Goal: Transaction & Acquisition: Book appointment/travel/reservation

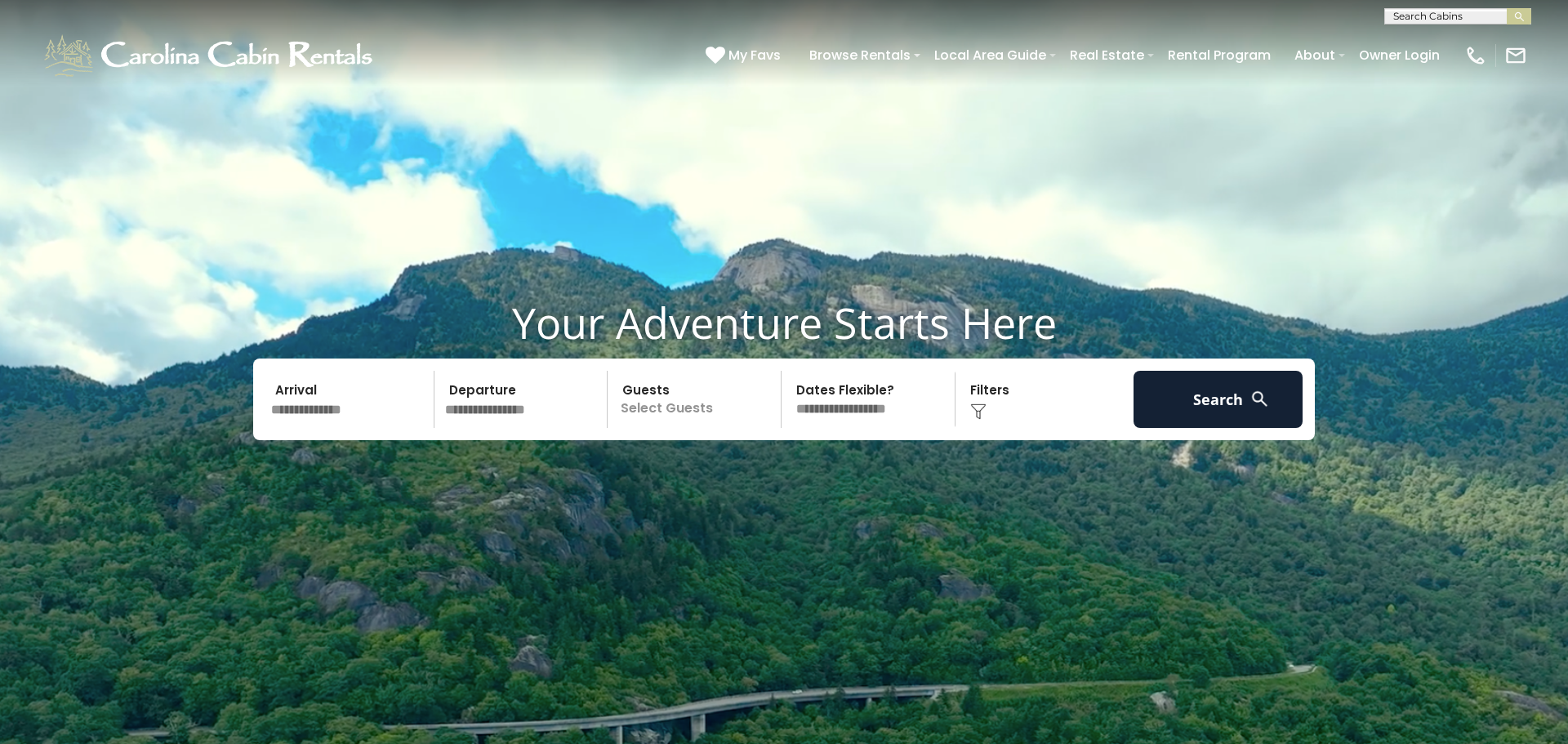
click at [348, 414] on input "text" at bounding box center [350, 399] width 169 height 57
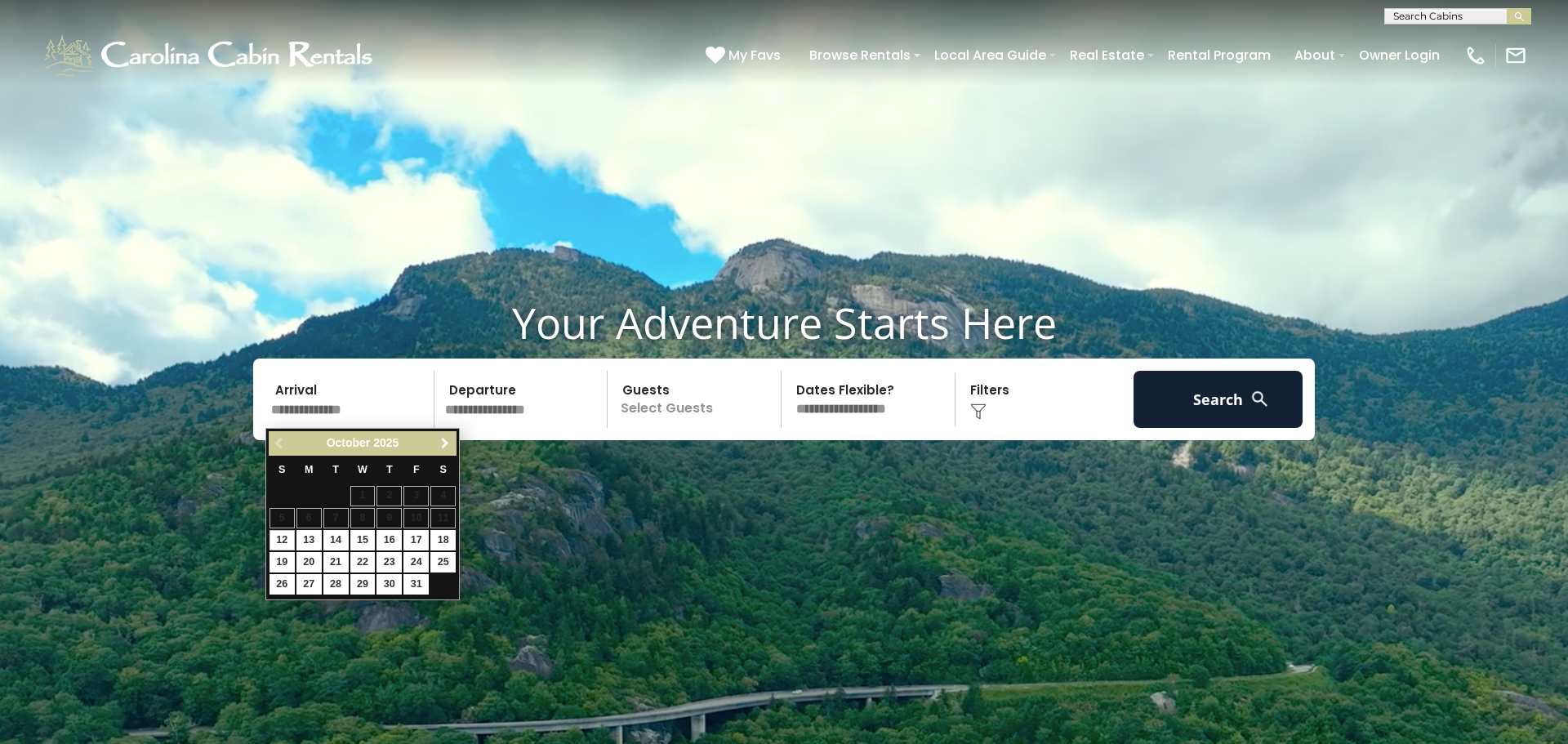
click at [449, 445] on span "Next" at bounding box center [446, 444] width 13 height 13
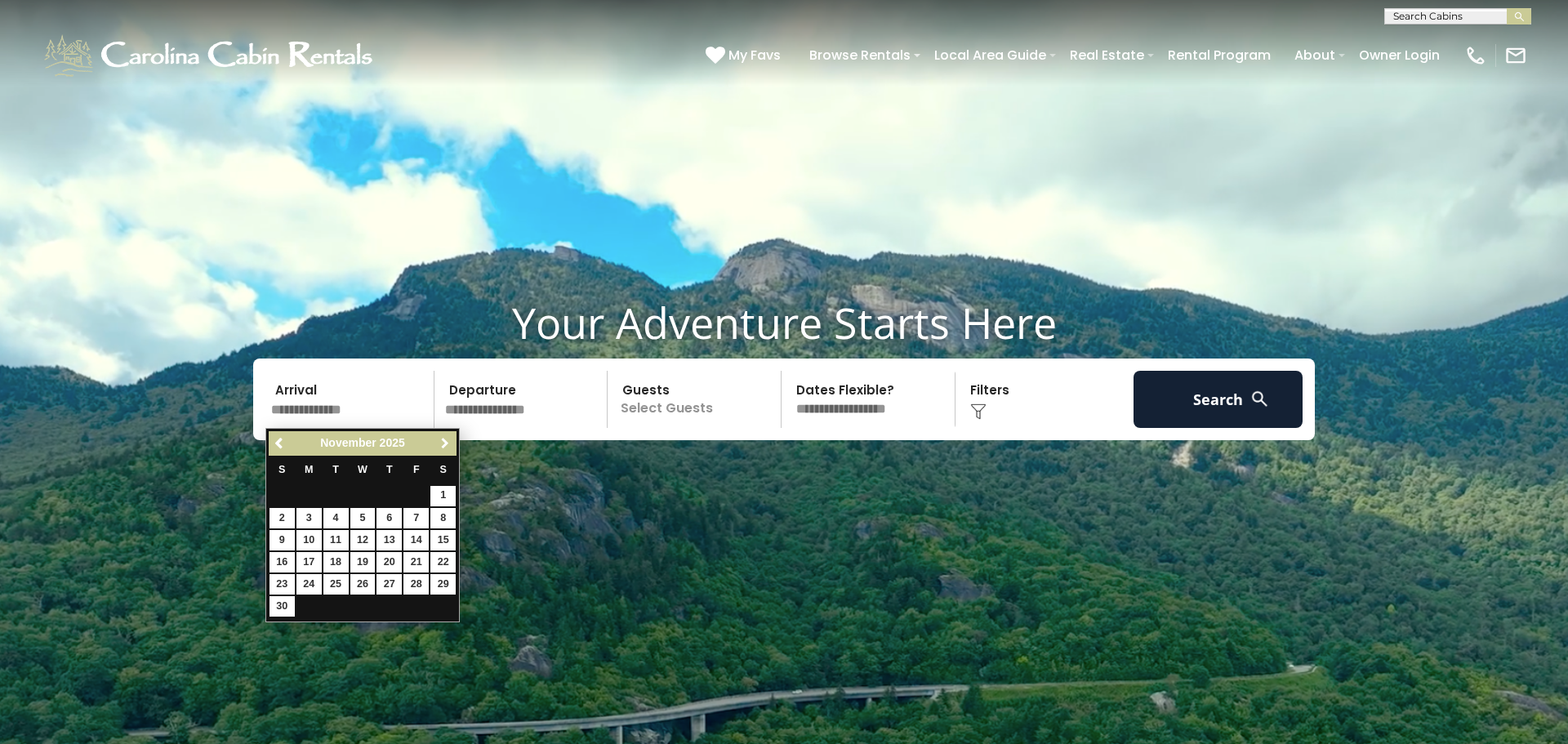
click at [449, 445] on span "Next" at bounding box center [446, 444] width 13 height 13
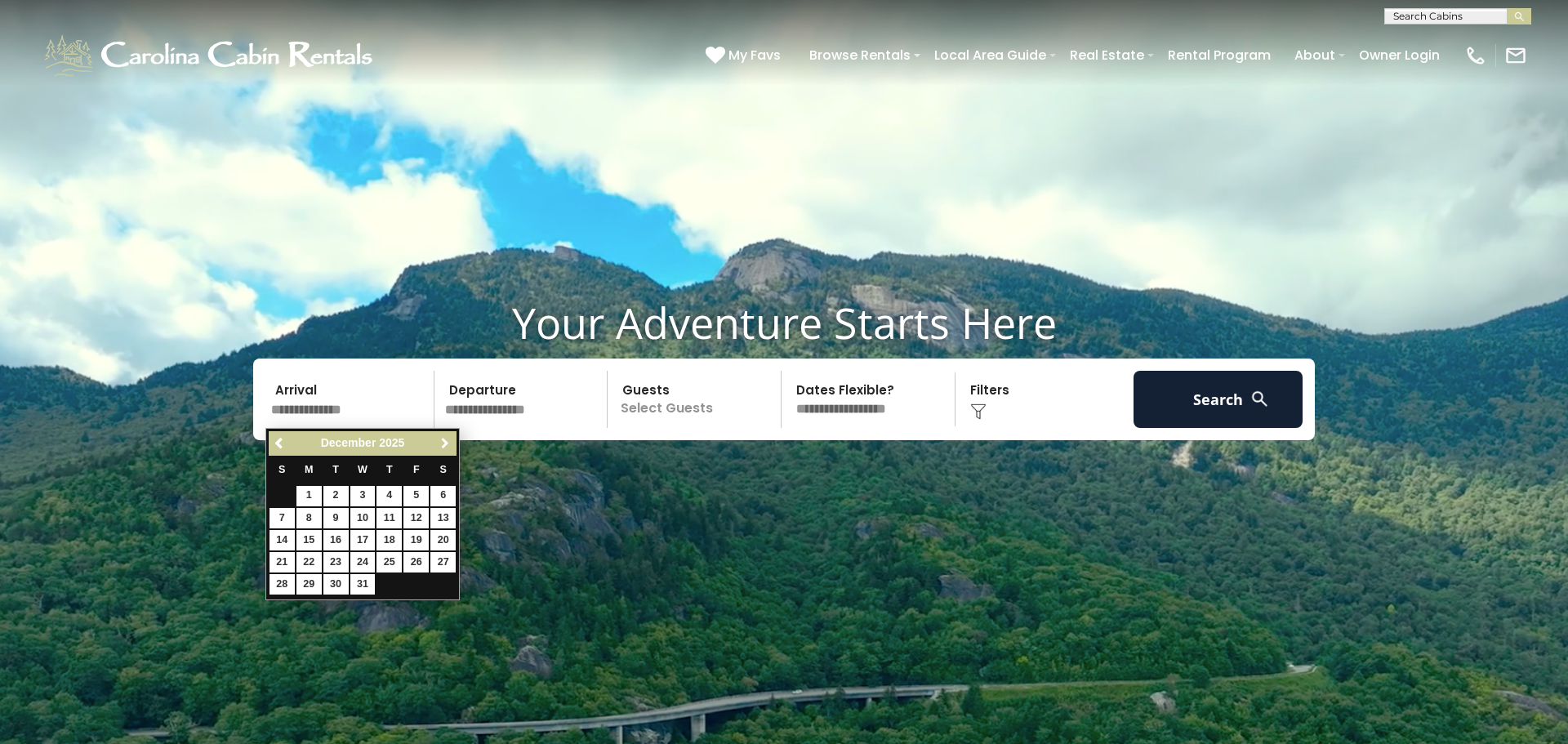
click at [449, 445] on span "Next" at bounding box center [446, 444] width 13 height 13
click at [336, 520] on link "7" at bounding box center [335, 518] width 26 height 20
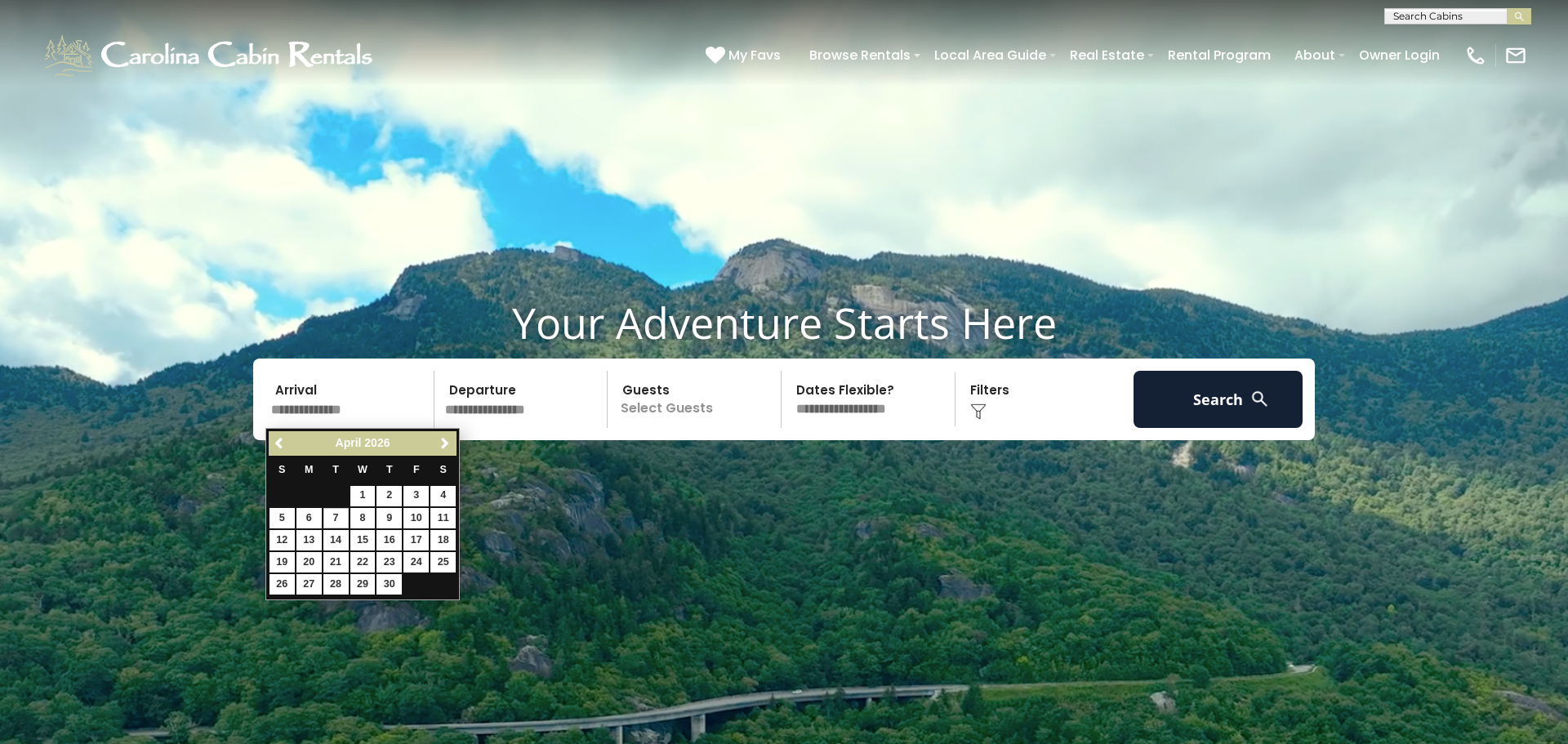
type input "******"
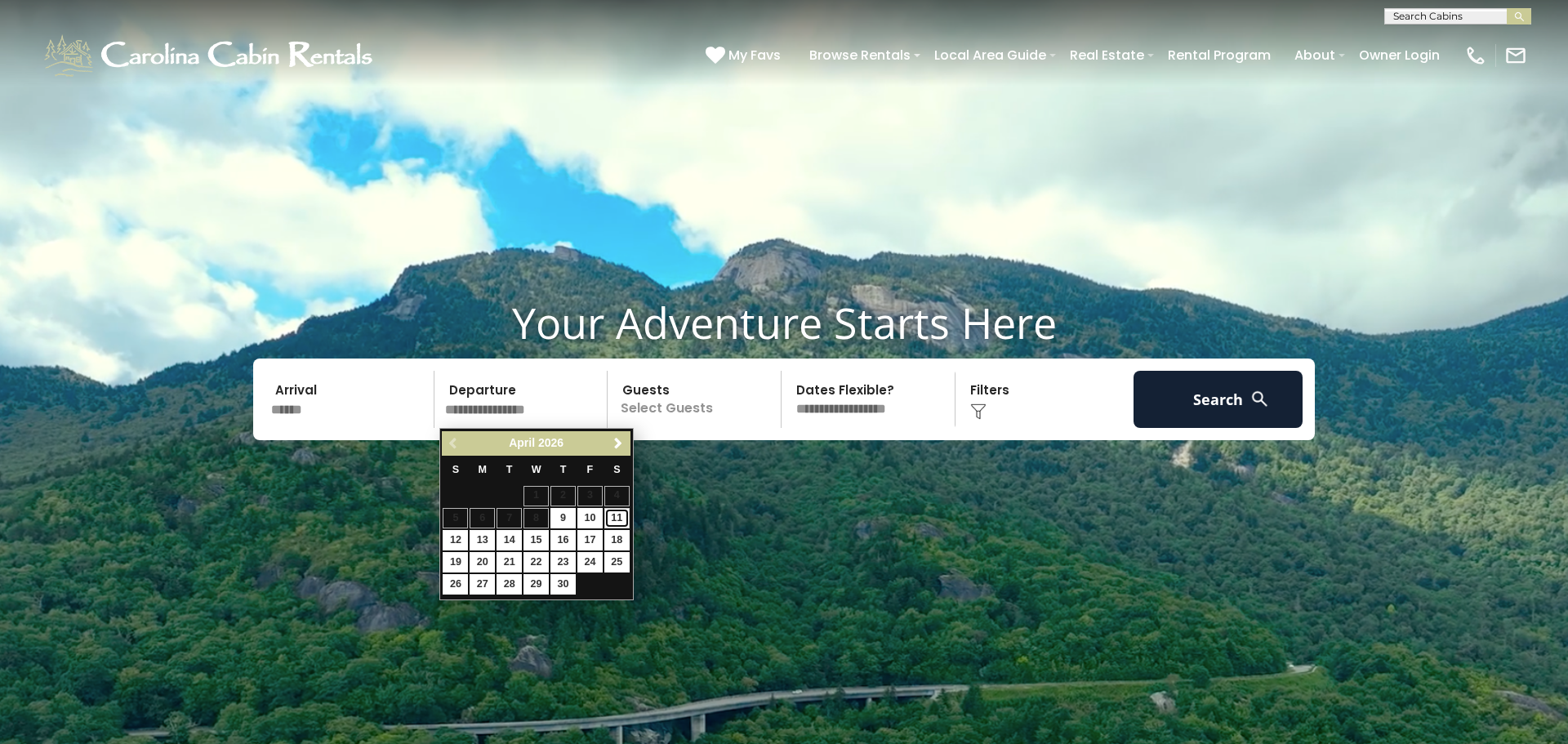
click at [618, 524] on link "11" at bounding box center [617, 518] width 26 height 20
type input "*******"
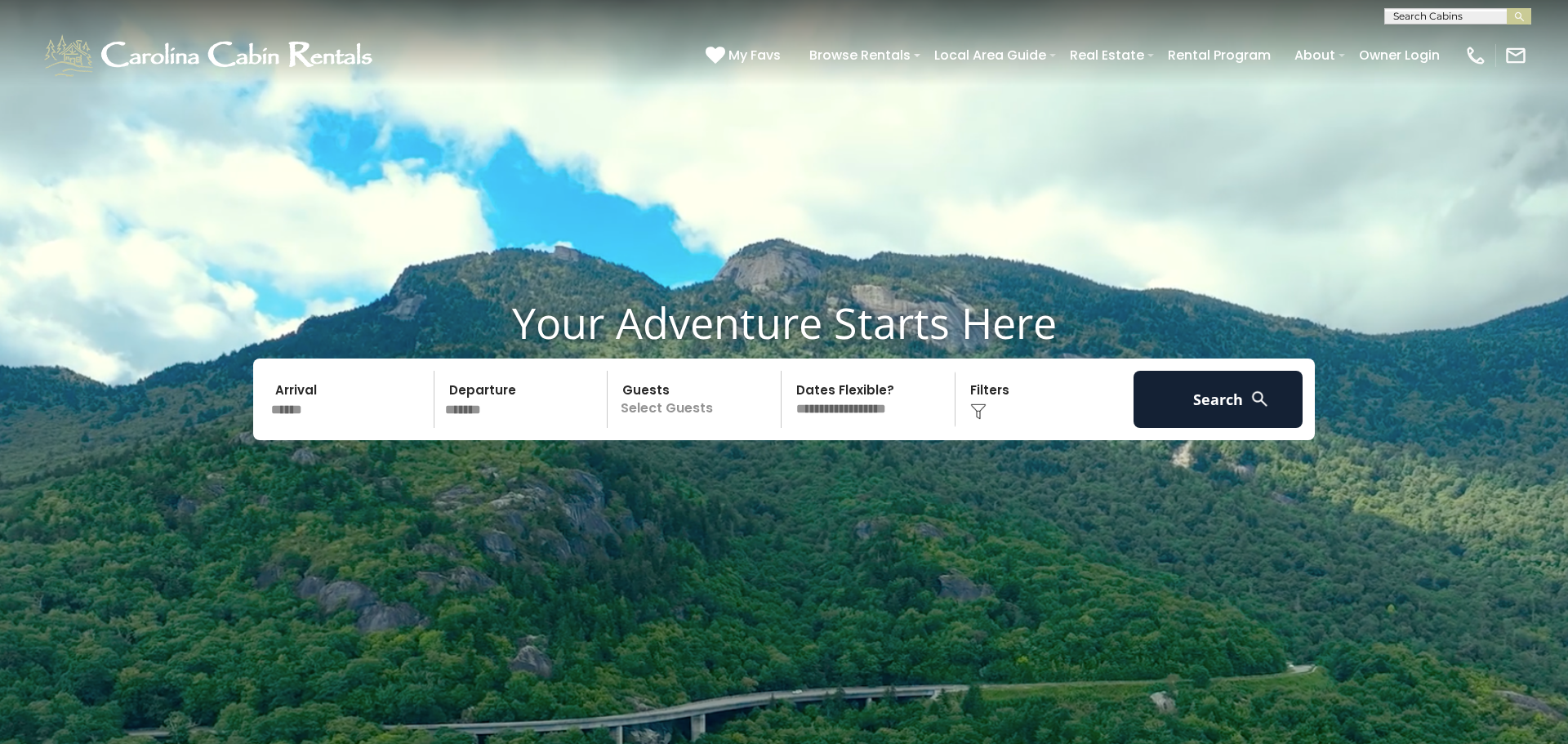
click at [735, 398] on p "Select Guests" at bounding box center [697, 399] width 168 height 57
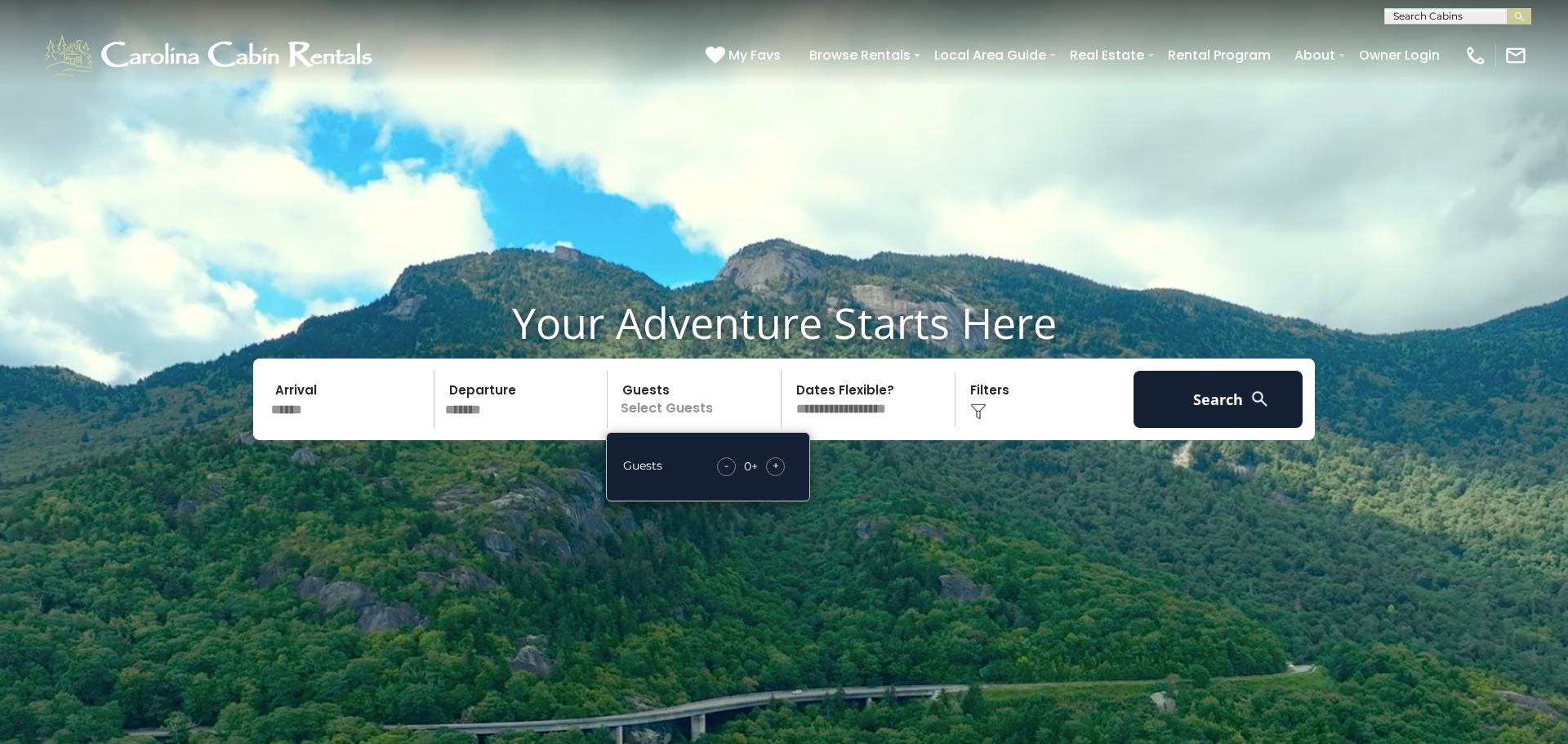
click at [778, 468] on span "+" at bounding box center [775, 465] width 7 height 16
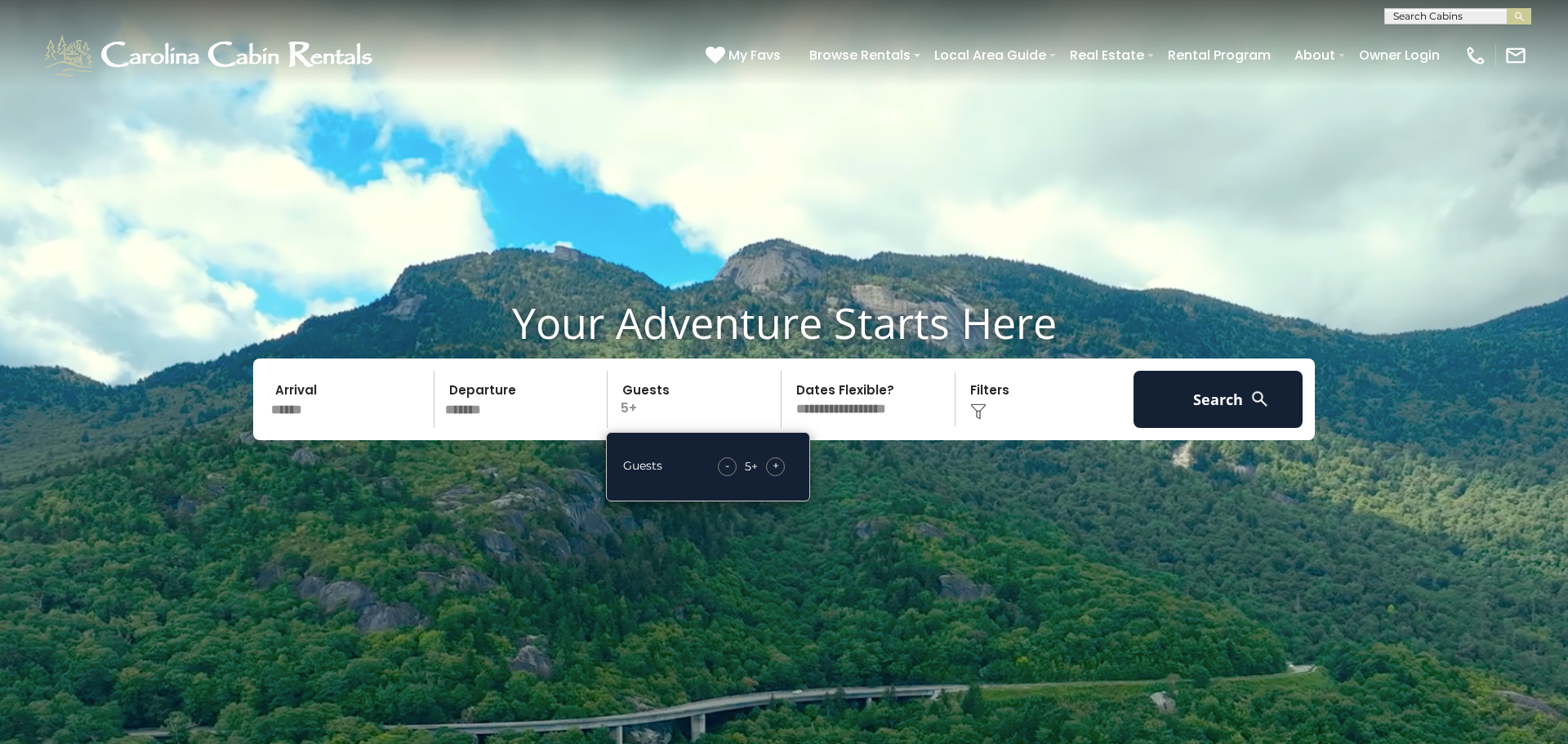
click at [778, 468] on span "+" at bounding box center [775, 465] width 7 height 16
click at [979, 410] on img at bounding box center [978, 411] width 16 height 16
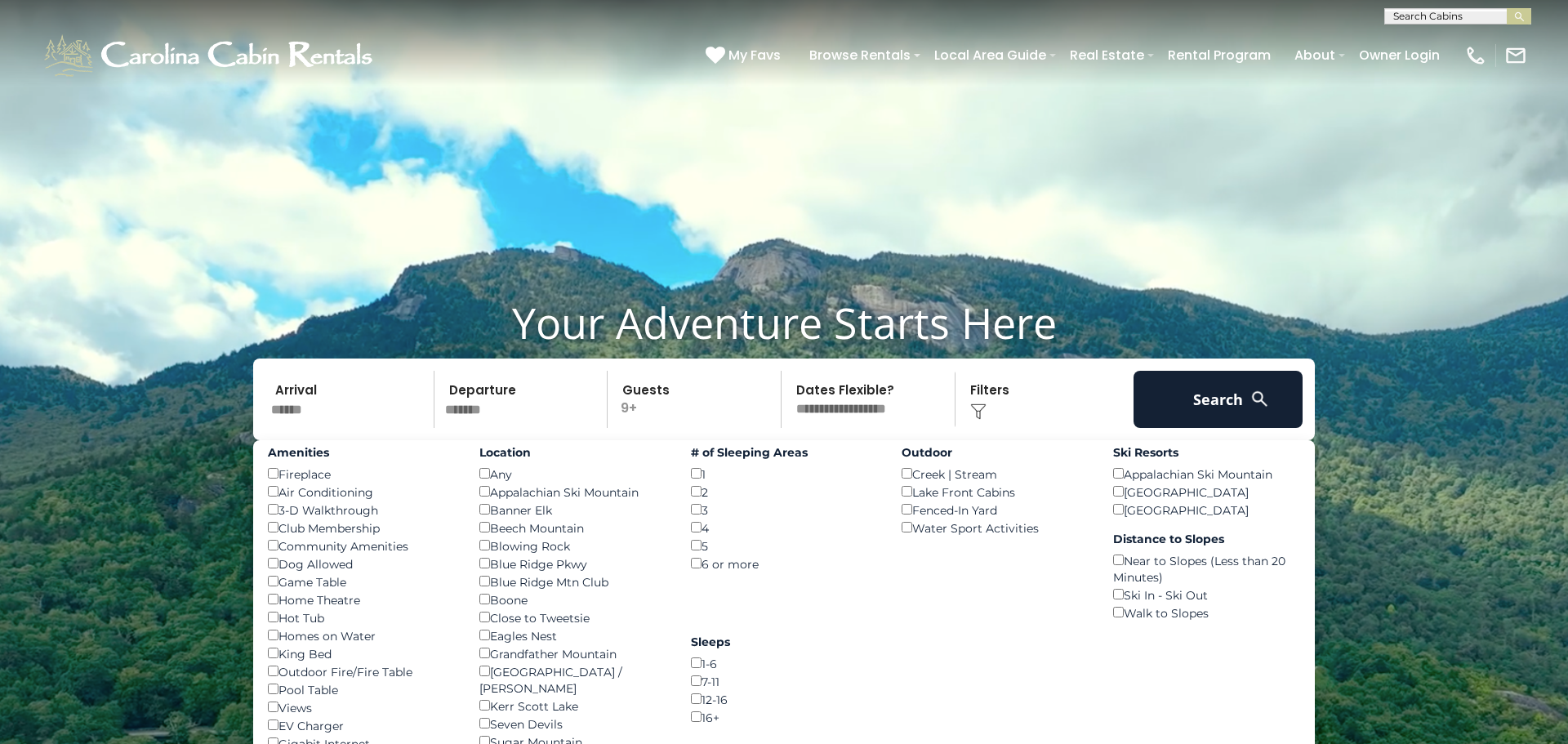
click at [484, 606] on div "Boone ()" at bounding box center [572, 599] width 187 height 18
click at [416, 718] on div "EV Charger ()" at bounding box center [361, 725] width 187 height 18
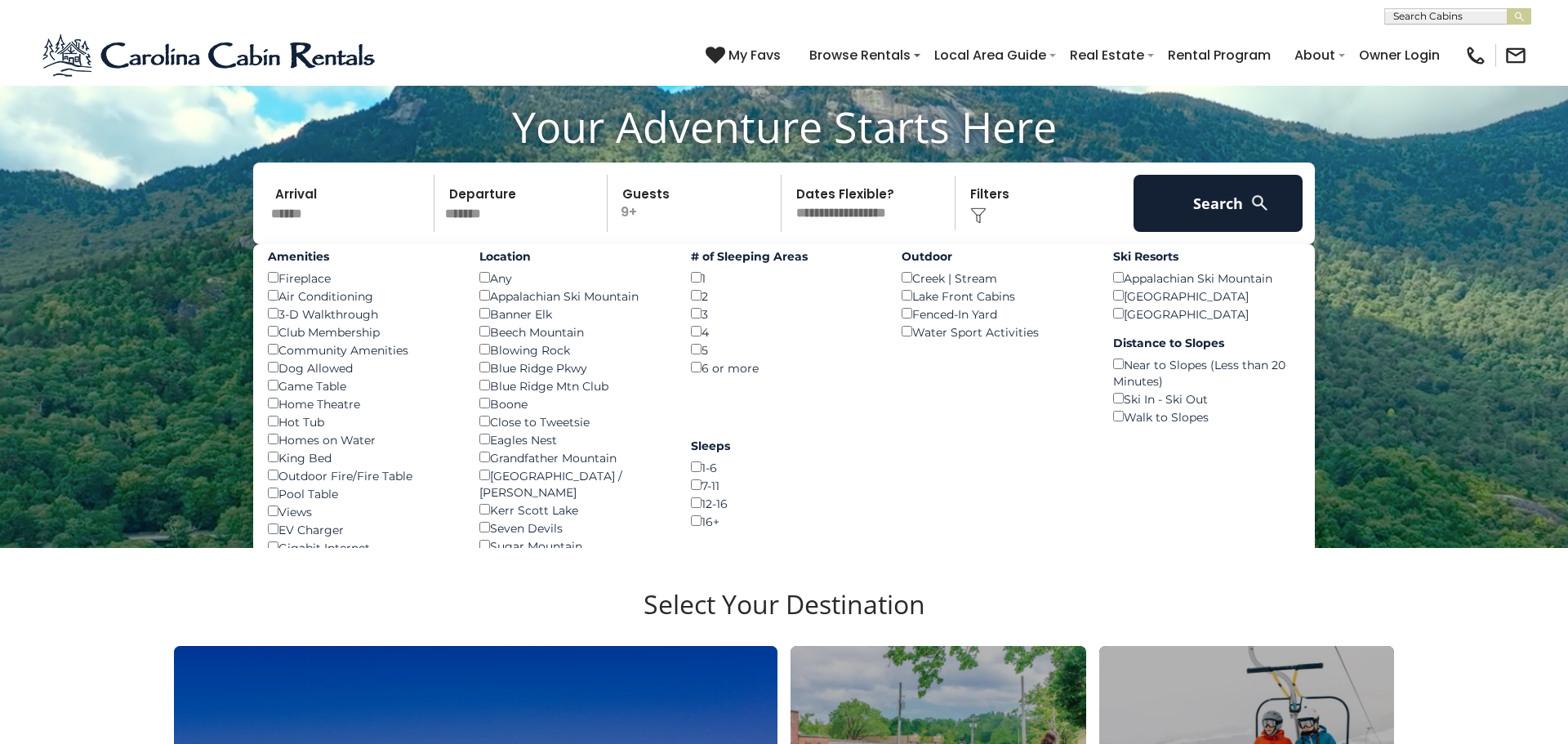
scroll to position [229, 0]
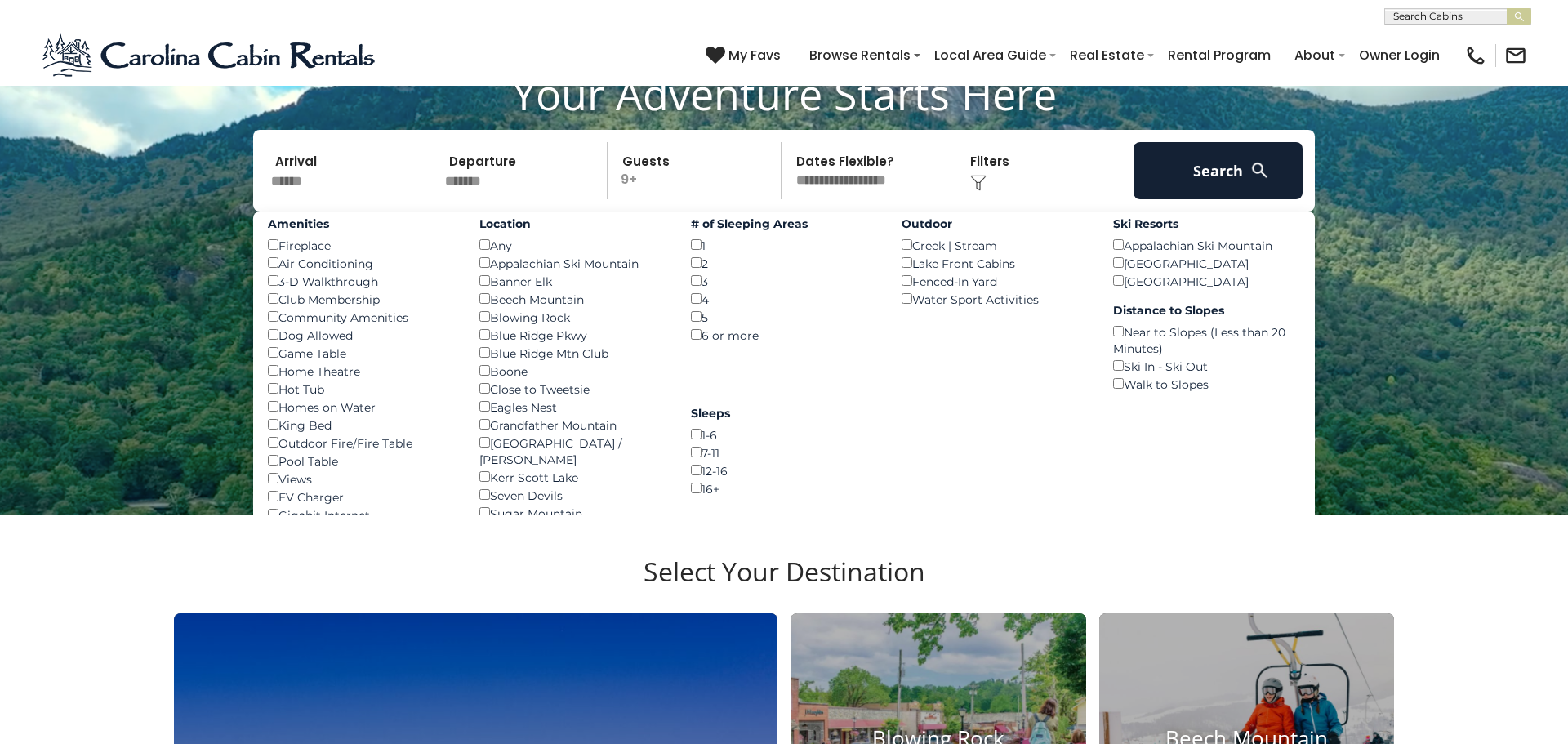
click at [376, 495] on div "EV Charger ()" at bounding box center [361, 496] width 187 height 18
click at [368, 490] on div "EV Charger ()" at bounding box center [361, 496] width 187 height 18
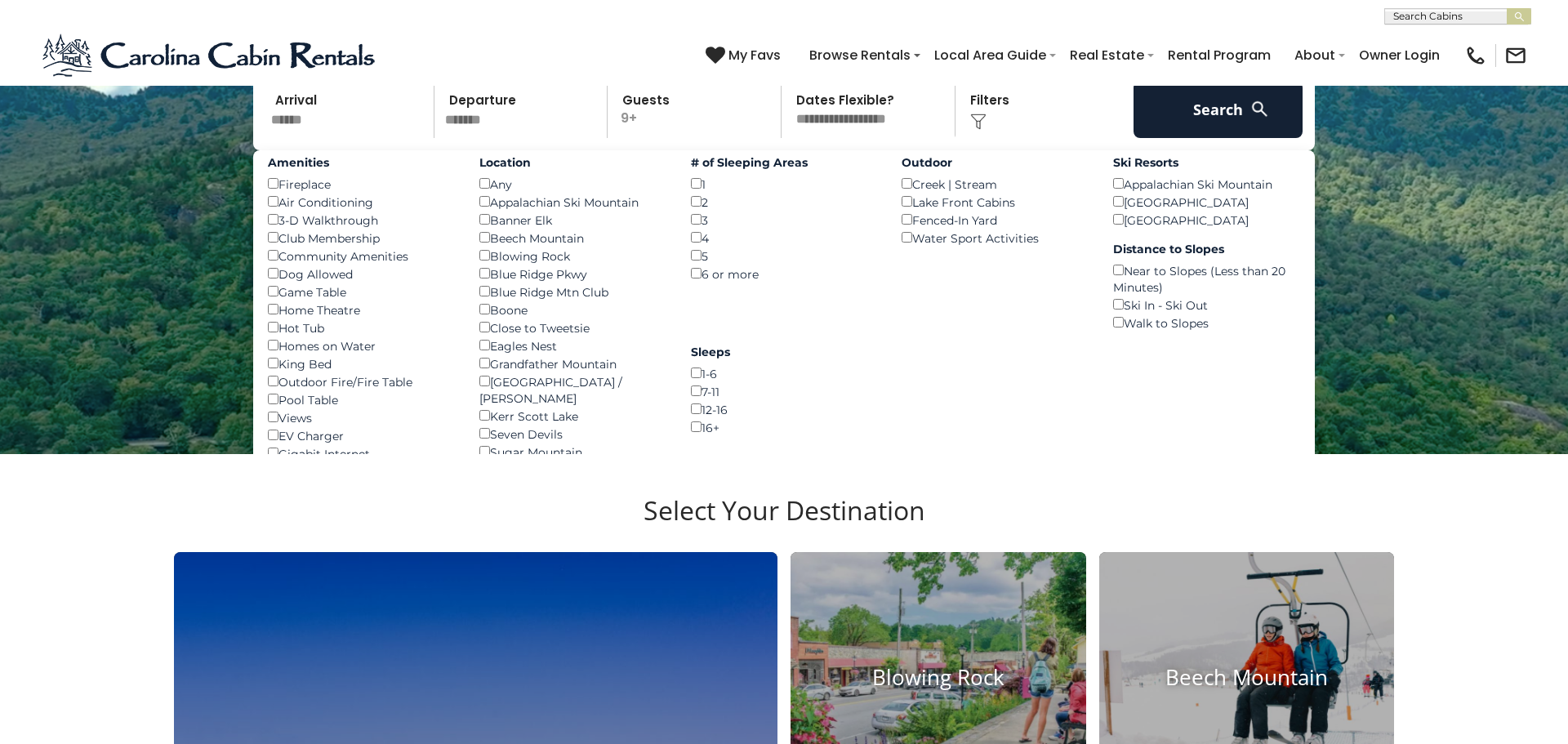
scroll to position [294, 0]
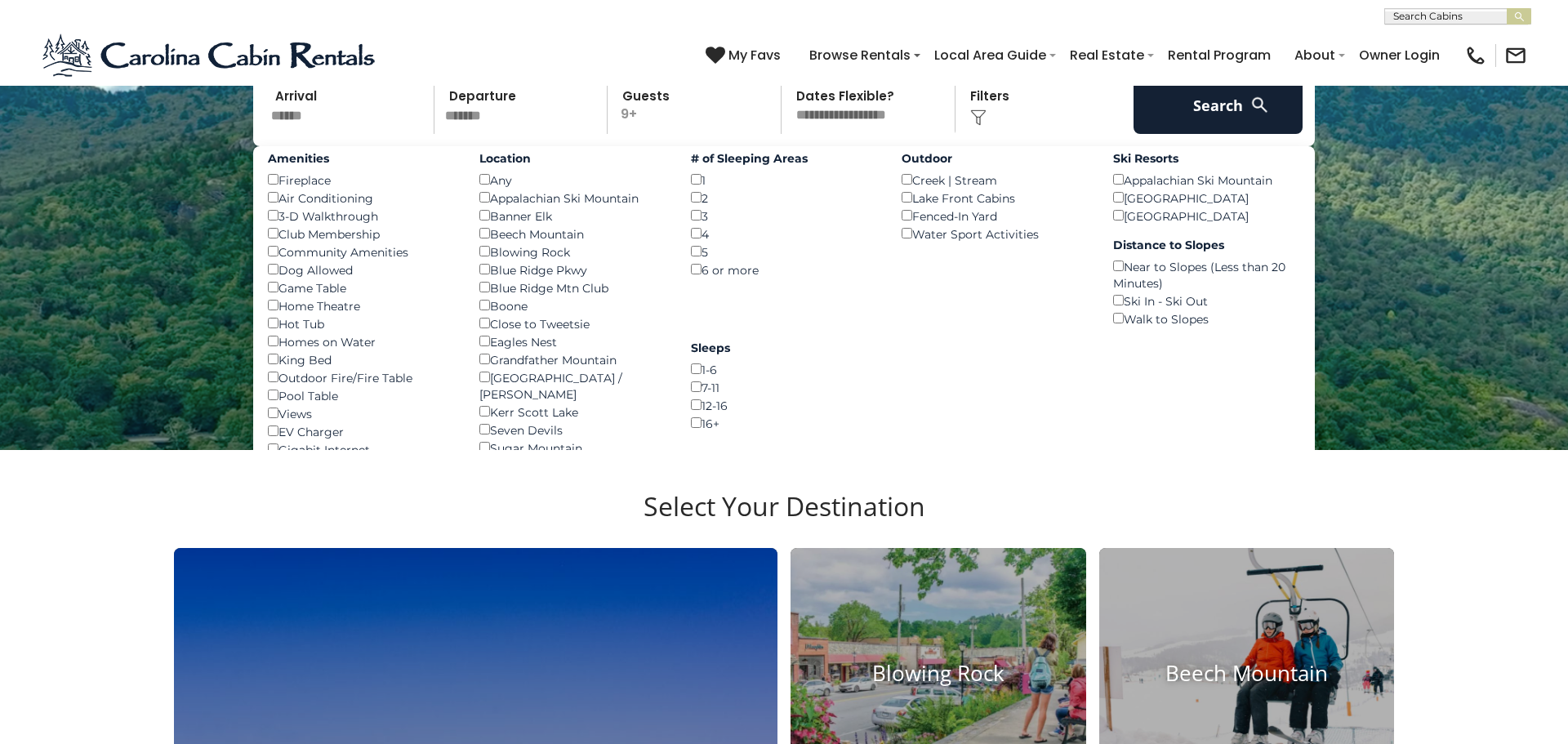
click at [344, 431] on div "EV Charger ()" at bounding box center [361, 430] width 187 height 18
click at [311, 430] on div "EV Charger ()" at bounding box center [361, 430] width 187 height 18
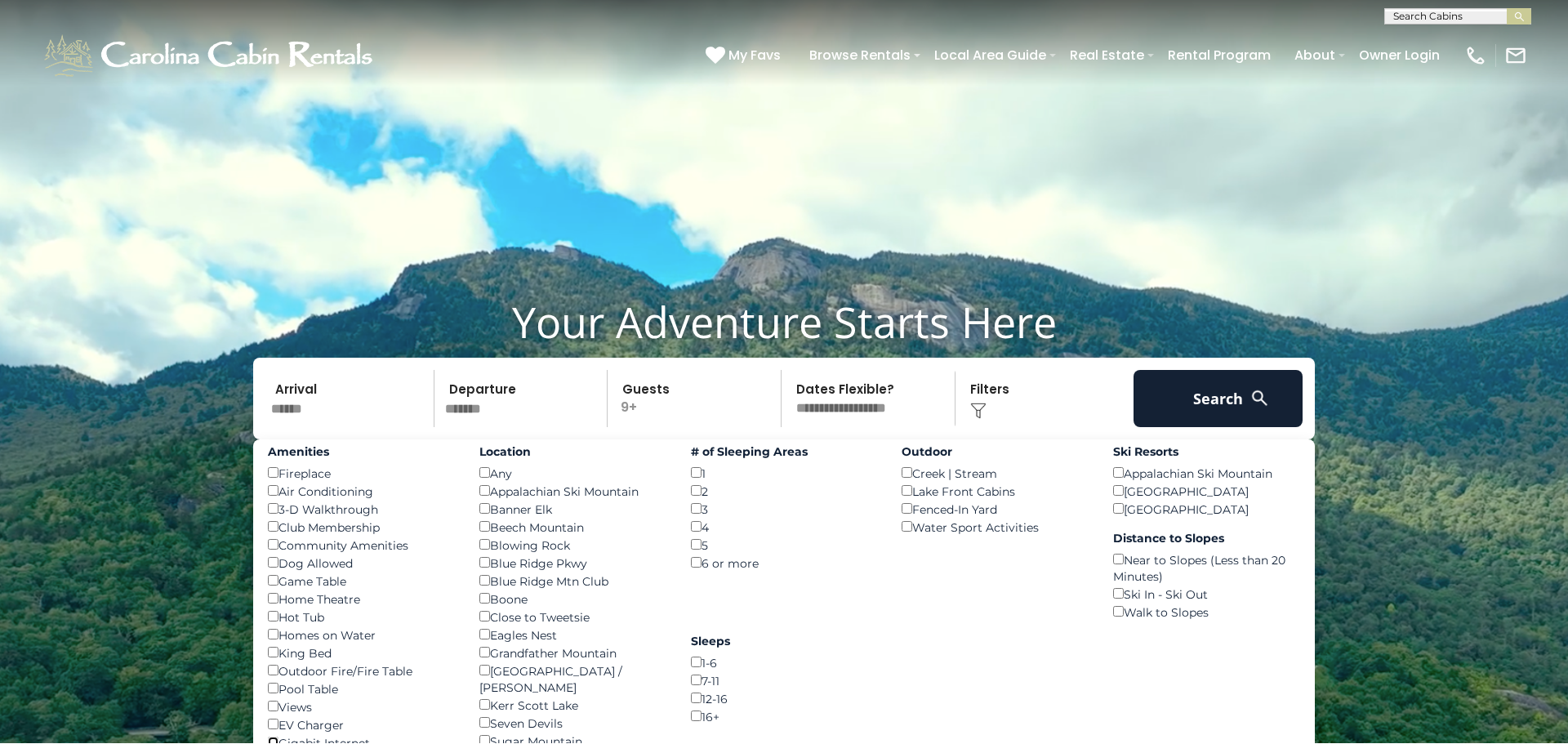
scroll to position [0, 0]
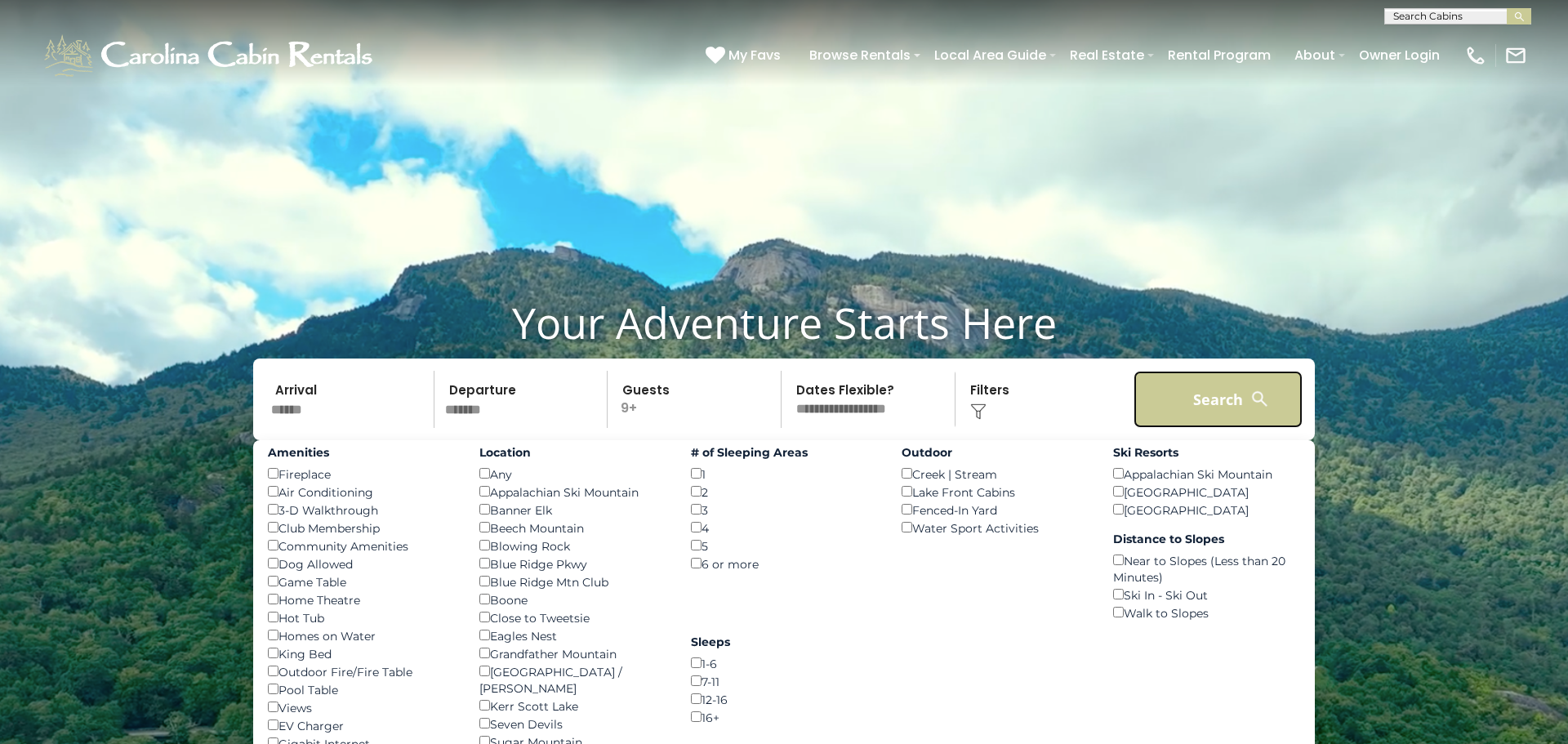
click at [1204, 406] on button "Search" at bounding box center [1218, 399] width 169 height 57
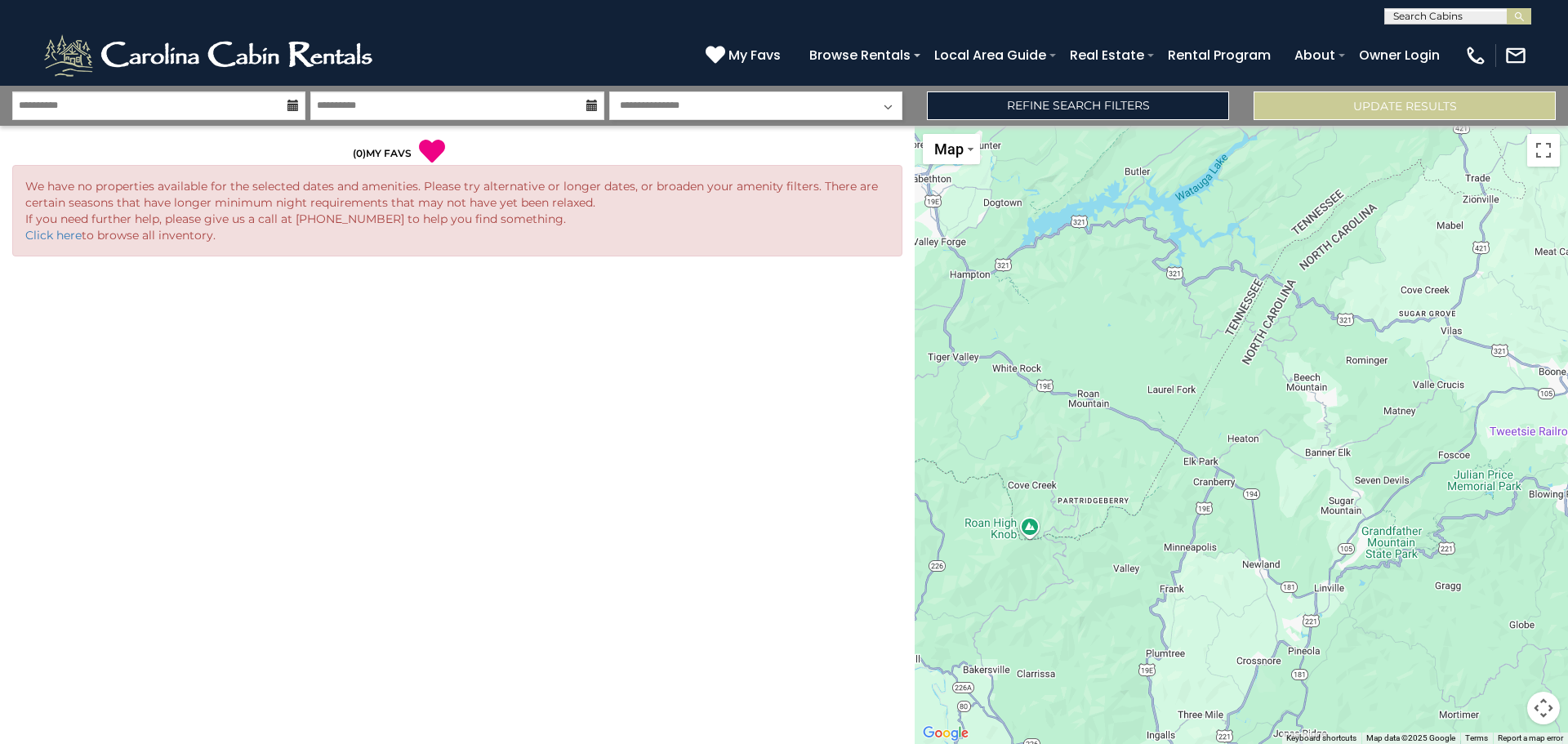
click at [1151, 122] on div "**********" at bounding box center [784, 105] width 1568 height 40
click at [1144, 105] on link "Refine Search Filters" at bounding box center [1078, 105] width 302 height 29
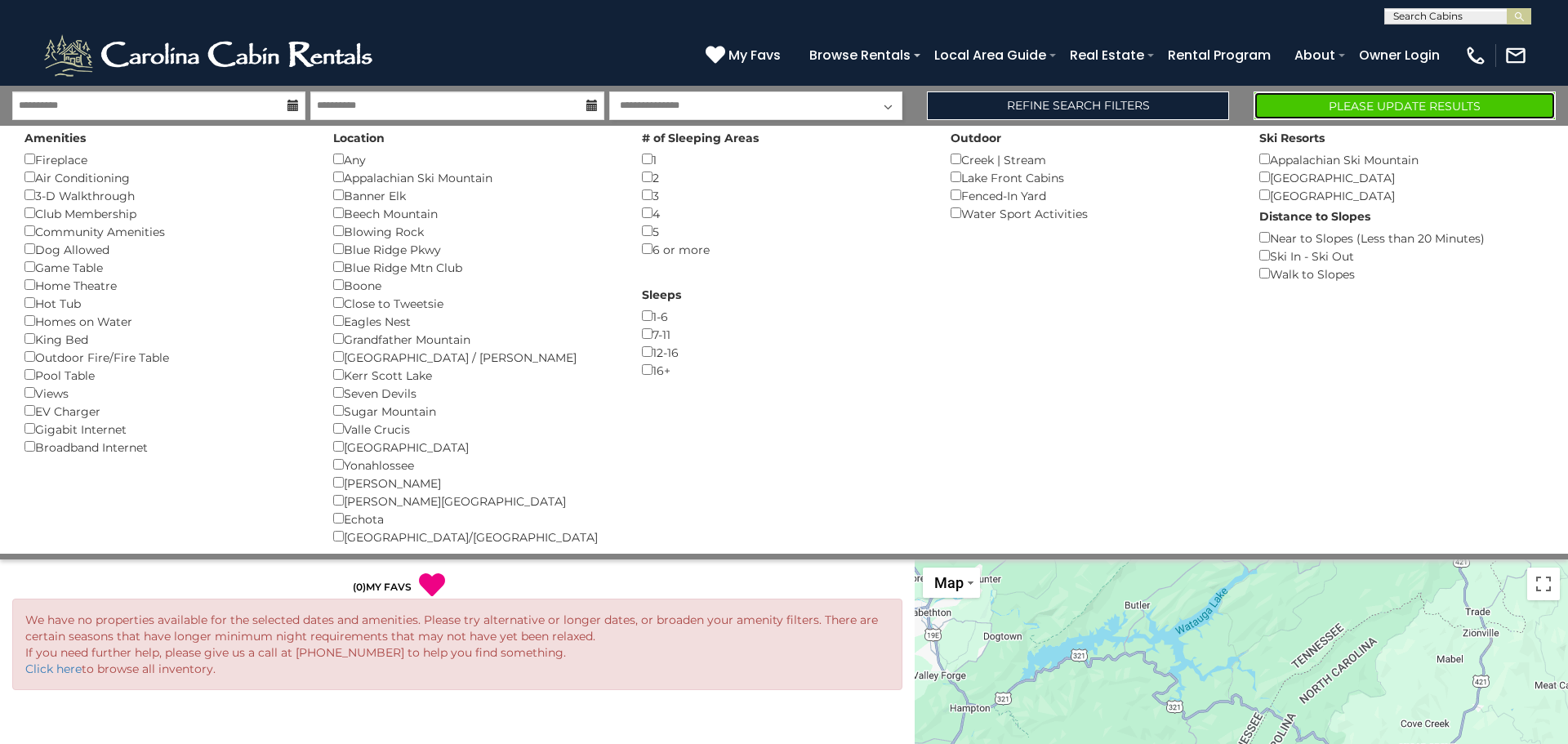
click at [1350, 102] on button "Please Update Results" at bounding box center [1405, 105] width 302 height 29
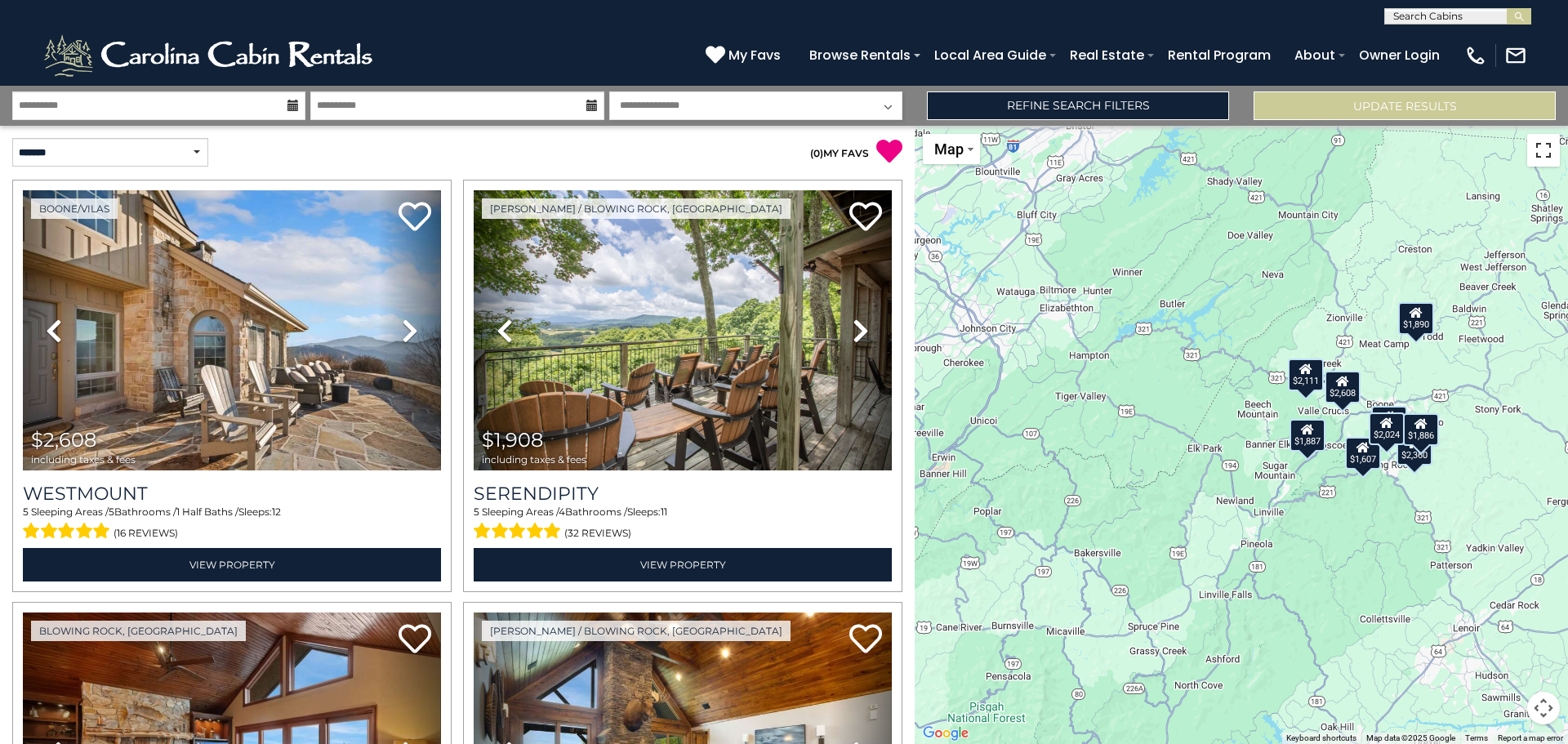
click at [1545, 151] on button "Toggle fullscreen view" at bounding box center [1543, 150] width 32 height 32
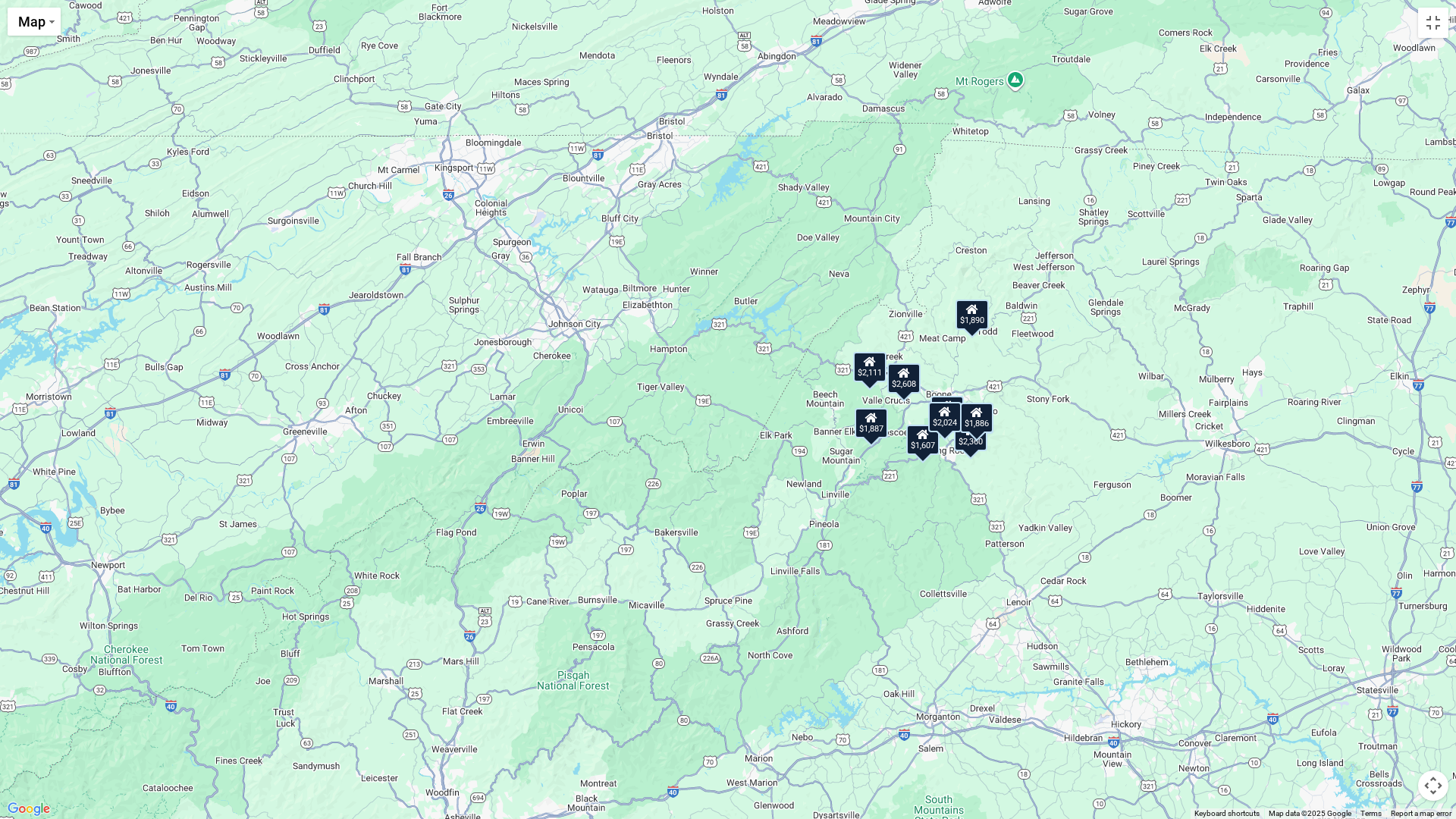
drag, startPoint x: 885, startPoint y: 485, endPoint x: 971, endPoint y: 499, distance: 87.1
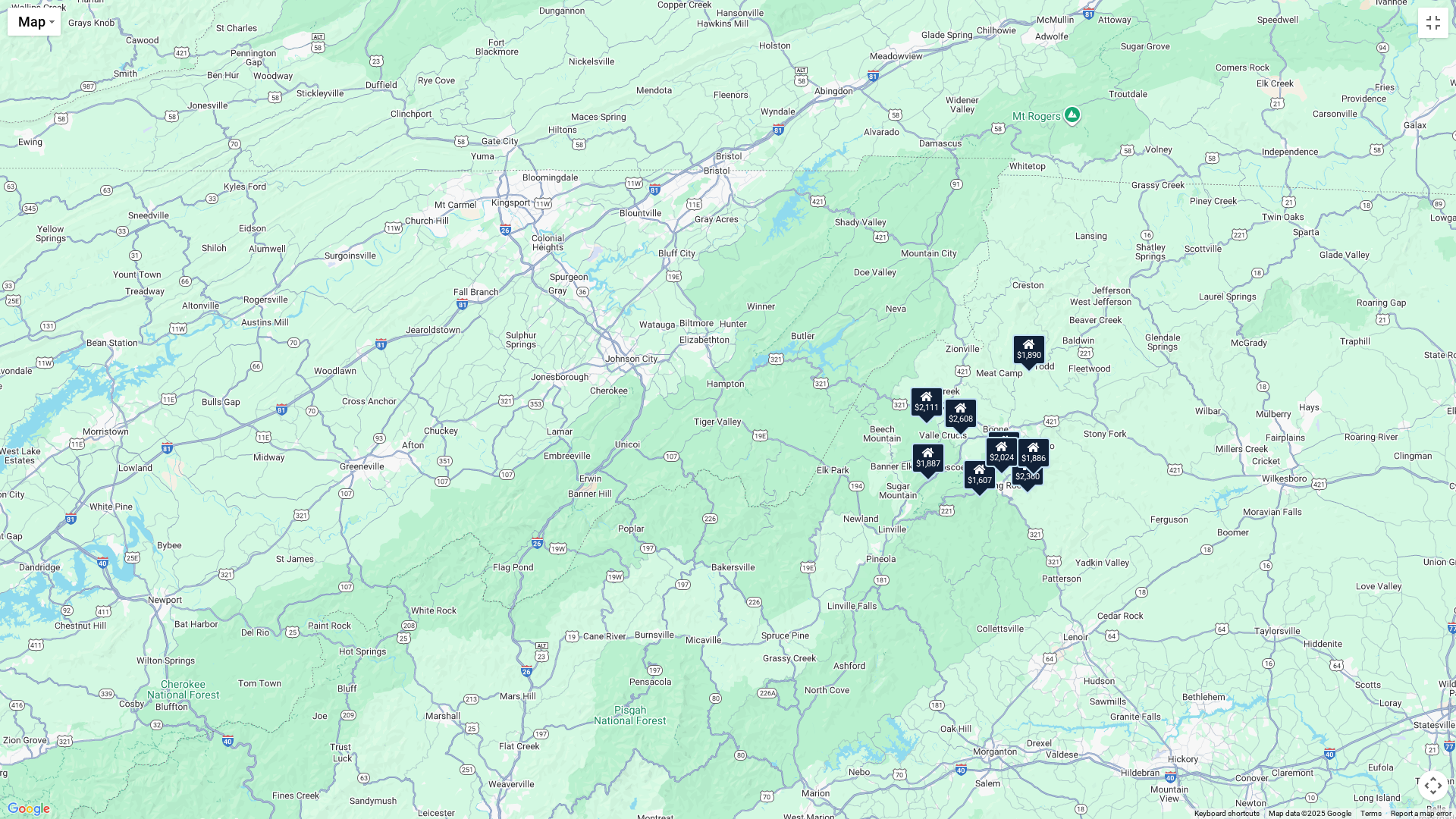
drag, startPoint x: 897, startPoint y: 510, endPoint x: 960, endPoint y: 546, distance: 72.6
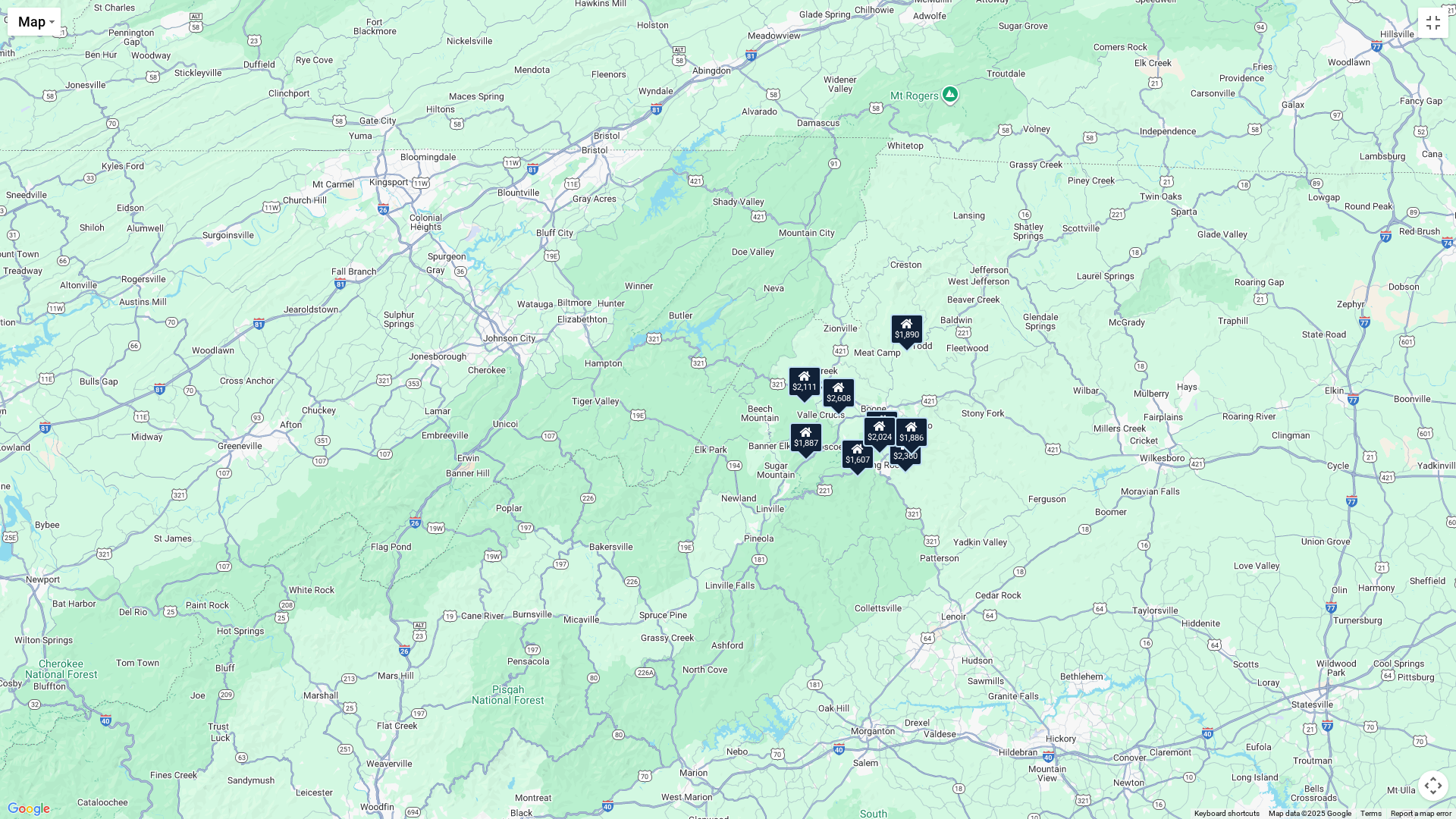
drag, startPoint x: 985, startPoint y: 593, endPoint x: 832, endPoint y: 564, distance: 155.7
click at [832, 564] on div "$2,608 $1,908 $1,889 $2,360 $2,111 $1,607 $1,886 $1,887 $2,024 $1,890" at bounding box center [728, 410] width 1456 height 819
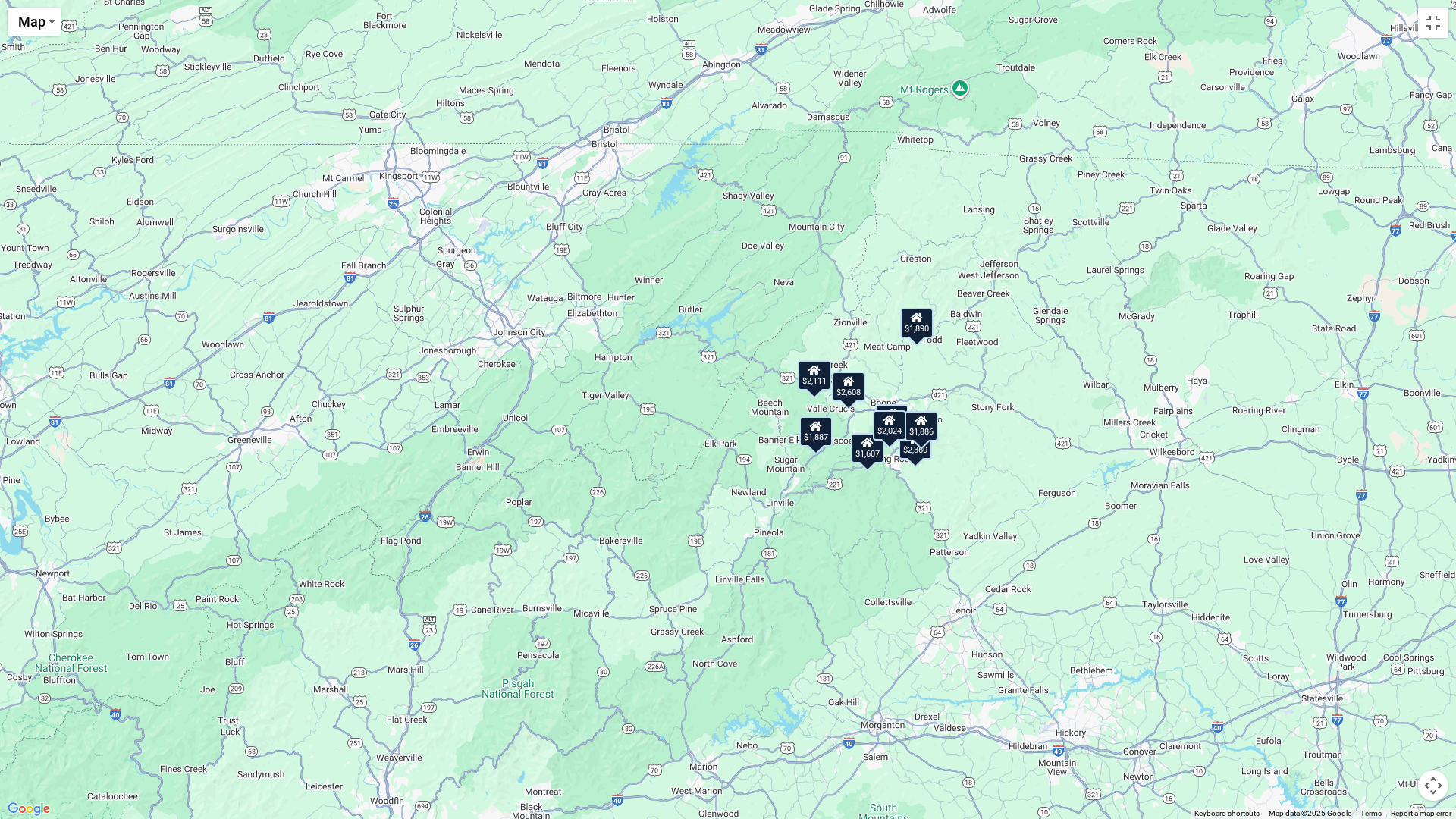
drag, startPoint x: 829, startPoint y: 563, endPoint x: 849, endPoint y: 552, distance: 22.8
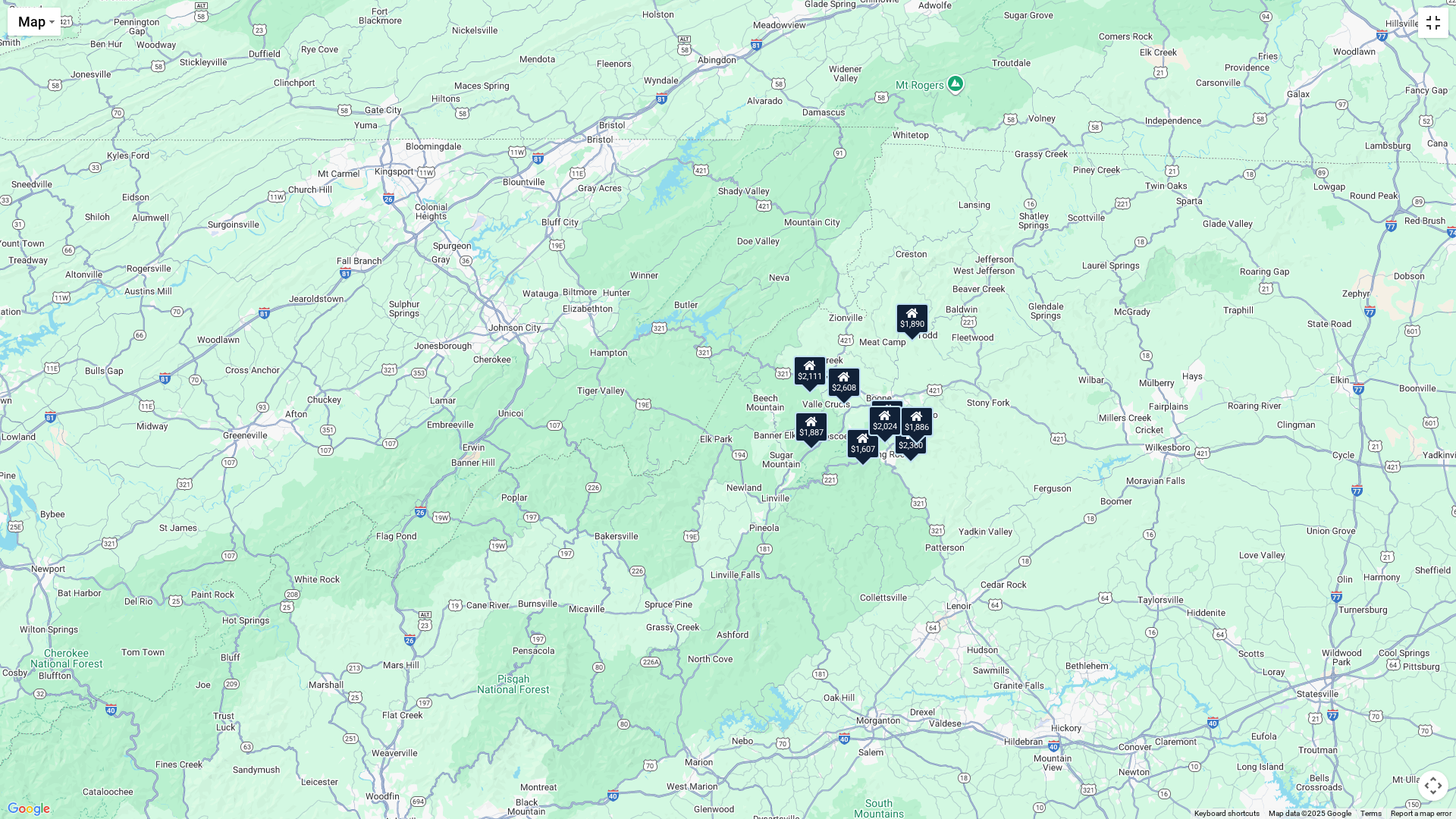
click at [1436, 19] on button "Toggle fullscreen view" at bounding box center [1433, 23] width 30 height 30
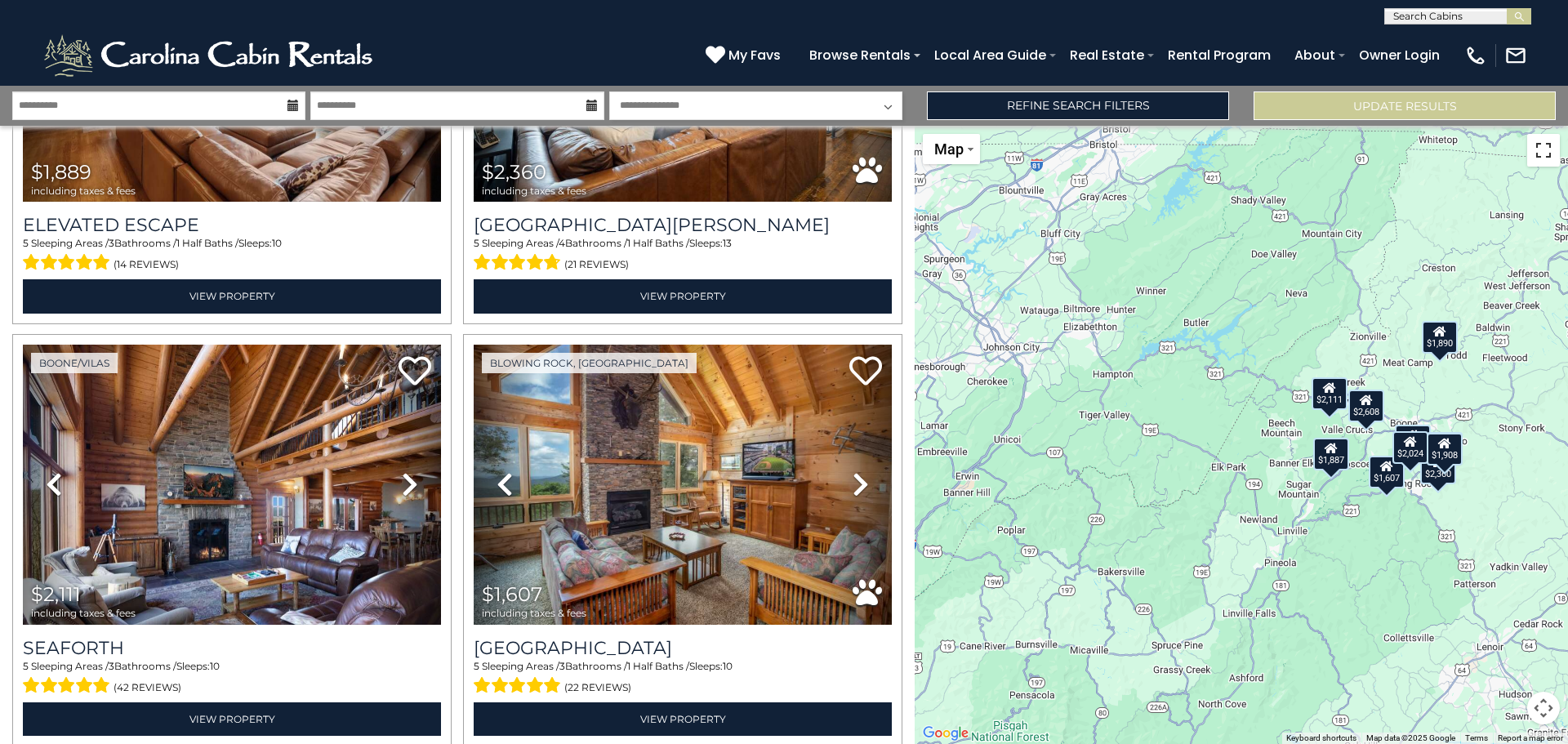
scroll to position [600, 0]
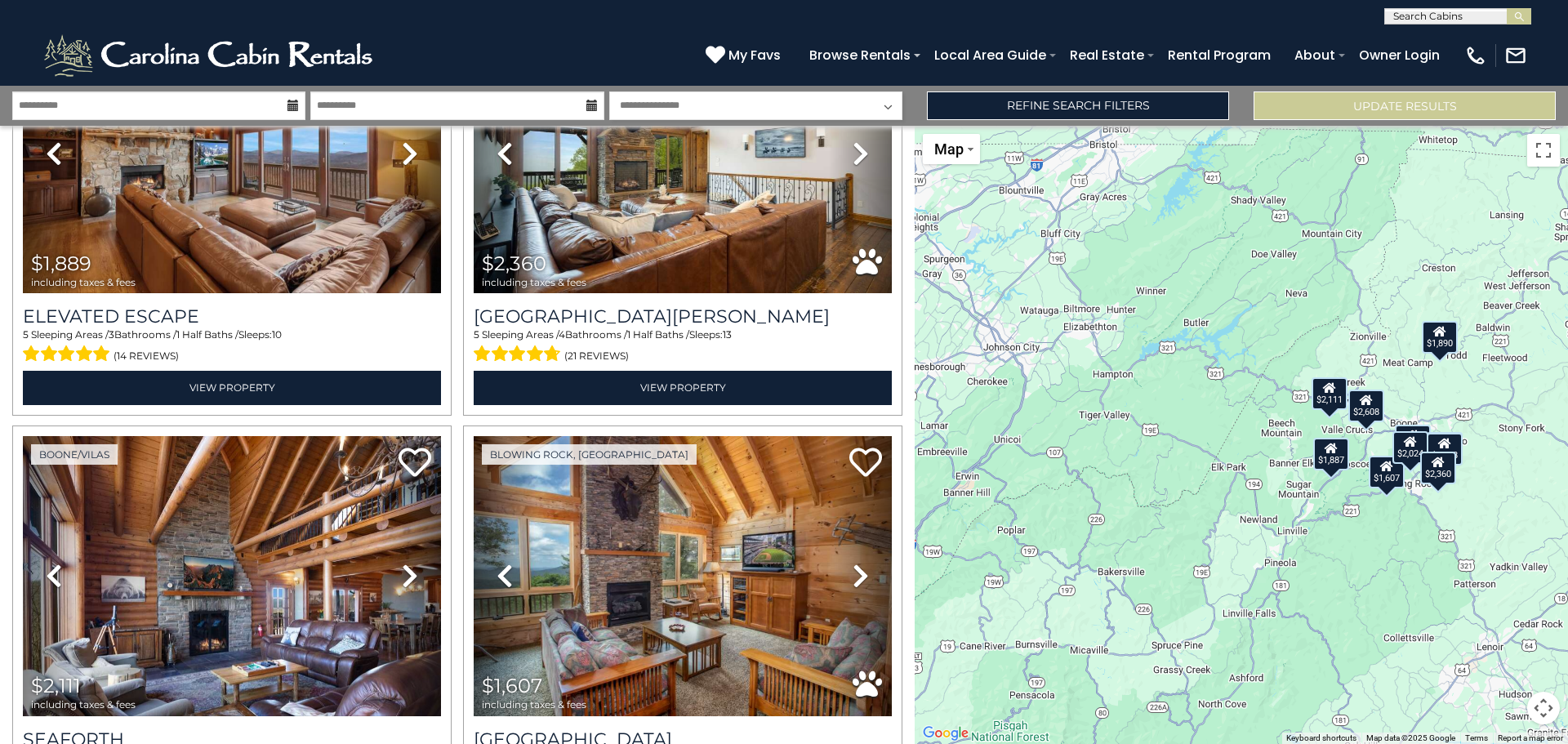
click at [1542, 706] on button "Map camera controls" at bounding box center [1543, 708] width 32 height 32
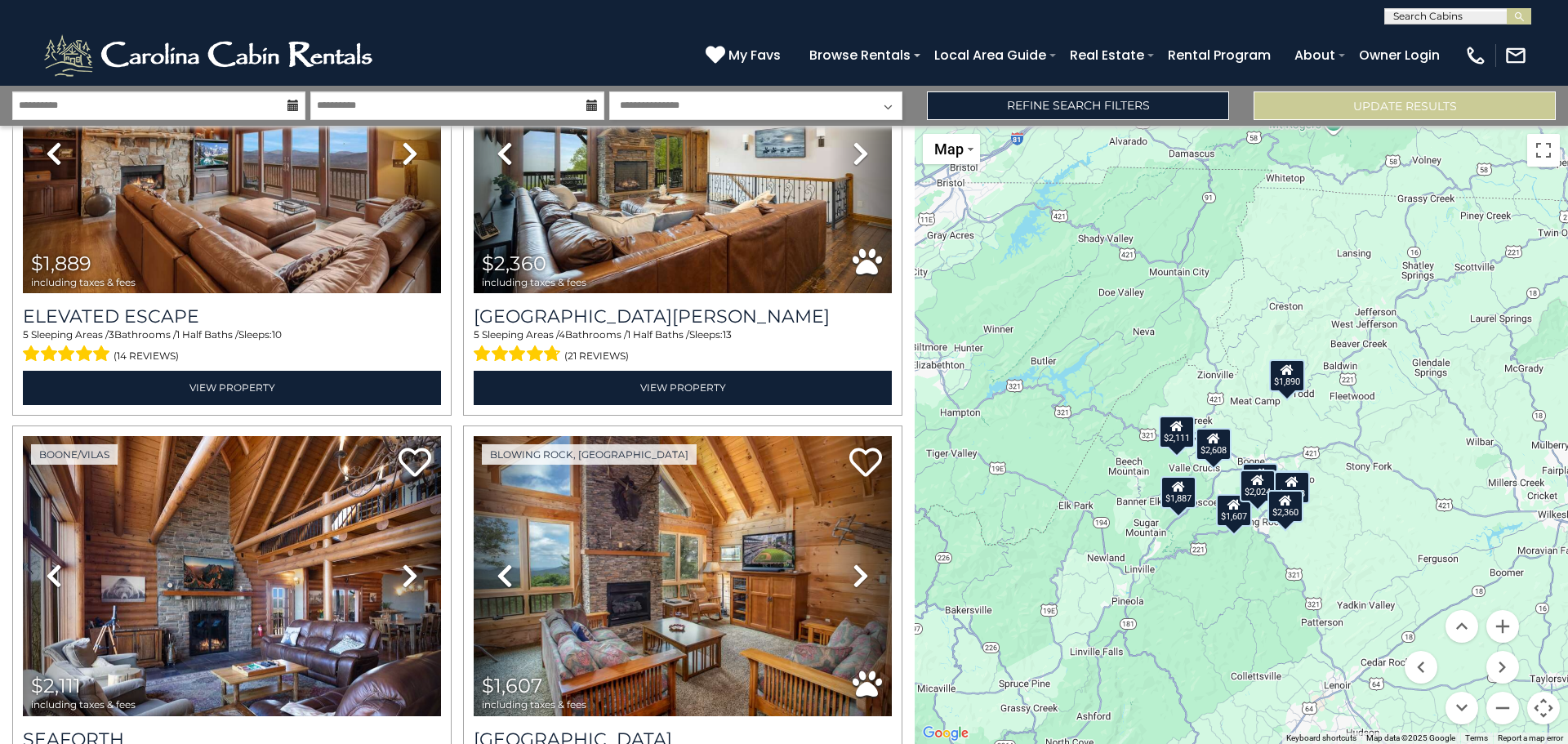
drag, startPoint x: 1430, startPoint y: 517, endPoint x: 1272, endPoint y: 558, distance: 163.2
click at [1272, 558] on div "$2,608 $1,908 $1,889 $2,360 $2,111 $1,607 $1,886 $1,887 $2,024 $1,890" at bounding box center [1242, 434] width 654 height 619
click at [1501, 630] on button "Zoom in" at bounding box center [1502, 626] width 32 height 32
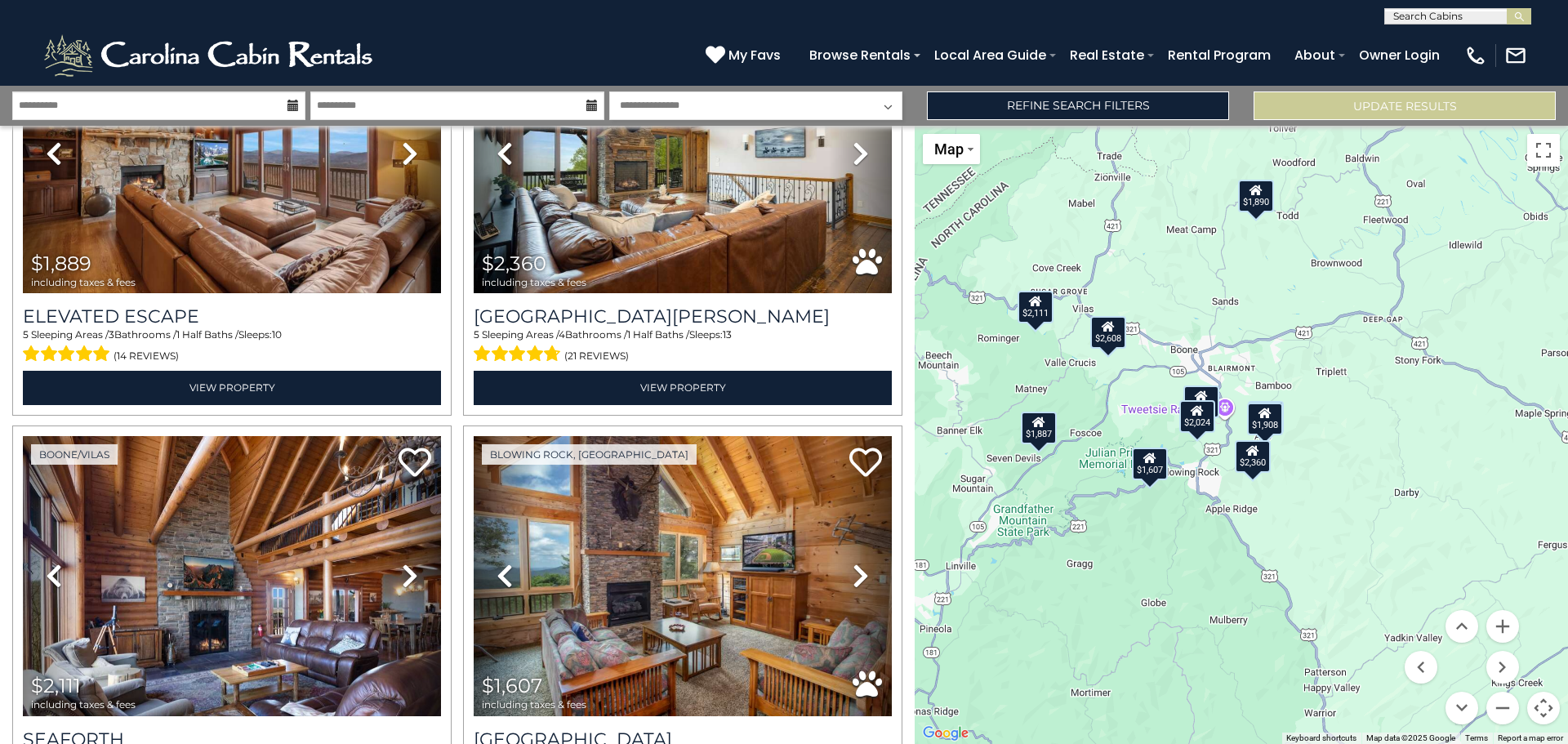
drag, startPoint x: 1320, startPoint y: 677, endPoint x: 1227, endPoint y: 525, distance: 178.2
click at [1227, 525] on div "$2,608 $1,908 $1,889 $2,360 $2,111 $1,607 $1,886 $1,887 $2,024 $1,890" at bounding box center [1242, 434] width 654 height 619
click at [1501, 621] on button "Zoom in" at bounding box center [1502, 626] width 32 height 32
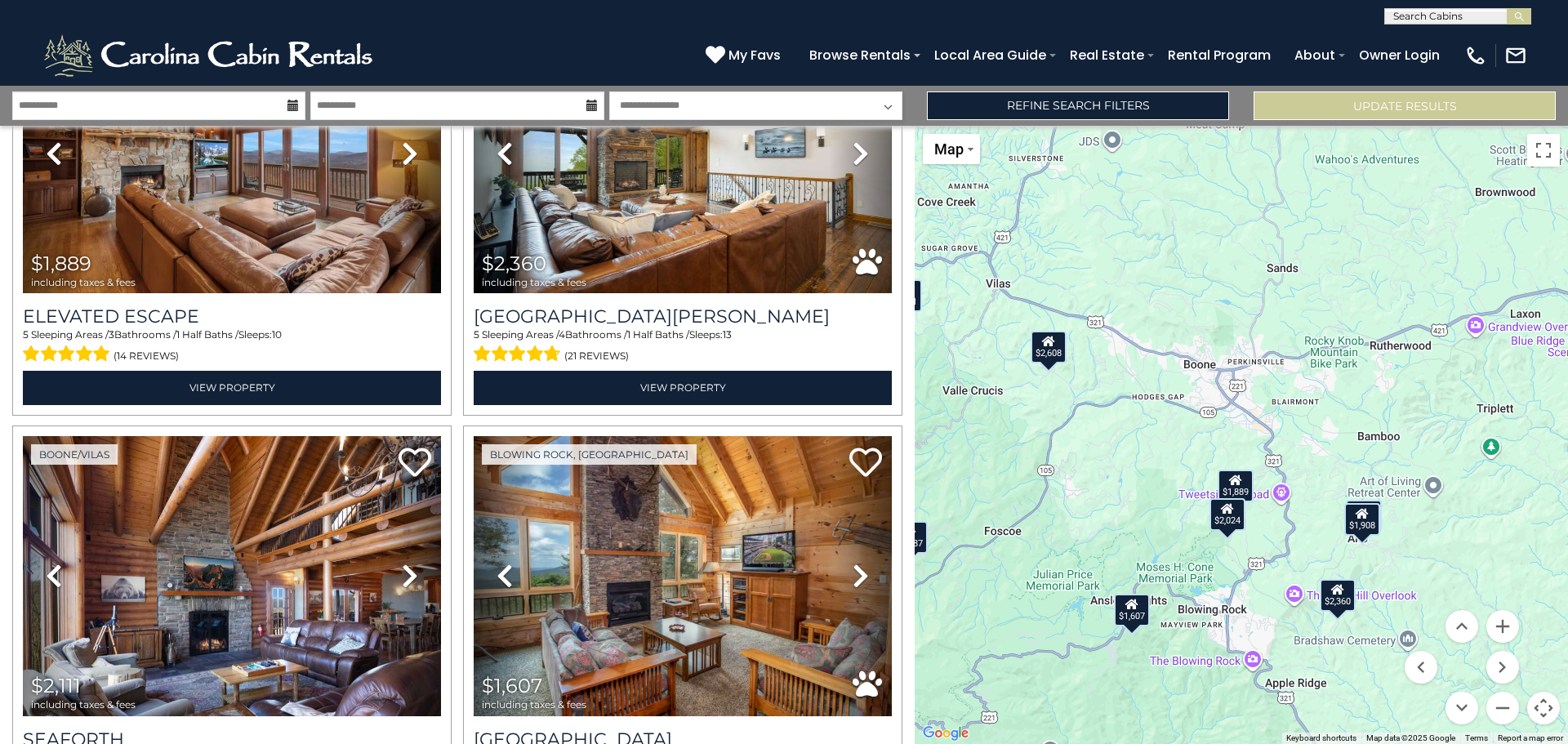
drag, startPoint x: 1066, startPoint y: 665, endPoint x: 1147, endPoint y: 772, distance: 134.2
click at [1147, 743] on html "**********" at bounding box center [784, 372] width 1568 height 744
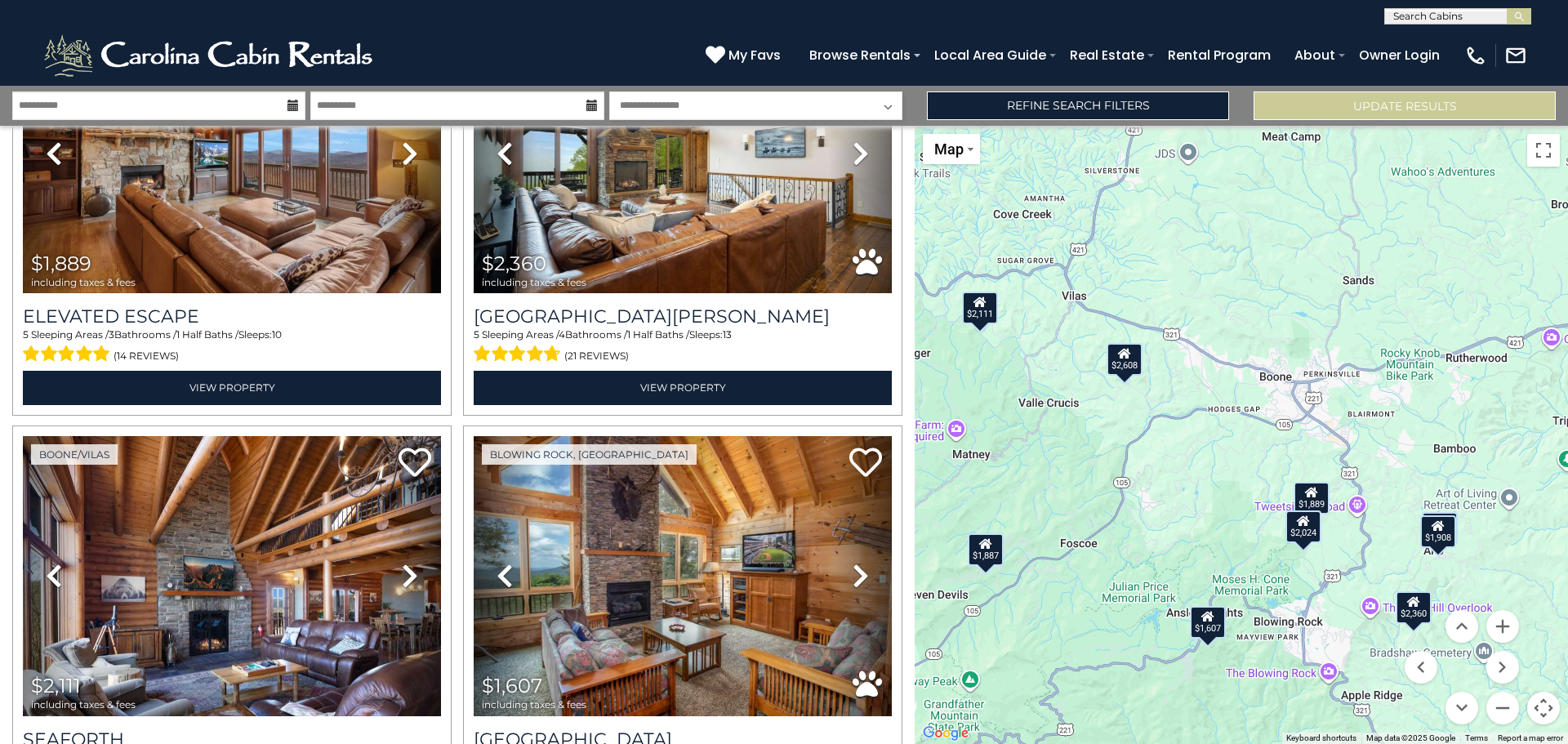
drag, startPoint x: 1110, startPoint y: 679, endPoint x: 1196, endPoint y: 691, distance: 86.8
click at [1196, 691] on div "$2,608 $1,908 $1,889 $2,360 $2,111 $1,607 $1,886 $1,887 $2,024 $1,890" at bounding box center [1242, 434] width 654 height 619
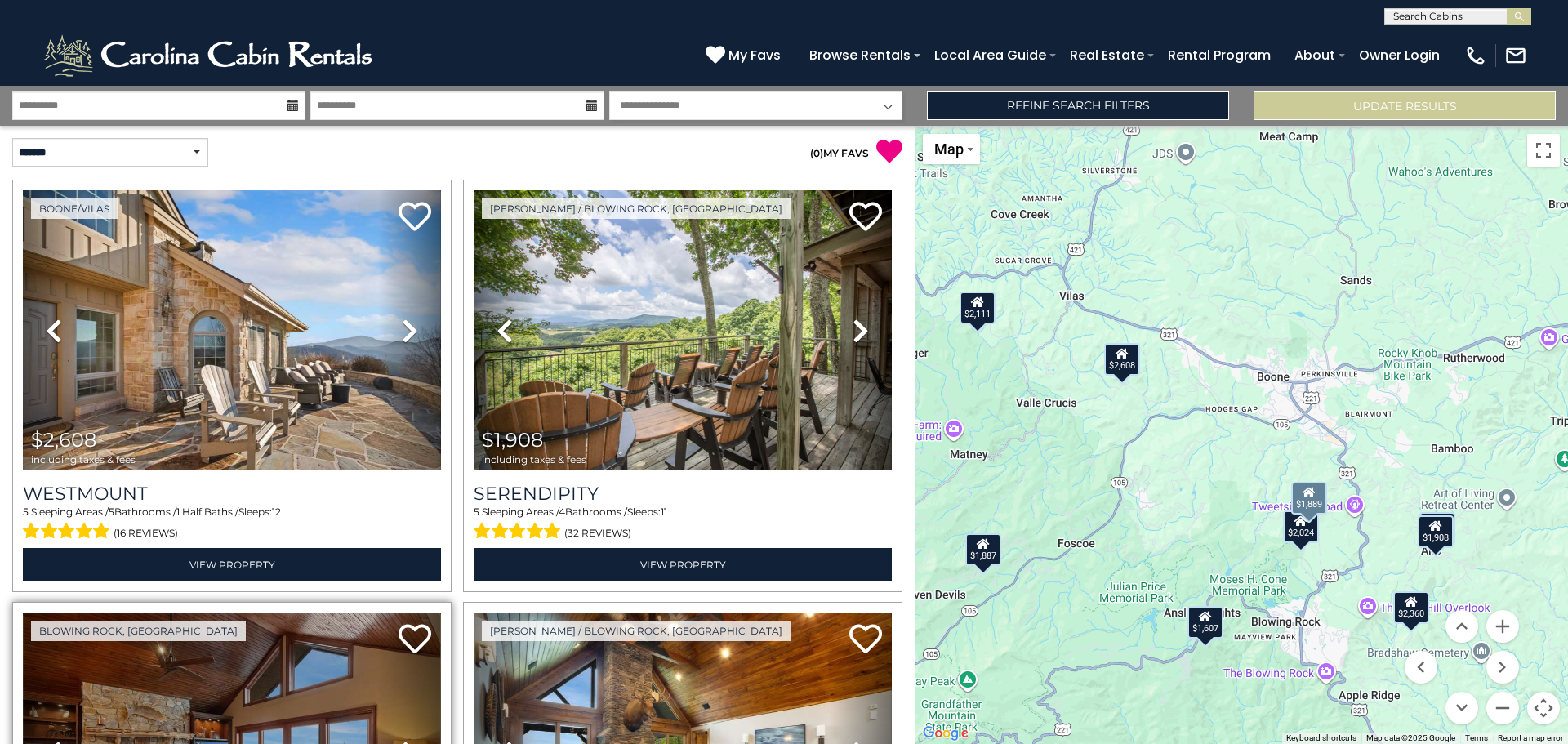
click at [304, 638] on img at bounding box center [232, 753] width 418 height 280
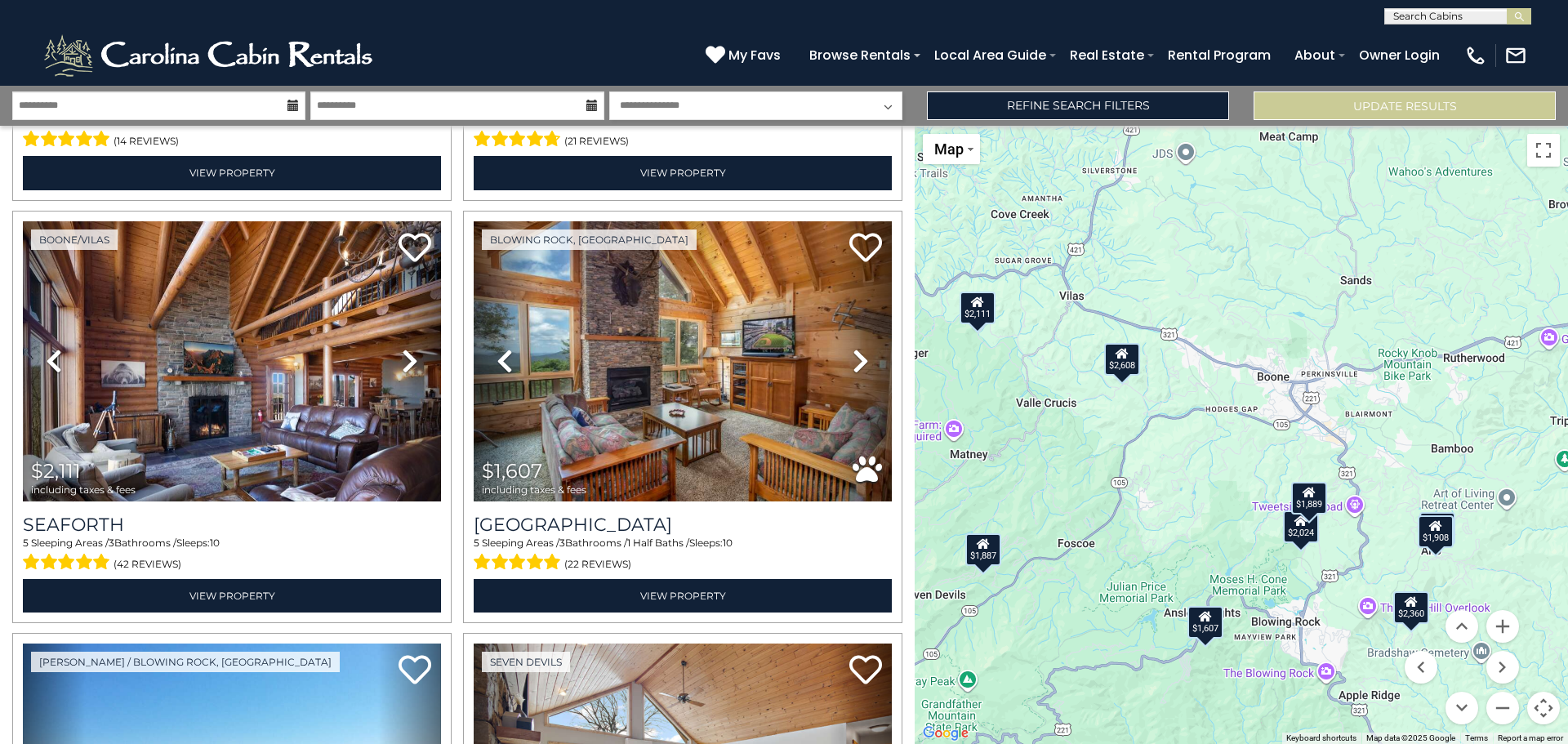
scroll to position [841, 0]
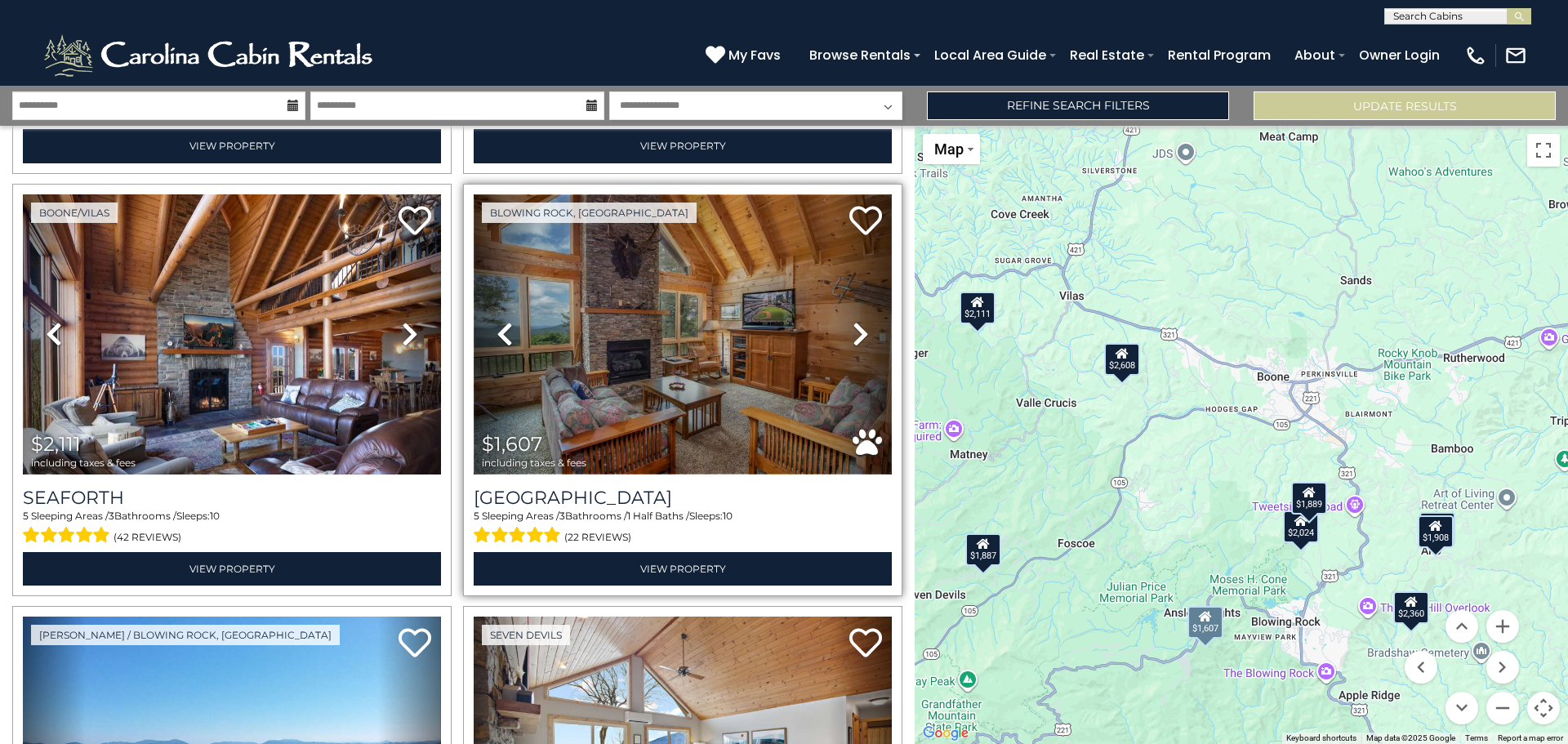
click at [735, 379] on img at bounding box center [682, 334] width 418 height 280
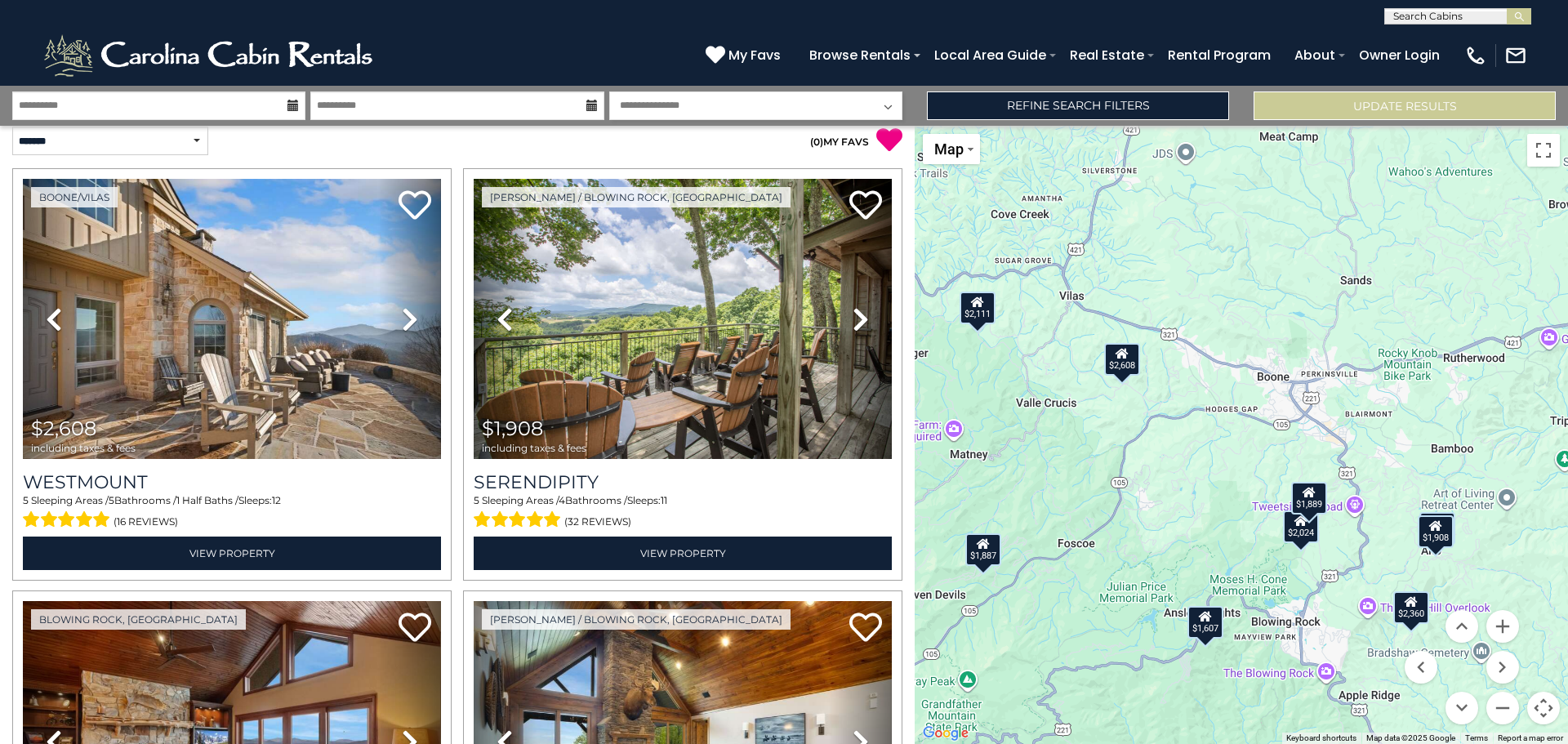
scroll to position [0, 0]
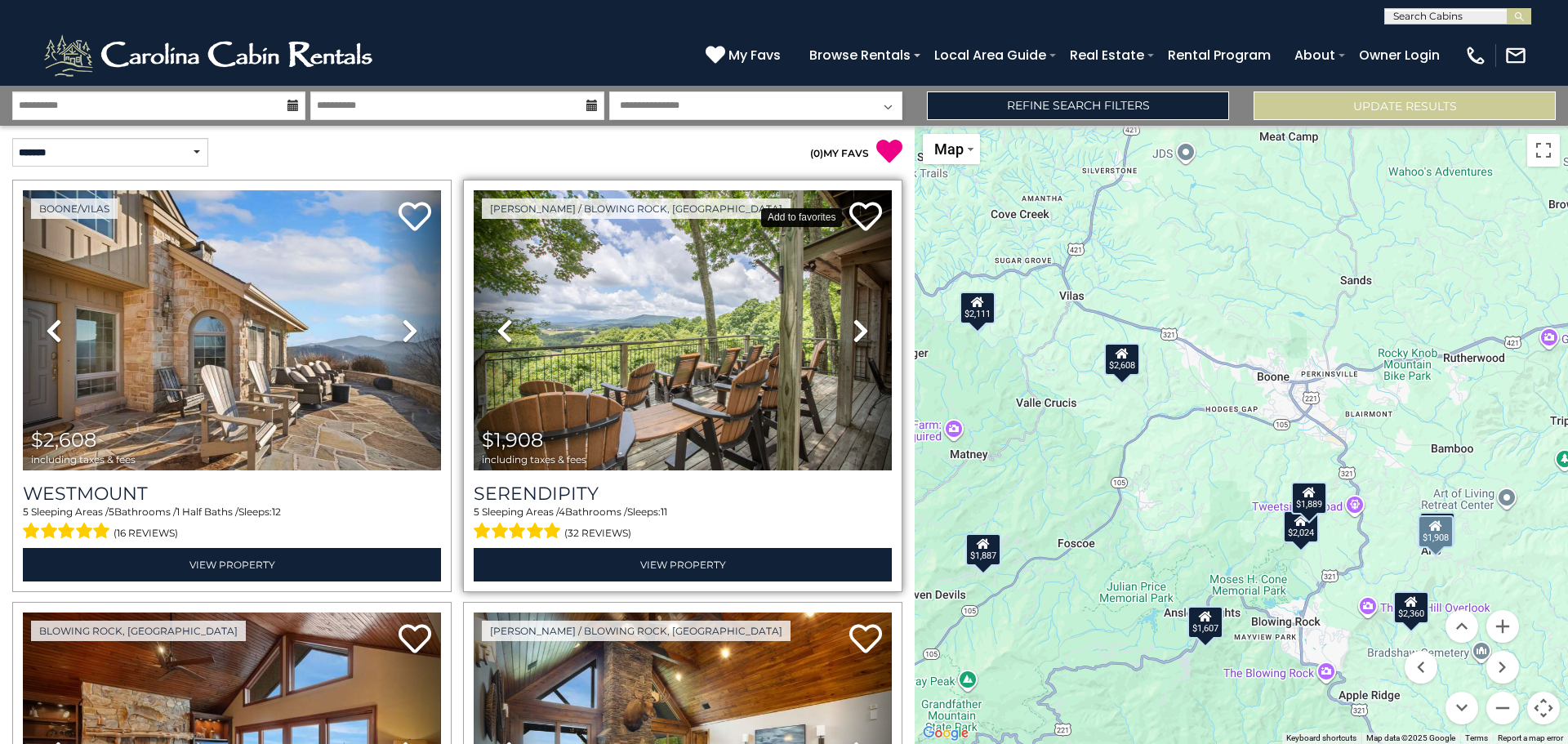
click at [866, 221] on icon at bounding box center [866, 217] width 32 height 32
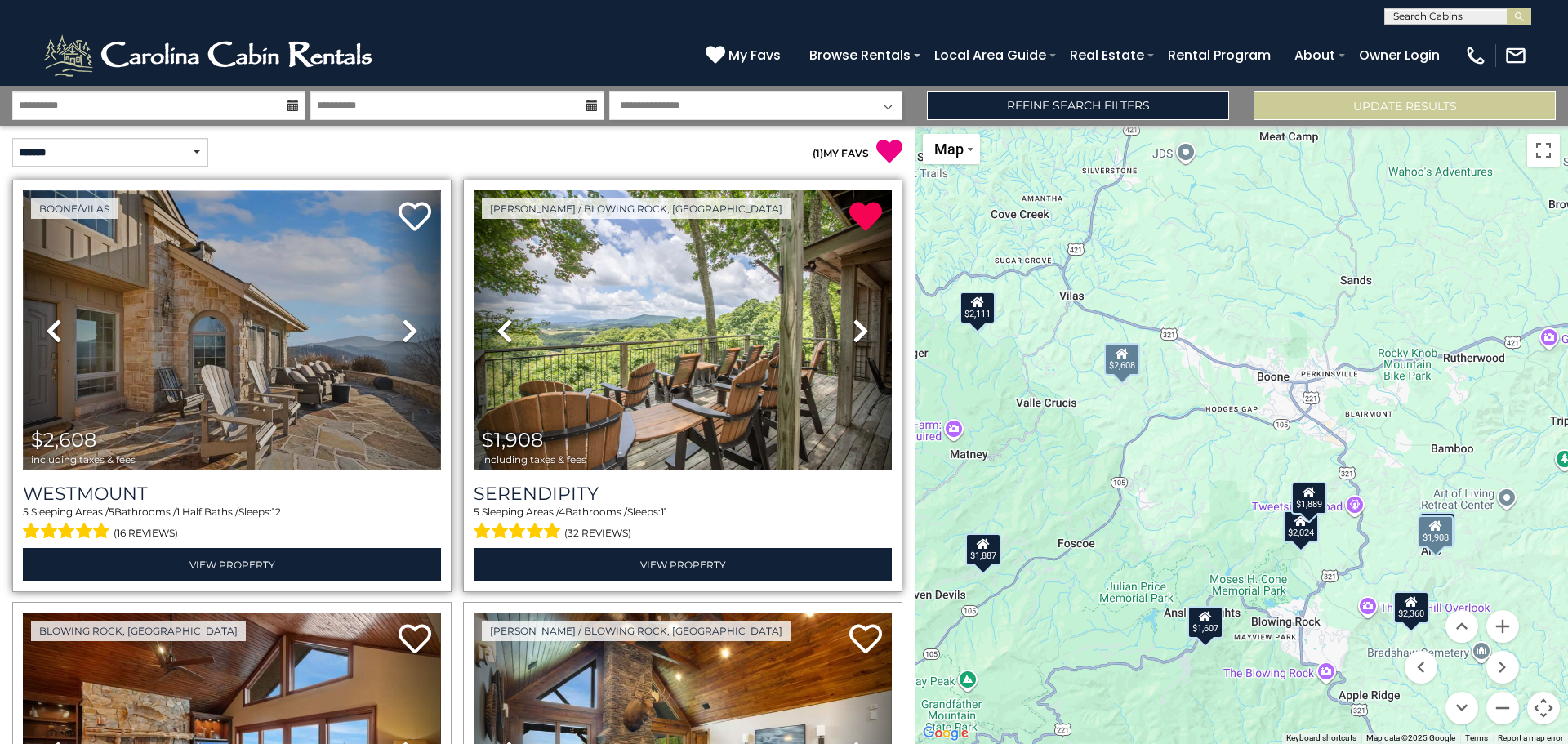
click at [204, 314] on img at bounding box center [232, 330] width 418 height 280
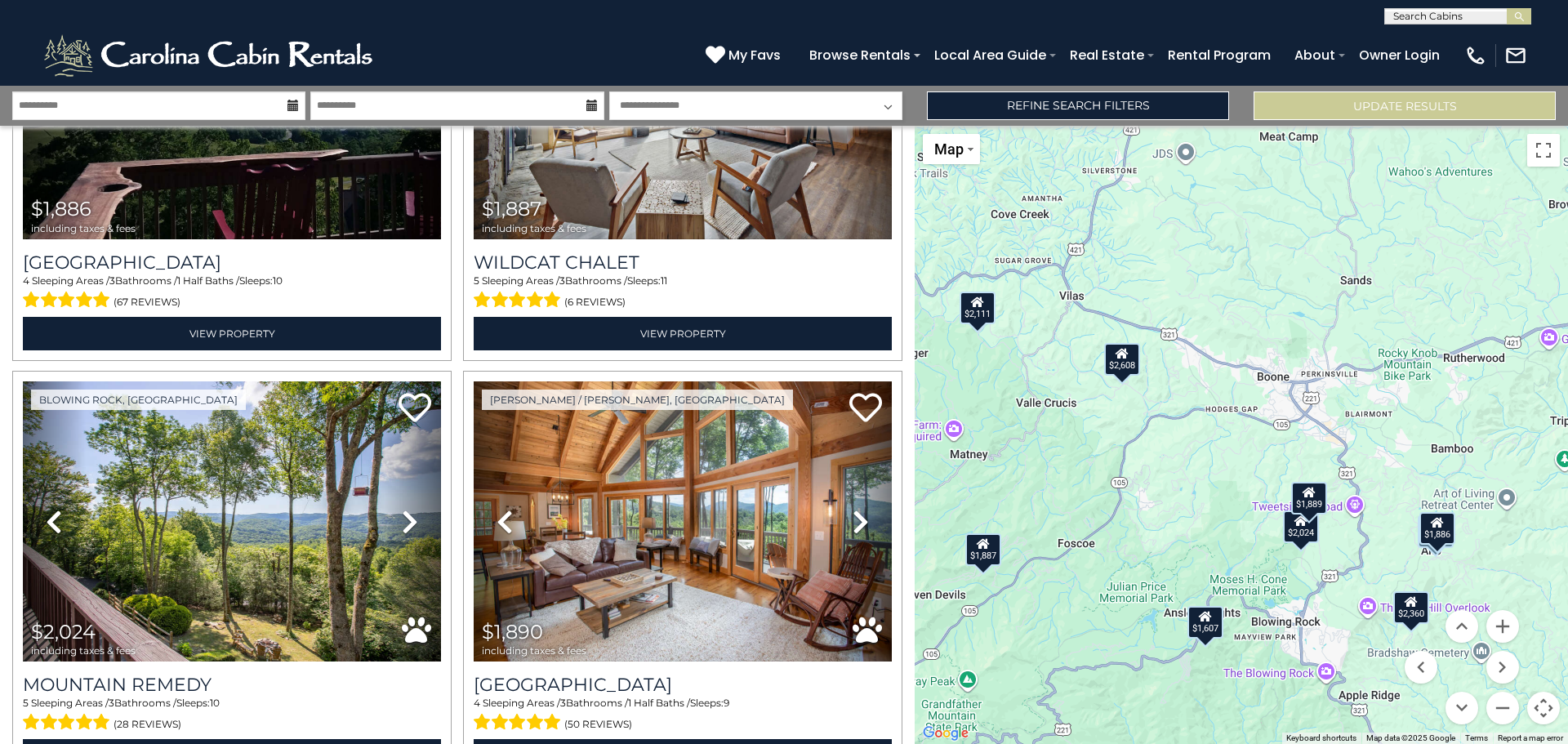
scroll to position [1606, 0]
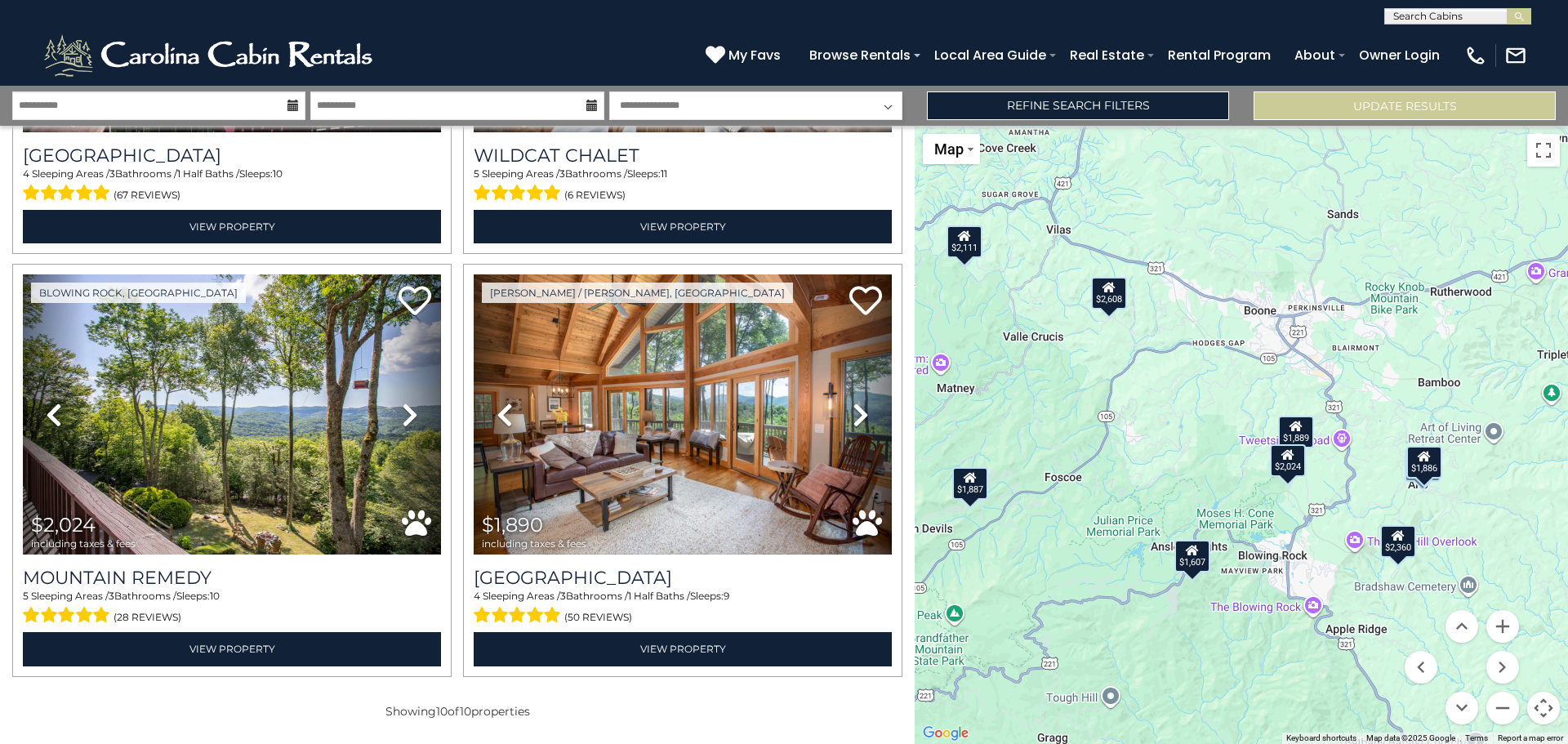
drag, startPoint x: 1076, startPoint y: 626, endPoint x: 1061, endPoint y: 563, distance: 64.8
click at [1061, 563] on div "$2,608 $1,908 $1,889 $2,360 $2,111 $1,607 $1,886 $1,887 $2,024 $1,890" at bounding box center [1242, 434] width 654 height 619
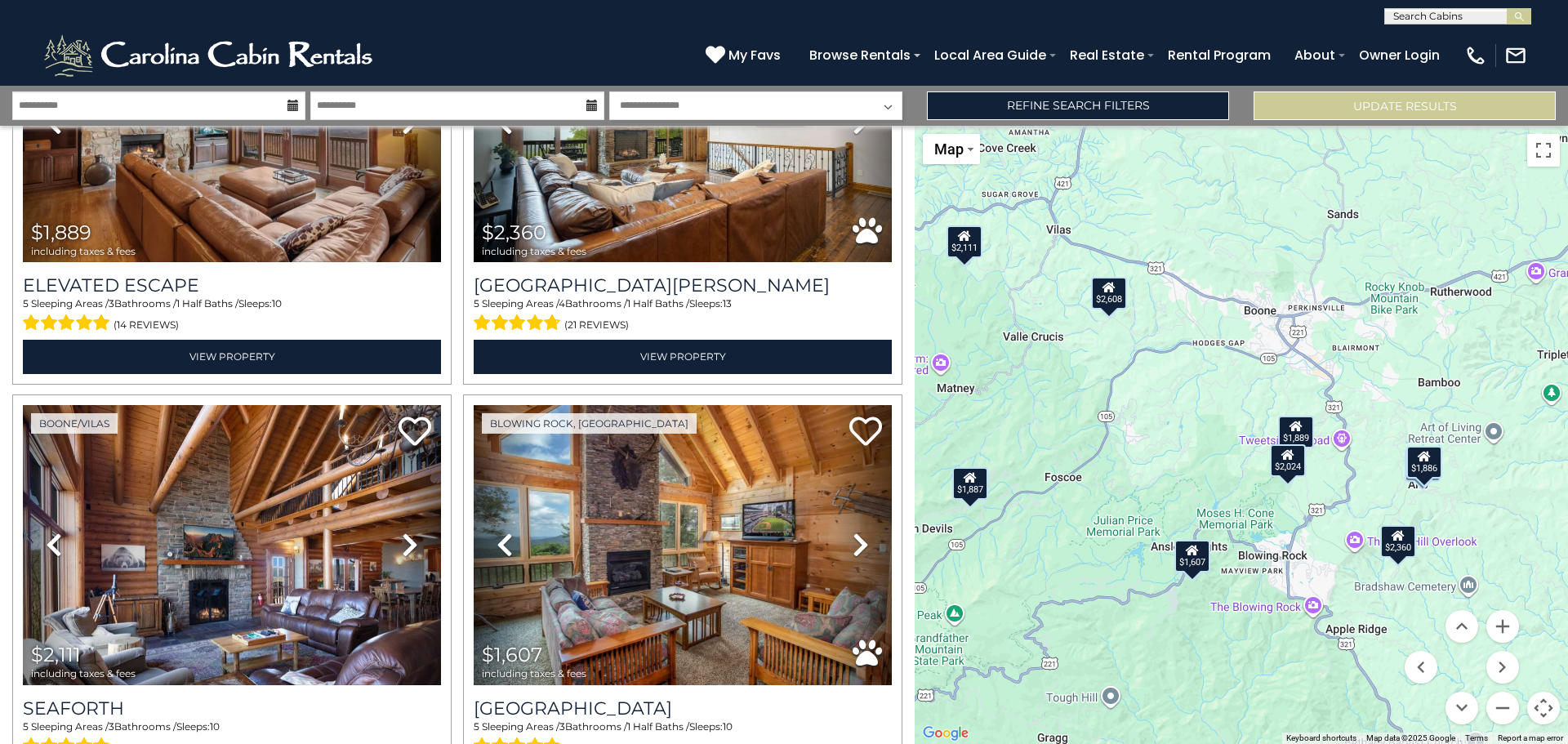
scroll to position [0, 0]
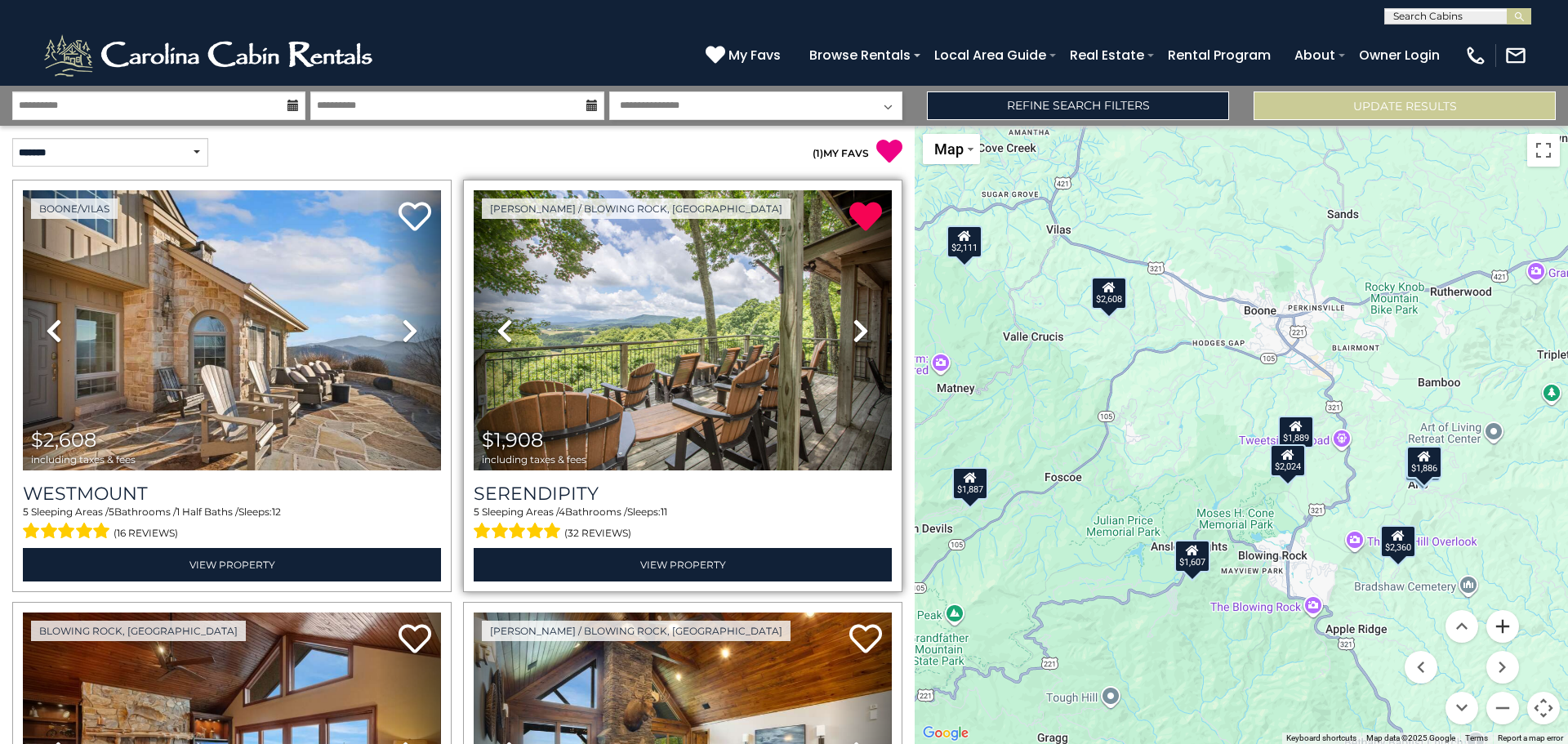
click at [1507, 633] on button "Zoom in" at bounding box center [1502, 626] width 32 height 32
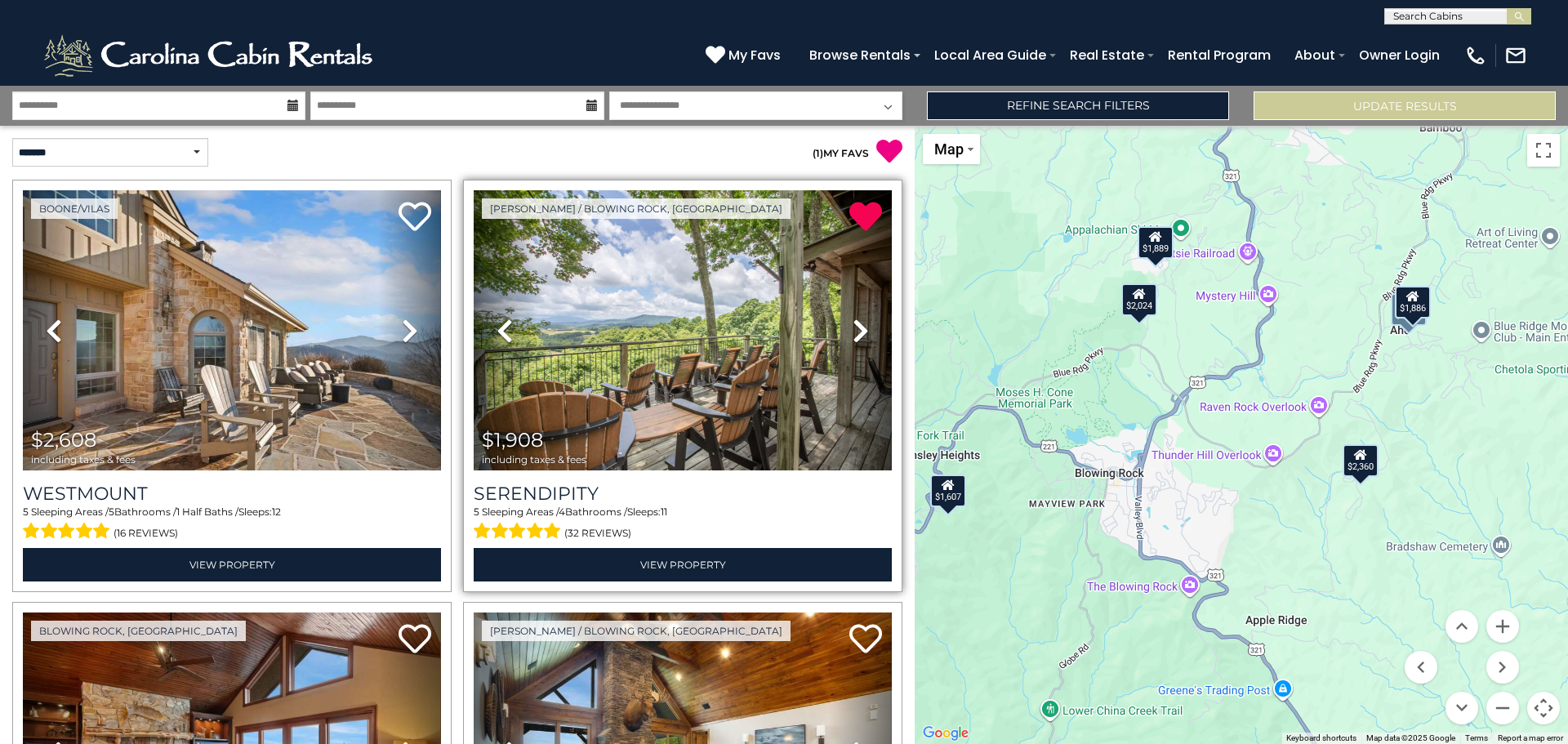
drag, startPoint x: 1351, startPoint y: 636, endPoint x: 1146, endPoint y: 418, distance: 299.2
click at [1146, 418] on div "$2,608 $1,908 $1,889 $2,360 $2,111 $1,607 $1,886 $1,887 $2,024 $1,890" at bounding box center [1242, 434] width 654 height 619
click at [1419, 305] on div "$1,886" at bounding box center [1412, 300] width 36 height 32
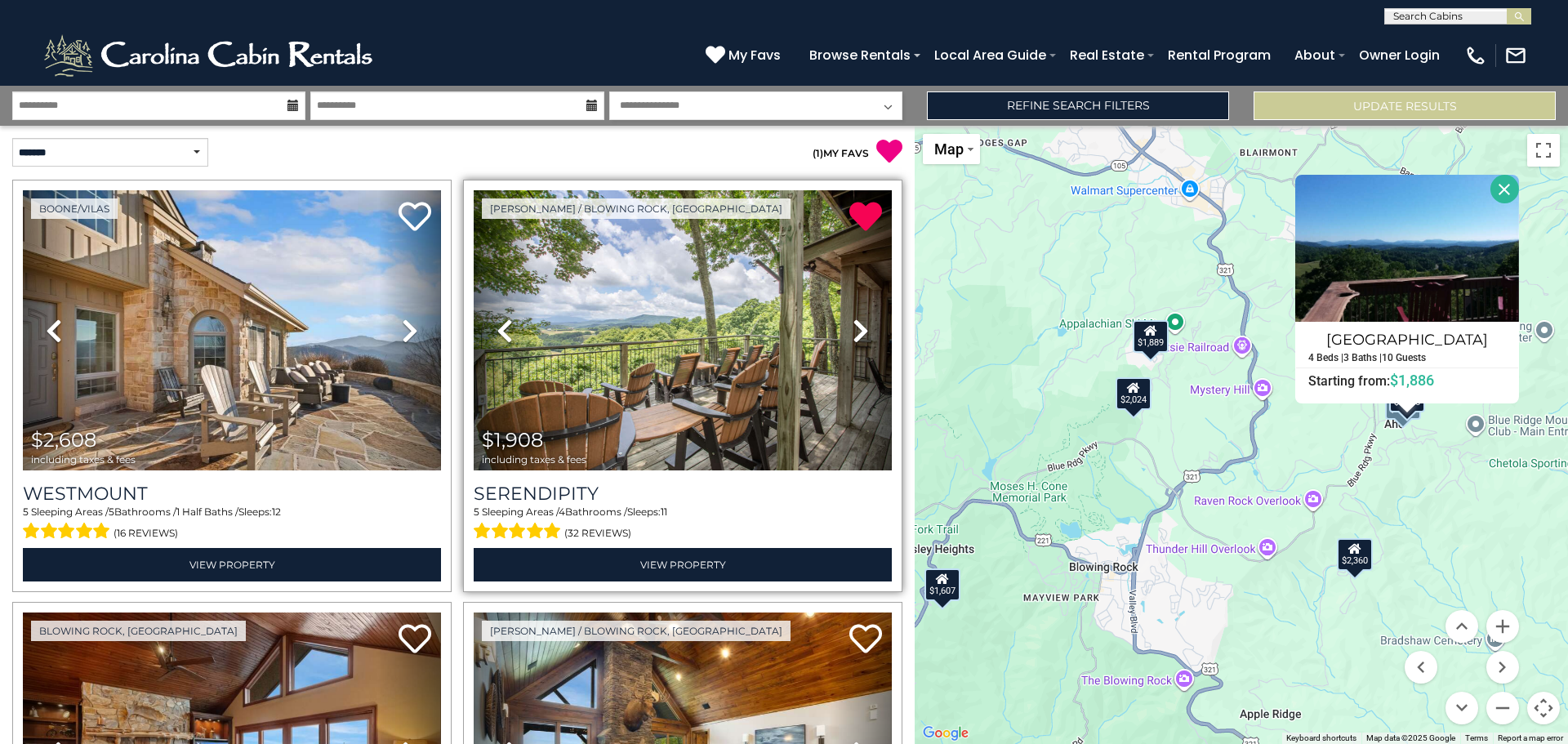
click at [1507, 189] on button "Close" at bounding box center [1504, 189] width 29 height 29
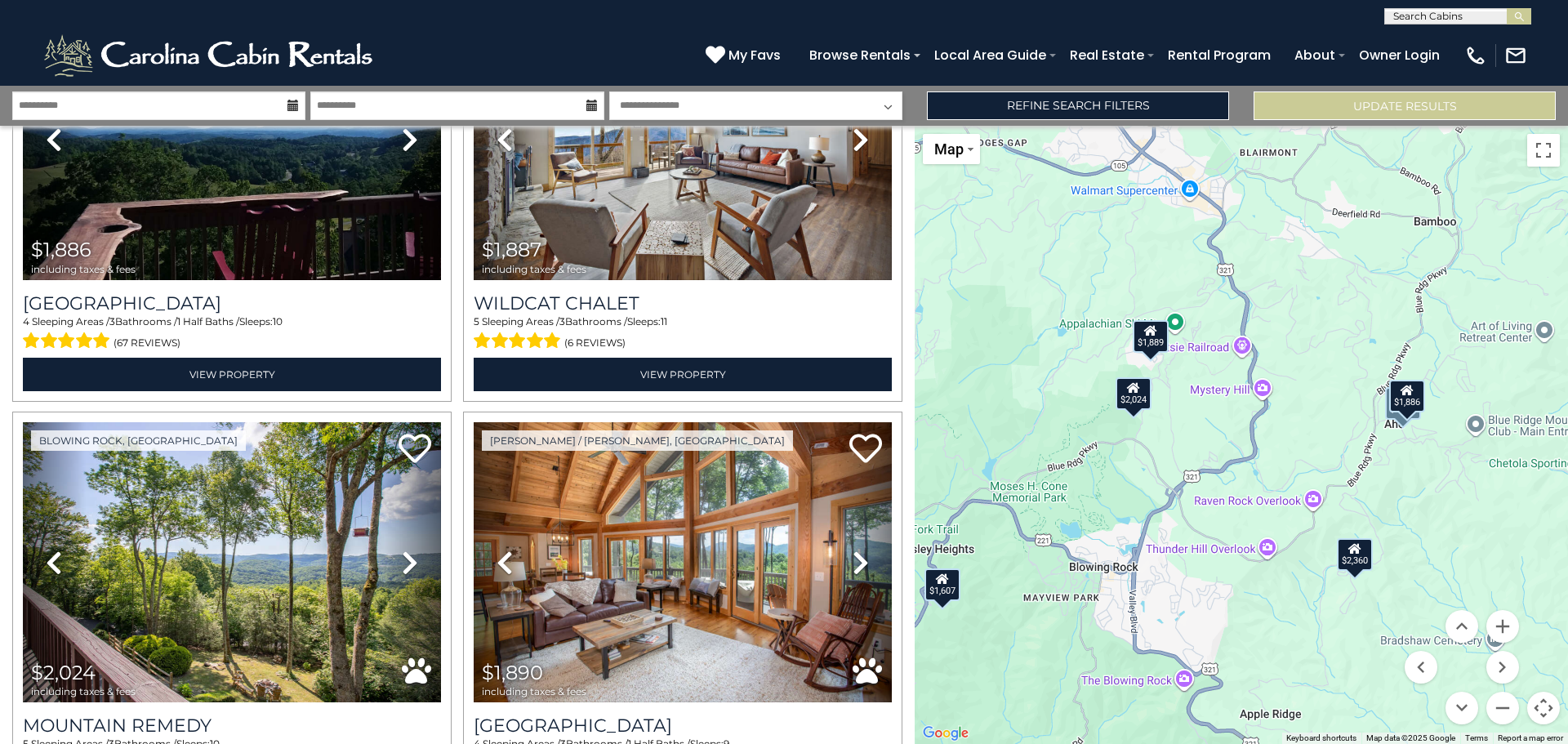
scroll to position [1461, 0]
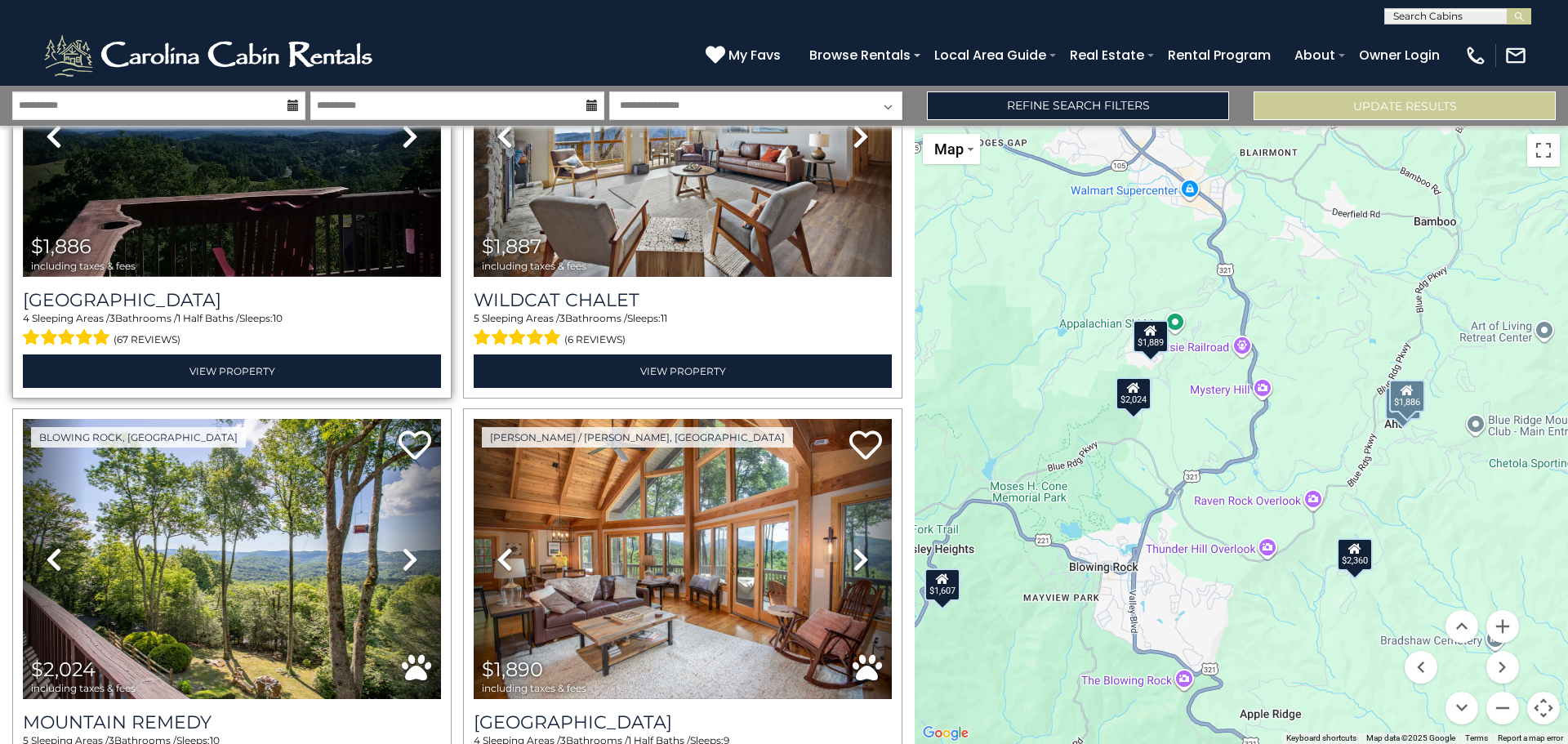
click at [215, 173] on img at bounding box center [232, 137] width 418 height 280
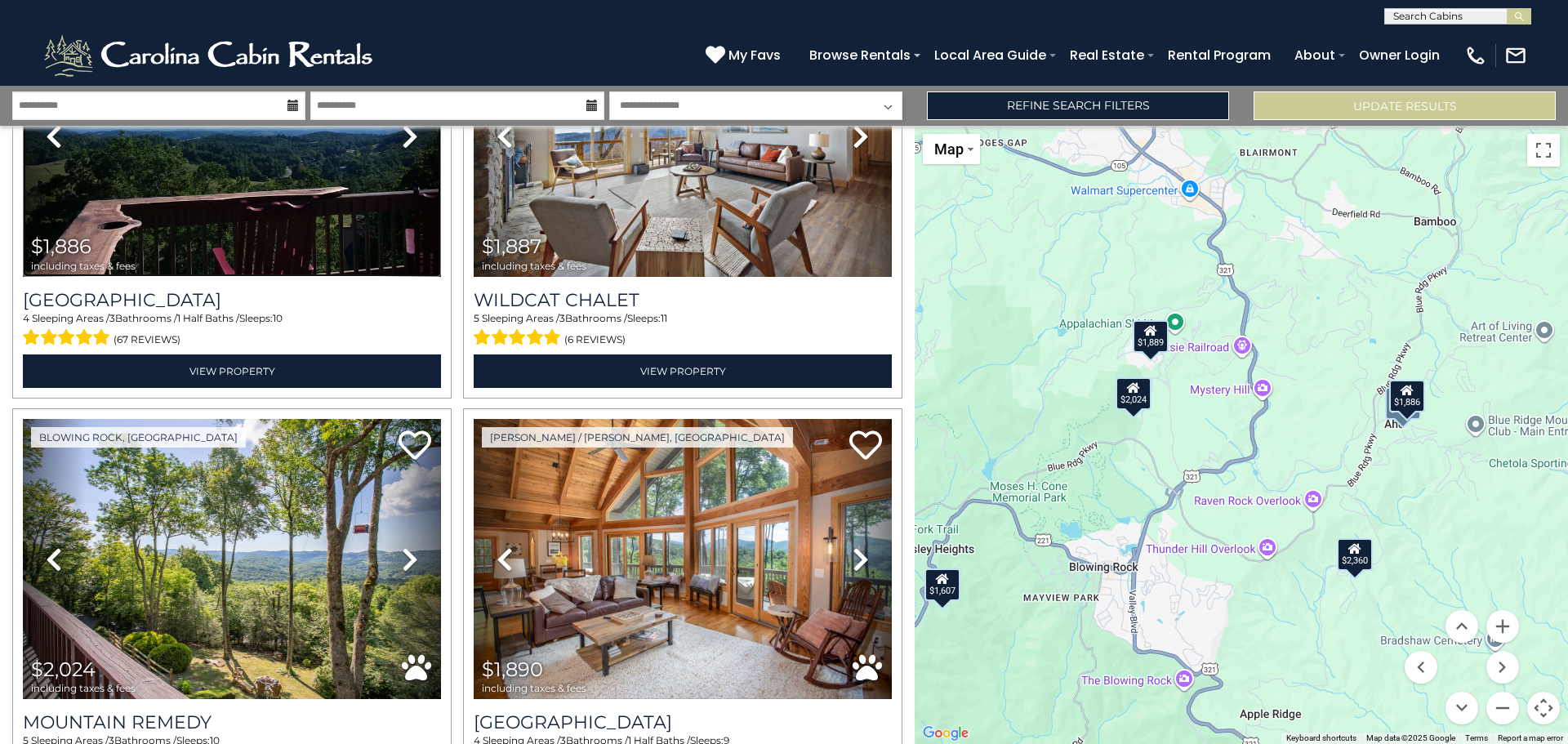
scroll to position [1606, 0]
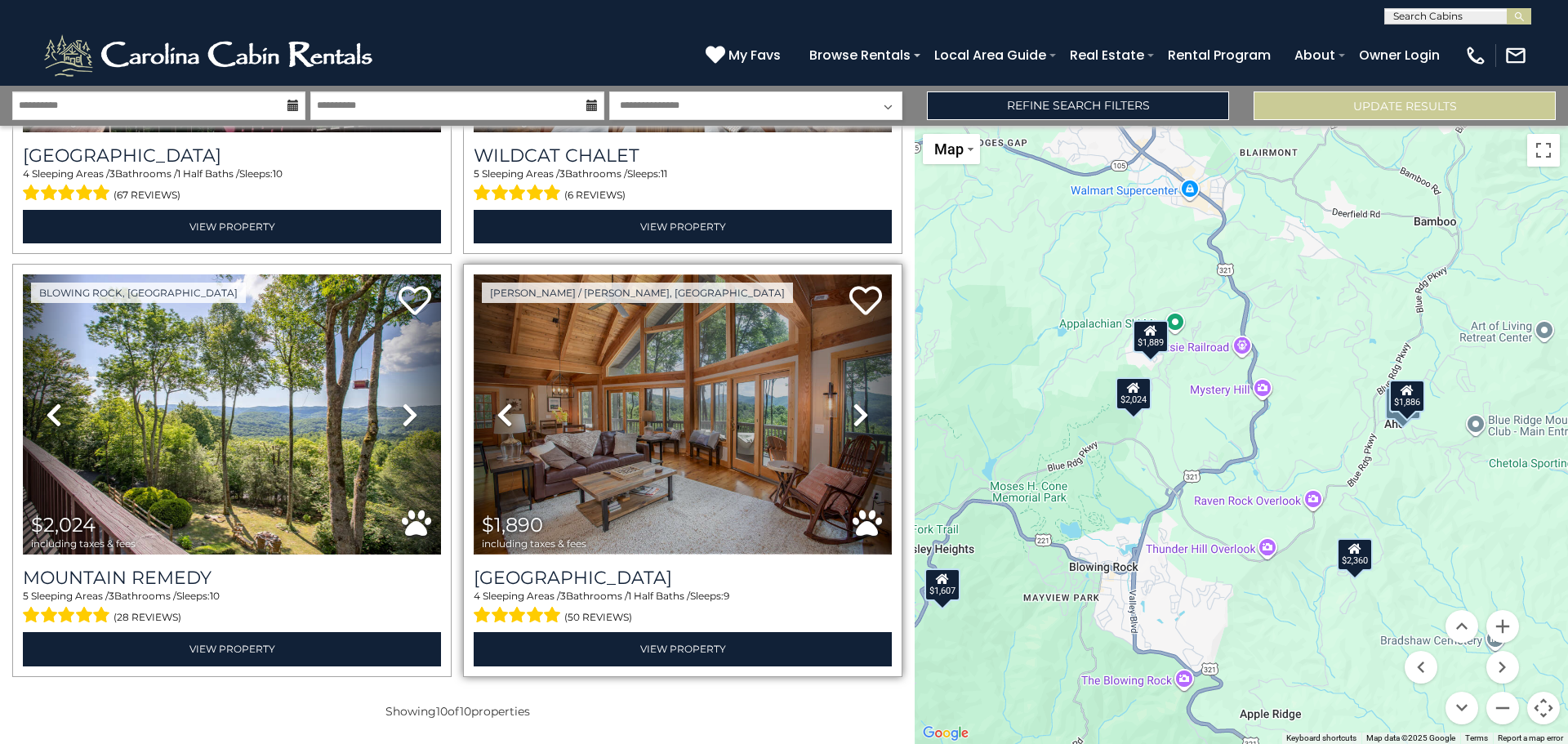
click at [650, 398] on img at bounding box center [682, 414] width 418 height 280
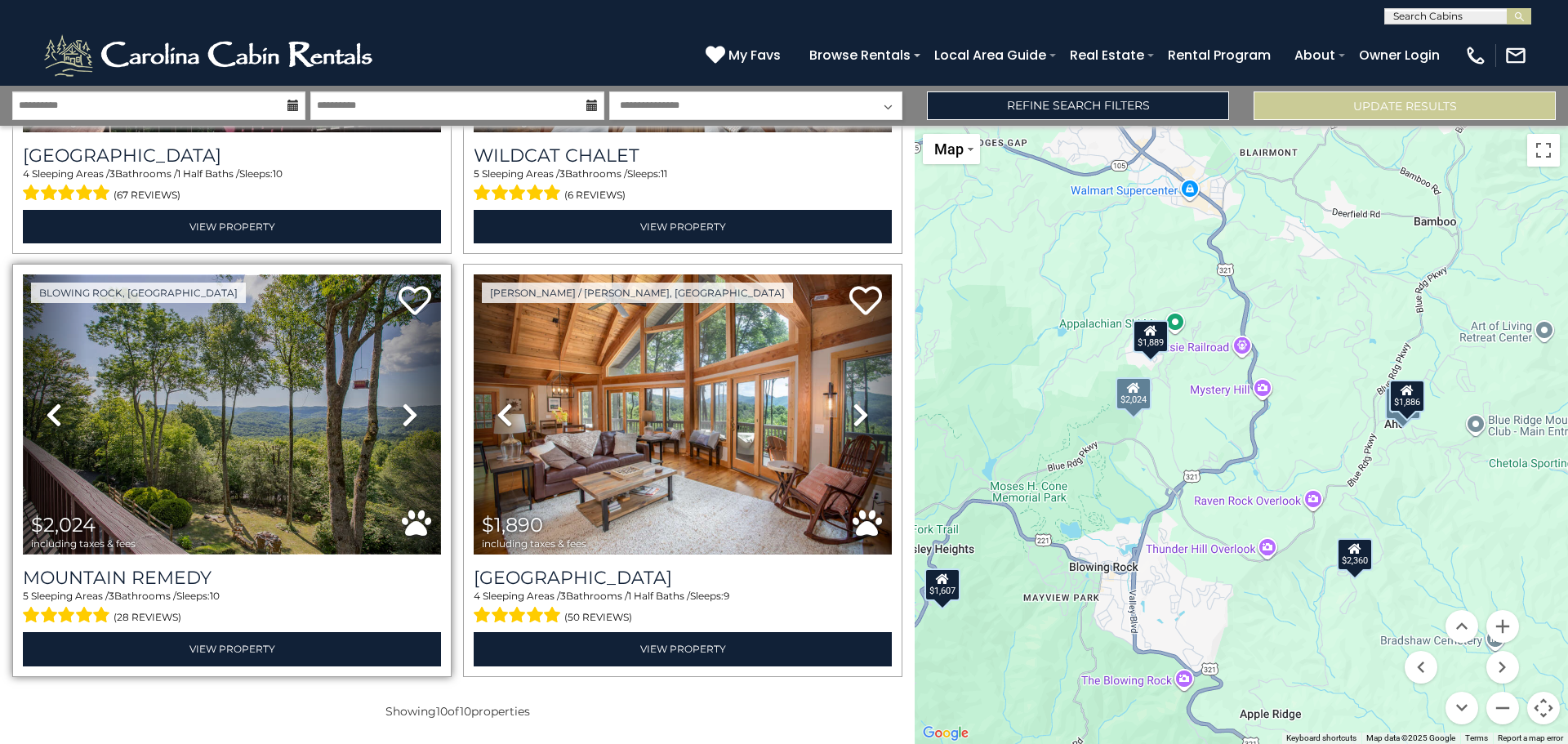
click at [293, 387] on img at bounding box center [232, 414] width 418 height 280
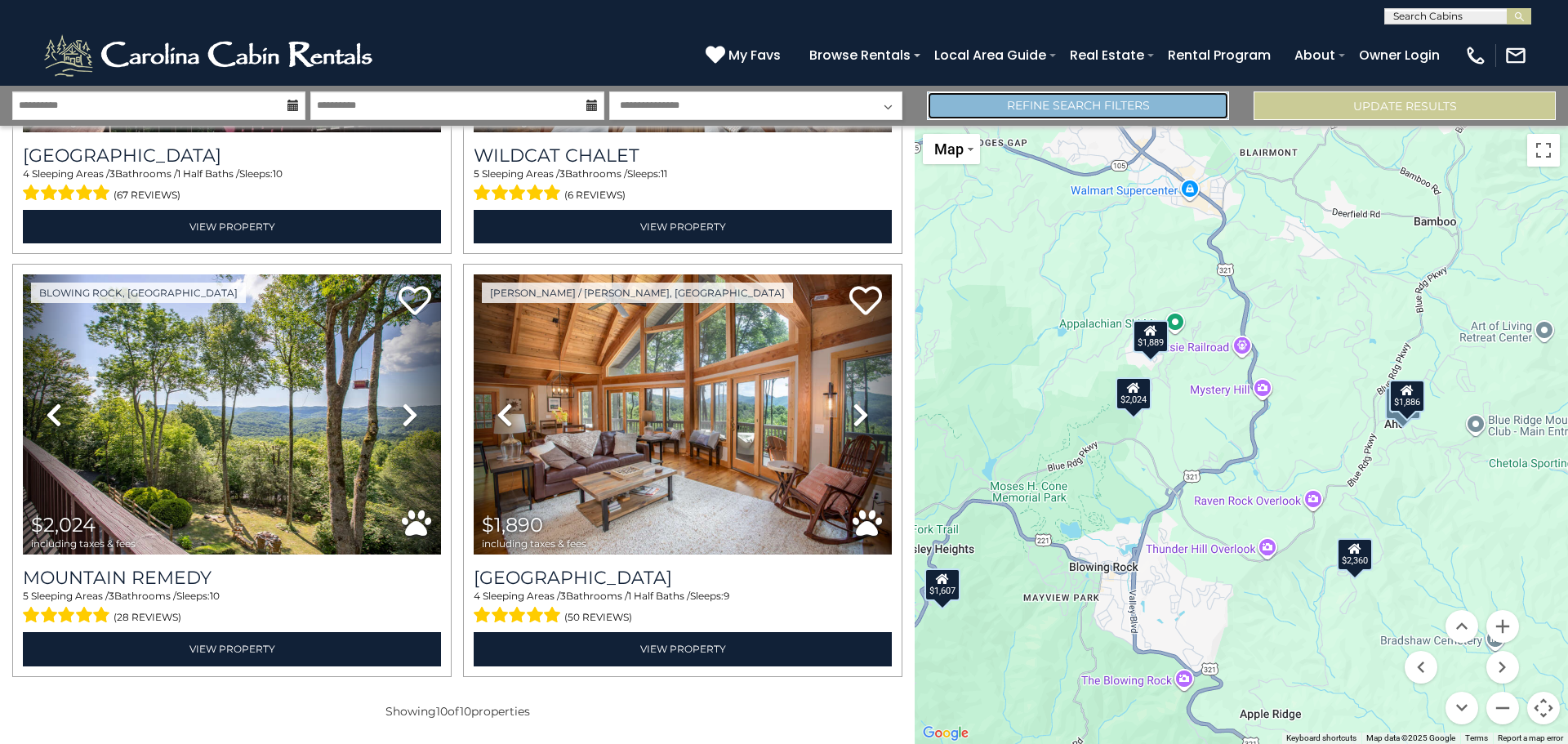
click at [1099, 106] on link "Refine Search Filters" at bounding box center [1078, 105] width 302 height 29
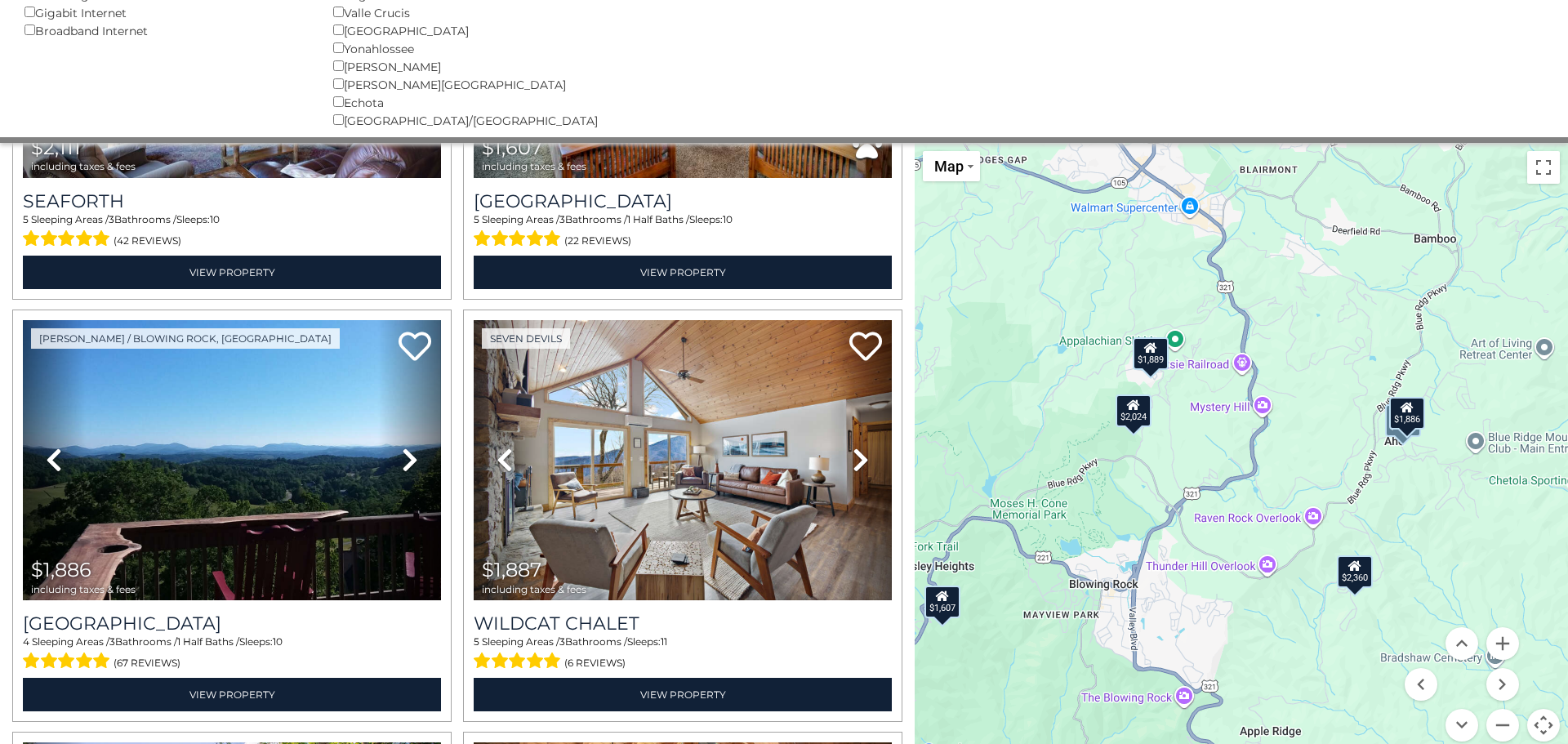
scroll to position [1153, 0]
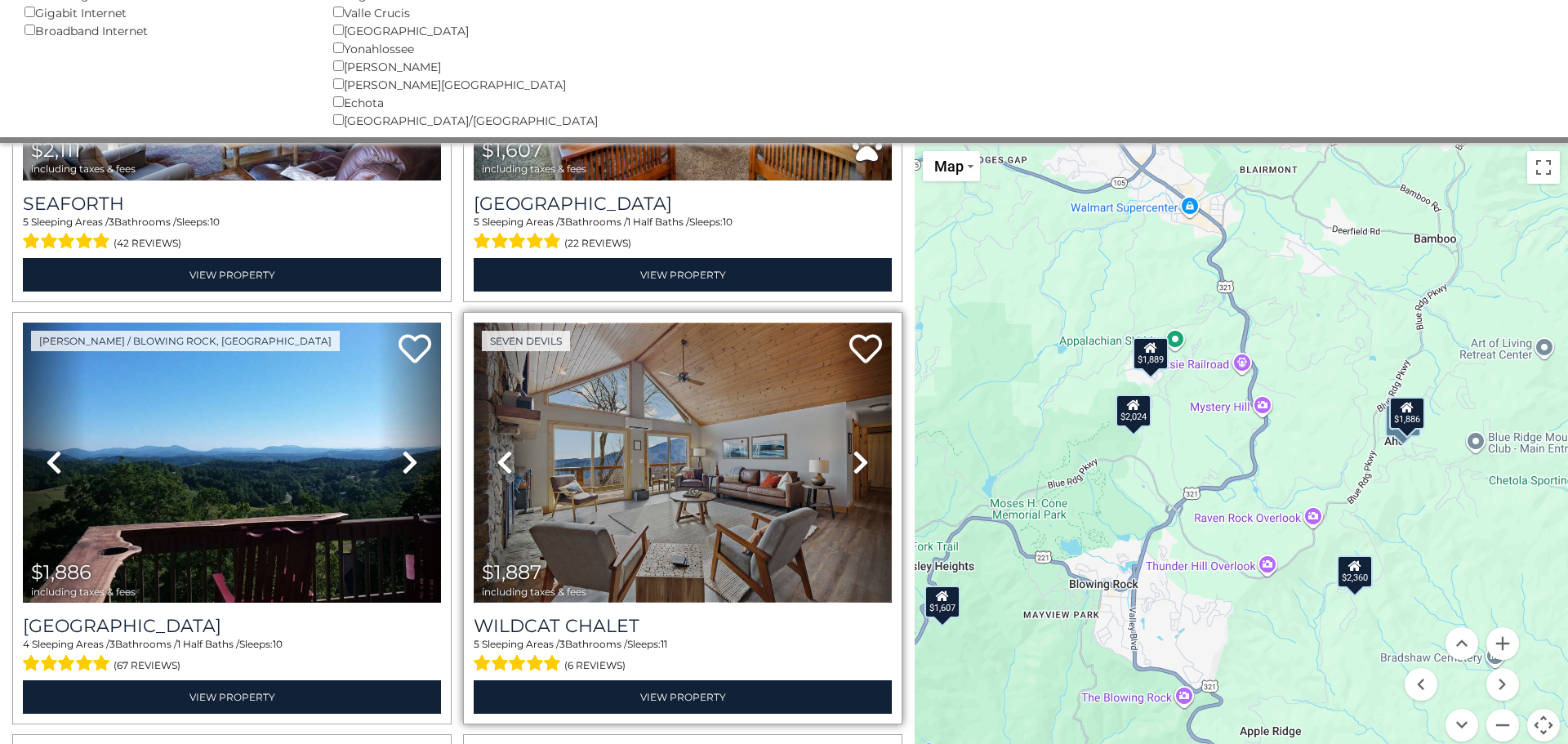
click at [694, 457] on img at bounding box center [682, 462] width 418 height 280
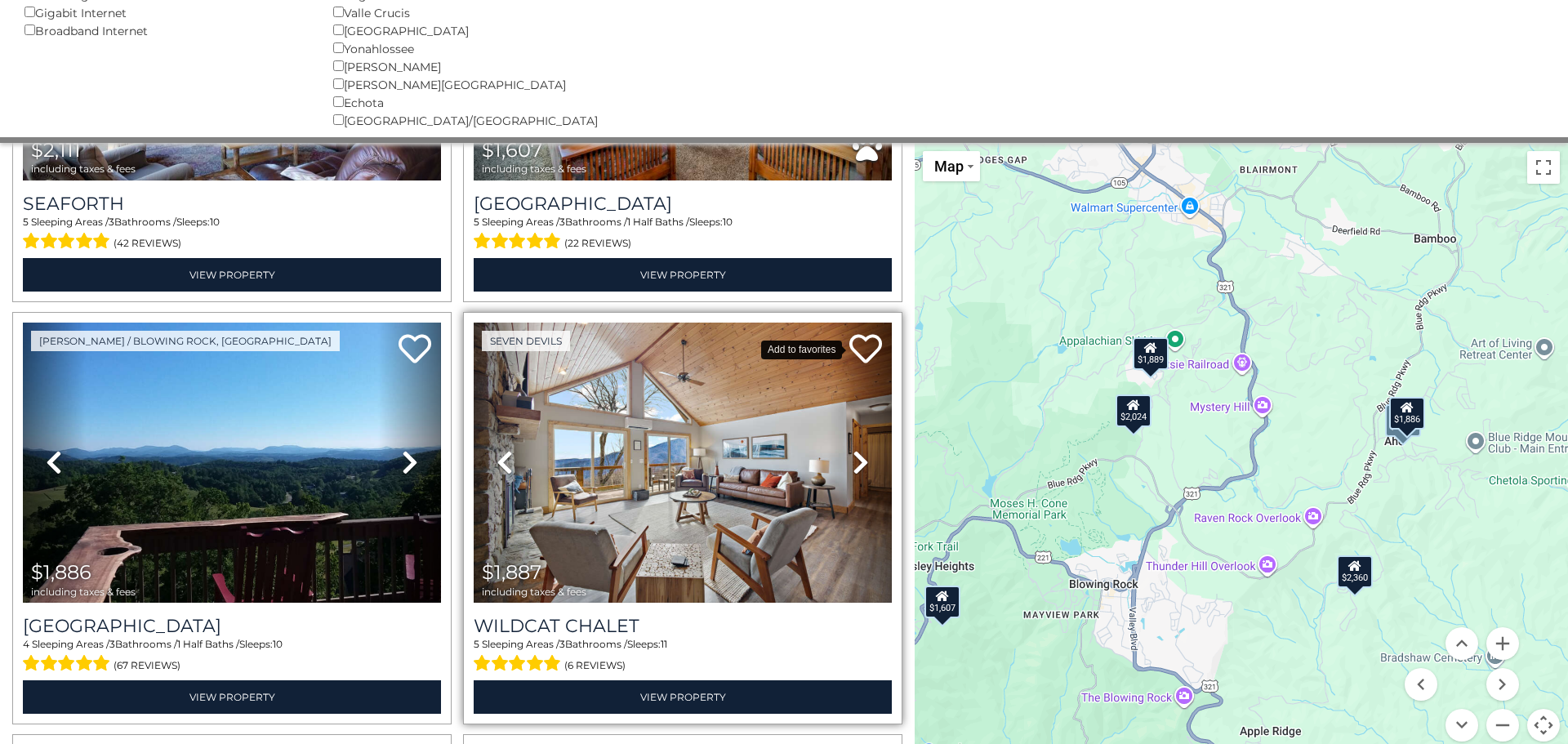
click at [865, 353] on icon at bounding box center [866, 349] width 32 height 32
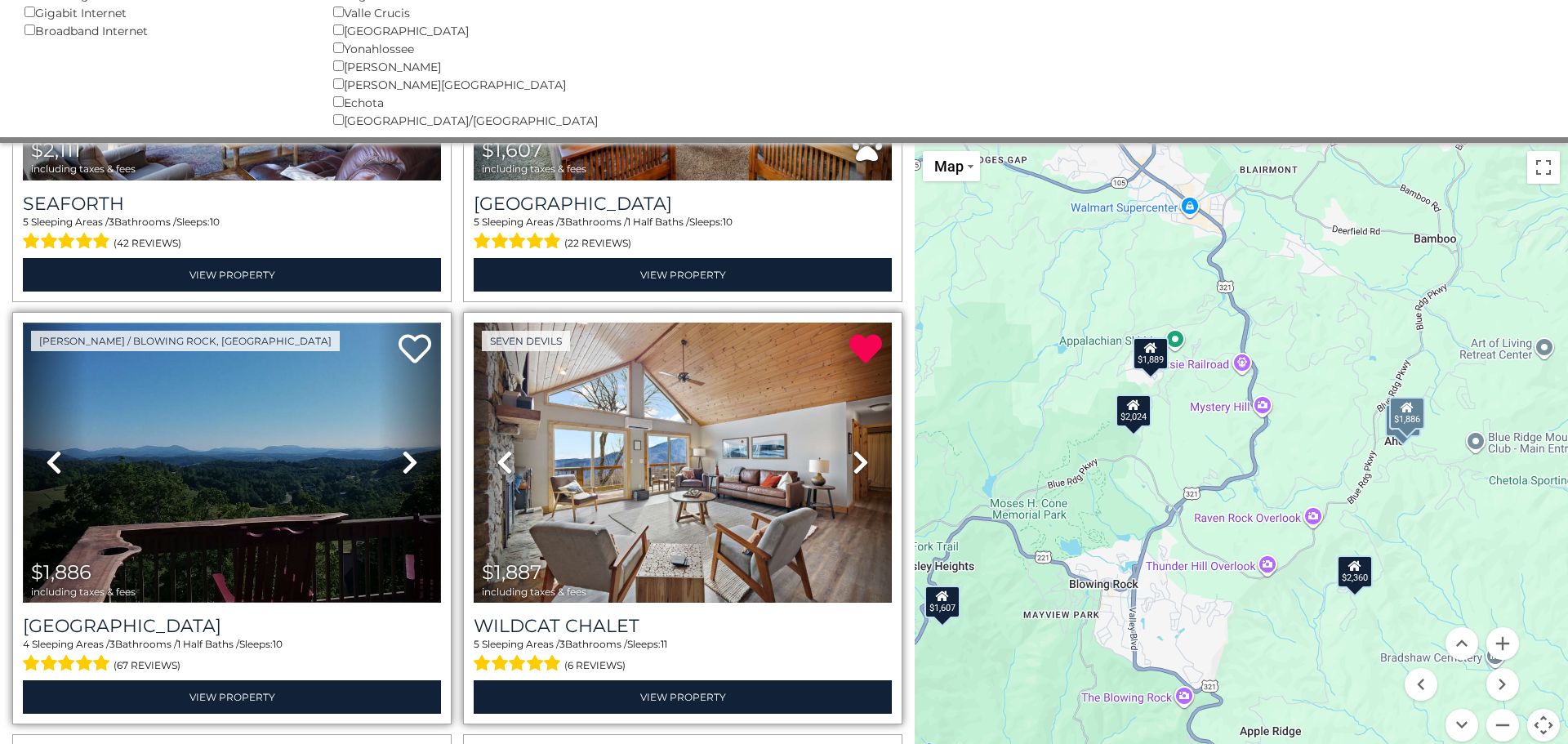
click at [205, 445] on img at bounding box center [232, 462] width 418 height 280
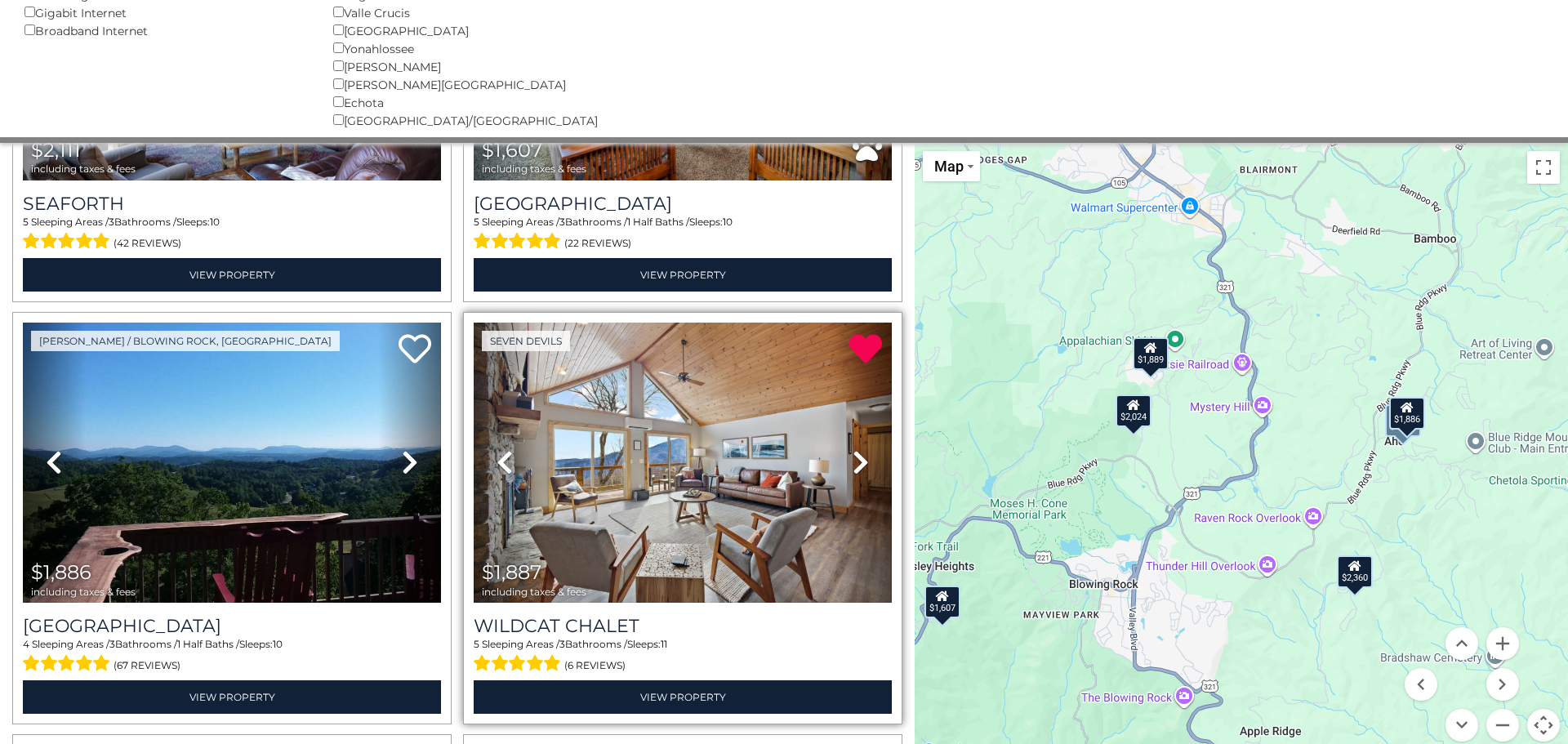
click at [904, 584] on div "Seven Devils Previous Next" at bounding box center [682, 518] width 450 height 412
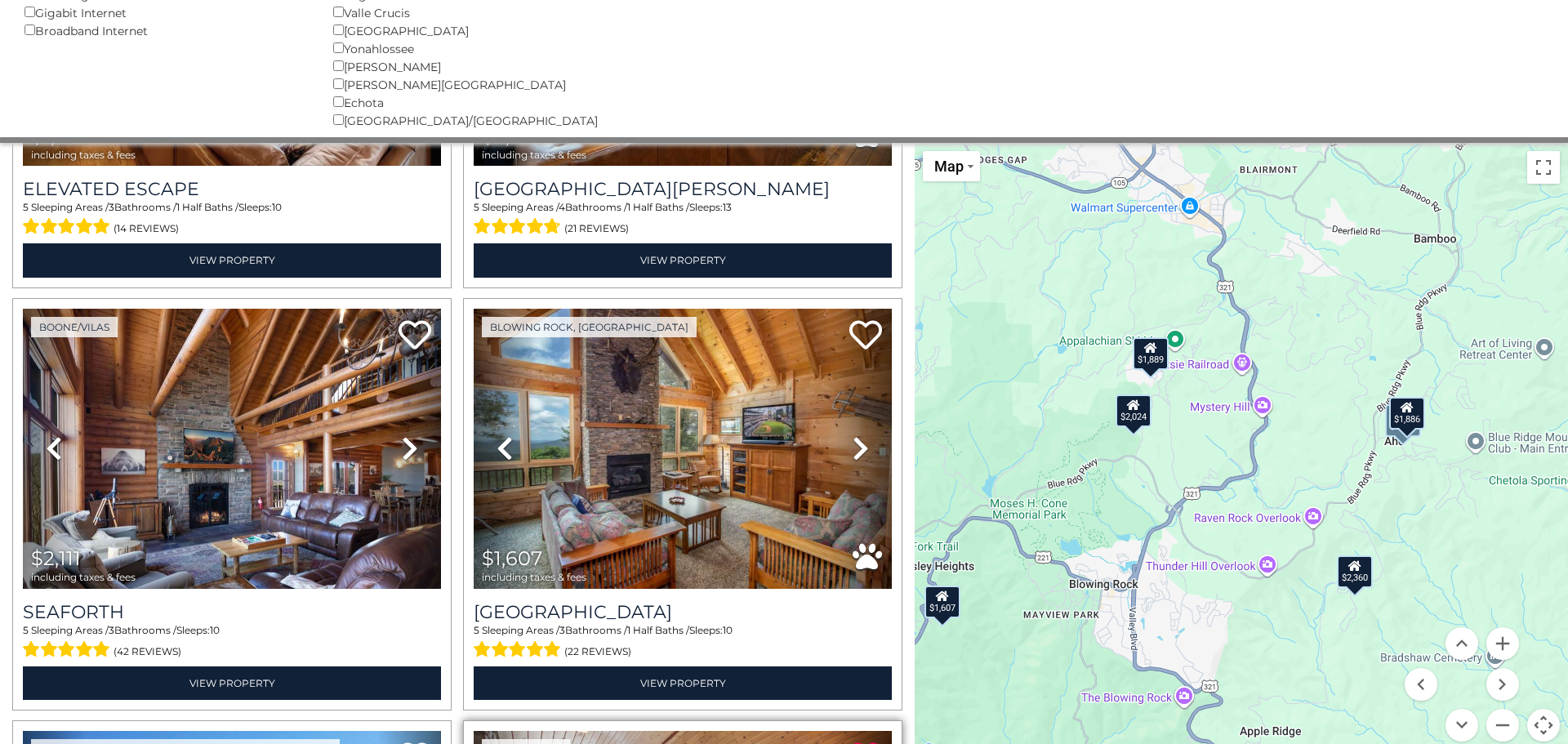
scroll to position [738, 0]
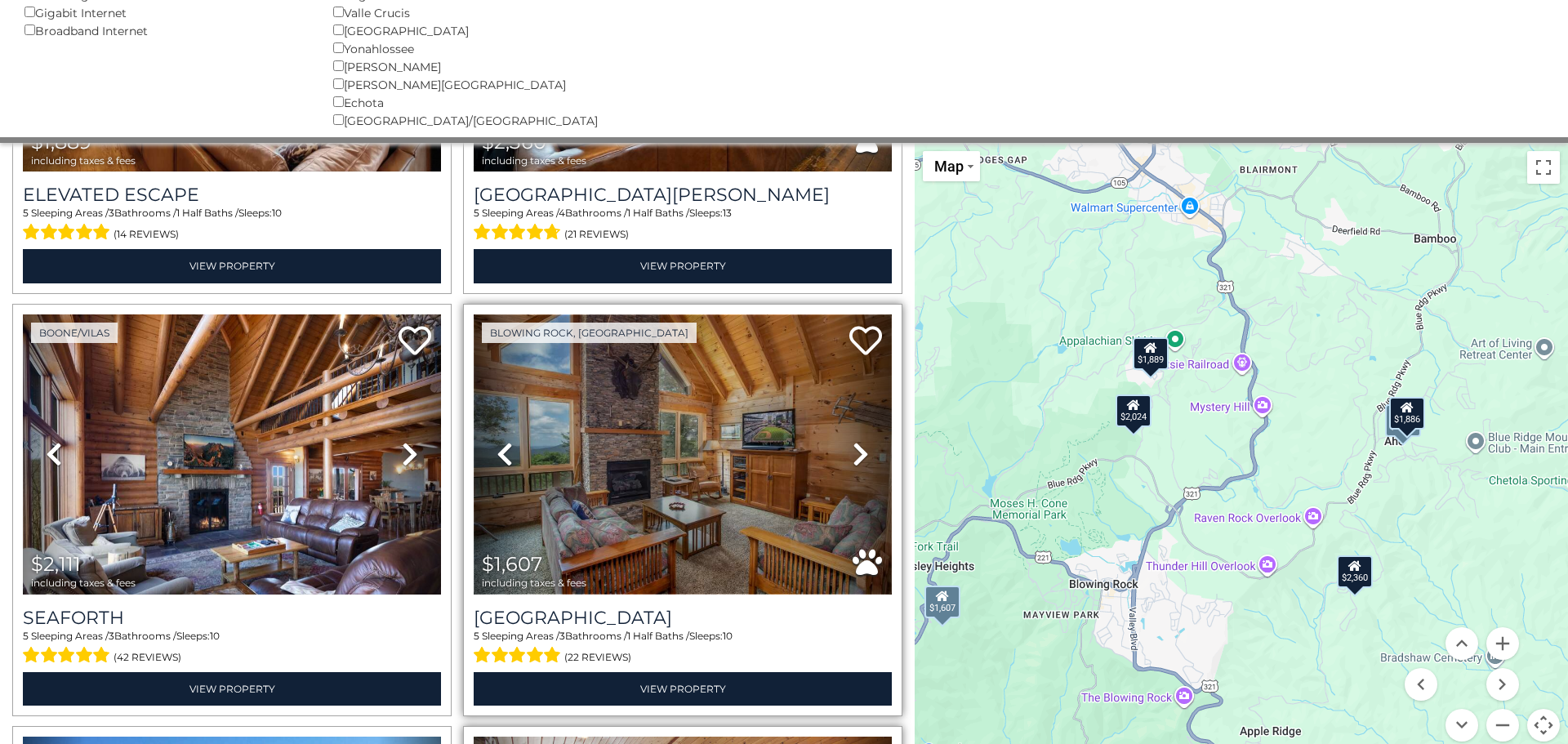
click at [659, 388] on img at bounding box center [682, 454] width 418 height 280
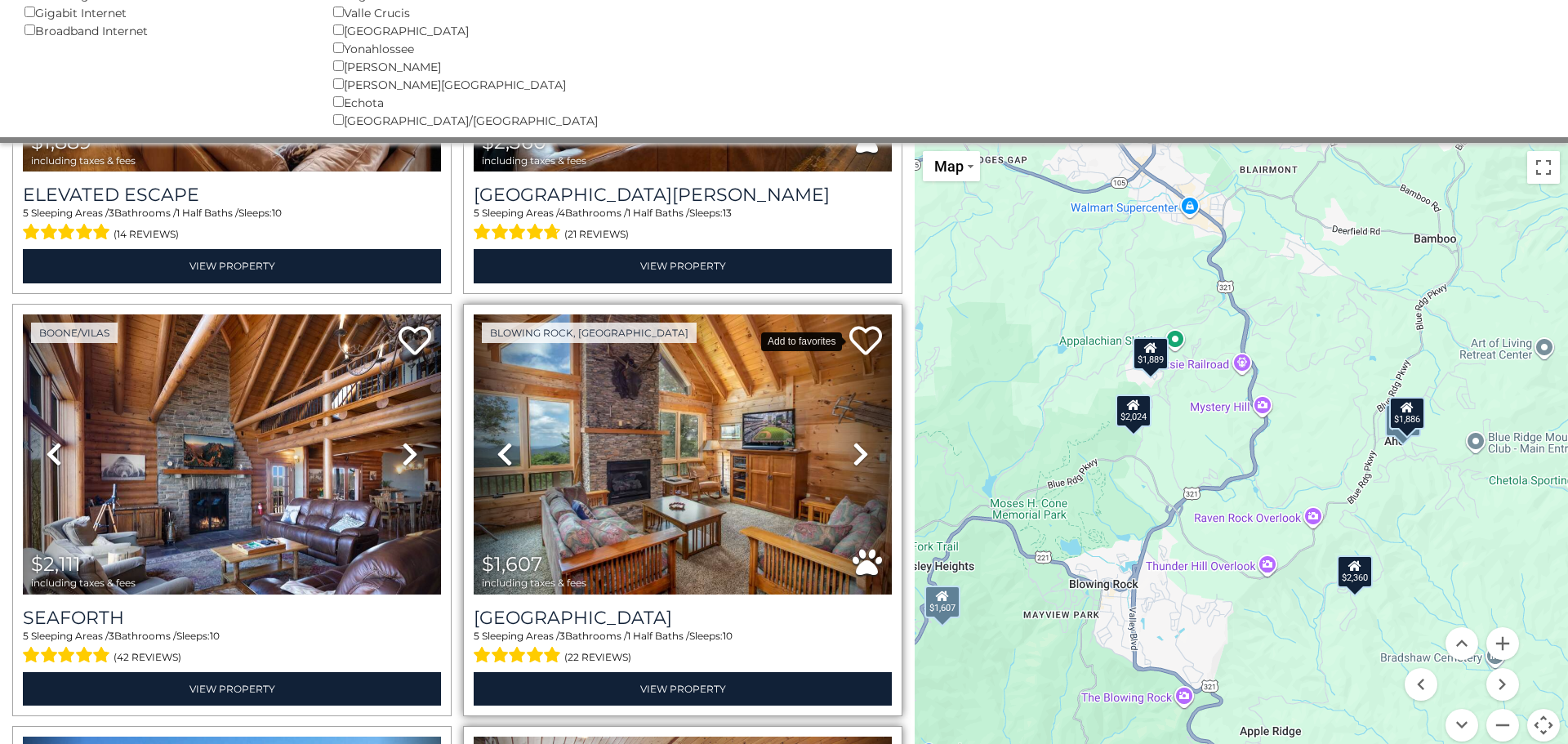
click at [864, 344] on icon at bounding box center [866, 340] width 32 height 32
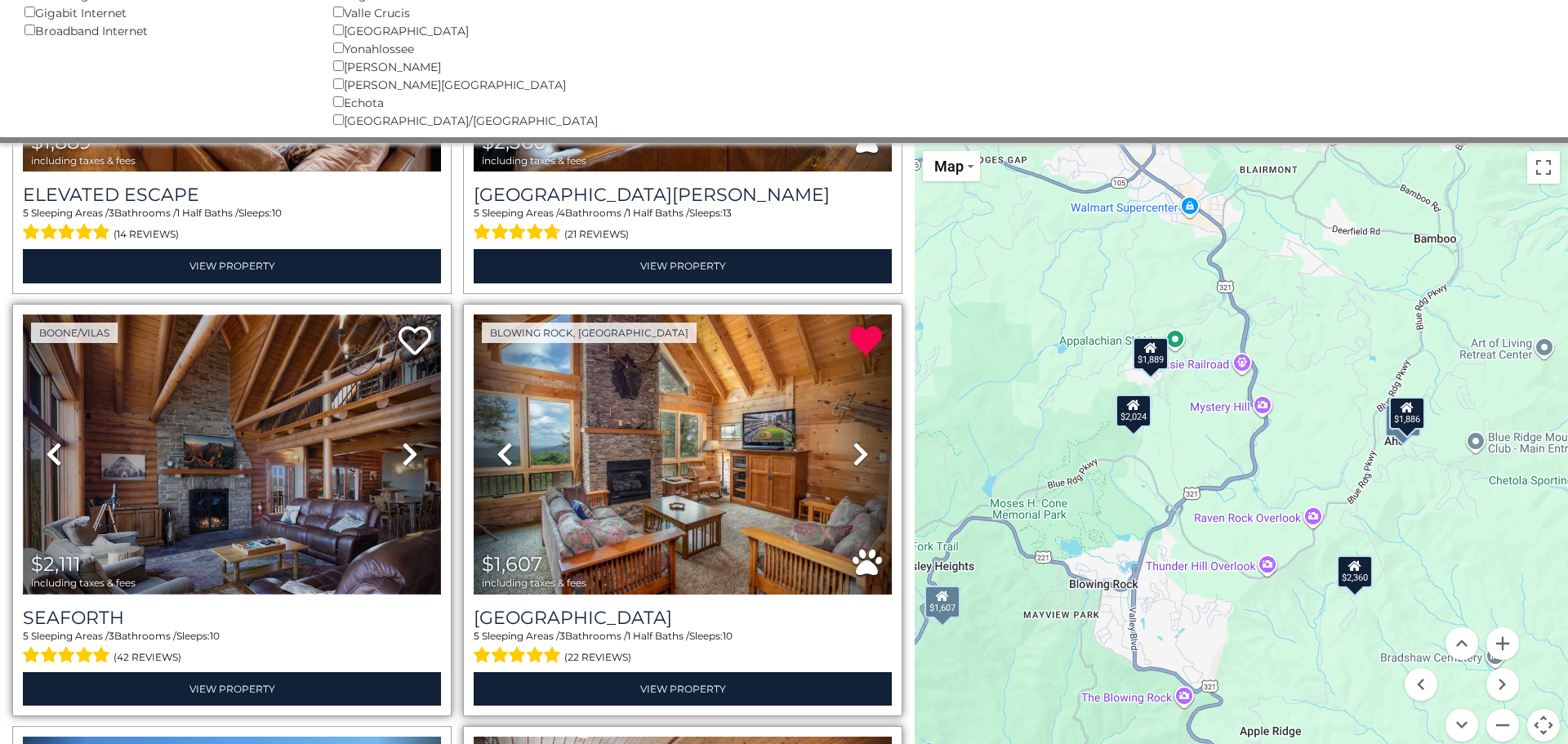
click at [210, 415] on img at bounding box center [232, 454] width 418 height 280
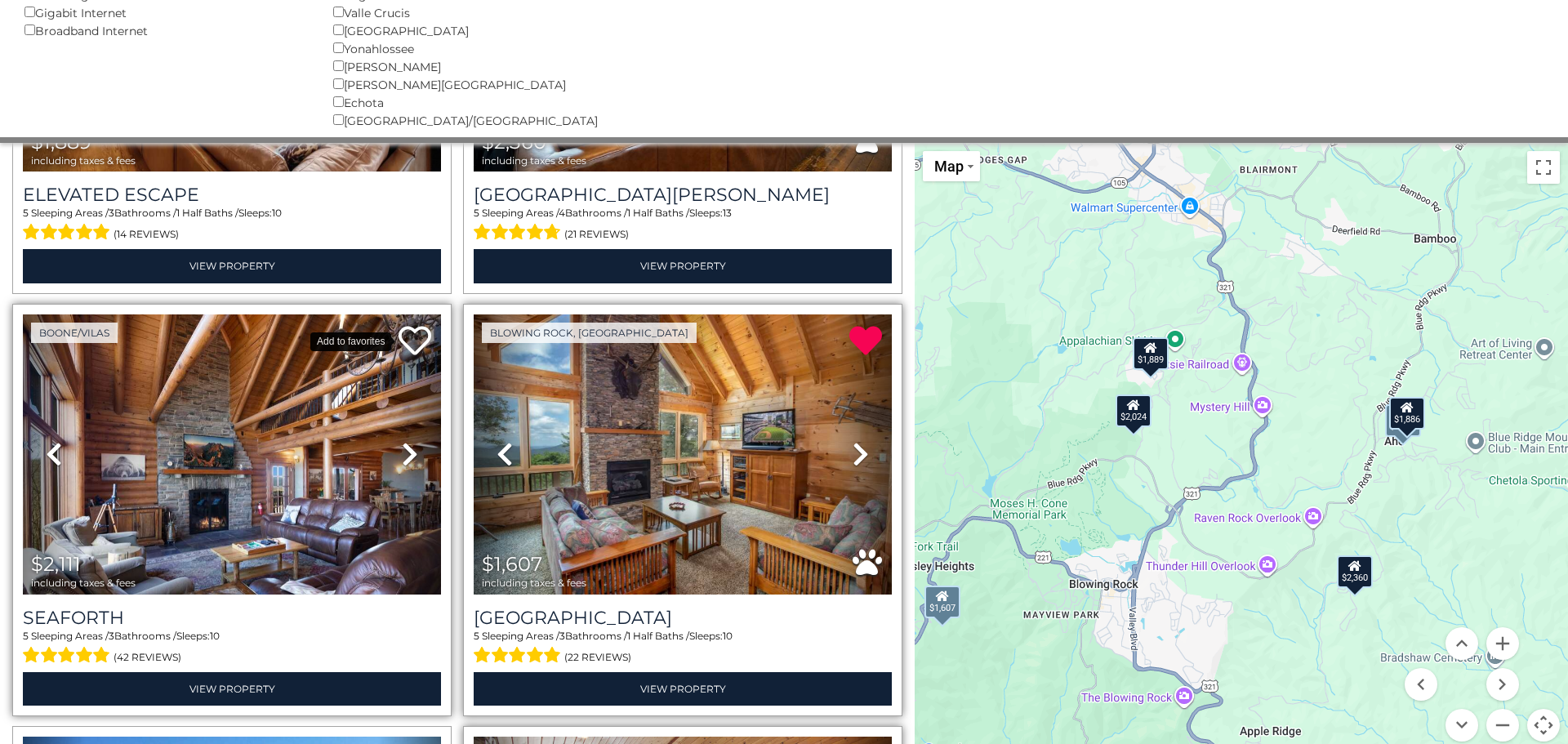
click at [414, 344] on icon at bounding box center [414, 340] width 32 height 32
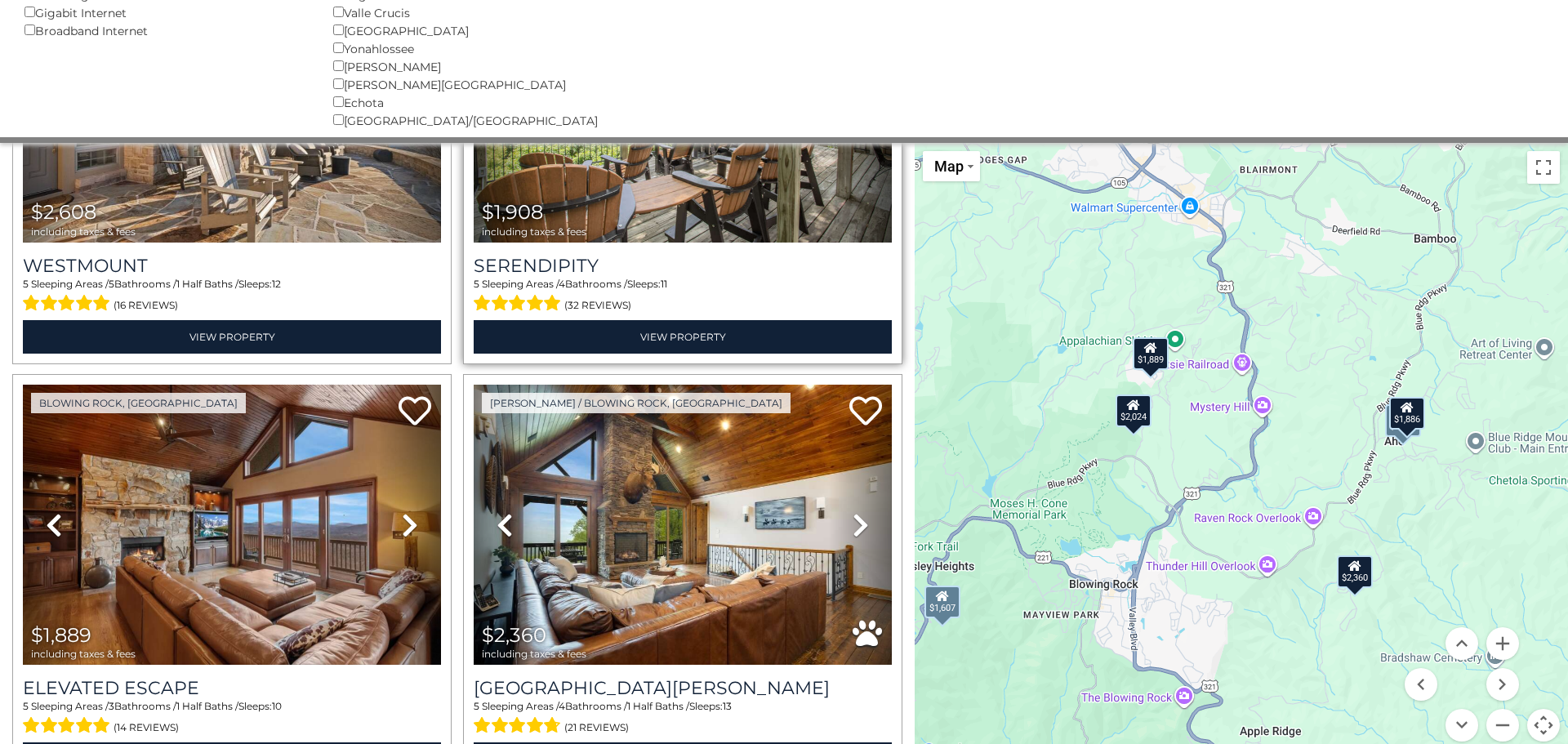
scroll to position [242, 0]
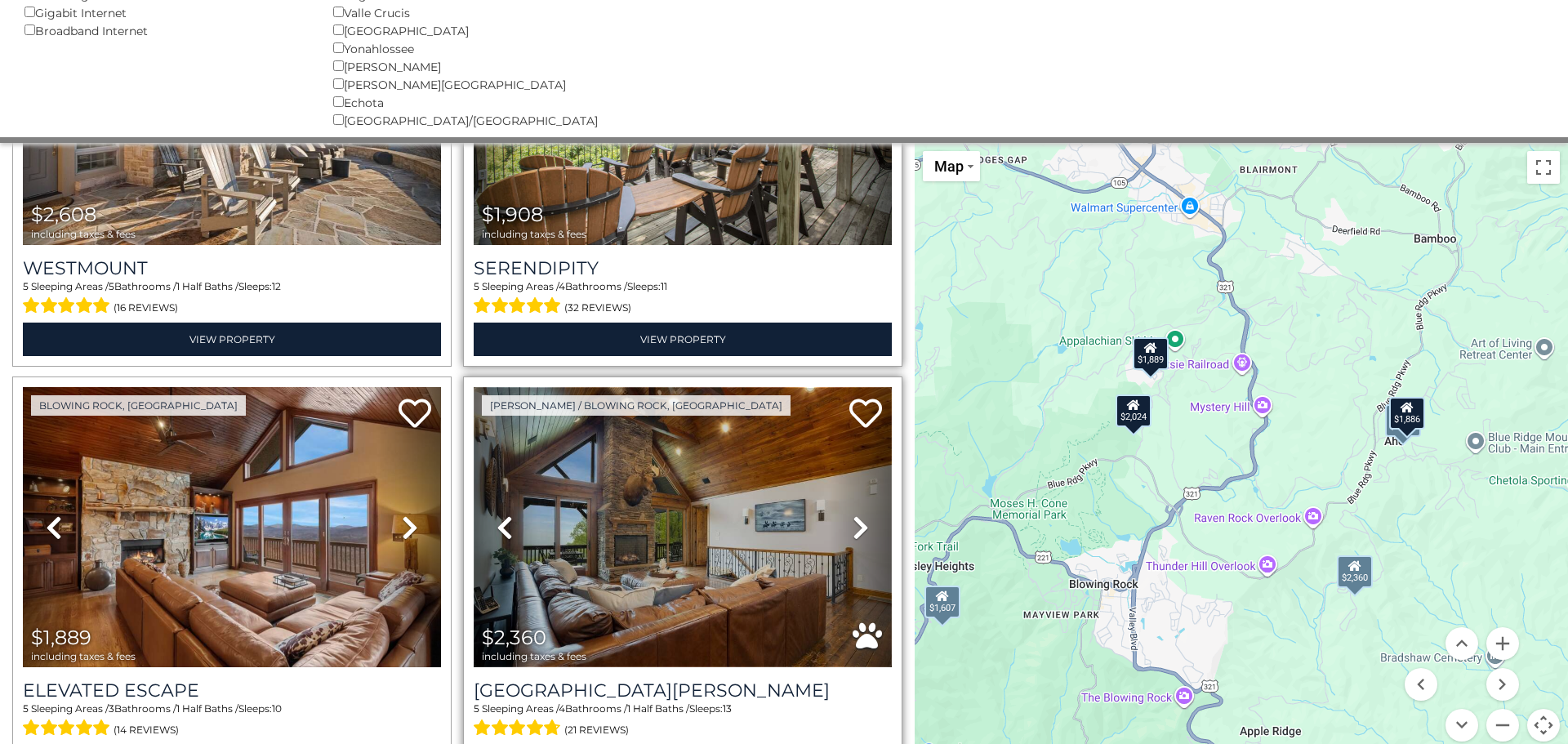
click at [668, 488] on img at bounding box center [682, 526] width 418 height 280
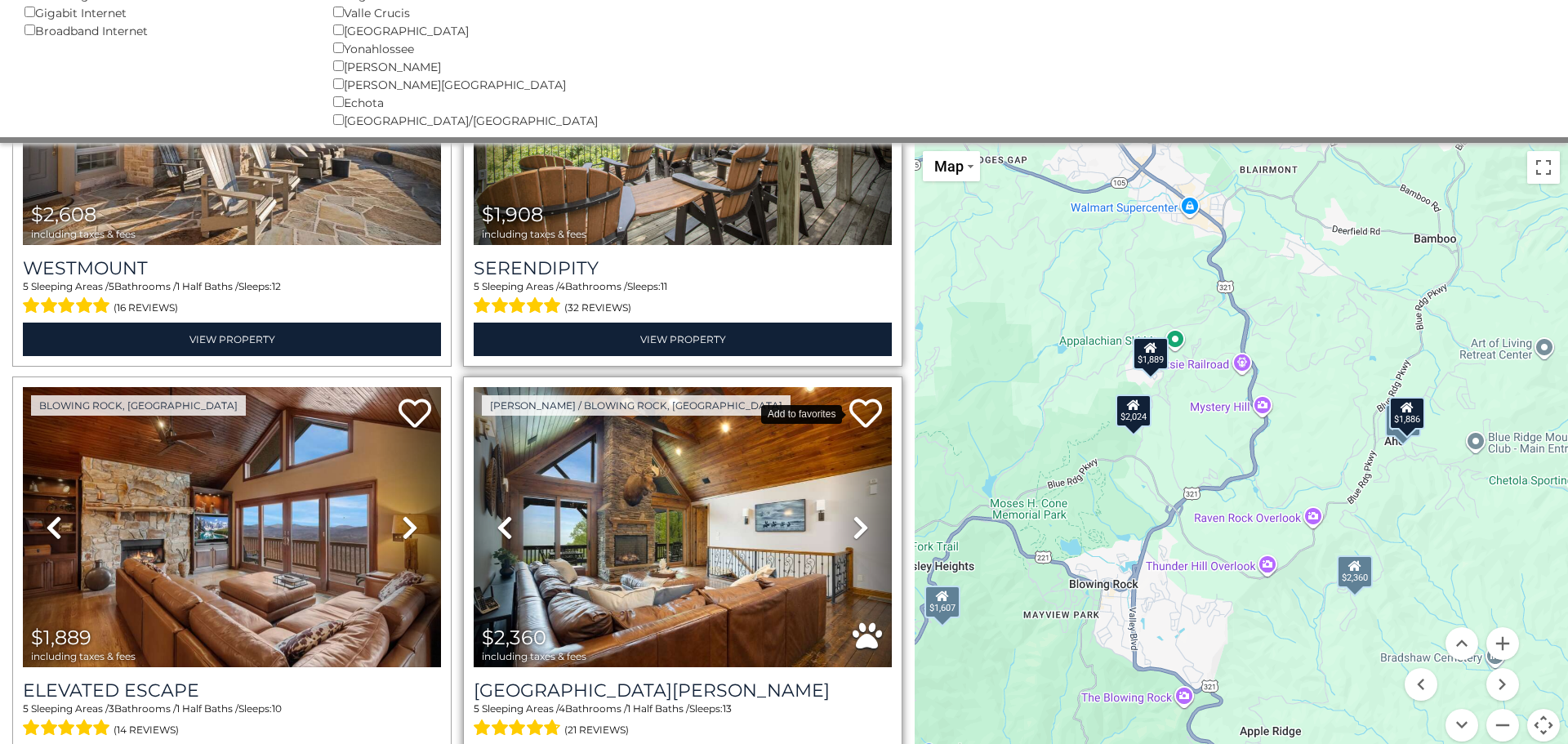
click at [865, 414] on icon at bounding box center [866, 413] width 32 height 32
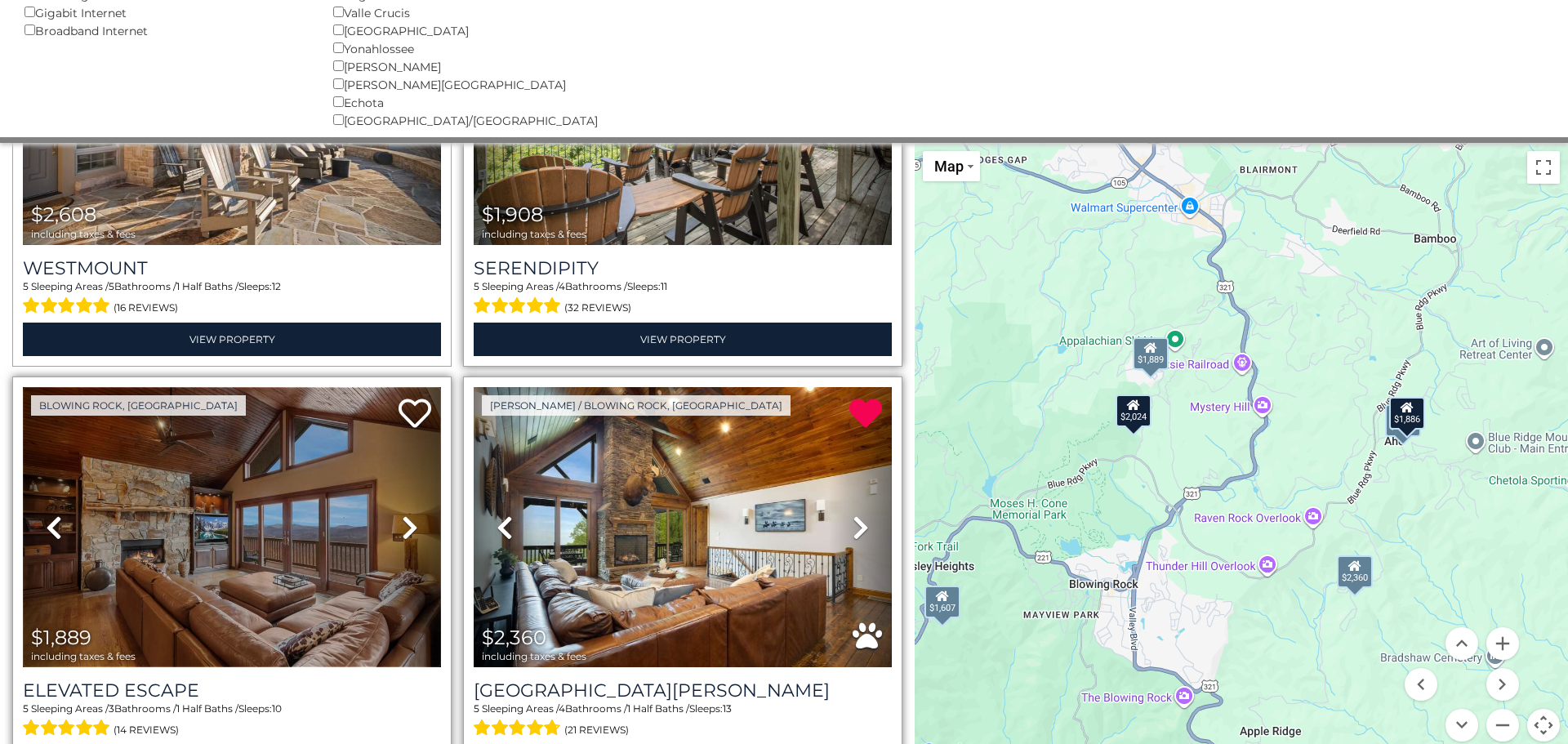
click at [281, 524] on img at bounding box center [232, 526] width 418 height 280
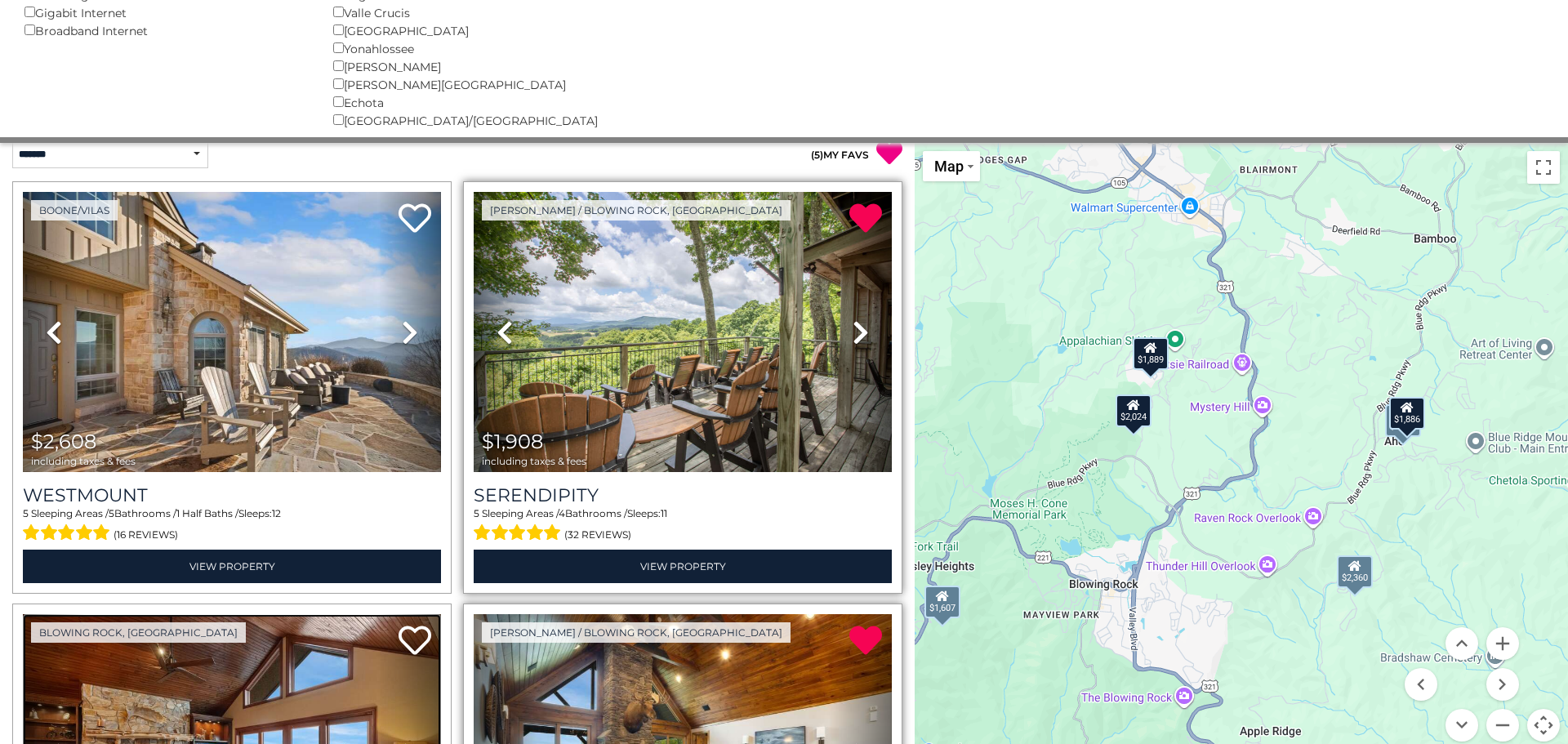
scroll to position [0, 0]
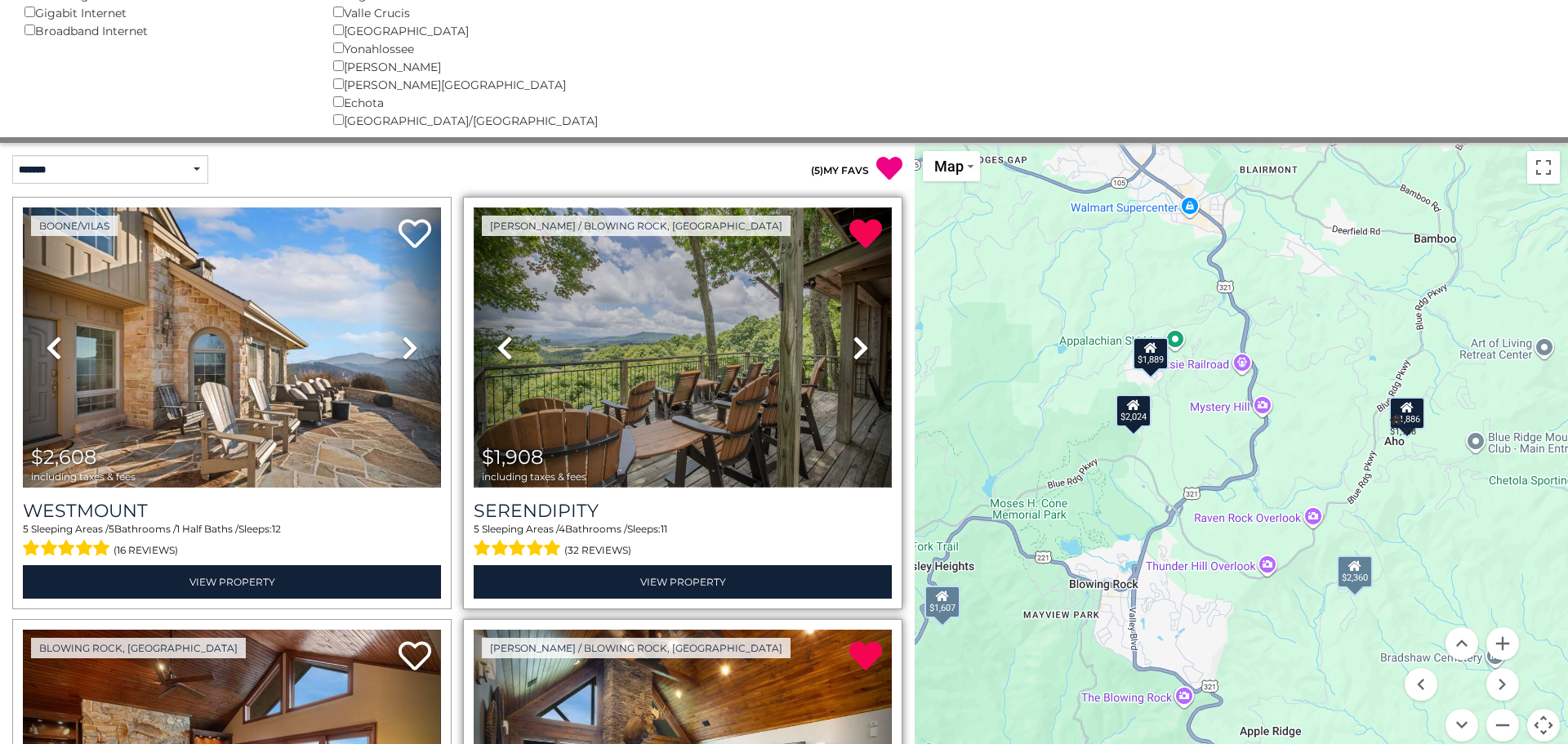
click at [720, 316] on img at bounding box center [682, 347] width 418 height 280
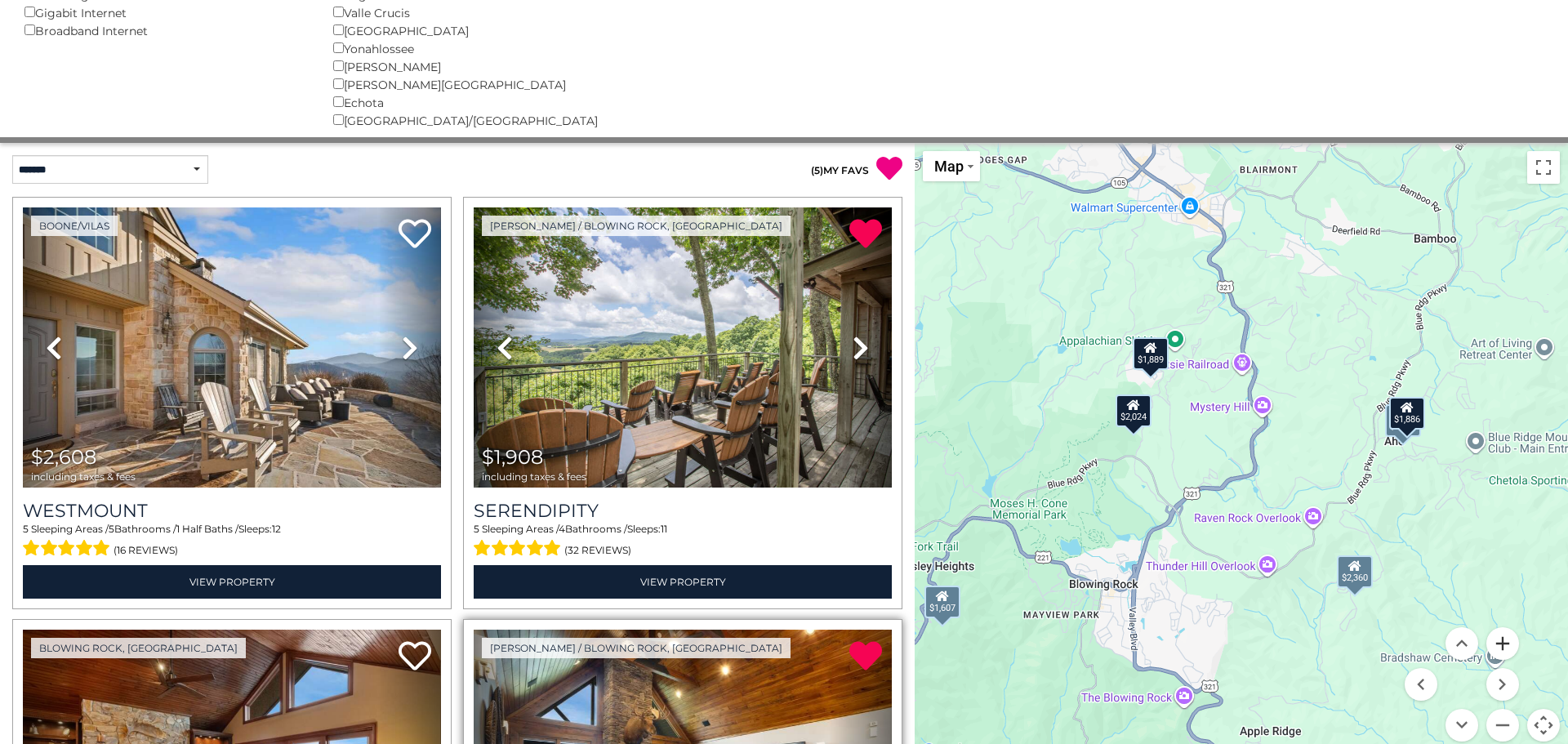
click at [1504, 642] on button "Zoom in" at bounding box center [1502, 643] width 32 height 32
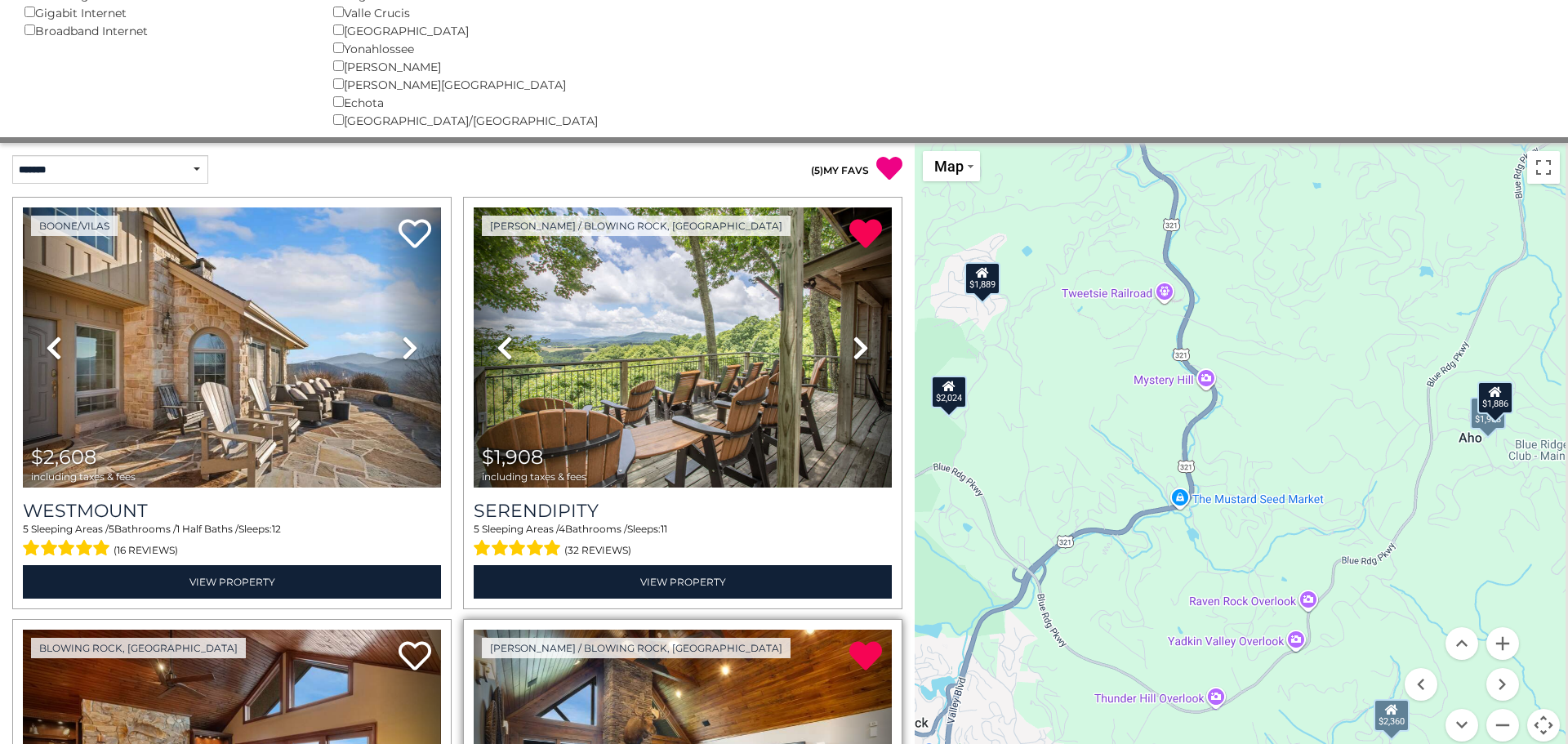
drag, startPoint x: 1310, startPoint y: 557, endPoint x: 1222, endPoint y: 565, distance: 88.4
click at [1222, 565] on div "$2,608 $1,908 $1,889 $2,360 $2,111 $1,607 $1,886 $1,887 $2,024 $1,890" at bounding box center [1242, 451] width 654 height 619
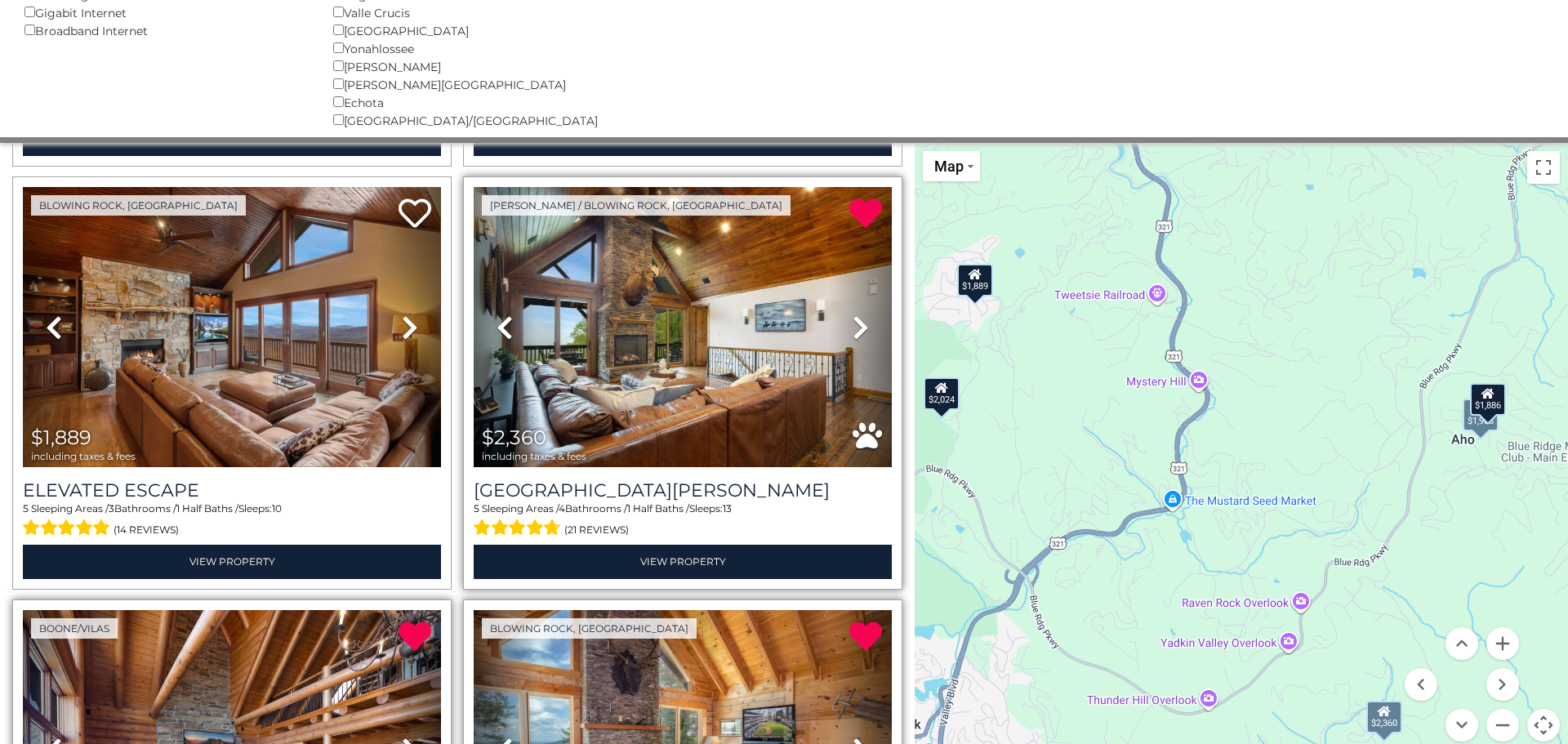
scroll to position [448, 0]
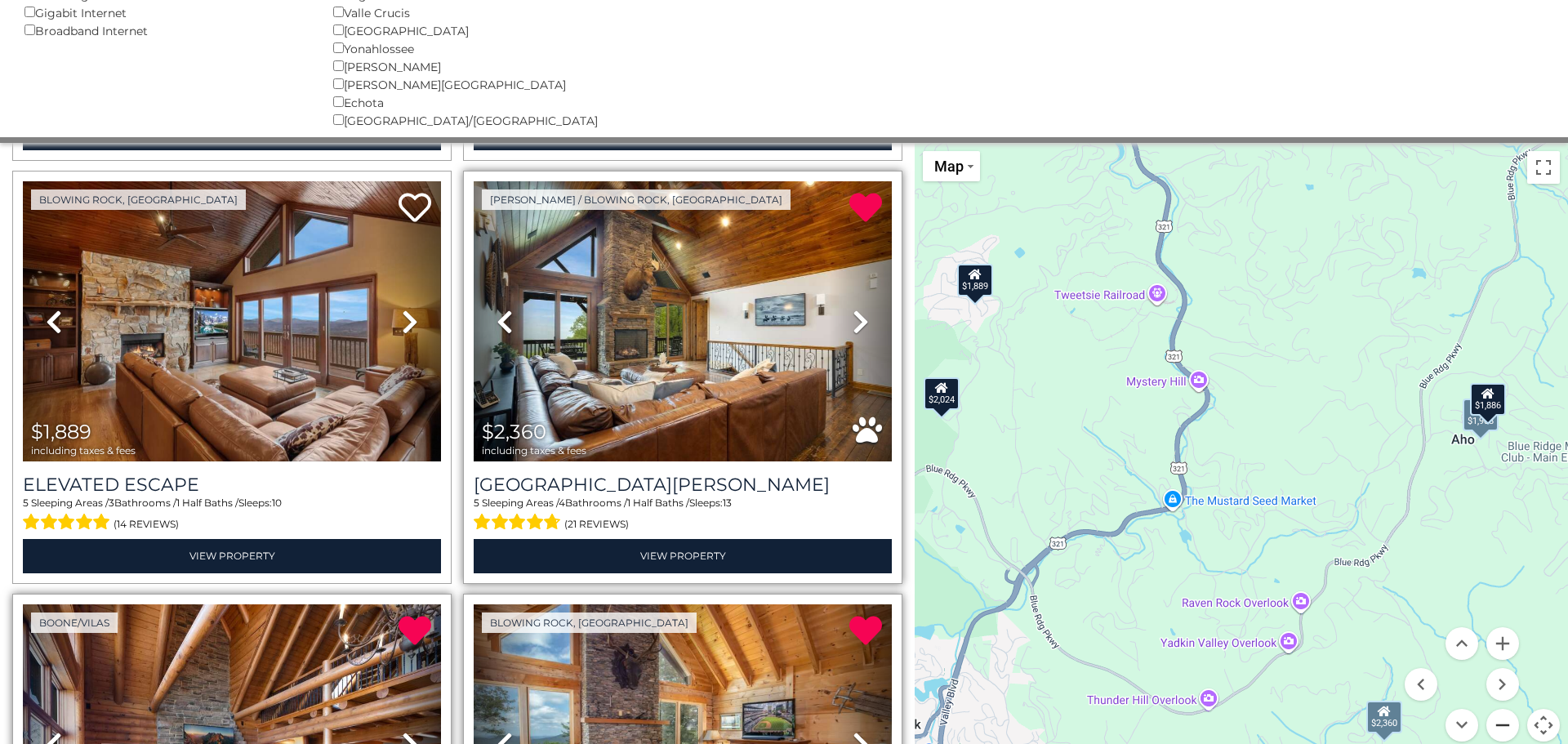
click at [1505, 726] on button "Zoom out" at bounding box center [1502, 725] width 32 height 32
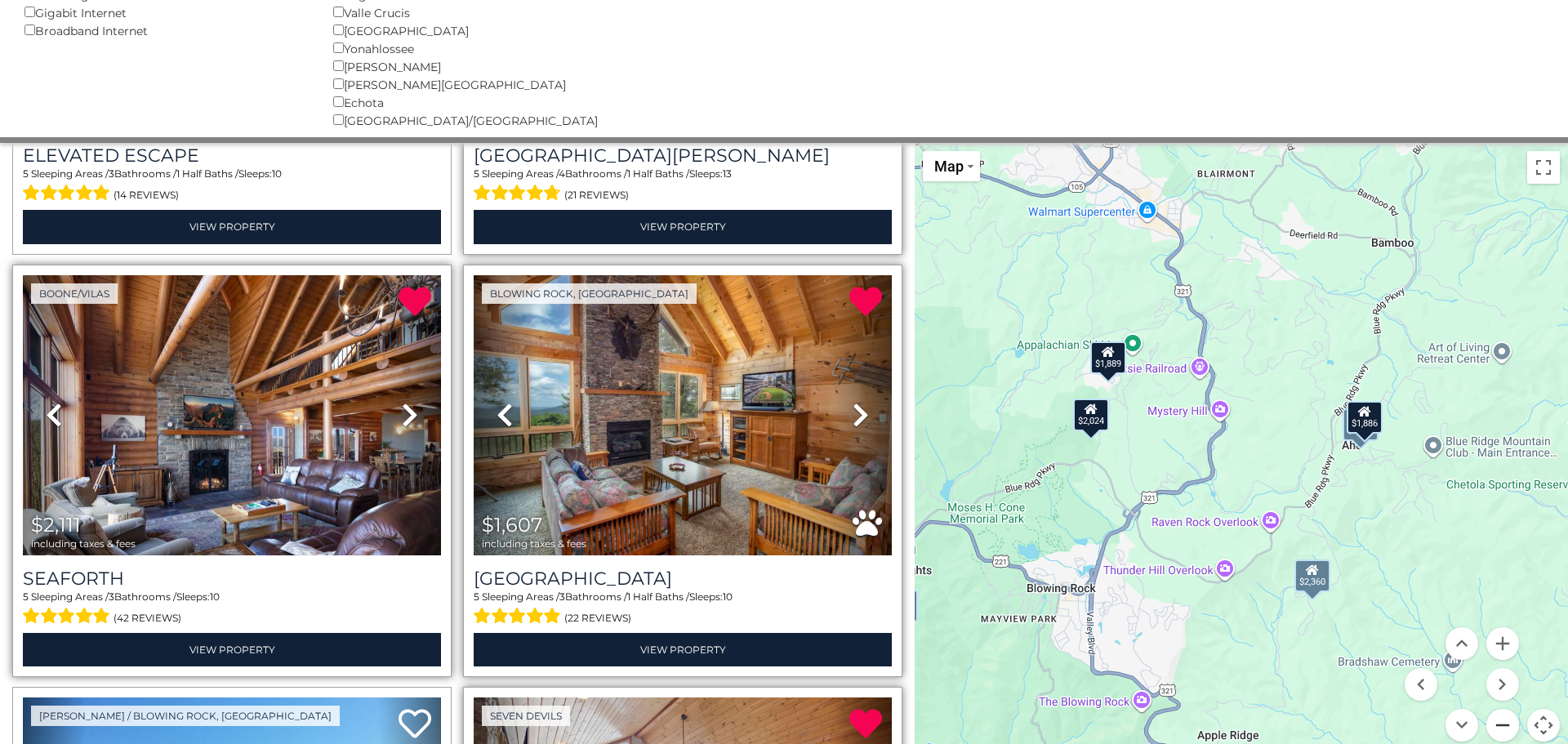
scroll to position [783, 0]
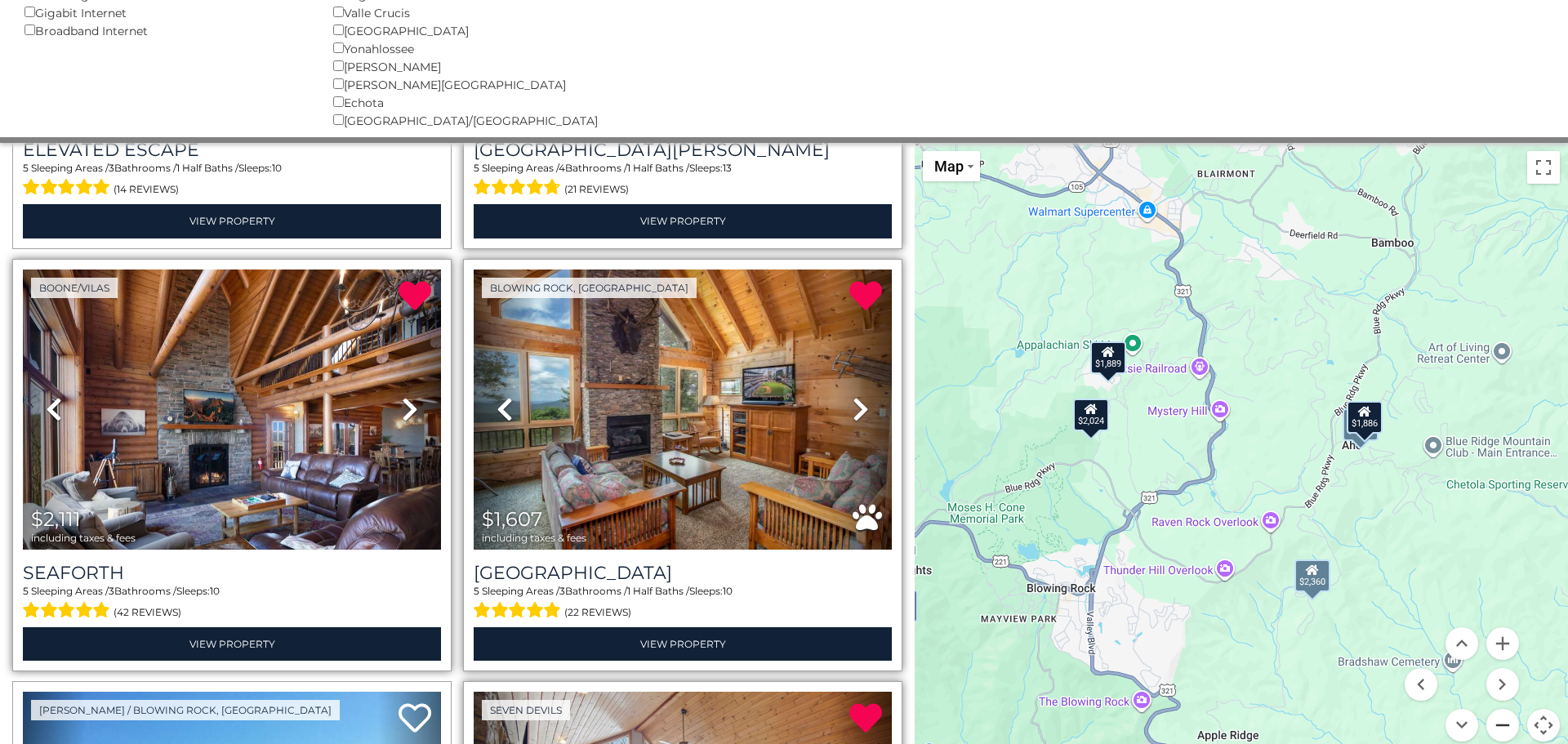
click at [1501, 727] on button "Zoom out" at bounding box center [1502, 725] width 32 height 32
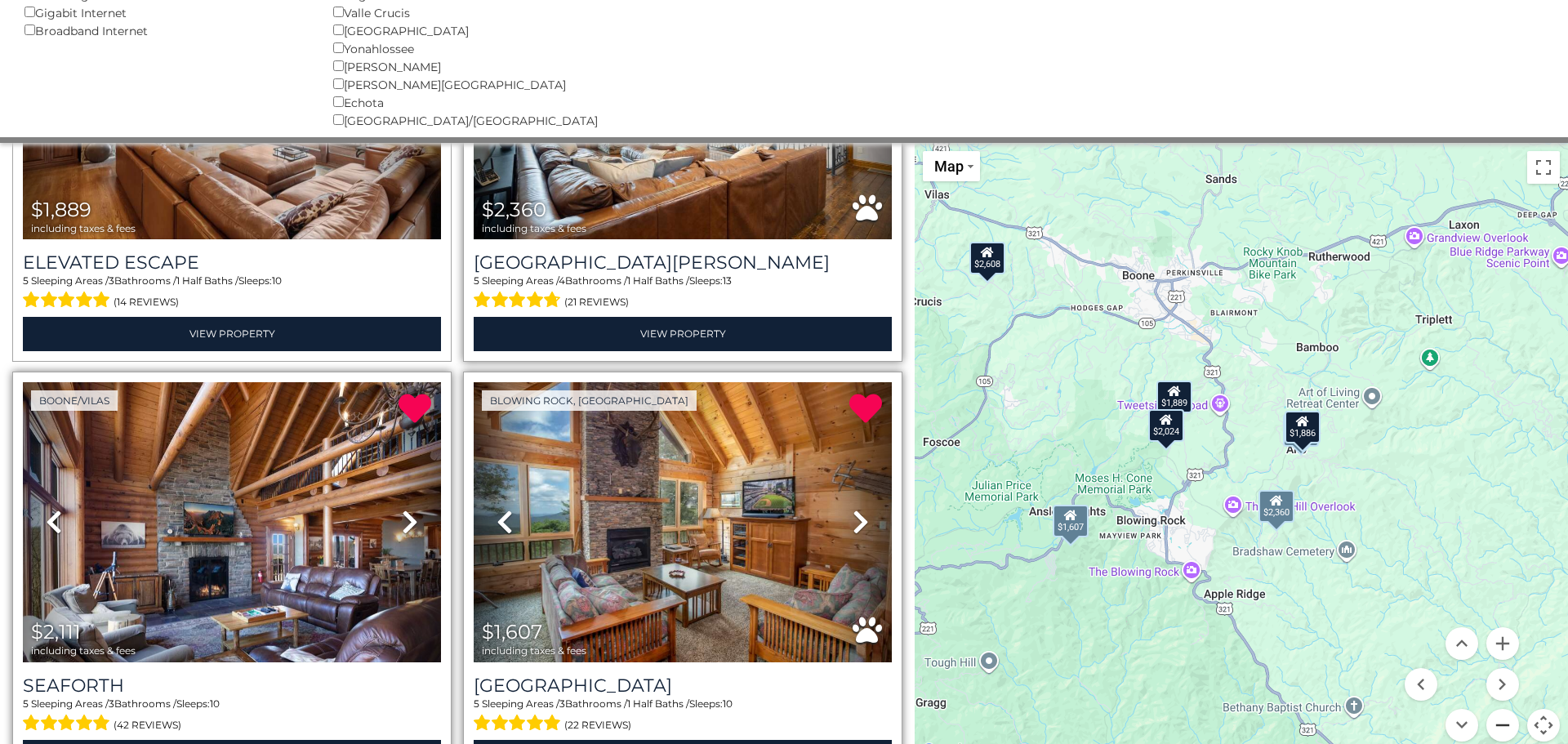
scroll to position [659, 0]
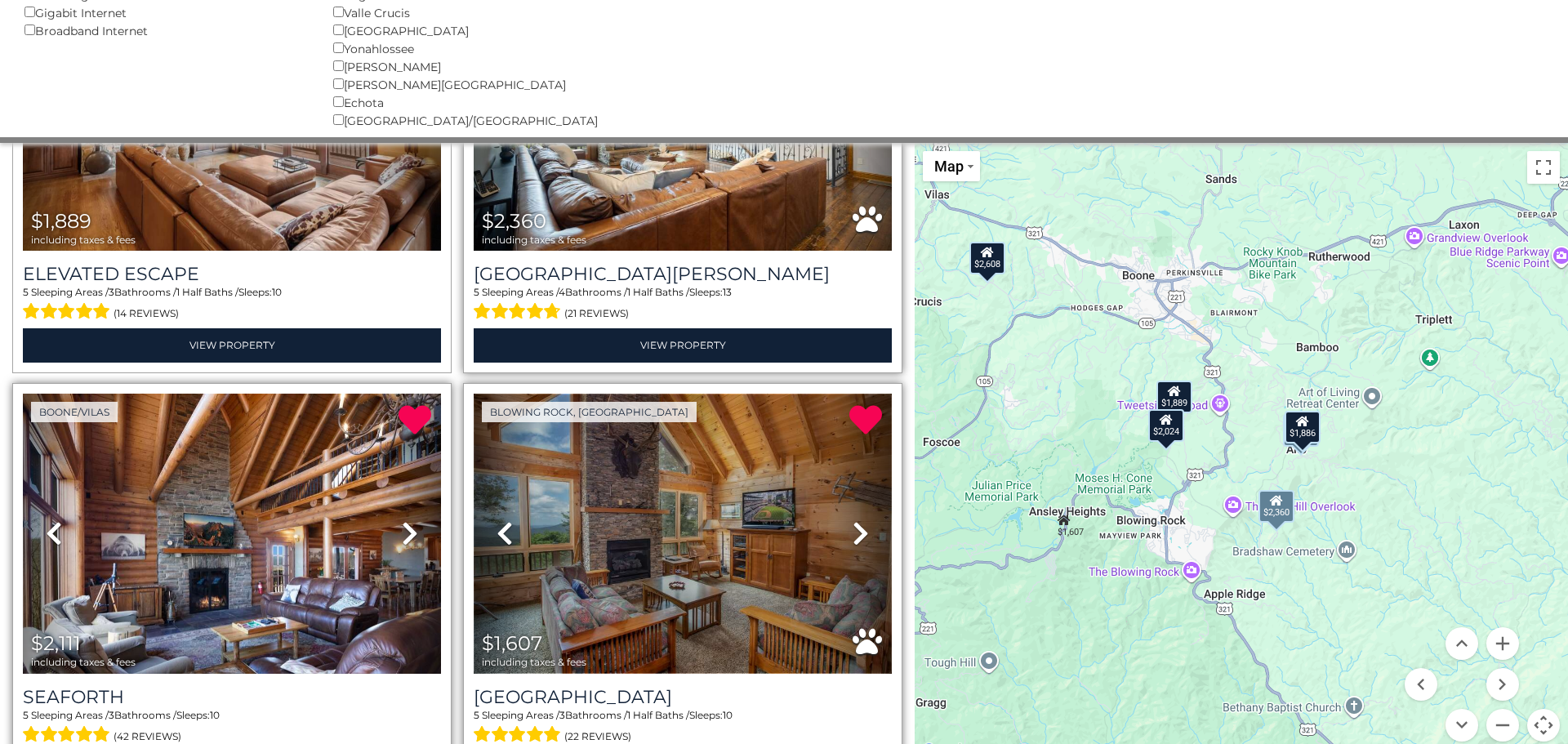
click at [775, 506] on img at bounding box center [682, 533] width 418 height 280
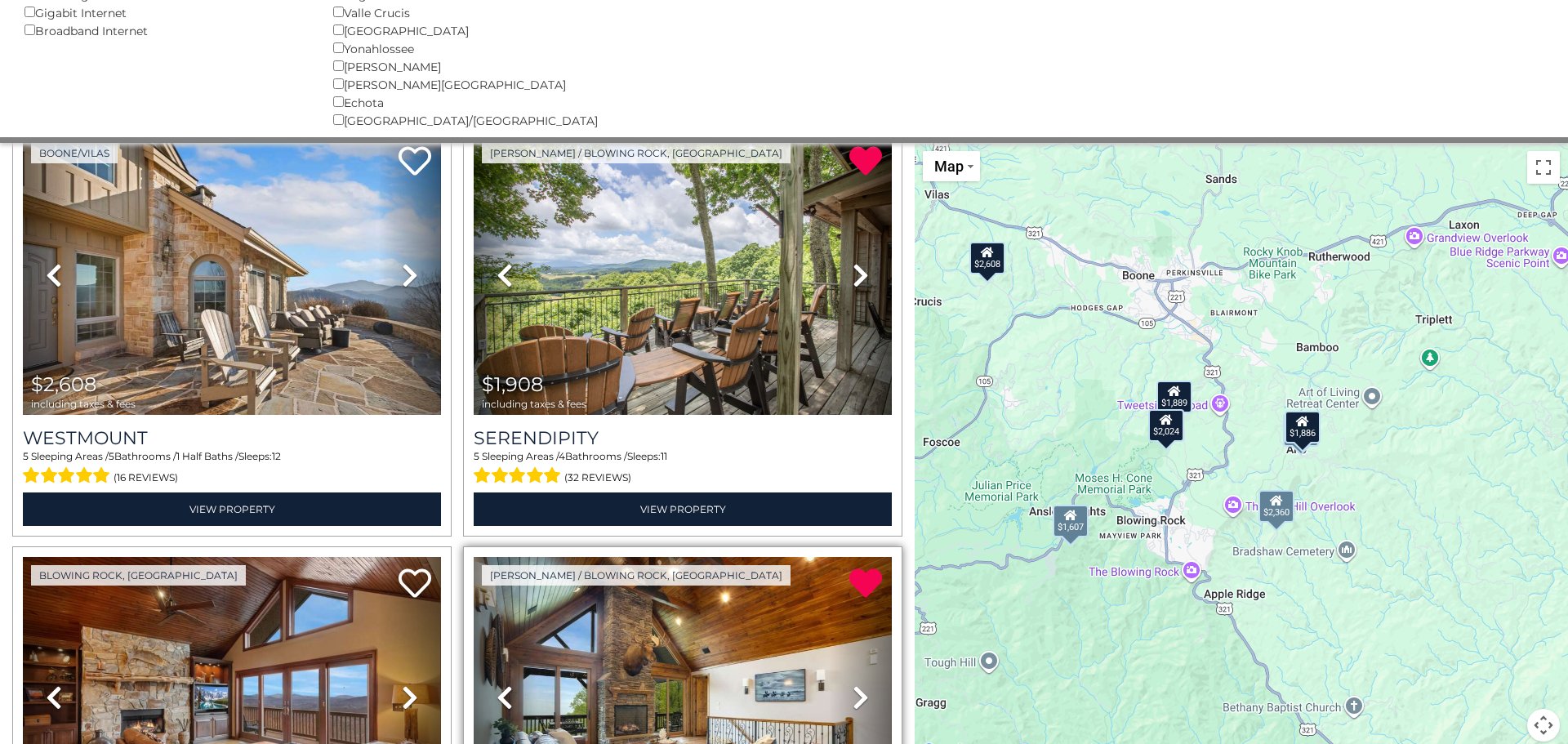
scroll to position [0, 0]
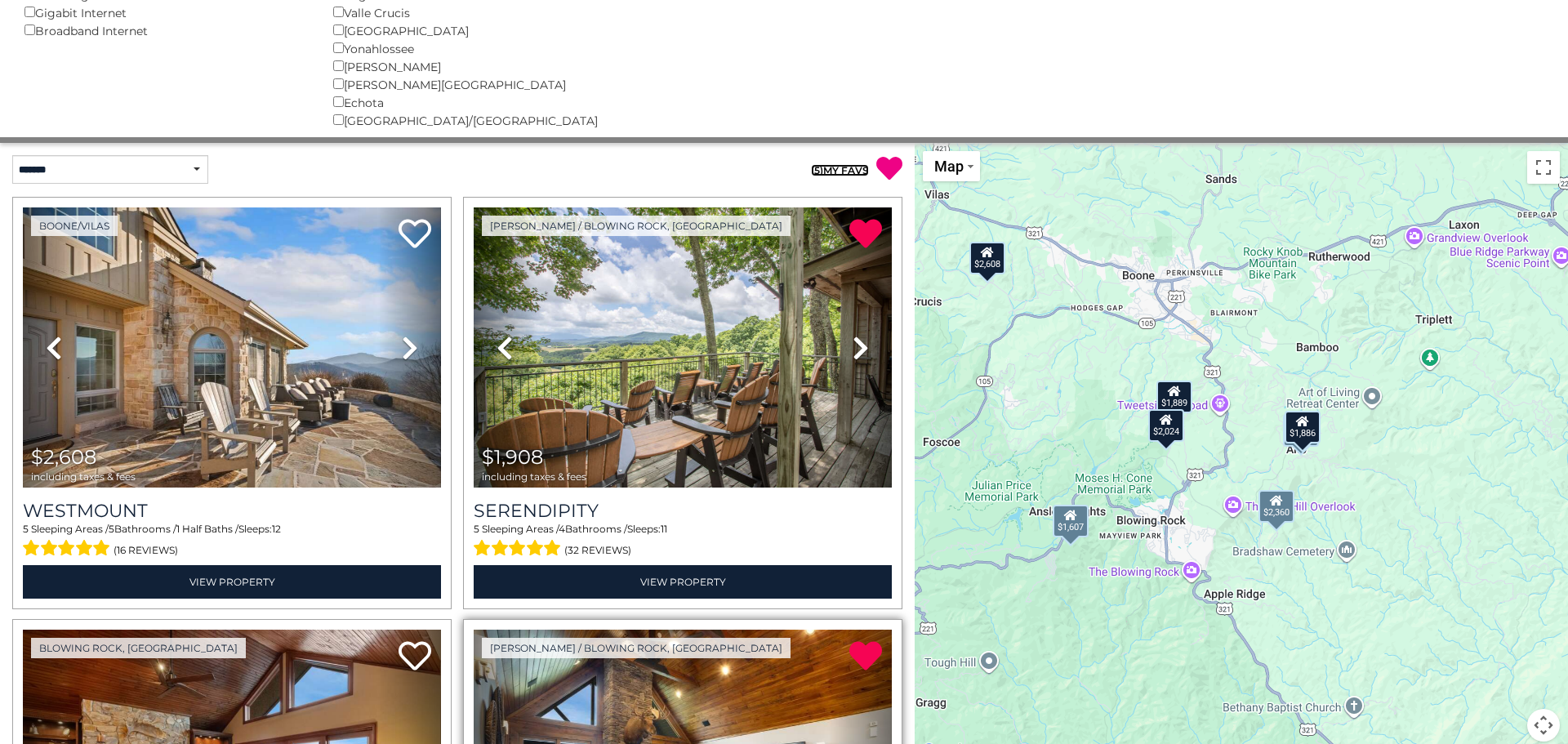
click at [831, 169] on link "( 5 ) MY FAVS" at bounding box center [839, 170] width 58 height 12
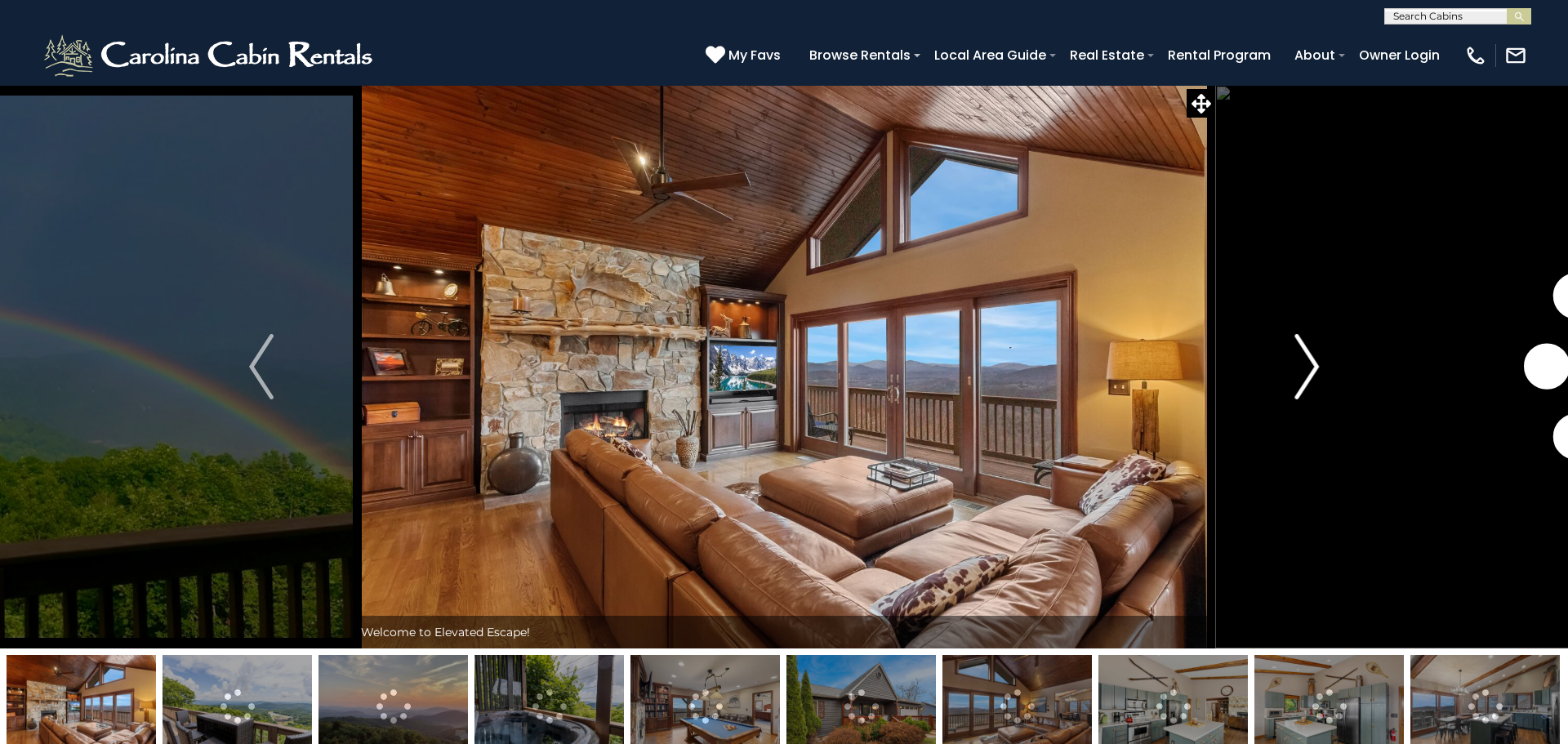
click at [1306, 365] on img "Next" at bounding box center [1307, 367] width 25 height 66
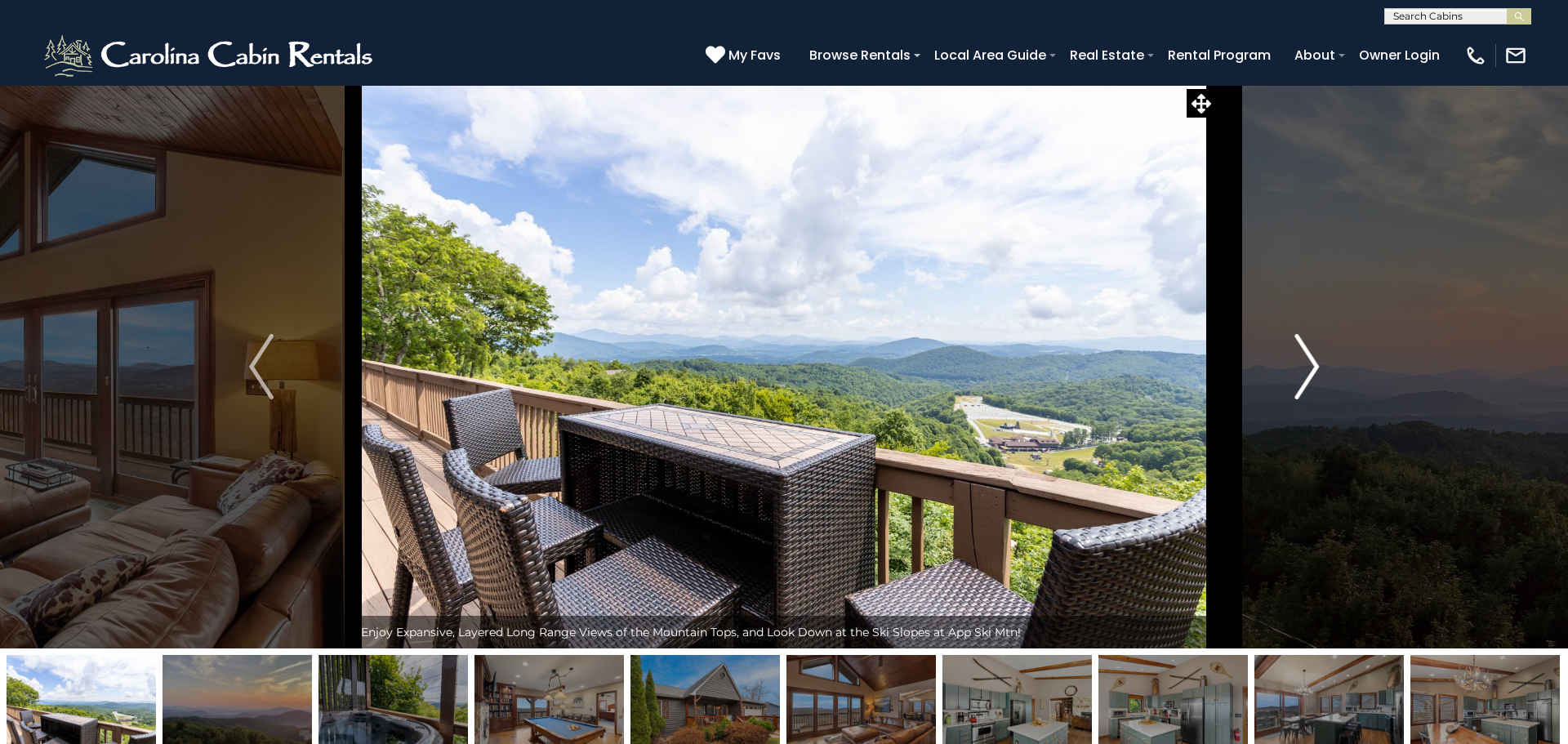
click at [1306, 365] on img "Next" at bounding box center [1307, 367] width 25 height 66
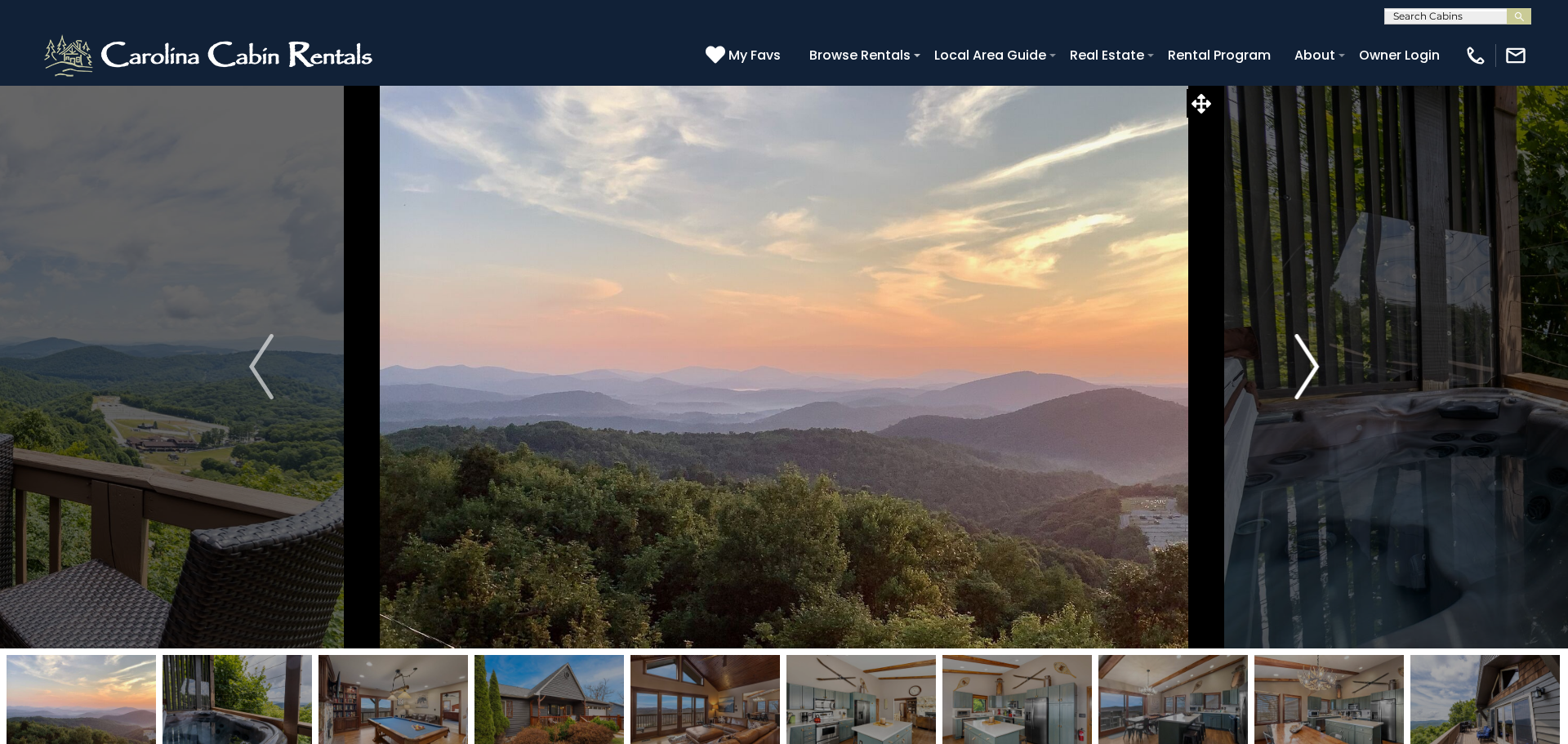
click at [1306, 365] on img "Next" at bounding box center [1307, 367] width 25 height 66
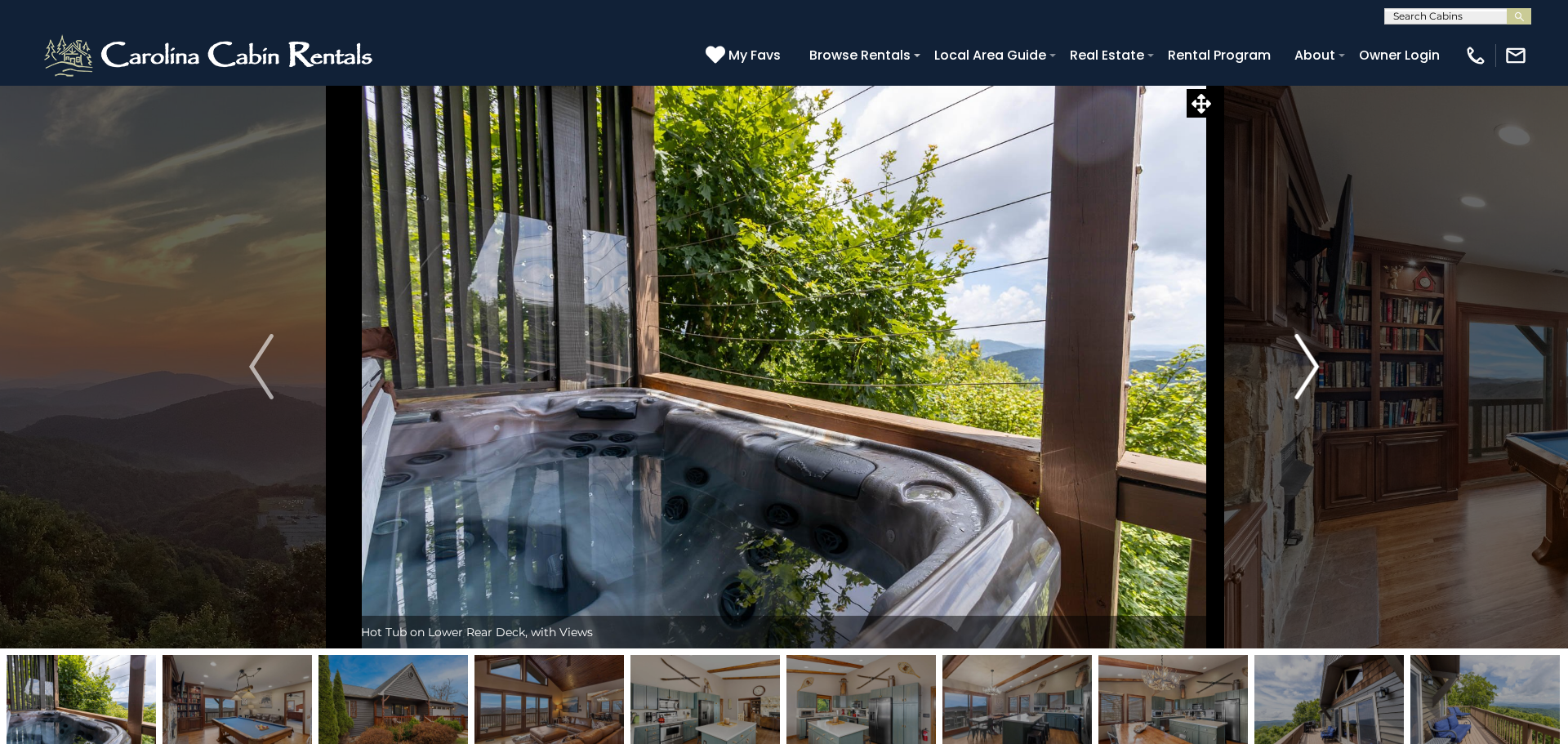
click at [1306, 365] on img "Next" at bounding box center [1307, 367] width 25 height 66
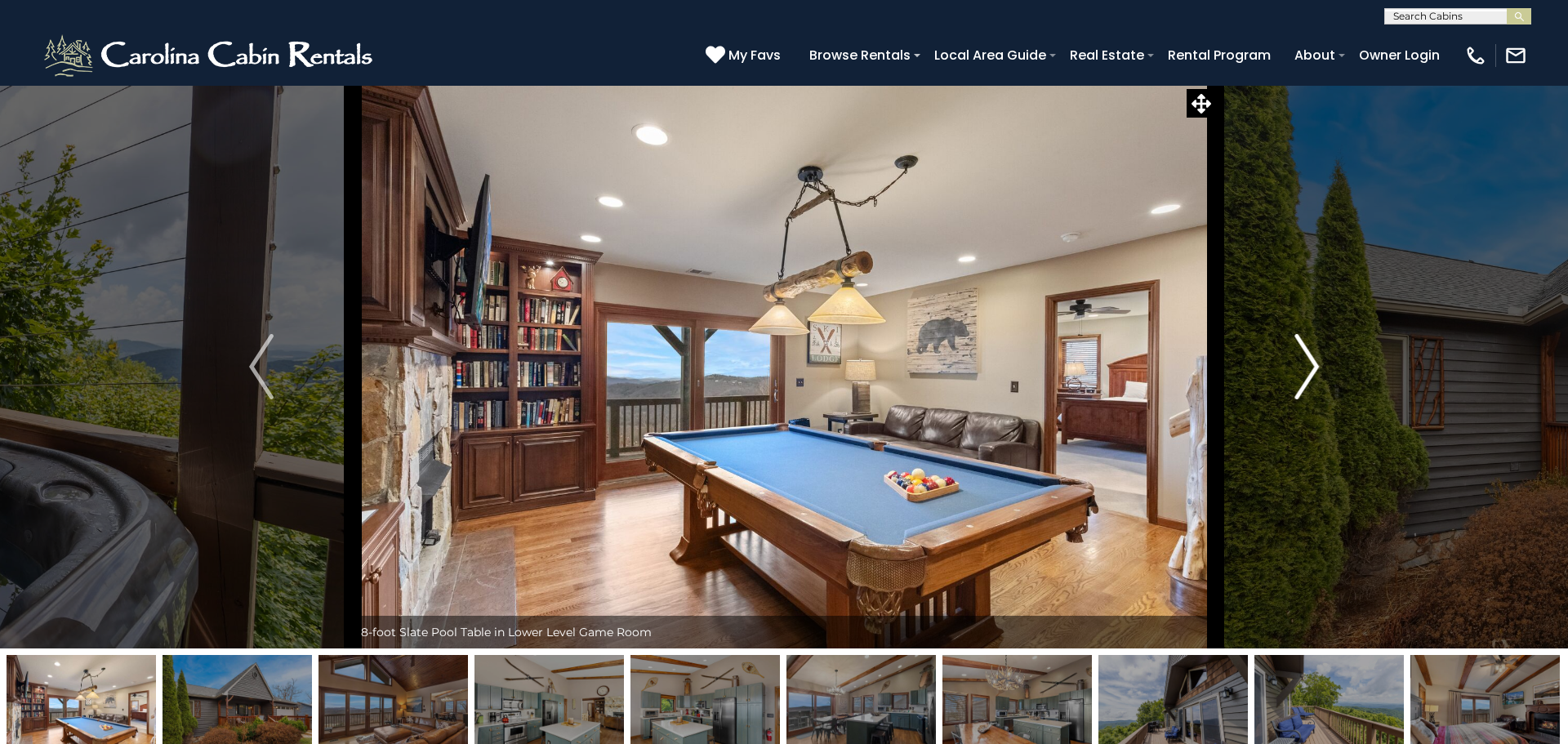
click at [1306, 365] on img "Next" at bounding box center [1307, 367] width 25 height 66
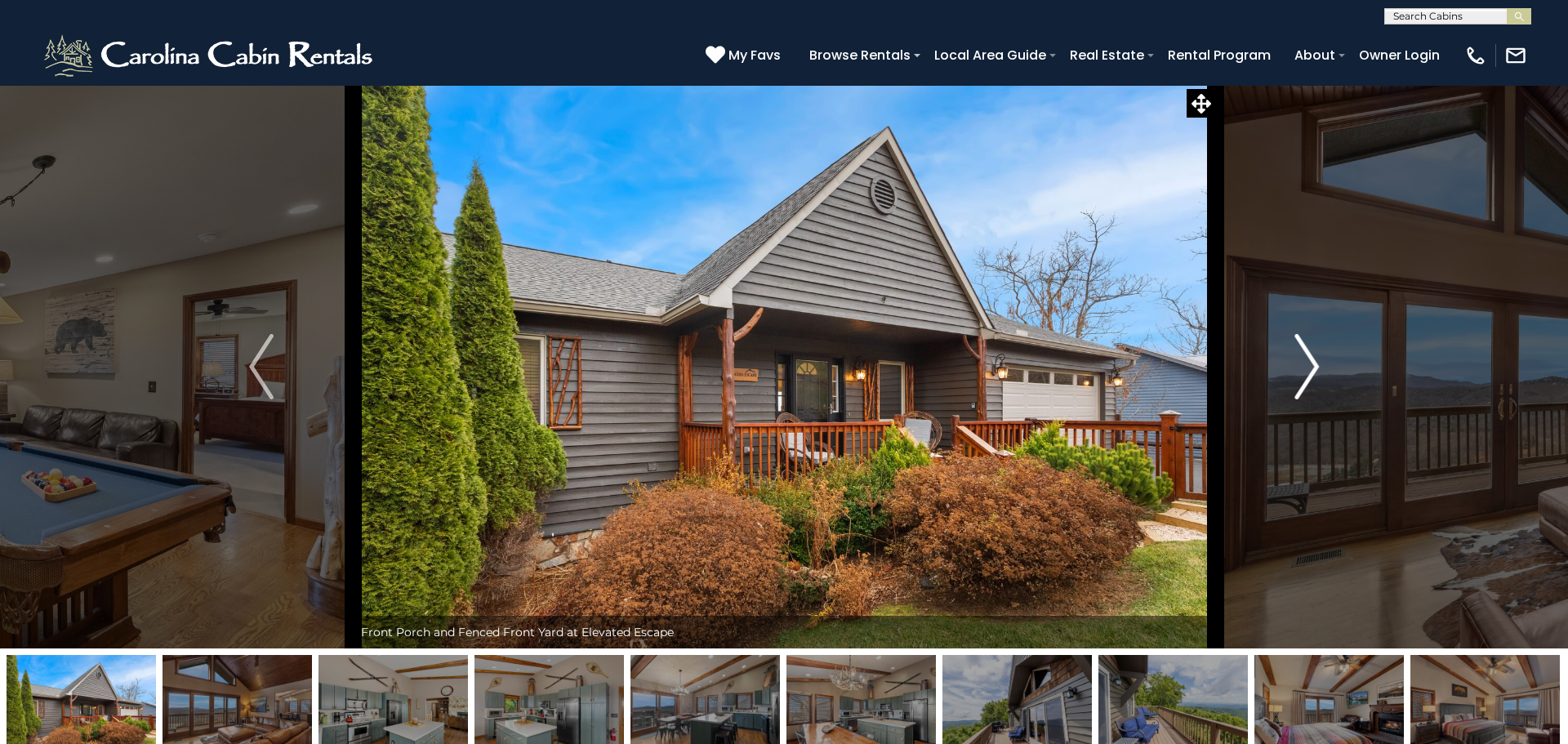
click at [1306, 365] on img "Next" at bounding box center [1307, 367] width 25 height 66
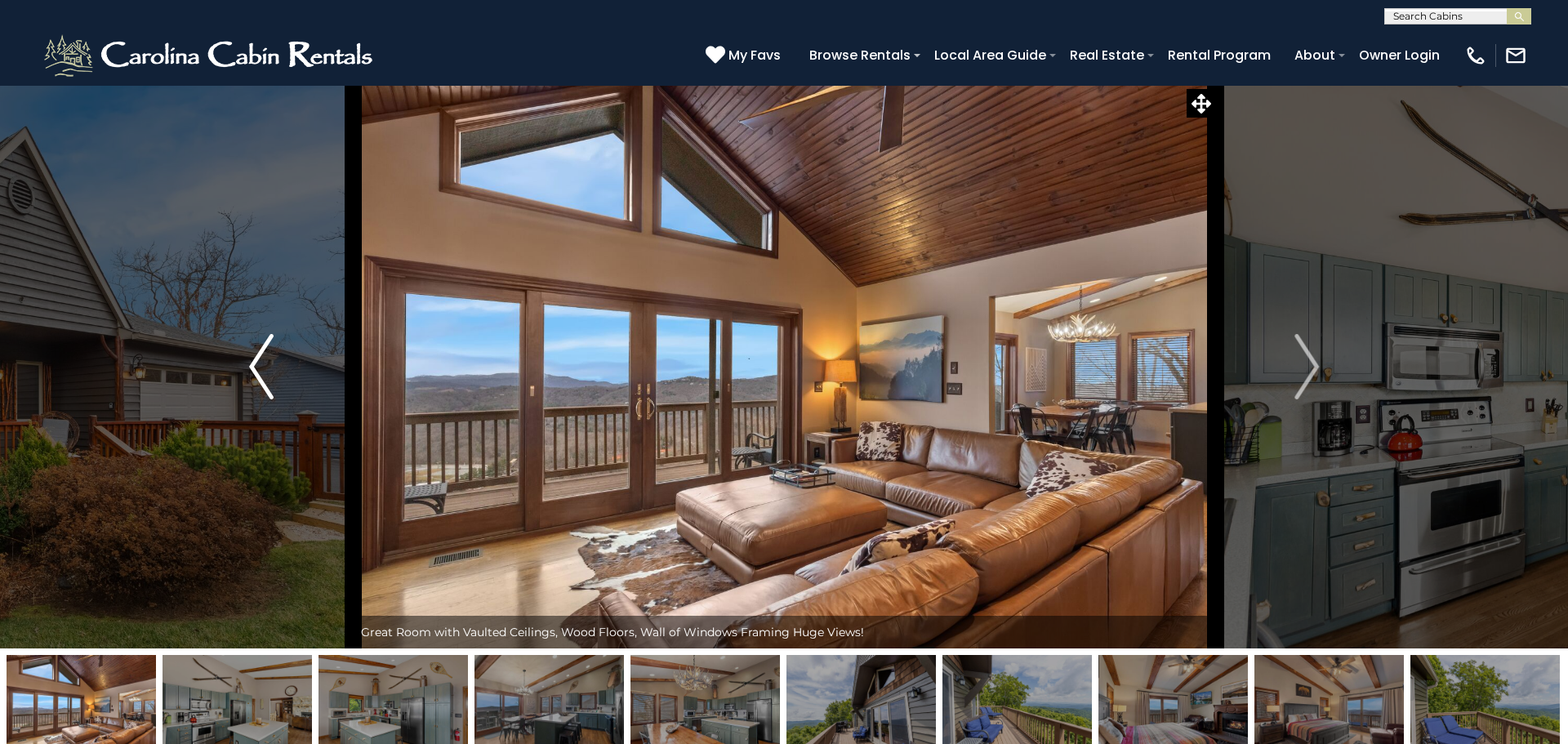
click at [267, 376] on img "Previous" at bounding box center [261, 367] width 25 height 66
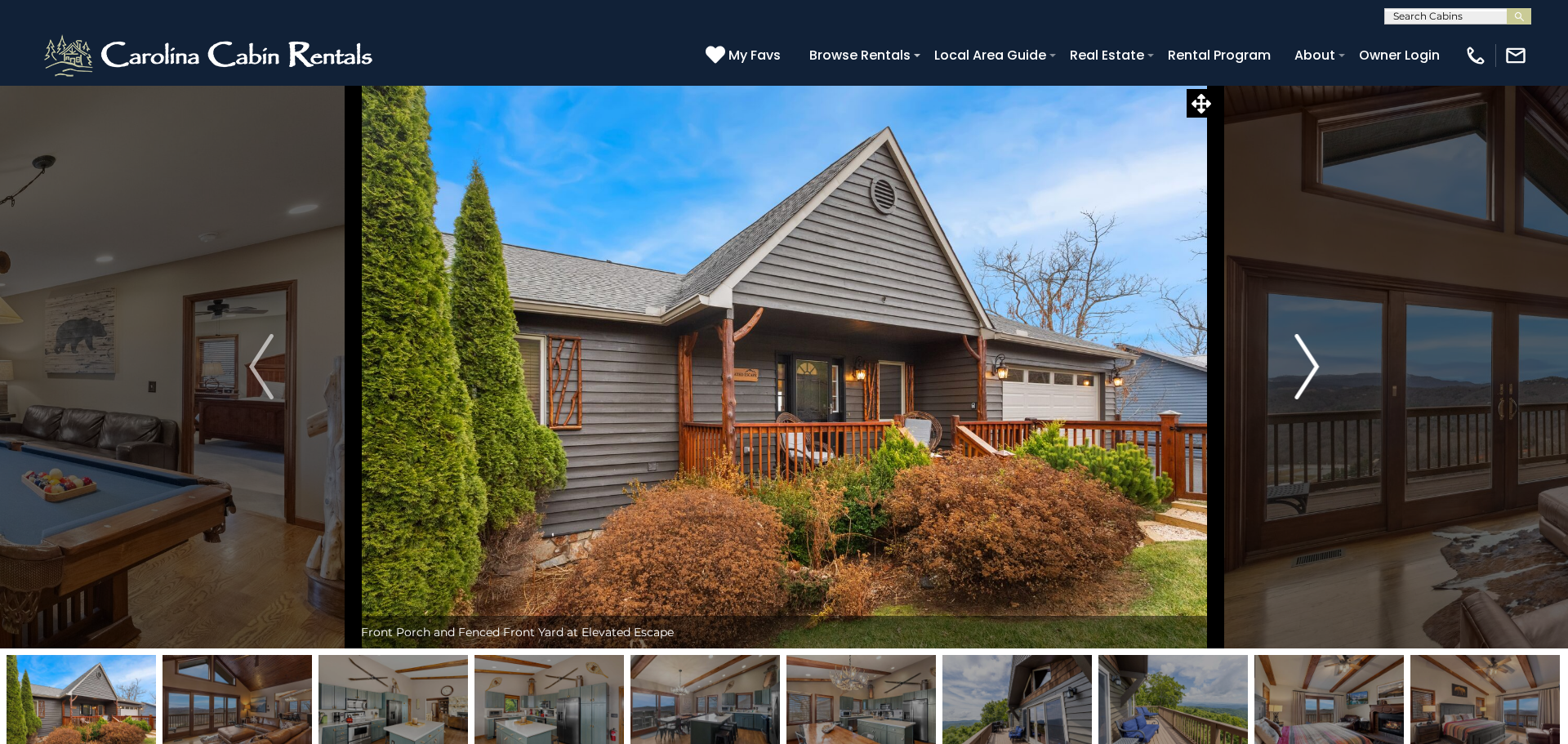
click at [1301, 353] on img "Next" at bounding box center [1307, 367] width 25 height 66
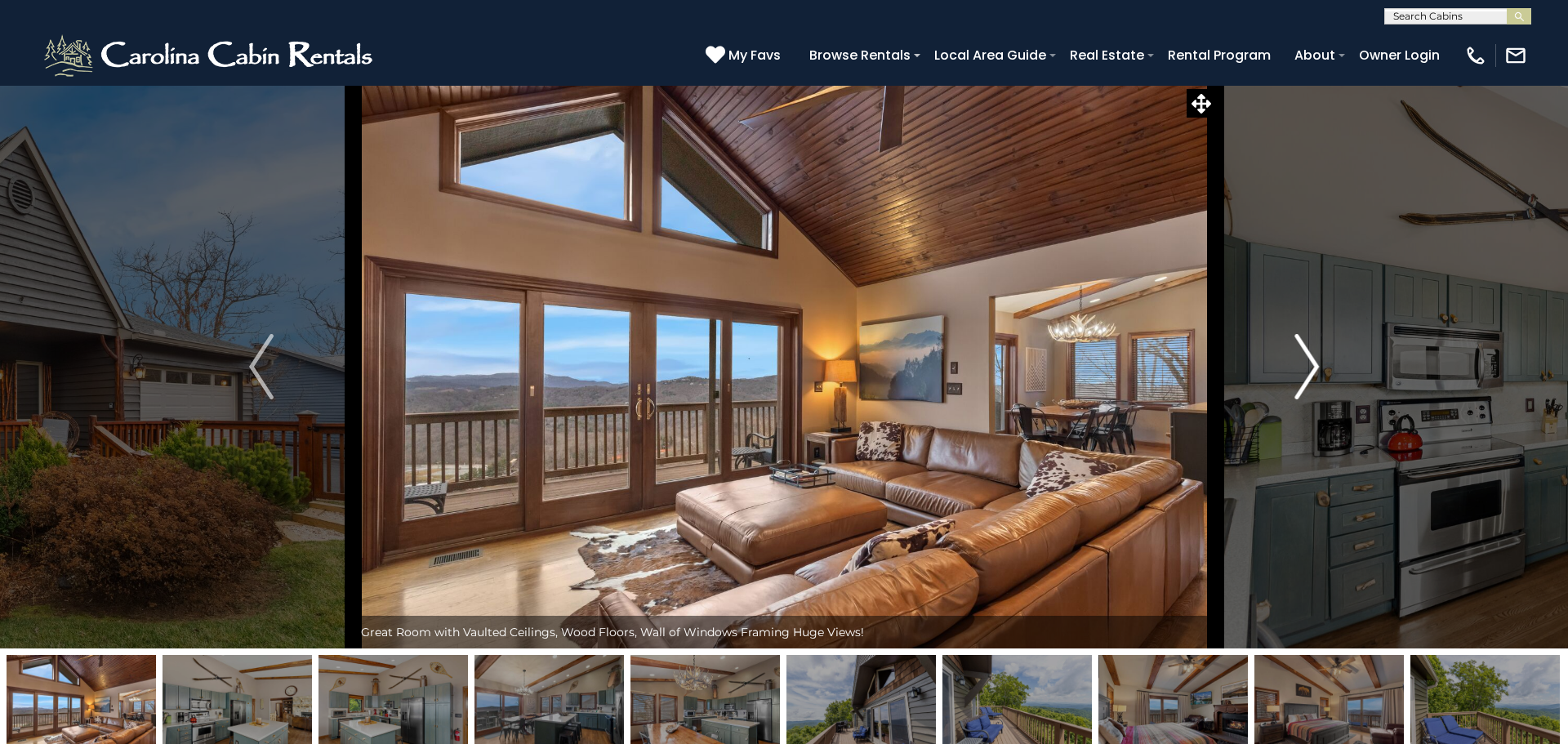
click at [1301, 353] on img "Next" at bounding box center [1307, 367] width 25 height 66
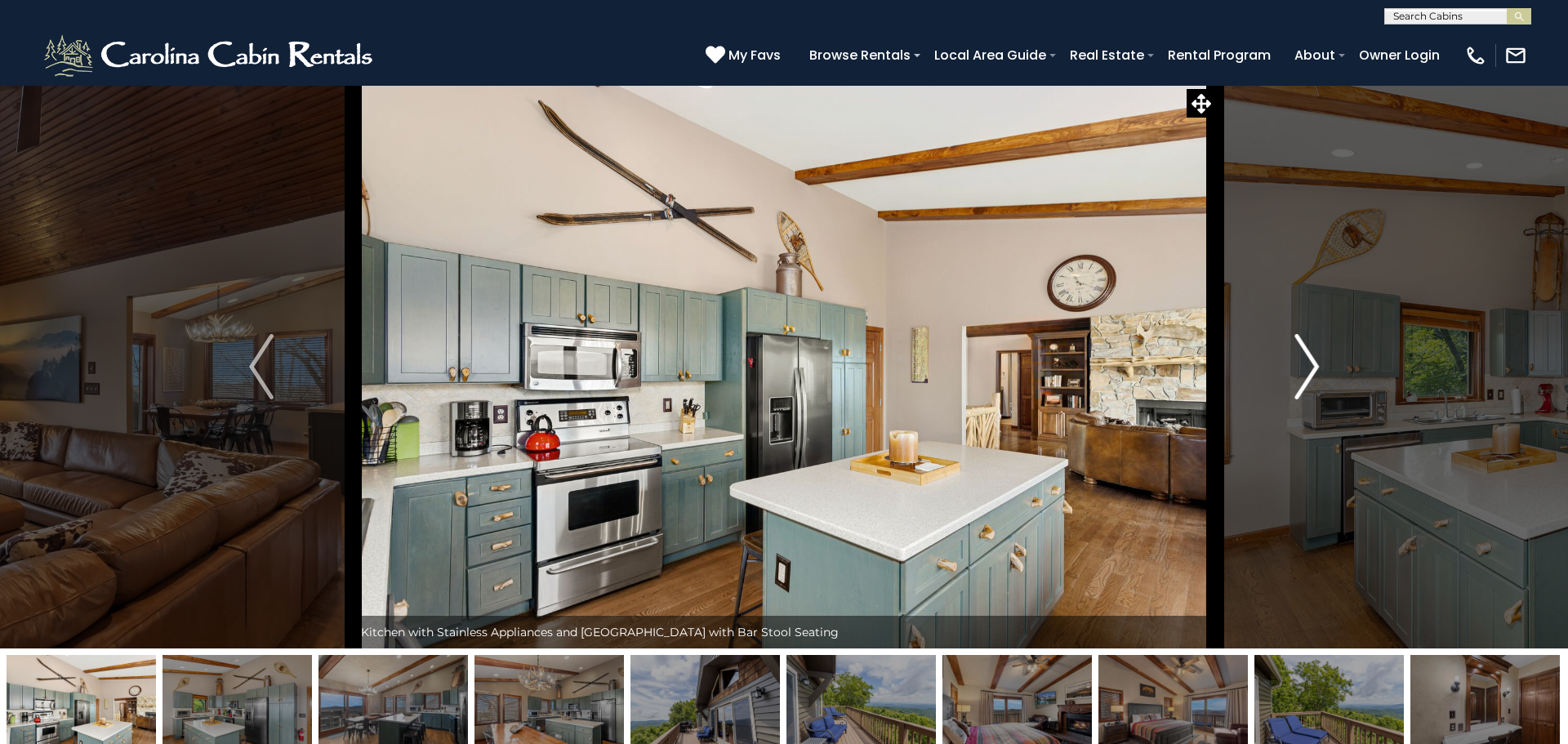
click at [1301, 353] on img "Next" at bounding box center [1307, 367] width 25 height 66
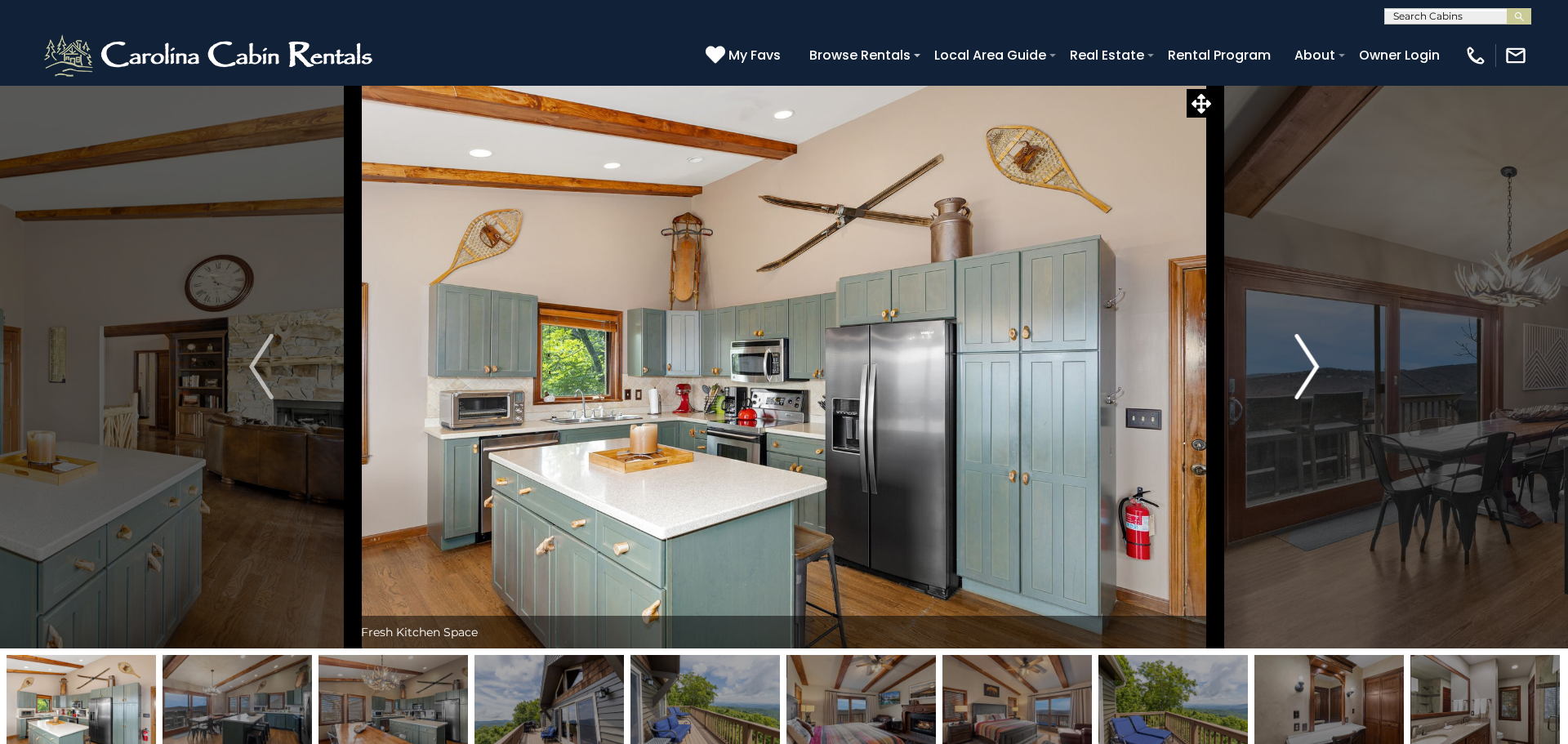
click at [1301, 353] on img "Next" at bounding box center [1307, 367] width 25 height 66
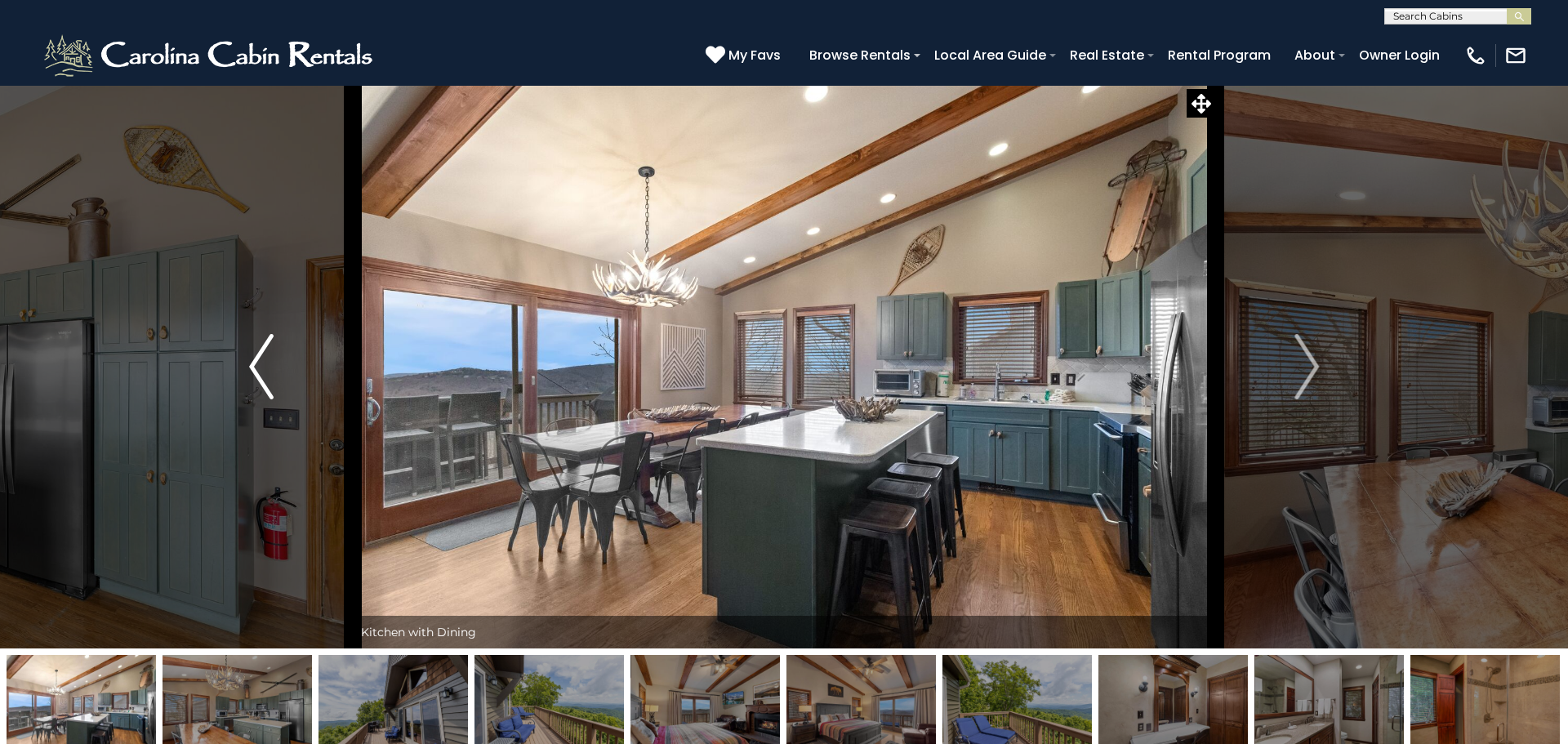
click at [258, 359] on img "Previous" at bounding box center [261, 367] width 25 height 66
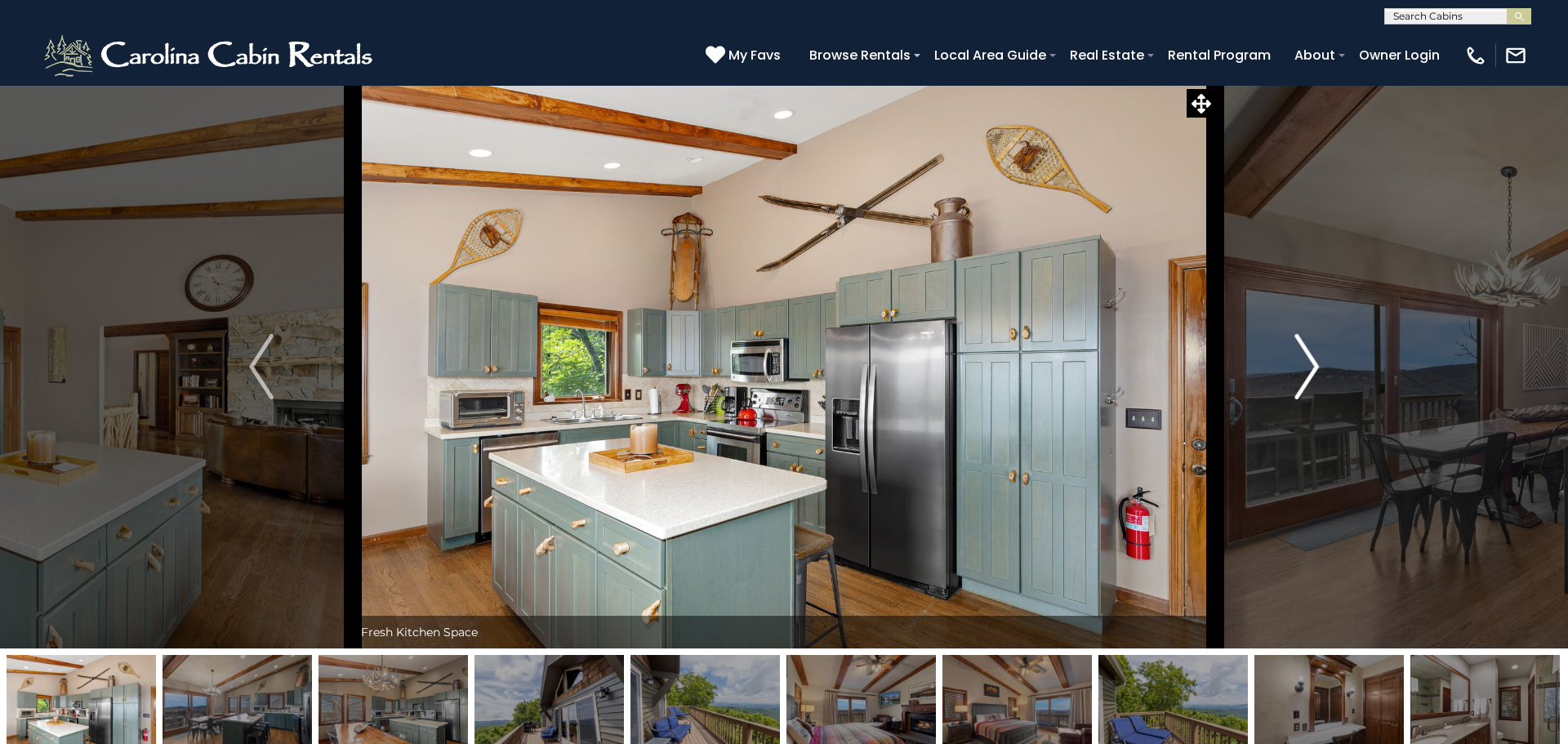
click at [1316, 372] on img "Next" at bounding box center [1307, 367] width 25 height 66
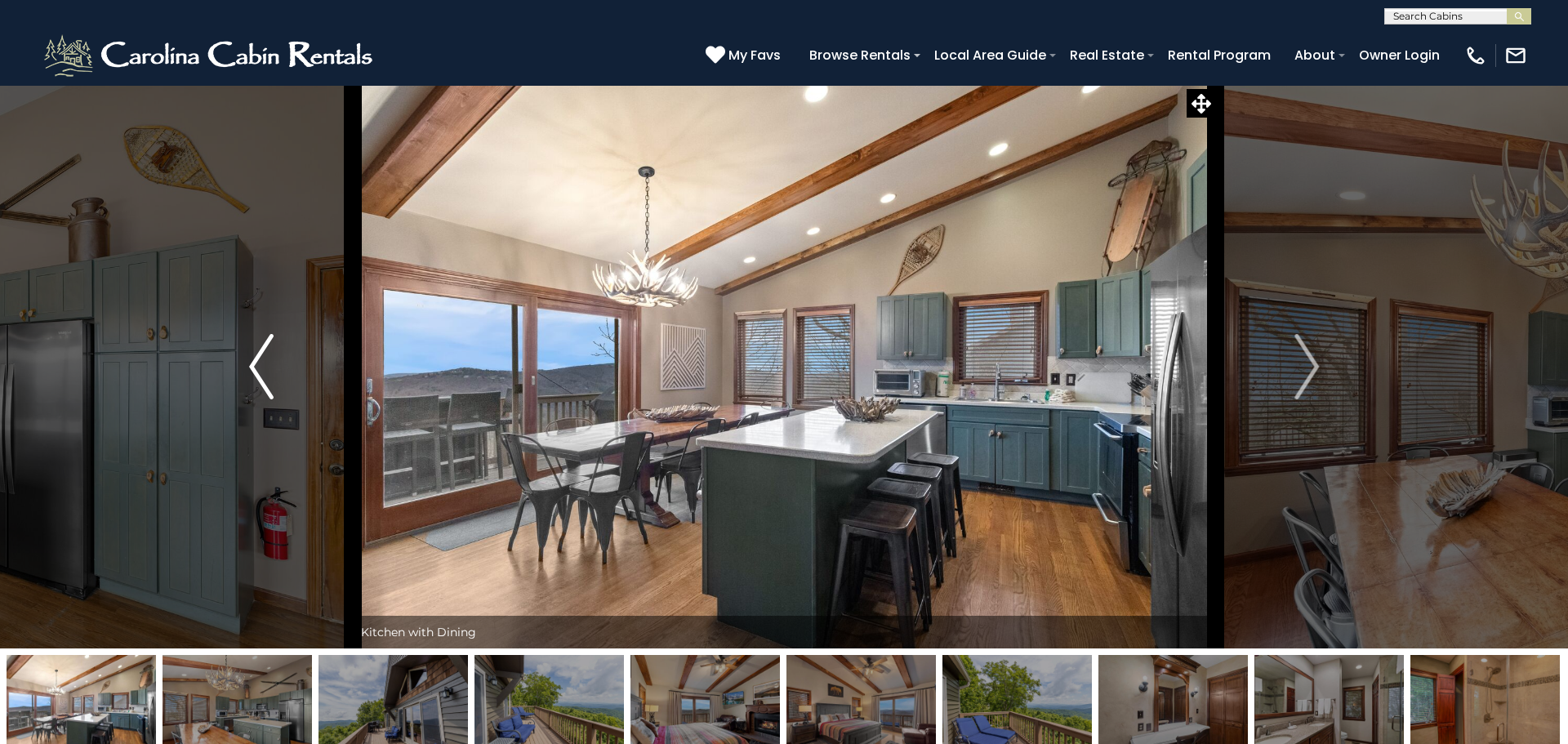
click at [253, 372] on img "Previous" at bounding box center [261, 367] width 25 height 66
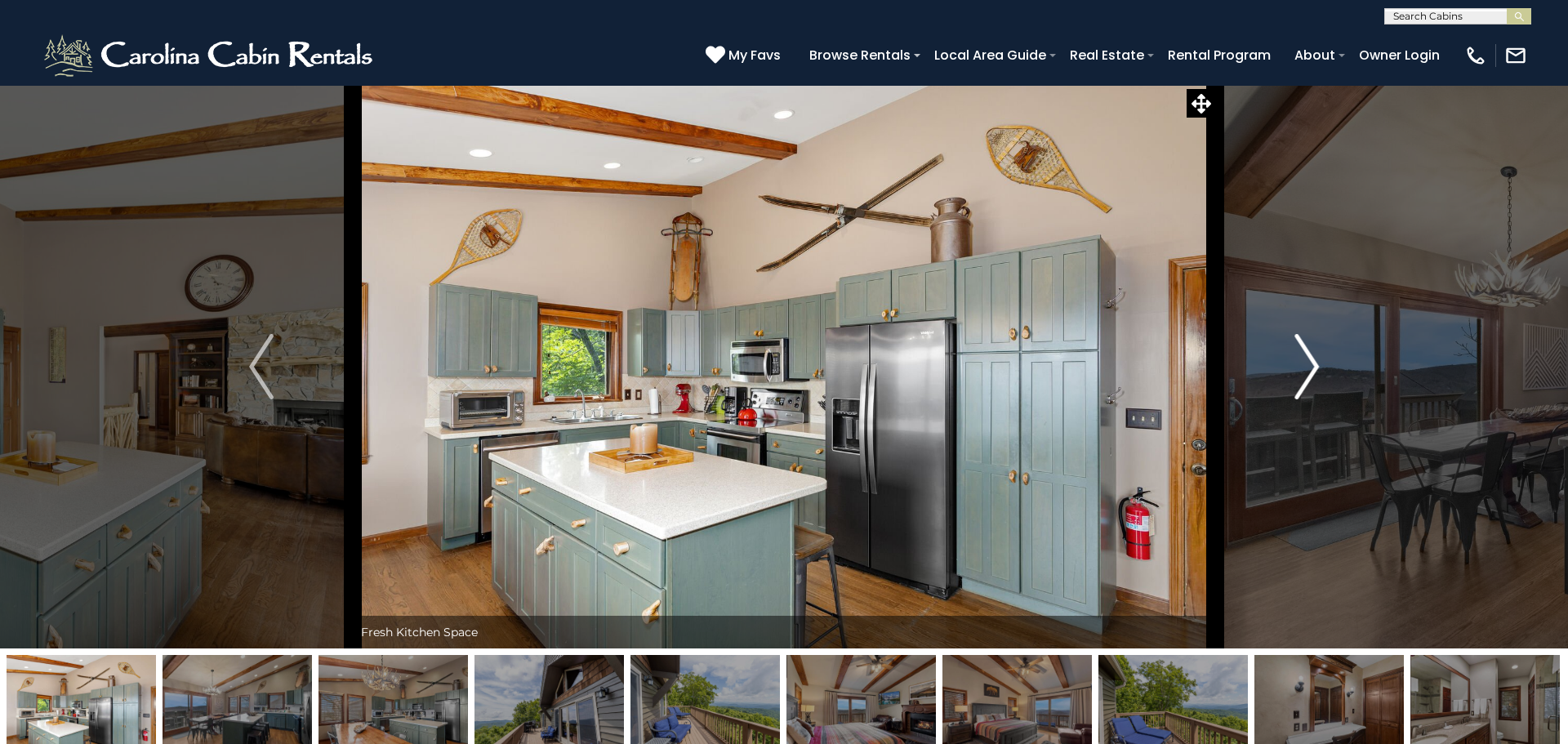
click at [1305, 363] on img "Next" at bounding box center [1307, 367] width 25 height 66
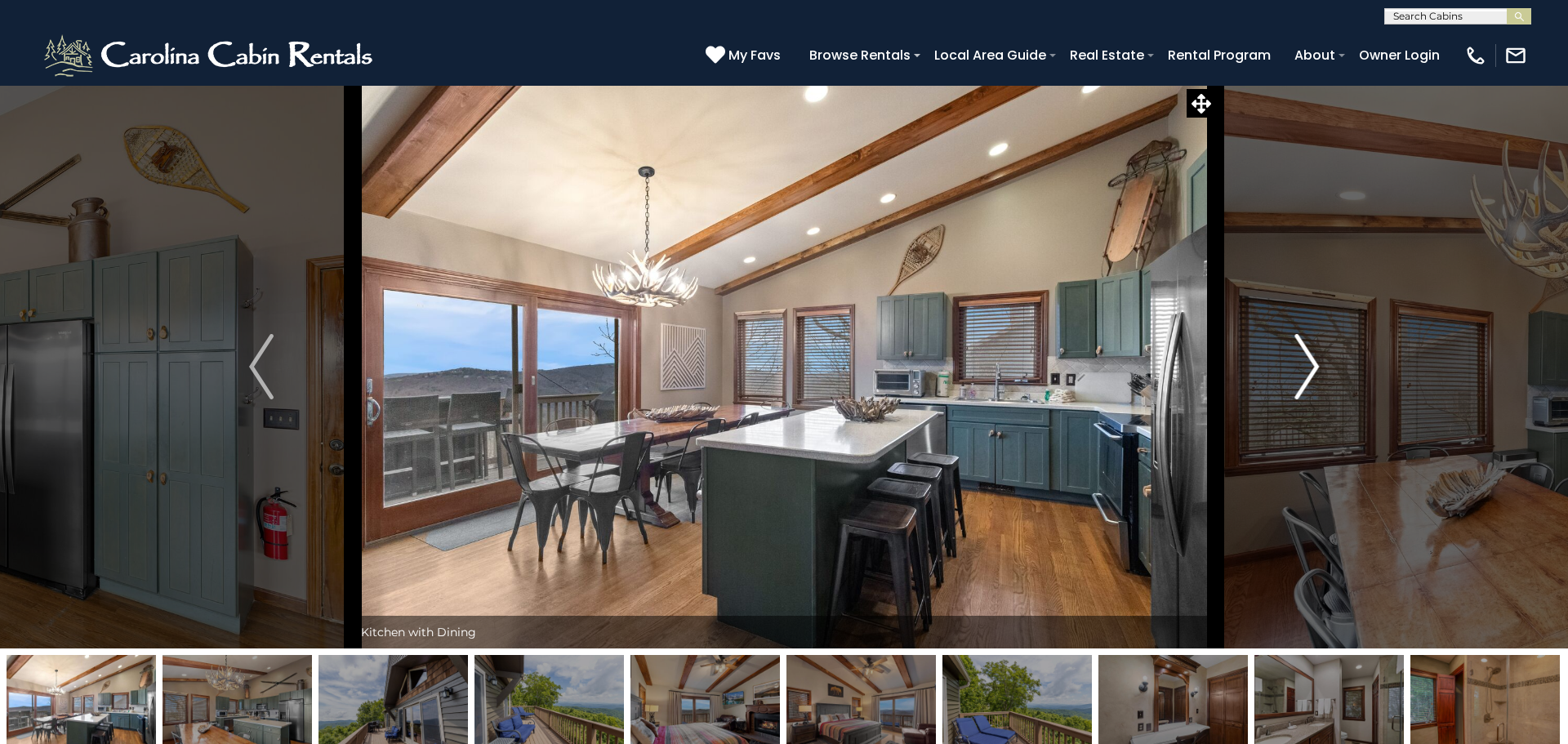
click at [1305, 363] on img "Next" at bounding box center [1307, 367] width 25 height 66
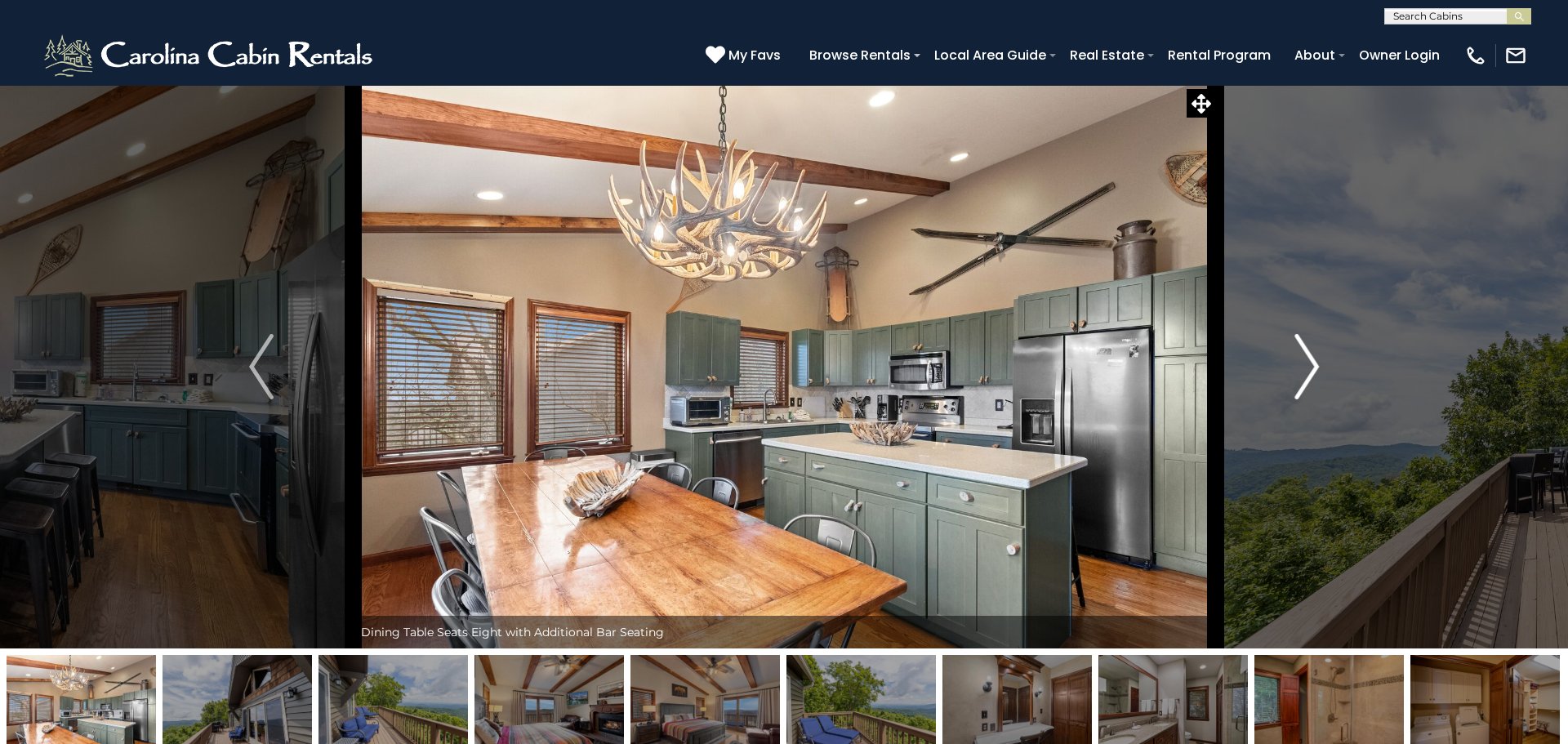
click at [1305, 363] on img "Next" at bounding box center [1307, 367] width 25 height 66
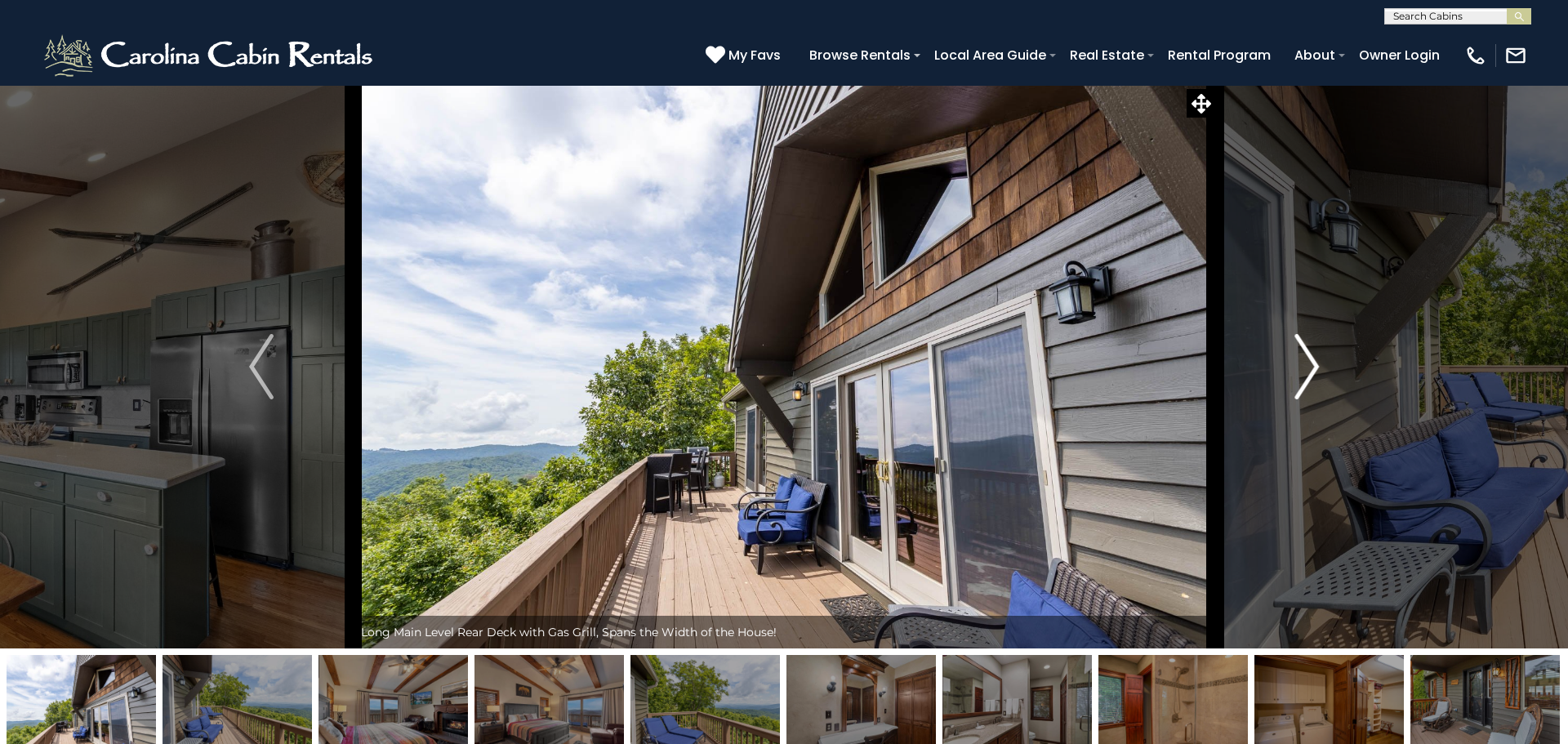
click at [1305, 363] on img "Next" at bounding box center [1307, 367] width 25 height 66
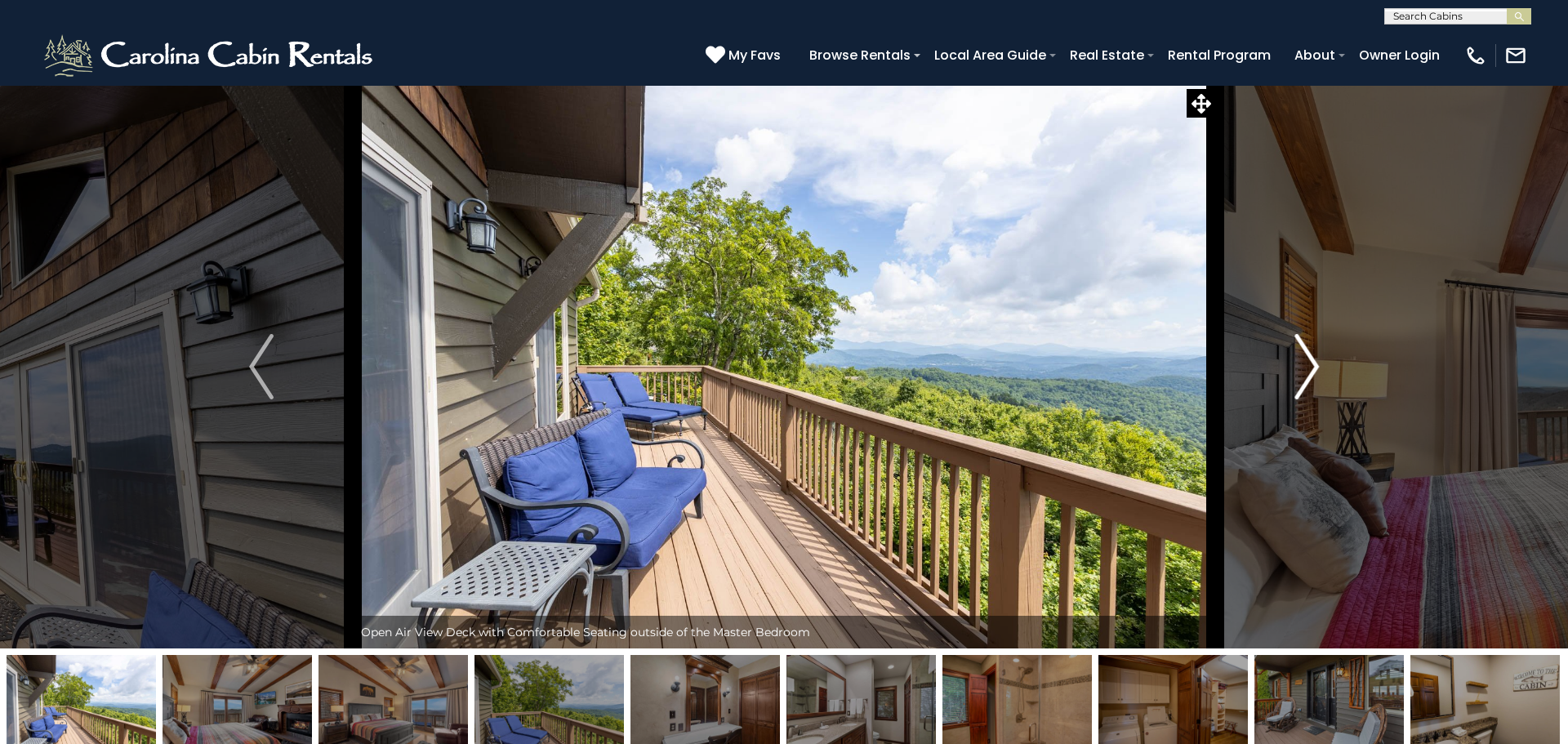
click at [1305, 363] on img "Next" at bounding box center [1307, 367] width 25 height 66
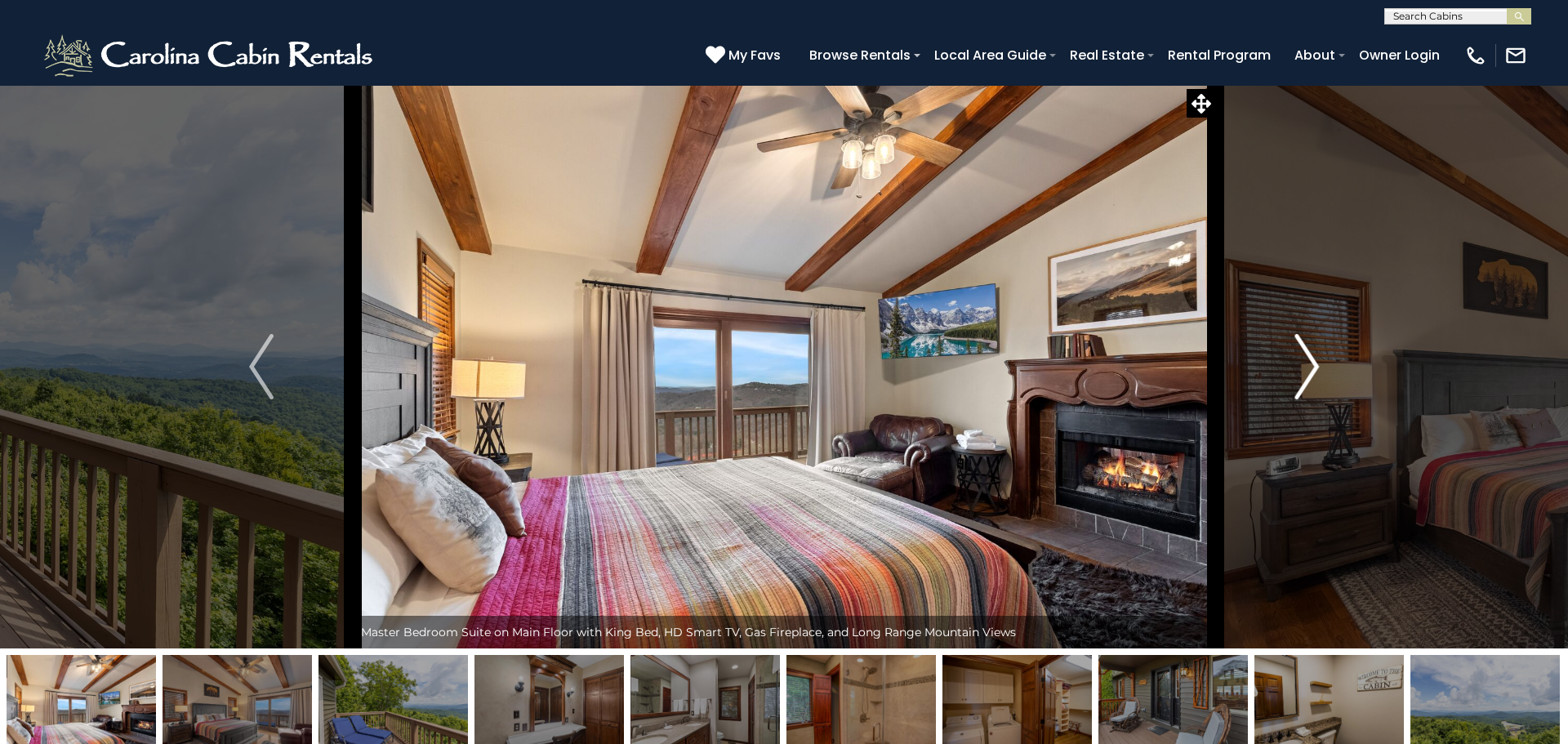
click at [1305, 363] on img "Next" at bounding box center [1307, 367] width 25 height 66
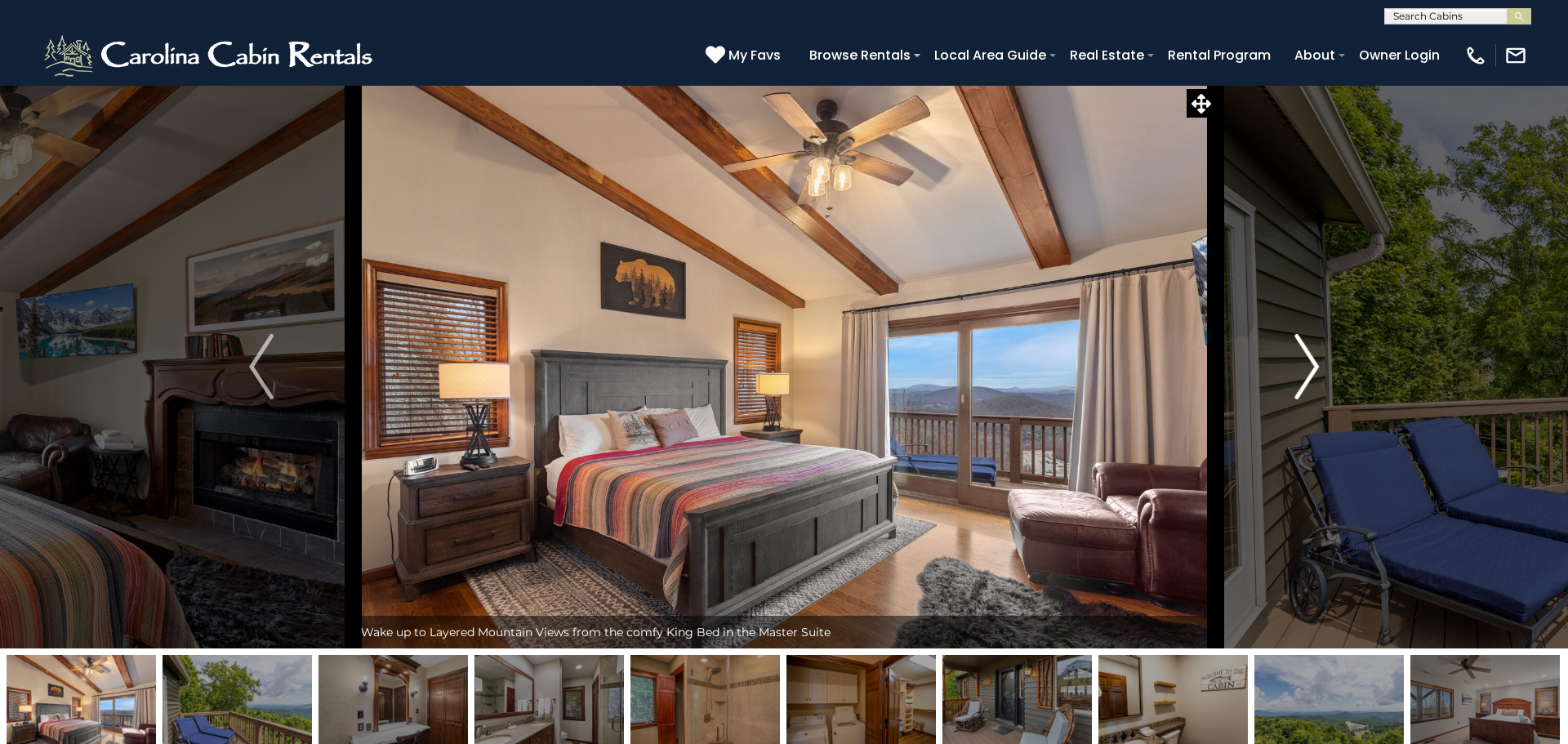
click at [1305, 363] on img "Next" at bounding box center [1307, 367] width 25 height 66
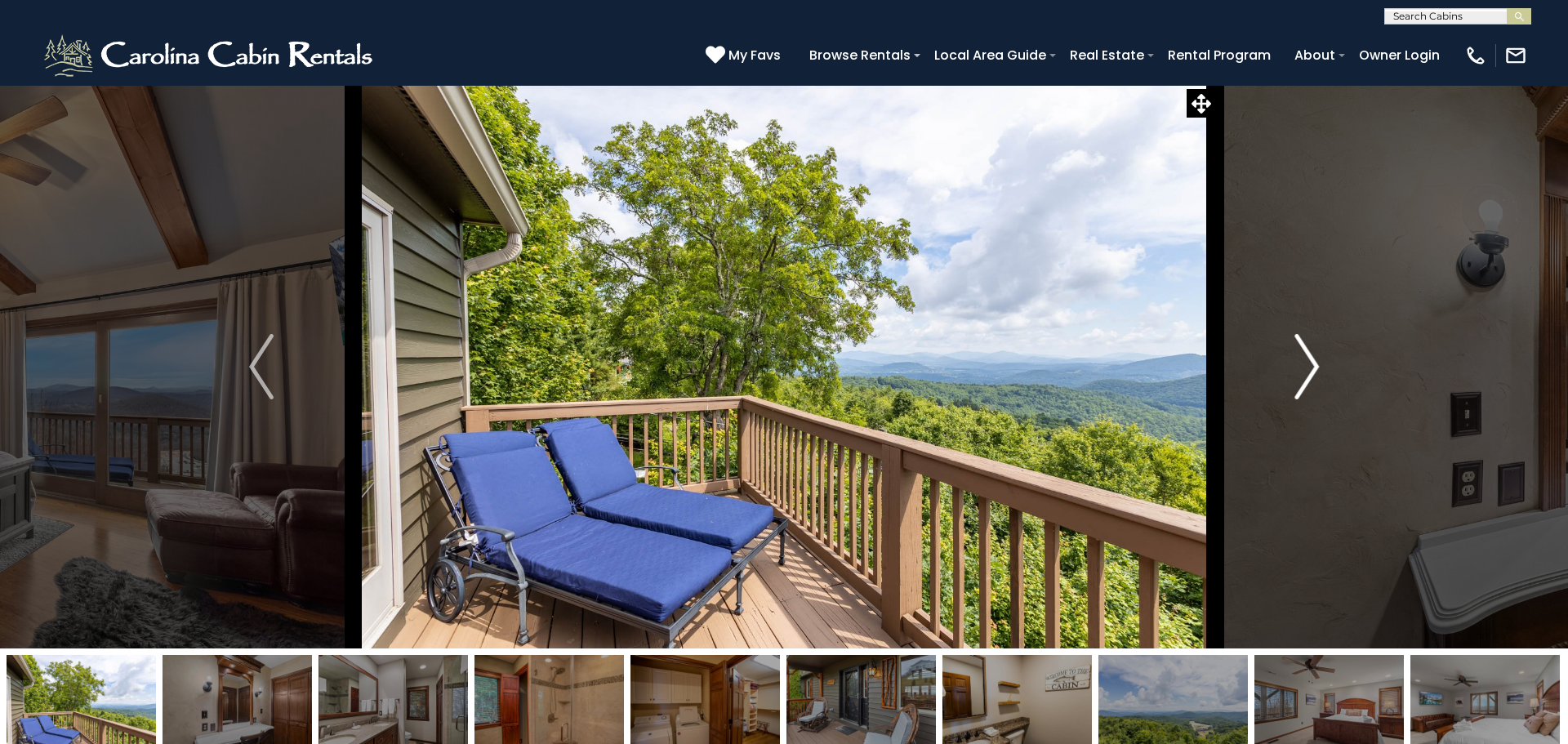
click at [1305, 363] on img "Next" at bounding box center [1307, 367] width 25 height 66
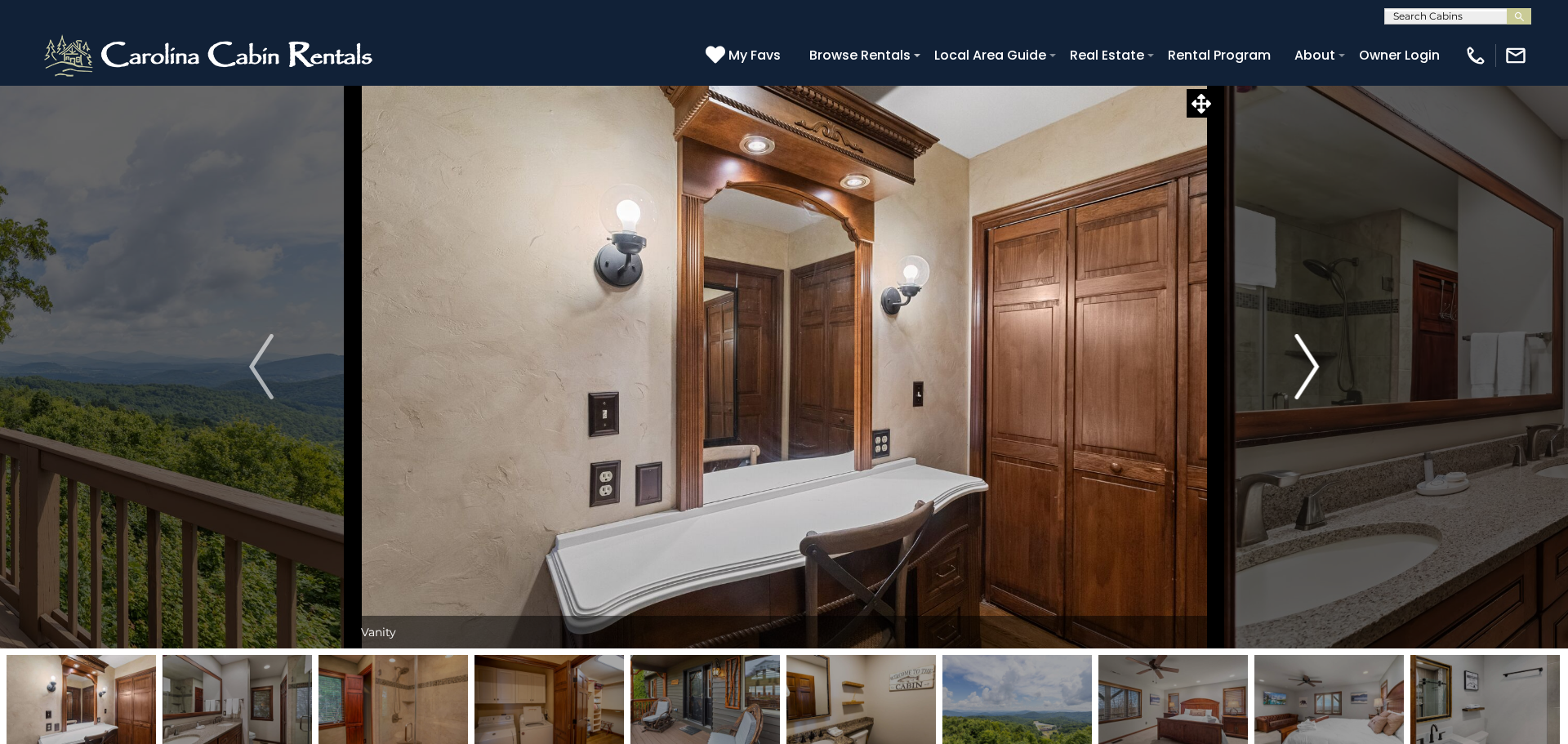
click at [1305, 363] on img "Next" at bounding box center [1307, 367] width 25 height 66
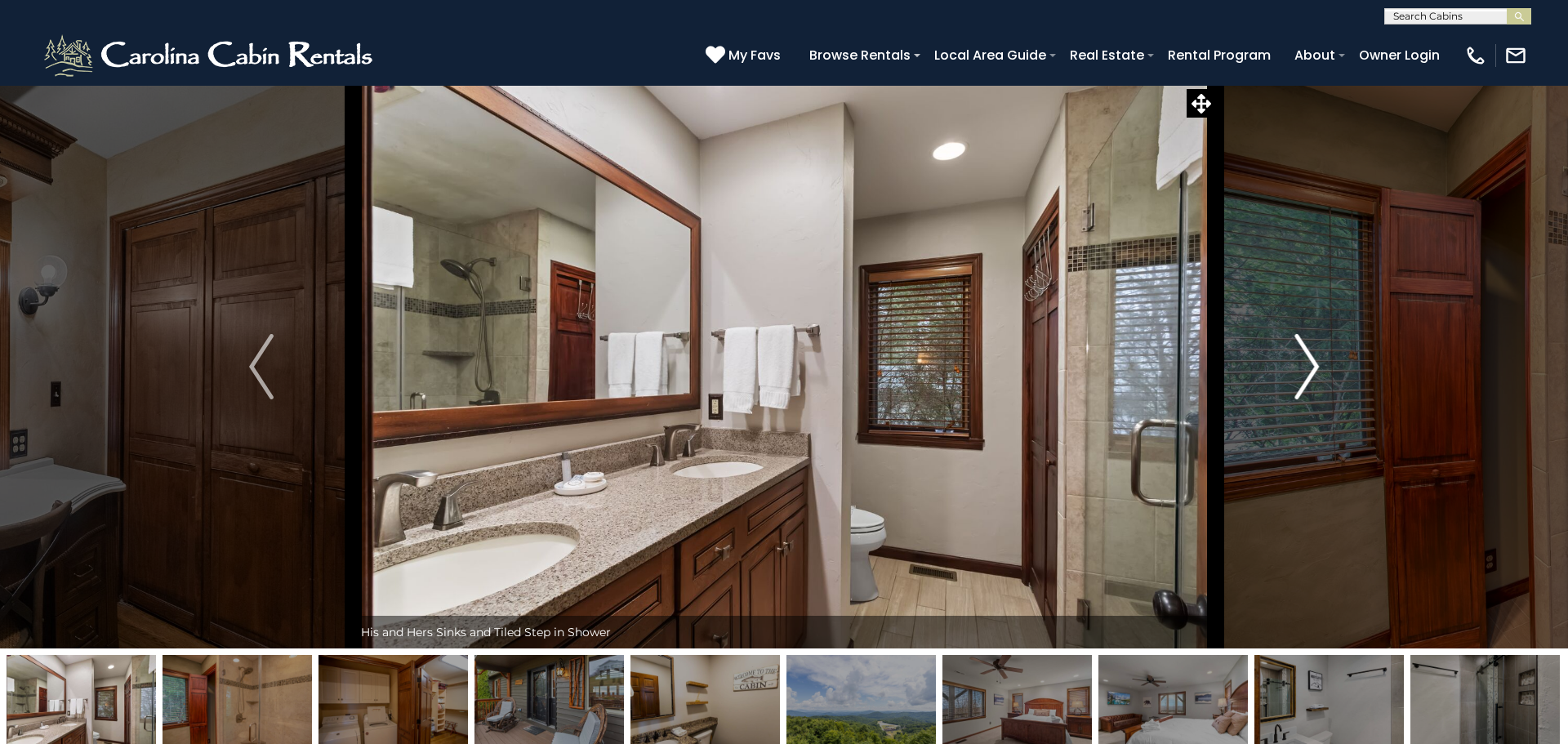
click at [1305, 363] on img "Next" at bounding box center [1307, 367] width 25 height 66
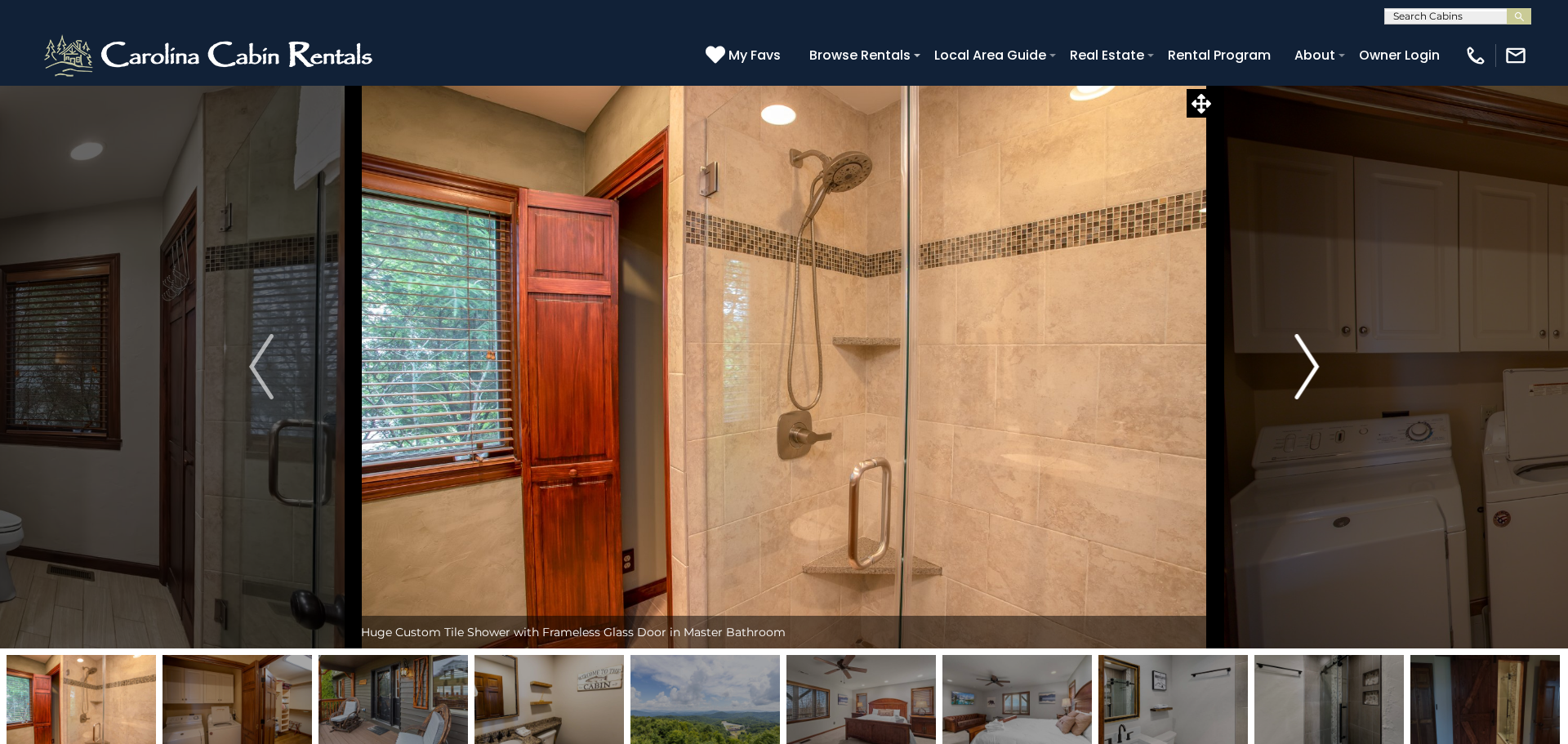
click at [1305, 363] on img "Next" at bounding box center [1307, 367] width 25 height 66
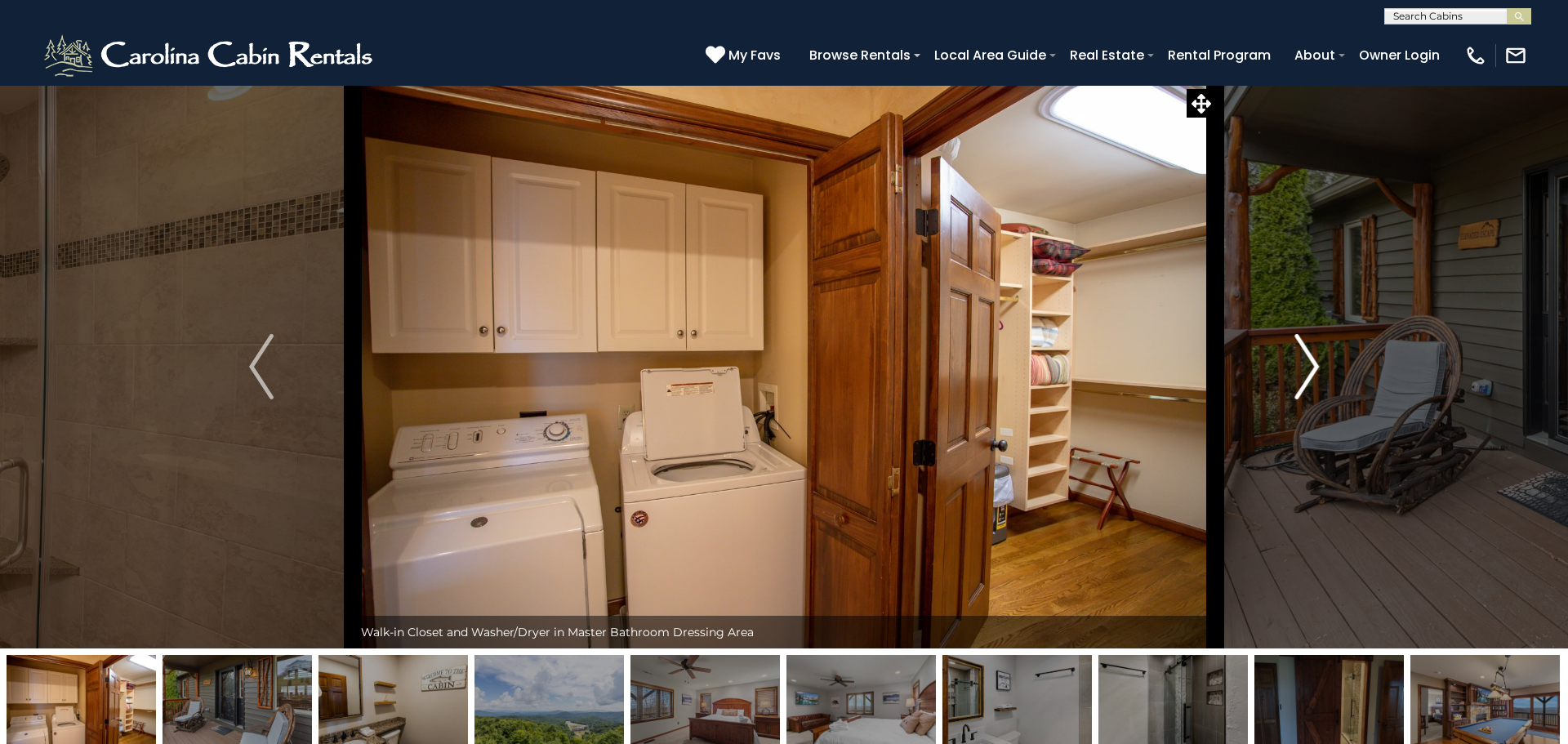
click at [1305, 363] on img "Next" at bounding box center [1307, 367] width 25 height 66
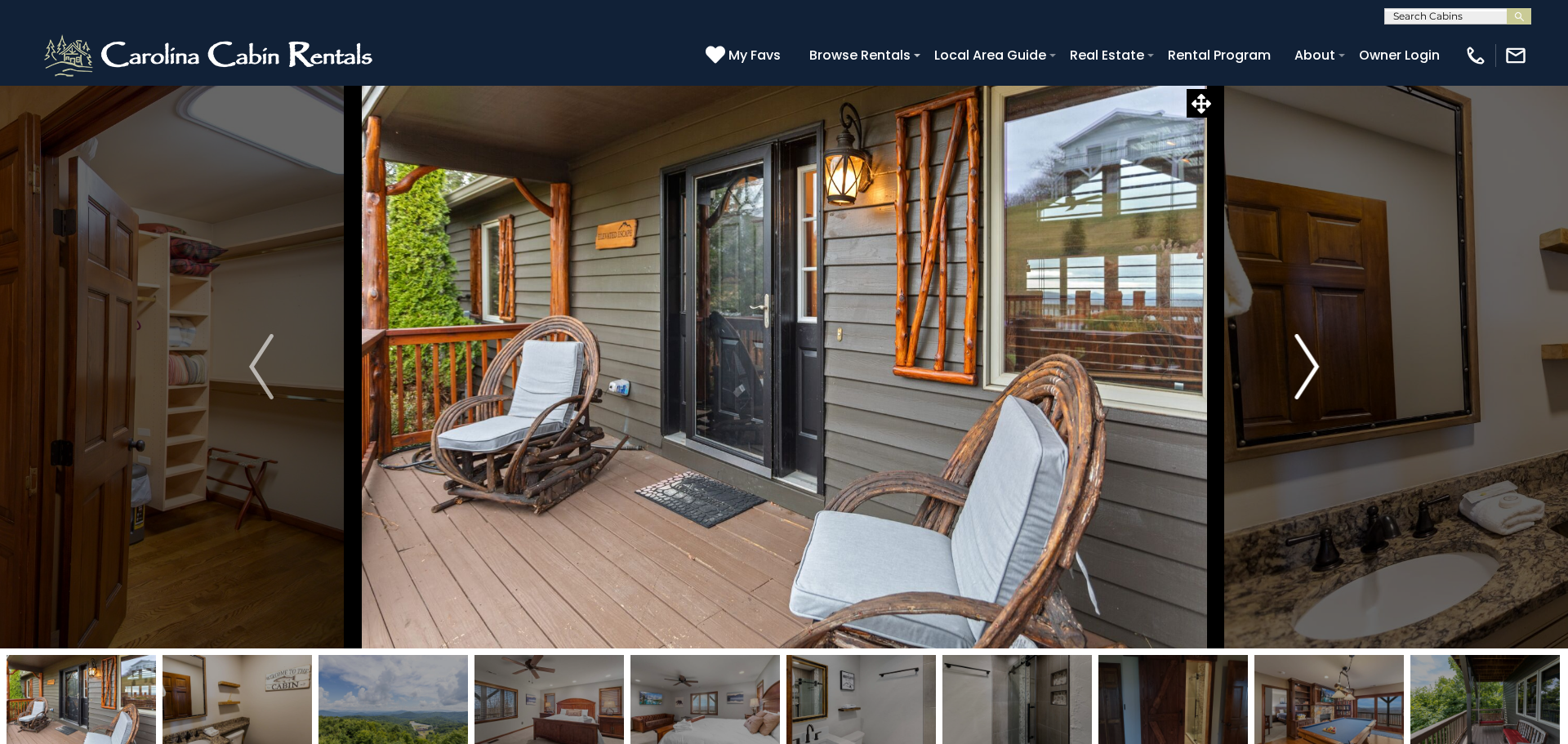
click at [1305, 363] on img "Next" at bounding box center [1307, 367] width 25 height 66
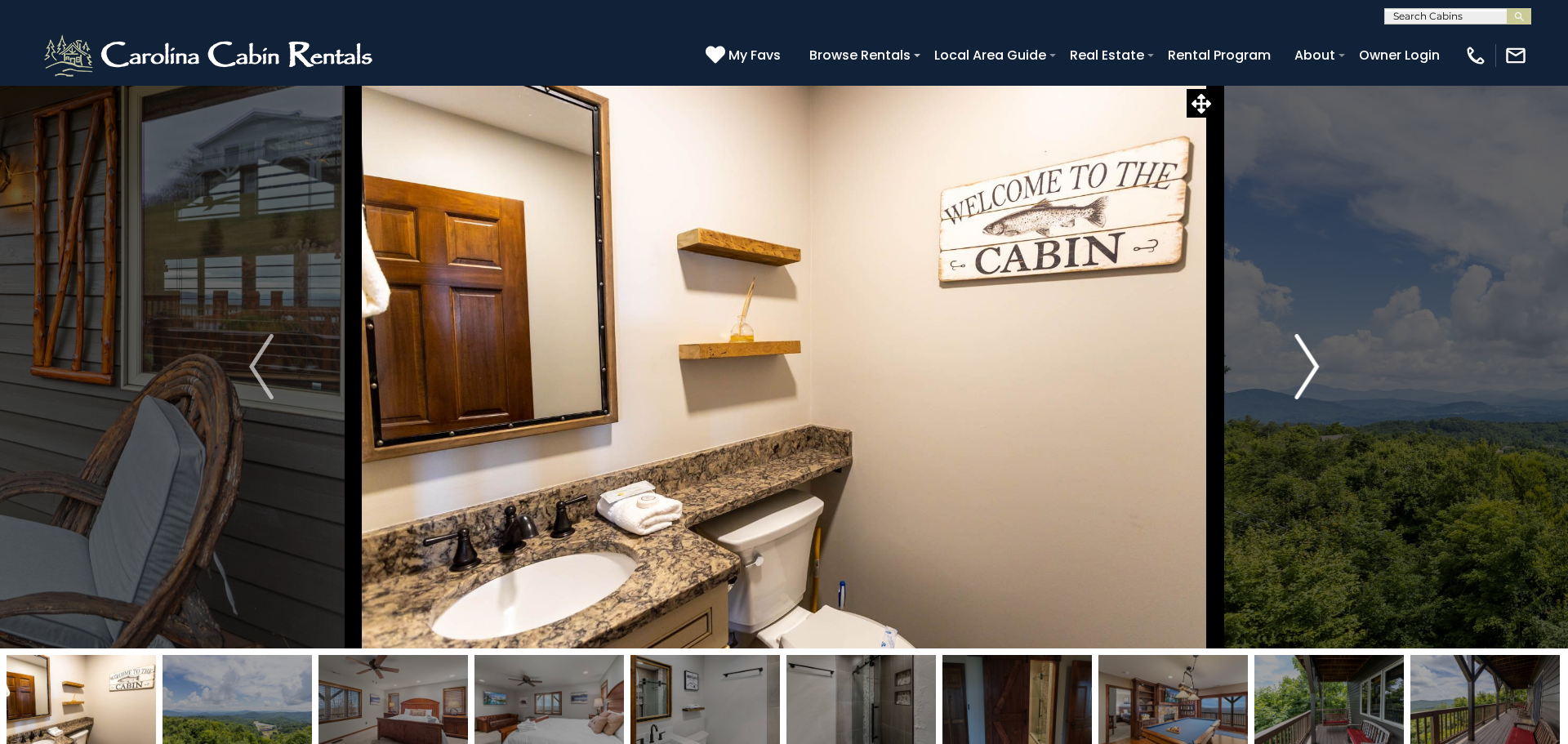
click at [1305, 363] on img "Next" at bounding box center [1307, 367] width 25 height 66
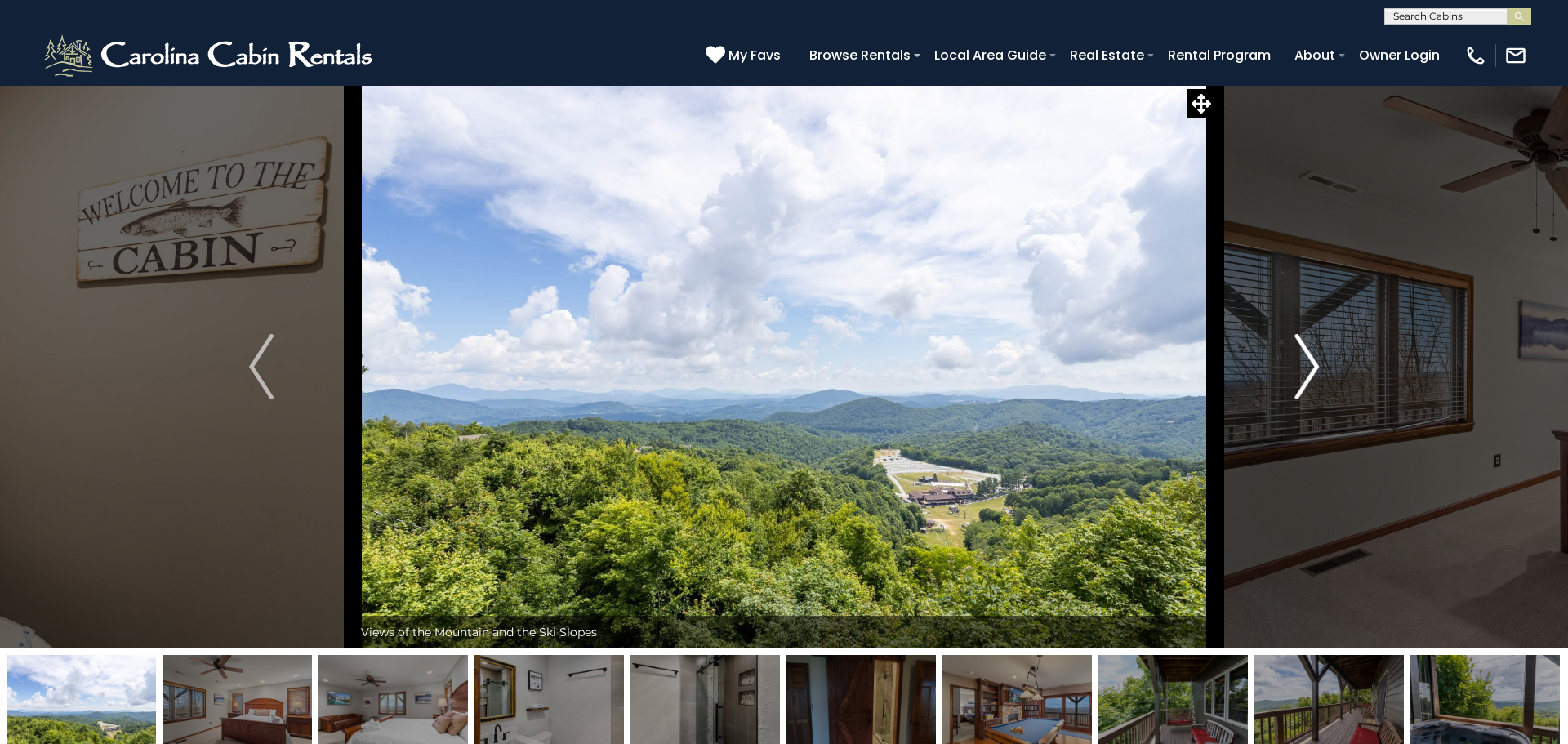
click at [1305, 363] on img "Next" at bounding box center [1307, 367] width 25 height 66
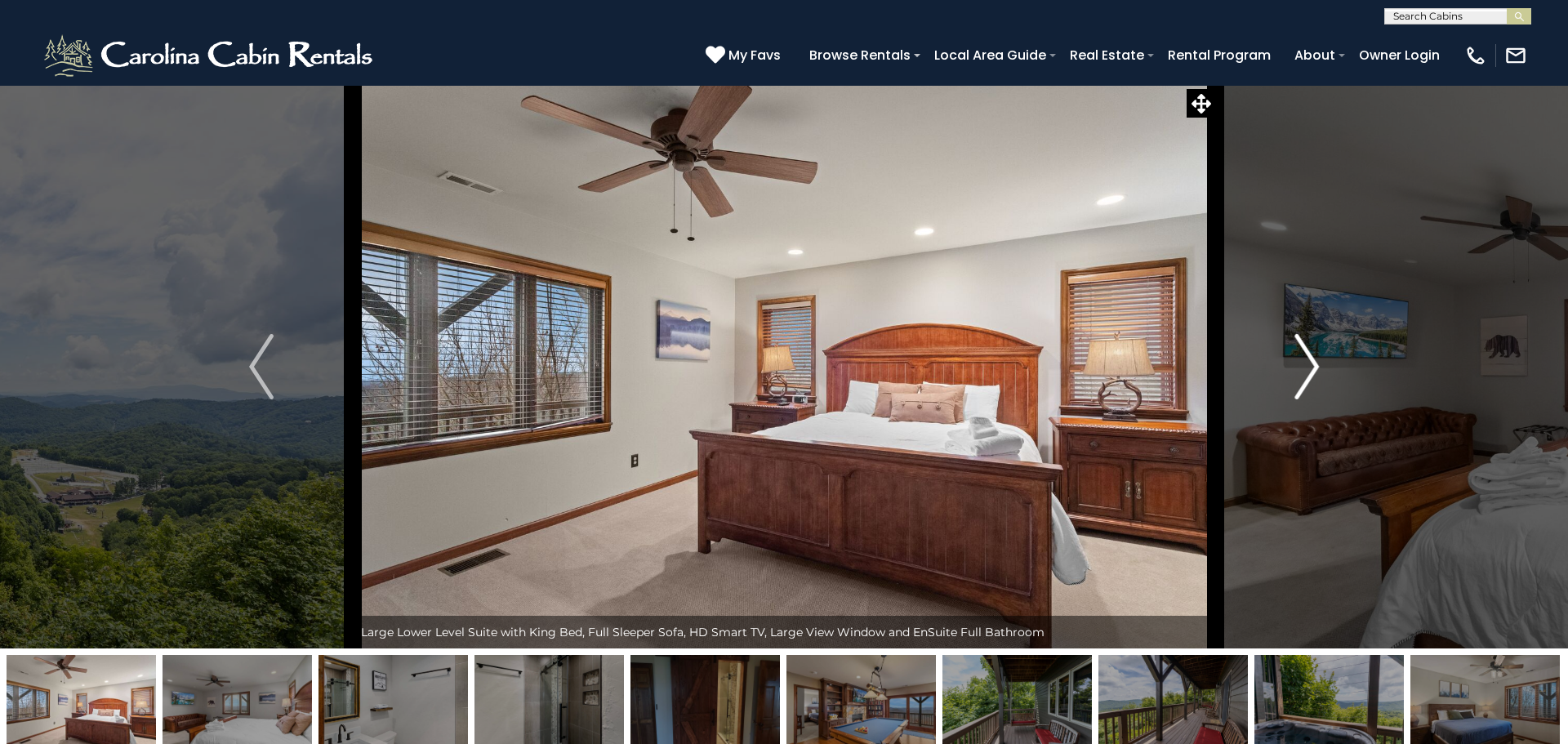
click at [1305, 363] on img "Next" at bounding box center [1307, 367] width 25 height 66
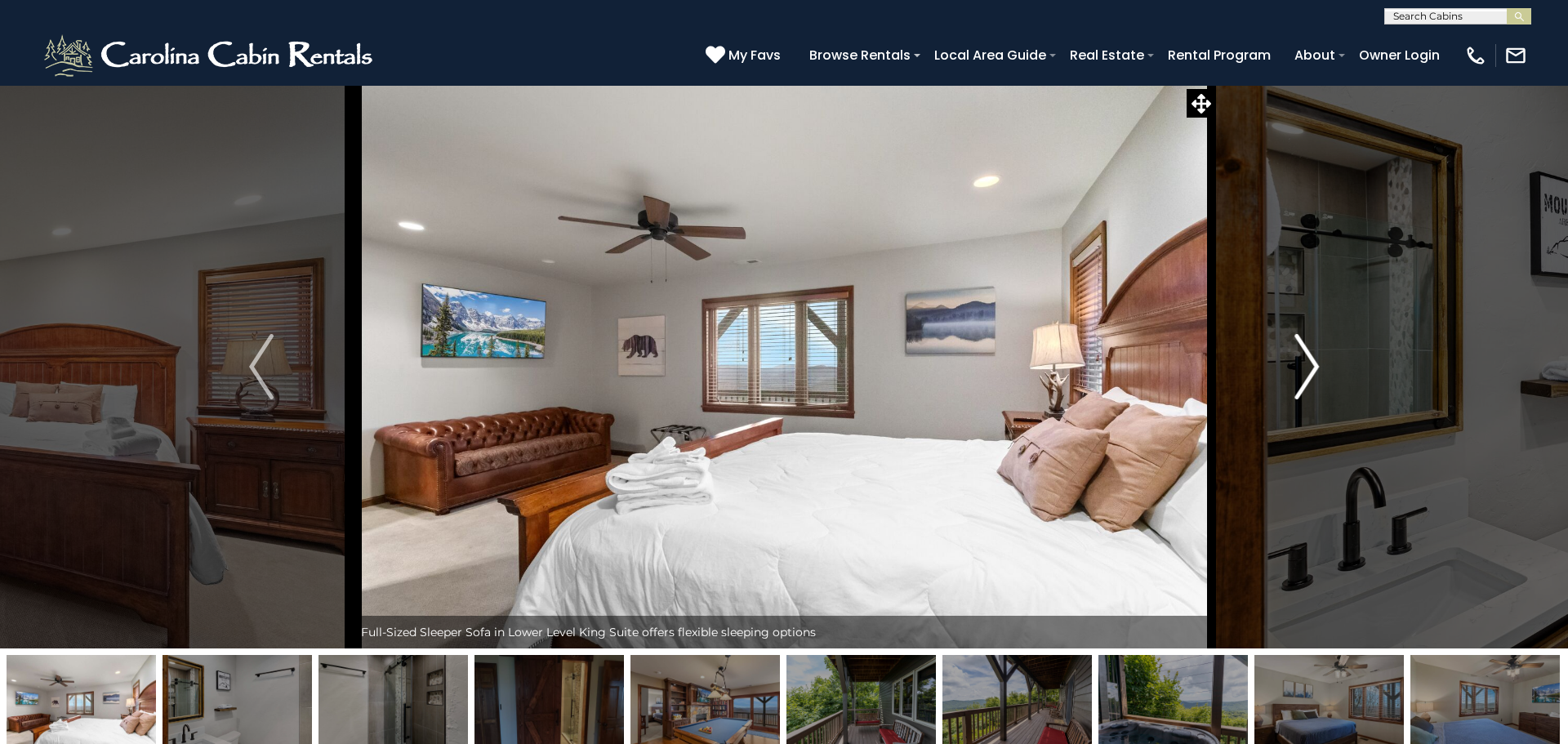
click at [1305, 363] on img "Next" at bounding box center [1307, 367] width 25 height 66
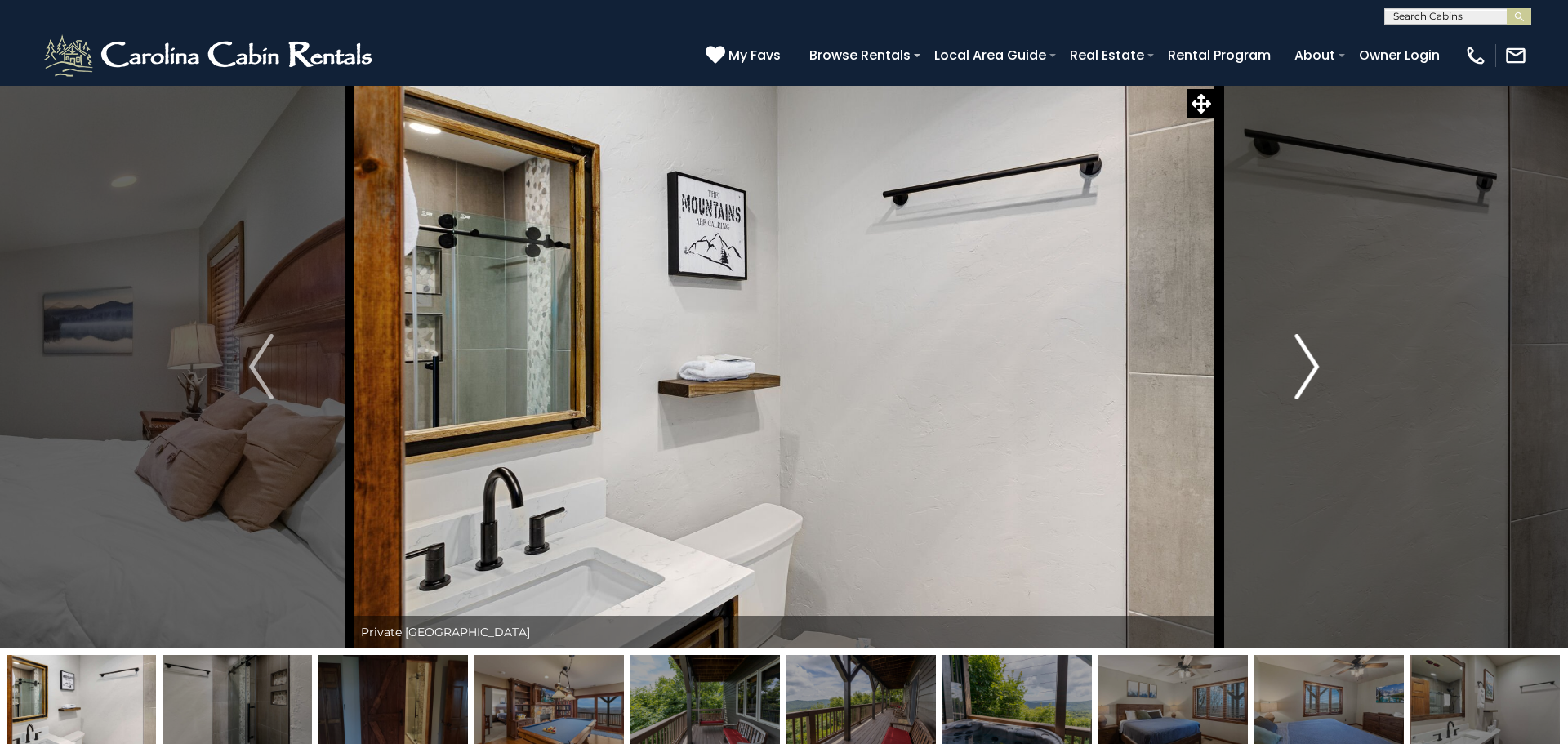
click at [1305, 363] on img "Next" at bounding box center [1307, 367] width 25 height 66
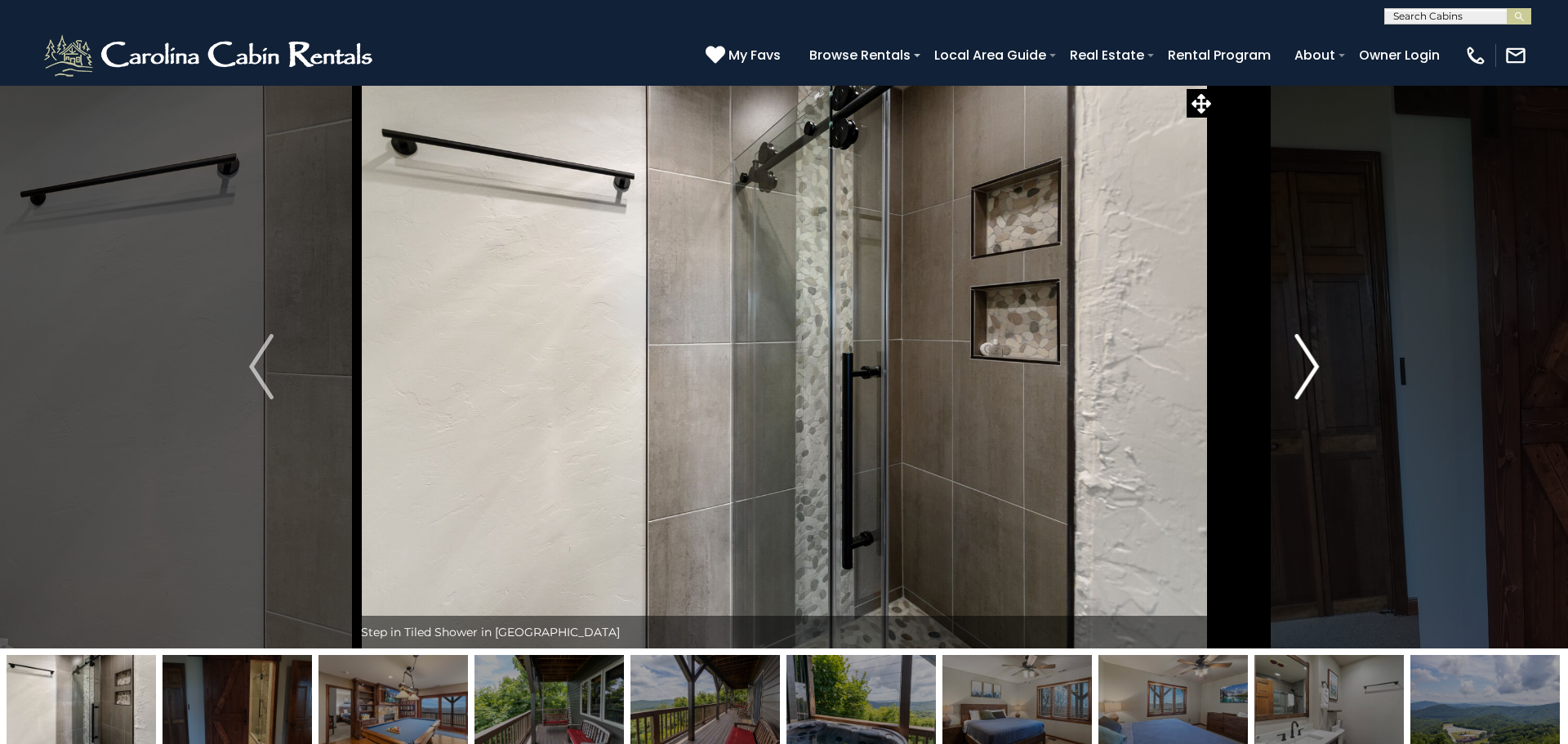
click at [1305, 363] on img "Next" at bounding box center [1307, 367] width 25 height 66
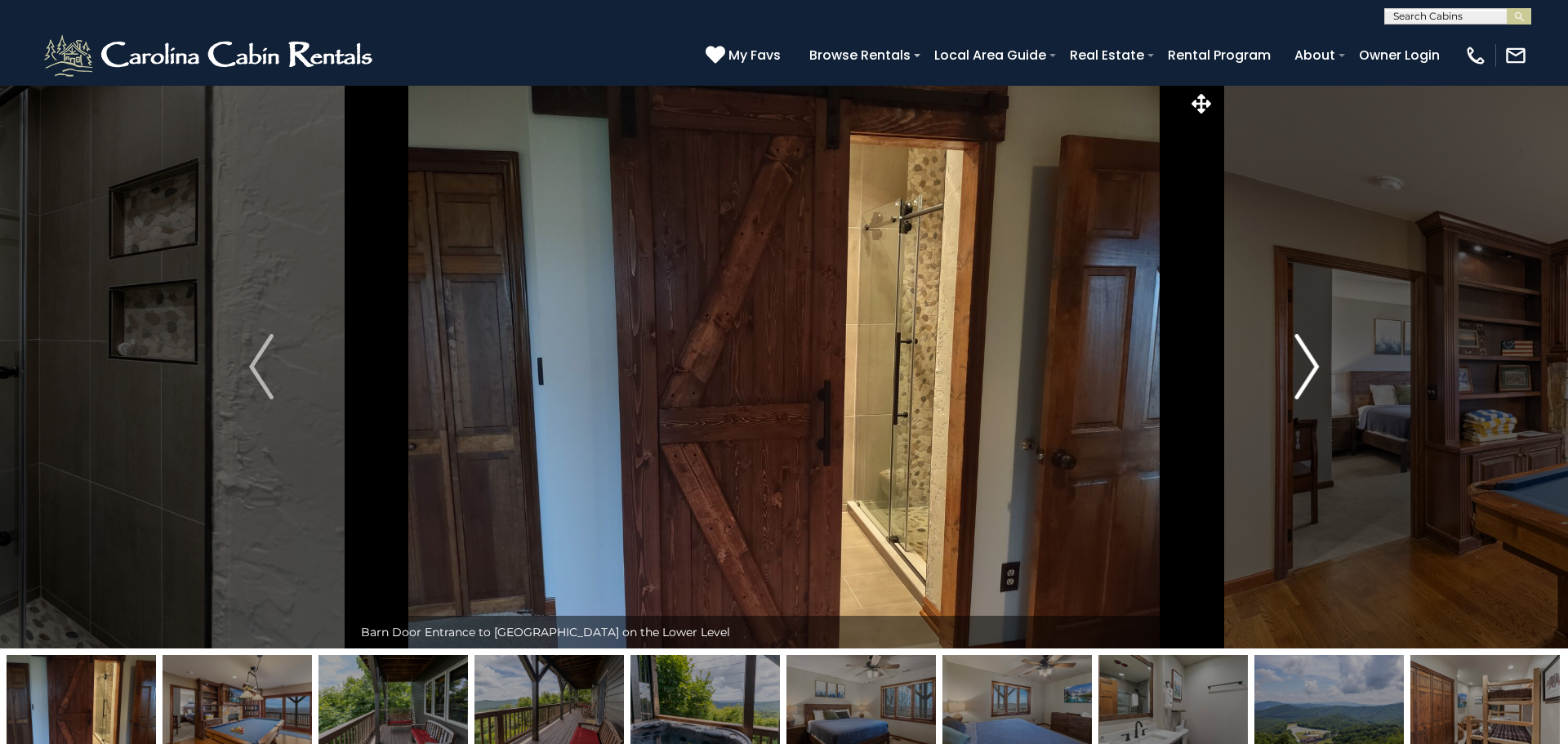
click at [1305, 363] on img "Next" at bounding box center [1307, 367] width 25 height 66
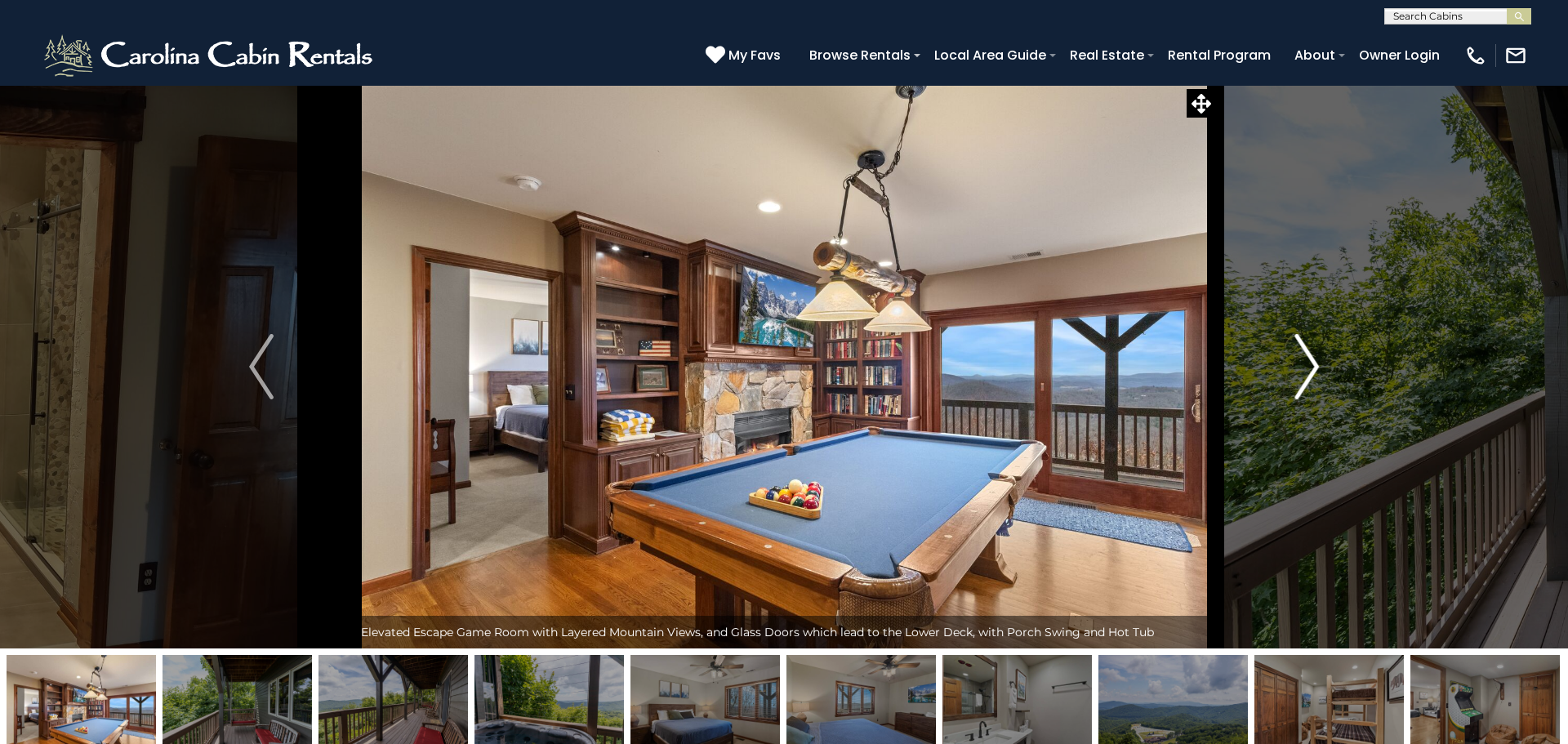
click at [1305, 363] on img "Next" at bounding box center [1307, 367] width 25 height 66
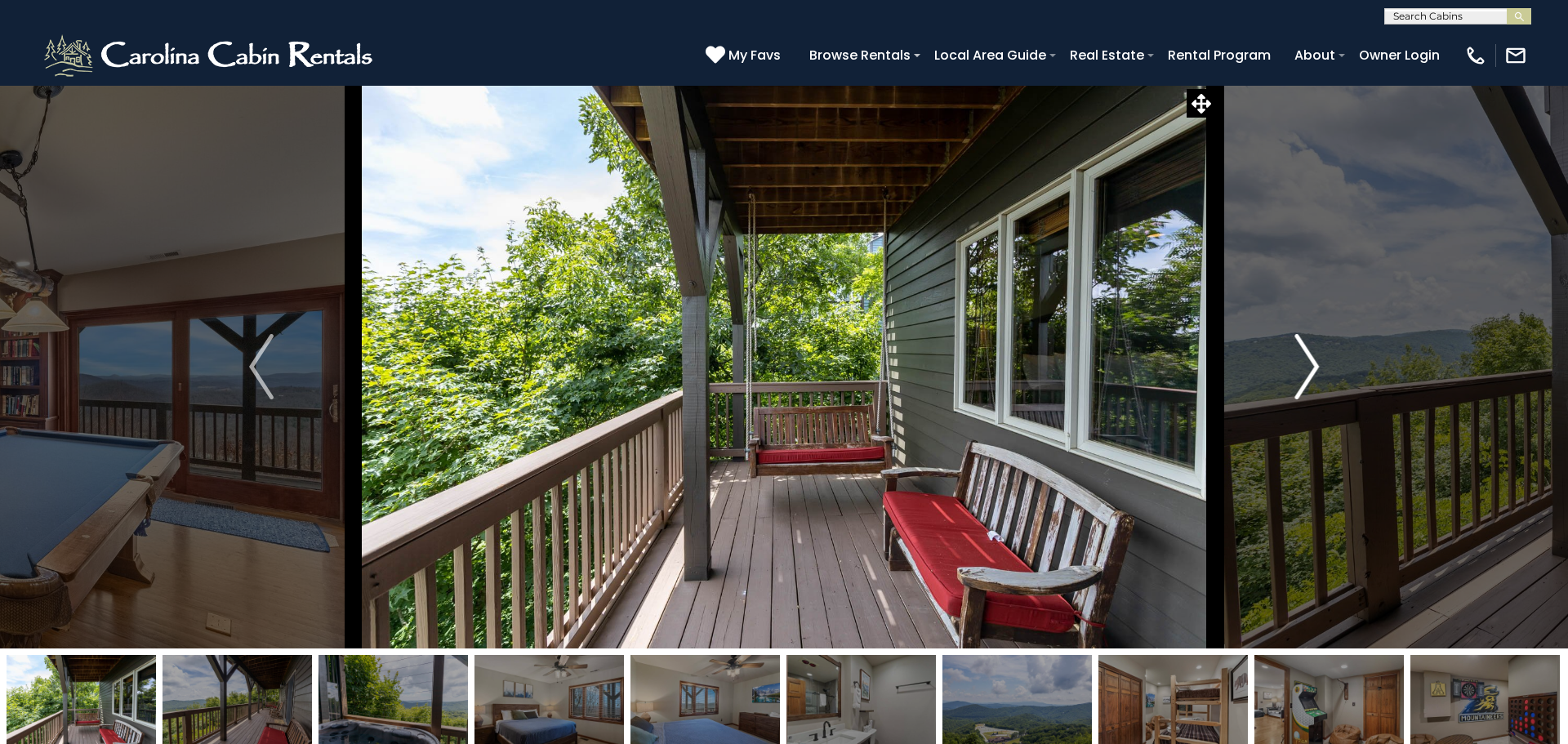
click at [1305, 363] on img "Next" at bounding box center [1307, 367] width 25 height 66
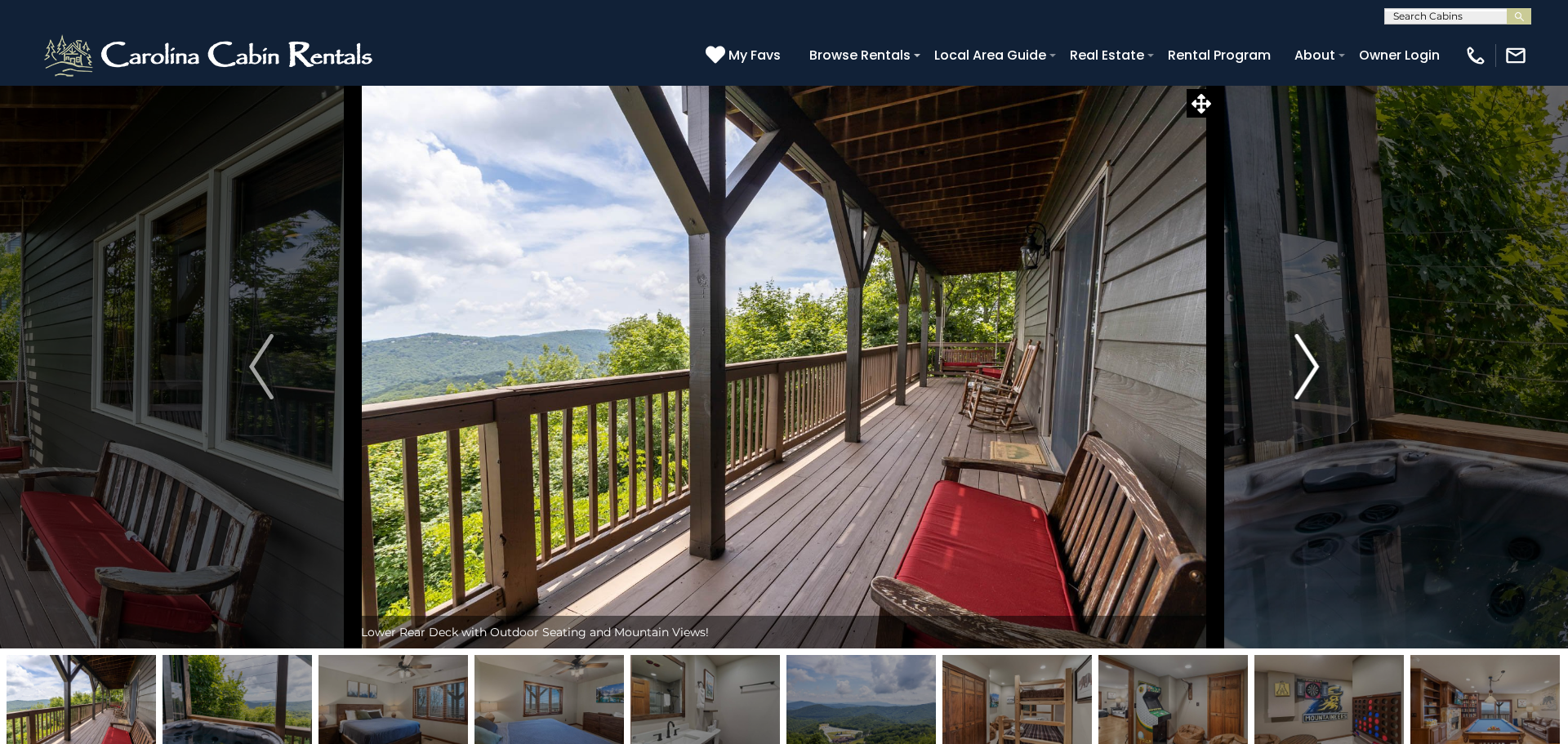
click at [1305, 363] on img "Next" at bounding box center [1307, 367] width 25 height 66
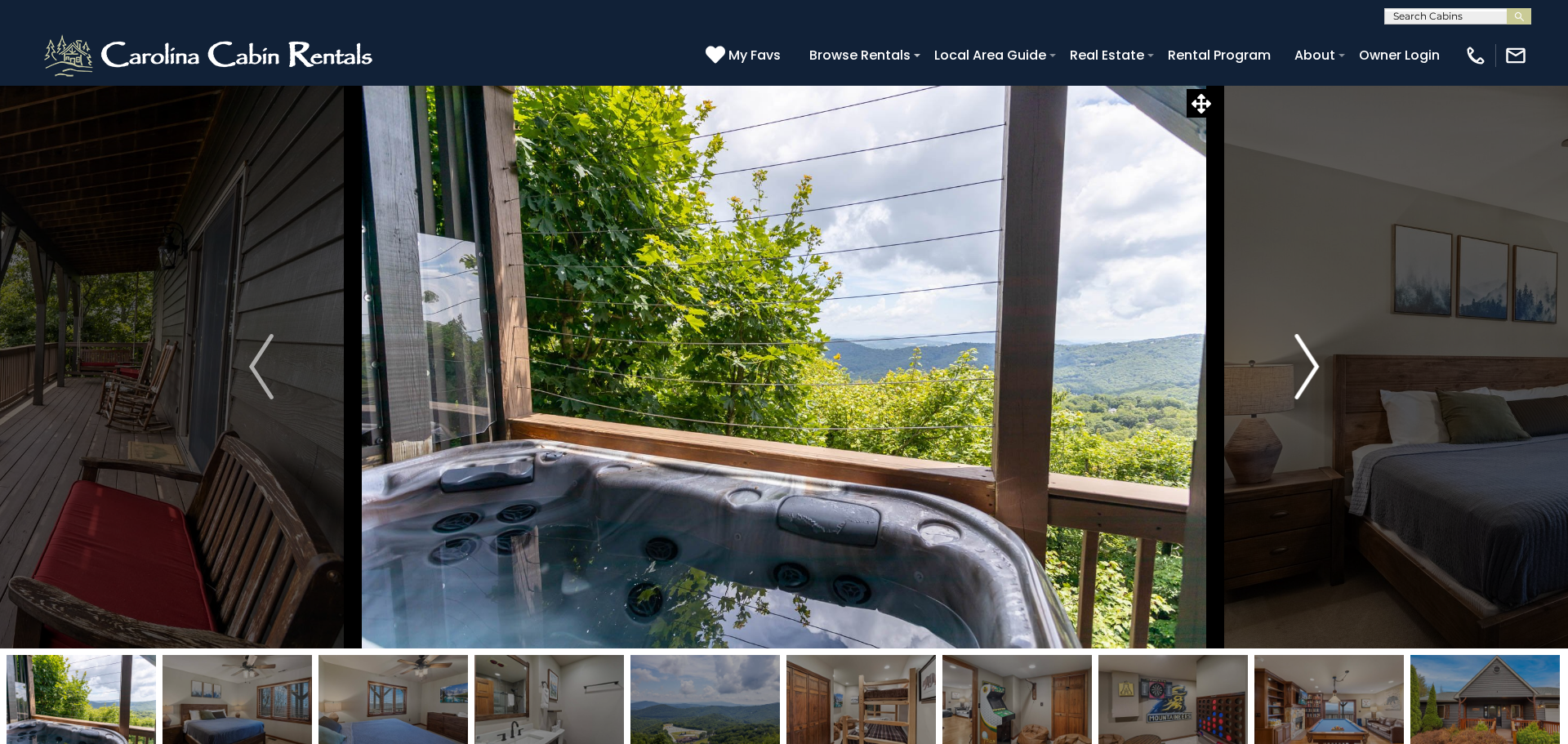
click at [1305, 363] on img "Next" at bounding box center [1307, 367] width 25 height 66
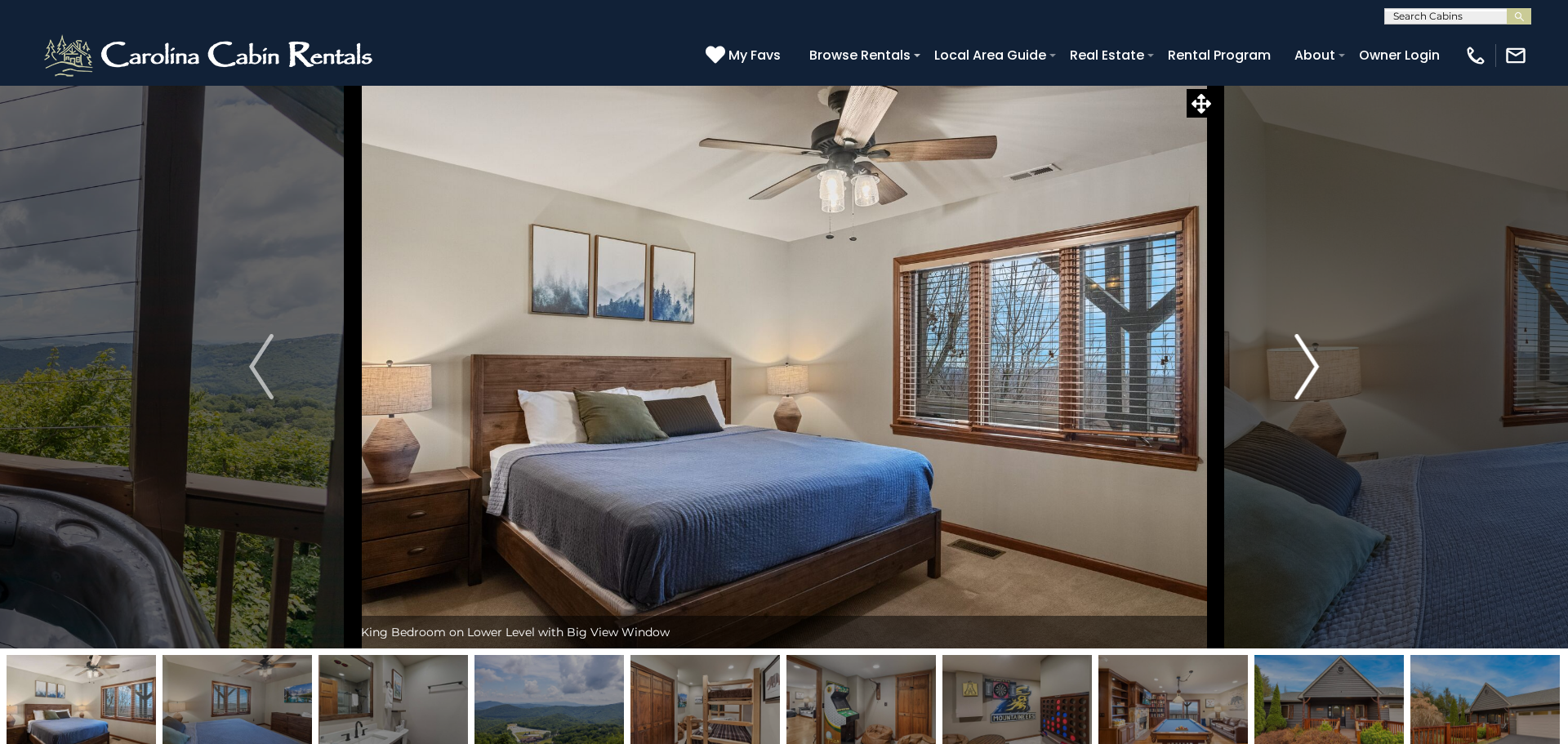
click at [1305, 363] on img "Next" at bounding box center [1307, 367] width 25 height 66
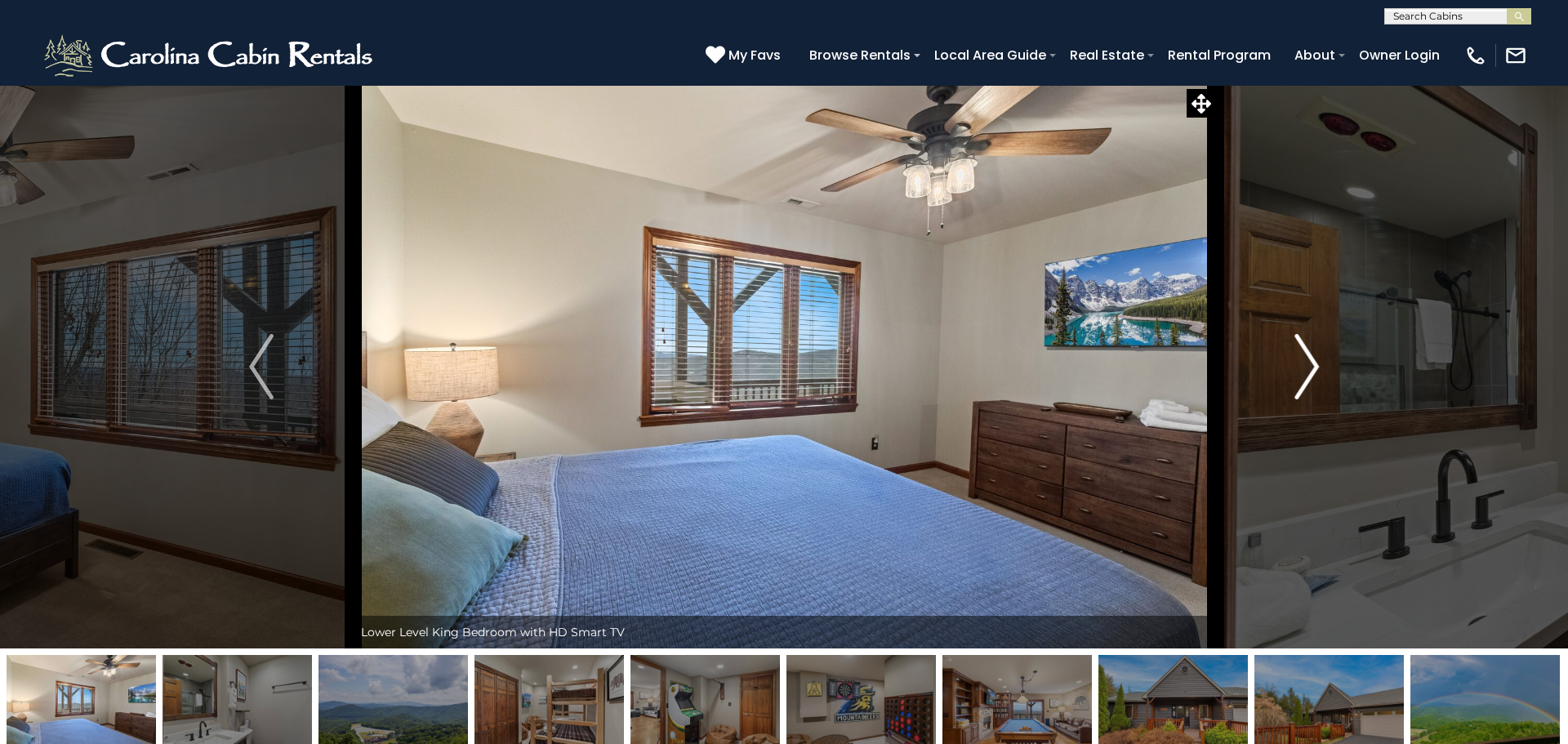
click at [1305, 363] on img "Next" at bounding box center [1307, 367] width 25 height 66
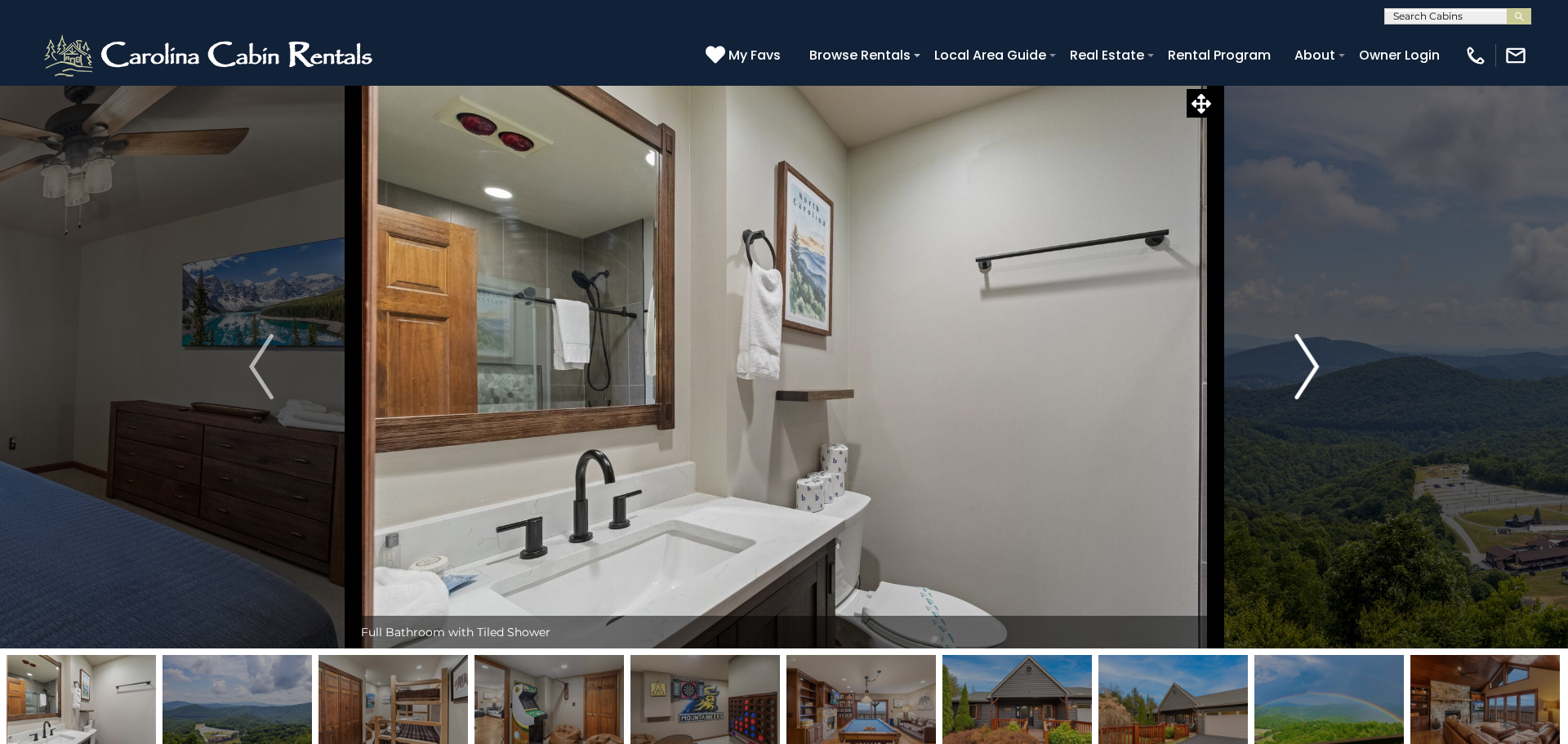
click at [1305, 363] on img "Next" at bounding box center [1307, 367] width 25 height 66
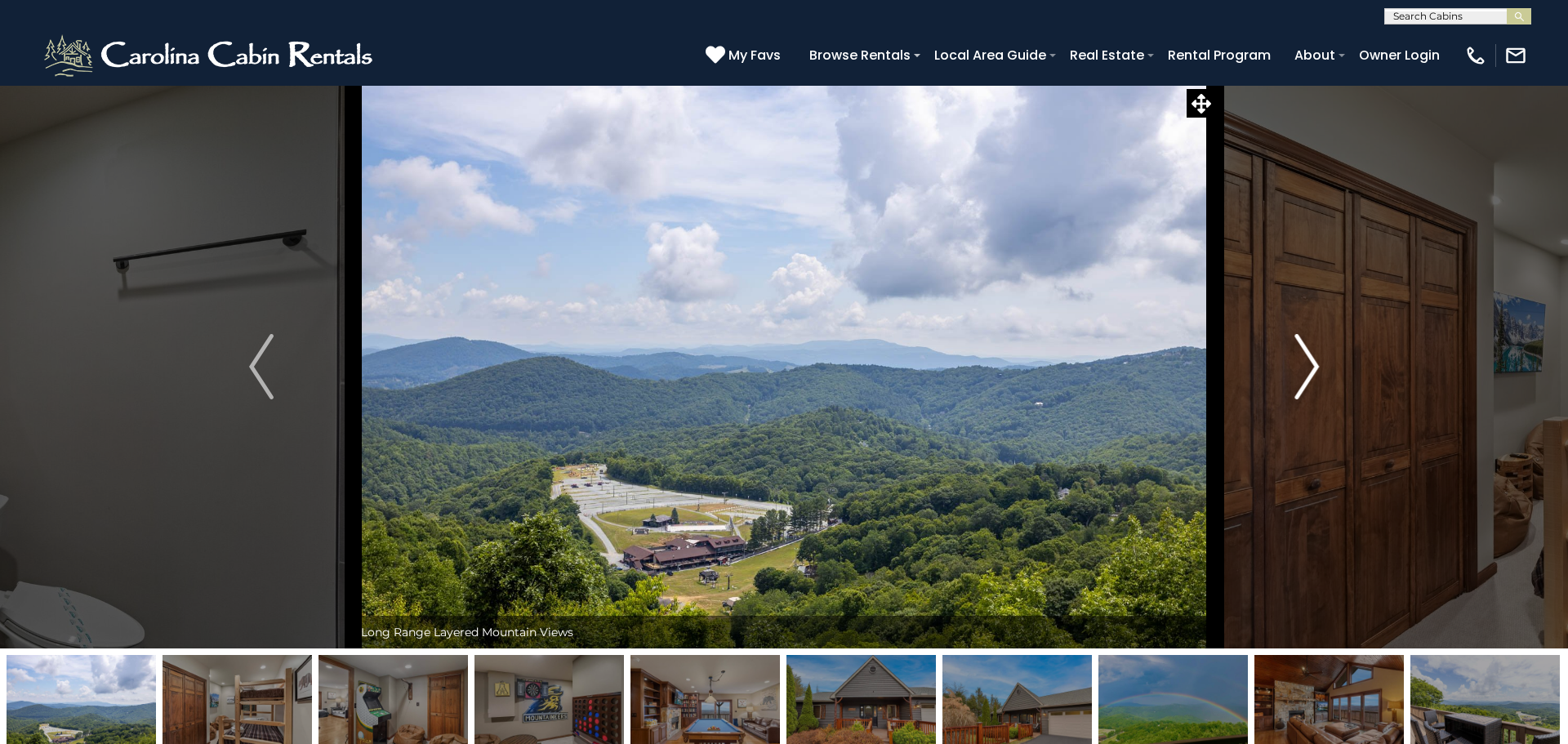
click at [1305, 363] on img "Next" at bounding box center [1307, 367] width 25 height 66
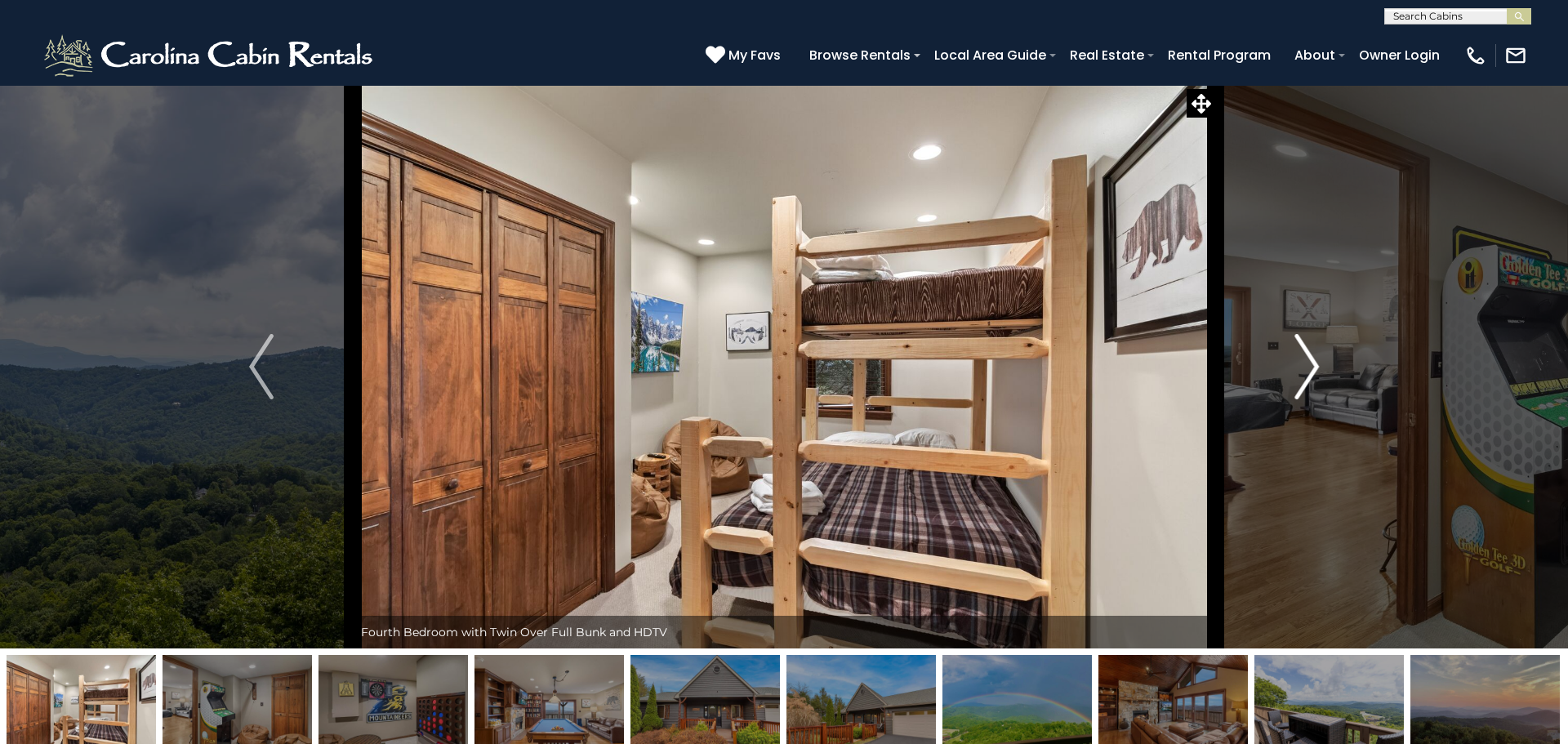
click at [1305, 363] on img "Next" at bounding box center [1307, 367] width 25 height 66
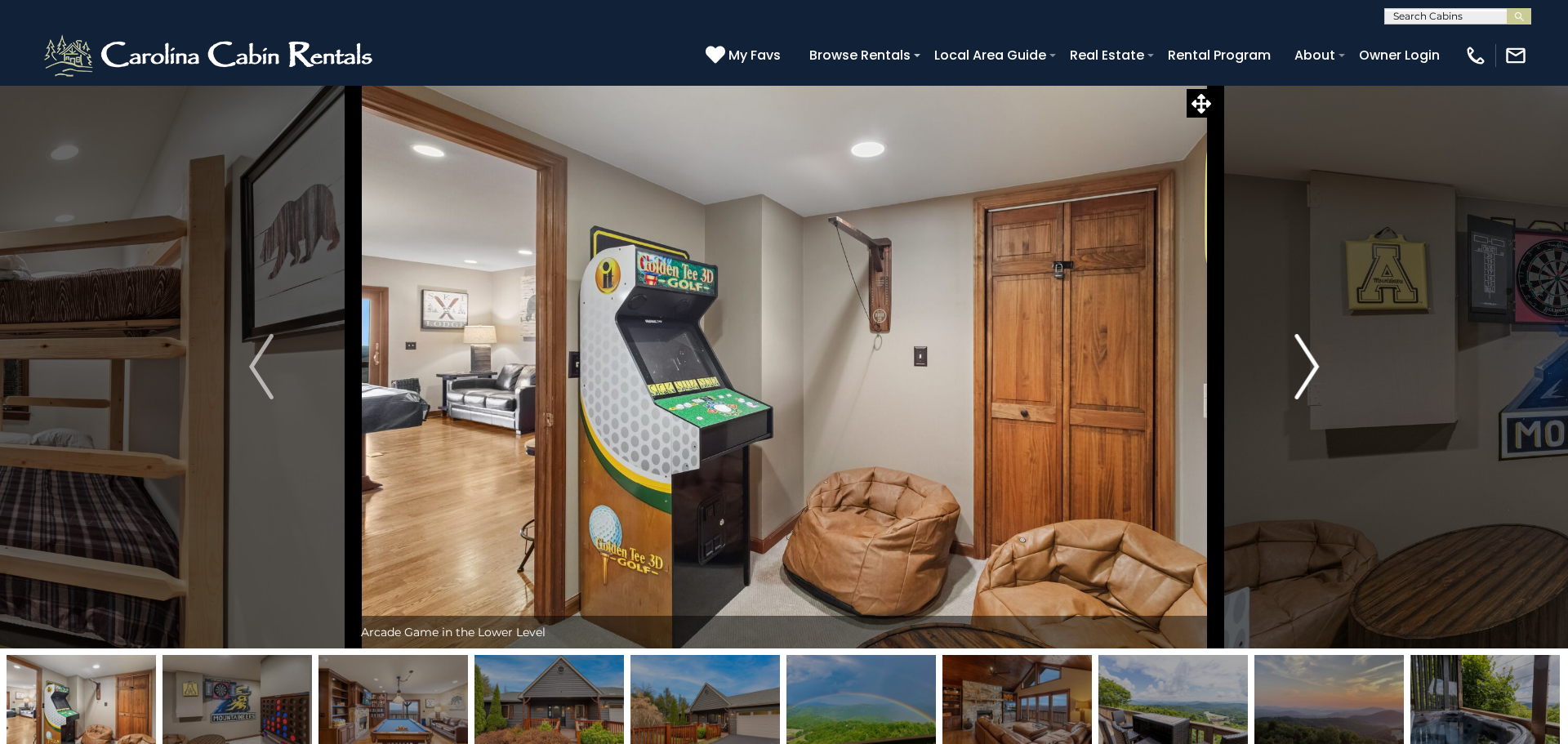
click at [1305, 363] on img "Next" at bounding box center [1307, 367] width 25 height 66
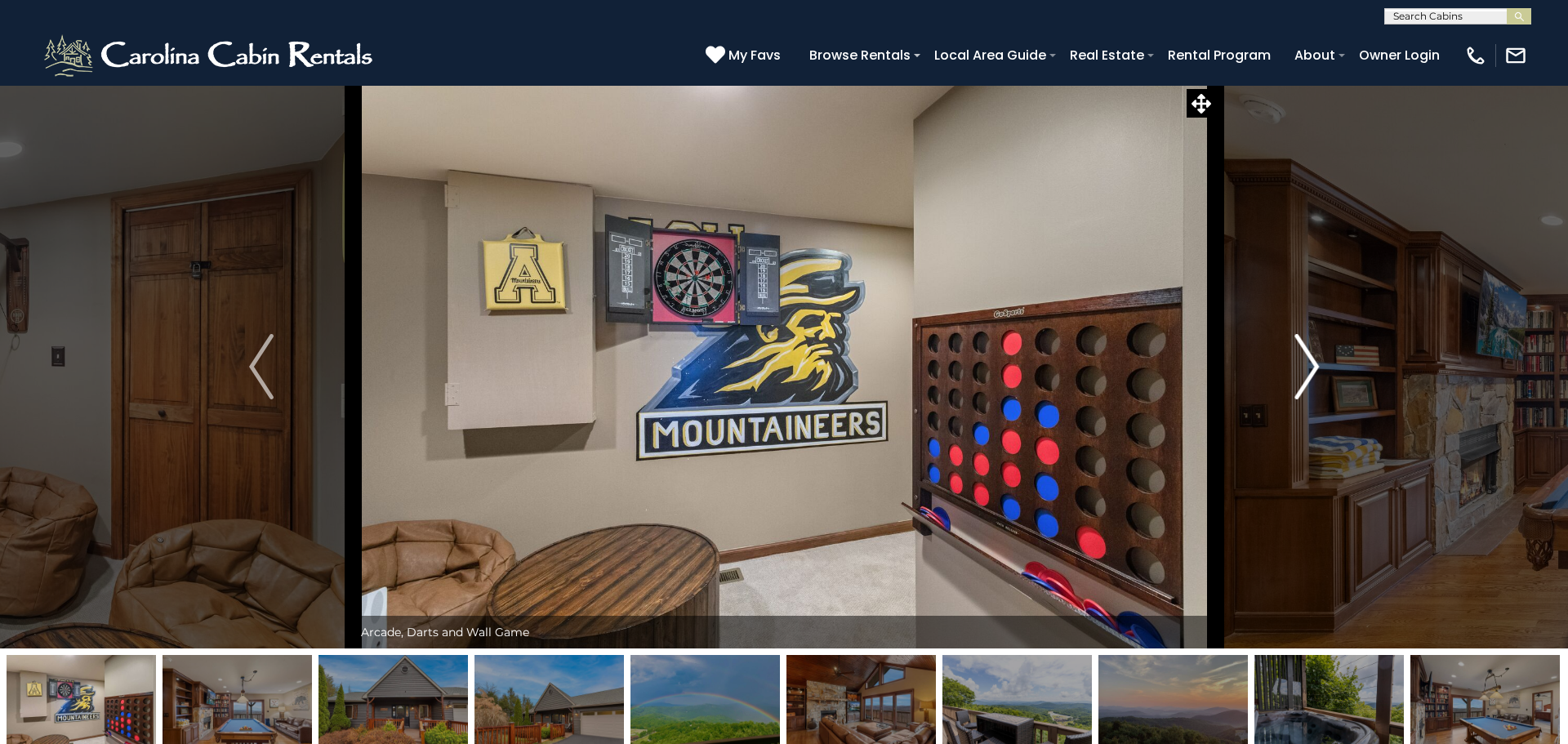
click at [1305, 363] on img "Next" at bounding box center [1307, 367] width 25 height 66
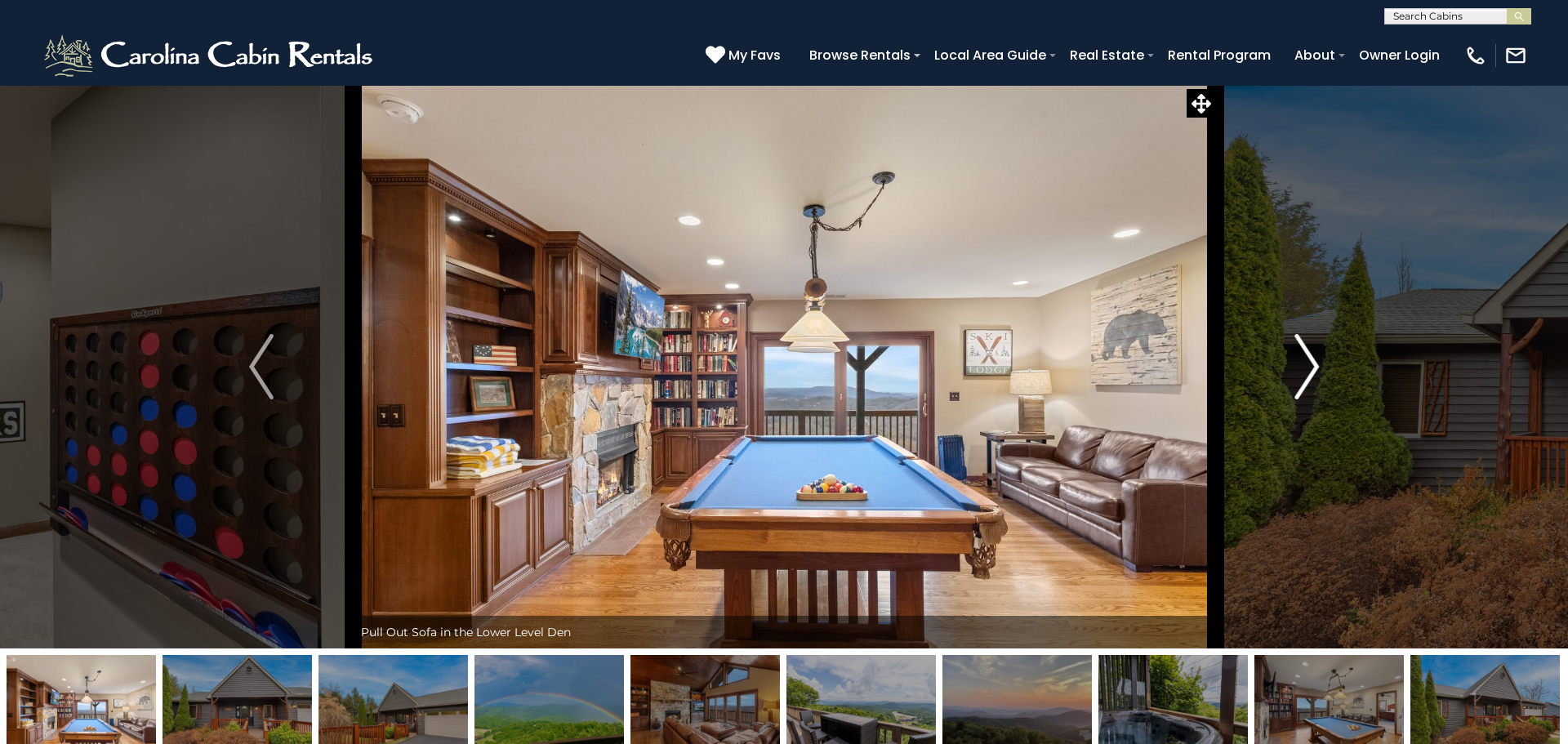
click at [1305, 363] on img "Next" at bounding box center [1307, 367] width 25 height 66
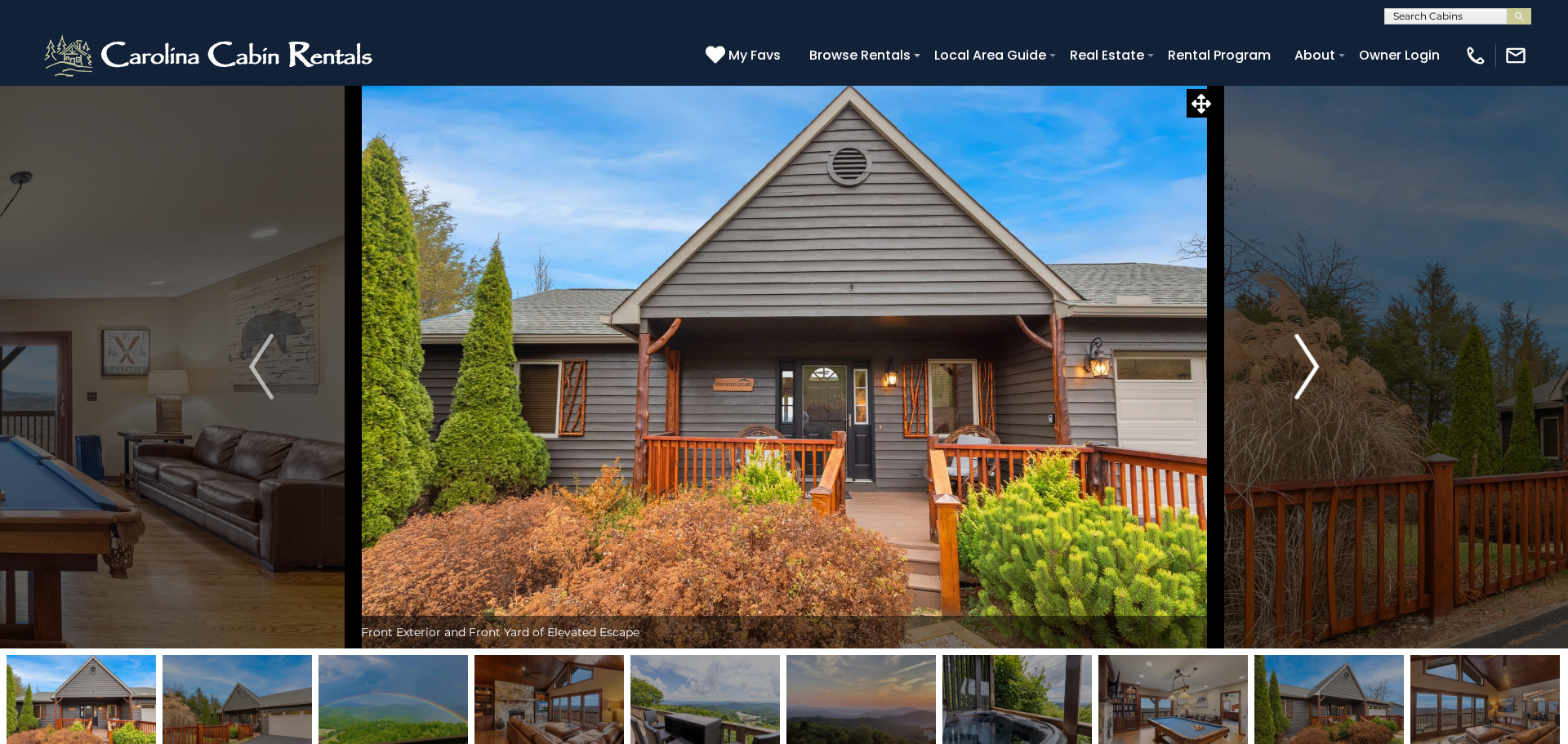
click at [1305, 363] on img "Next" at bounding box center [1307, 367] width 25 height 66
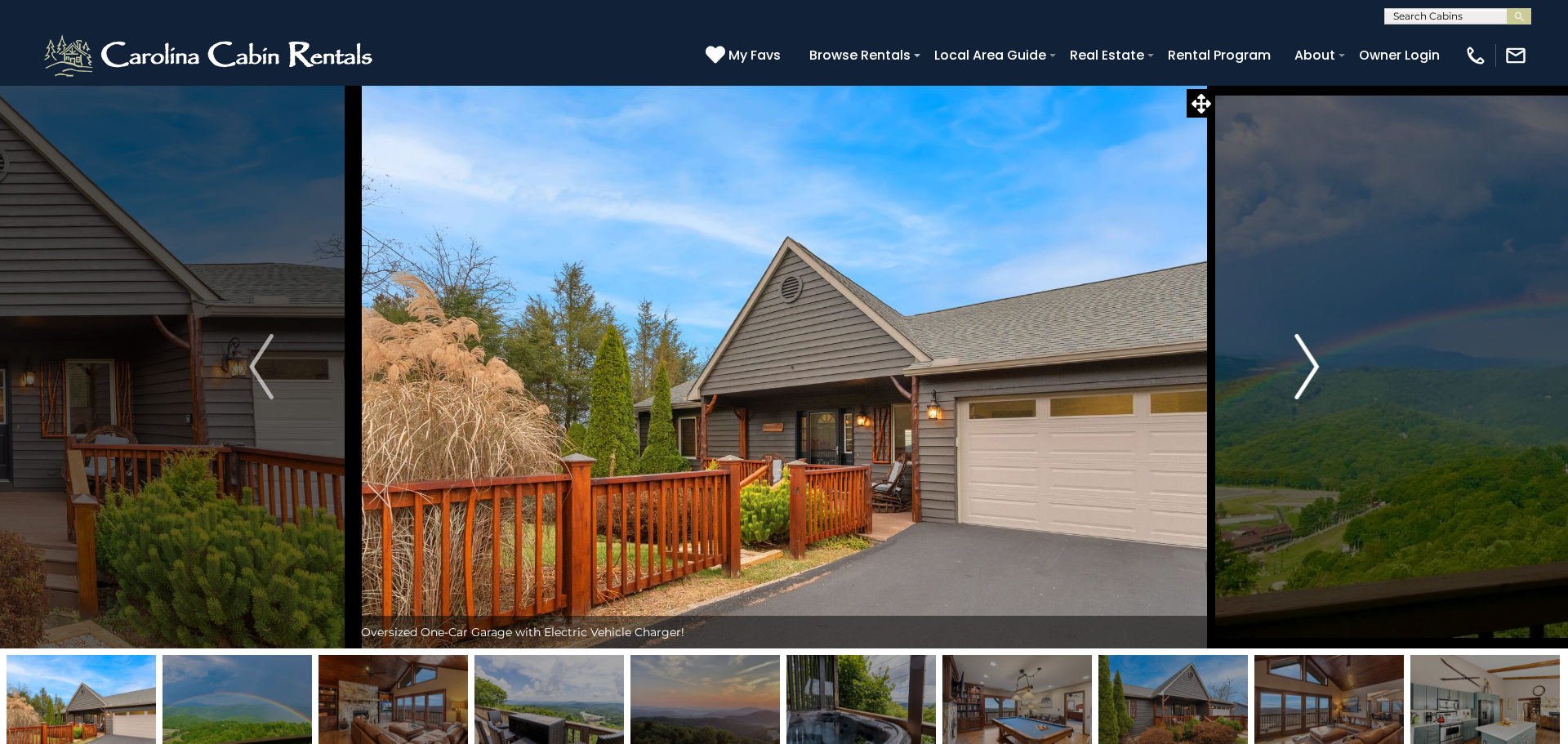
click at [1305, 363] on img "Next" at bounding box center [1307, 367] width 25 height 66
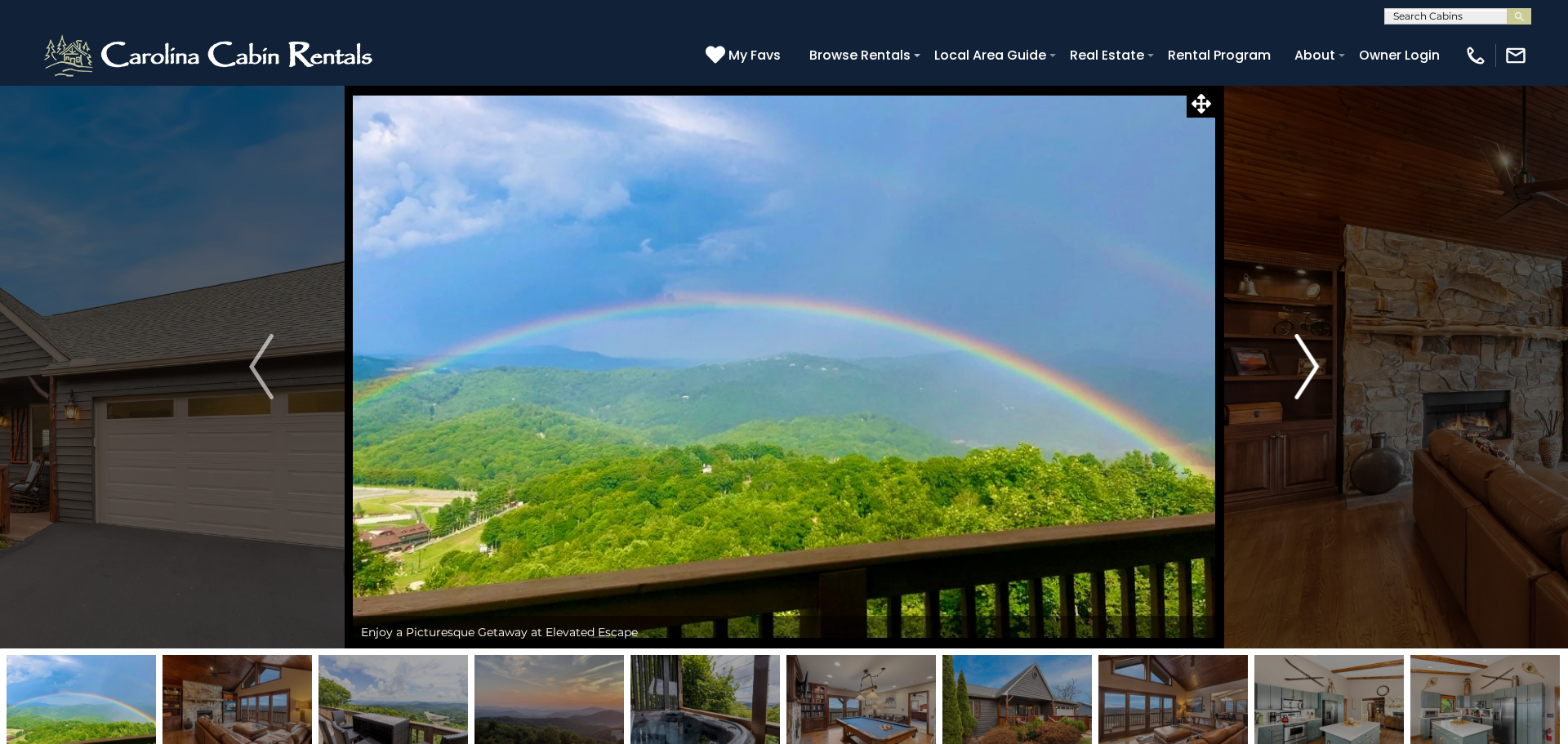
click at [1305, 363] on img "Next" at bounding box center [1307, 367] width 25 height 66
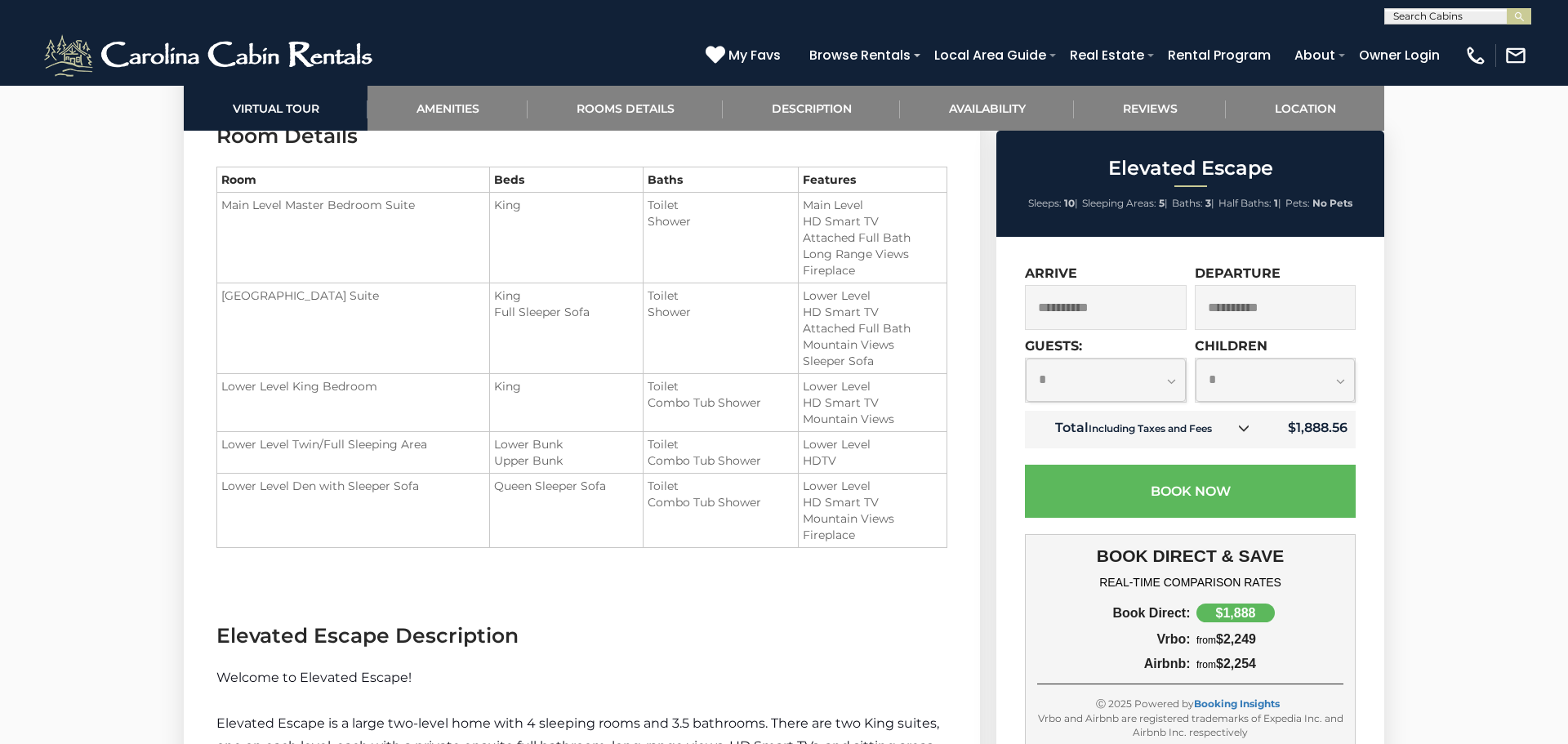
scroll to position [2156, 0]
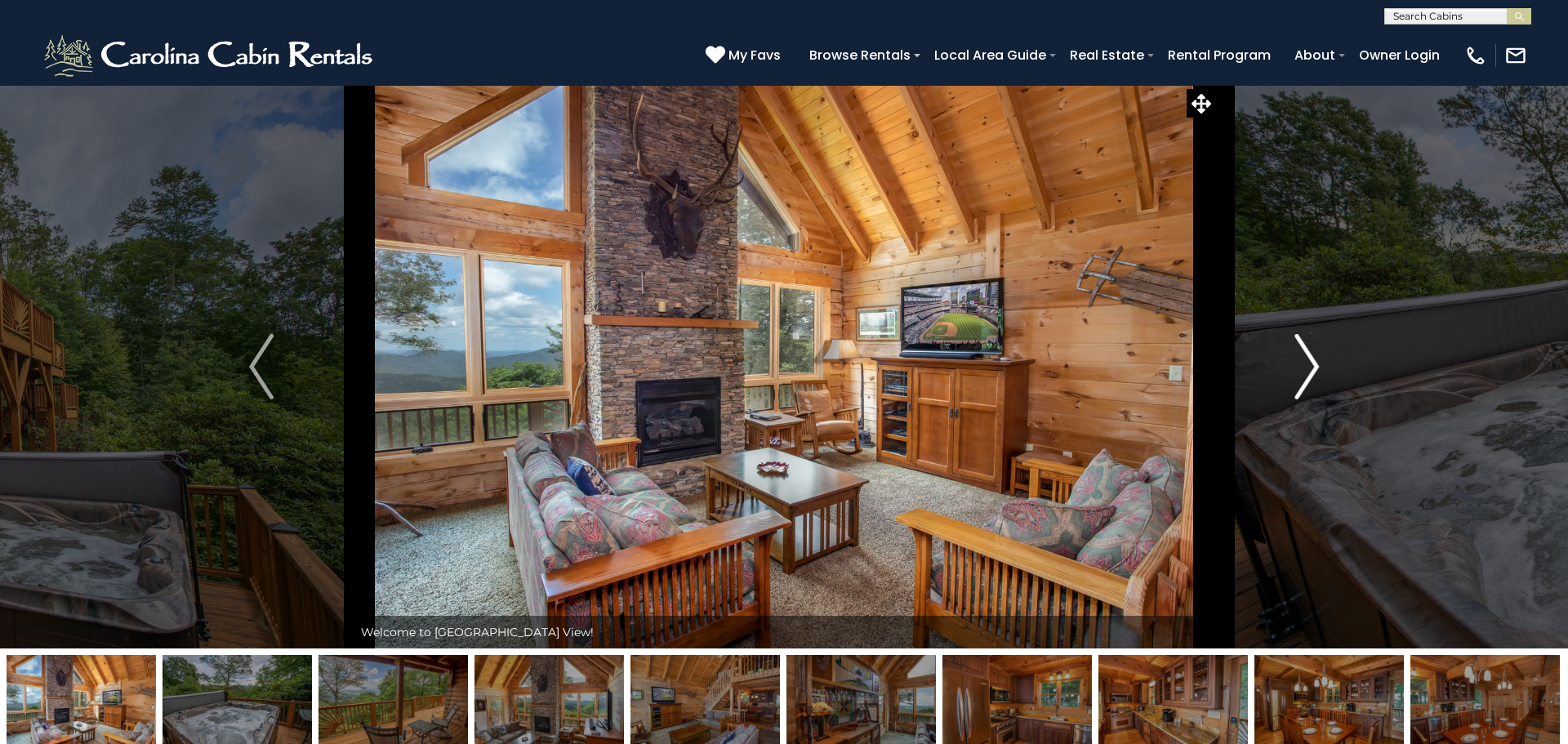
click at [1290, 378] on button "Next" at bounding box center [1307, 366] width 183 height 563
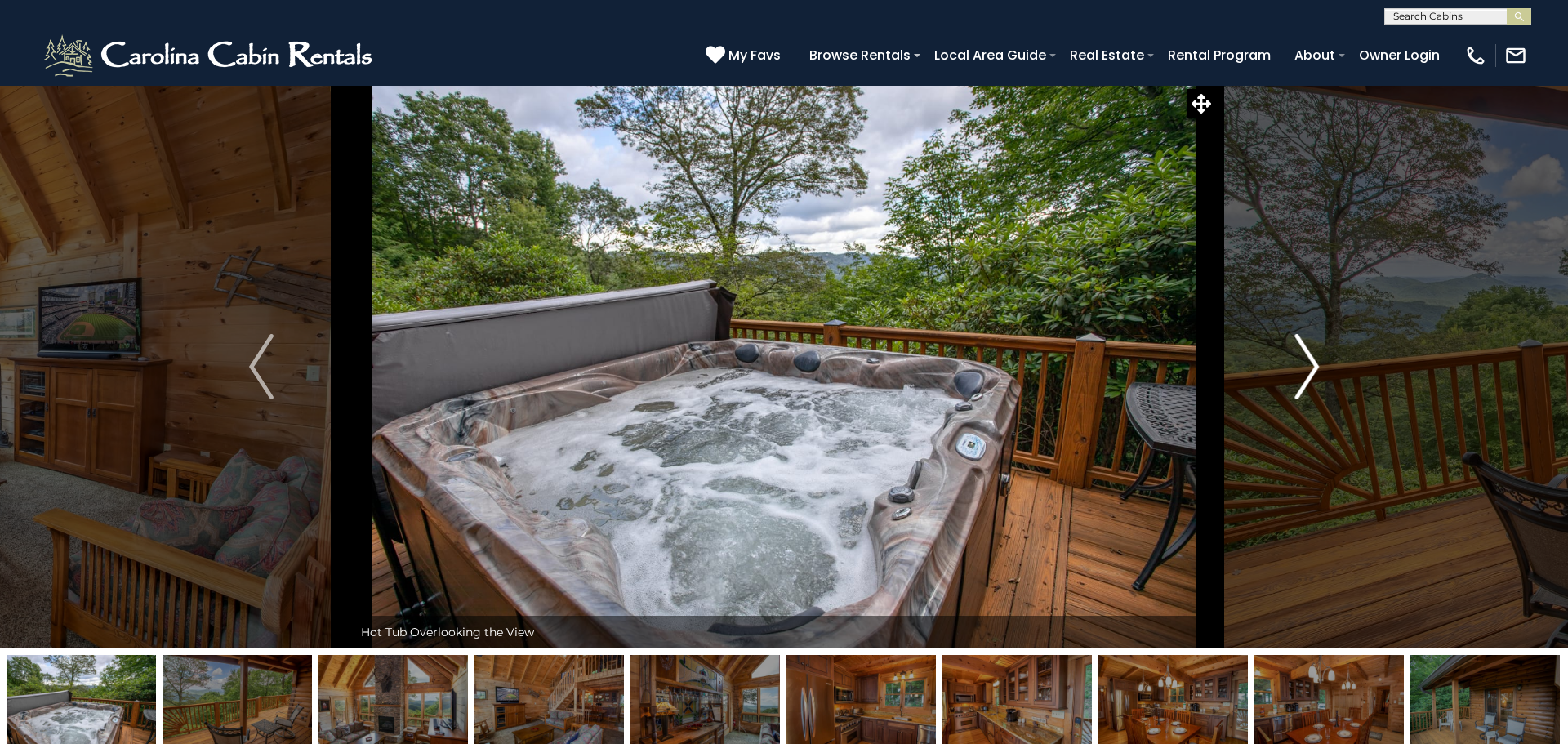
click at [1290, 378] on button "Next" at bounding box center [1307, 366] width 183 height 563
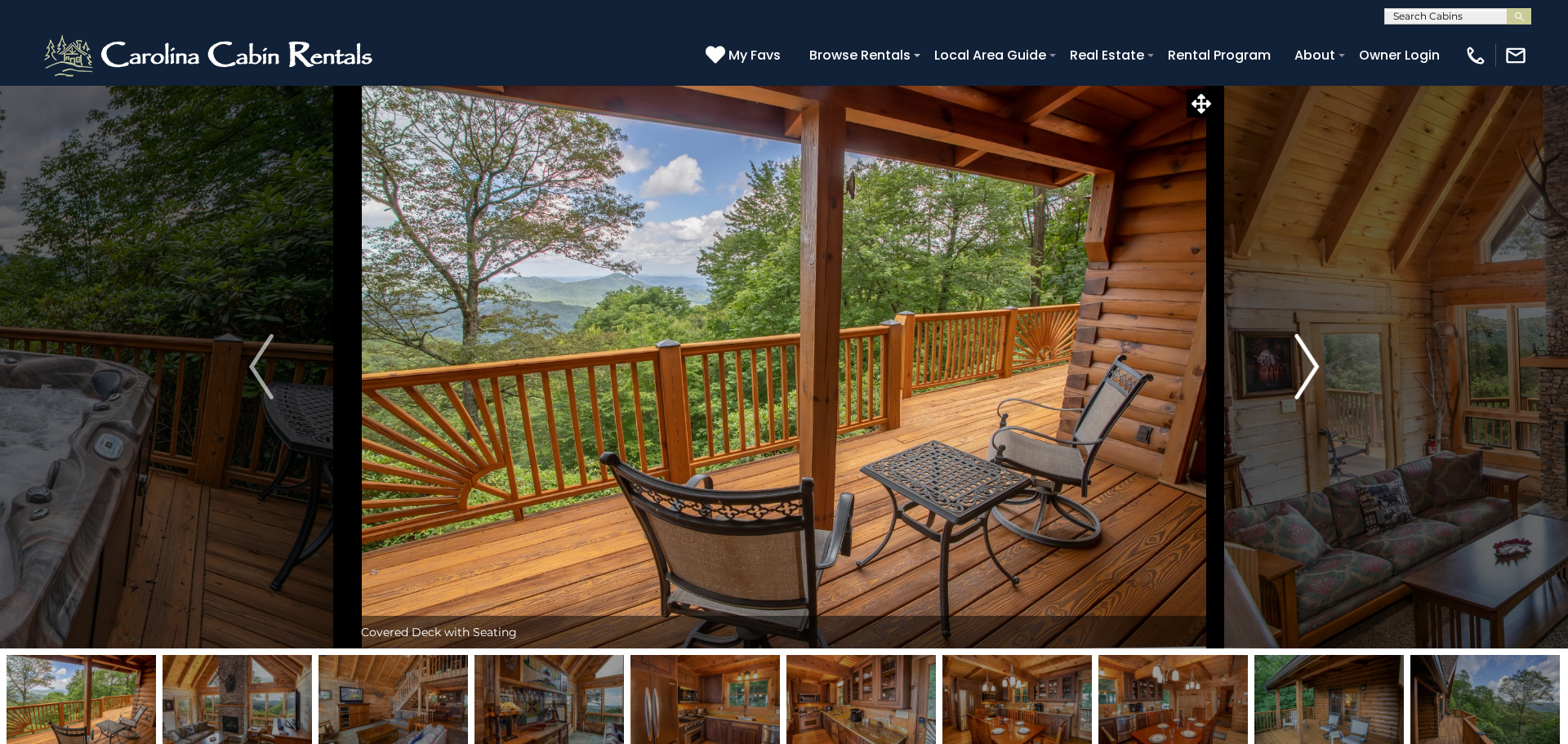
click at [1290, 378] on button "Next" at bounding box center [1307, 366] width 183 height 563
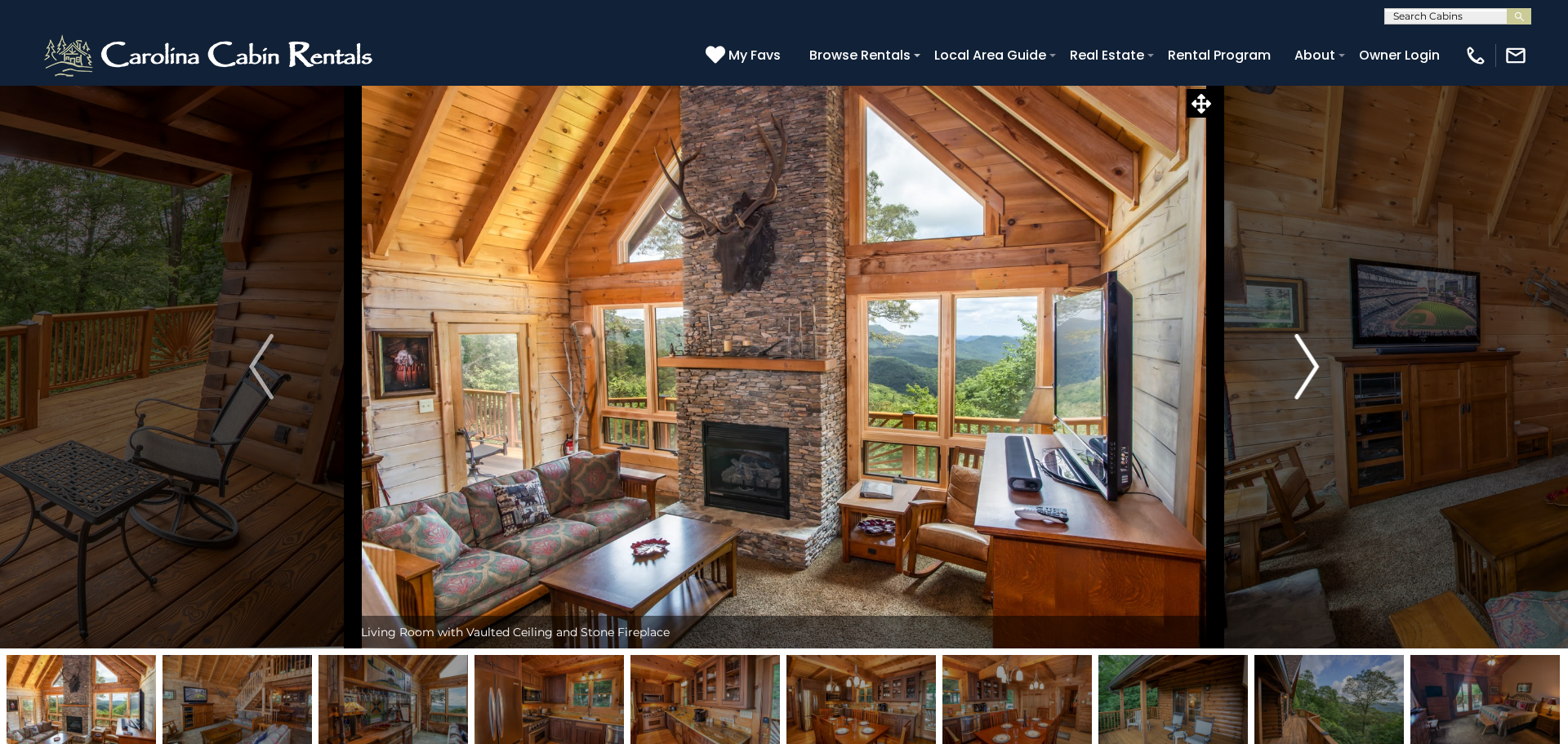
click at [1290, 378] on button "Next" at bounding box center [1307, 366] width 183 height 563
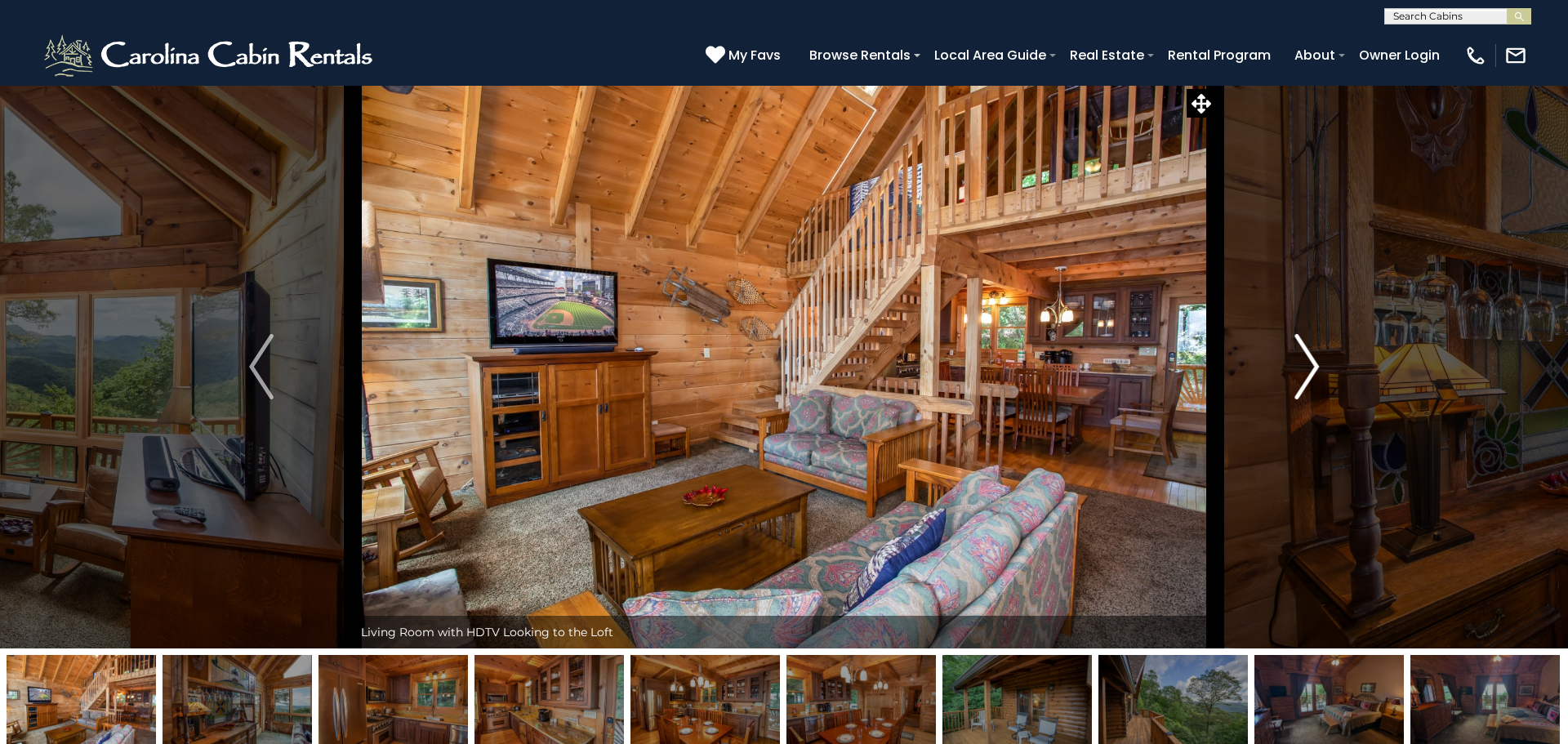
click at [1290, 378] on button "Next" at bounding box center [1307, 366] width 183 height 563
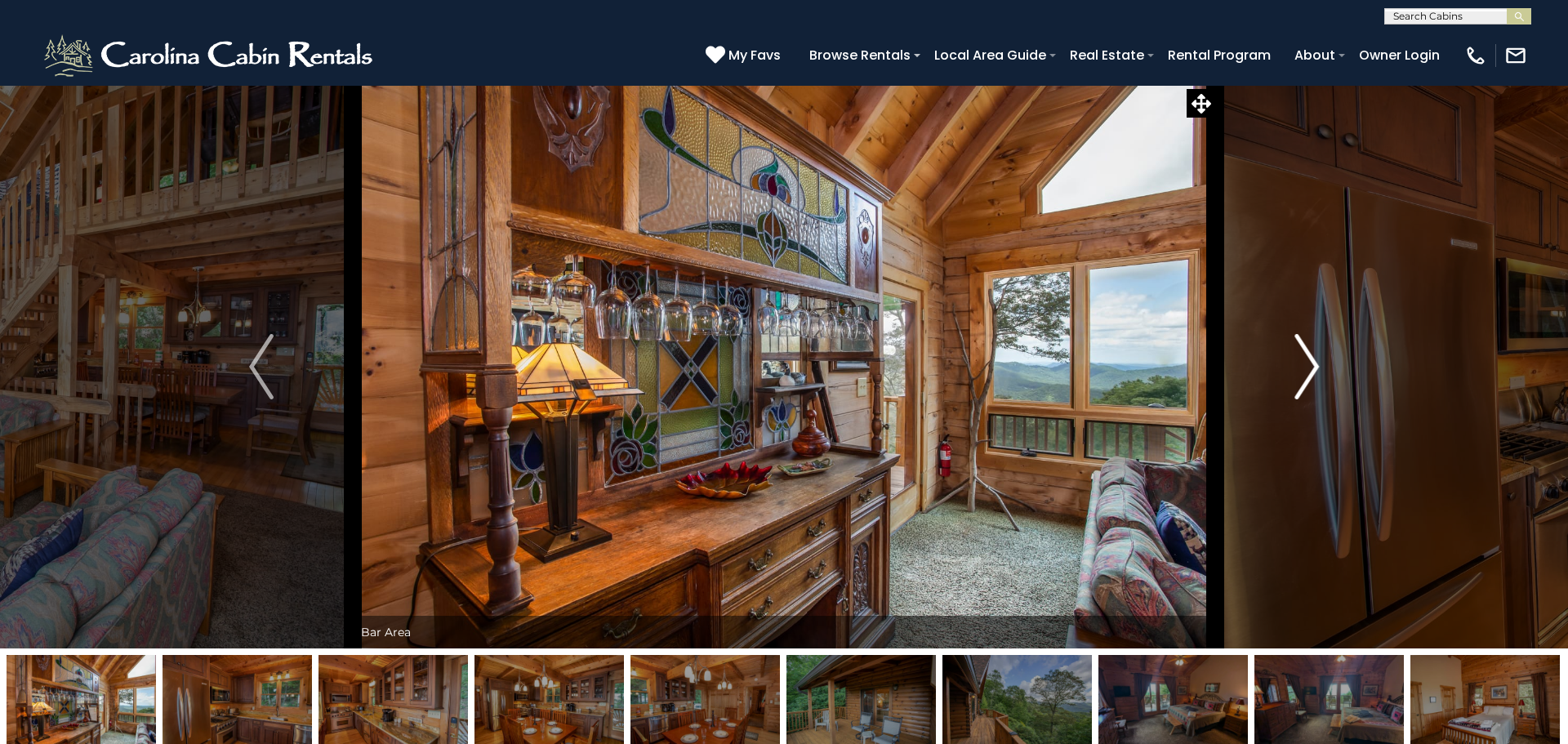
click at [1290, 378] on button "Next" at bounding box center [1307, 366] width 183 height 563
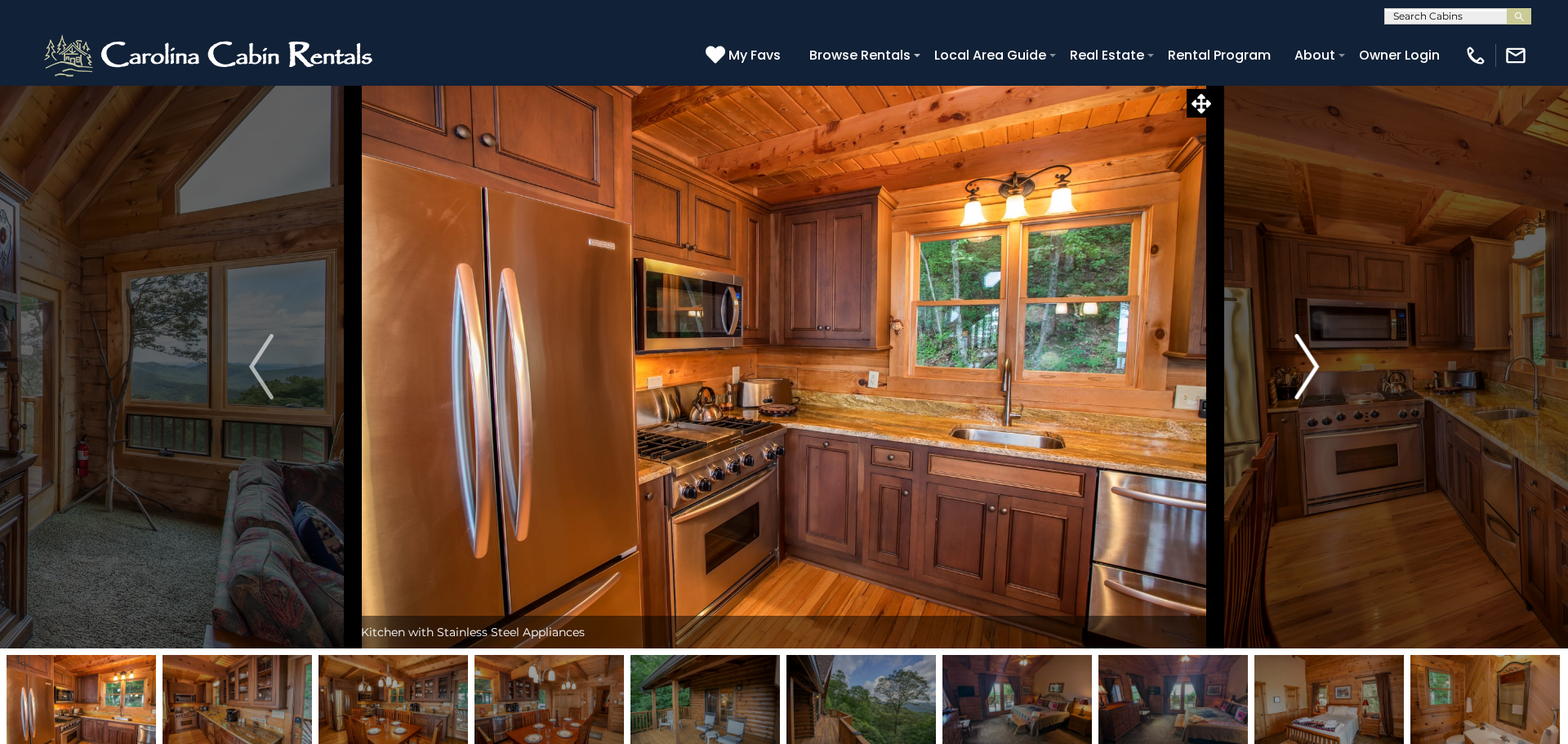
click at [1290, 378] on button "Next" at bounding box center [1307, 366] width 183 height 563
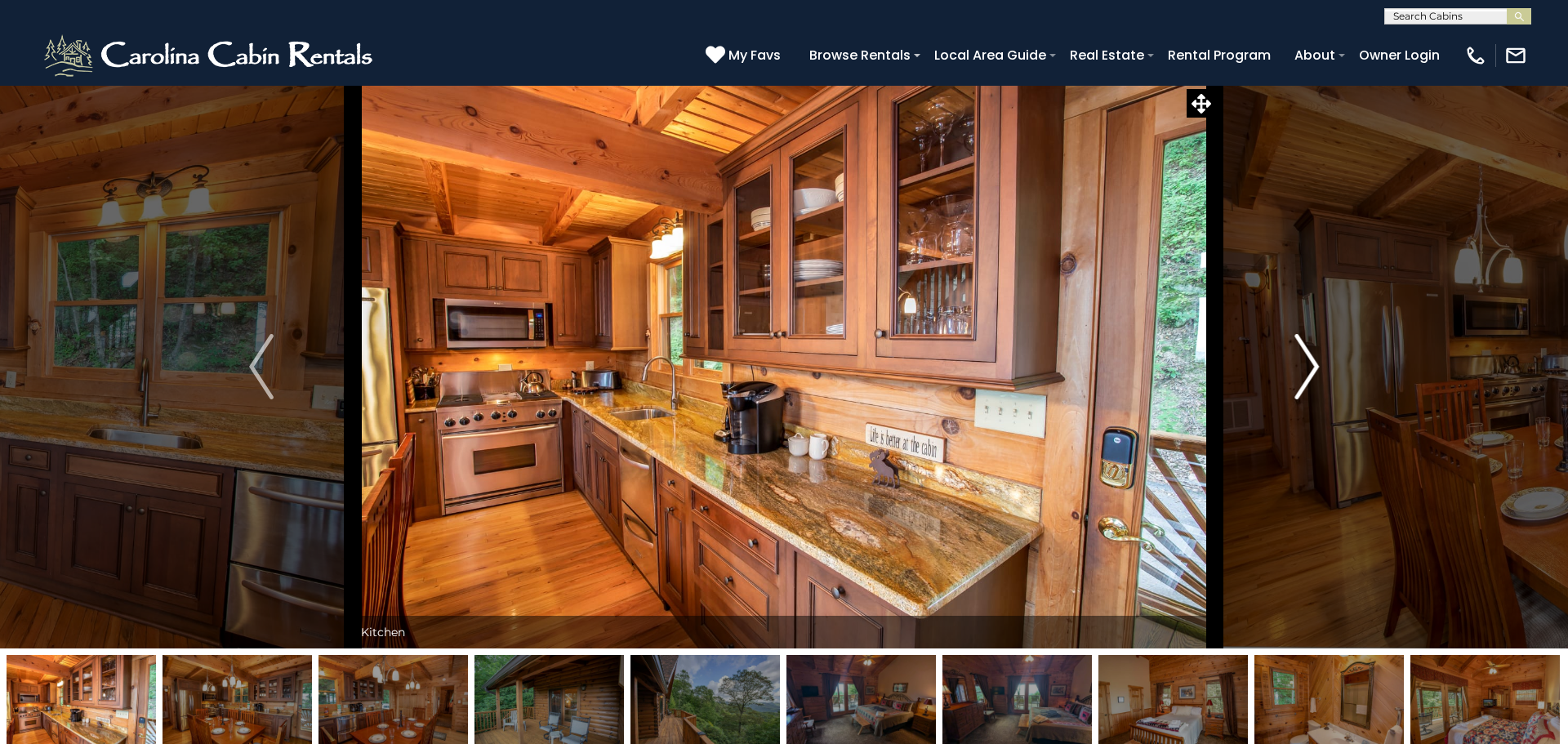
click at [1290, 378] on button "Next" at bounding box center [1307, 366] width 183 height 563
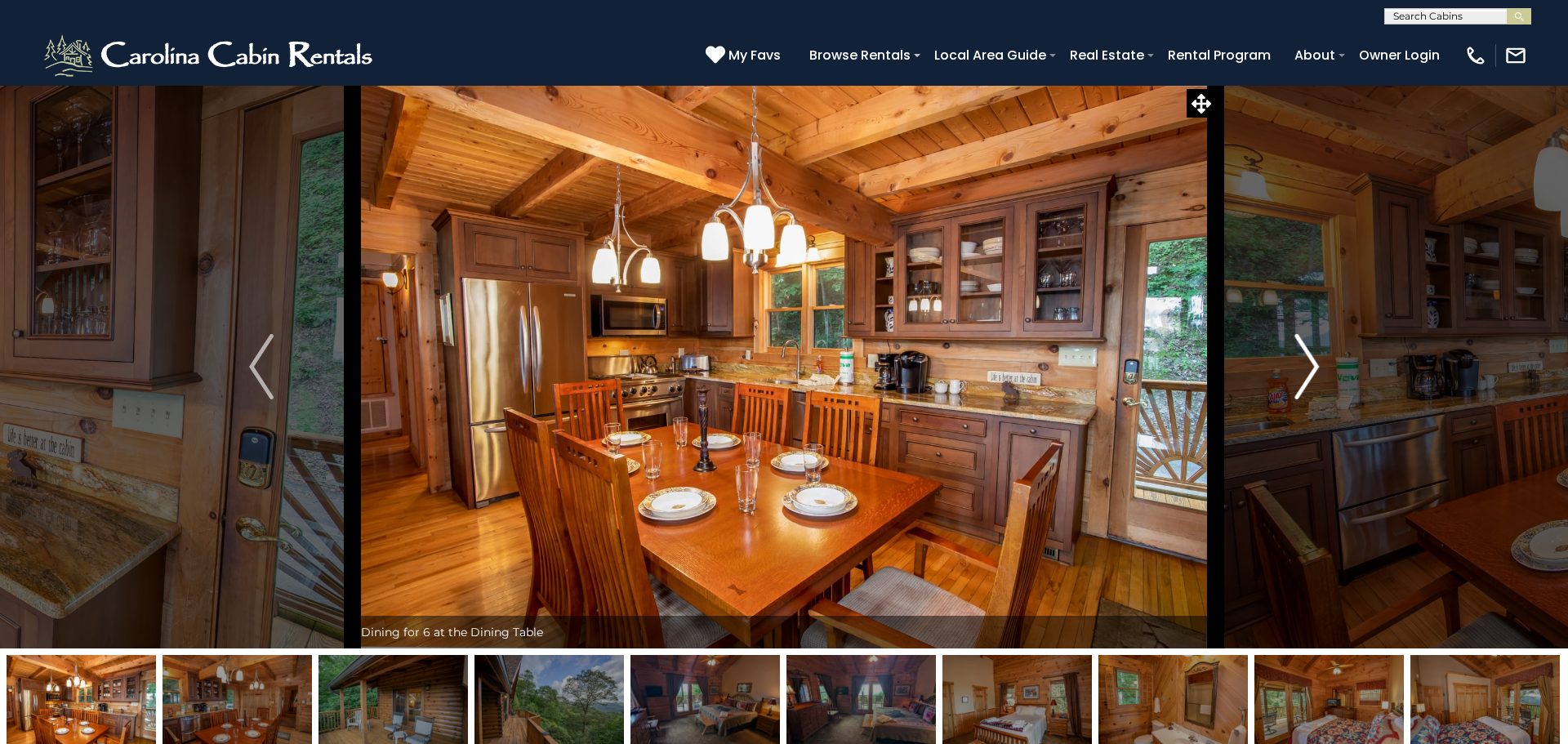
click at [1290, 378] on button "Next" at bounding box center [1307, 366] width 183 height 563
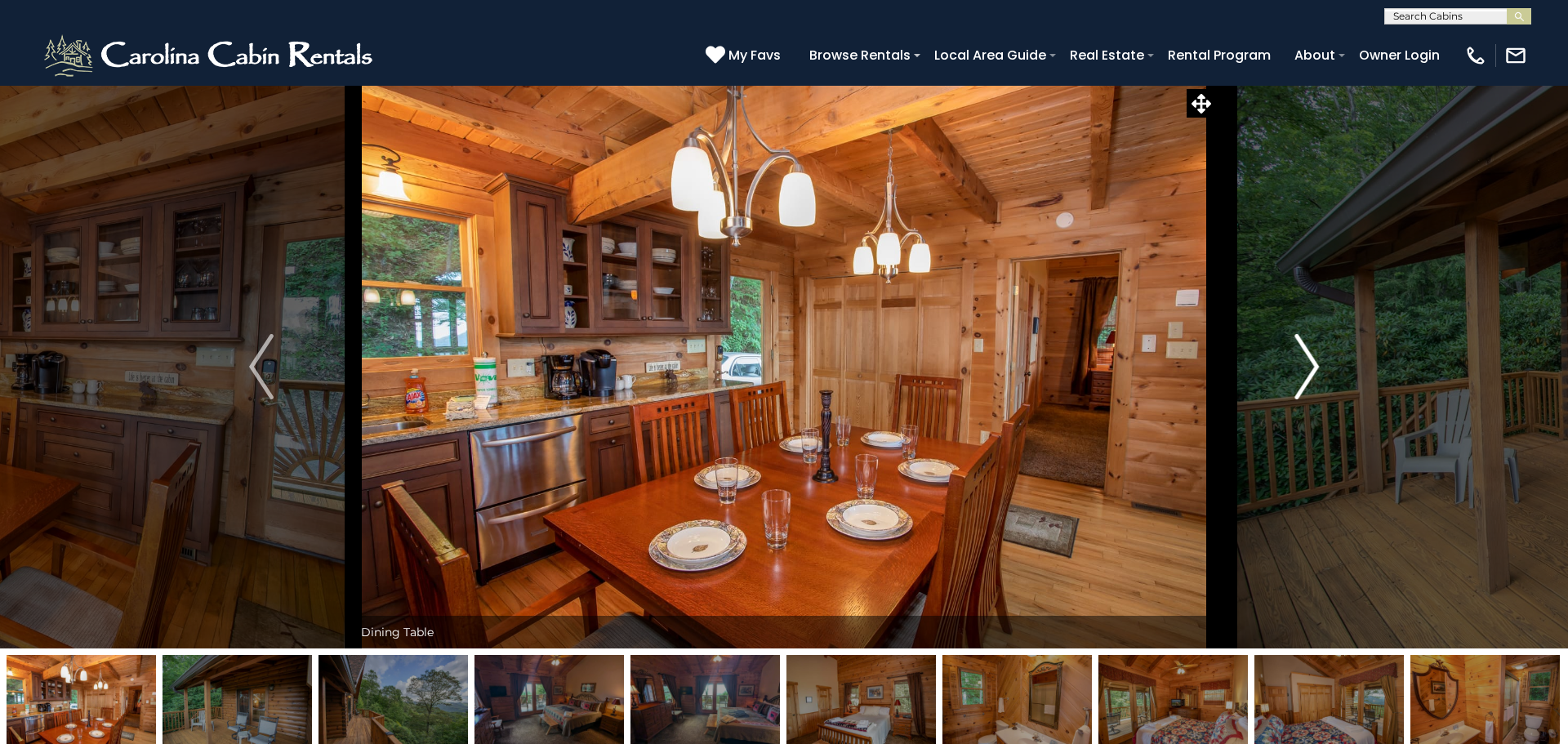
click at [1290, 378] on button "Next" at bounding box center [1307, 366] width 183 height 563
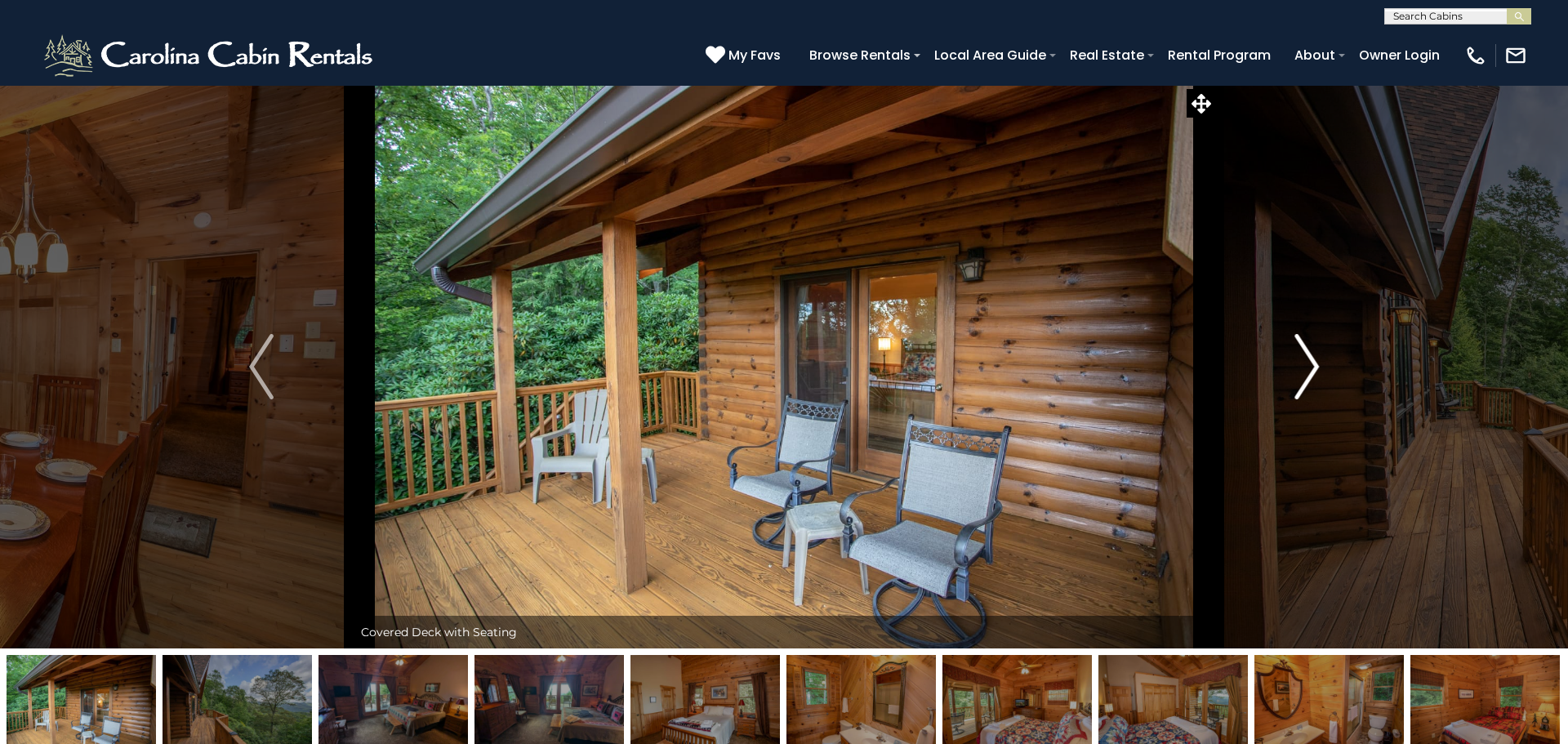
click at [1290, 378] on button "Next" at bounding box center [1307, 366] width 183 height 563
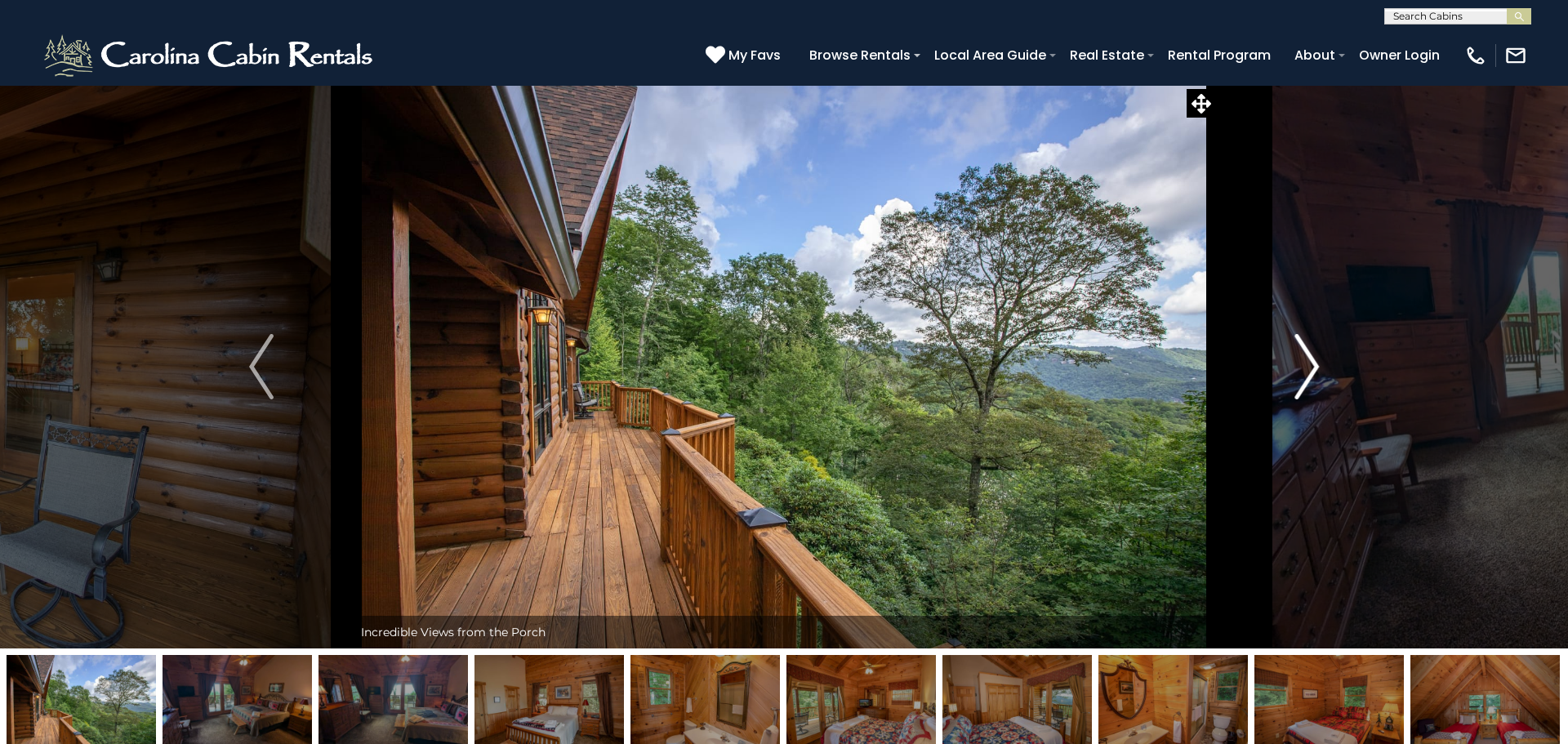
click at [1290, 378] on button "Next" at bounding box center [1307, 366] width 183 height 563
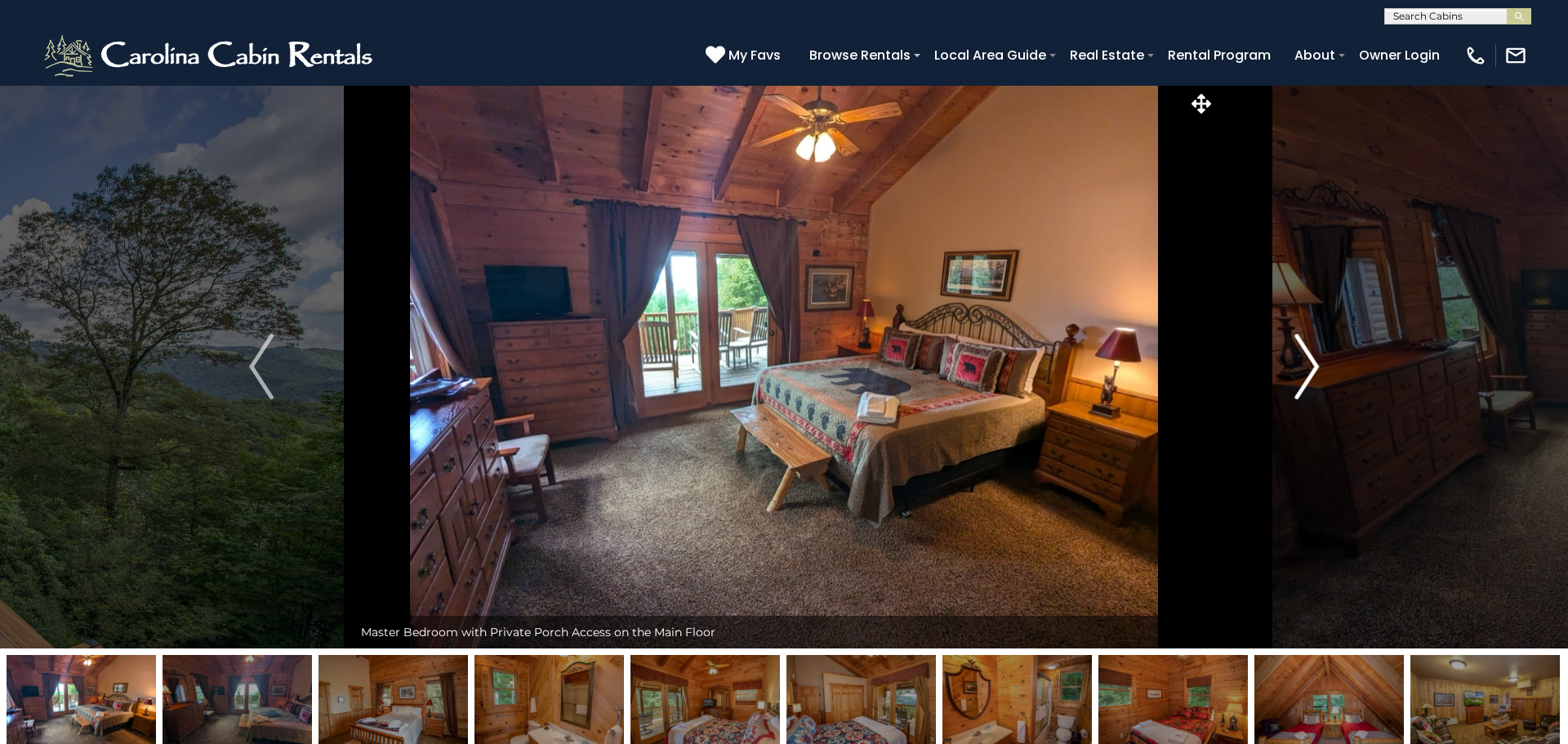
click at [1290, 378] on button "Next" at bounding box center [1307, 366] width 183 height 563
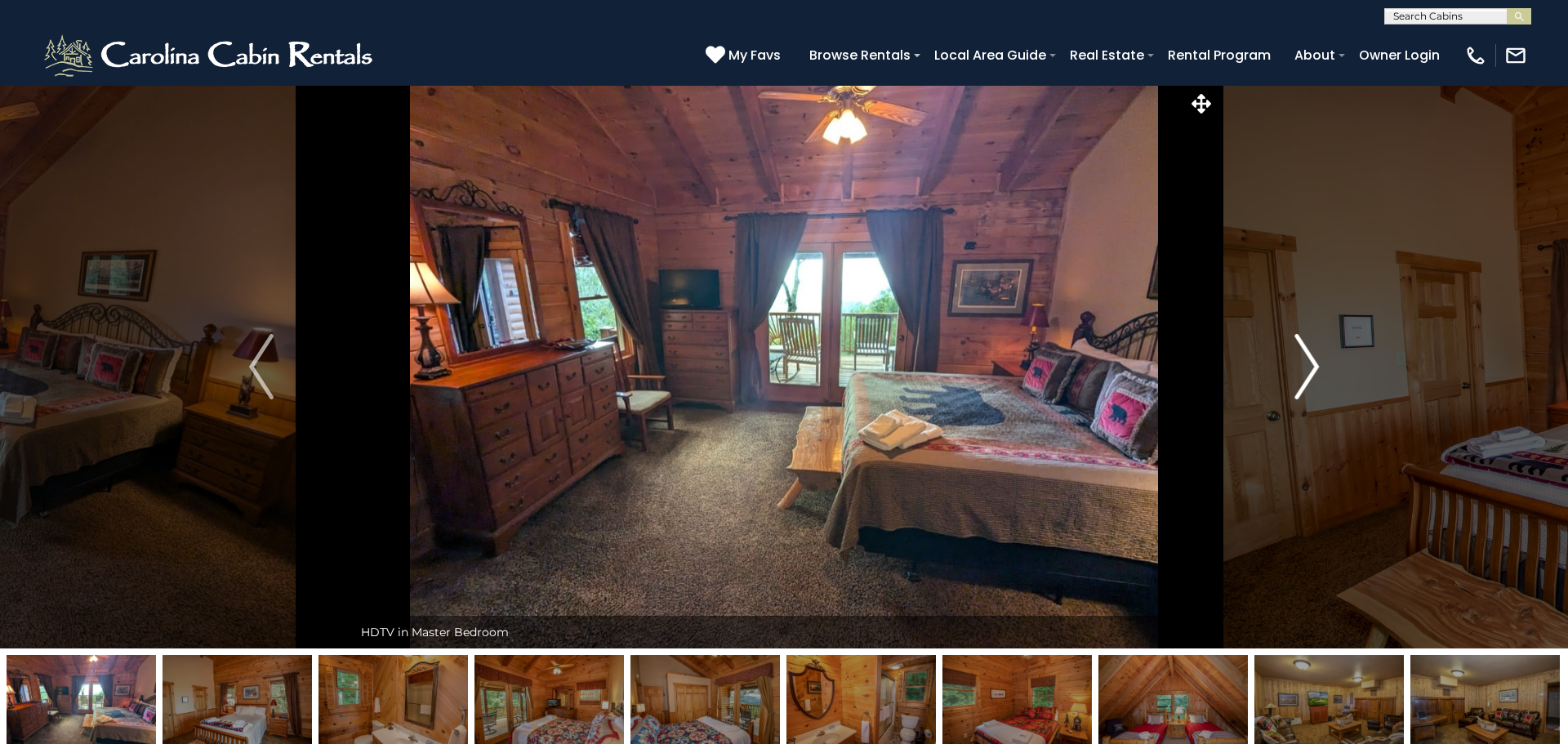
click at [1290, 378] on button "Next" at bounding box center [1307, 366] width 183 height 563
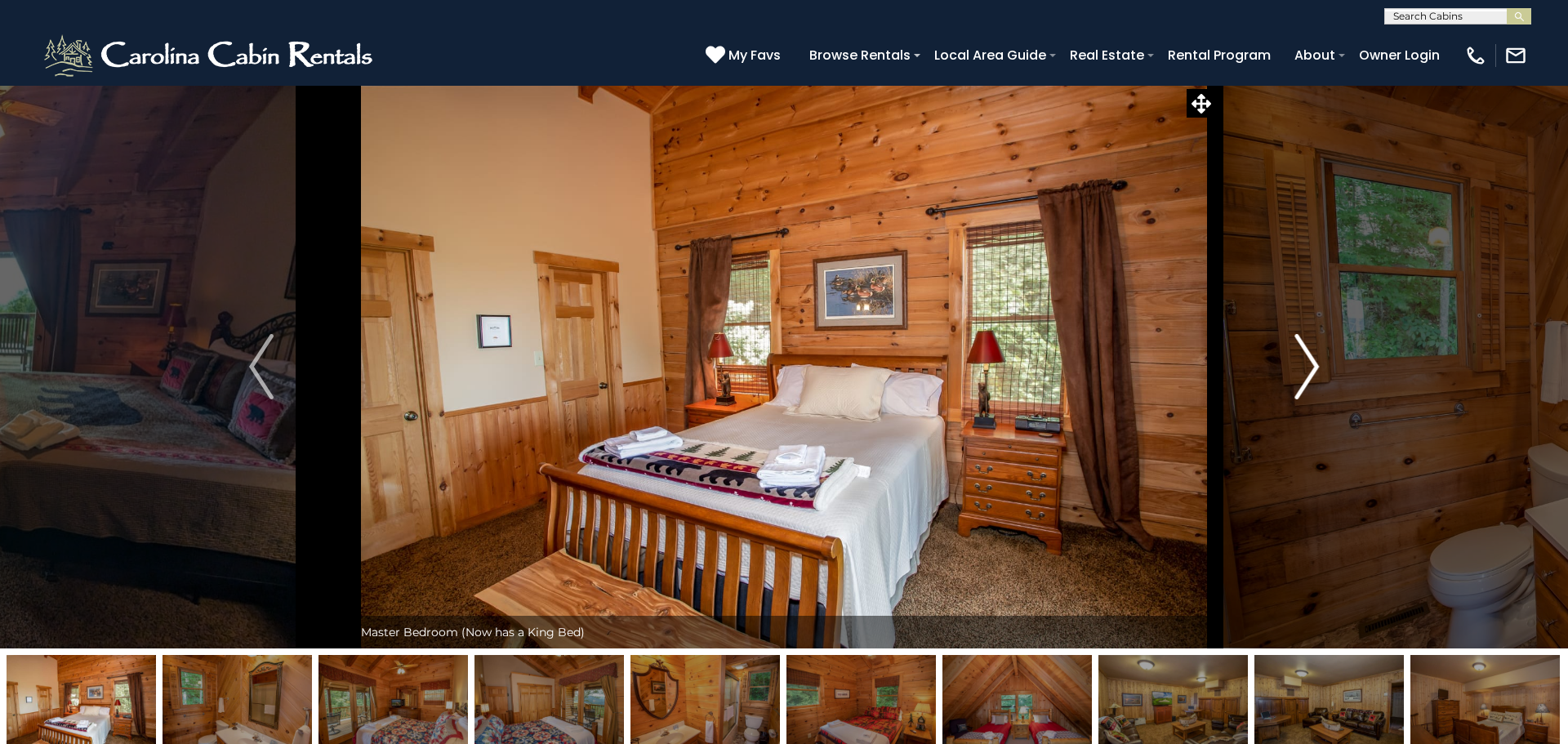
click at [1290, 378] on button "Next" at bounding box center [1307, 366] width 183 height 563
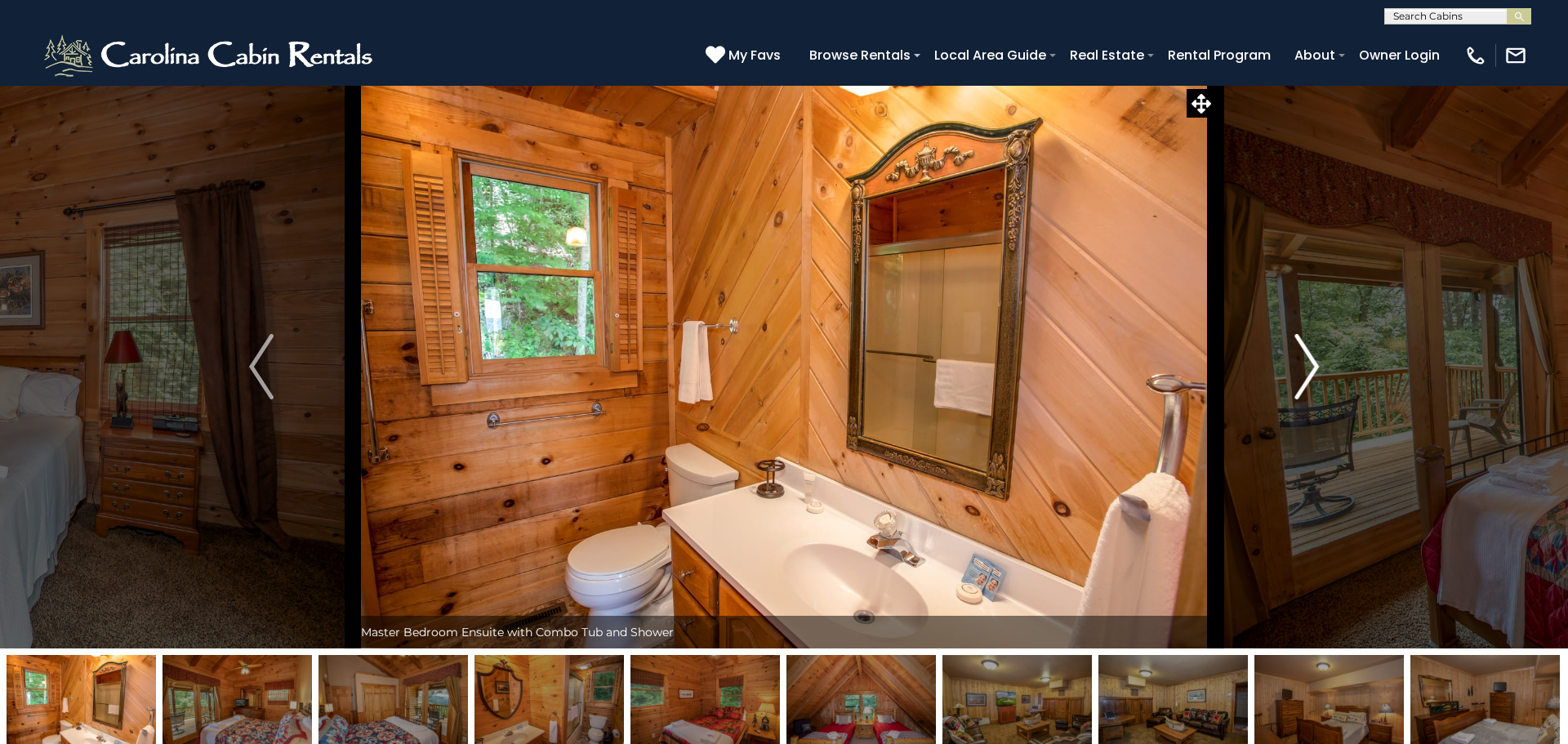
click at [1290, 378] on button "Next" at bounding box center [1307, 366] width 183 height 563
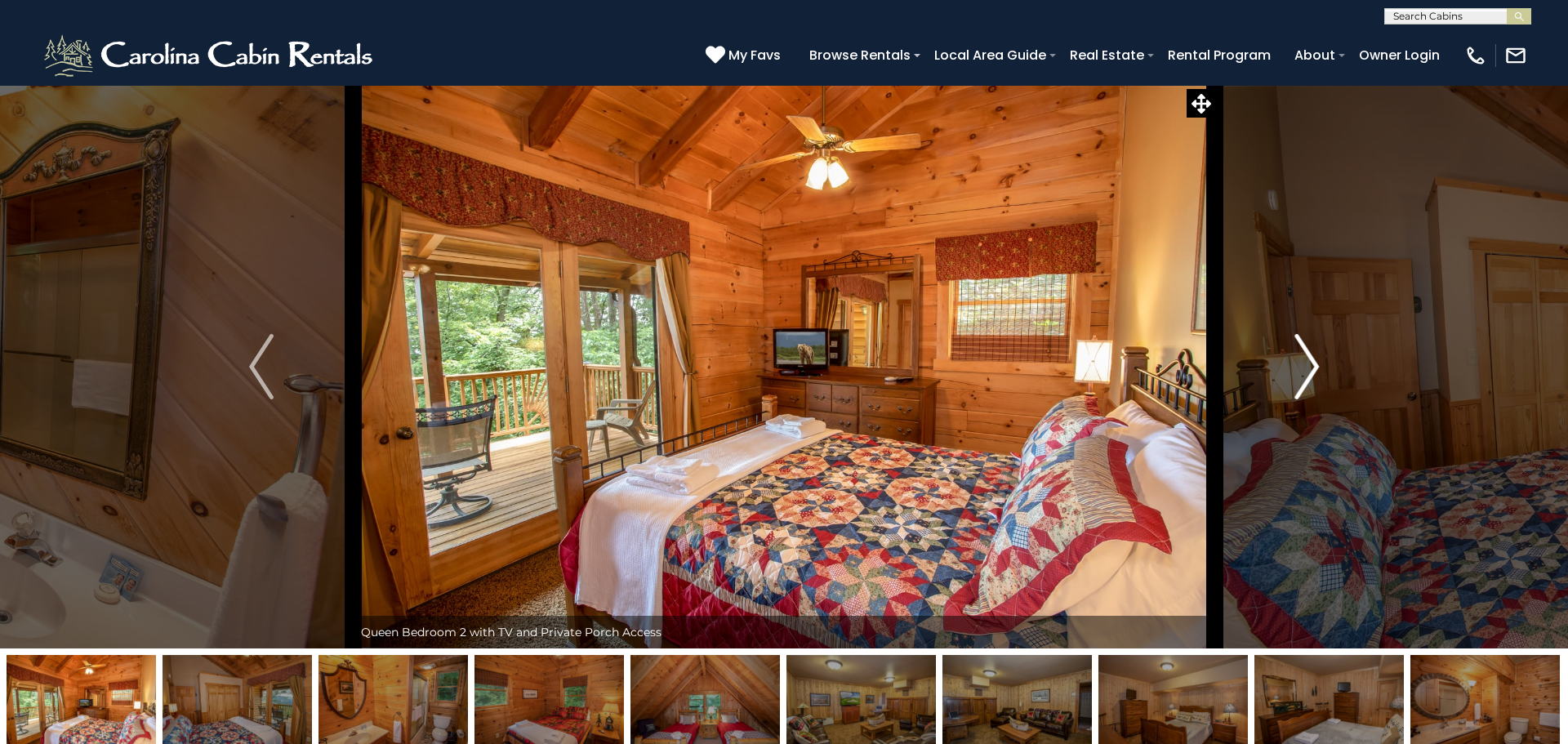
click at [1290, 378] on button "Next" at bounding box center [1307, 366] width 183 height 563
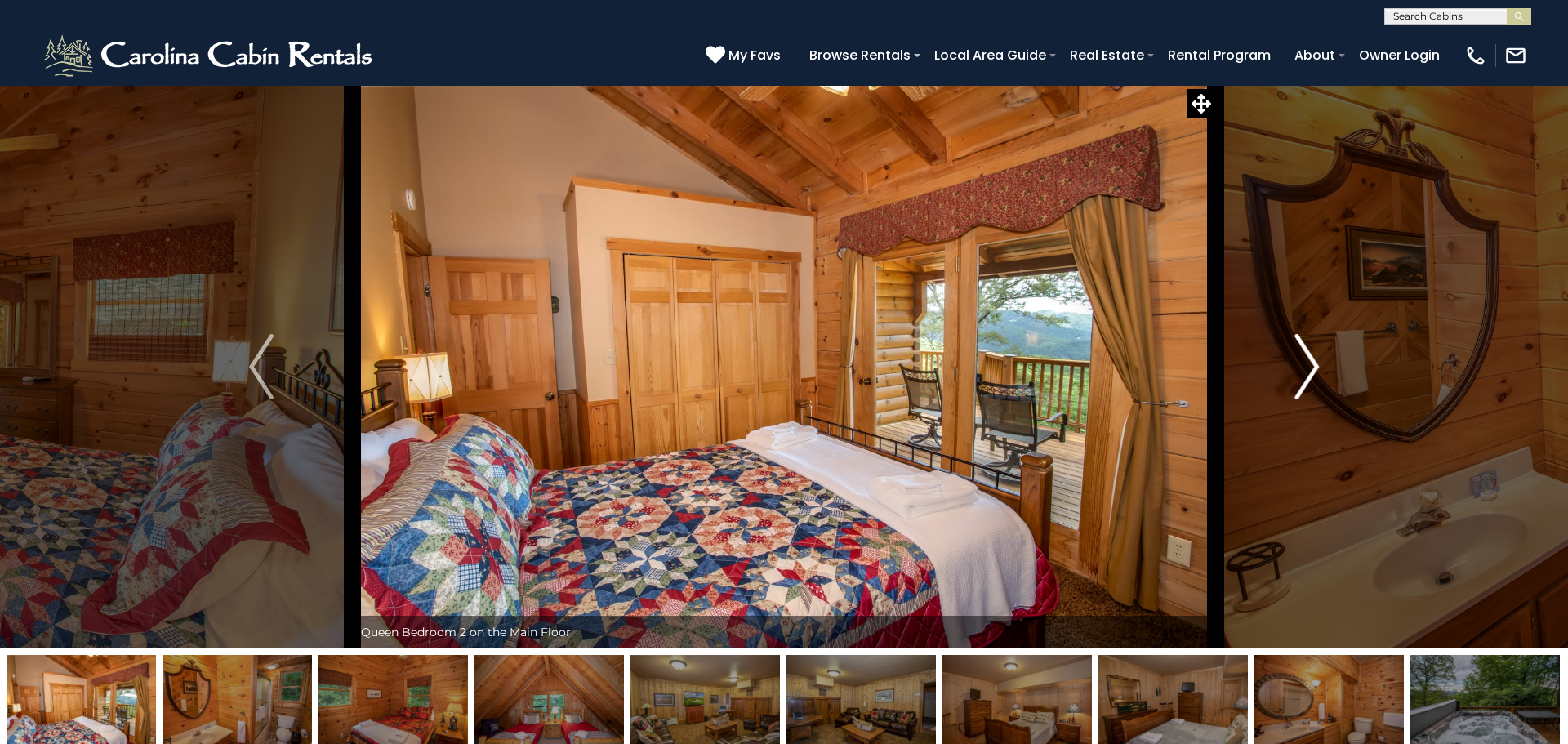
click at [1290, 378] on button "Next" at bounding box center [1307, 366] width 183 height 563
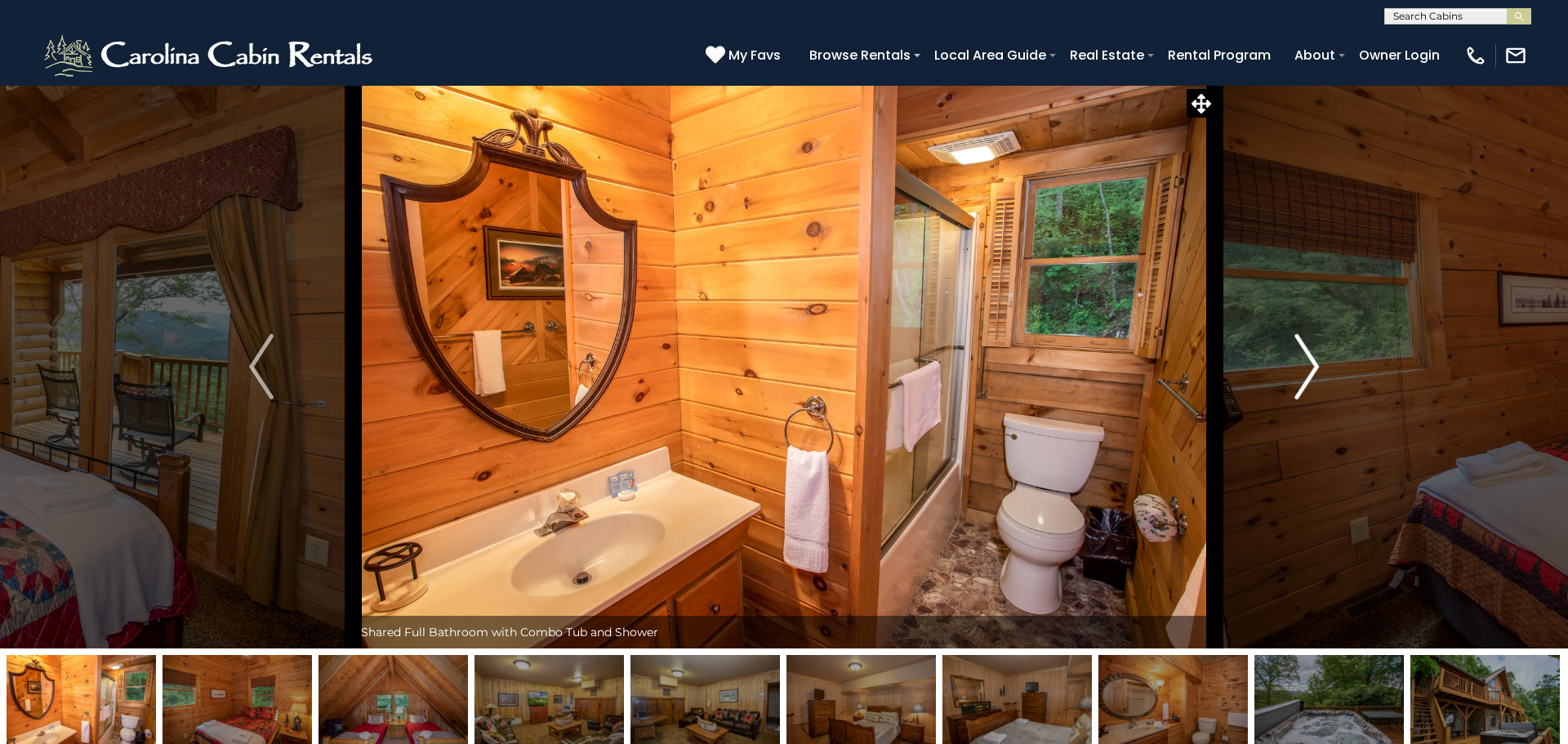
click at [1290, 378] on button "Next" at bounding box center [1307, 366] width 183 height 563
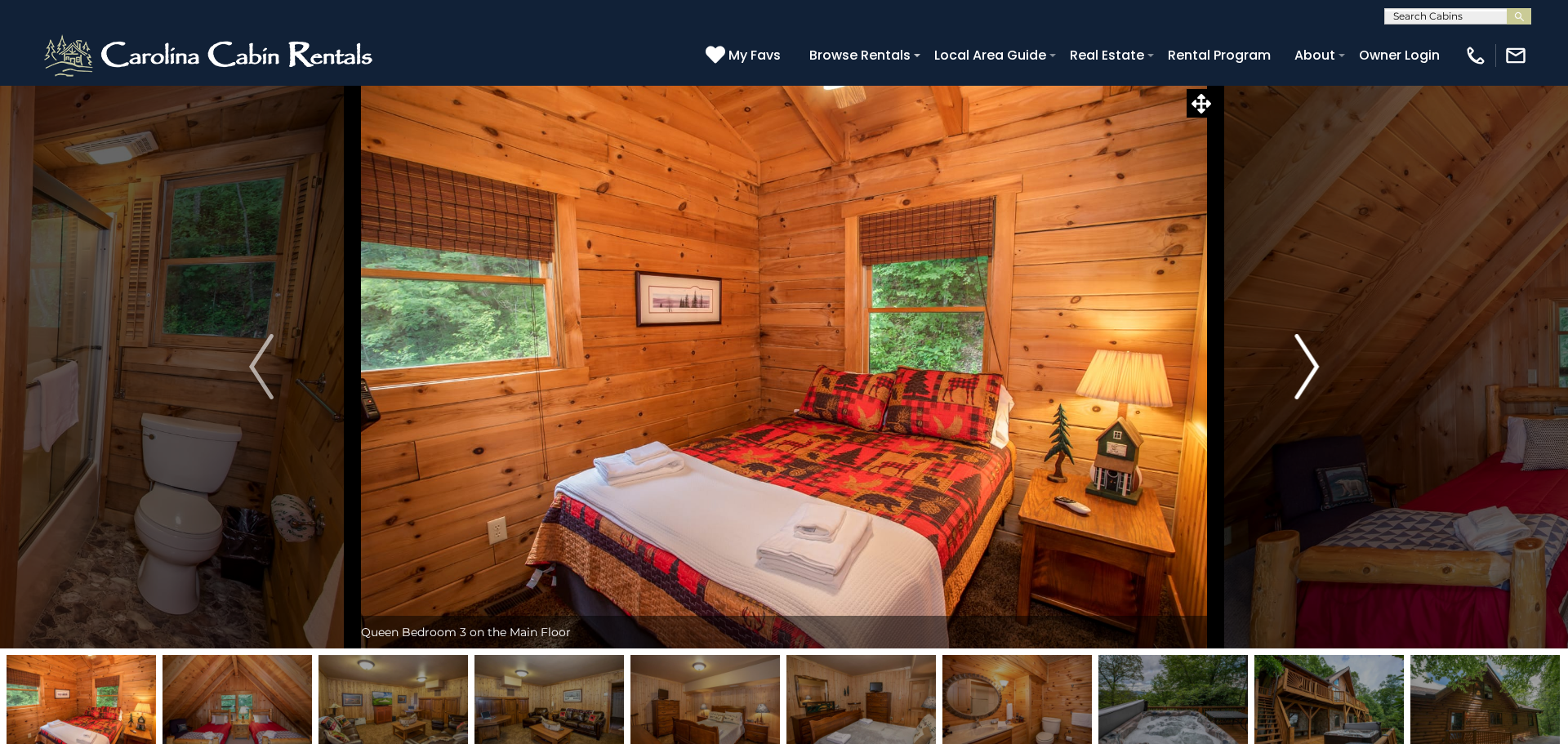
click at [1290, 378] on button "Next" at bounding box center [1307, 366] width 183 height 563
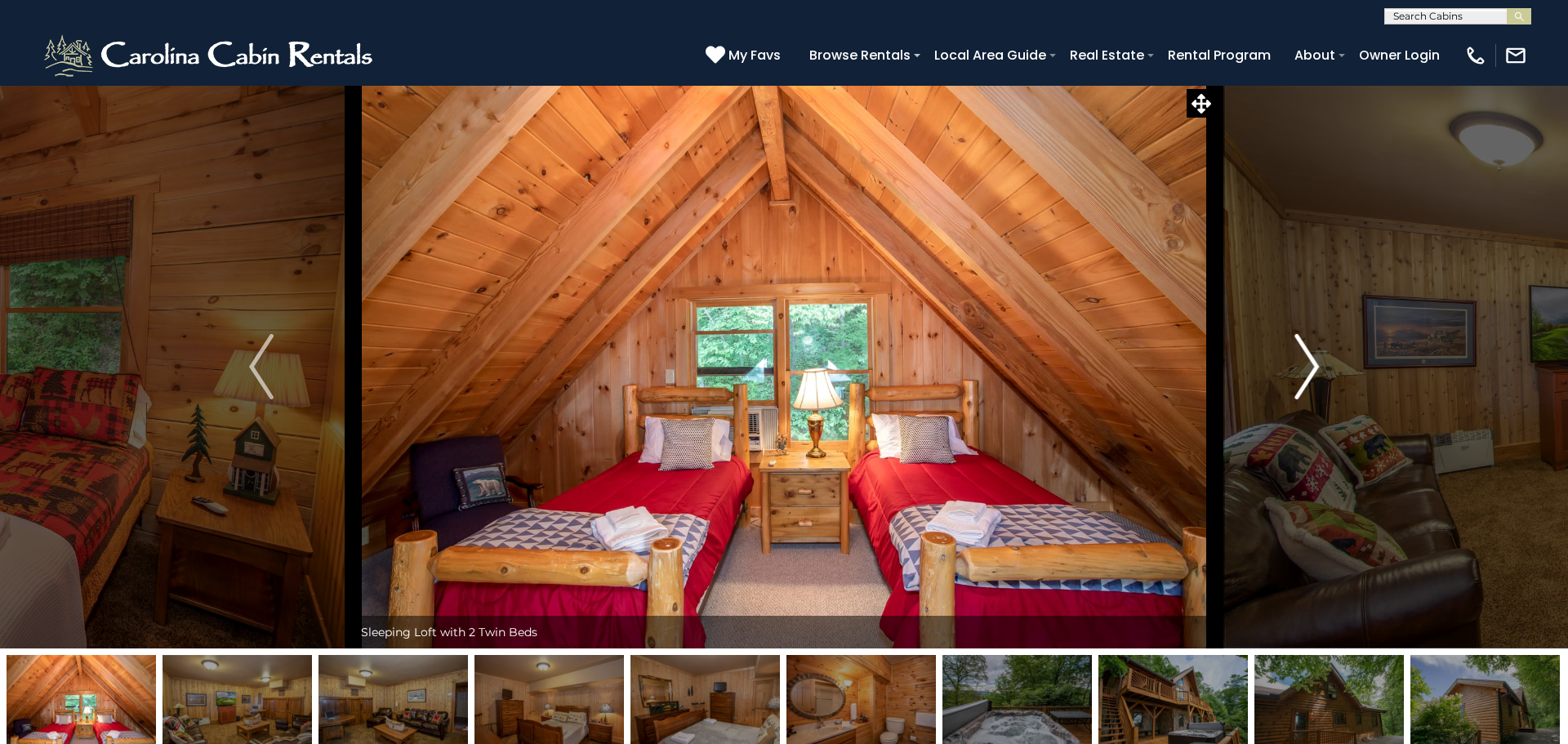
click at [1290, 378] on button "Next" at bounding box center [1307, 366] width 183 height 563
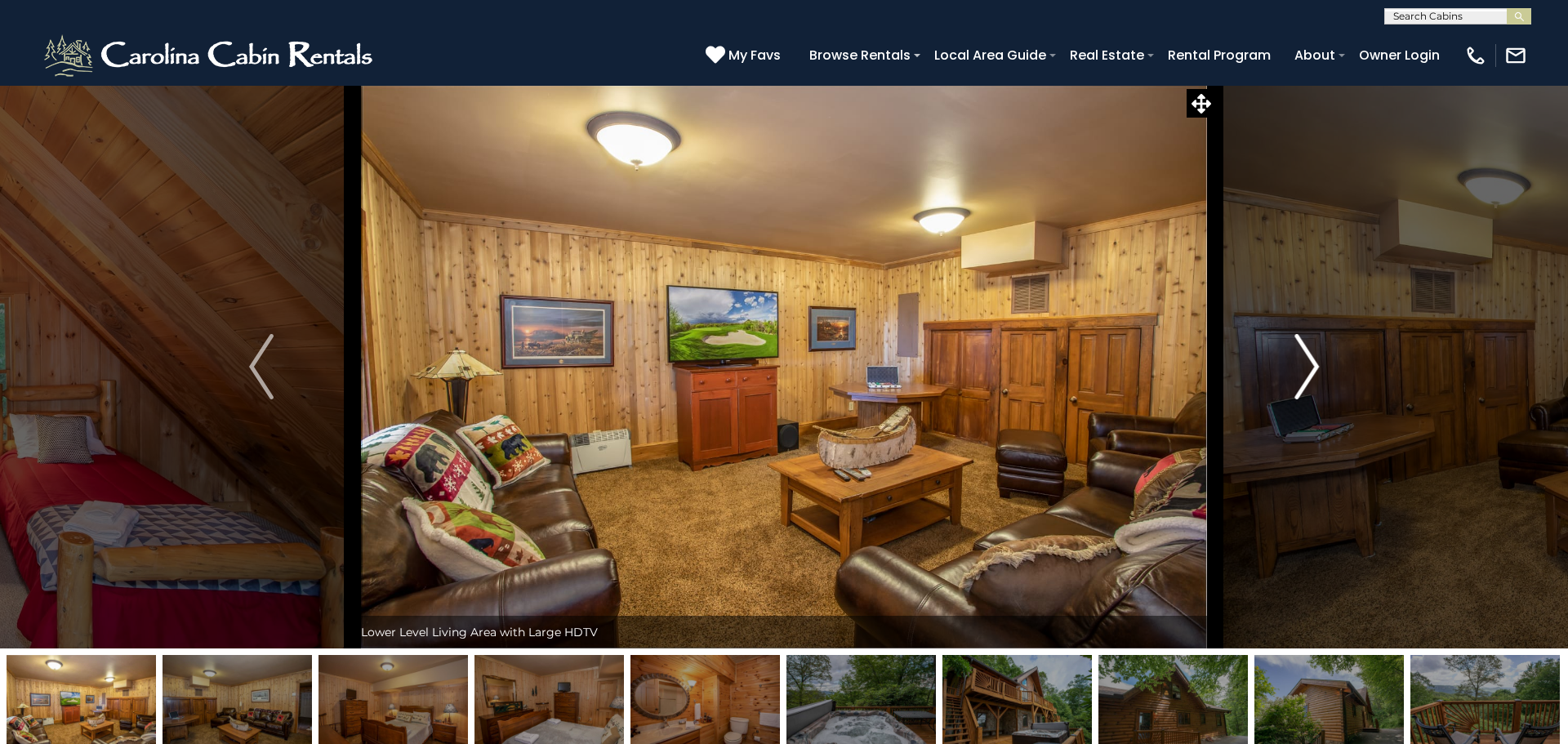
click at [1299, 360] on img "Next" at bounding box center [1307, 367] width 25 height 66
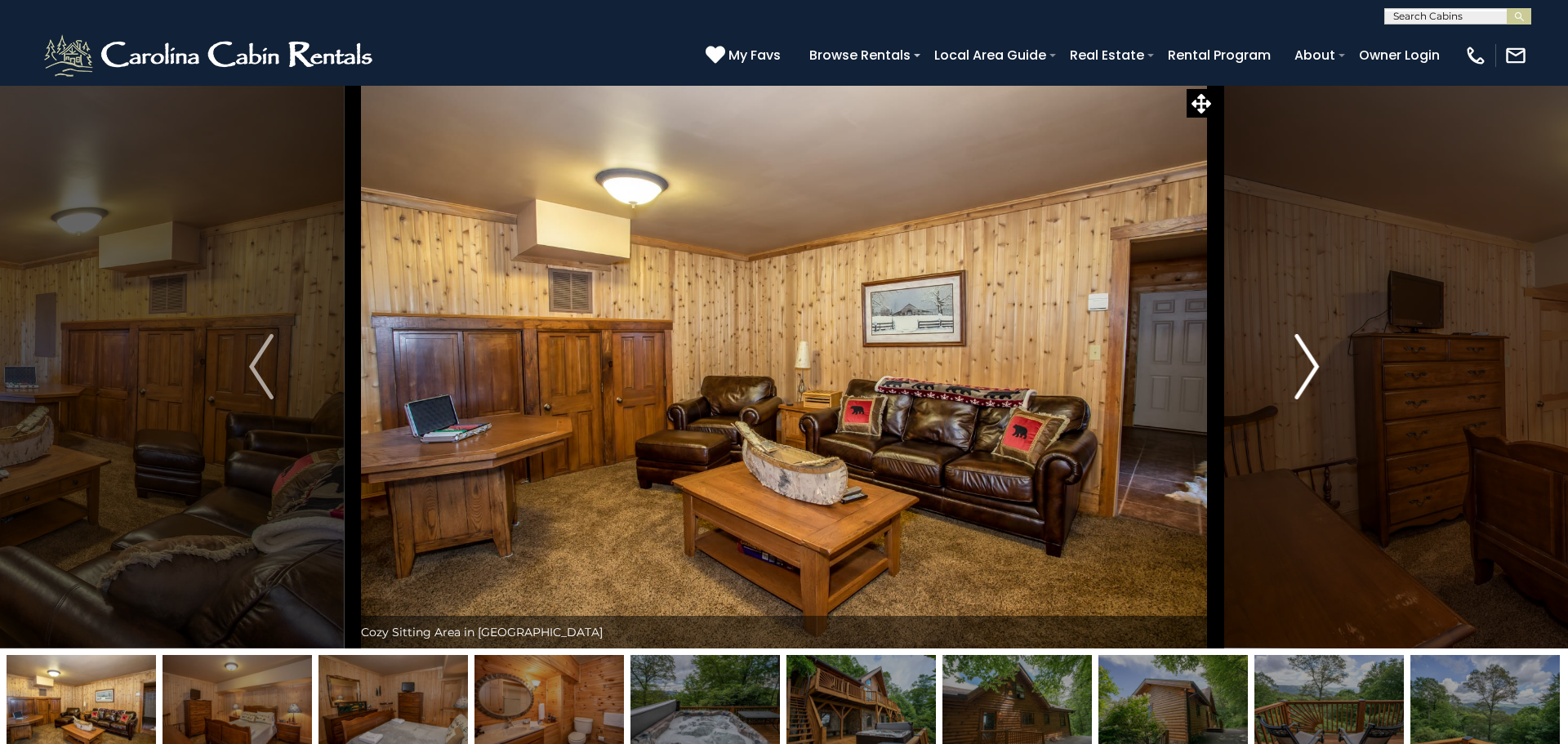
click at [1299, 360] on img "Next" at bounding box center [1307, 367] width 25 height 66
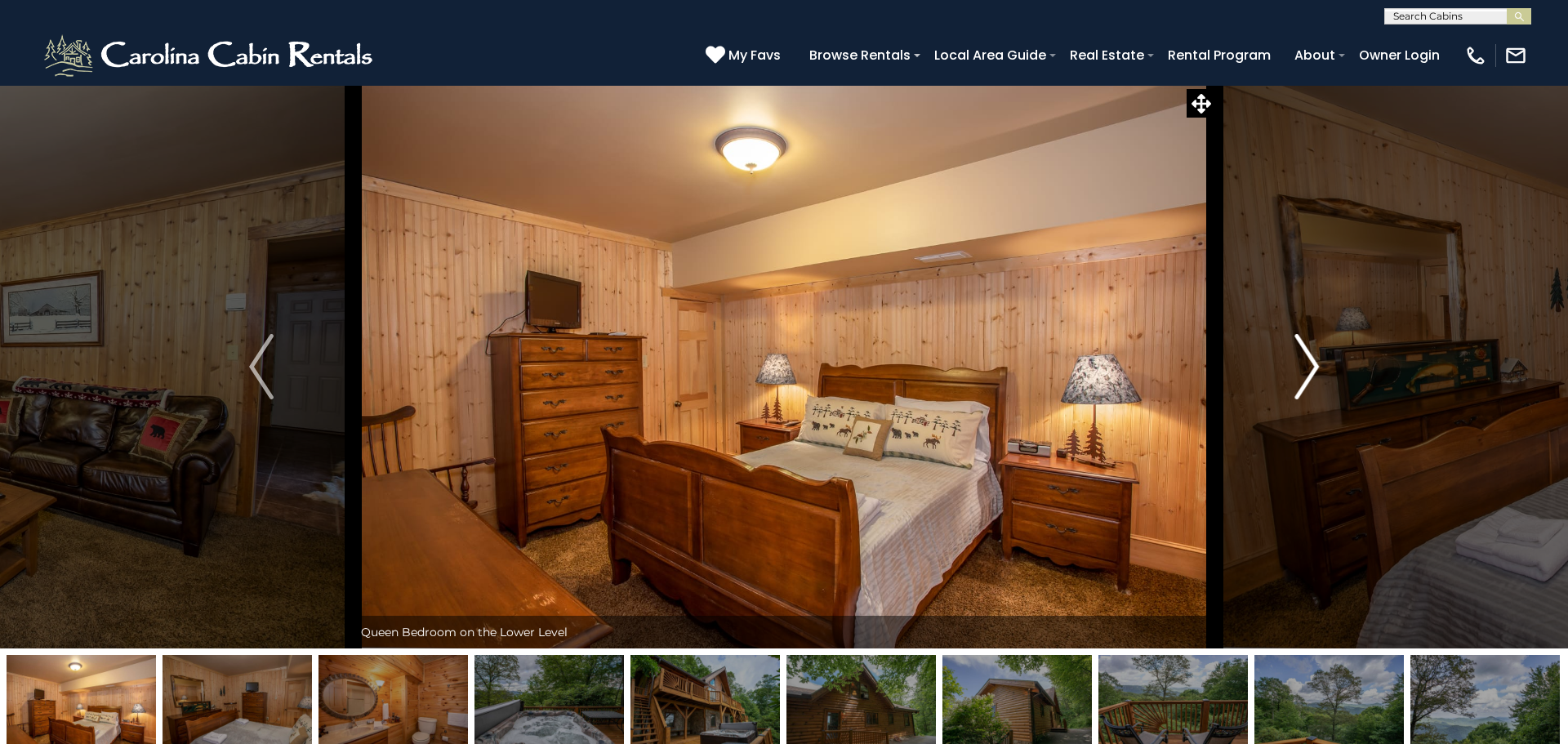
click at [1299, 360] on img "Next" at bounding box center [1307, 367] width 25 height 66
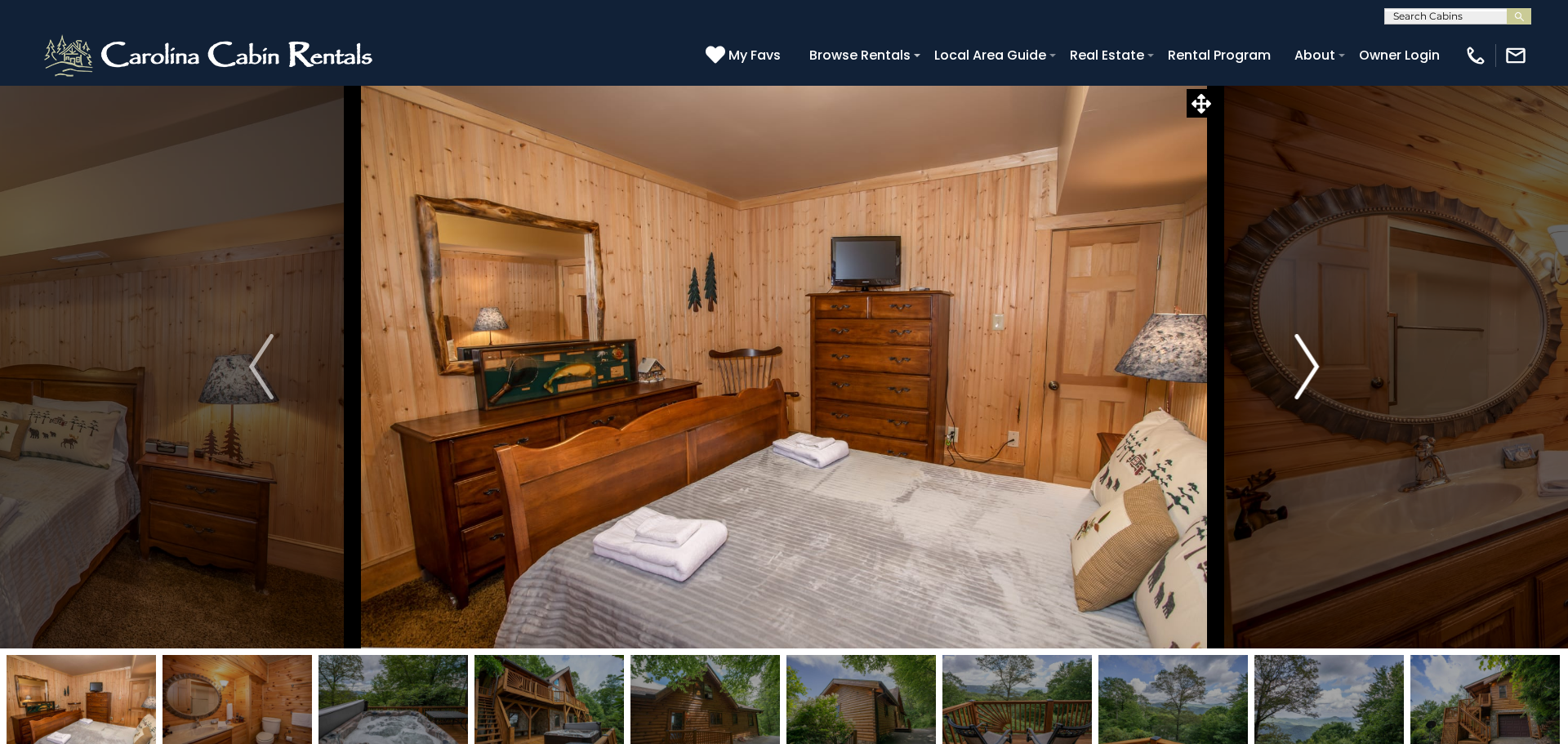
click at [1299, 360] on img "Next" at bounding box center [1307, 367] width 25 height 66
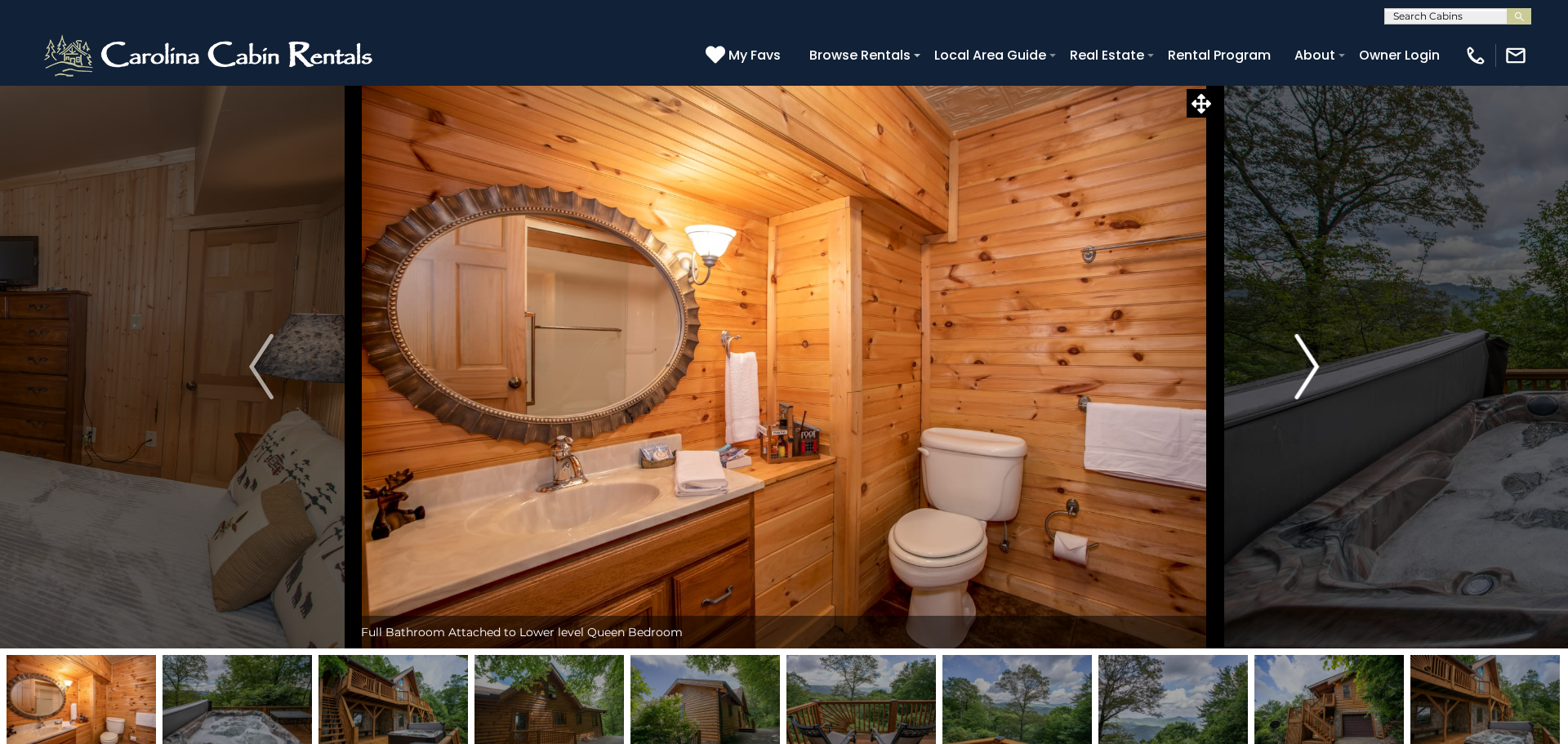
click at [1299, 360] on img "Next" at bounding box center [1307, 367] width 25 height 66
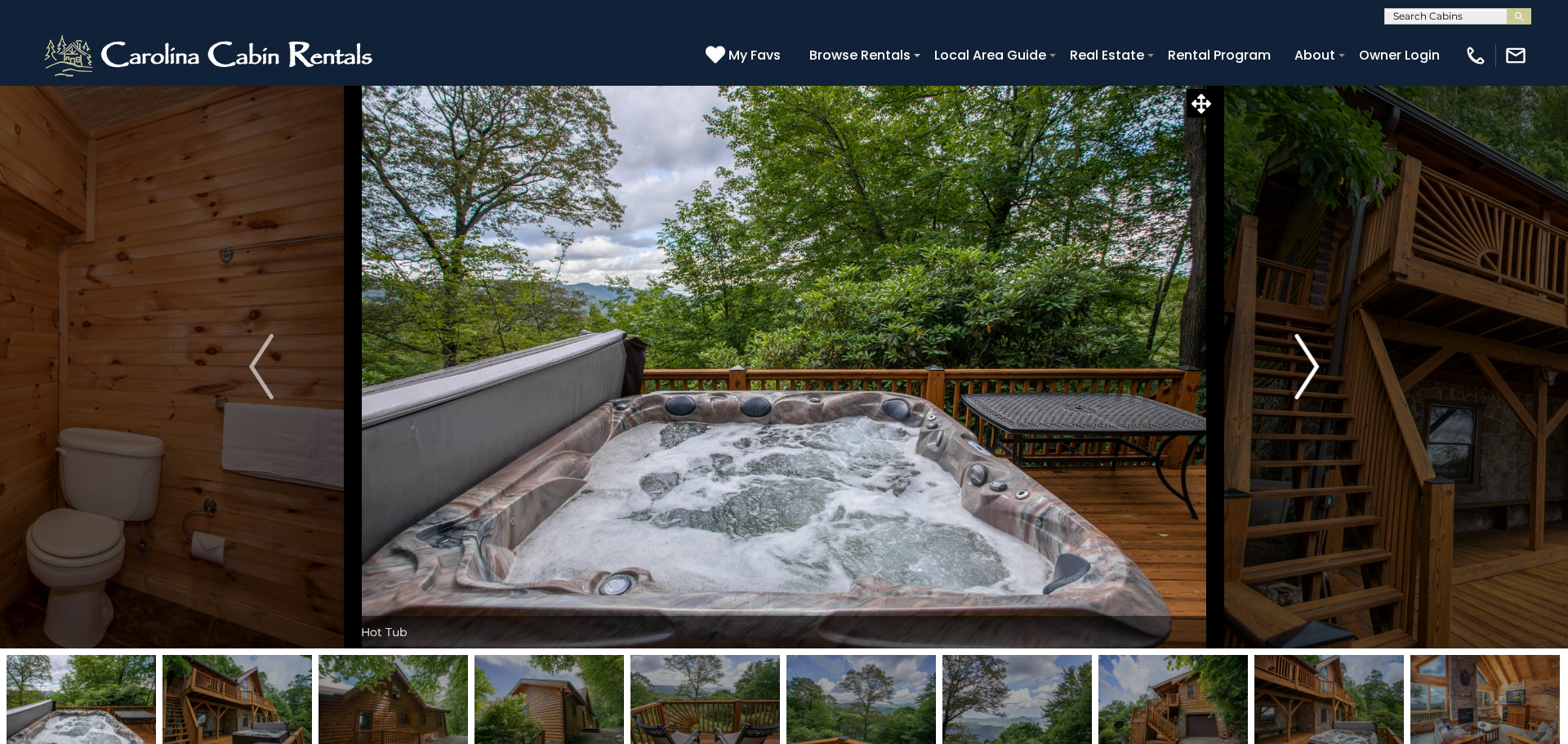
click at [1299, 360] on img "Next" at bounding box center [1307, 367] width 25 height 66
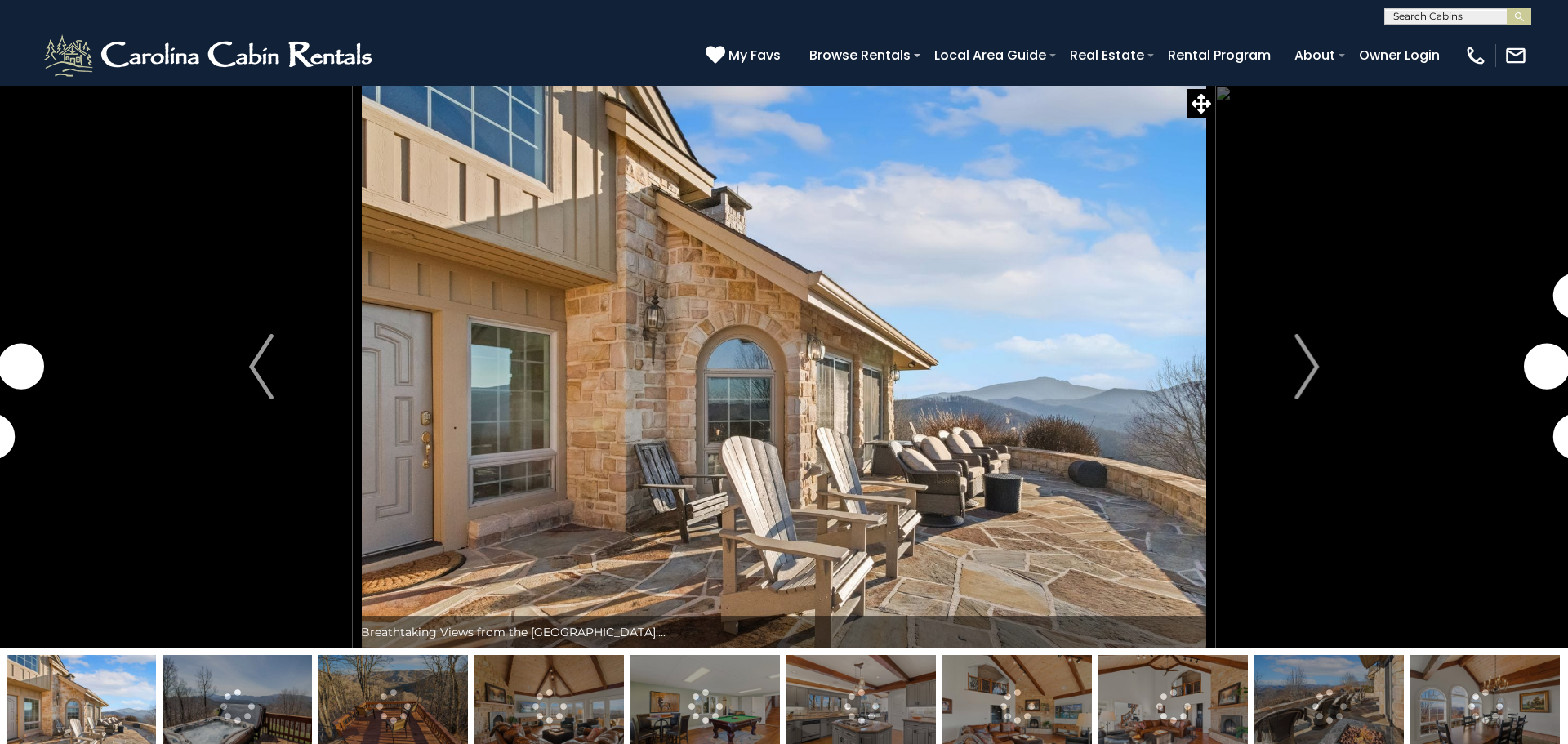
click at [1310, 362] on img "Next" at bounding box center [1307, 367] width 25 height 66
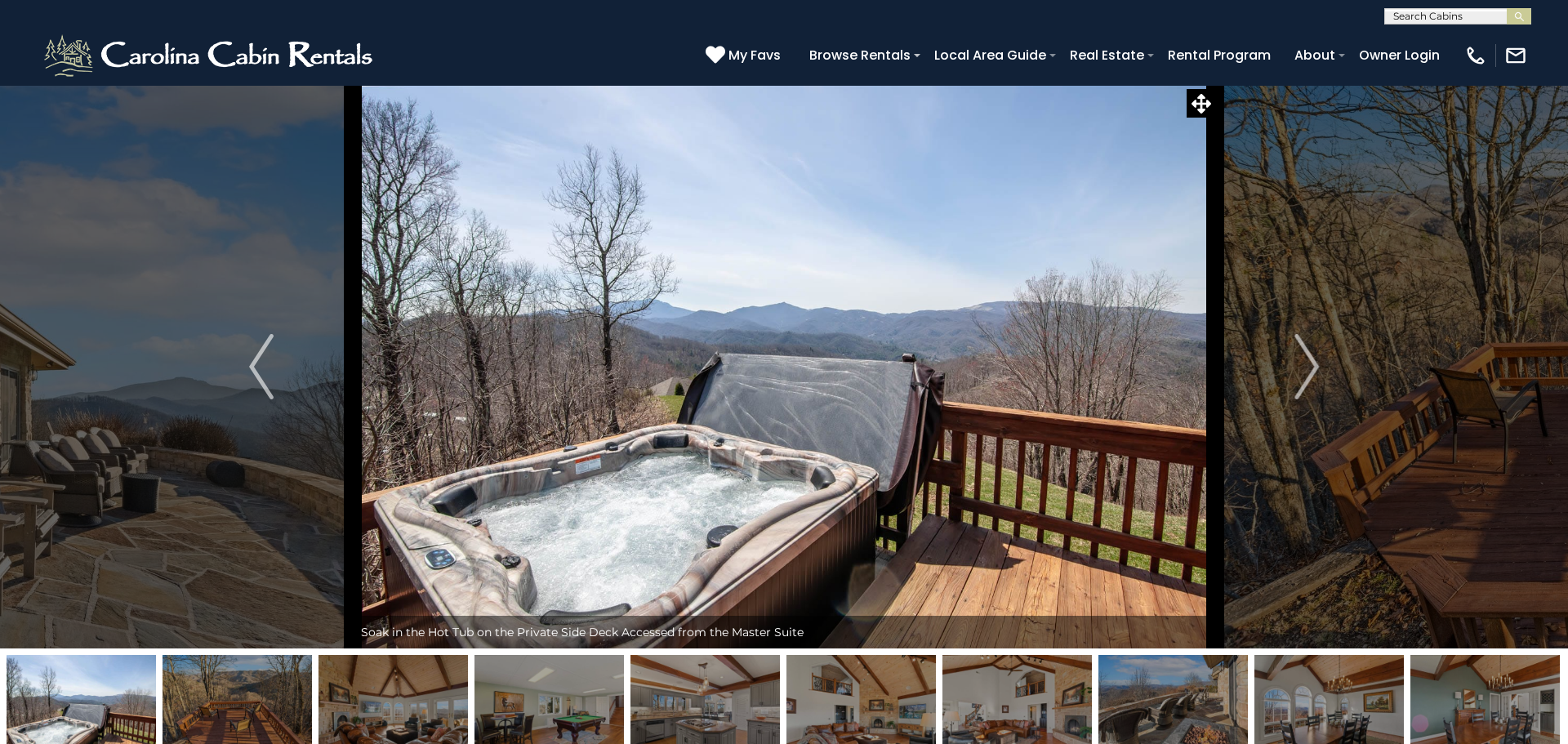
click at [1310, 362] on img "Next" at bounding box center [1307, 367] width 25 height 66
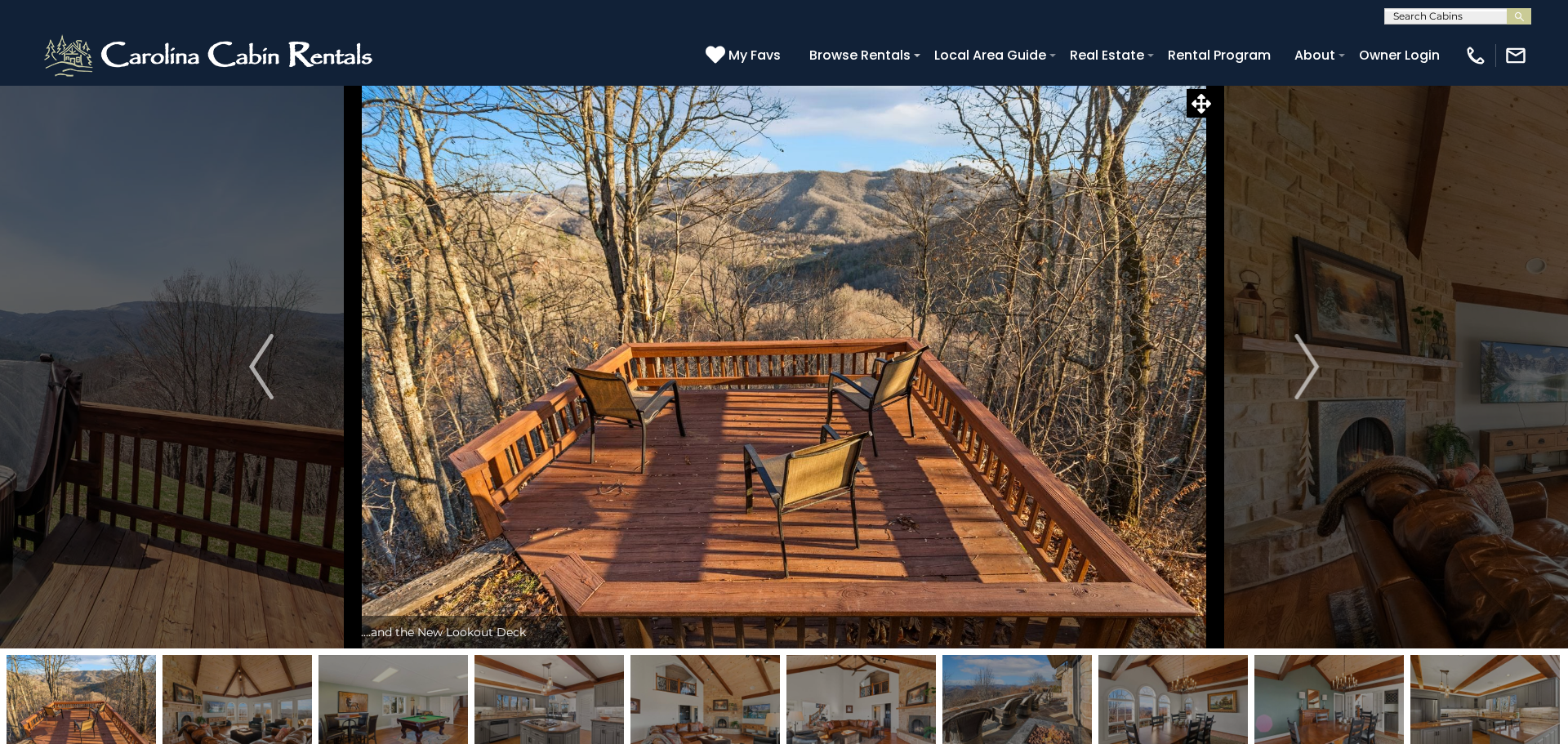
click at [1310, 362] on img "Next" at bounding box center [1307, 367] width 25 height 66
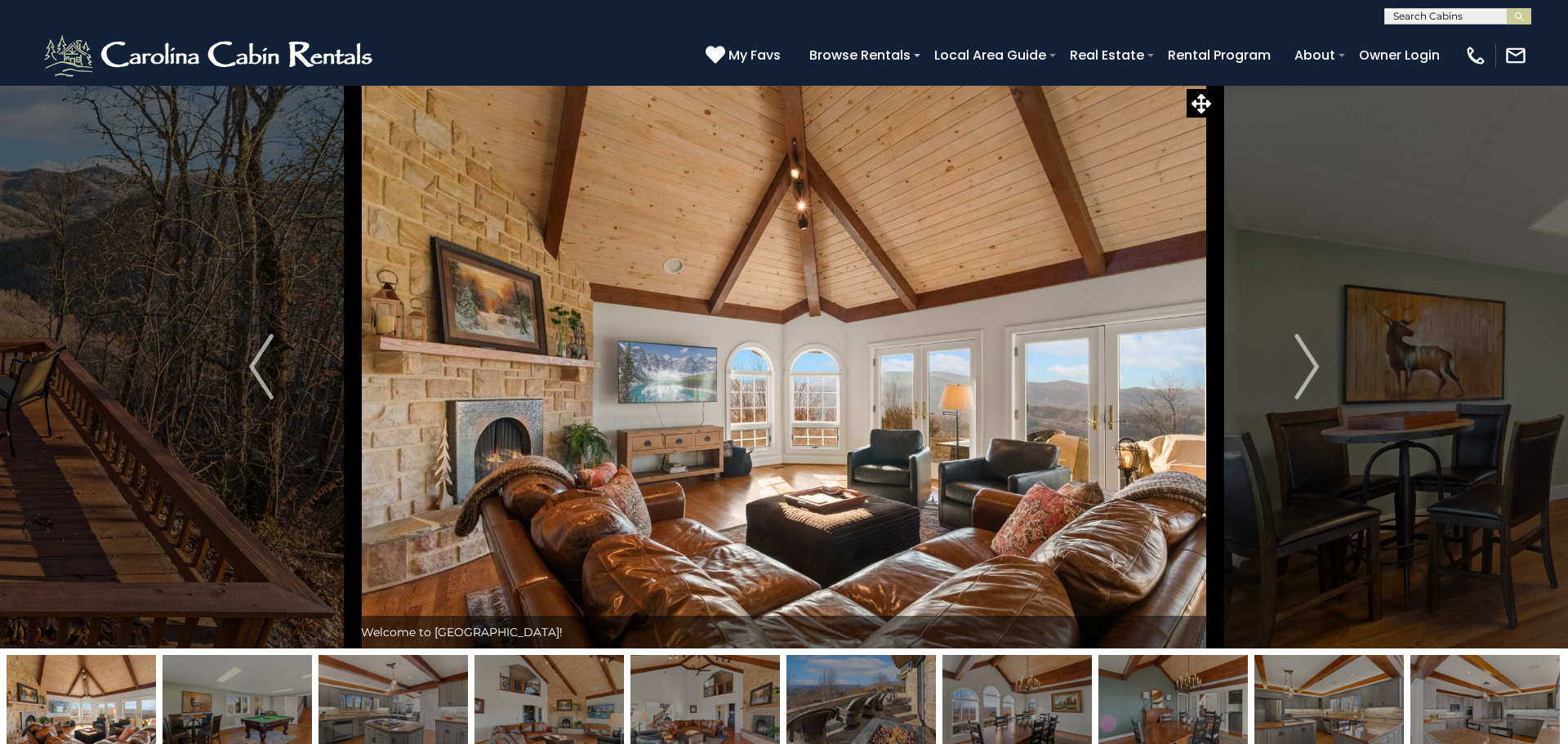
click at [1310, 362] on img "Next" at bounding box center [1307, 367] width 25 height 66
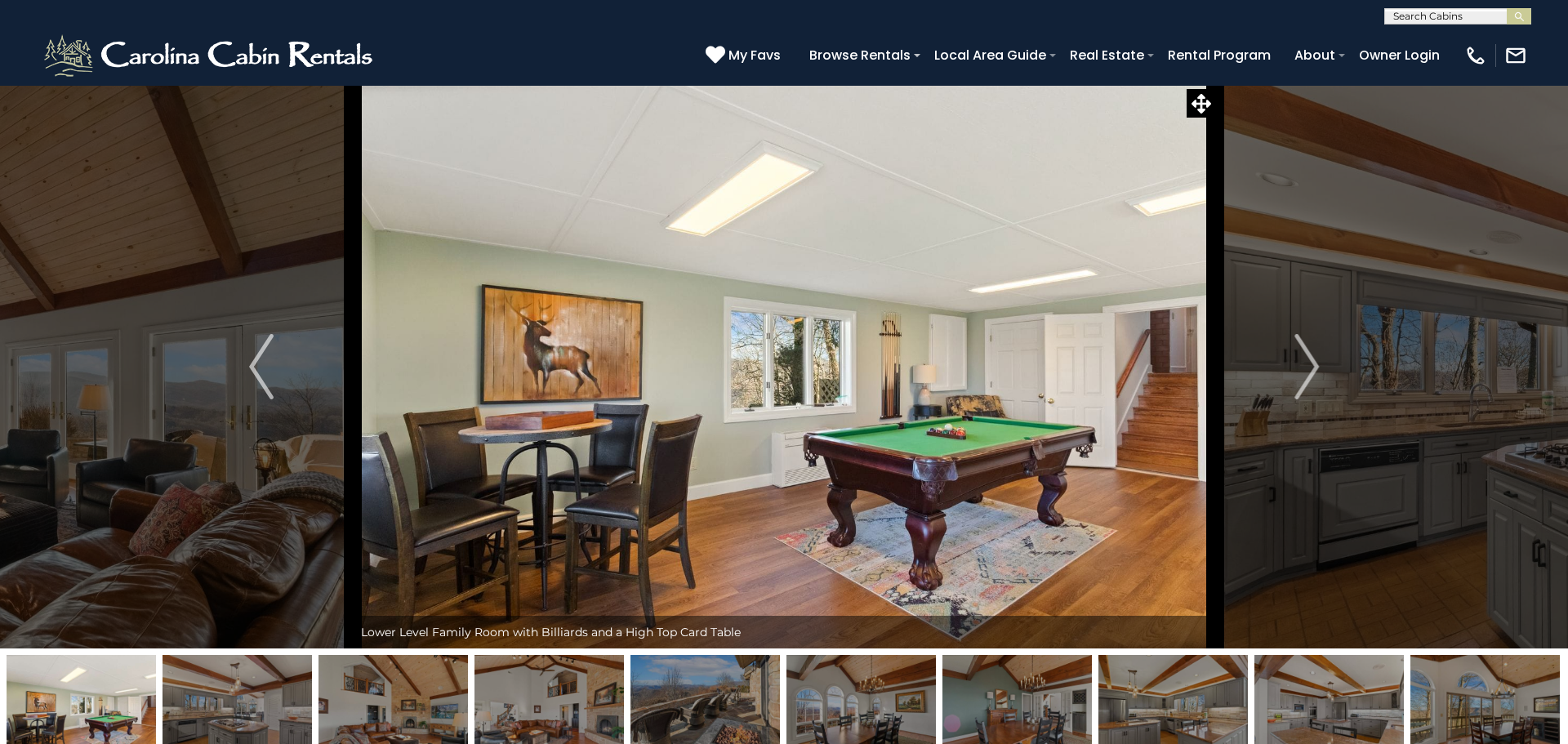
click at [1310, 362] on img "Next" at bounding box center [1307, 367] width 25 height 66
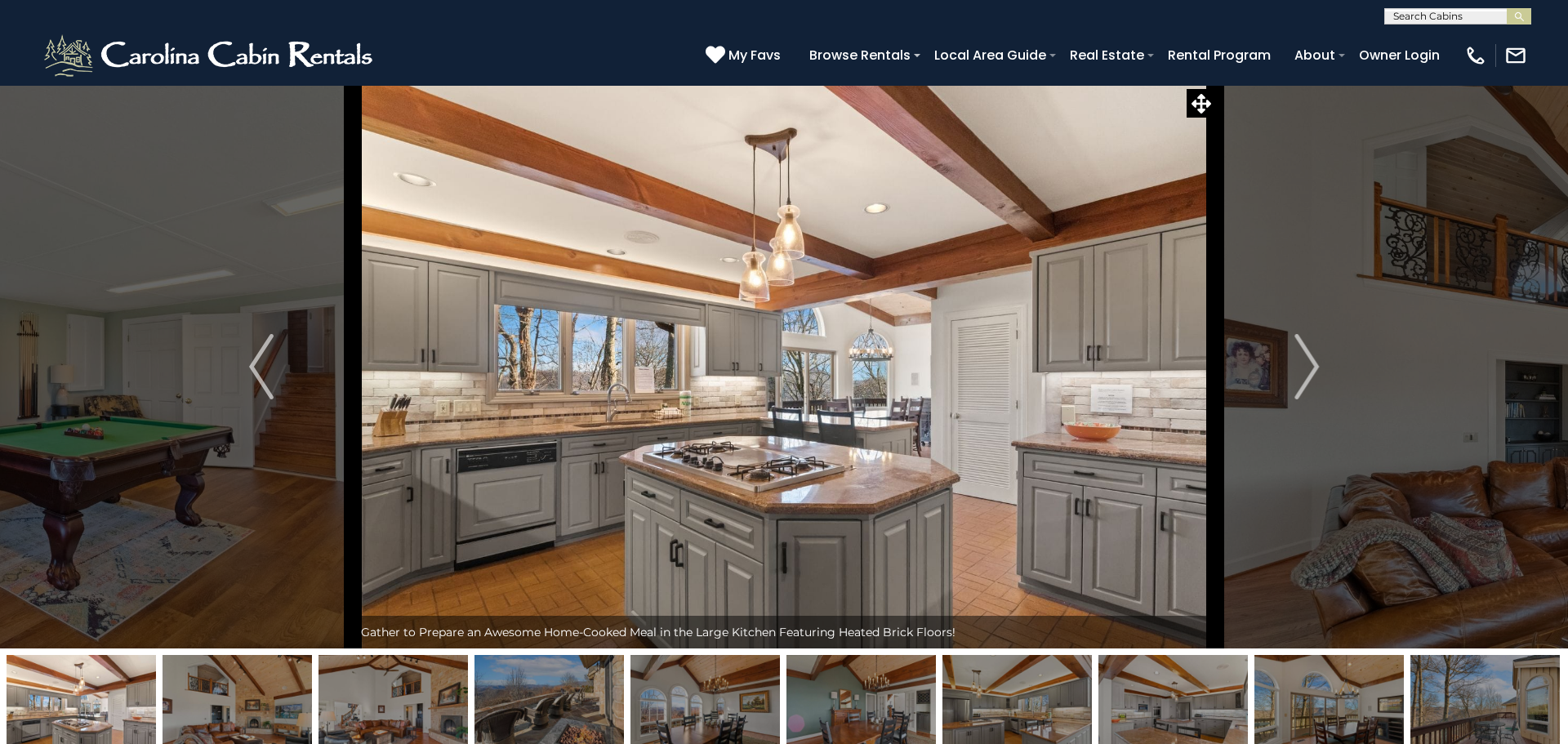
click at [1310, 362] on img "Next" at bounding box center [1307, 367] width 25 height 66
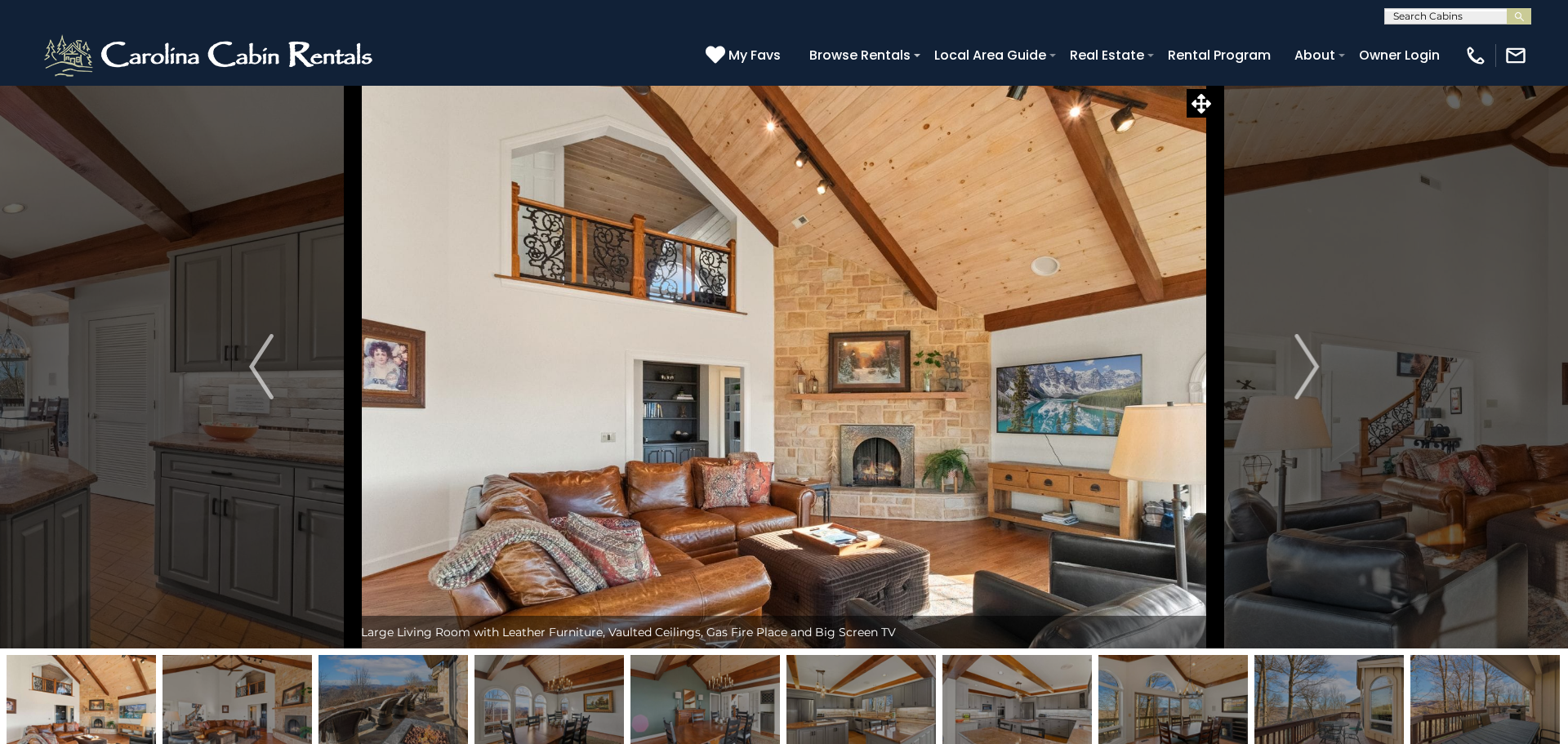
click at [1310, 362] on img "Next" at bounding box center [1307, 367] width 25 height 66
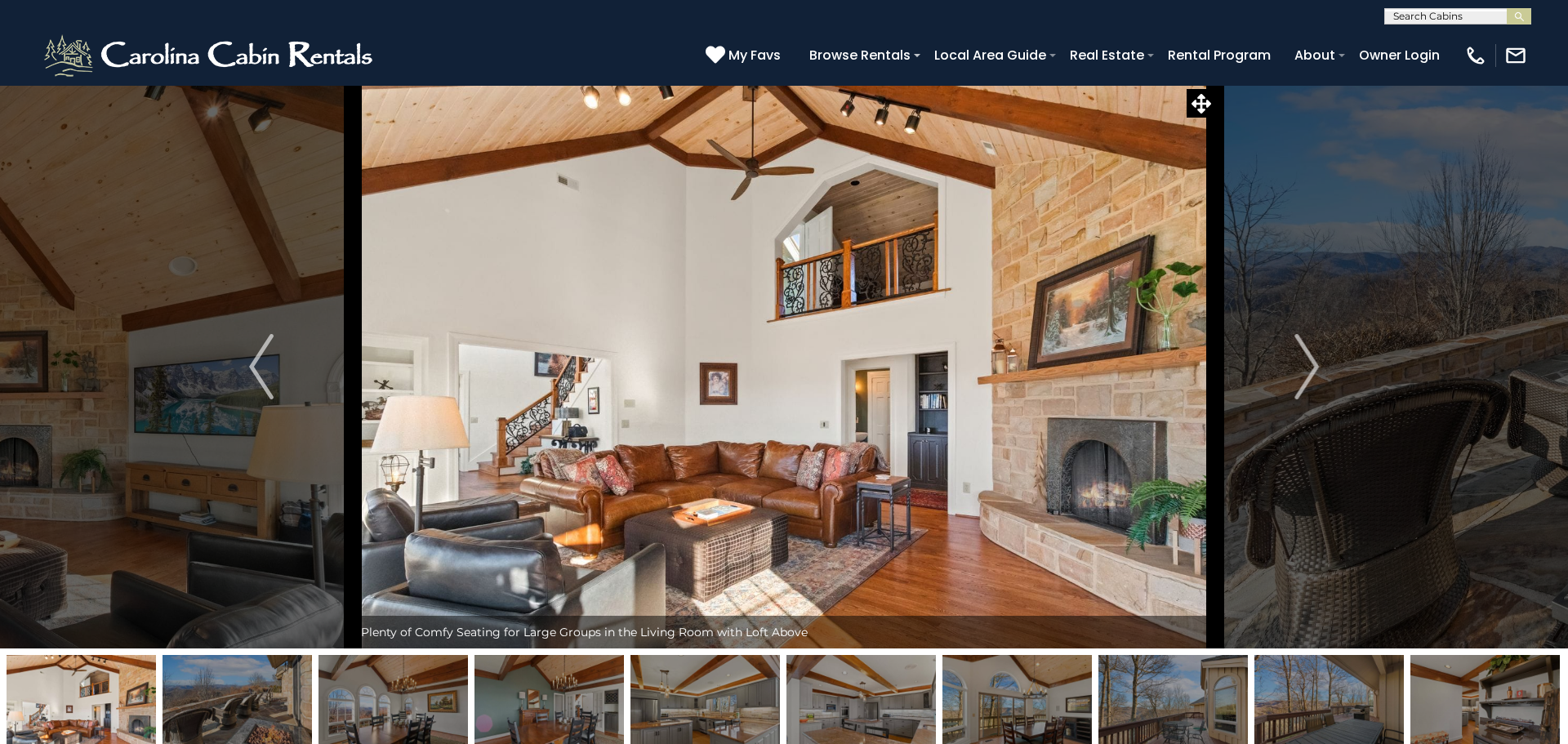
click at [1310, 362] on img "Next" at bounding box center [1307, 367] width 25 height 66
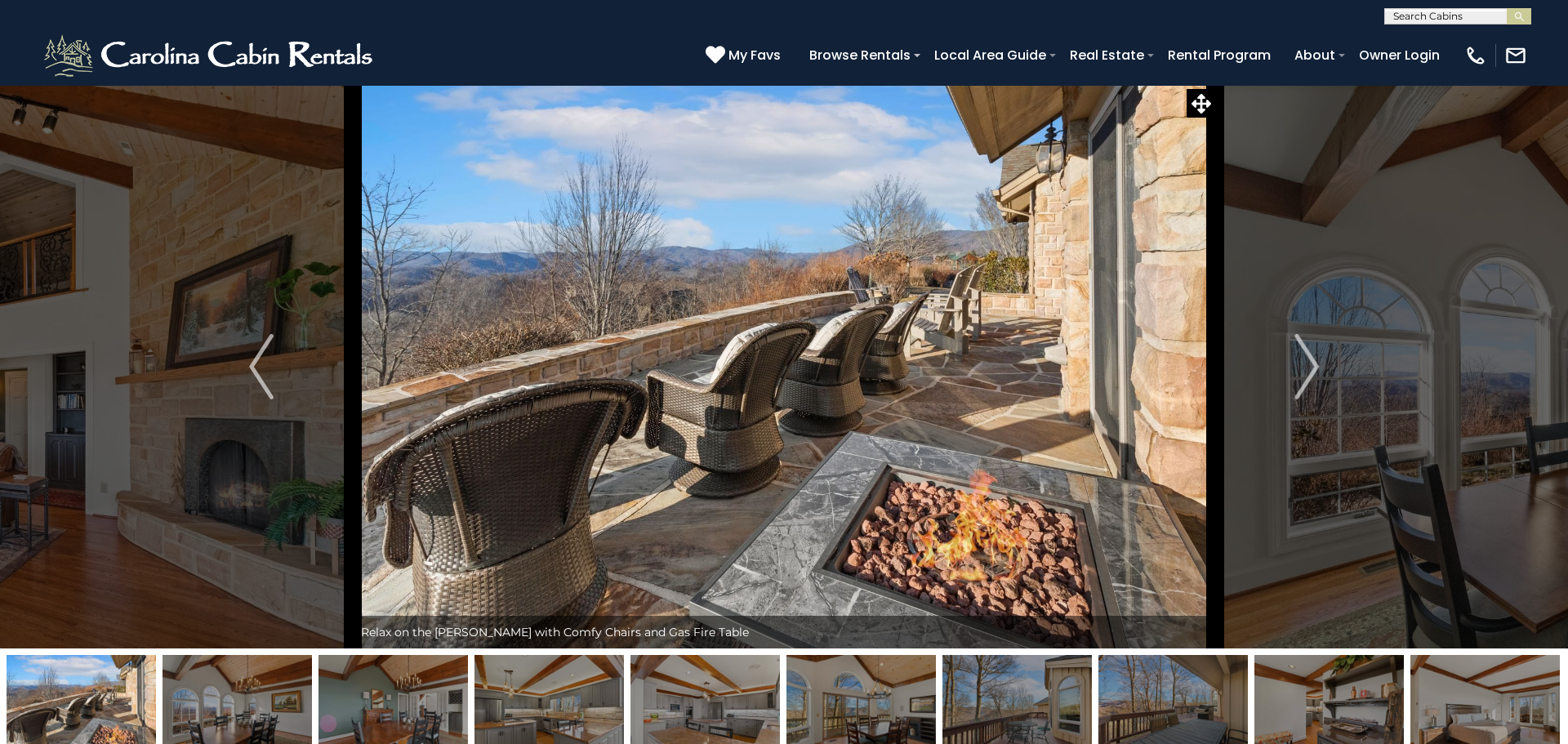
click at [1310, 362] on img "Next" at bounding box center [1307, 367] width 25 height 66
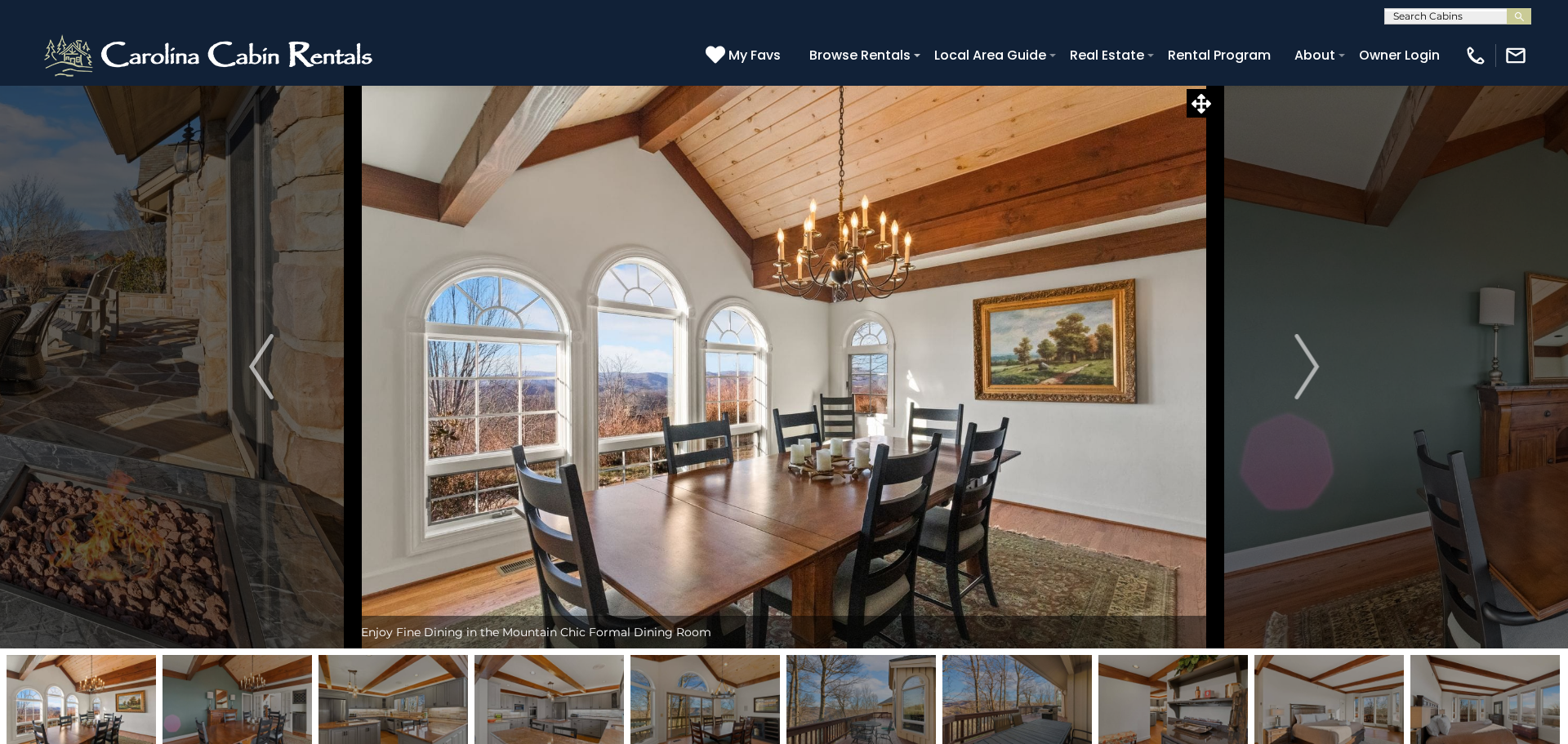
click at [1310, 362] on img "Next" at bounding box center [1307, 367] width 25 height 66
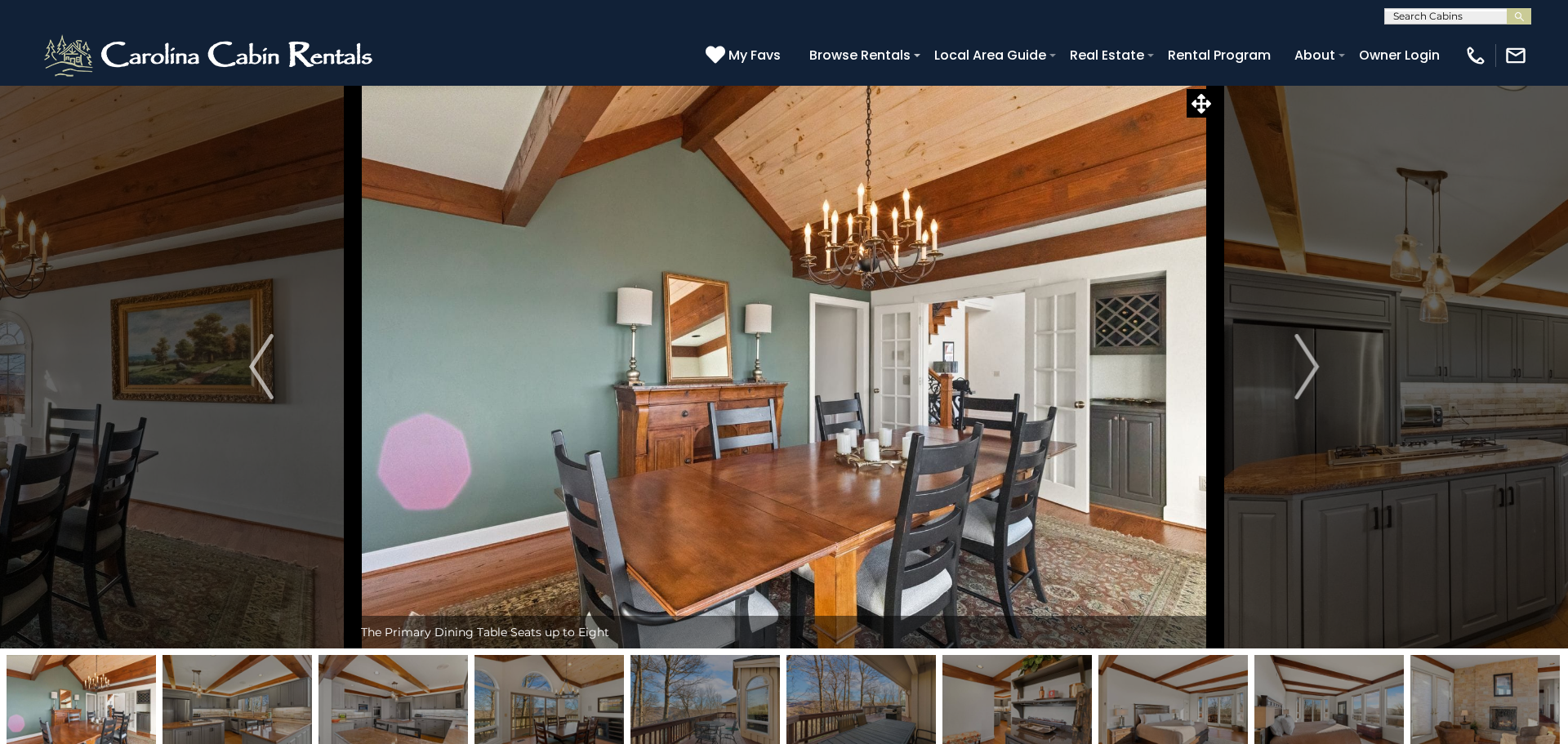
click at [1310, 362] on img "Next" at bounding box center [1307, 367] width 25 height 66
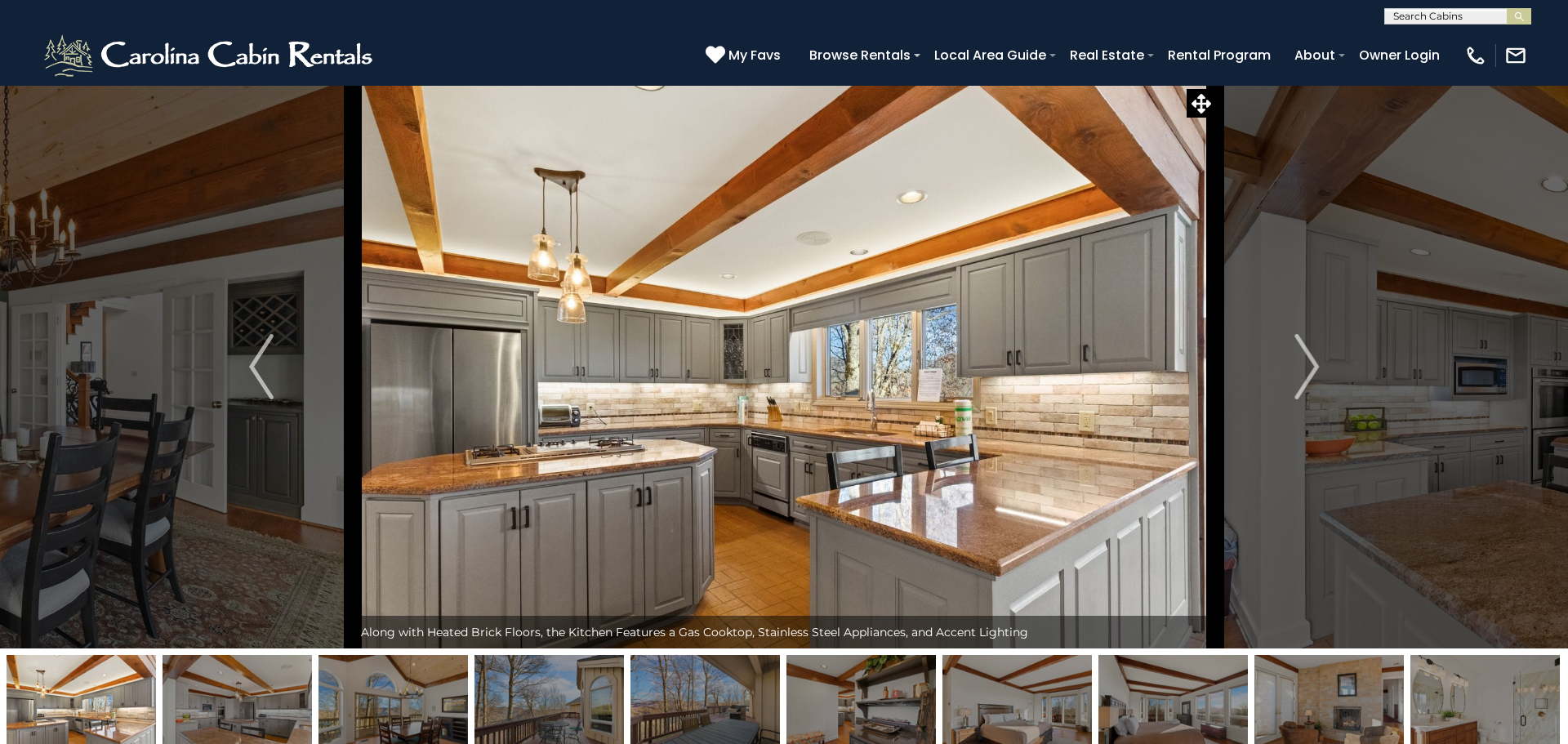
click at [1310, 362] on img "Next" at bounding box center [1307, 367] width 25 height 66
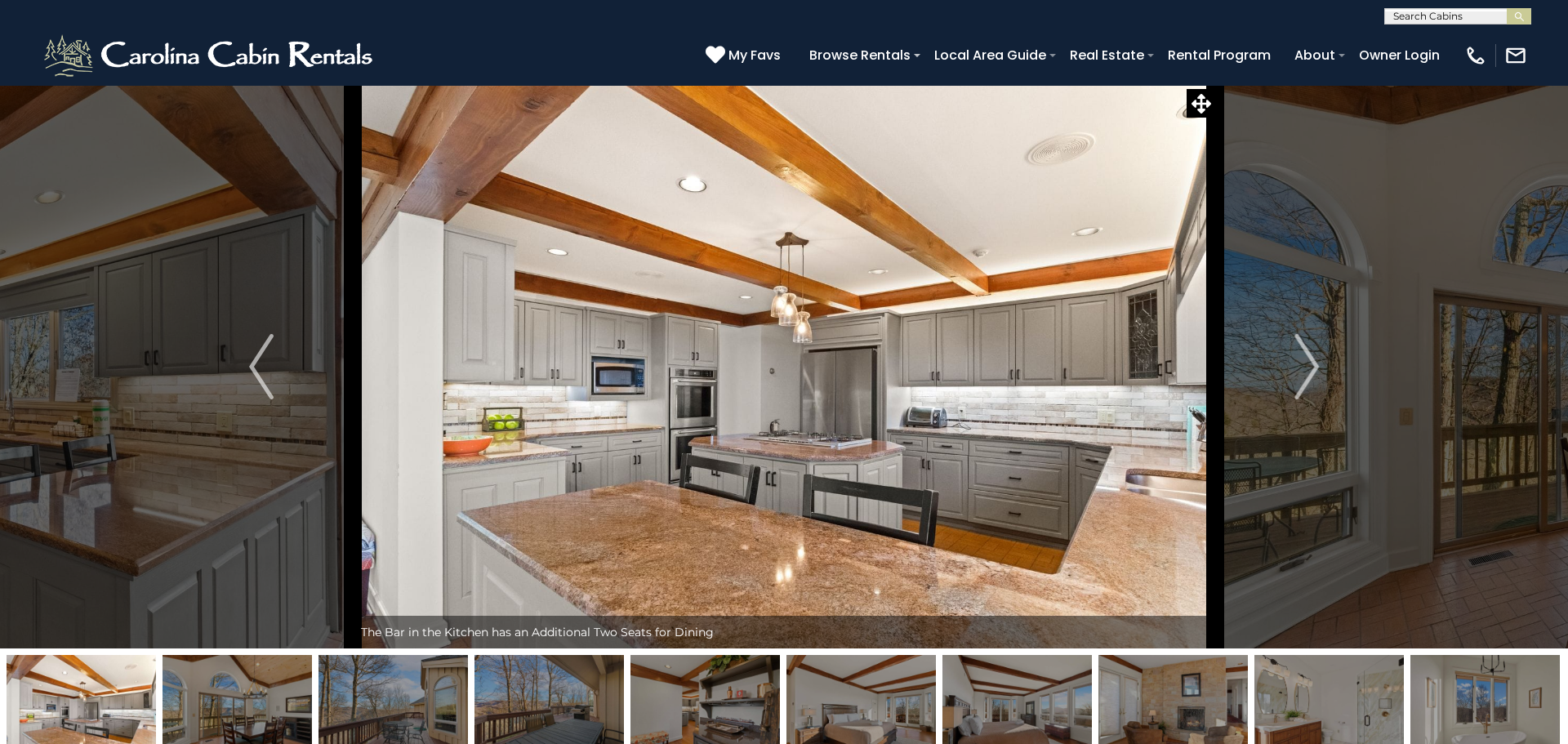
click at [1310, 362] on img "Next" at bounding box center [1307, 367] width 25 height 66
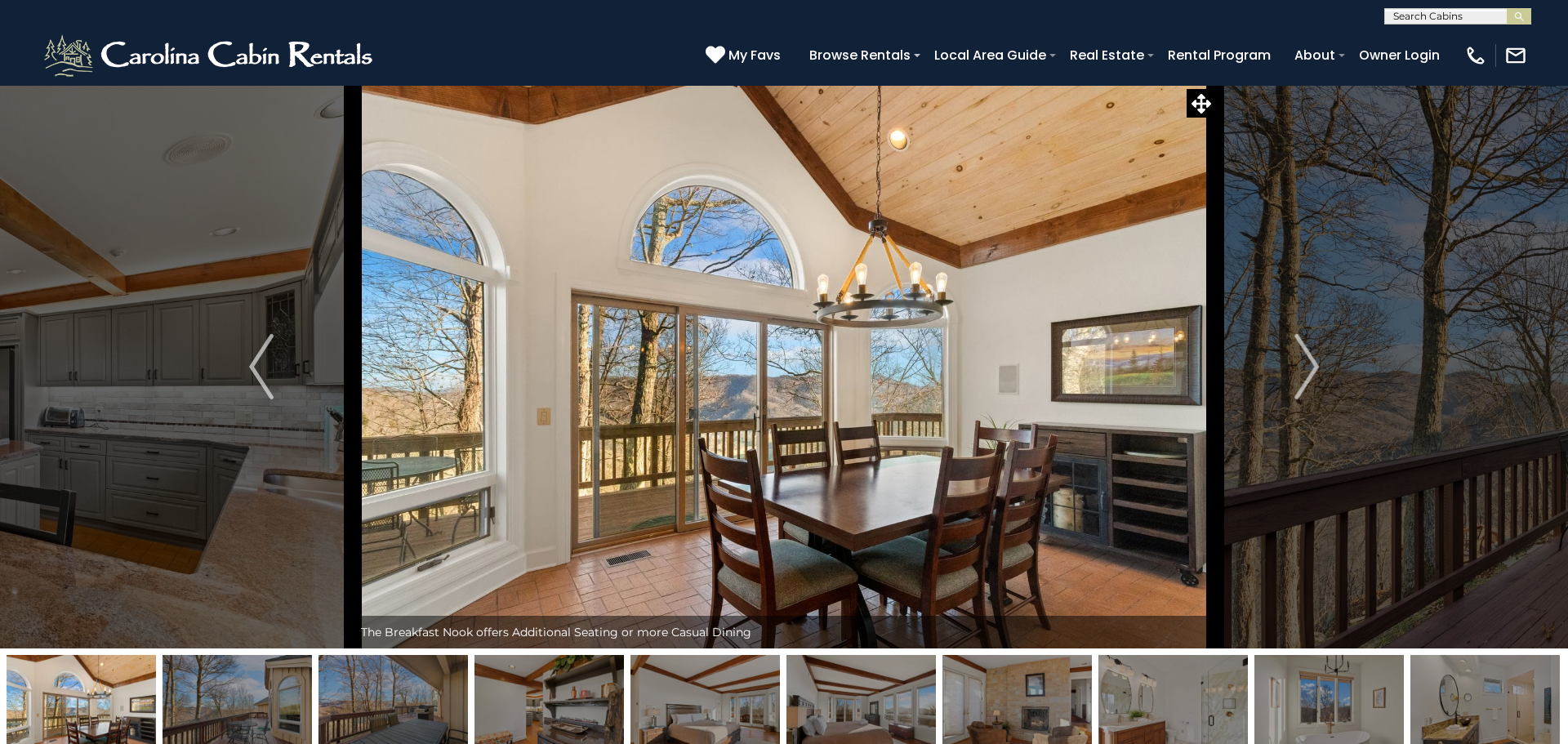
click at [1310, 362] on img "Next" at bounding box center [1307, 367] width 25 height 66
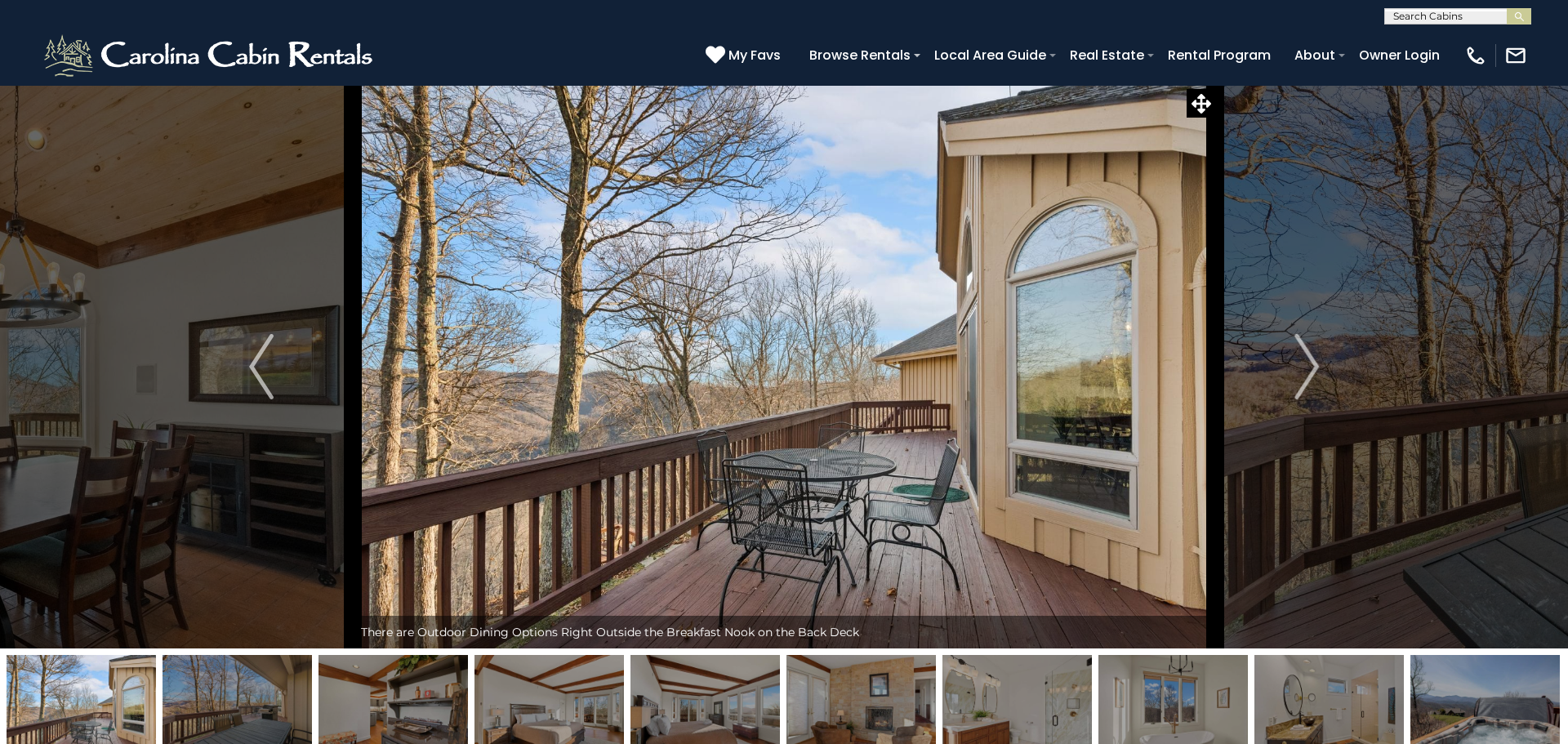
click at [1310, 362] on img "Next" at bounding box center [1307, 367] width 25 height 66
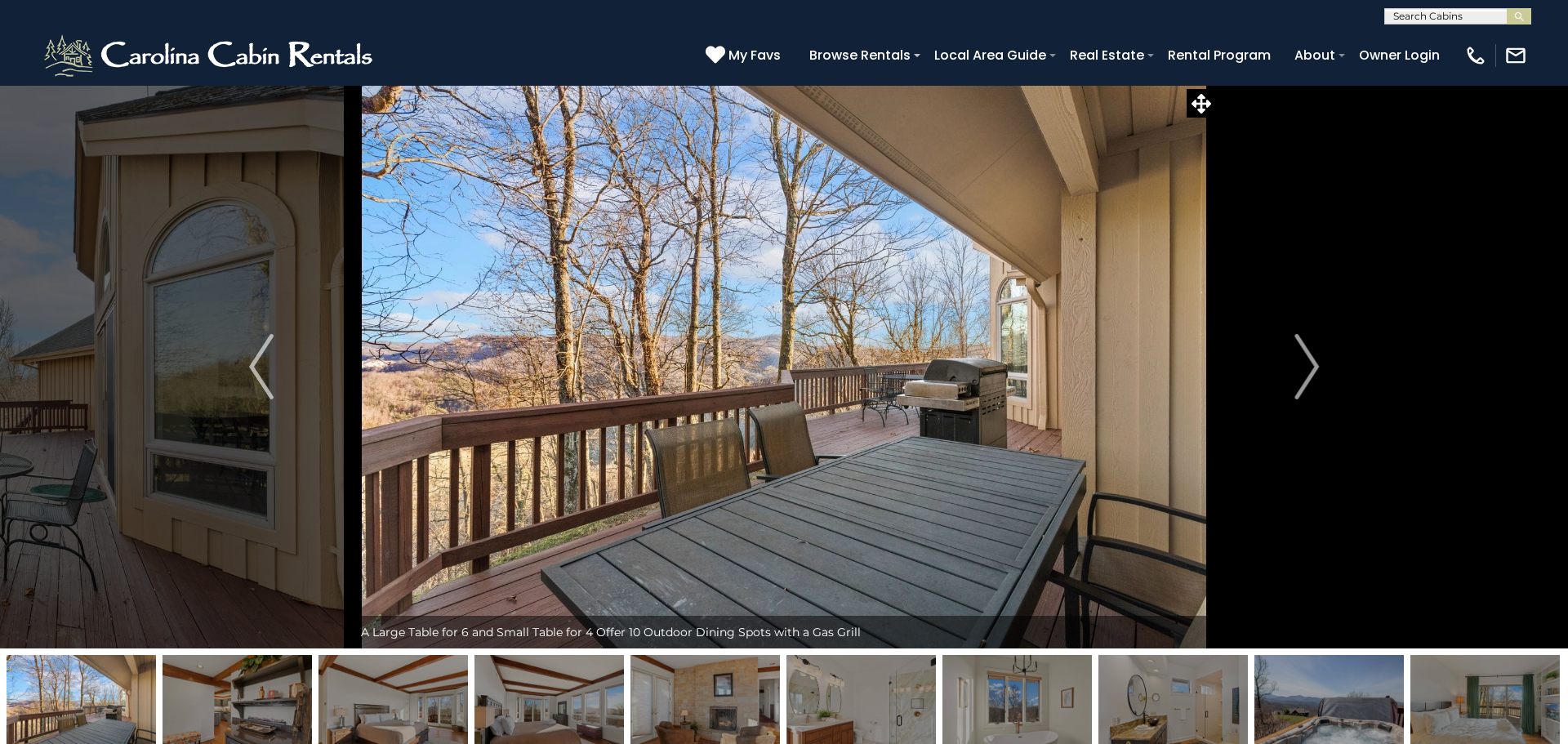
click at [1310, 362] on img "Next" at bounding box center [1307, 367] width 25 height 66
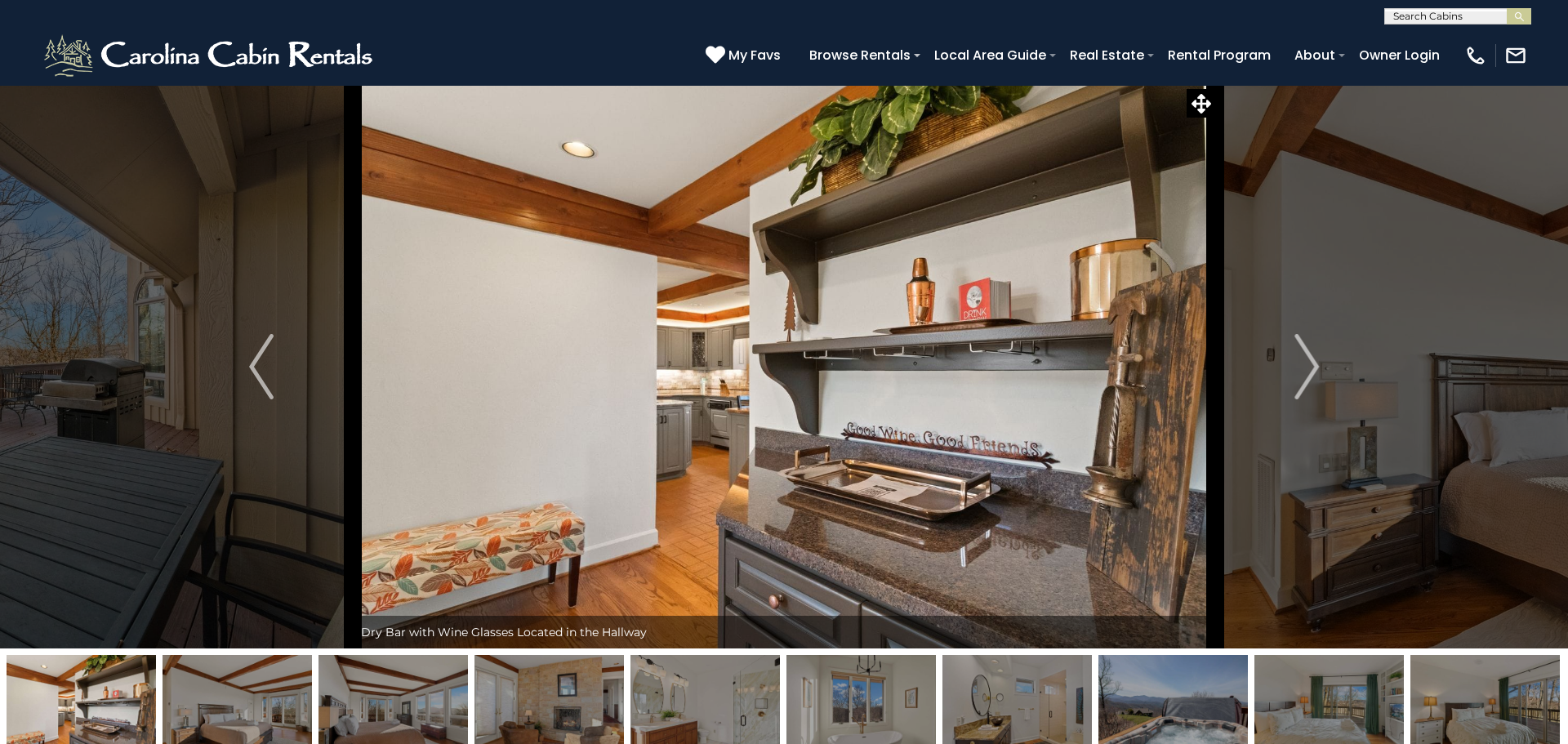
click at [1310, 362] on img "Next" at bounding box center [1307, 367] width 25 height 66
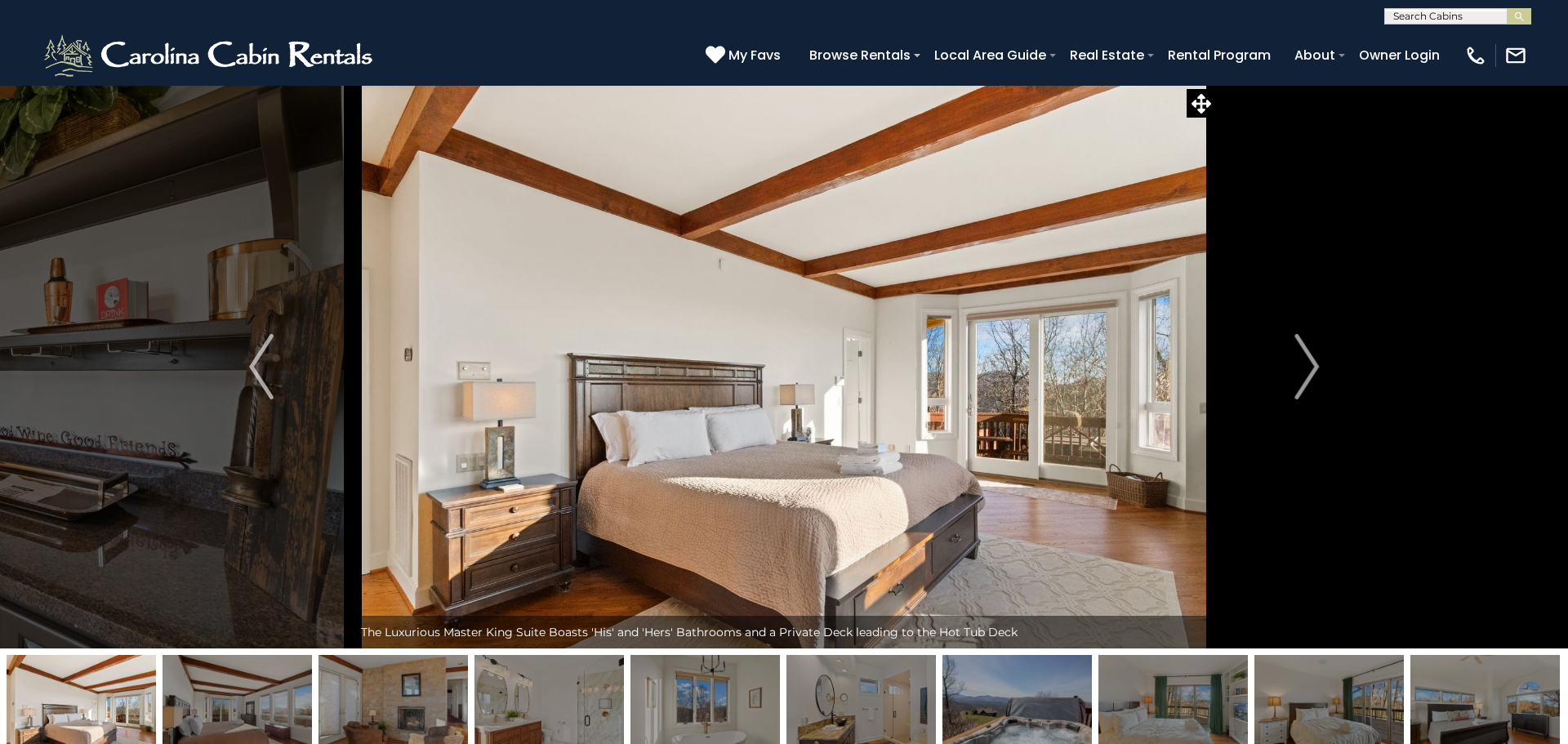
click at [1310, 362] on img "Next" at bounding box center [1307, 367] width 25 height 66
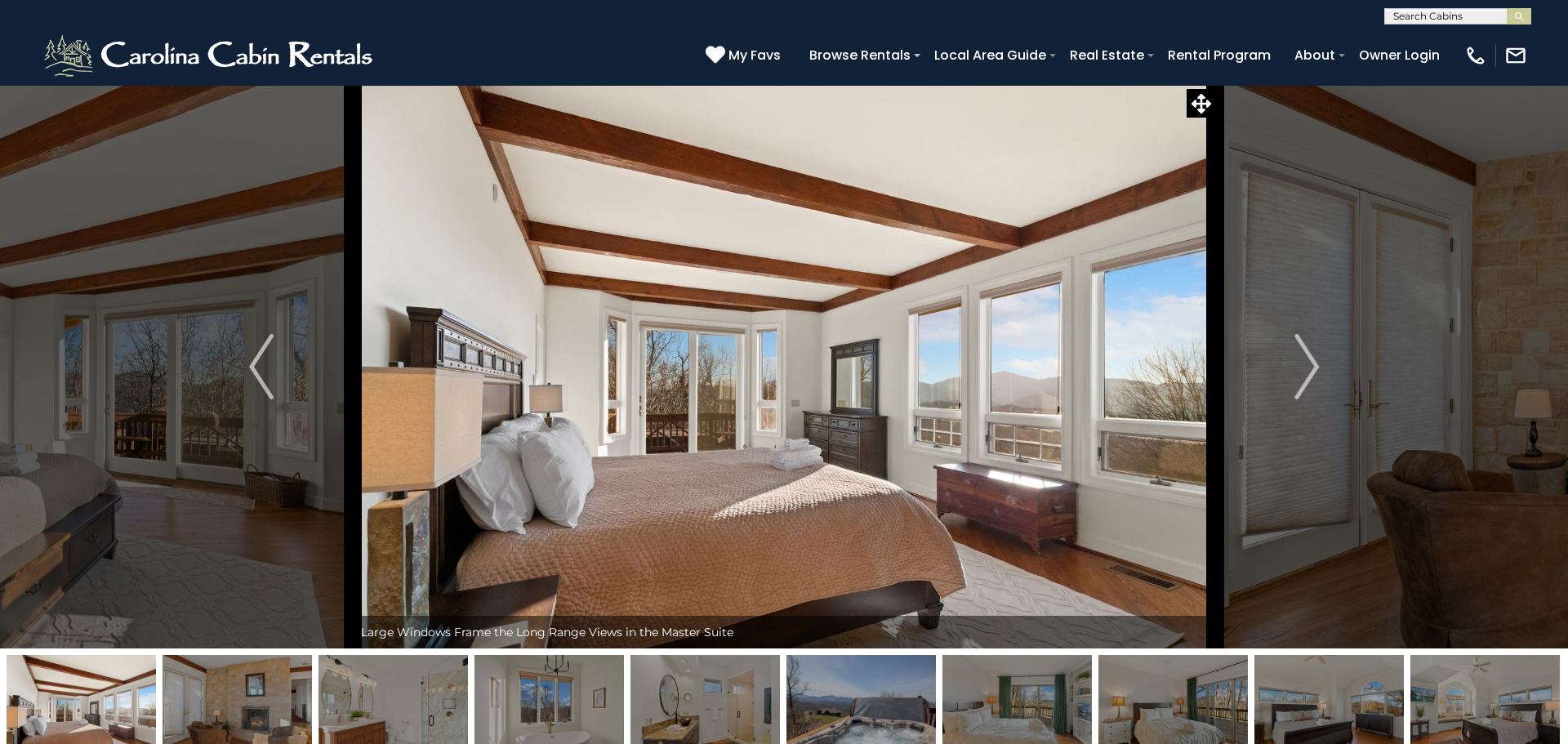
click at [1310, 362] on img "Next" at bounding box center [1307, 367] width 25 height 66
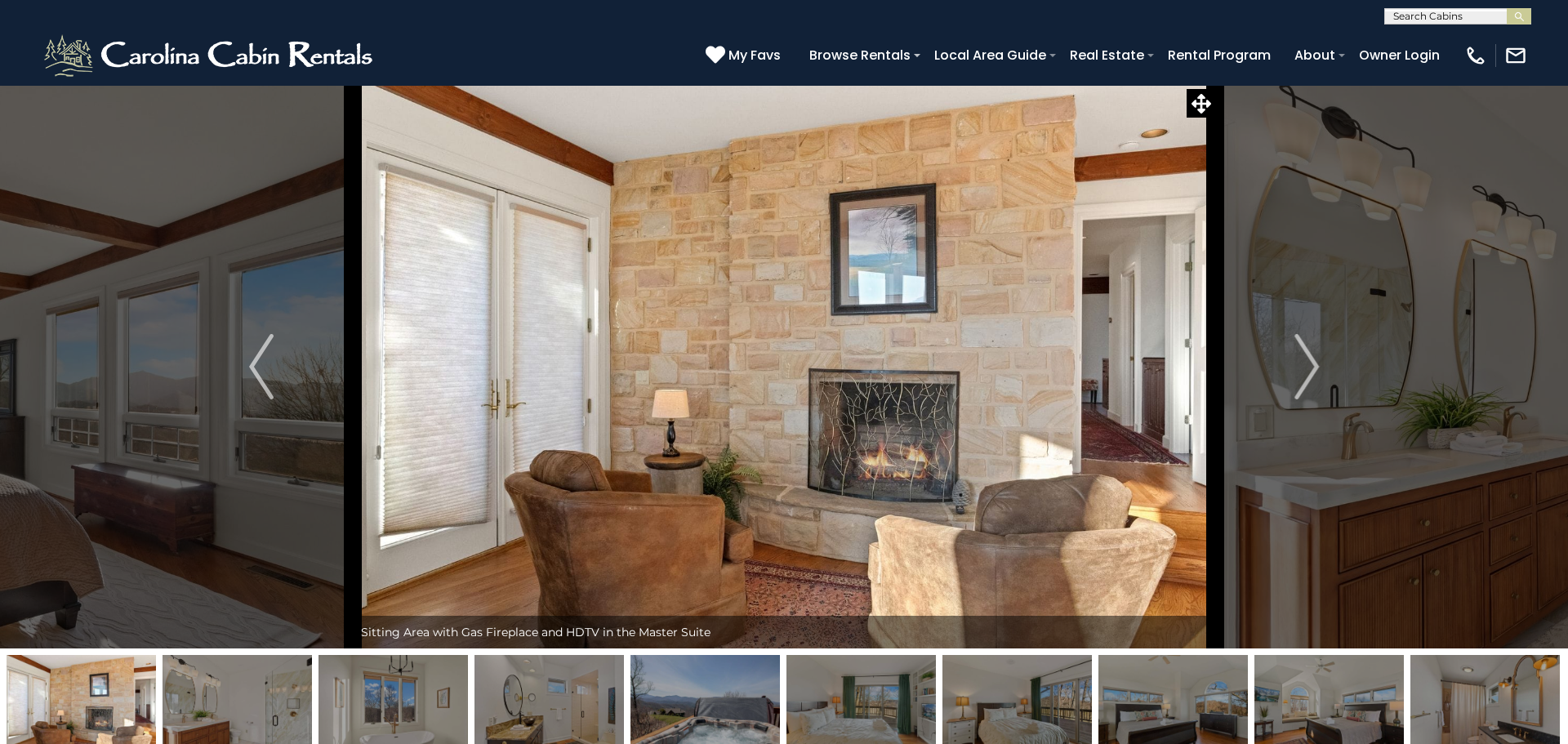
click at [1310, 362] on img "Next" at bounding box center [1307, 367] width 25 height 66
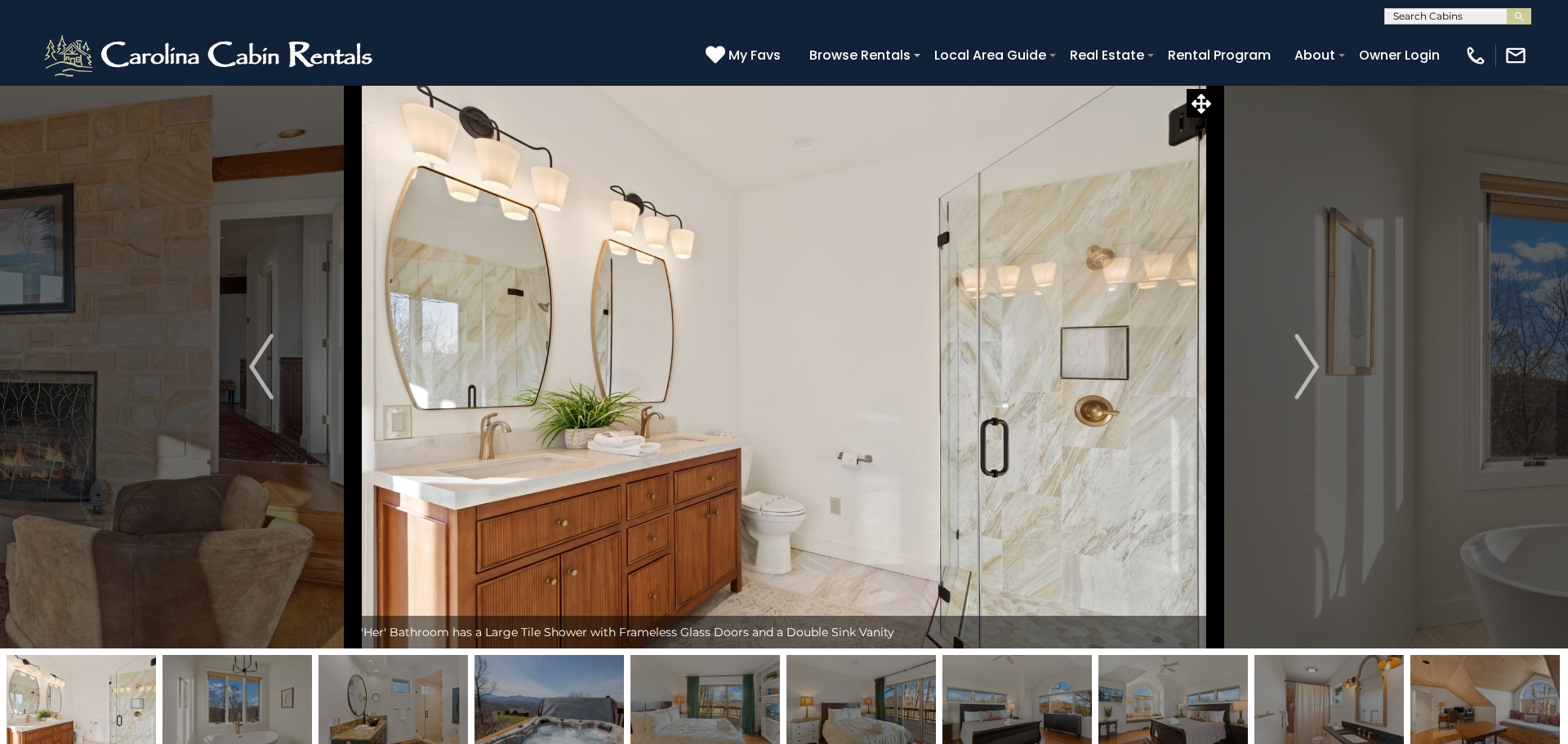
click at [1310, 362] on img "Next" at bounding box center [1307, 367] width 25 height 66
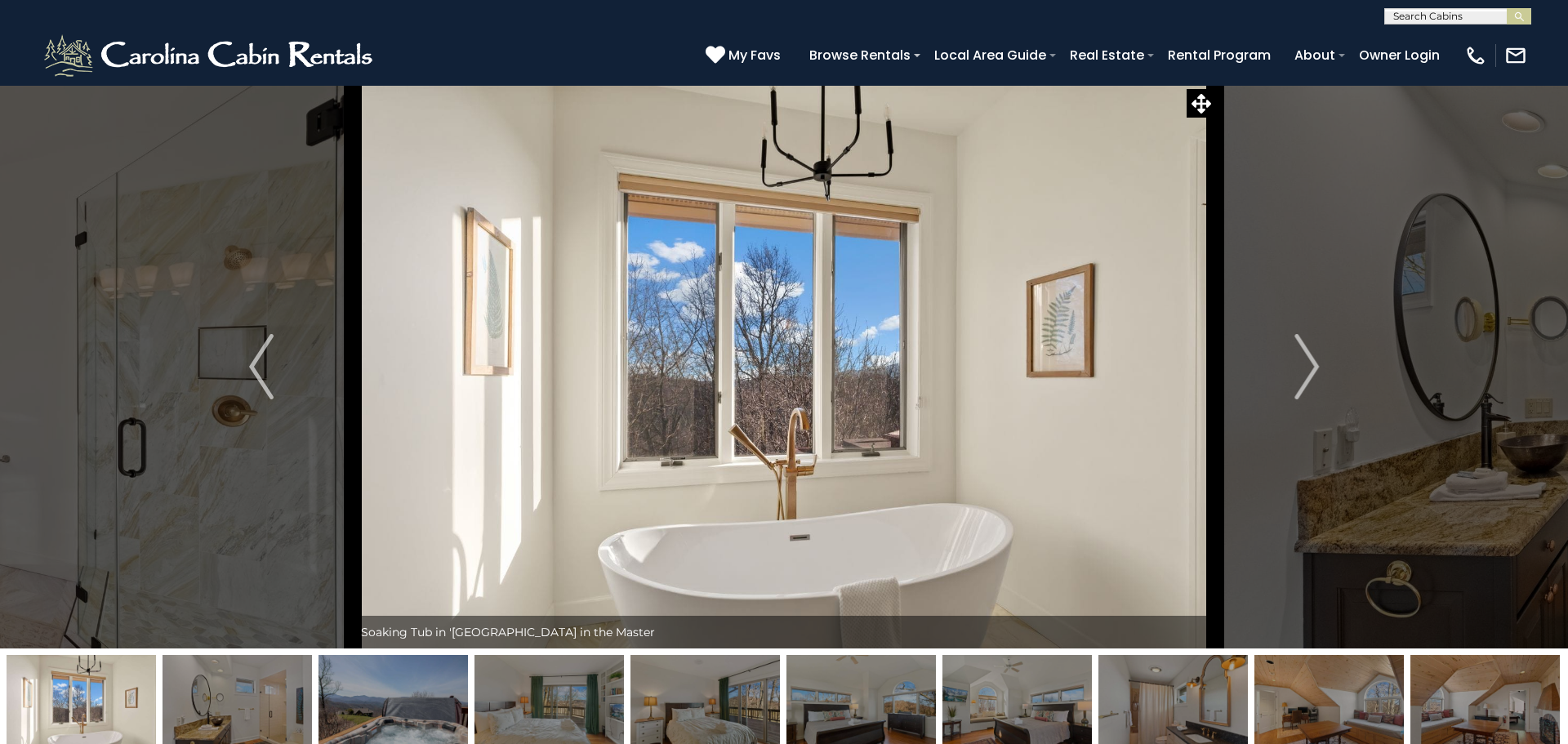
click at [1310, 362] on img "Next" at bounding box center [1307, 367] width 25 height 66
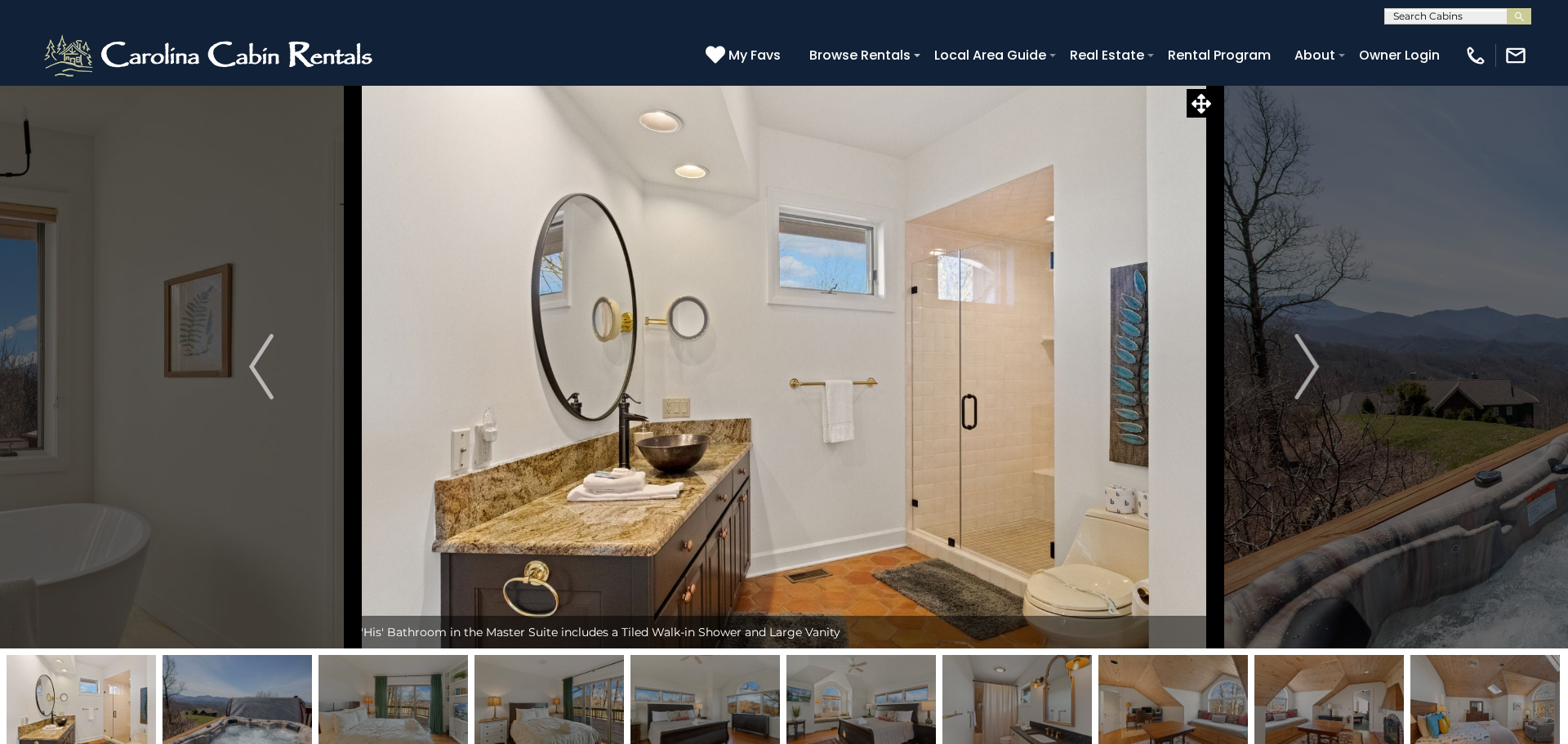
click at [1310, 362] on img "Next" at bounding box center [1307, 367] width 25 height 66
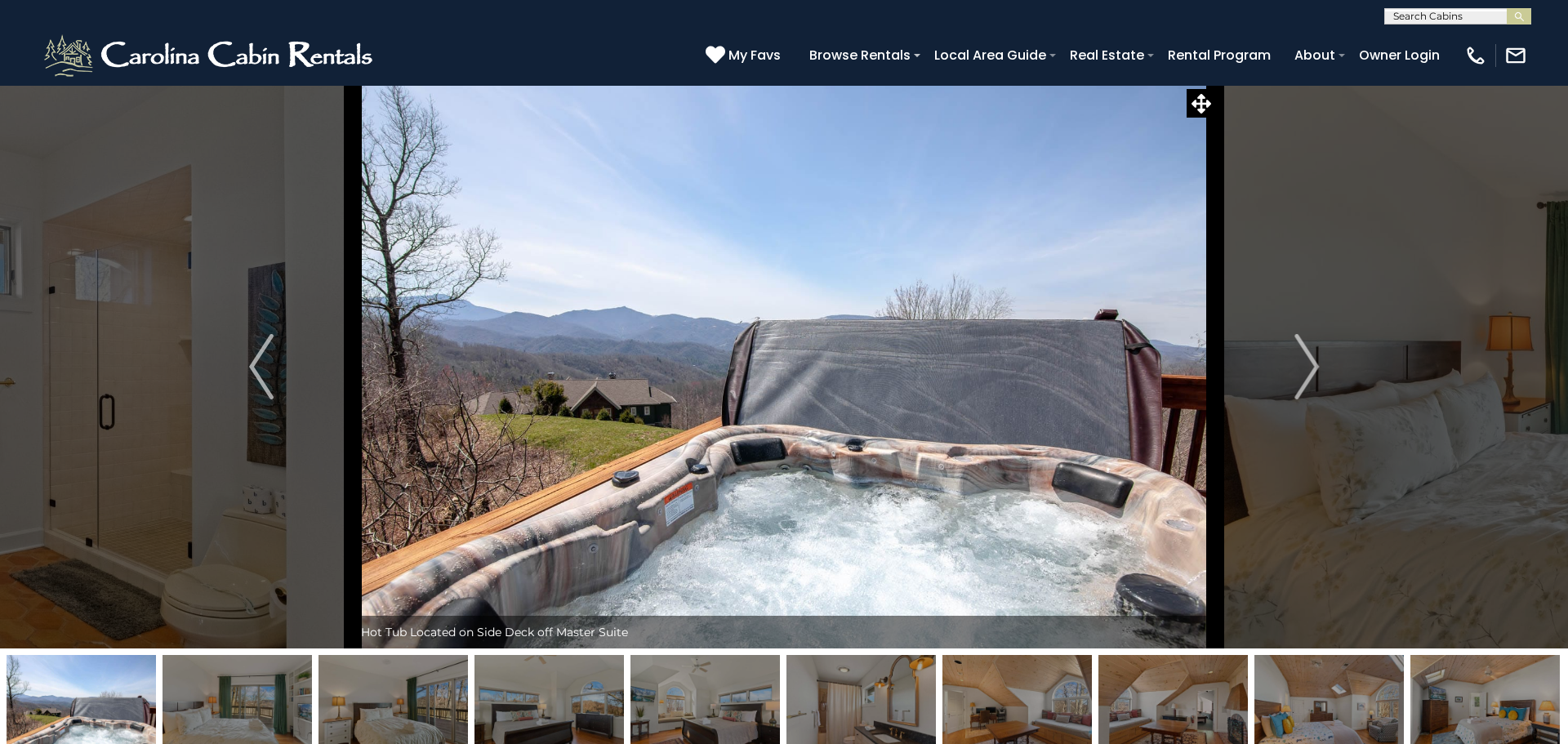
click at [1310, 362] on img "Next" at bounding box center [1307, 367] width 25 height 66
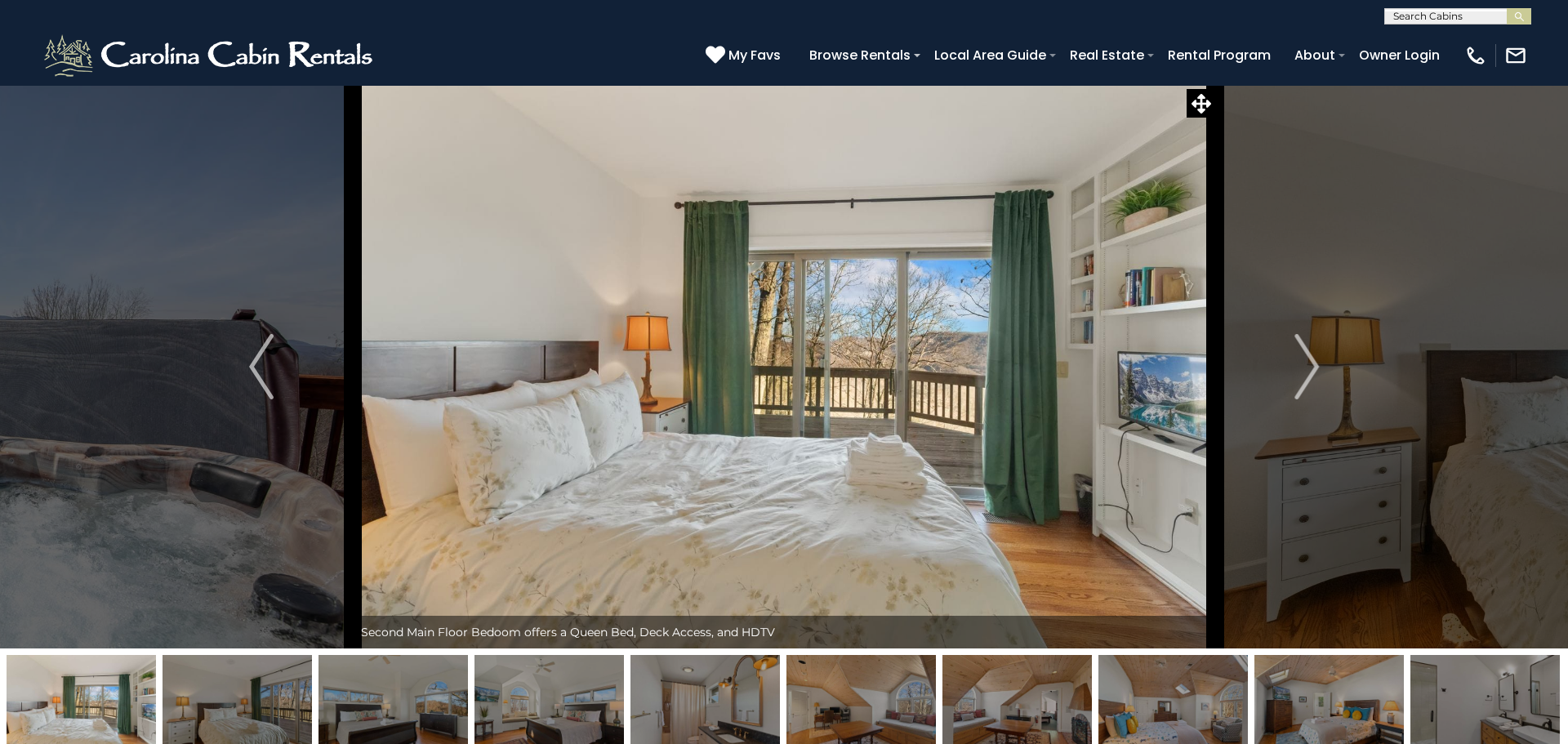
click at [1310, 362] on img "Next" at bounding box center [1307, 367] width 25 height 66
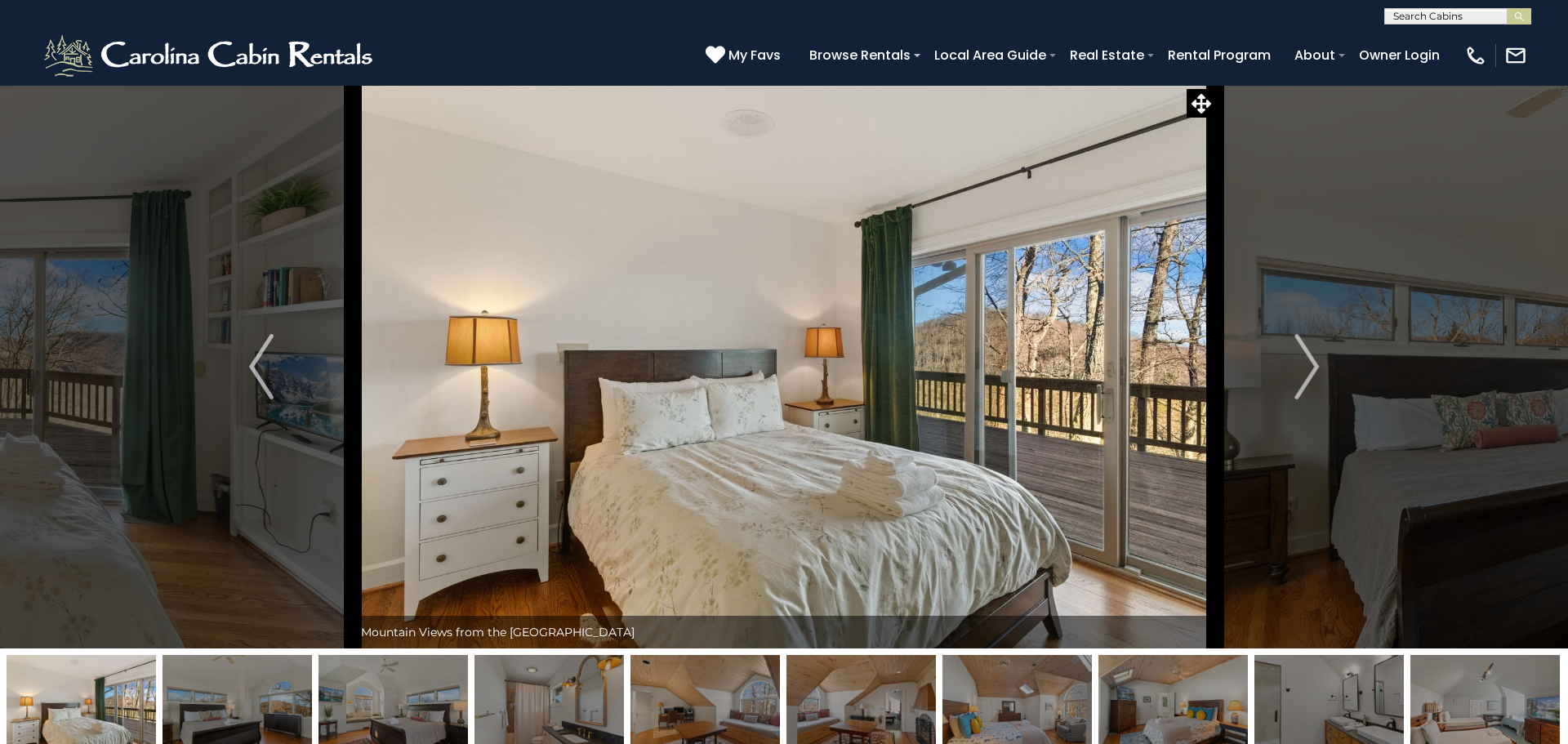
click at [1310, 362] on img "Next" at bounding box center [1307, 367] width 25 height 66
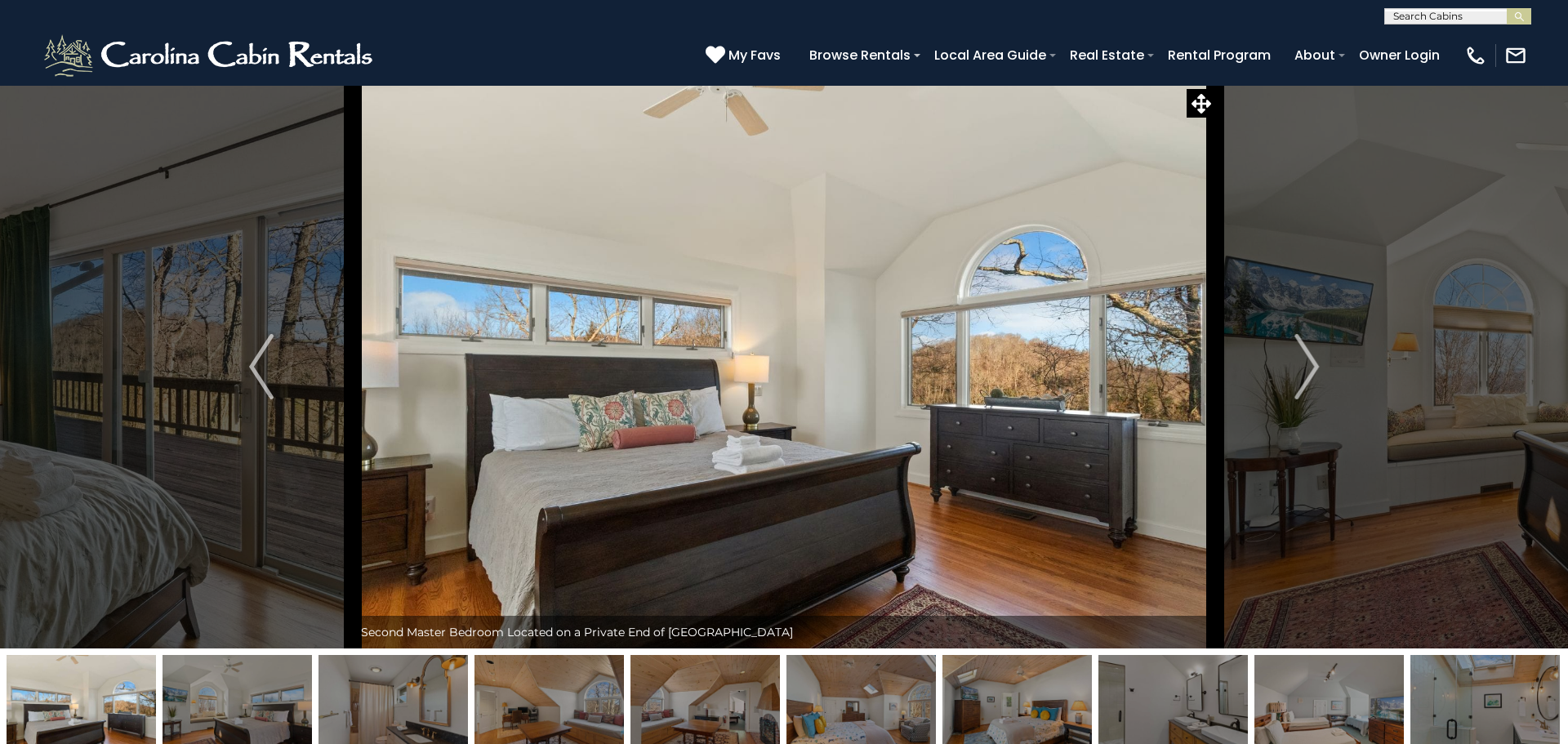
click at [1310, 362] on img "Next" at bounding box center [1307, 367] width 25 height 66
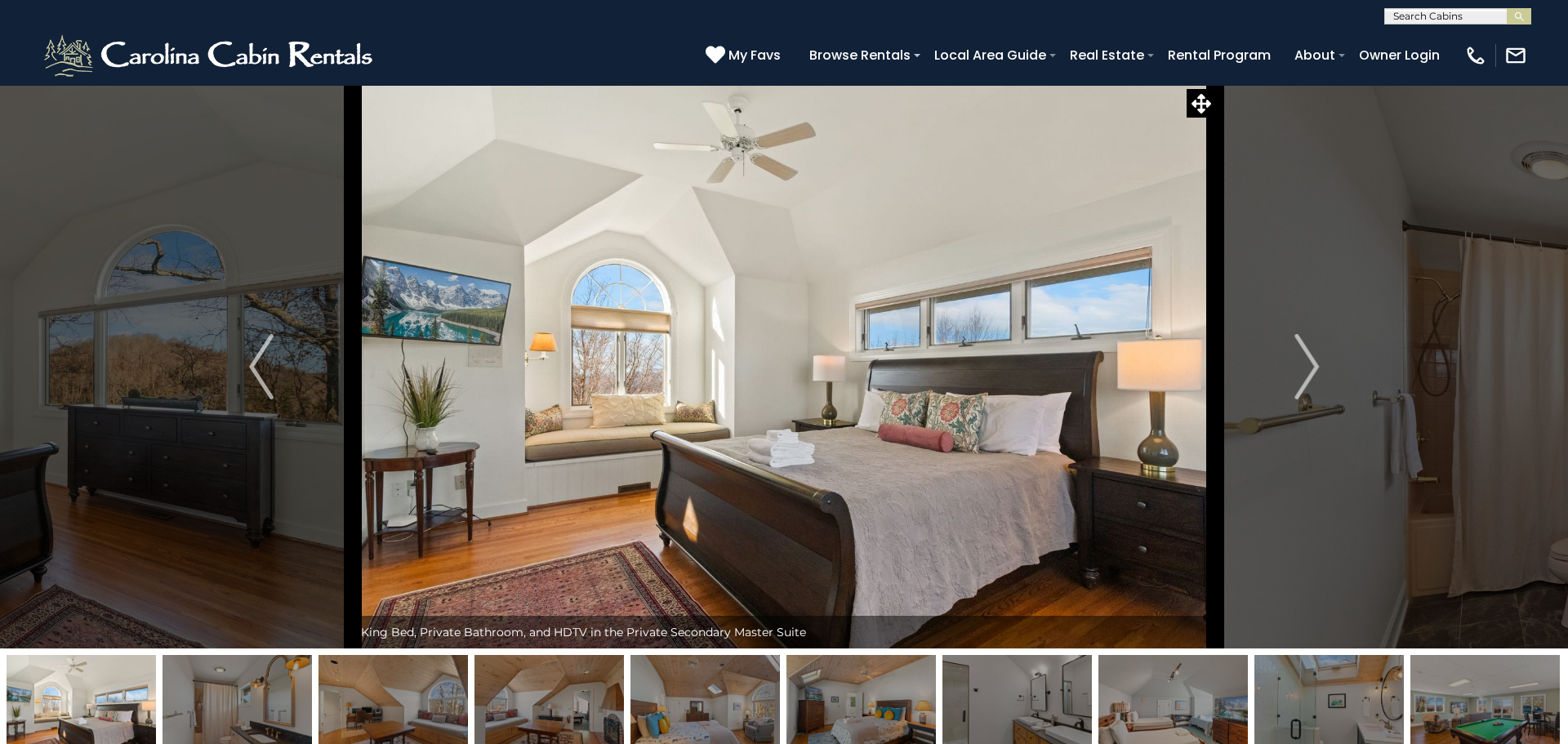
click at [1310, 362] on img "Next" at bounding box center [1307, 367] width 25 height 66
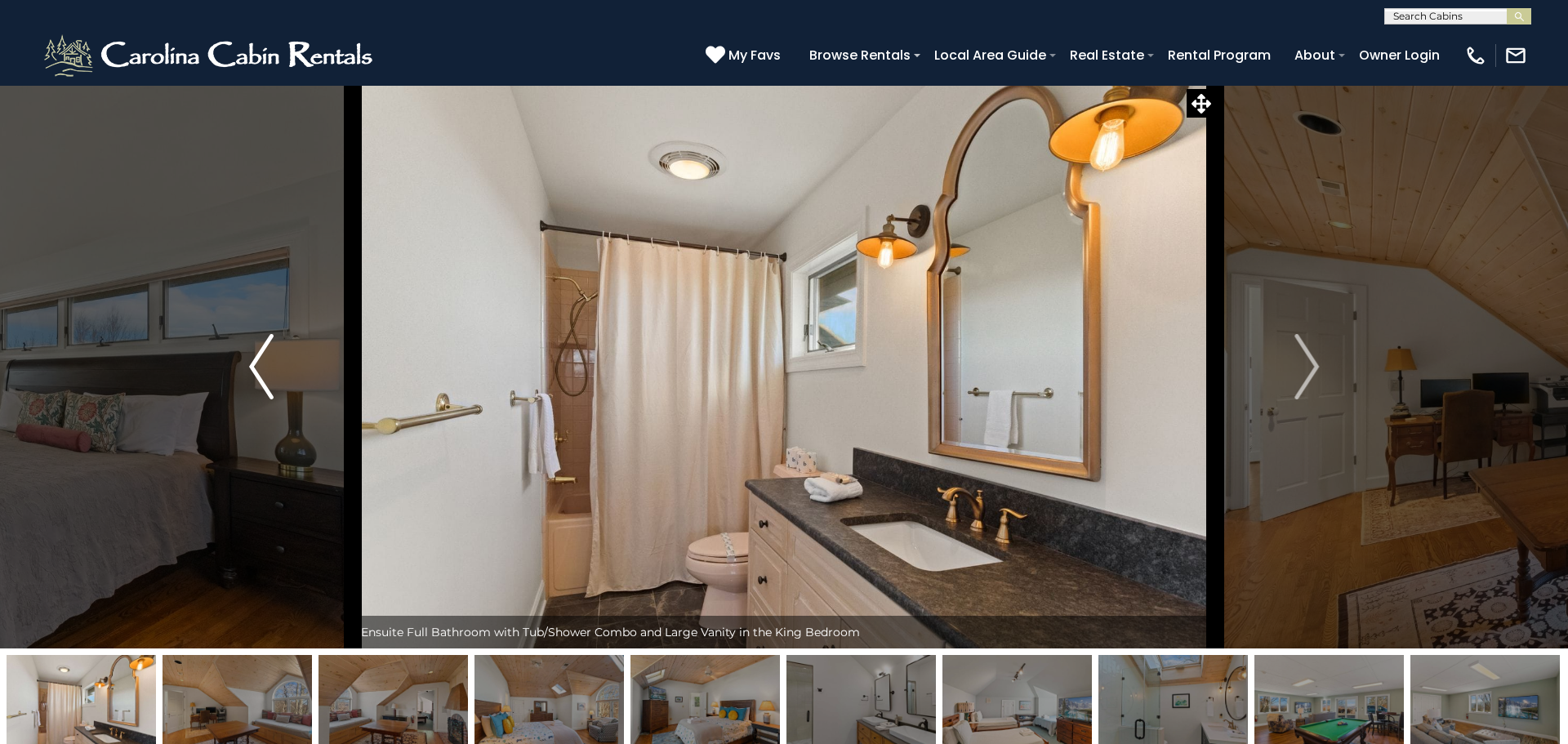
click at [258, 346] on img "Previous" at bounding box center [261, 367] width 25 height 66
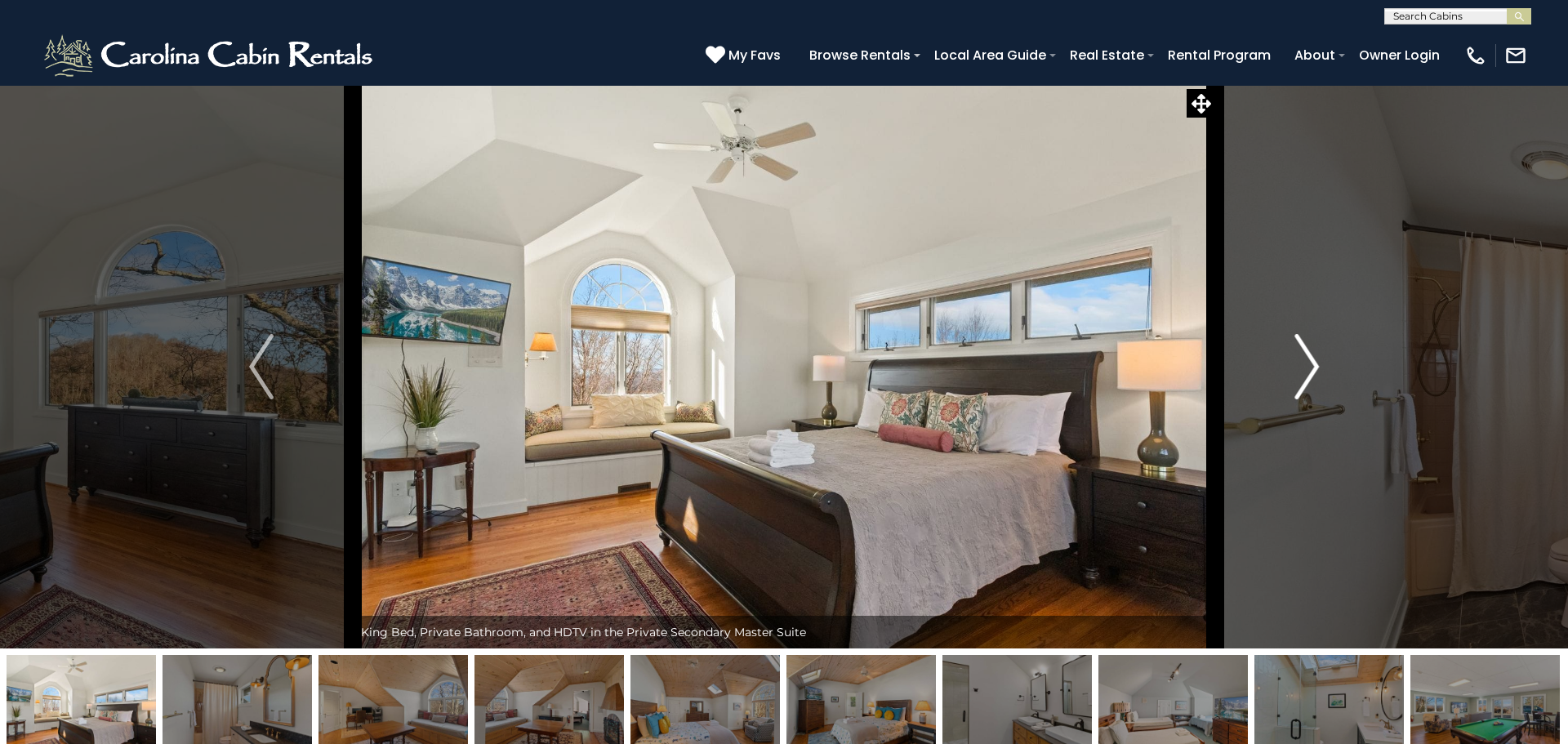
click at [1309, 380] on img "Next" at bounding box center [1307, 367] width 25 height 66
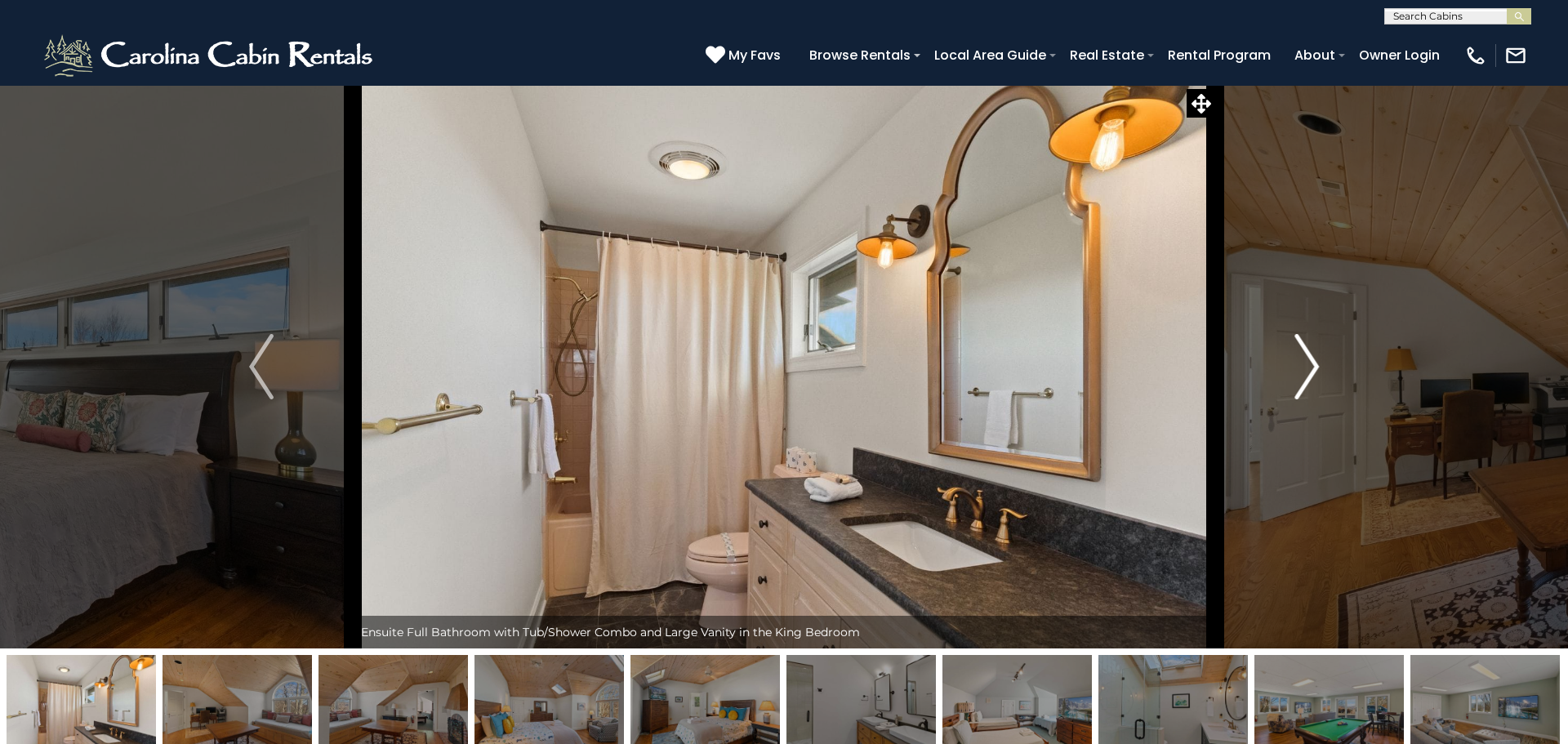
click at [1309, 380] on img "Next" at bounding box center [1307, 367] width 25 height 66
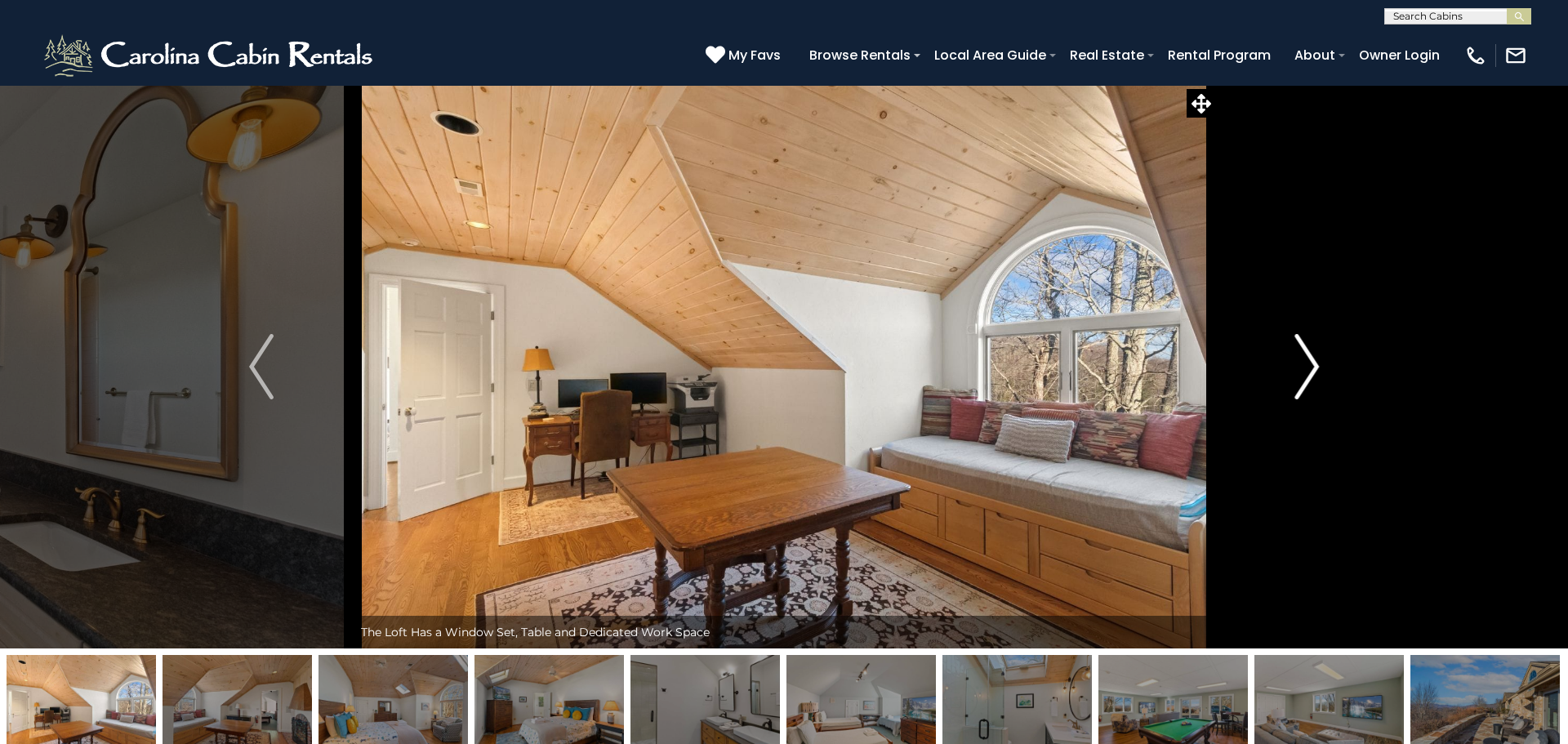
click at [1309, 380] on img "Next" at bounding box center [1307, 367] width 25 height 66
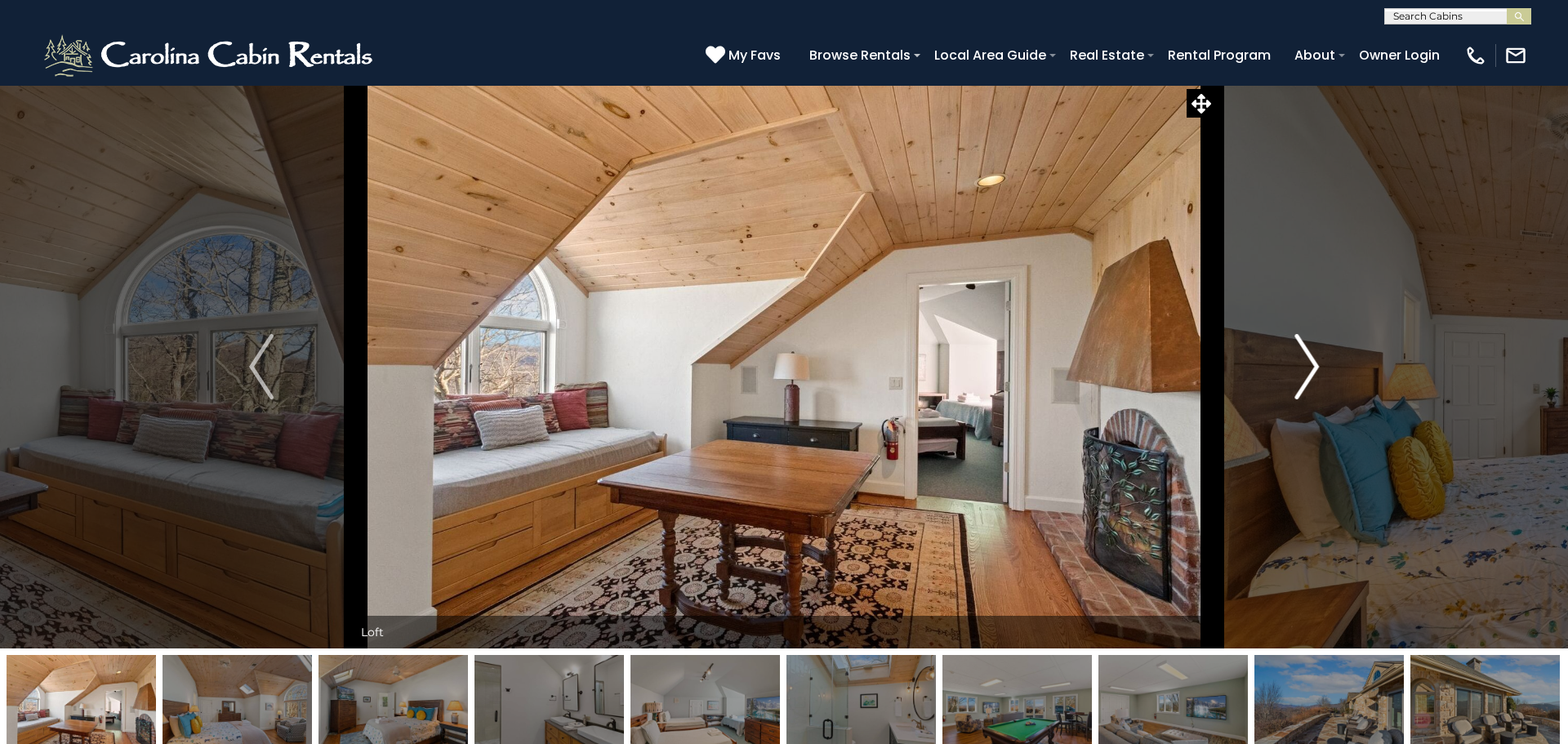
click at [1309, 380] on img "Next" at bounding box center [1307, 367] width 25 height 66
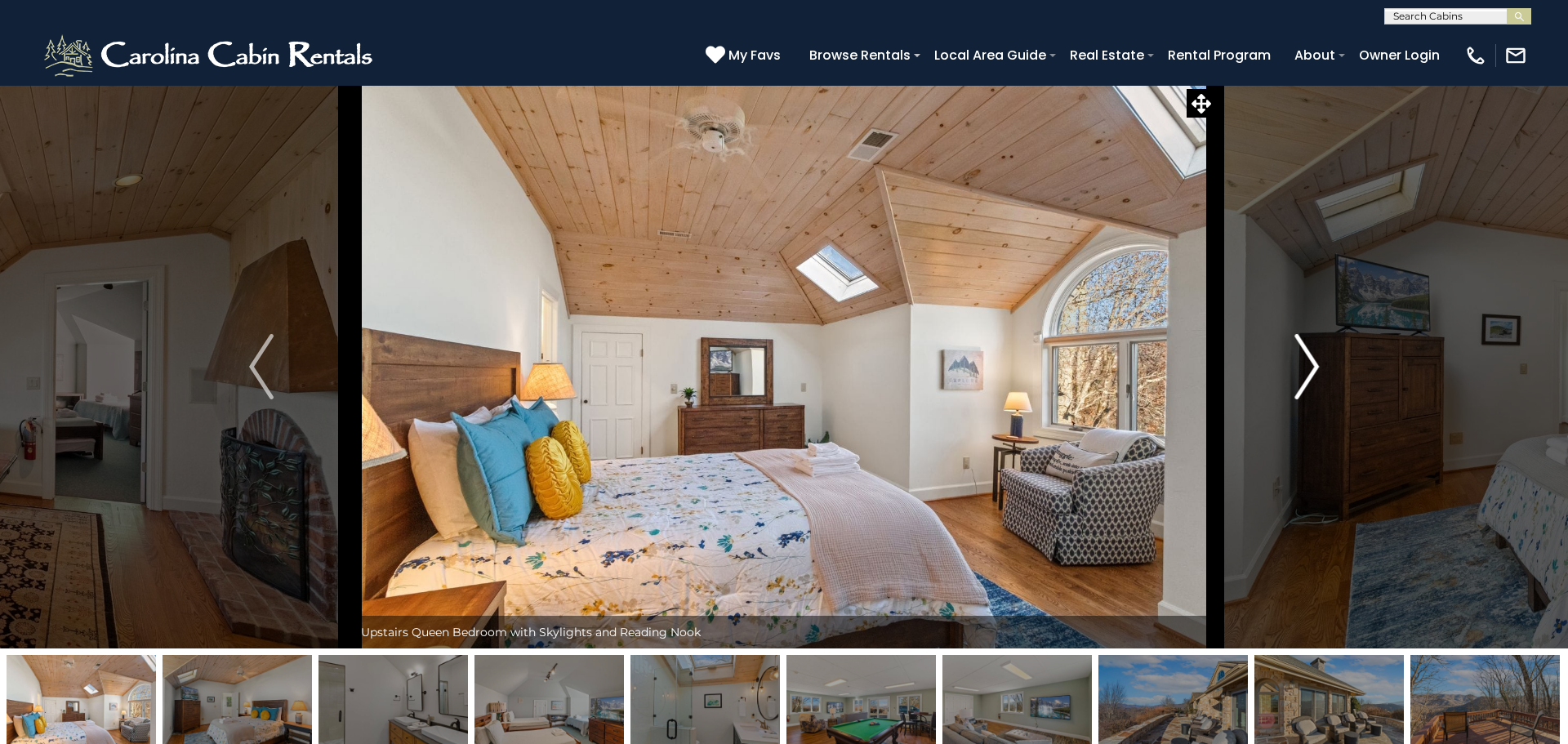
click at [1309, 380] on img "Next" at bounding box center [1307, 367] width 25 height 66
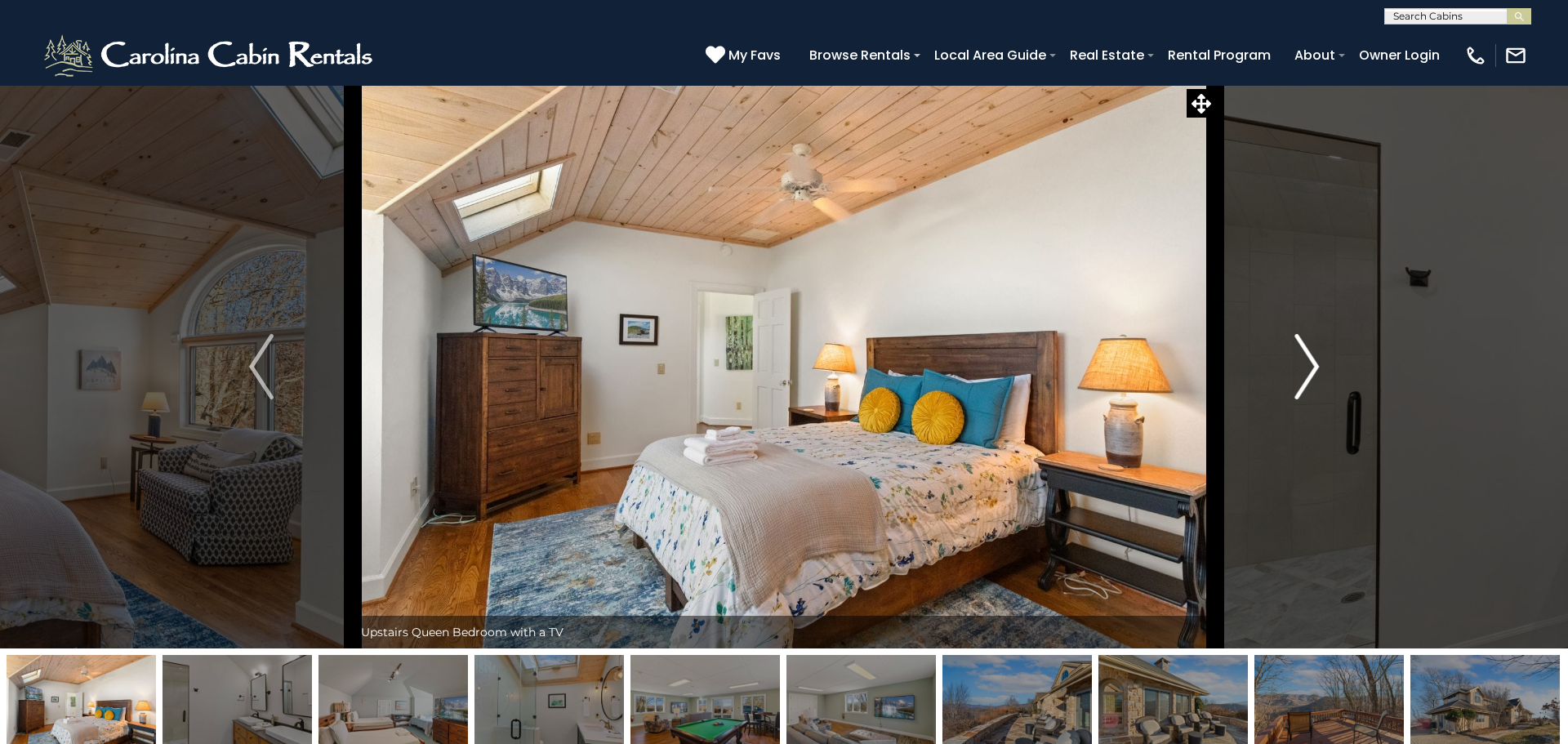
click at [1309, 380] on img "Next" at bounding box center [1307, 367] width 25 height 66
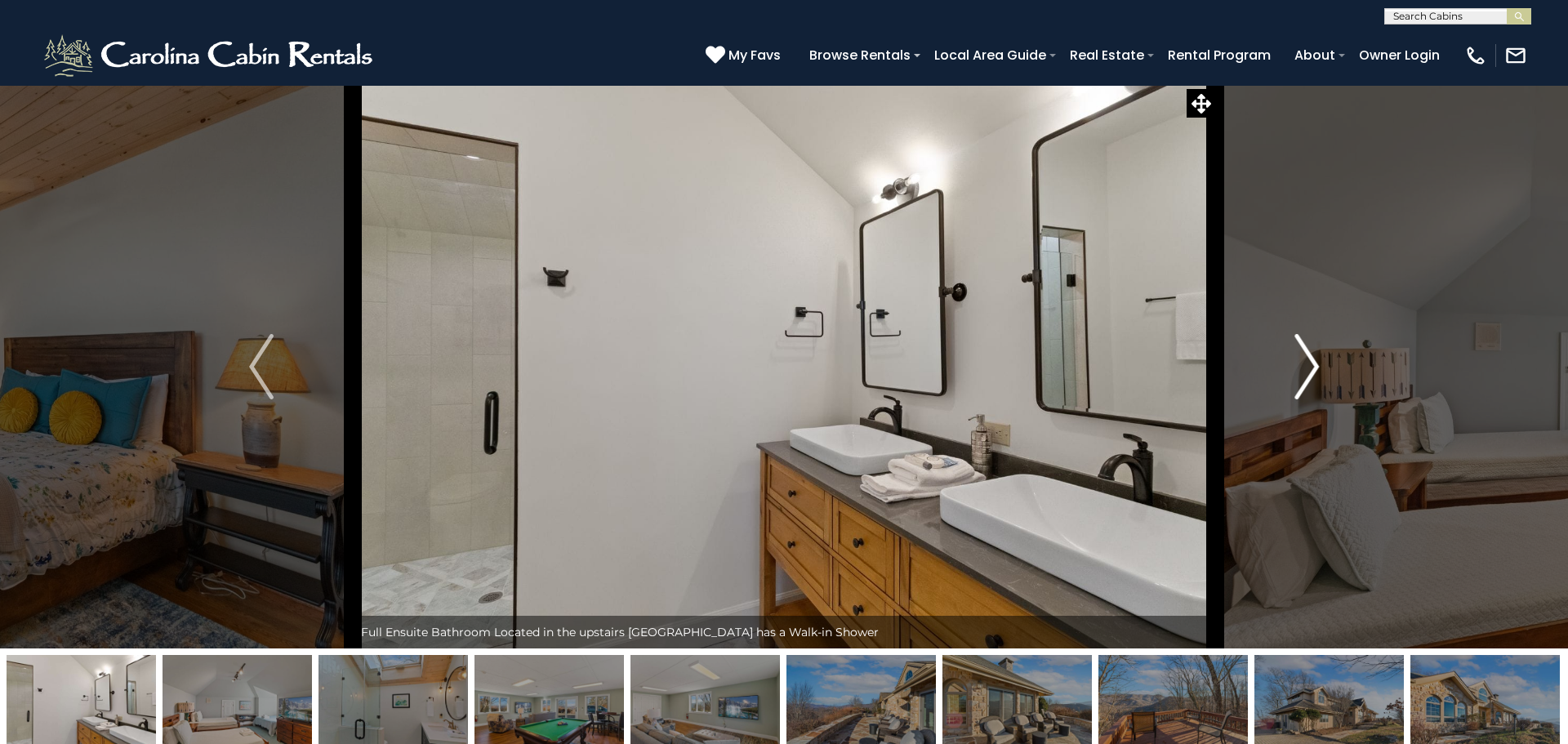
click at [1309, 380] on img "Next" at bounding box center [1307, 367] width 25 height 66
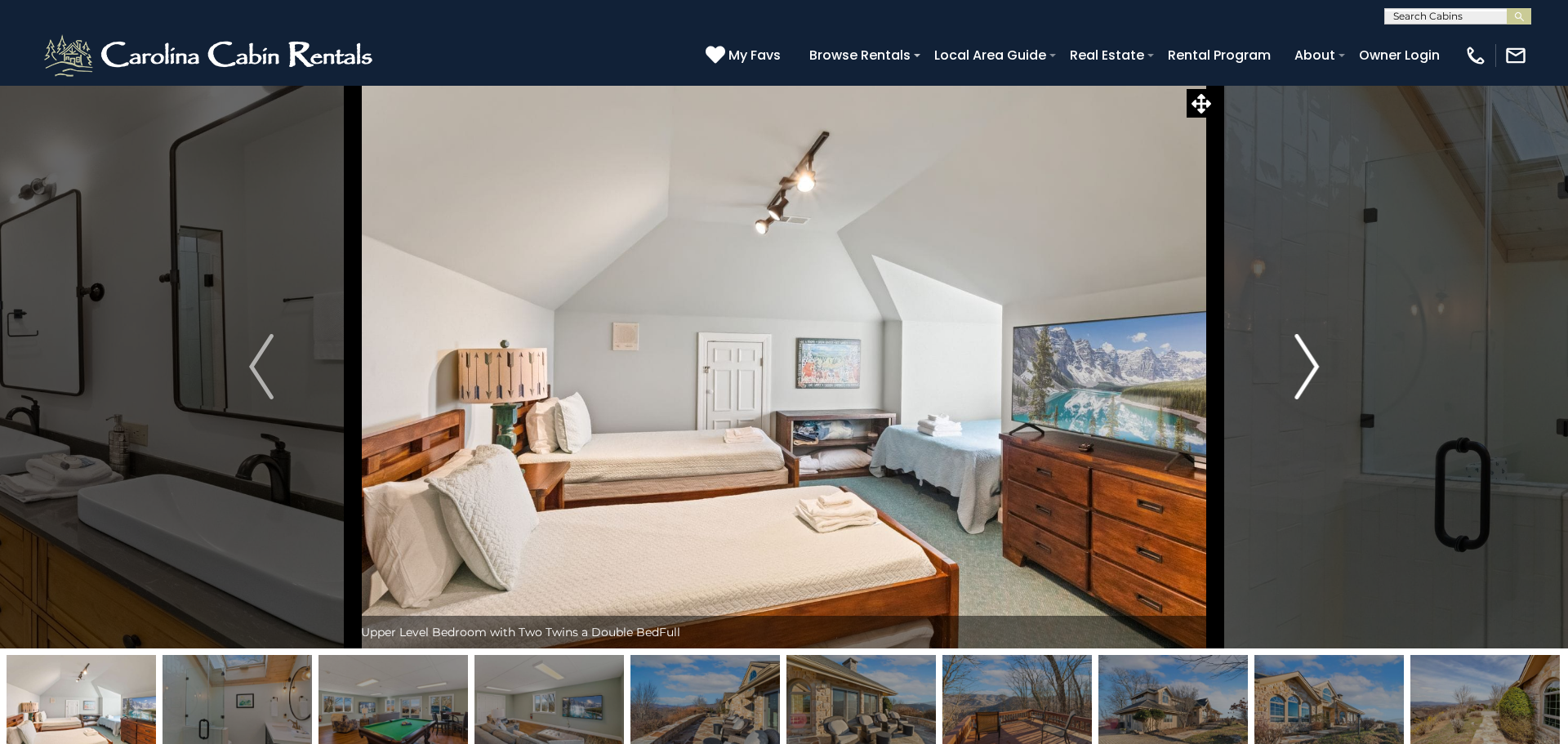
click at [1309, 380] on img "Next" at bounding box center [1307, 367] width 25 height 66
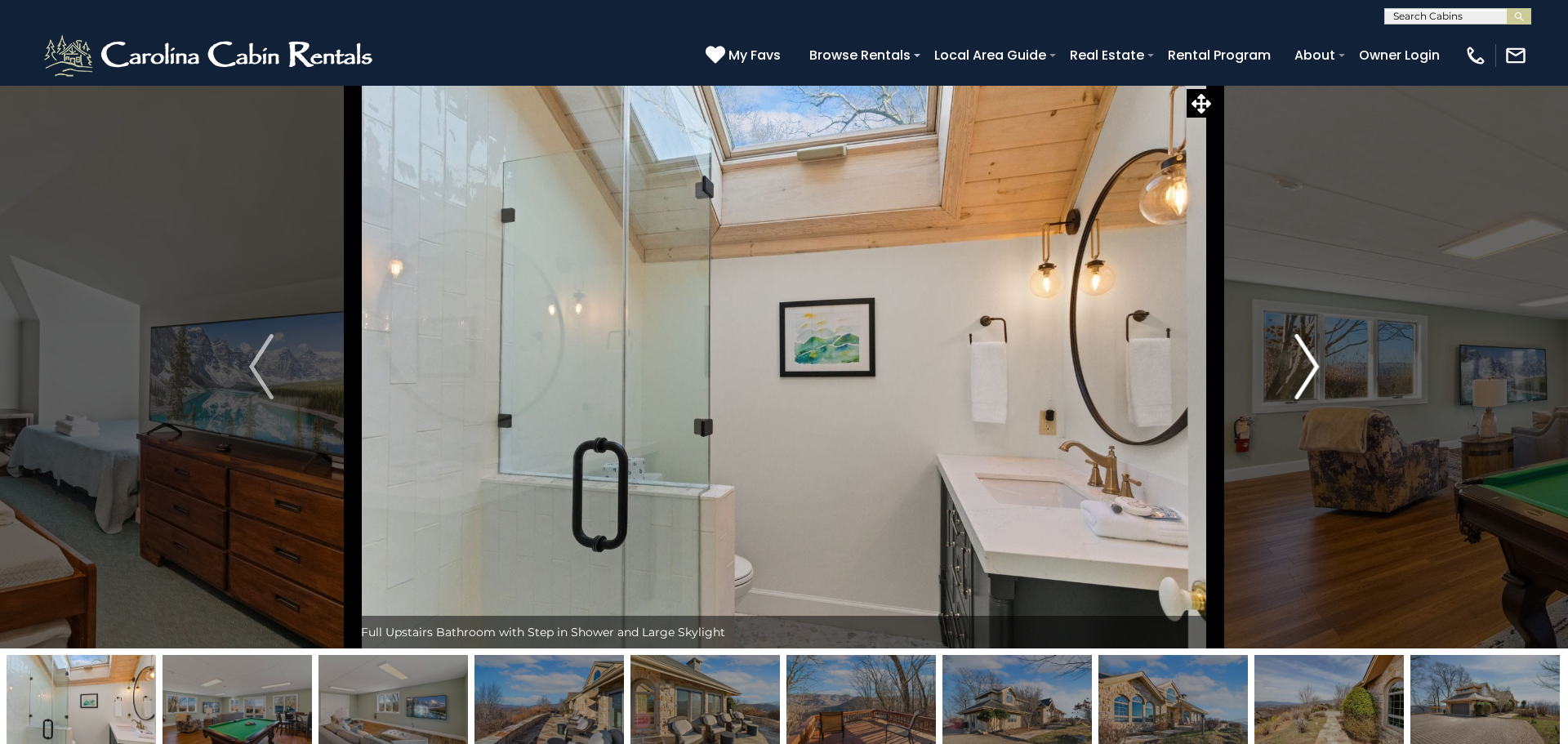
click at [1309, 380] on img "Next" at bounding box center [1307, 367] width 25 height 66
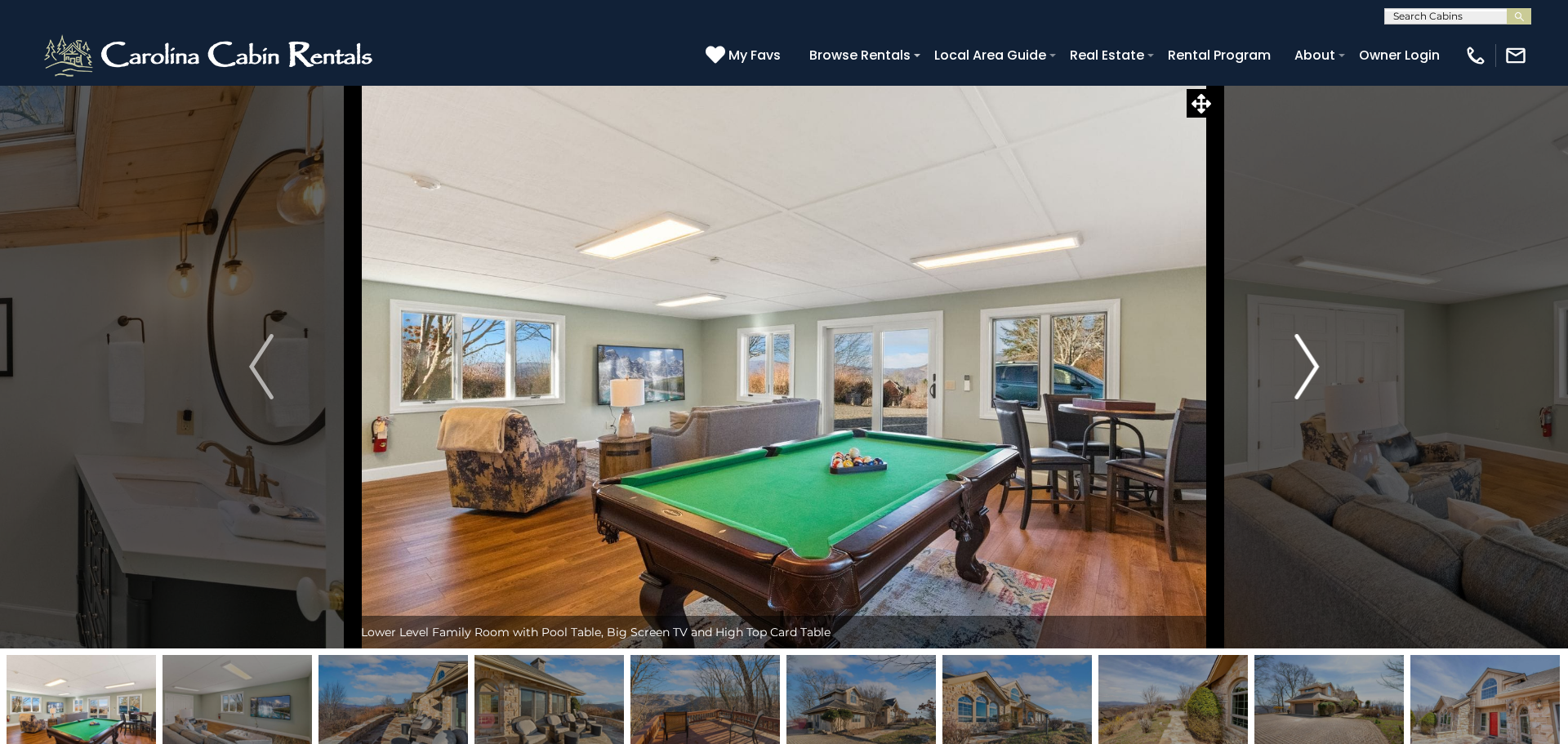
click at [1309, 380] on img "Next" at bounding box center [1307, 367] width 25 height 66
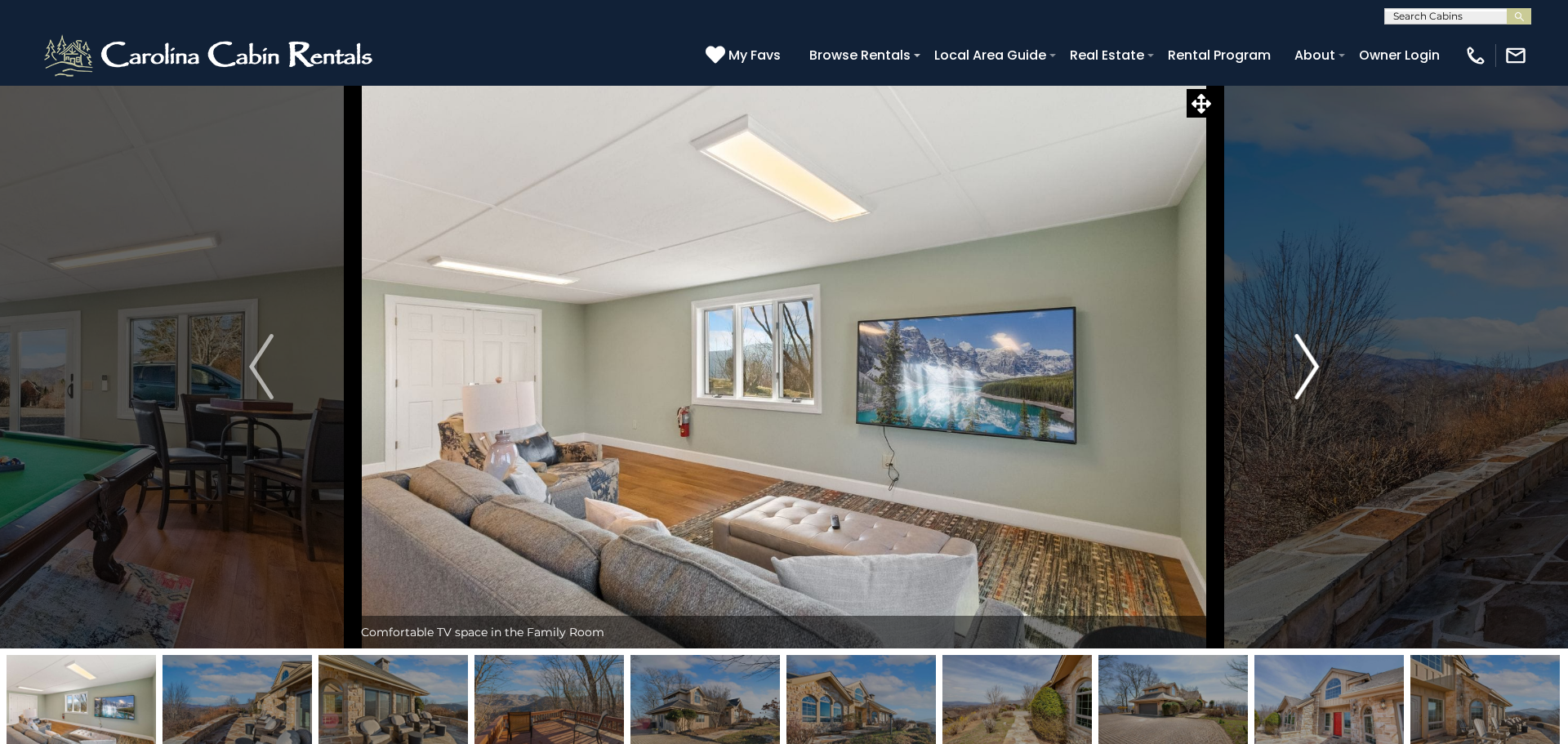
click at [1309, 380] on img "Next" at bounding box center [1307, 367] width 25 height 66
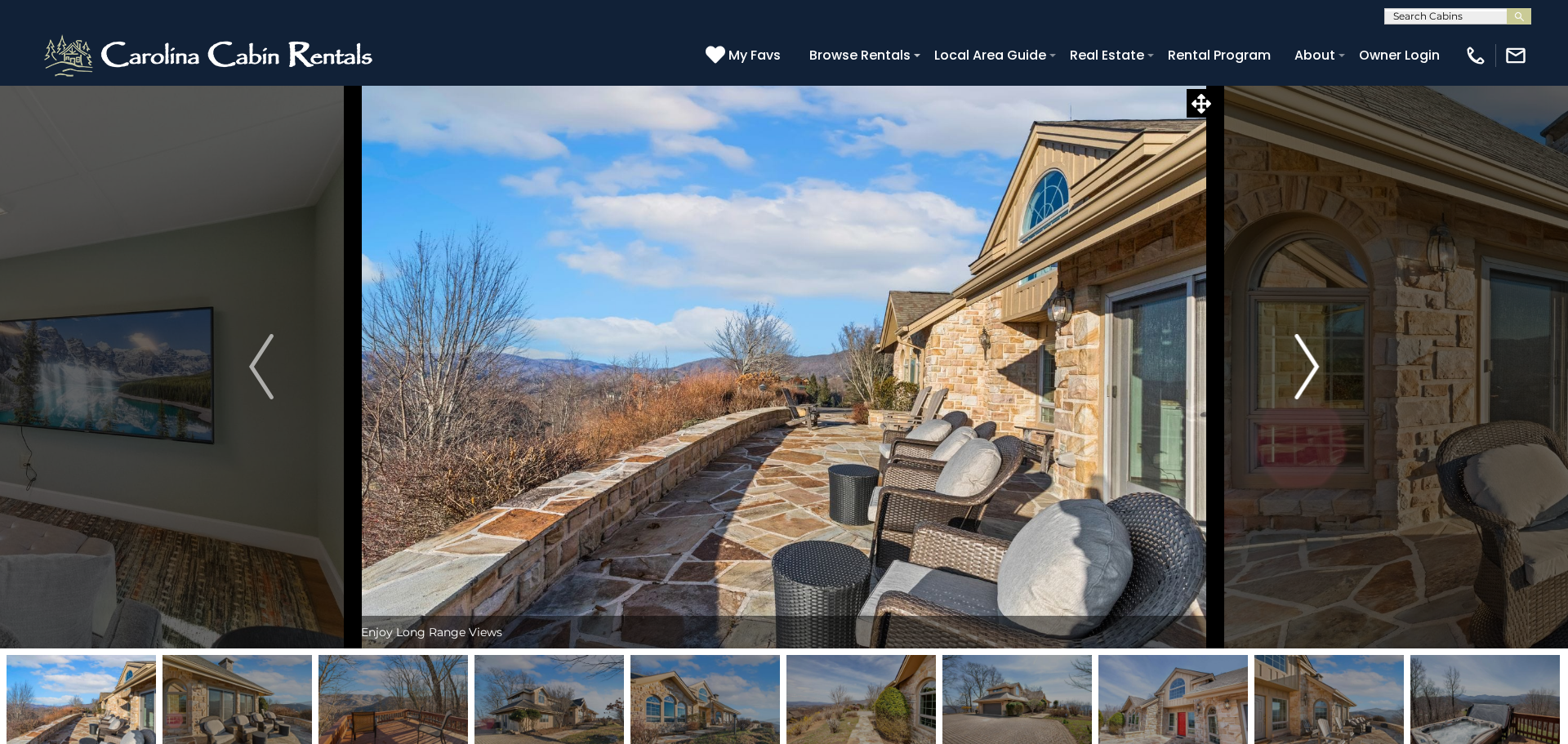
click at [1309, 380] on img "Next" at bounding box center [1307, 367] width 25 height 66
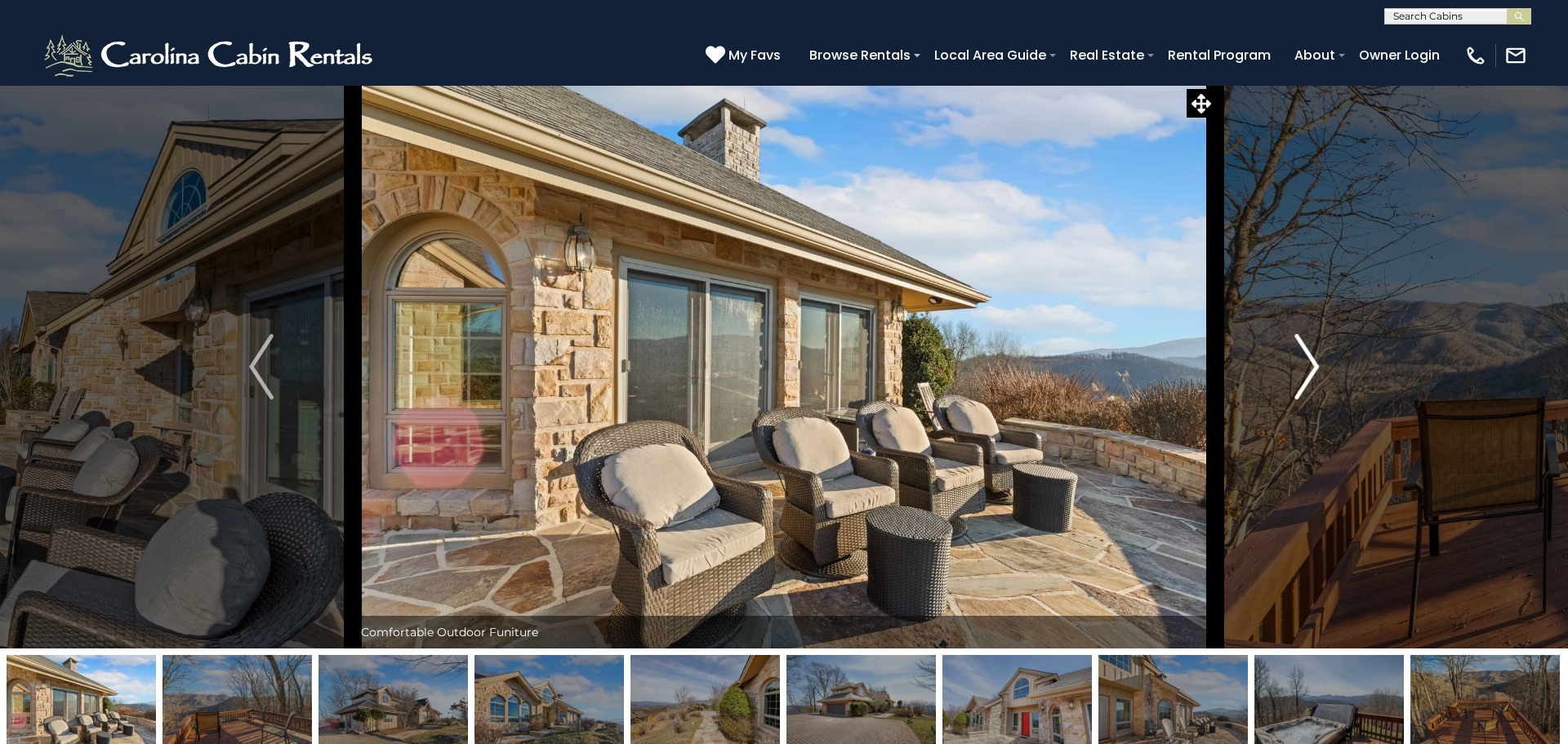
click at [1309, 380] on img "Next" at bounding box center [1307, 367] width 25 height 66
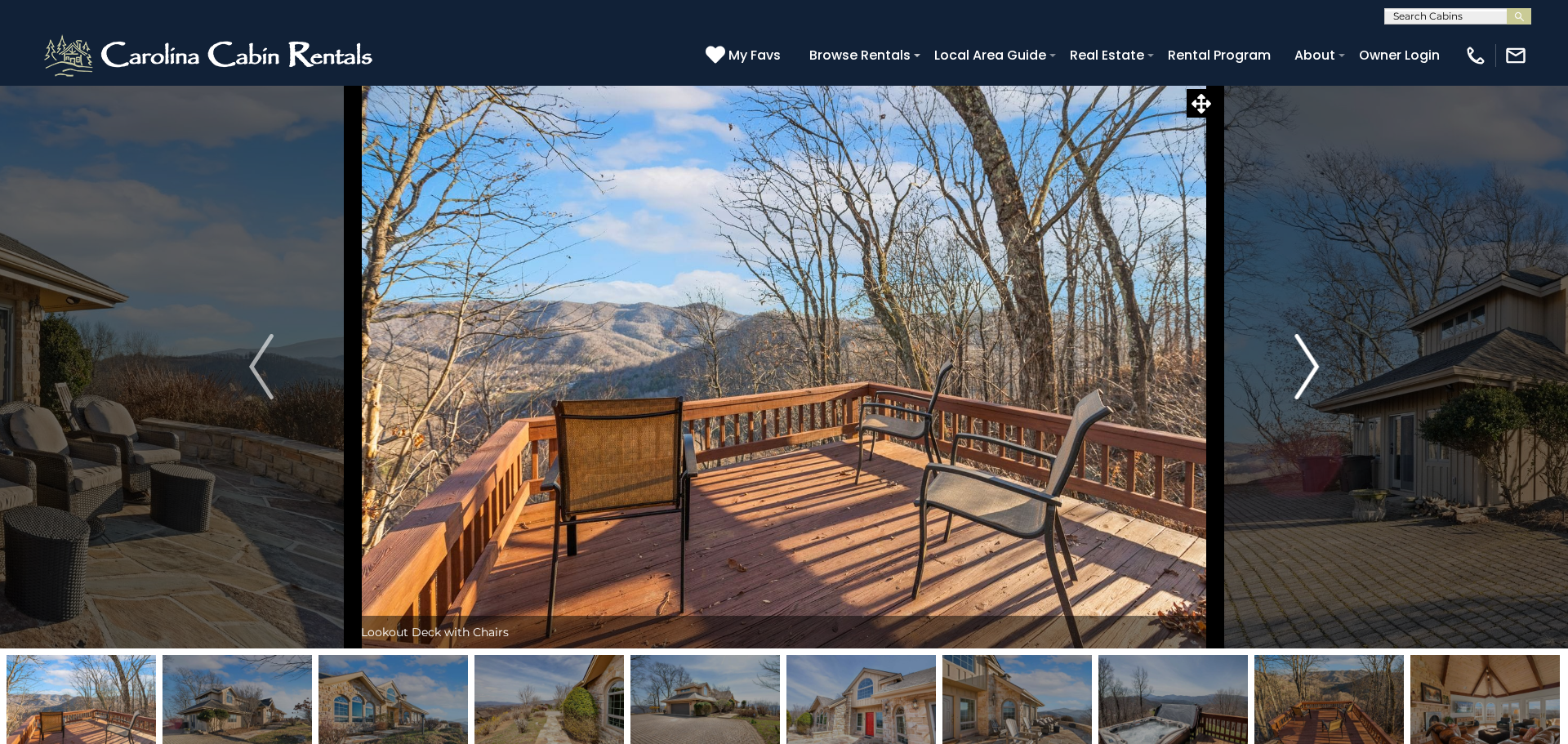
click at [1309, 380] on img "Next" at bounding box center [1307, 367] width 25 height 66
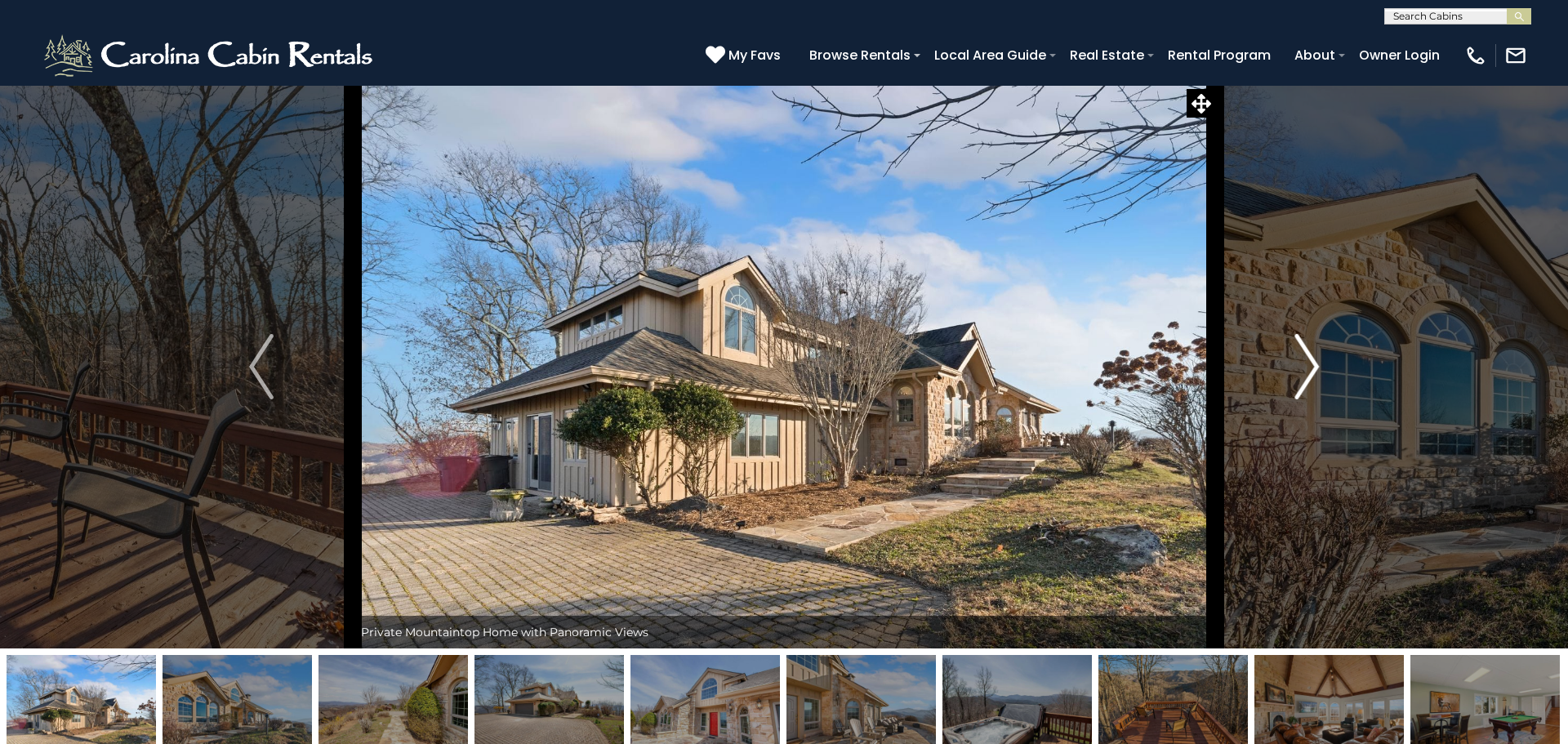
click at [1309, 380] on img "Next" at bounding box center [1307, 367] width 25 height 66
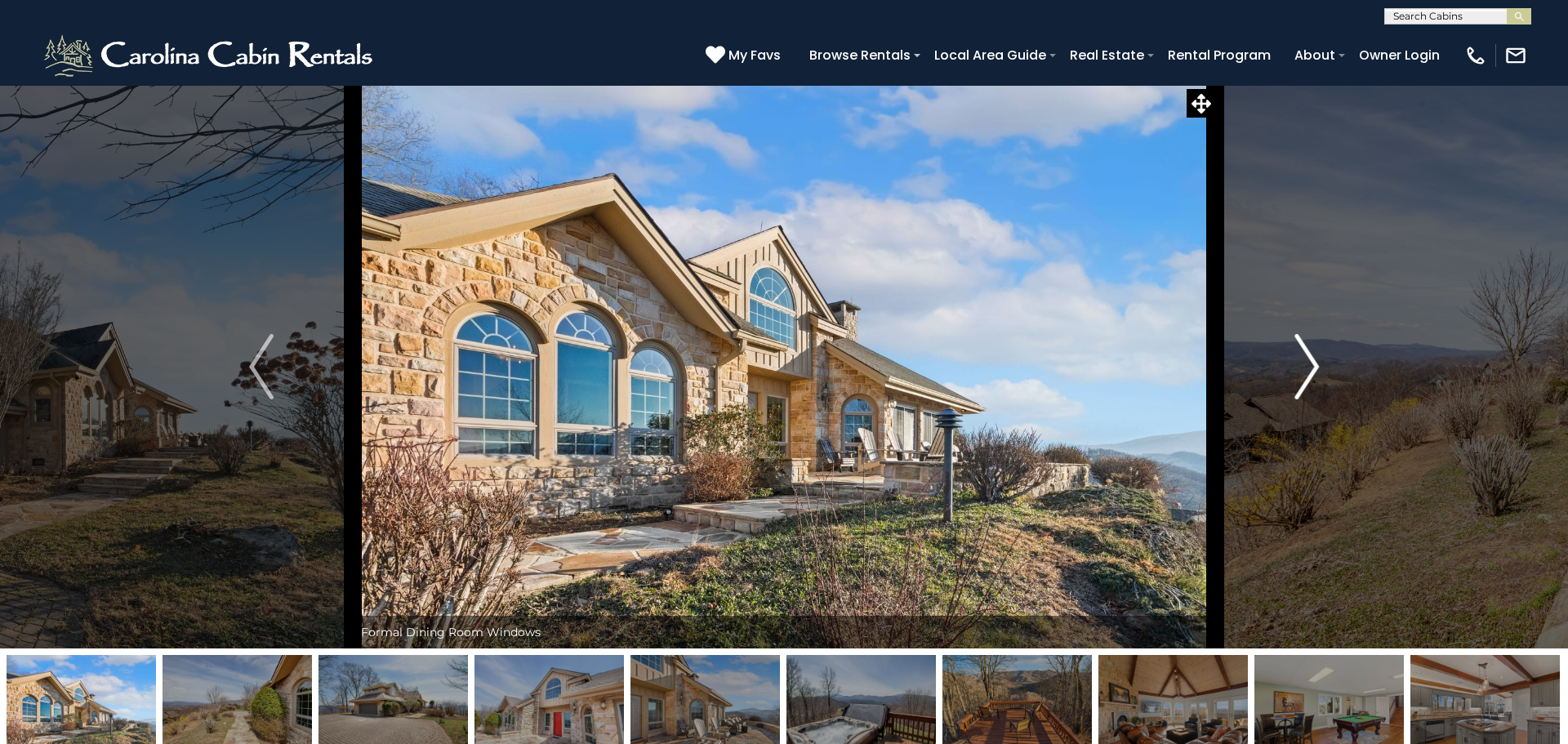
click at [1309, 380] on img "Next" at bounding box center [1307, 367] width 25 height 66
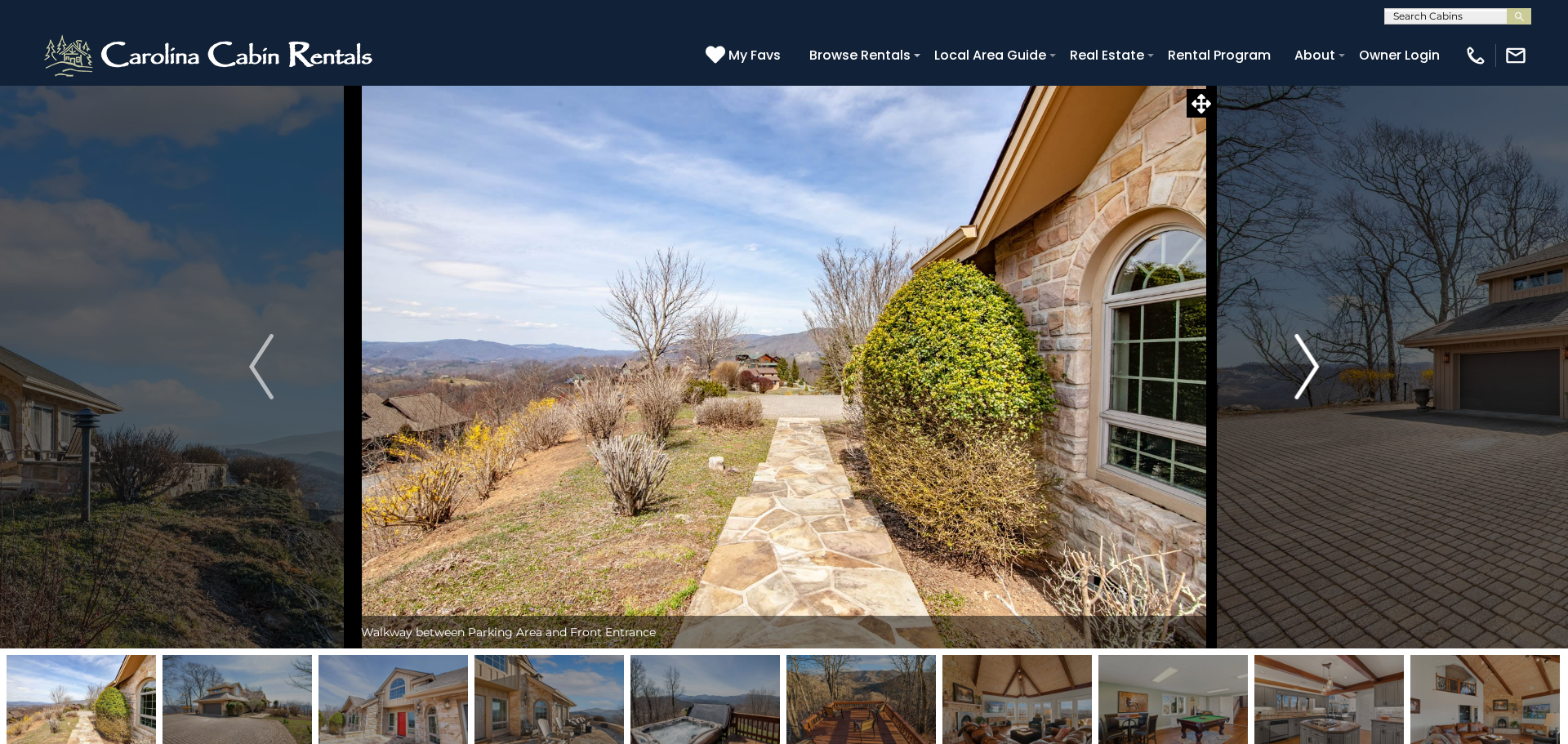
click at [1309, 380] on img "Next" at bounding box center [1307, 367] width 25 height 66
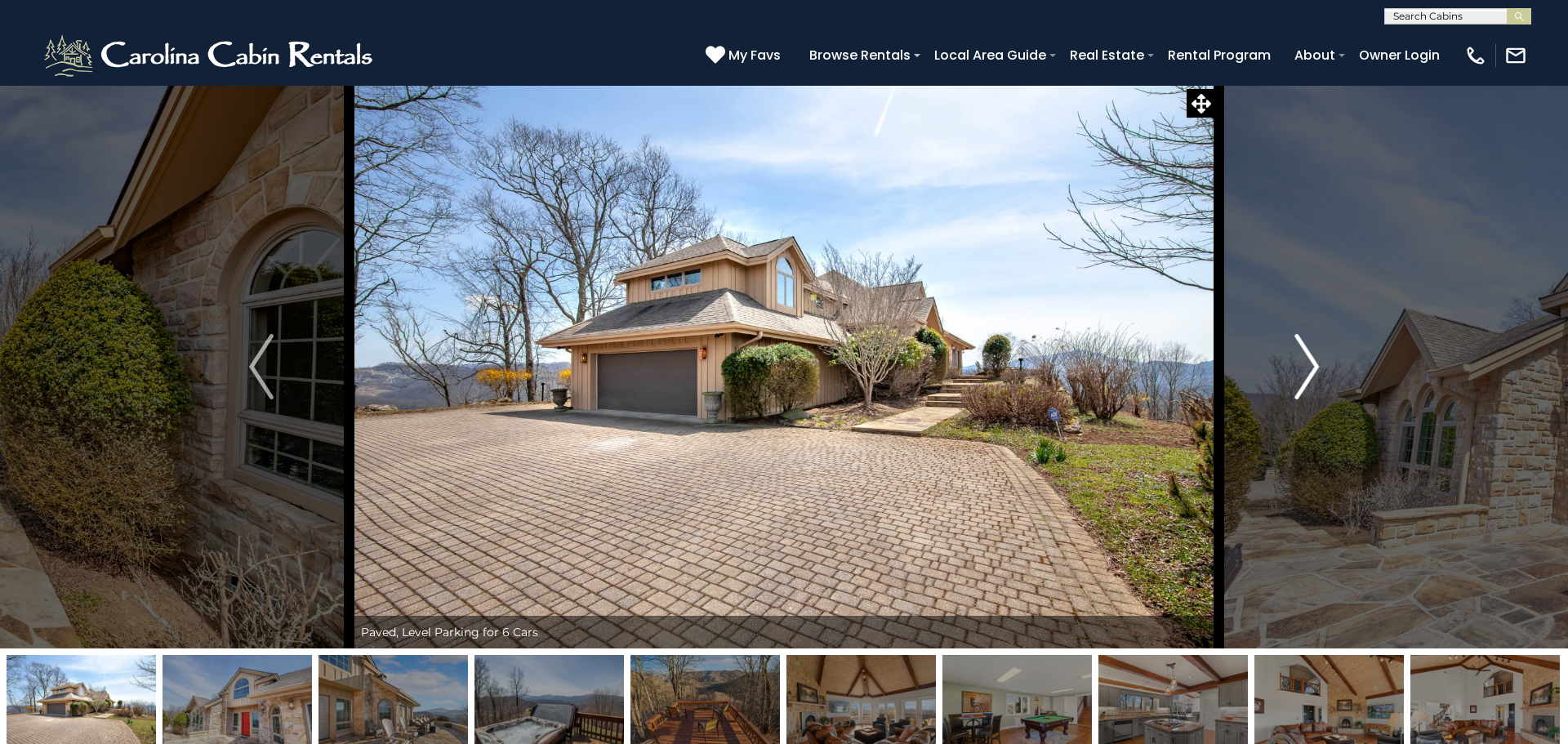
click at [1309, 380] on img "Next" at bounding box center [1307, 367] width 25 height 66
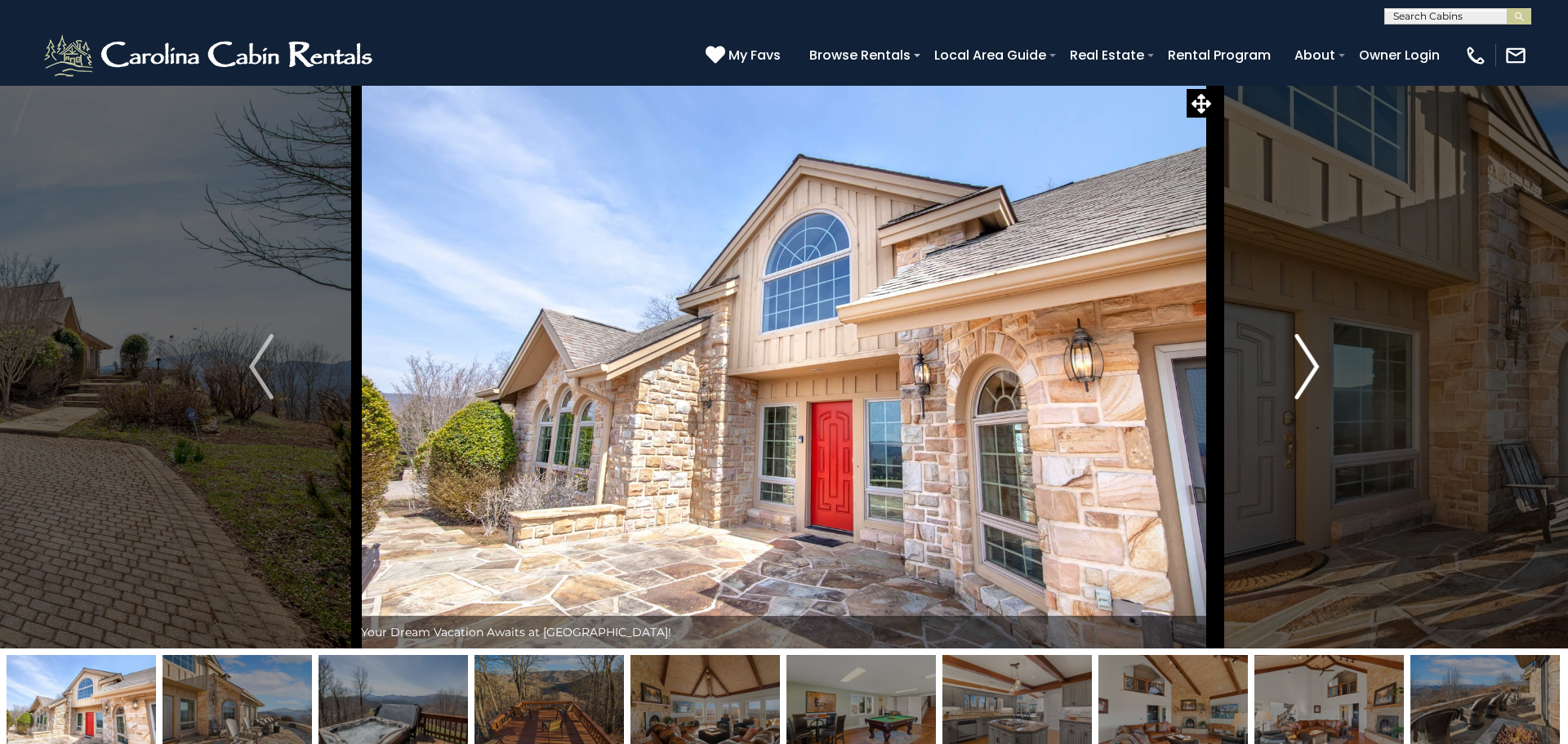
click at [1309, 380] on img "Next" at bounding box center [1307, 367] width 25 height 66
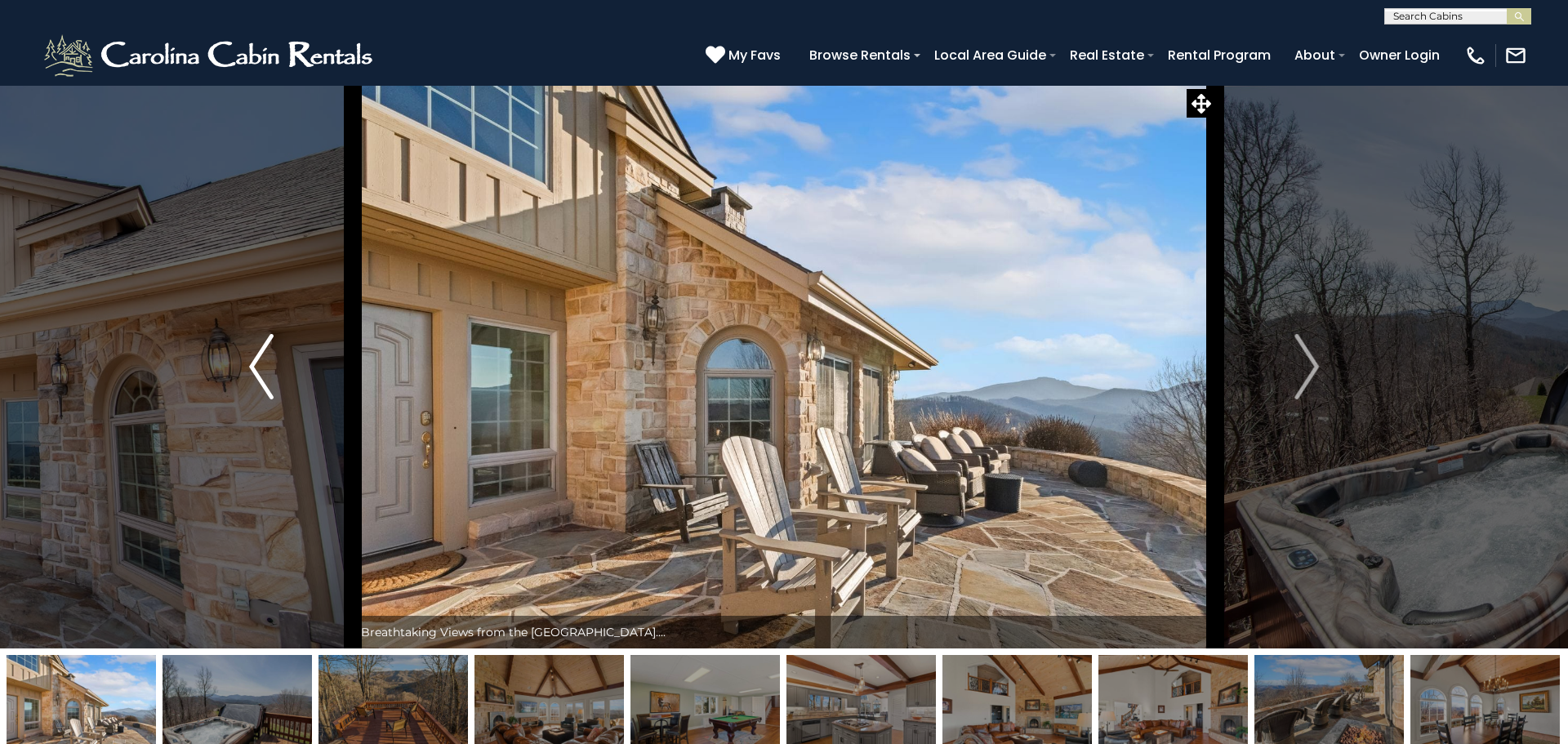
click at [251, 351] on img "Previous" at bounding box center [261, 367] width 25 height 66
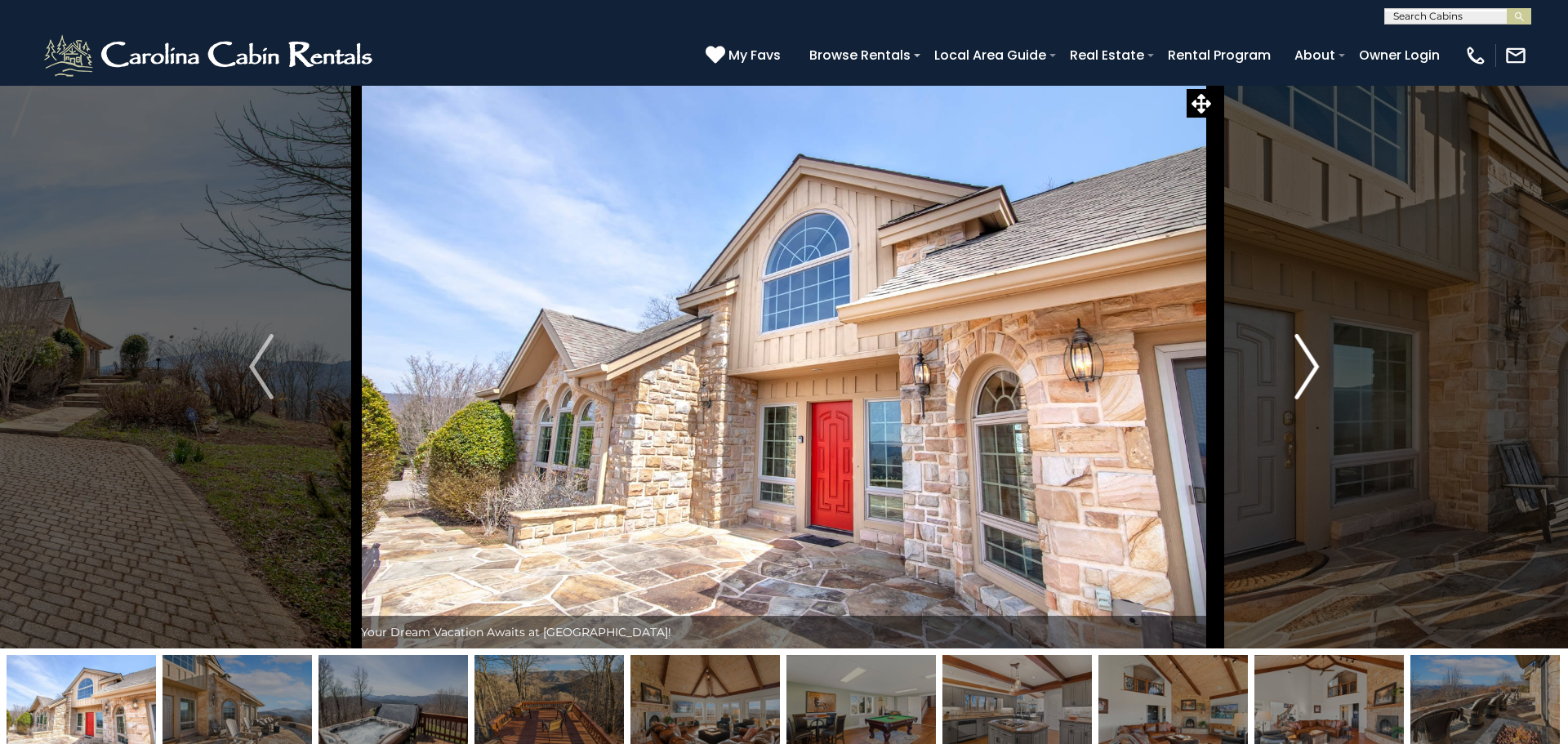
click at [1304, 380] on img "Next" at bounding box center [1307, 367] width 25 height 66
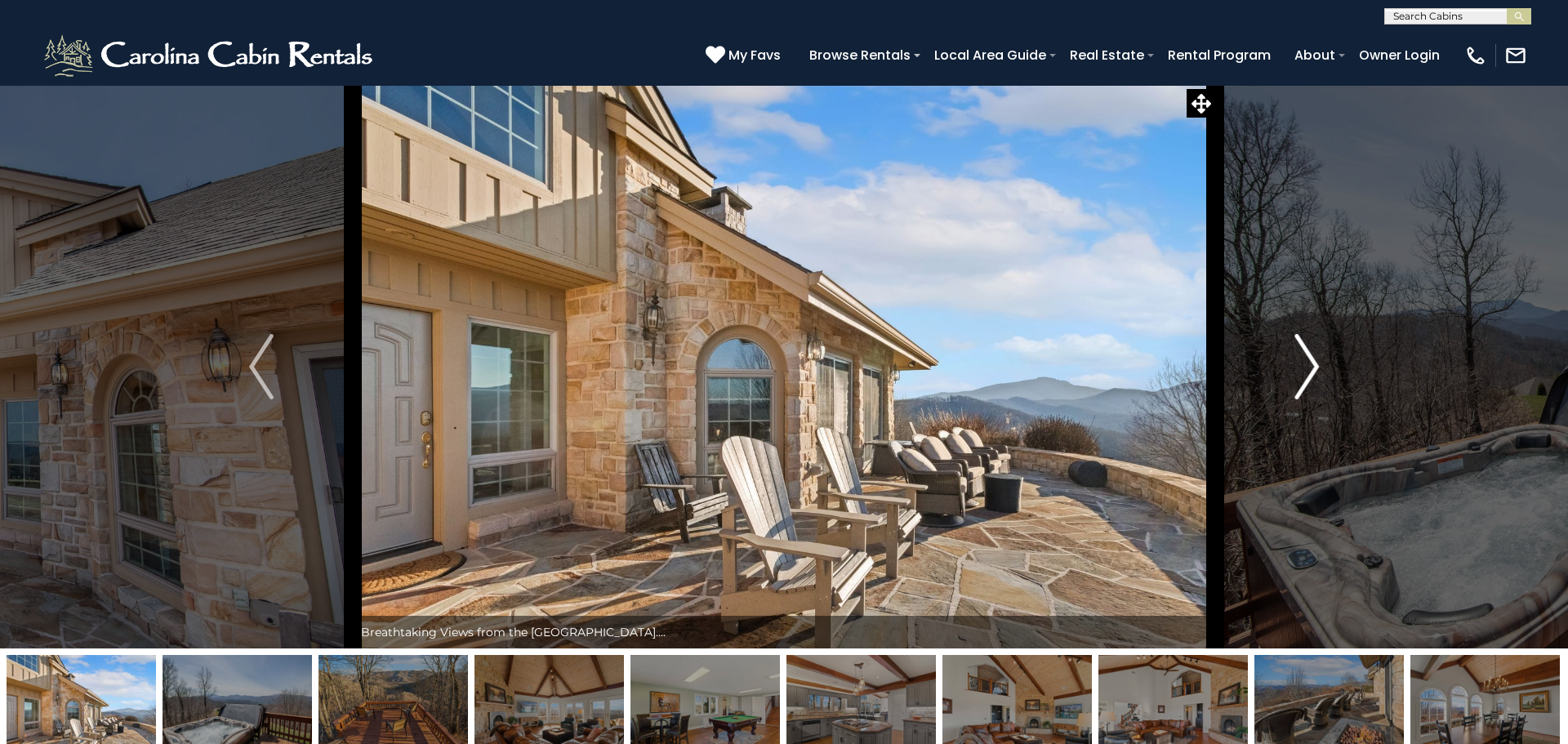
click at [1304, 380] on img "Next" at bounding box center [1307, 367] width 25 height 66
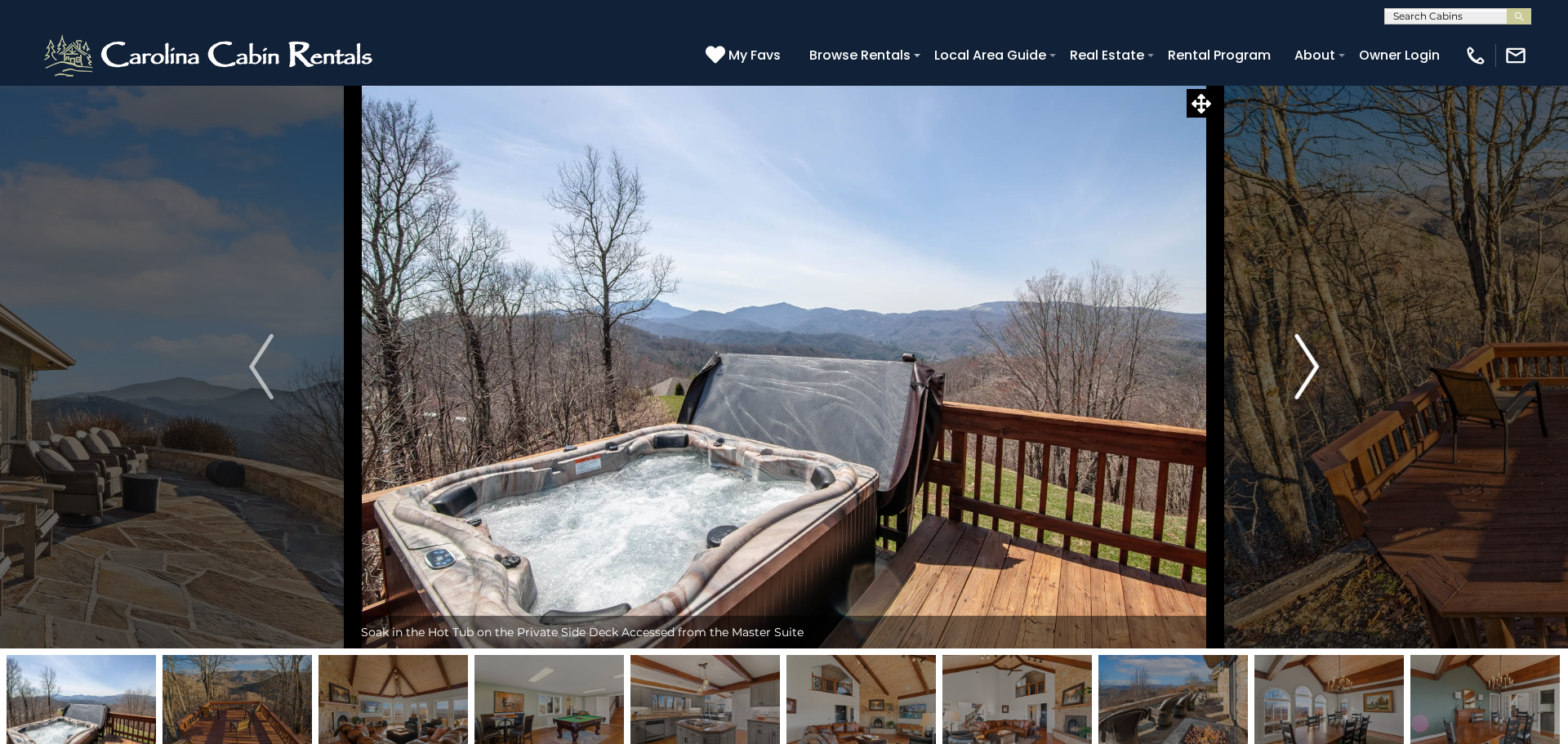
click at [1304, 380] on img "Next" at bounding box center [1307, 367] width 25 height 66
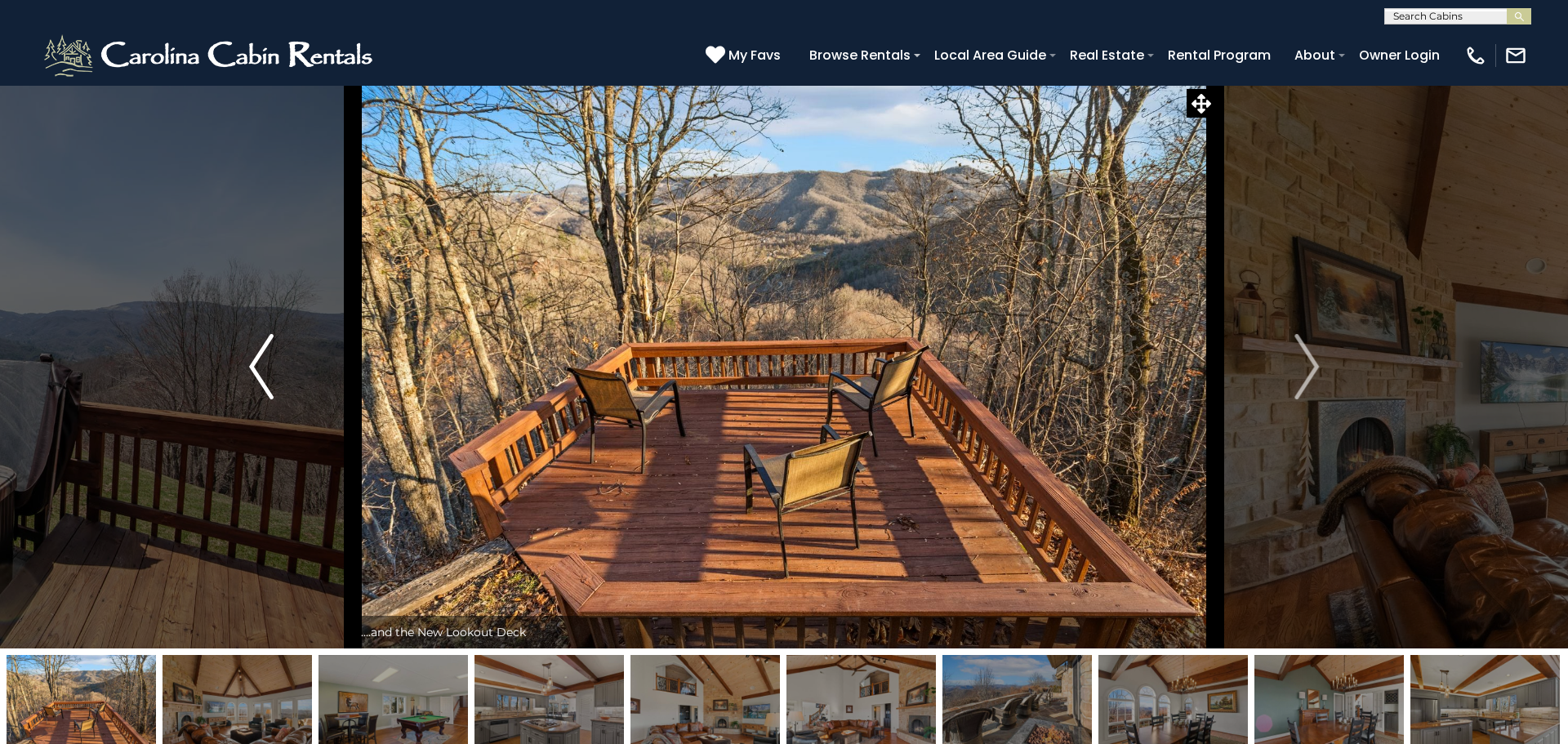
click at [285, 384] on button "Previous" at bounding box center [261, 366] width 183 height 563
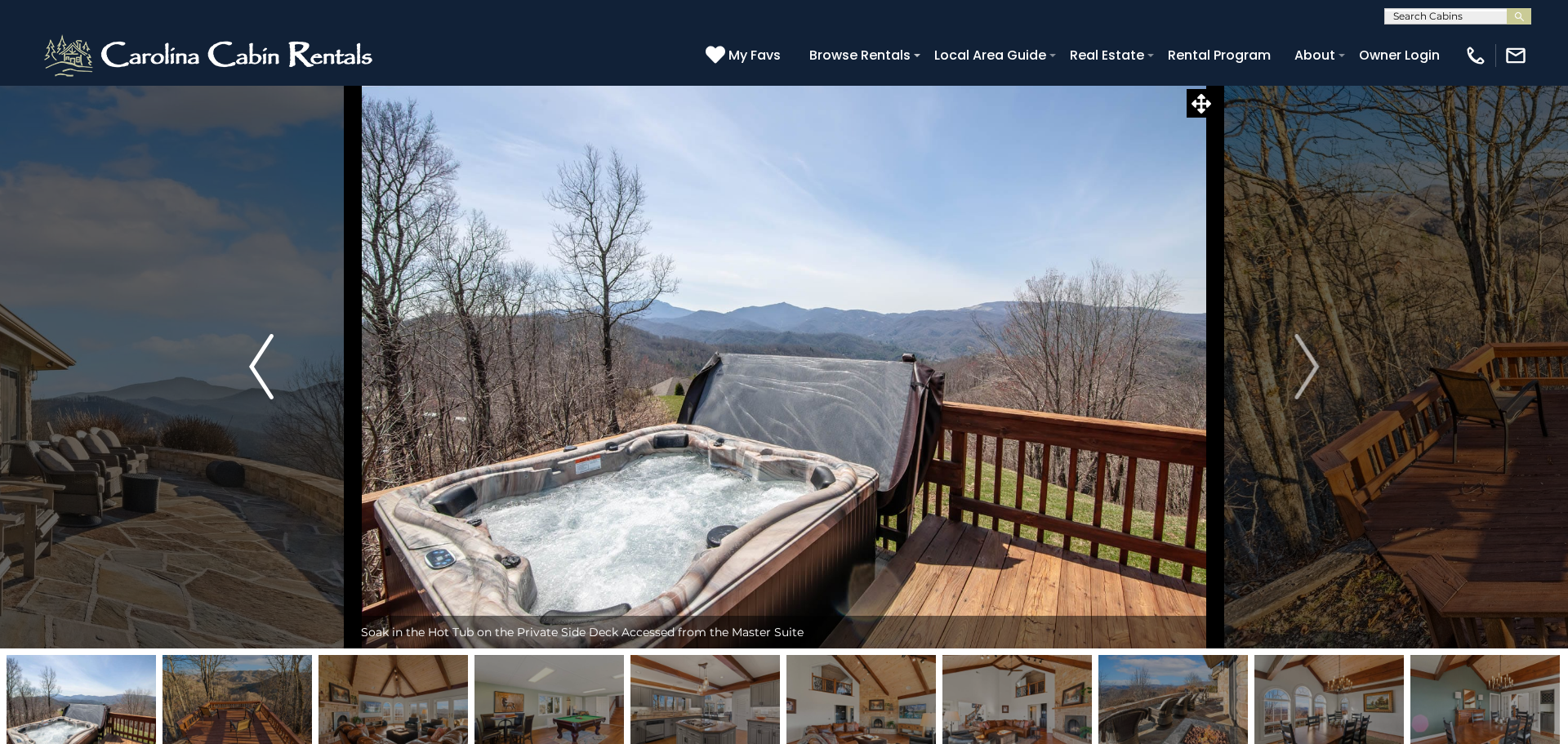
click at [285, 384] on button "Previous" at bounding box center [261, 366] width 183 height 563
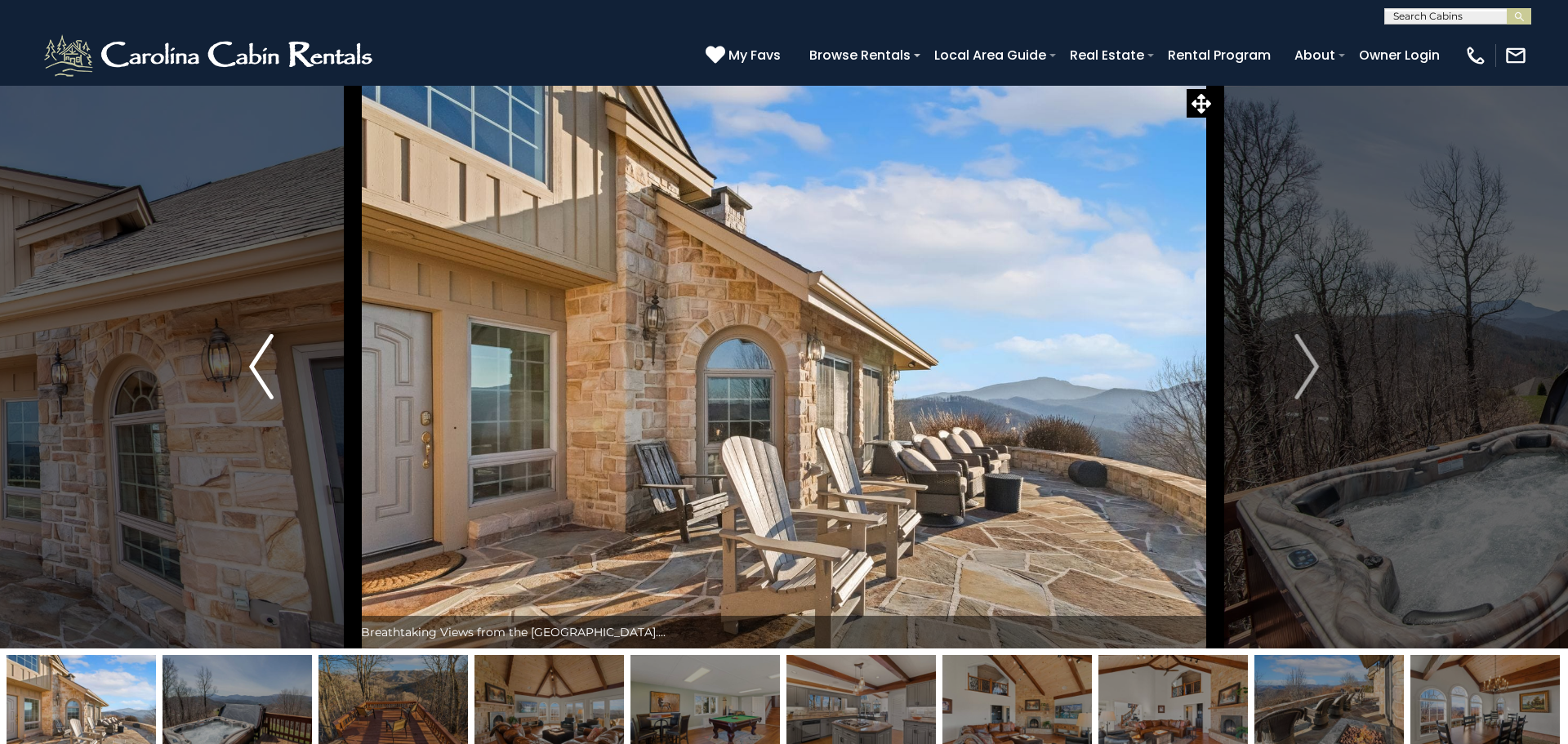
click at [285, 384] on button "Previous" at bounding box center [261, 366] width 183 height 563
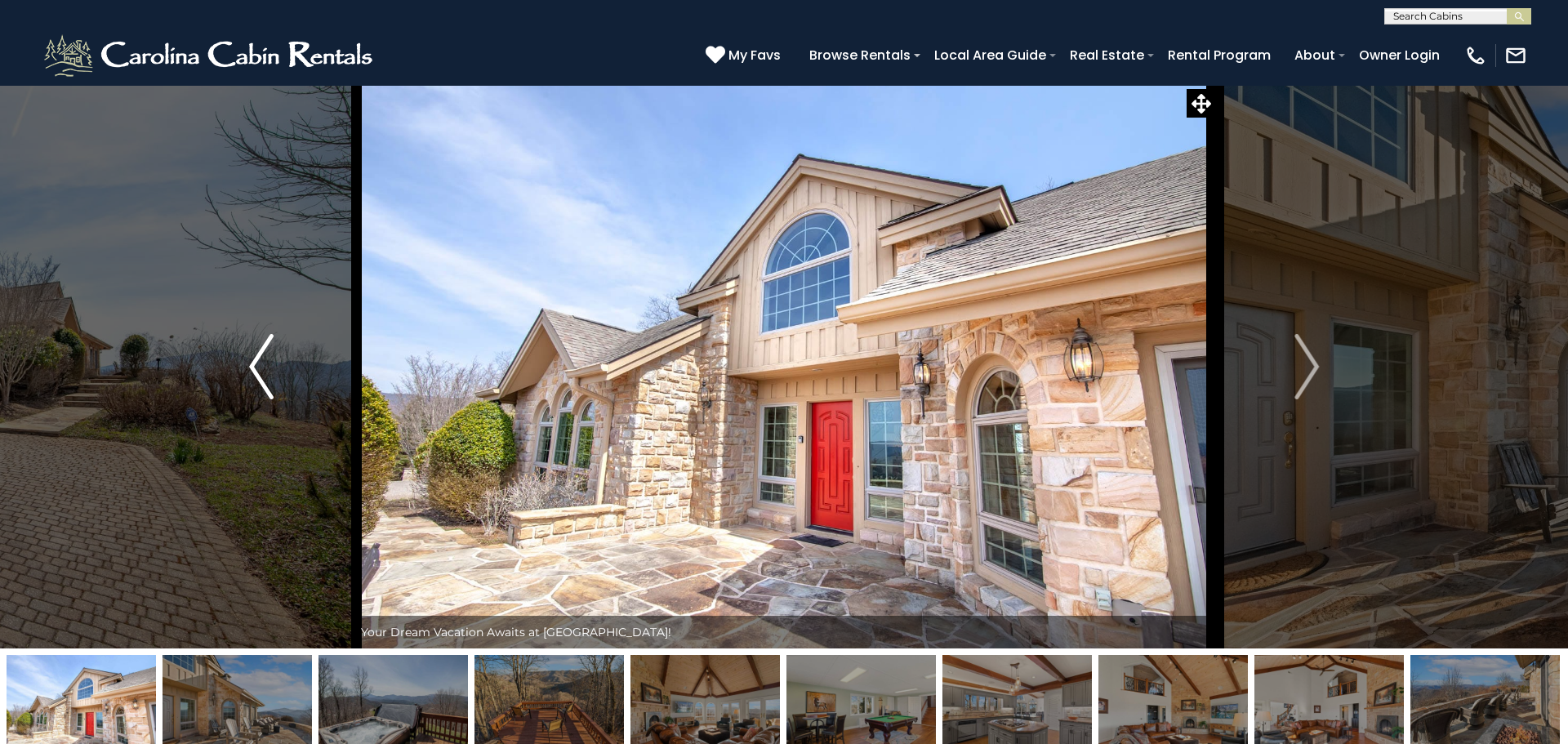
click at [285, 384] on button "Previous" at bounding box center [261, 366] width 183 height 563
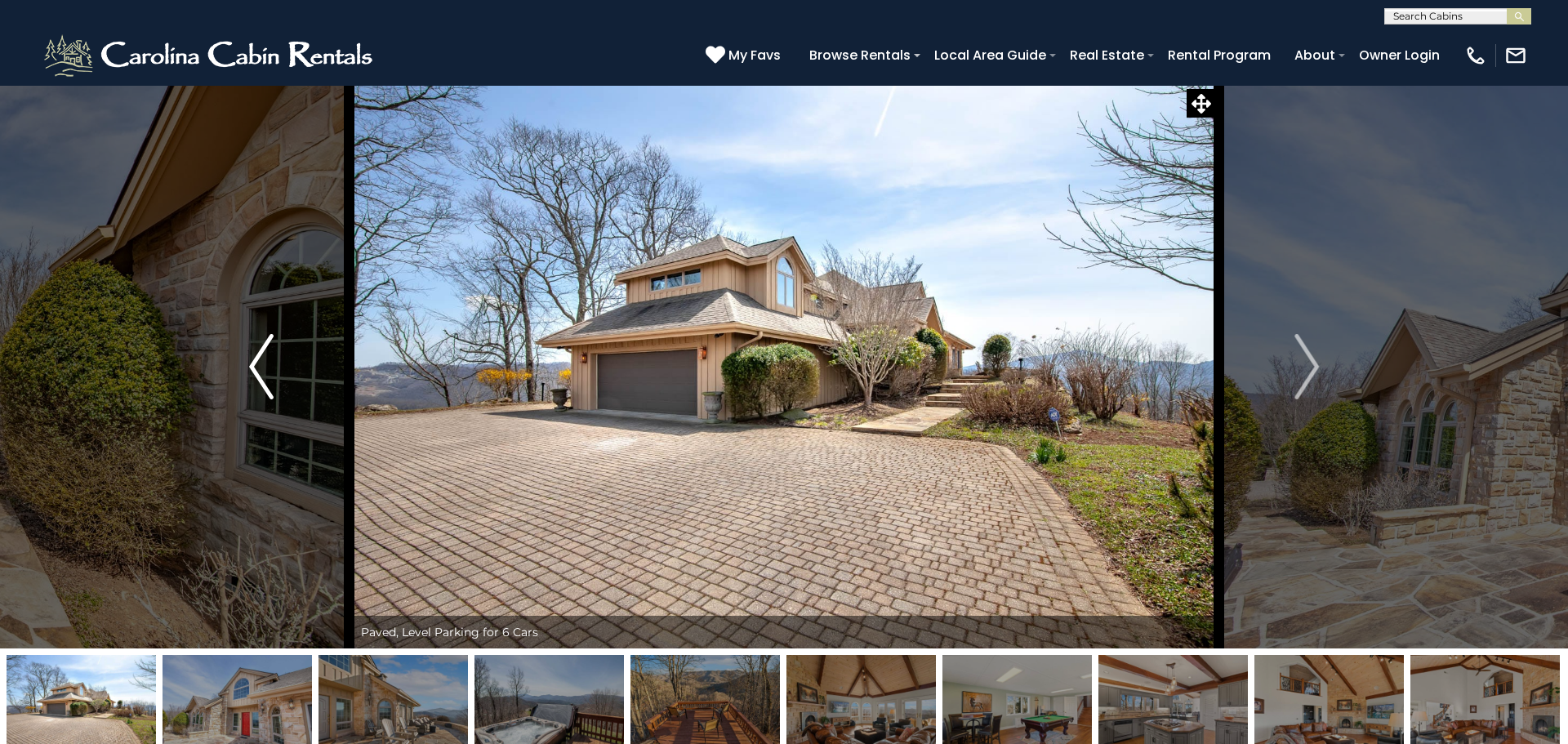
click at [285, 384] on button "Previous" at bounding box center [261, 366] width 183 height 563
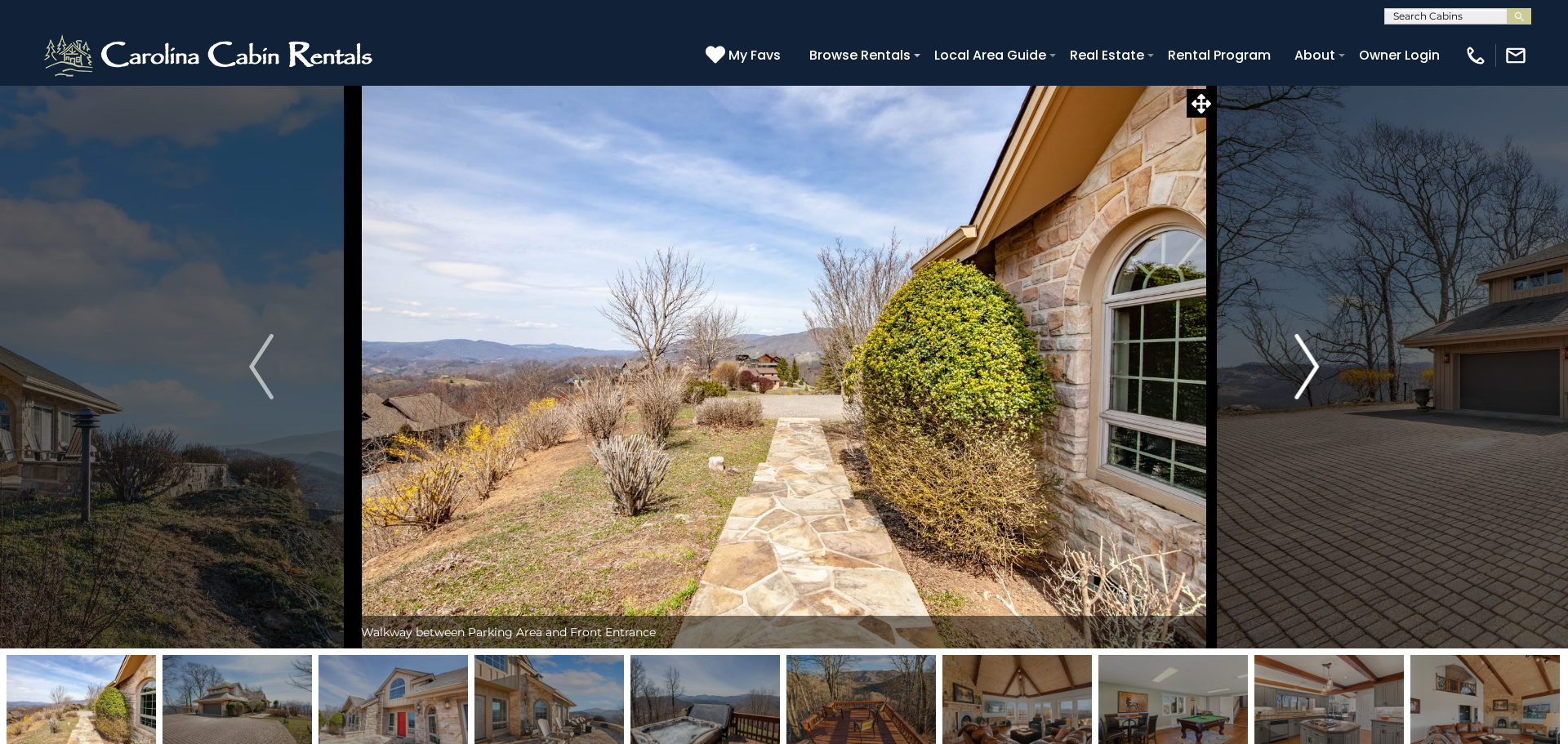
click at [1314, 369] on img "Next" at bounding box center [1307, 367] width 25 height 66
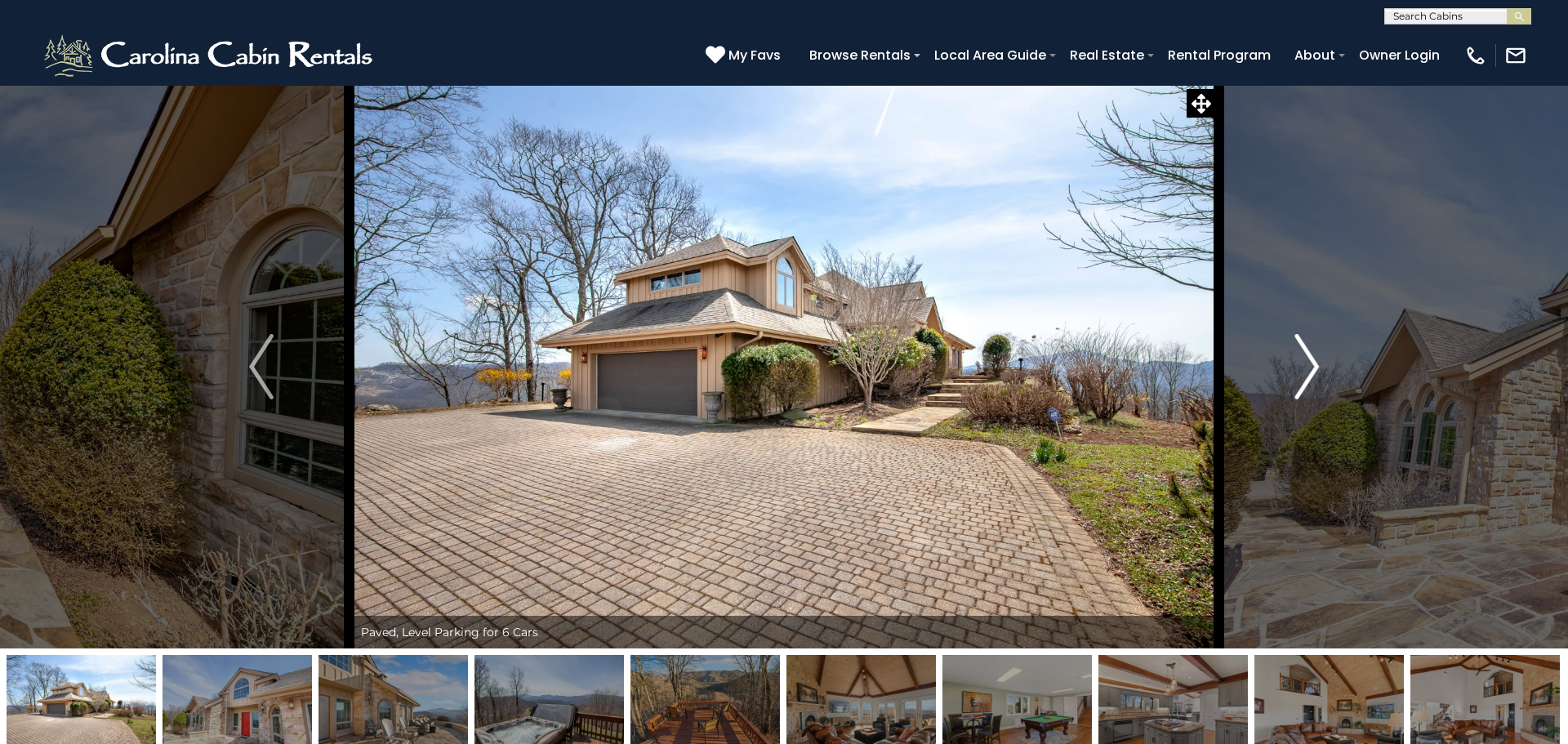
click at [1314, 369] on img "Next" at bounding box center [1307, 367] width 25 height 66
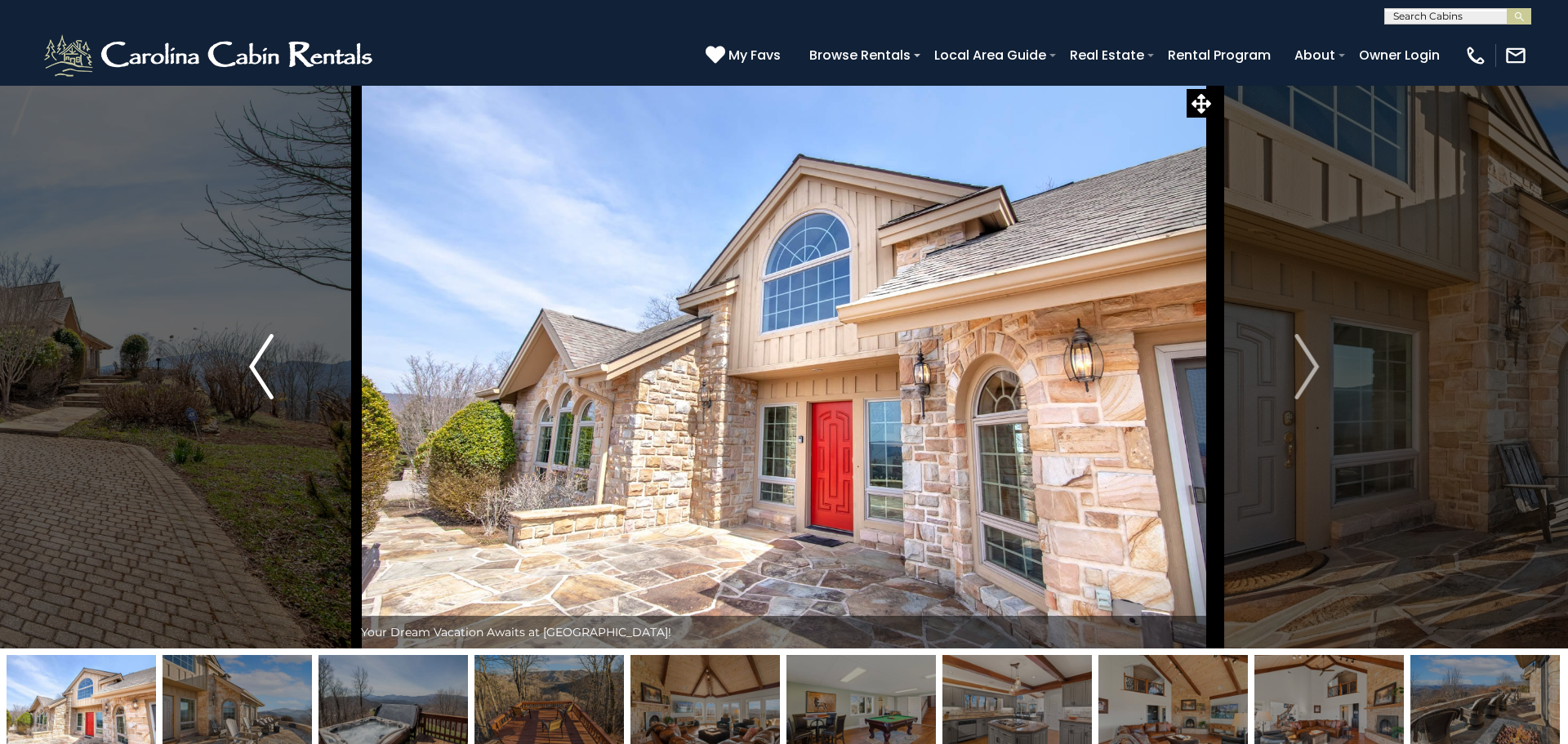
click at [276, 353] on button "Previous" at bounding box center [261, 366] width 183 height 563
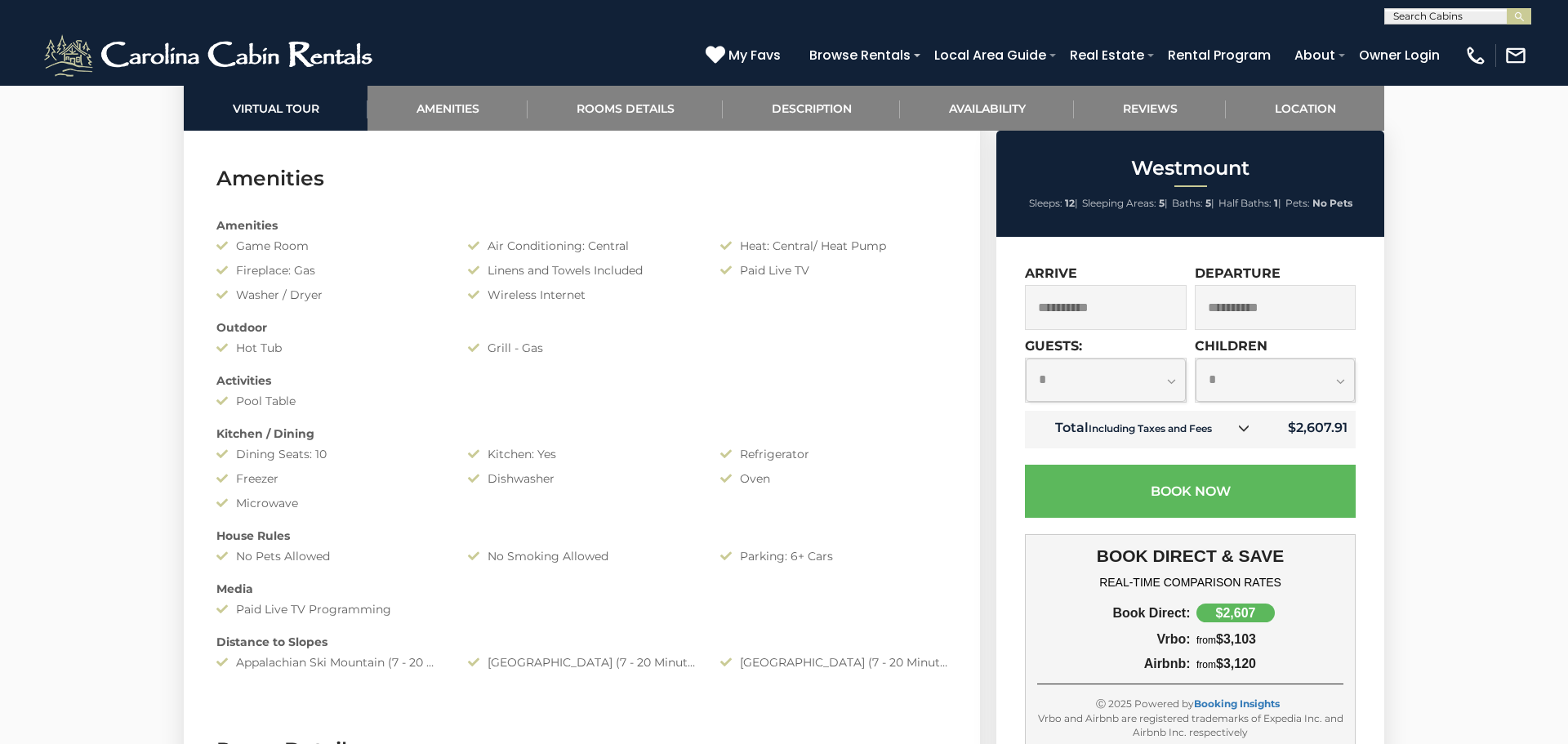
scroll to position [1274, 0]
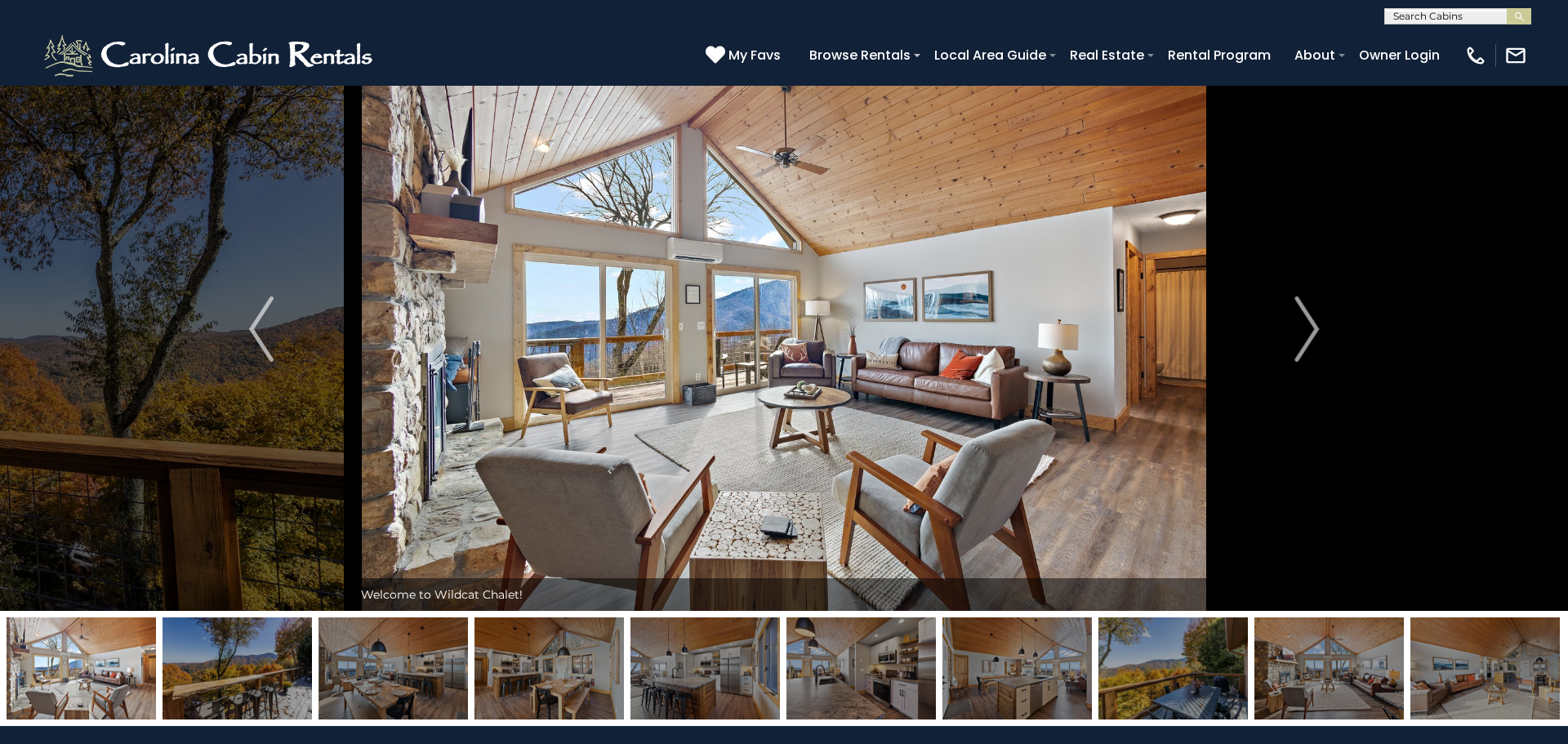
scroll to position [32, 0]
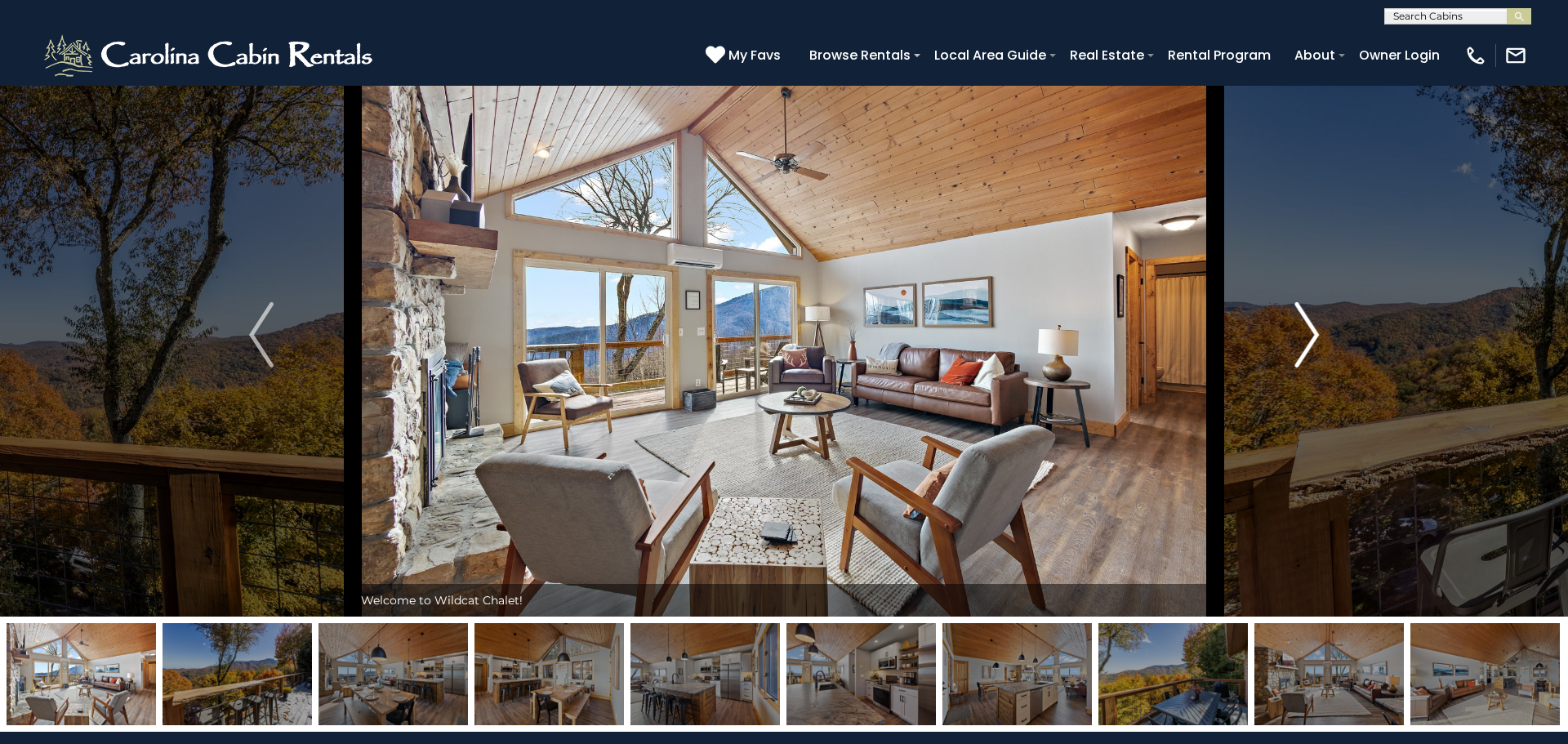
click at [1313, 348] on img "Next" at bounding box center [1307, 334] width 25 height 66
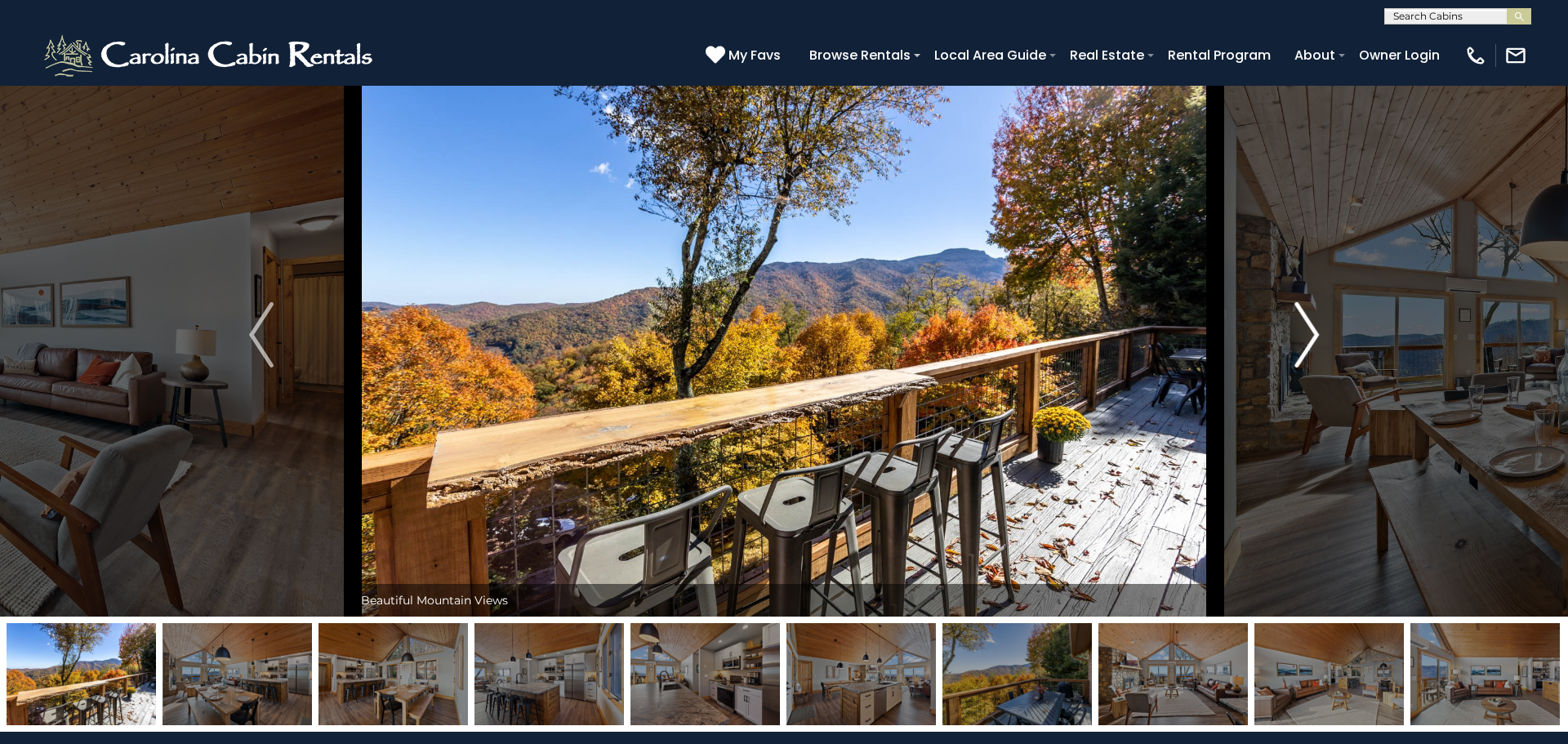
click at [1313, 348] on img "Next" at bounding box center [1307, 334] width 25 height 66
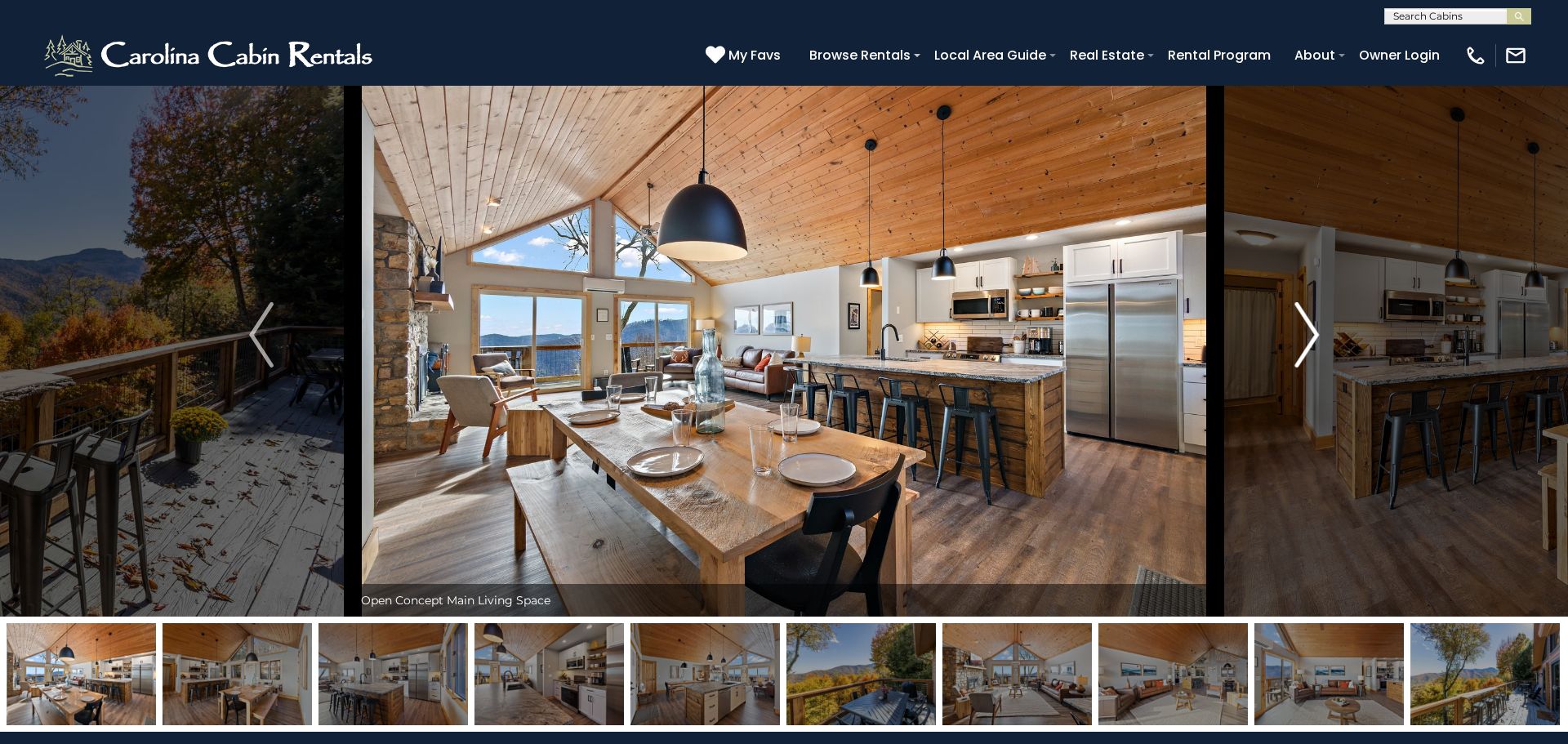
click at [1313, 348] on img "Next" at bounding box center [1307, 334] width 25 height 66
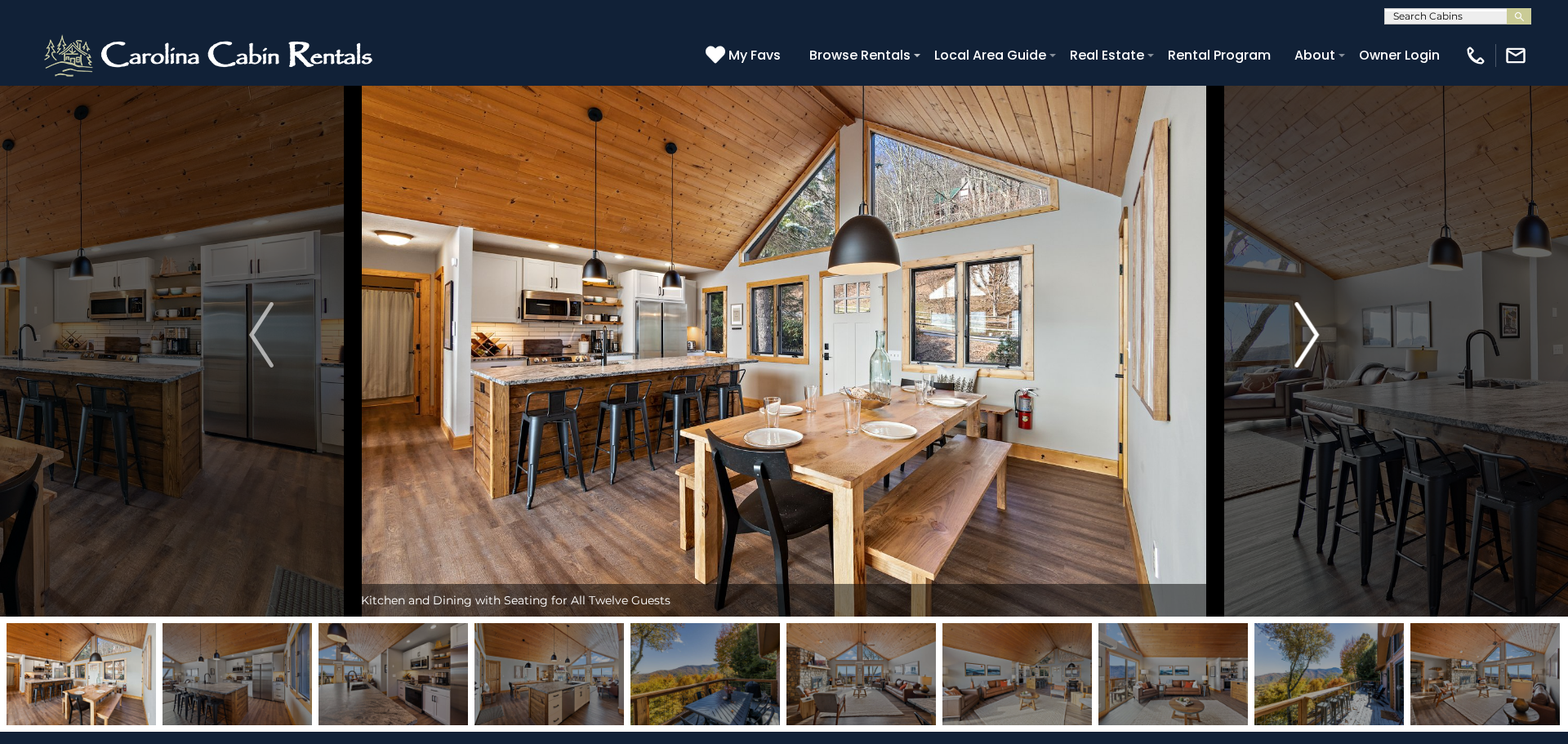
click at [1313, 348] on img "Next" at bounding box center [1307, 334] width 25 height 66
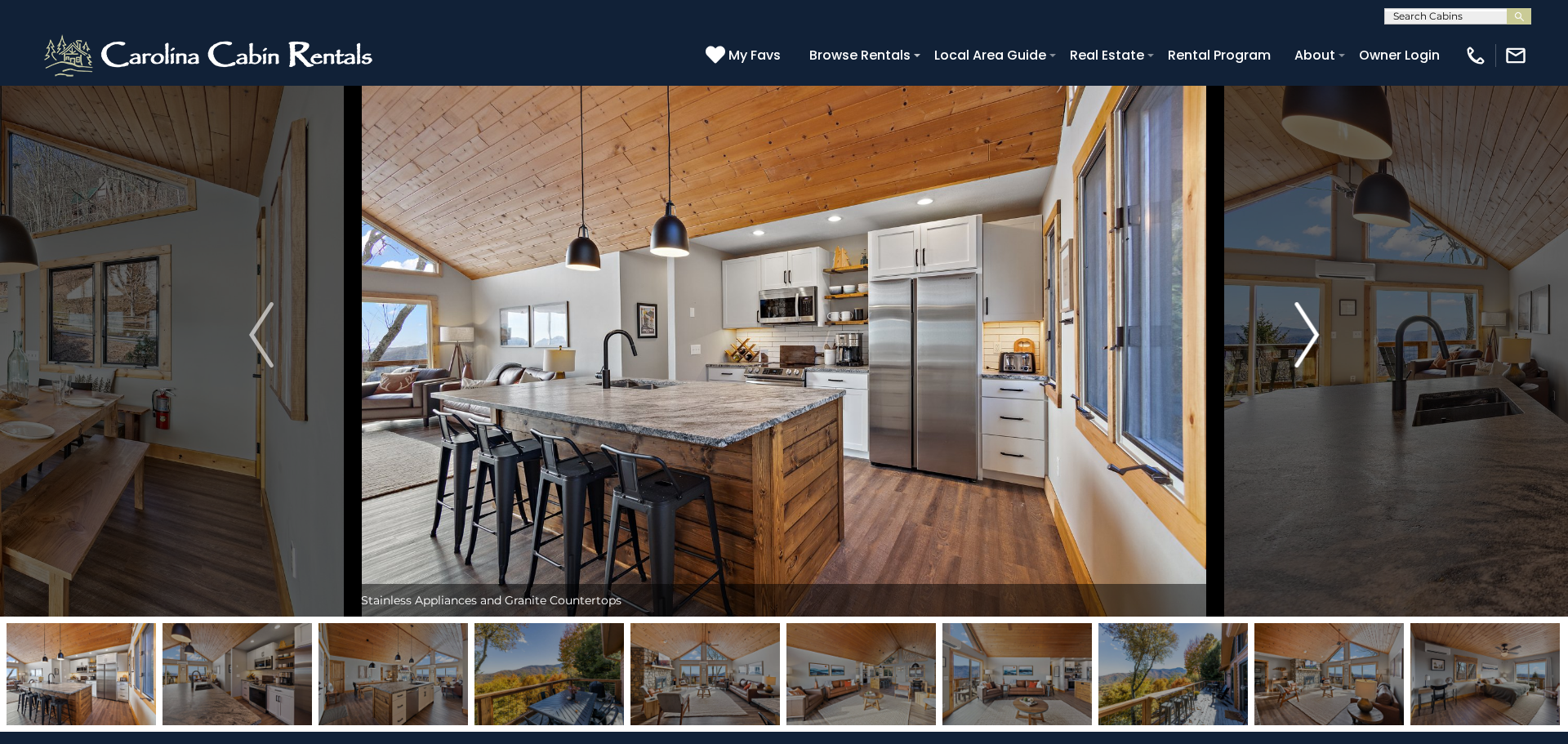
click at [1313, 348] on img "Next" at bounding box center [1307, 334] width 25 height 66
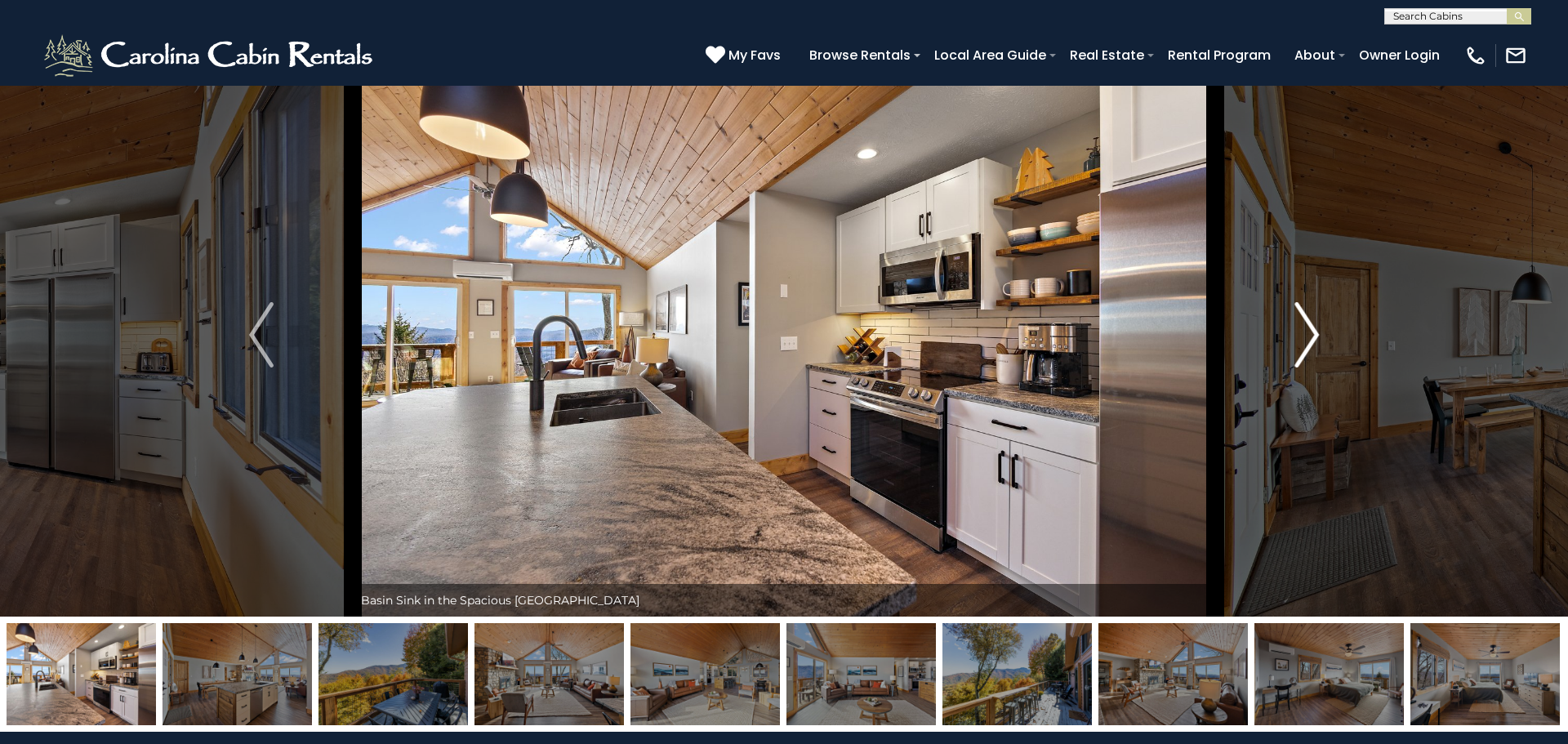
click at [1313, 348] on img "Next" at bounding box center [1307, 334] width 25 height 66
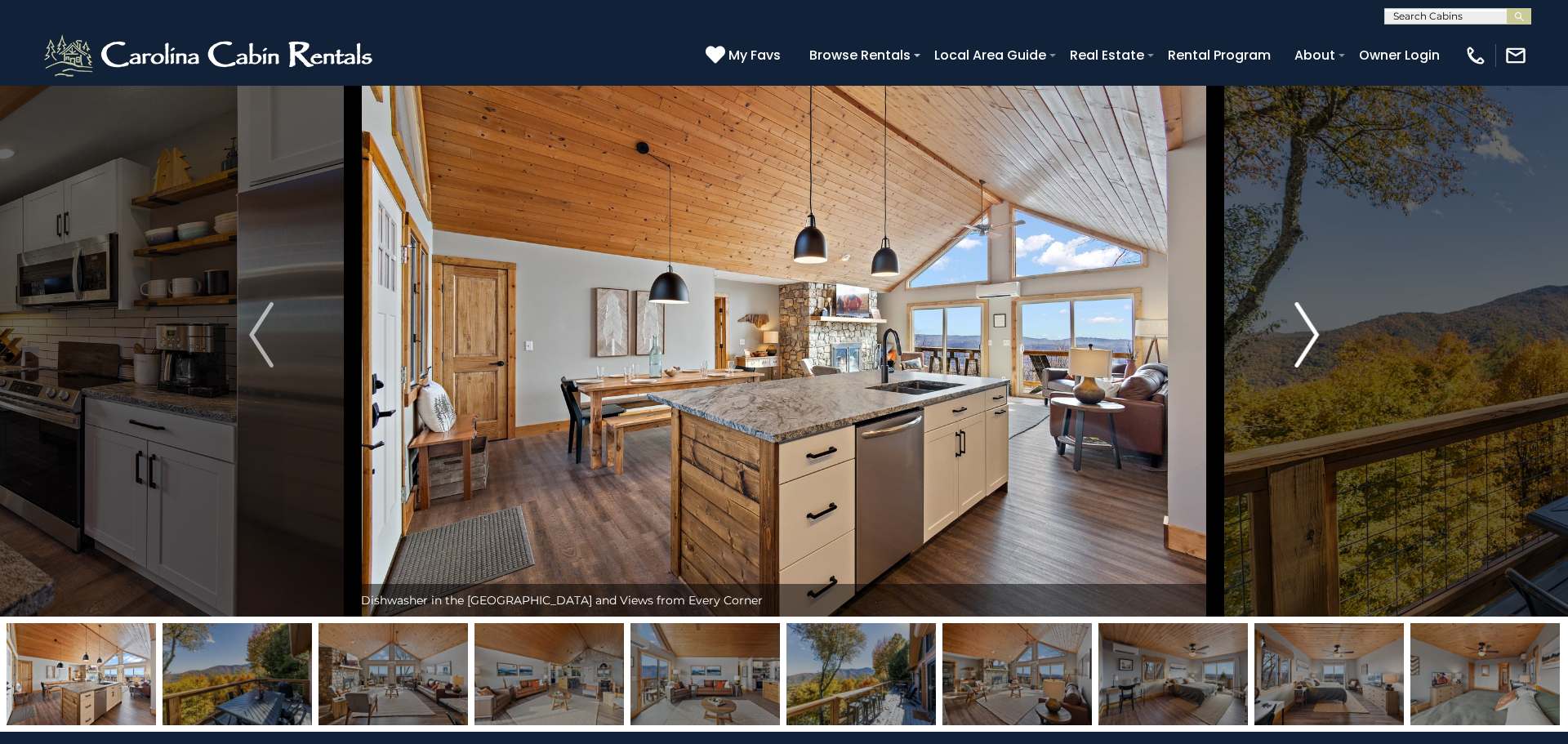
click at [1313, 348] on img "Next" at bounding box center [1307, 334] width 25 height 66
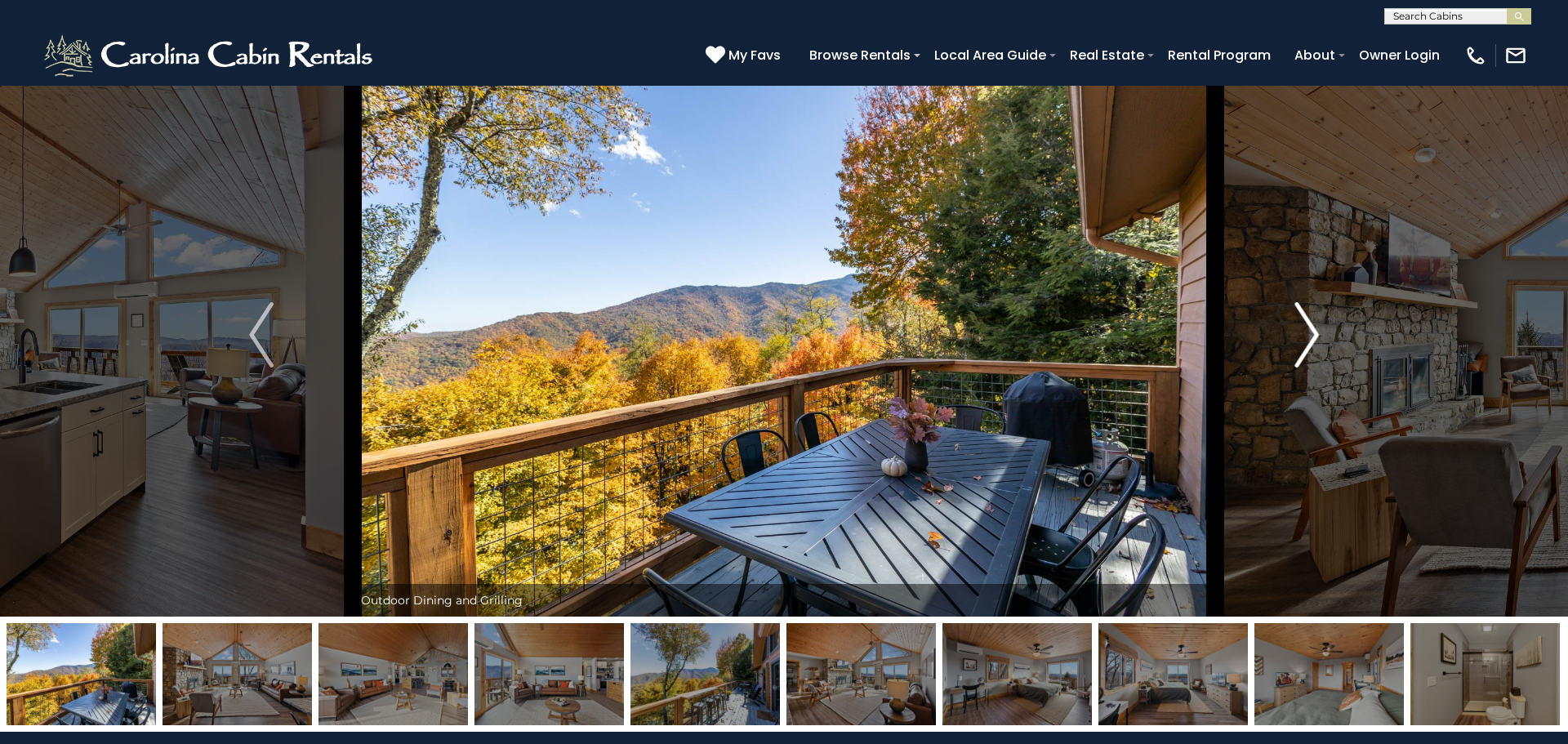
click at [1313, 348] on img "Next" at bounding box center [1307, 334] width 25 height 66
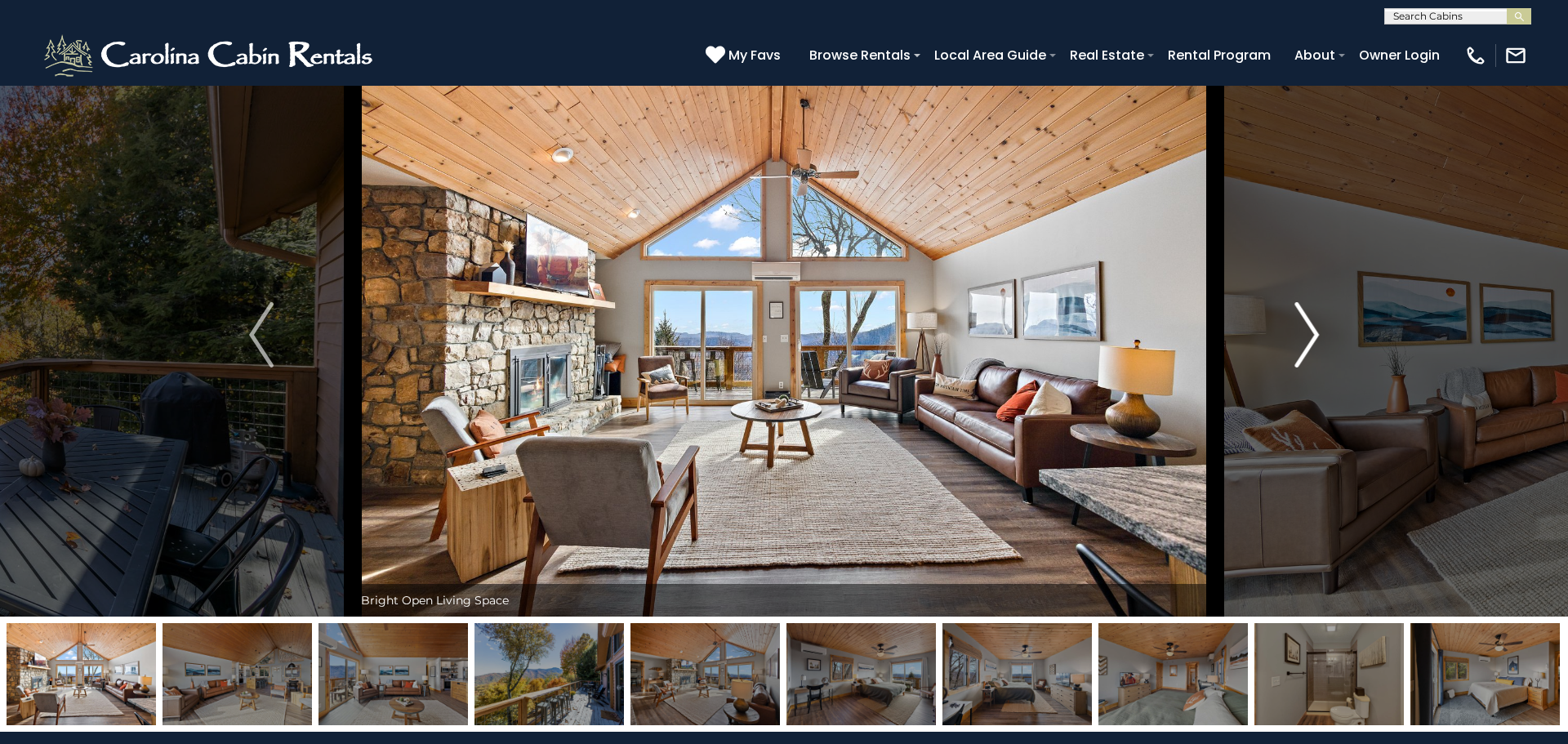
click at [1313, 348] on img "Next" at bounding box center [1307, 334] width 25 height 66
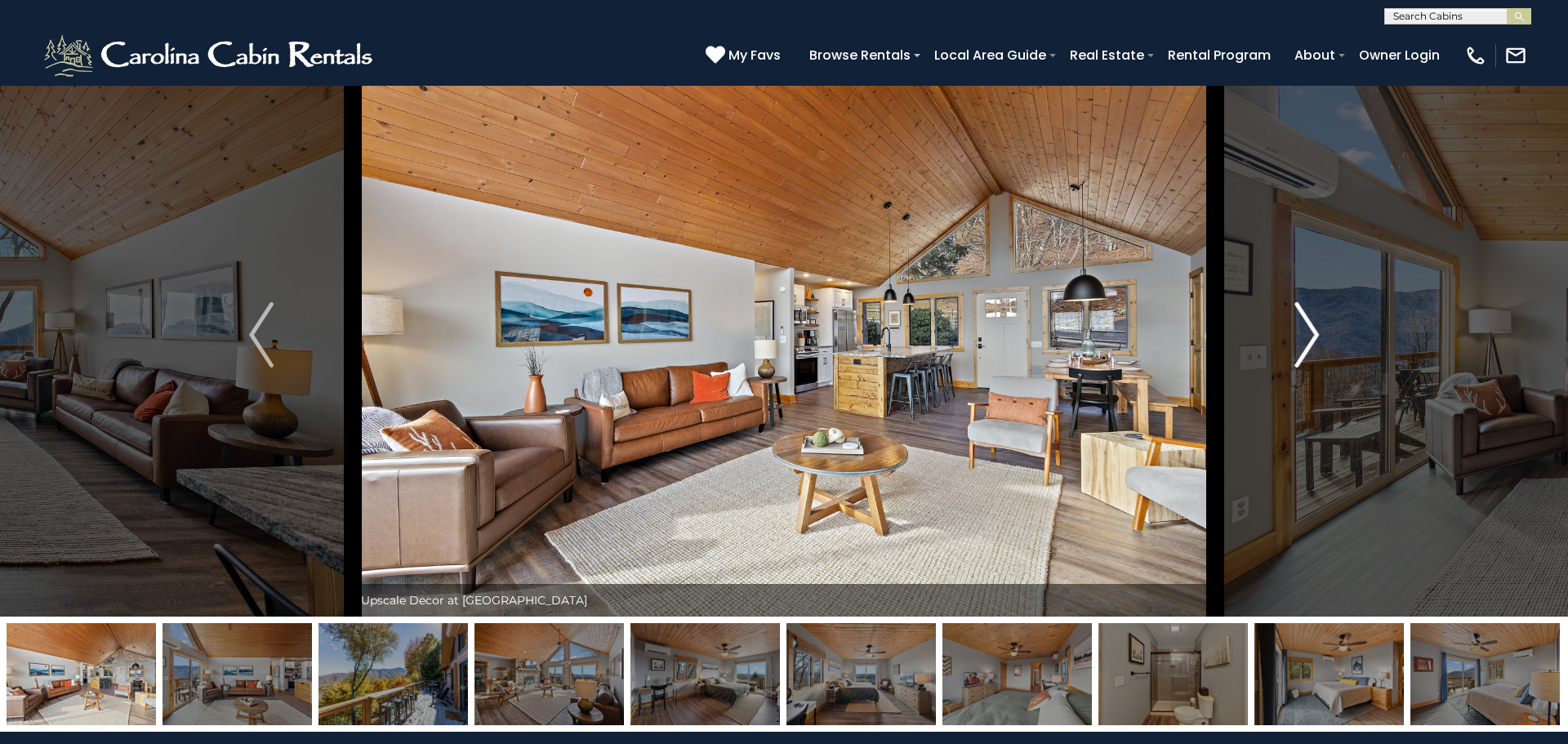
click at [1313, 348] on img "Next" at bounding box center [1307, 334] width 25 height 66
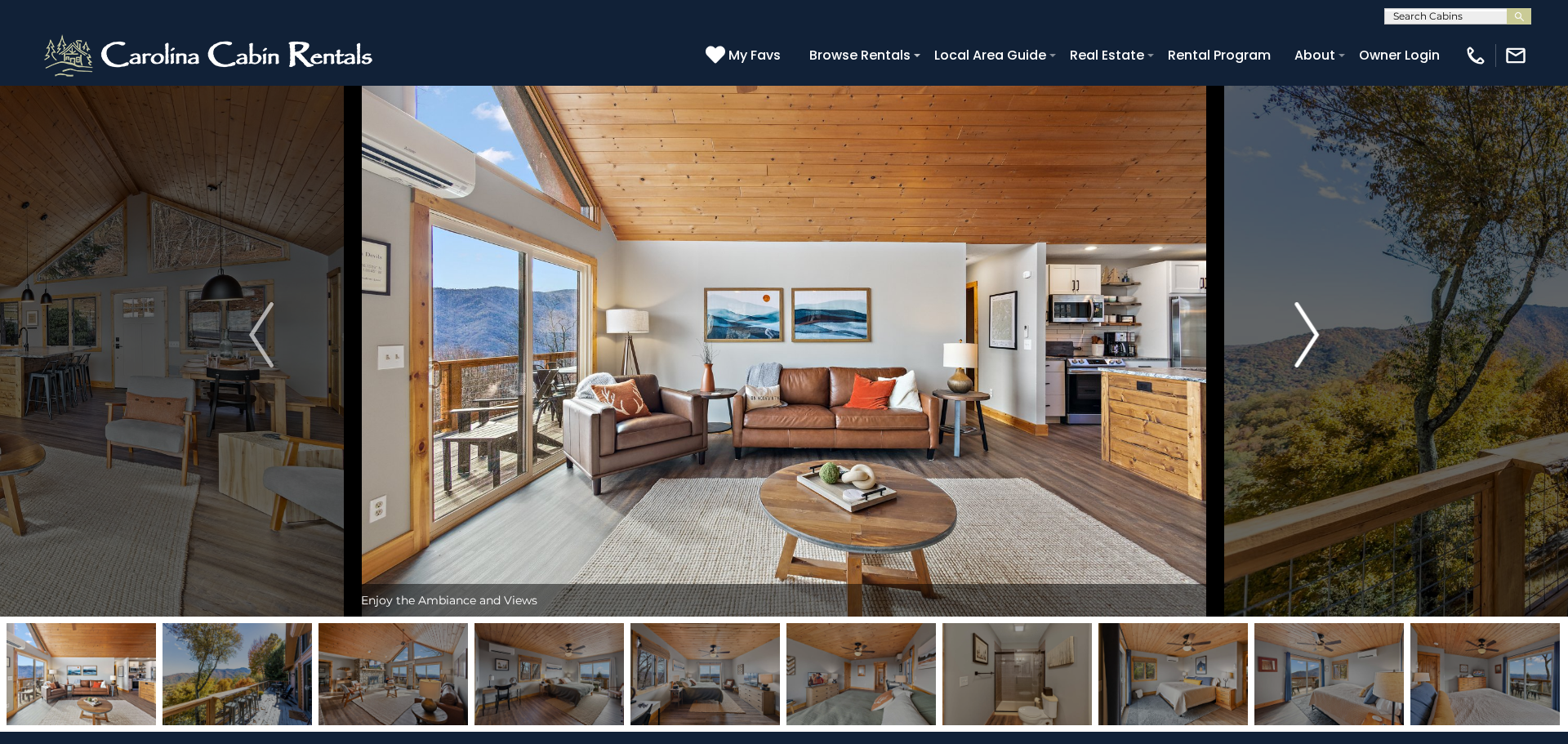
click at [1313, 348] on img "Next" at bounding box center [1307, 334] width 25 height 66
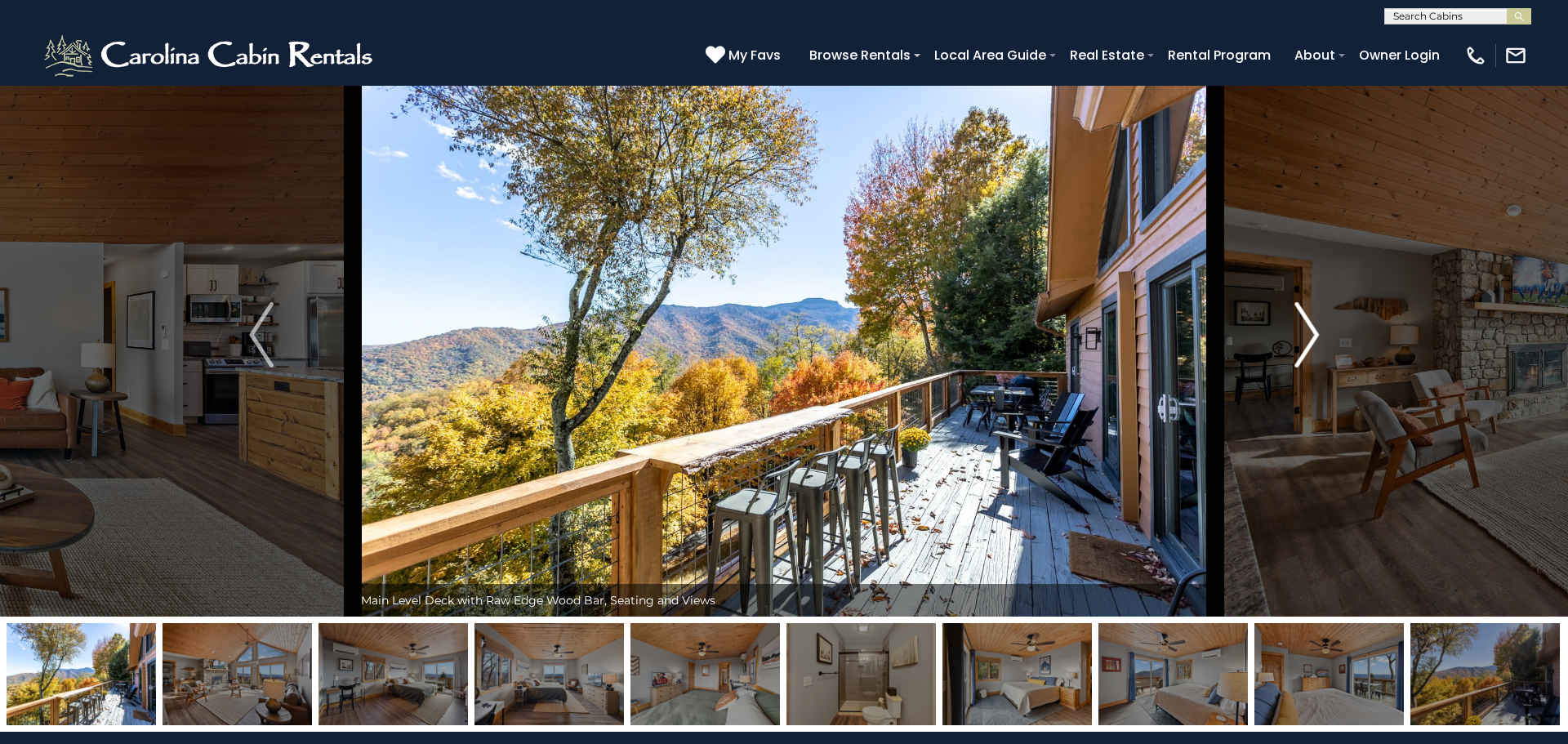
click at [1313, 348] on img "Next" at bounding box center [1307, 334] width 25 height 66
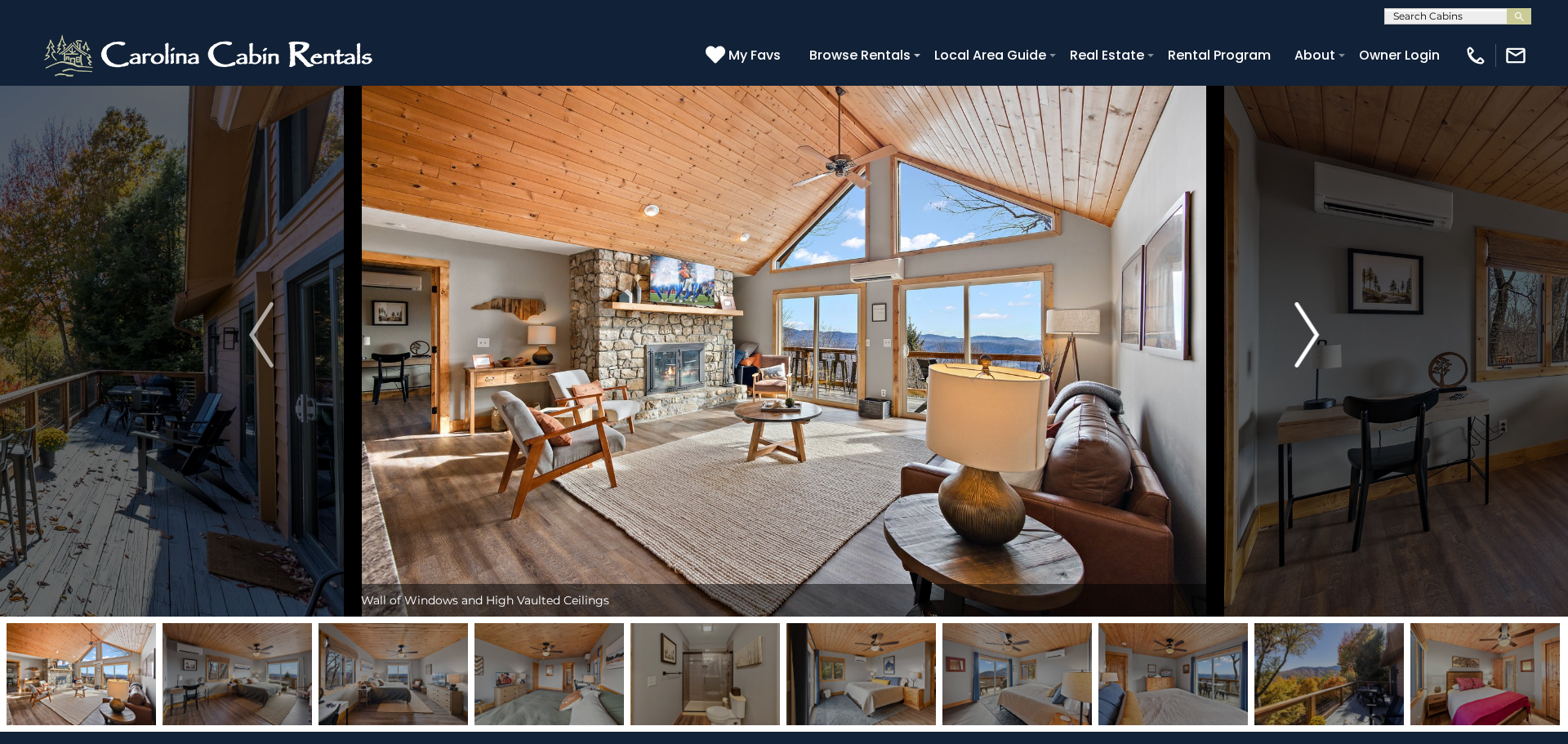
click at [1313, 348] on img "Next" at bounding box center [1307, 334] width 25 height 66
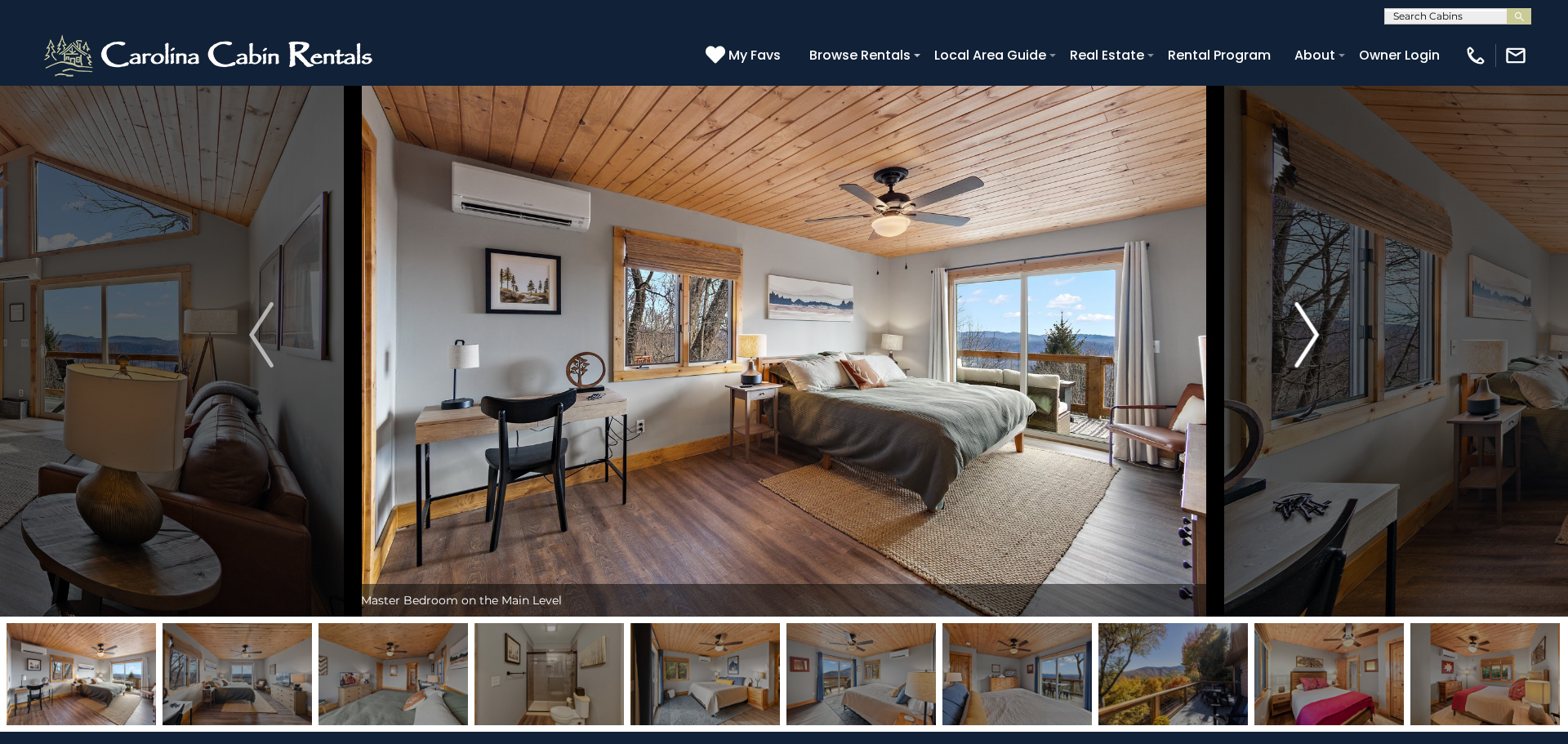
click at [1313, 348] on img "Next" at bounding box center [1307, 334] width 25 height 66
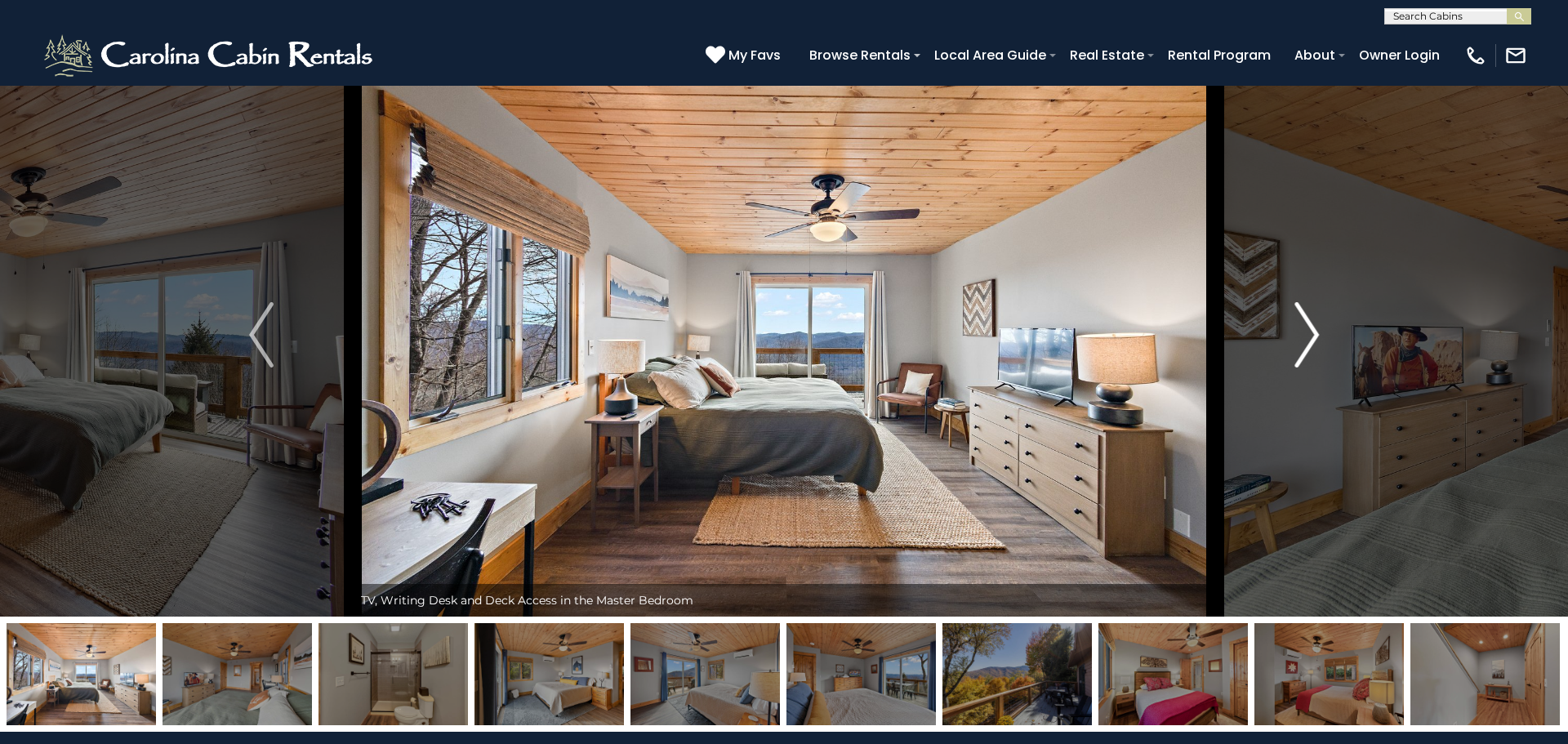
click at [1313, 348] on img "Next" at bounding box center [1307, 334] width 25 height 66
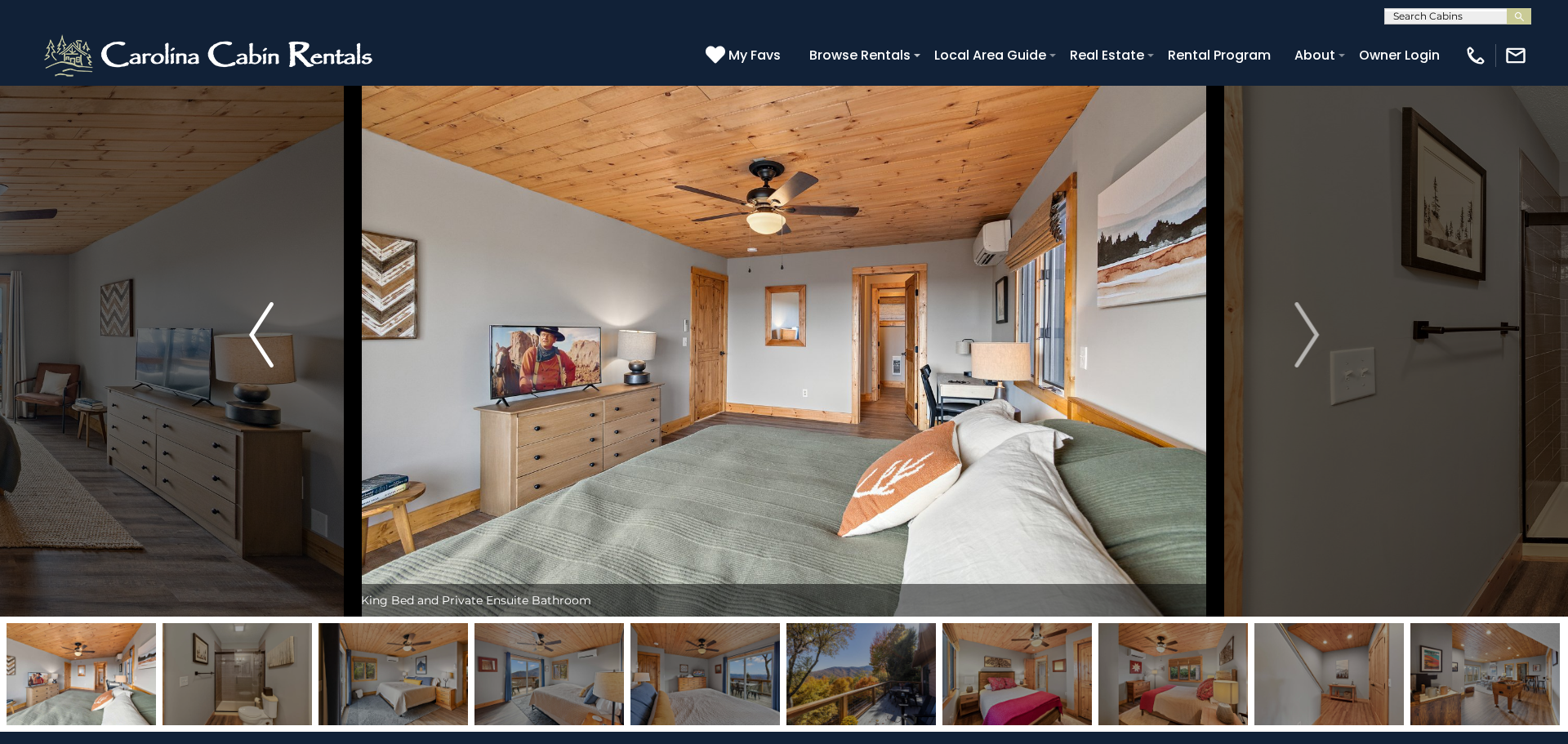
click at [253, 348] on img "Previous" at bounding box center [261, 334] width 25 height 66
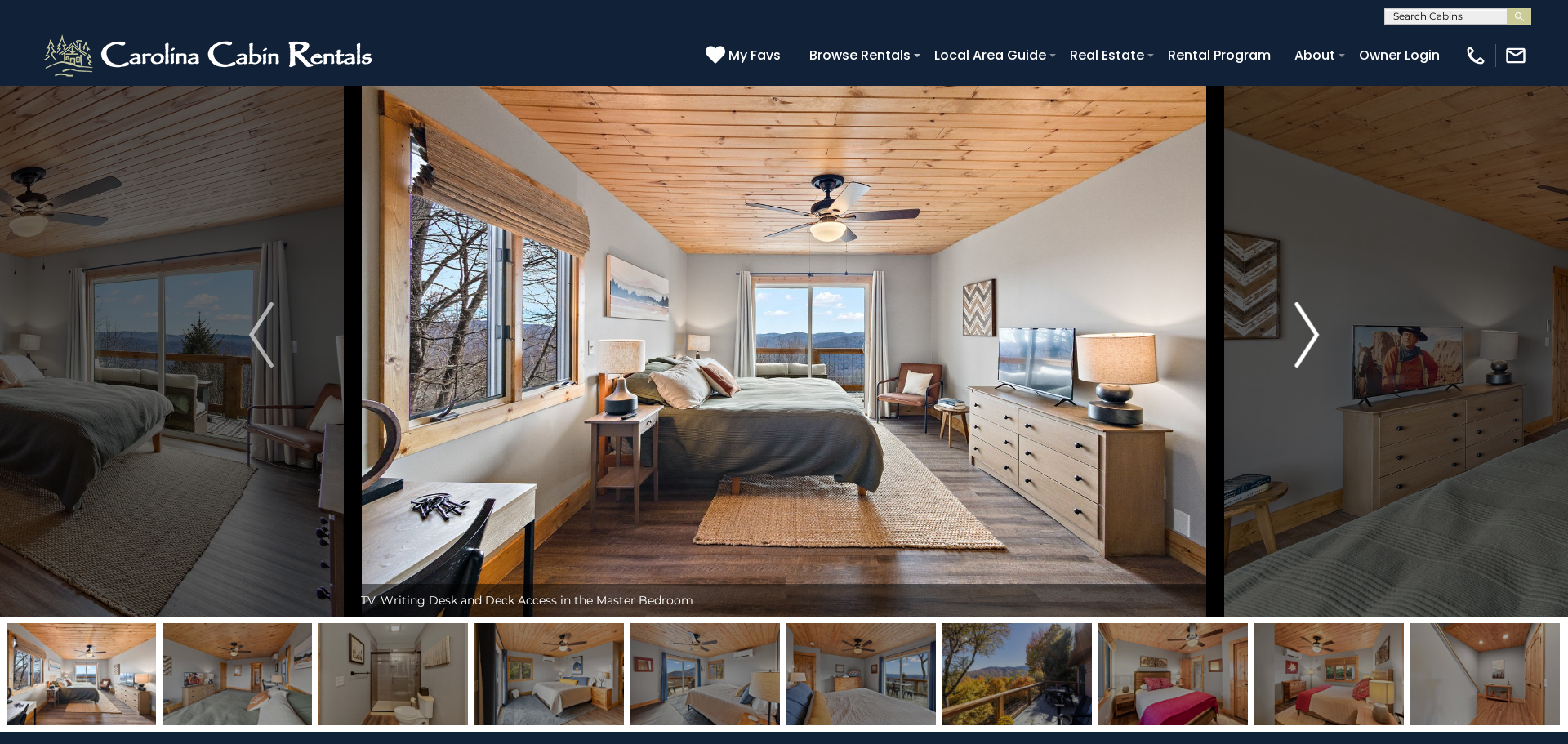
click at [1310, 355] on img "Next" at bounding box center [1307, 334] width 25 height 66
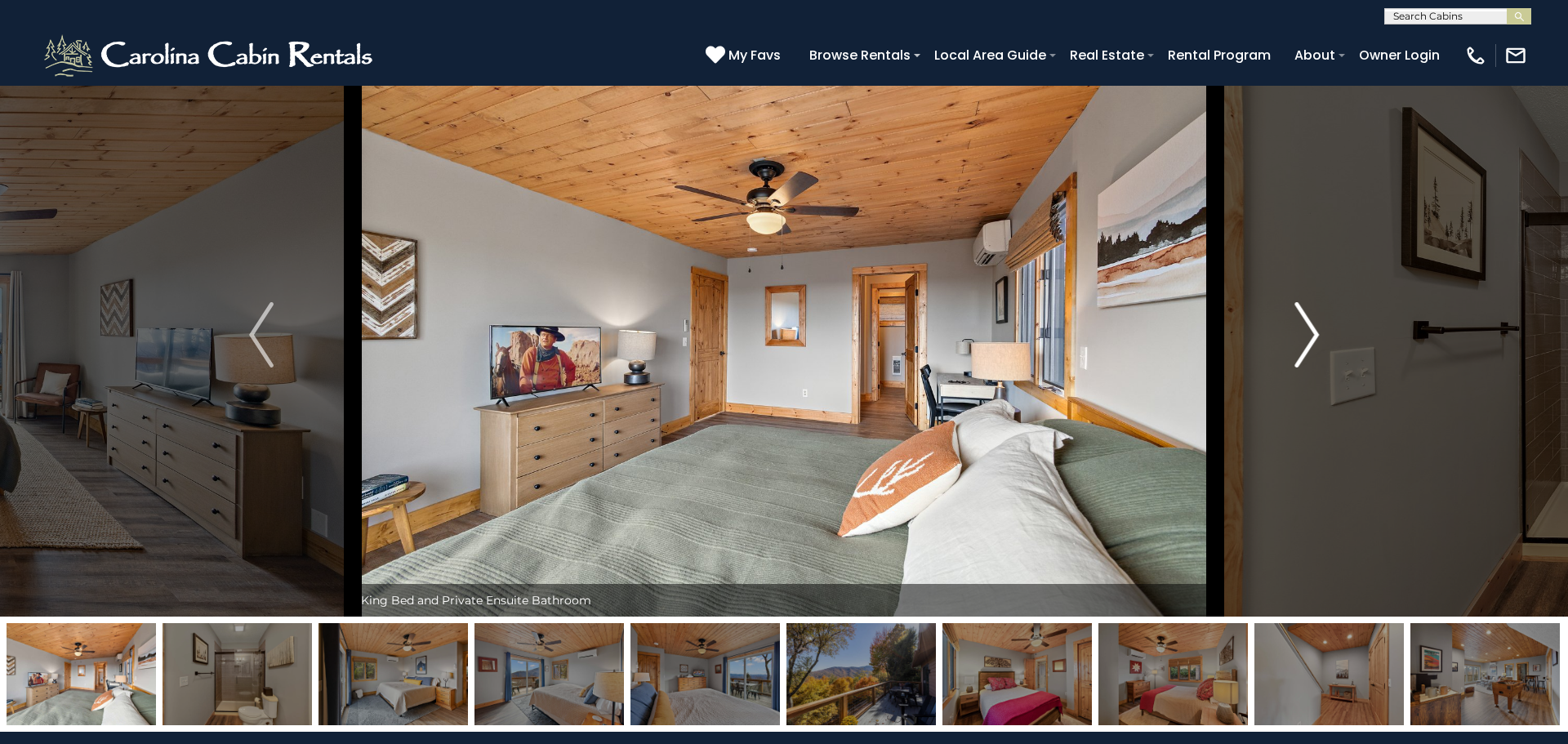
click at [1310, 355] on img "Next" at bounding box center [1307, 334] width 25 height 66
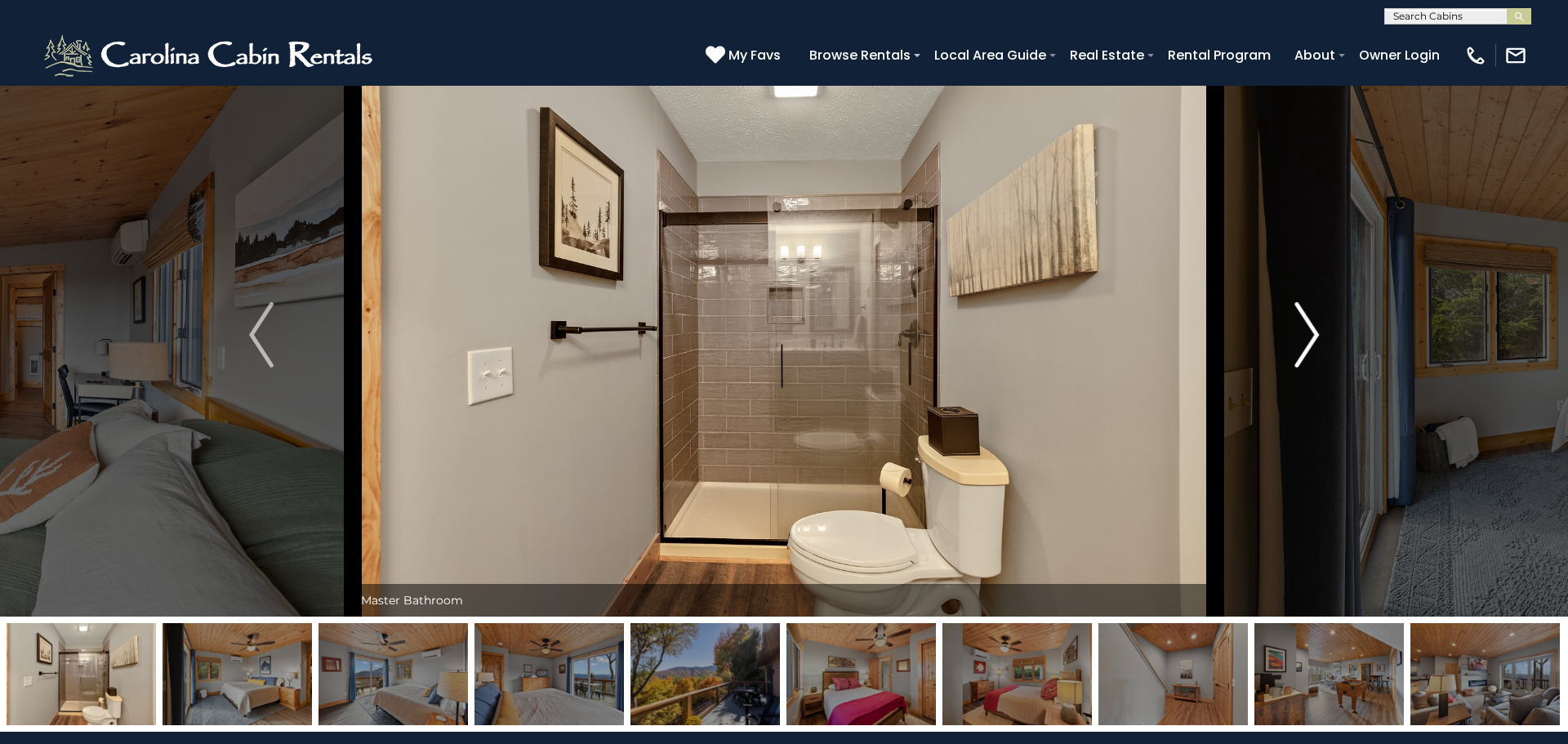
click at [1310, 355] on img "Next" at bounding box center [1307, 334] width 25 height 66
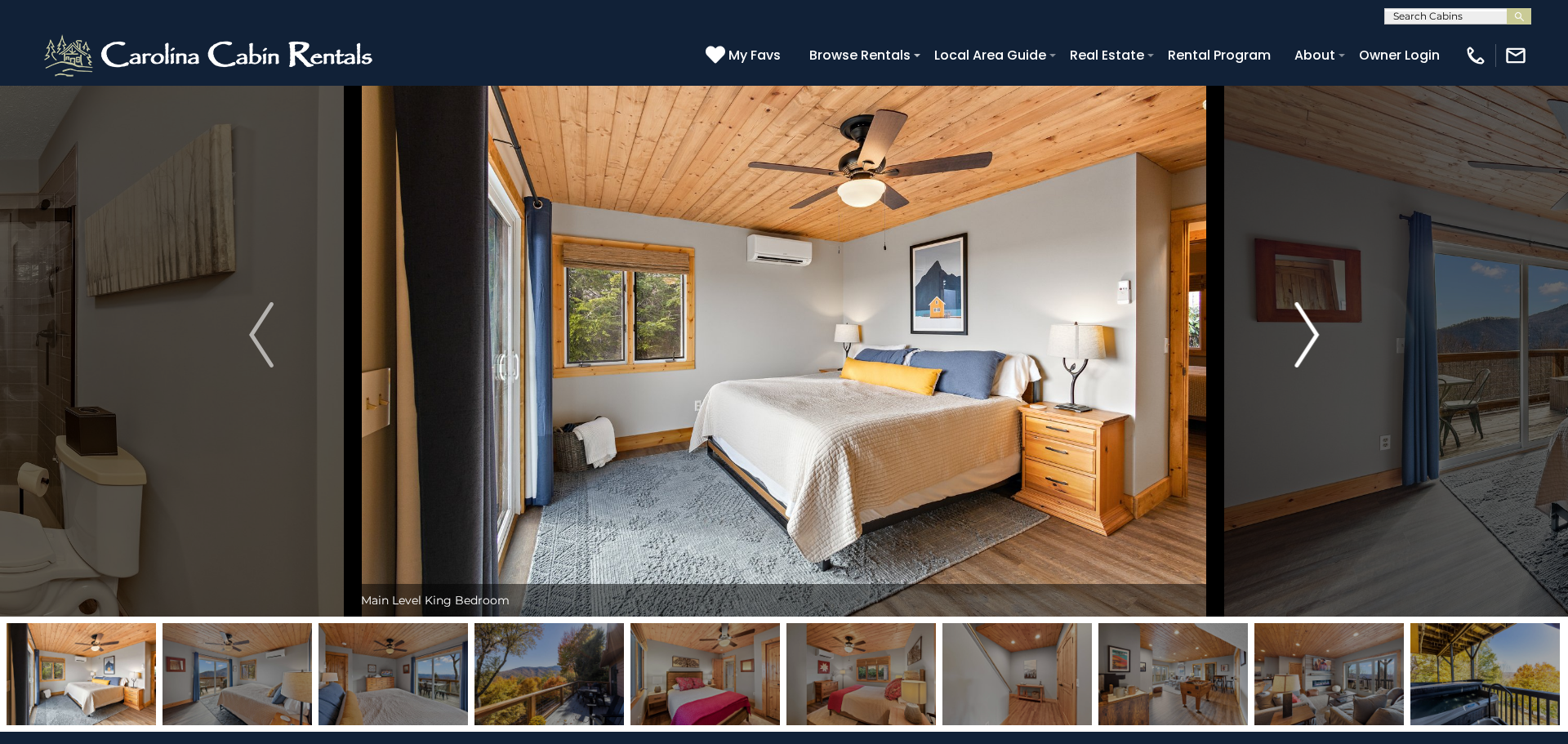
click at [1310, 355] on img "Next" at bounding box center [1307, 334] width 25 height 66
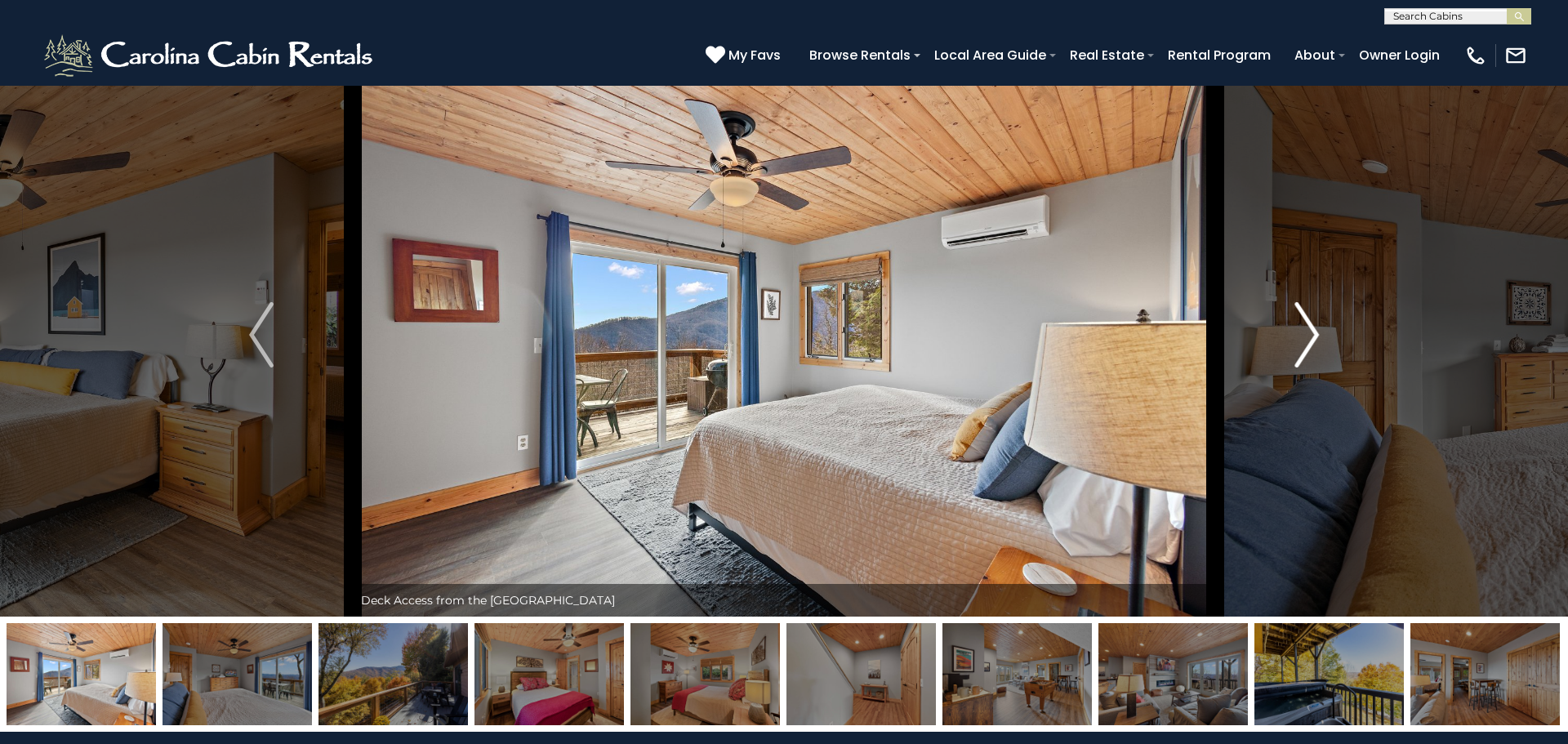
click at [1310, 355] on img "Next" at bounding box center [1307, 334] width 25 height 66
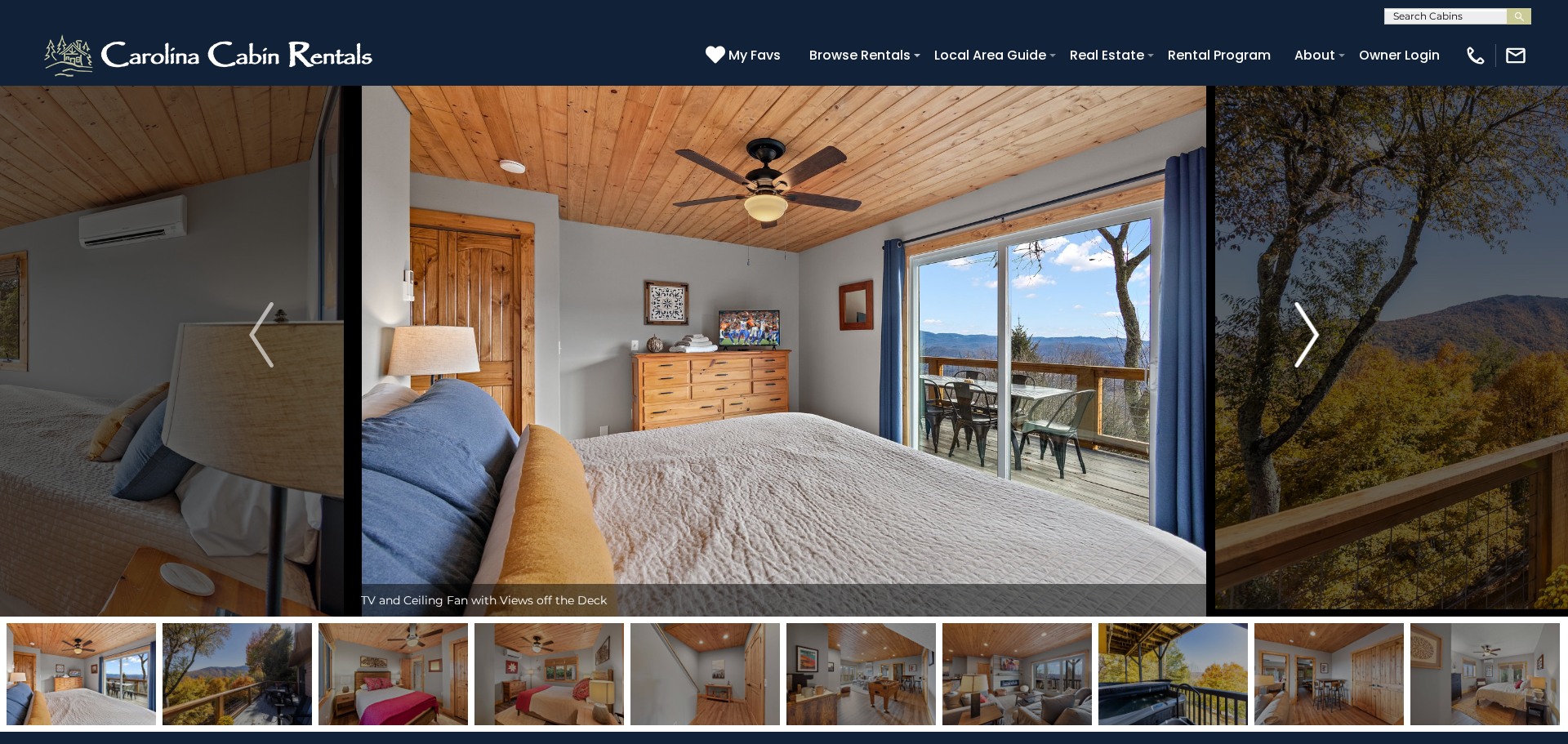
click at [1310, 355] on img "Next" at bounding box center [1307, 334] width 25 height 66
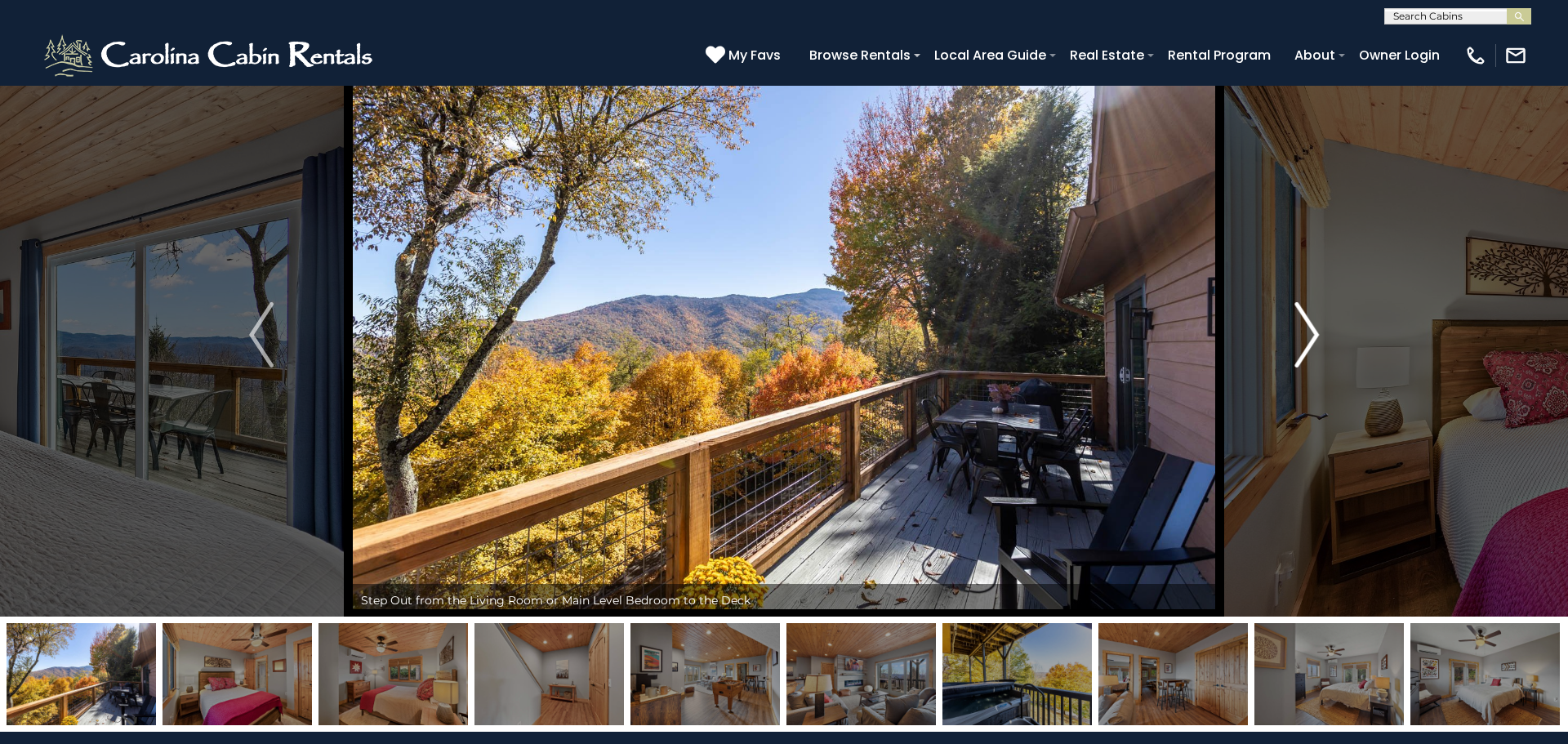
click at [1310, 355] on img "Next" at bounding box center [1307, 334] width 25 height 66
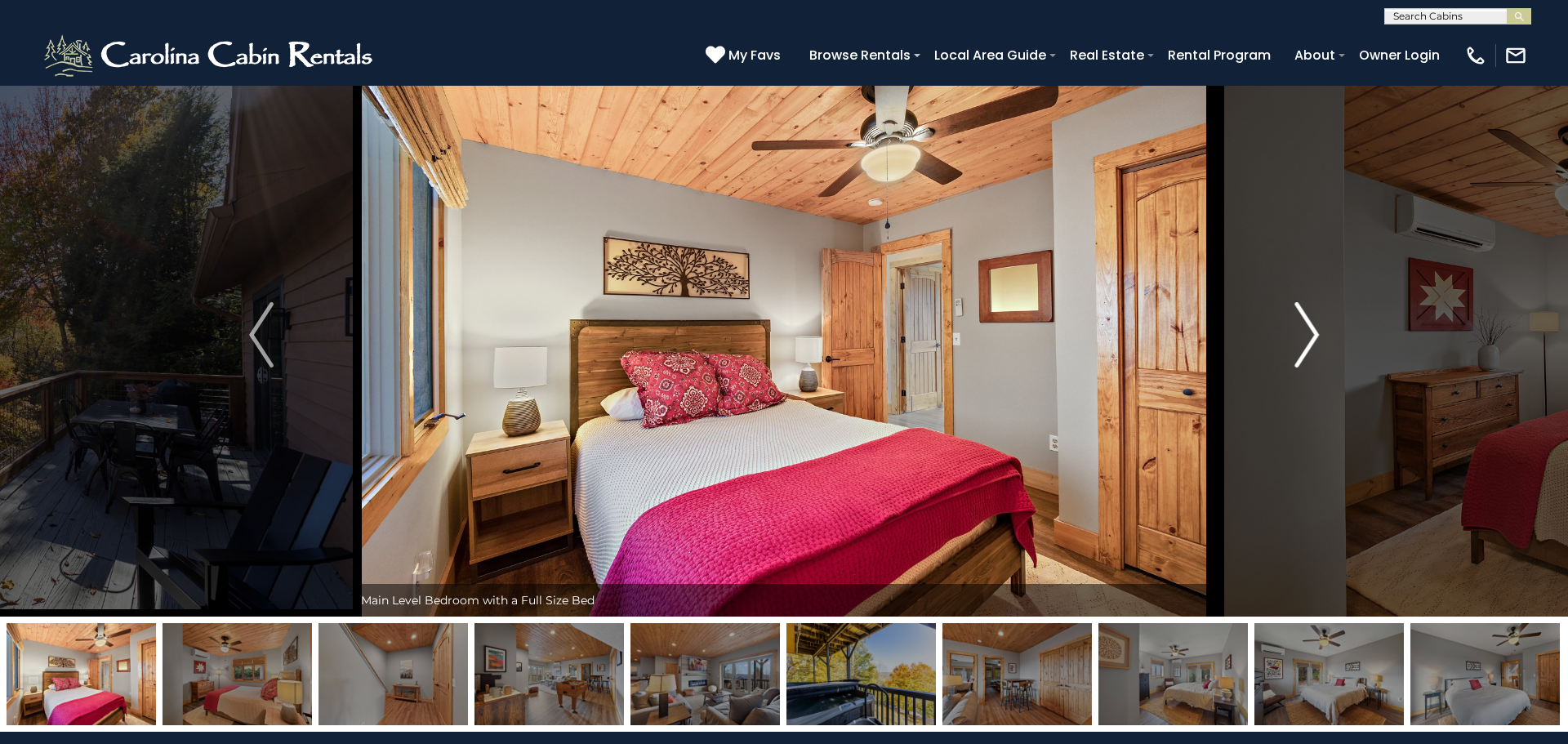
click at [1310, 355] on img "Next" at bounding box center [1307, 334] width 25 height 66
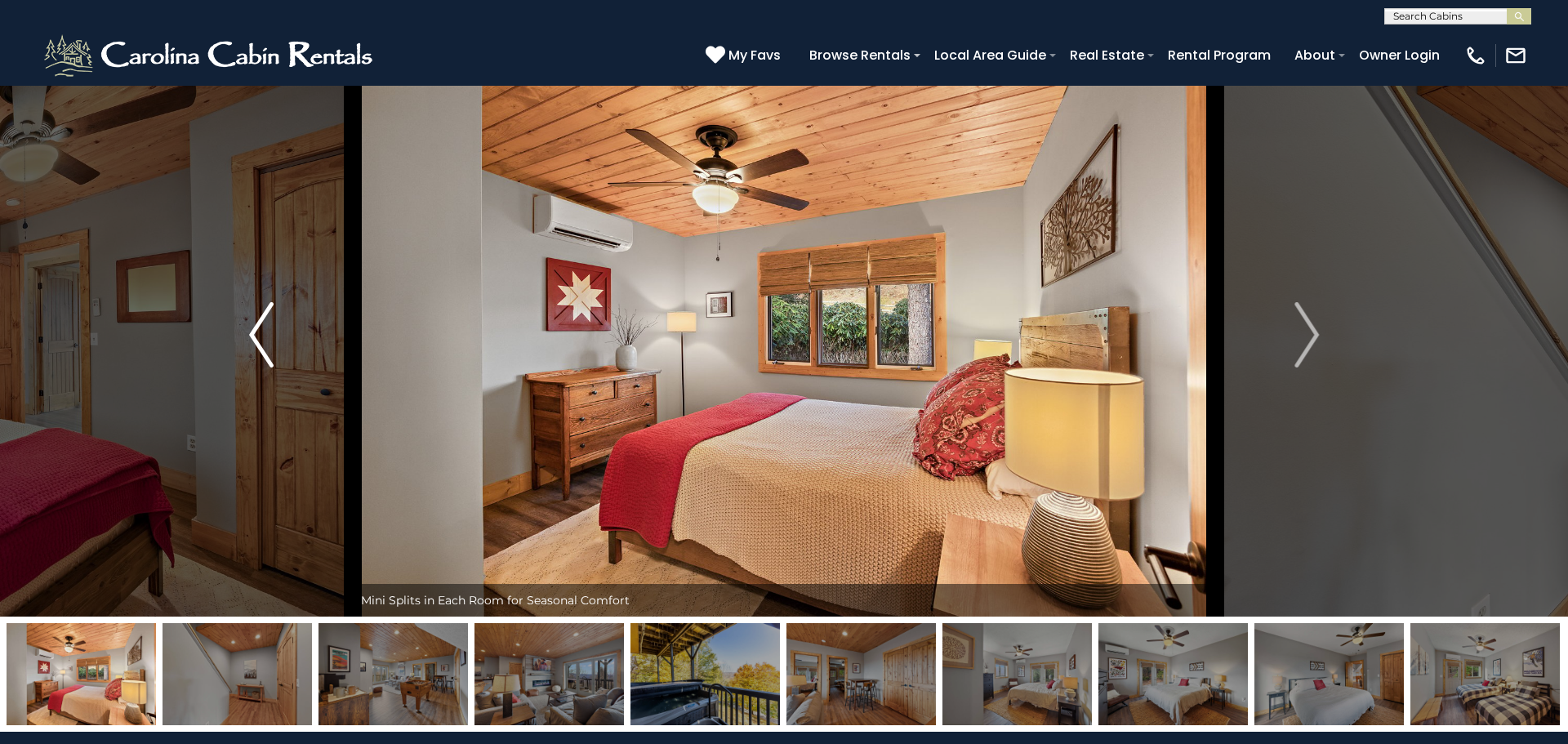
click at [266, 329] on img "Previous" at bounding box center [261, 334] width 25 height 66
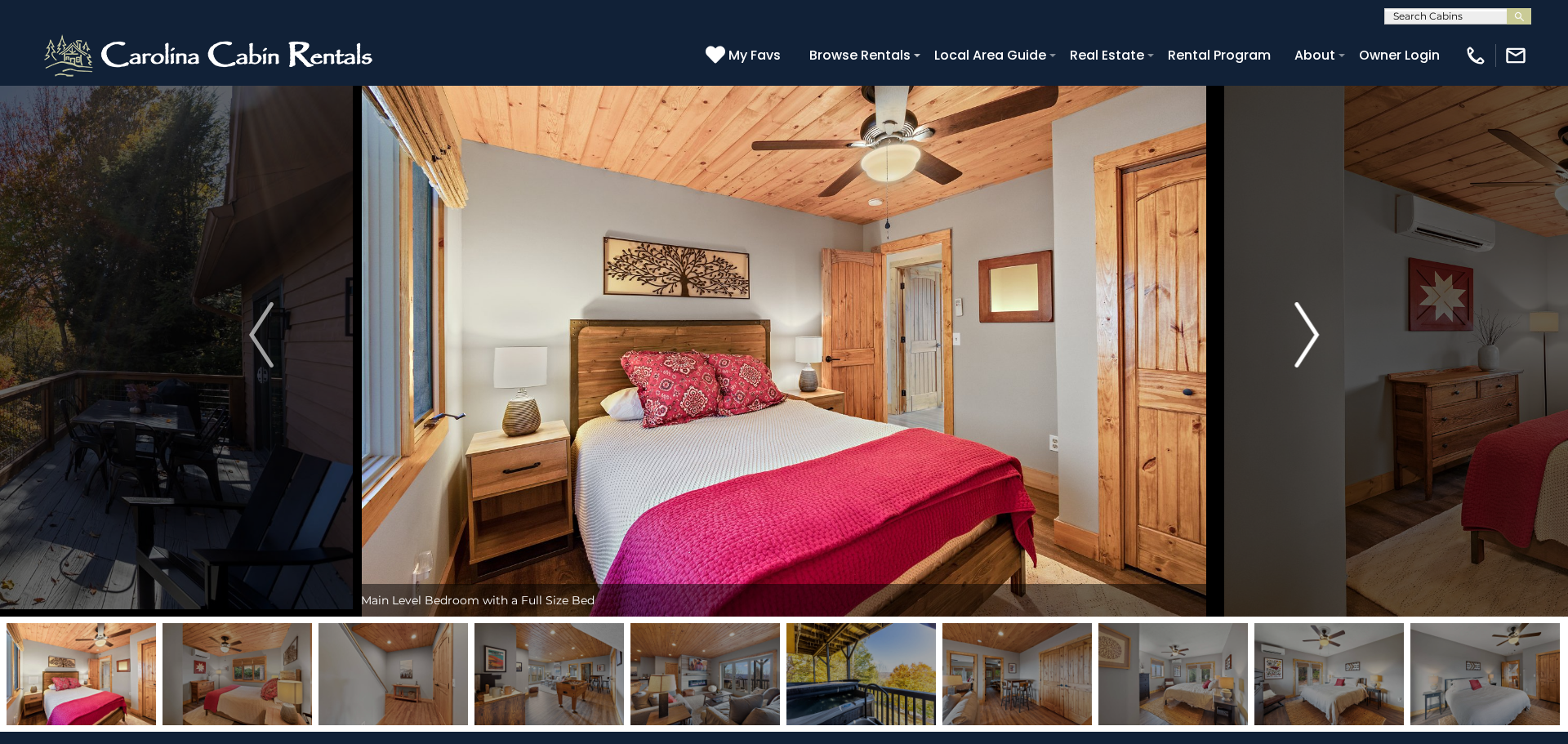
click at [1310, 343] on img "Next" at bounding box center [1307, 334] width 25 height 66
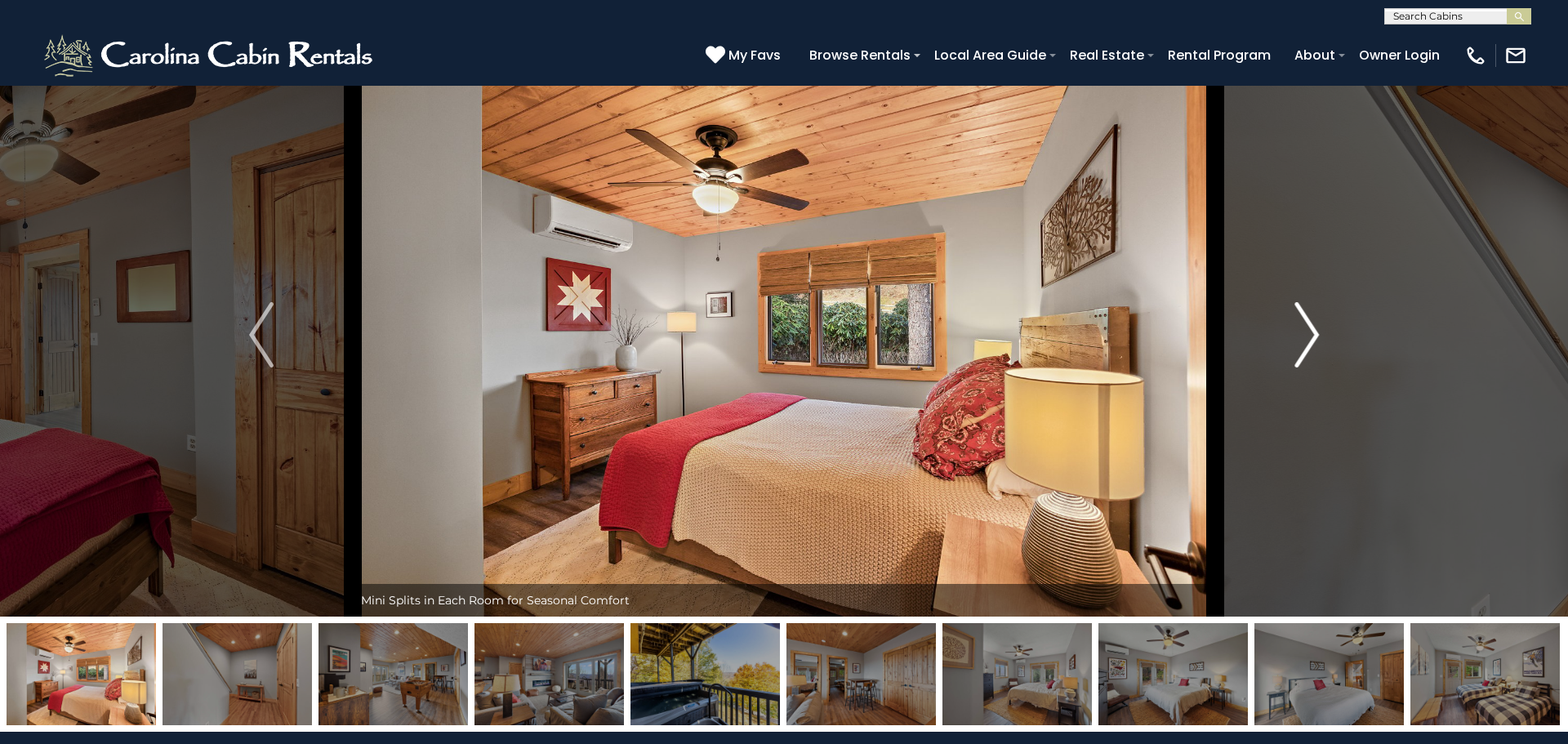
click at [1310, 343] on img "Next" at bounding box center [1307, 334] width 25 height 66
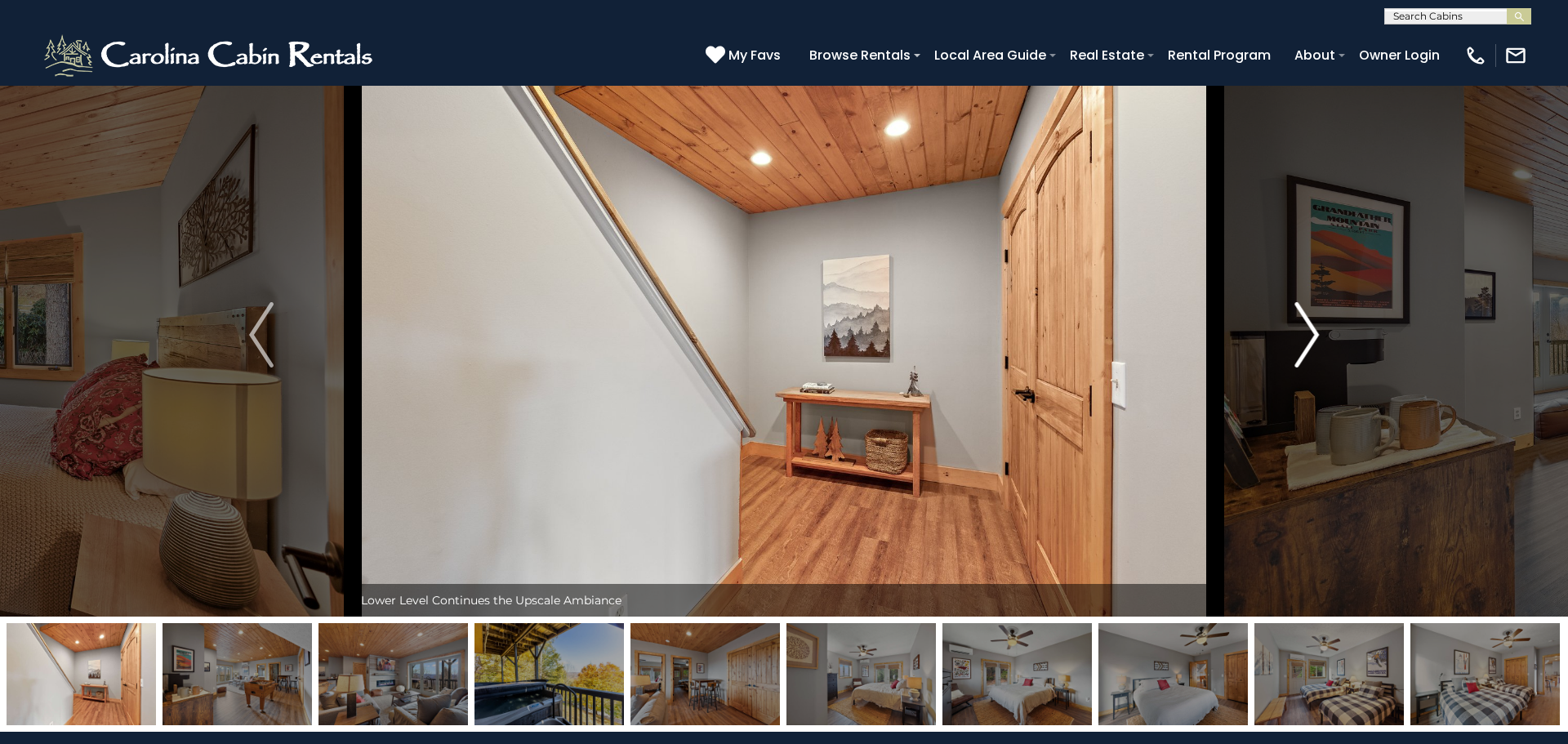
click at [1310, 343] on img "Next" at bounding box center [1307, 334] width 25 height 66
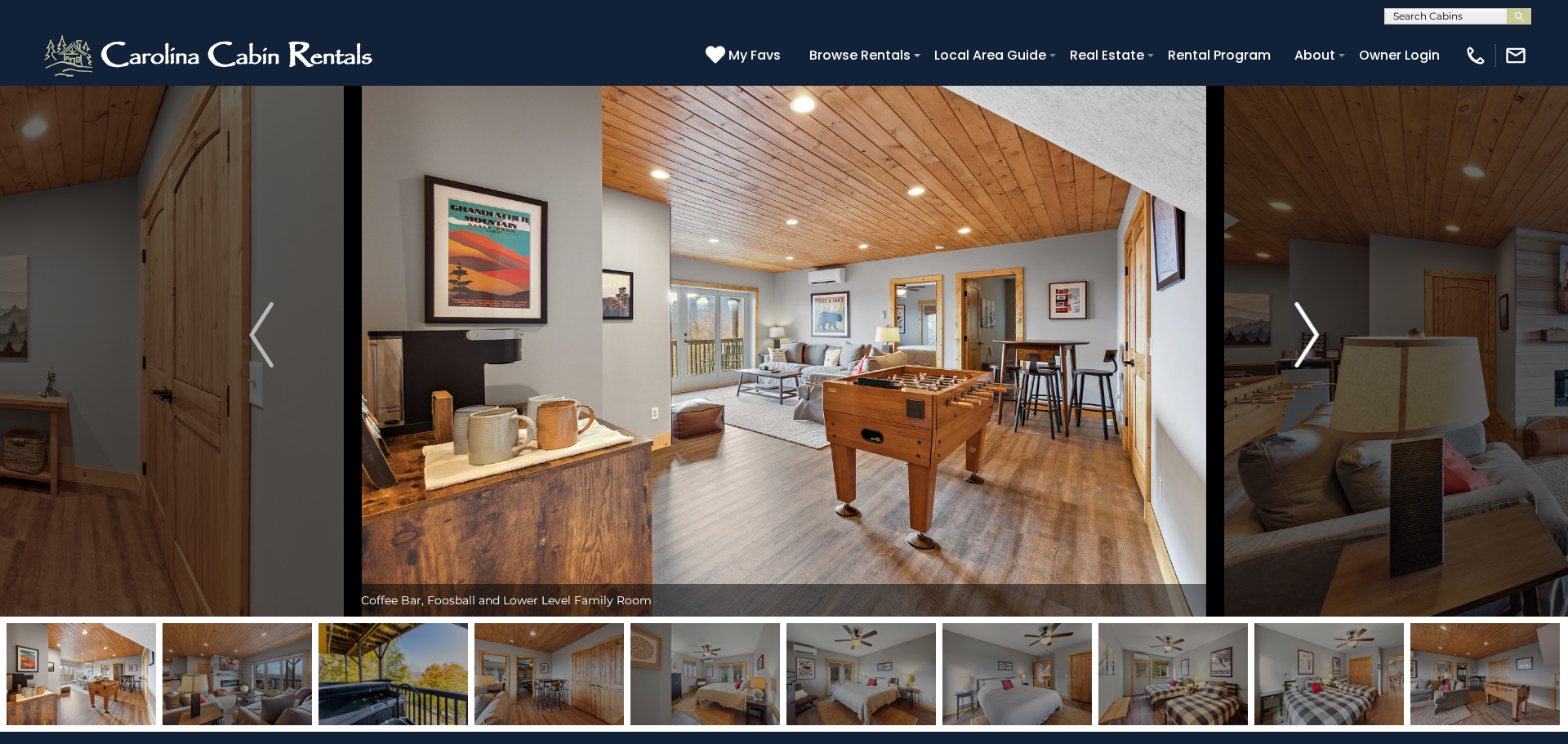
click at [1310, 343] on img "Next" at bounding box center [1307, 334] width 25 height 66
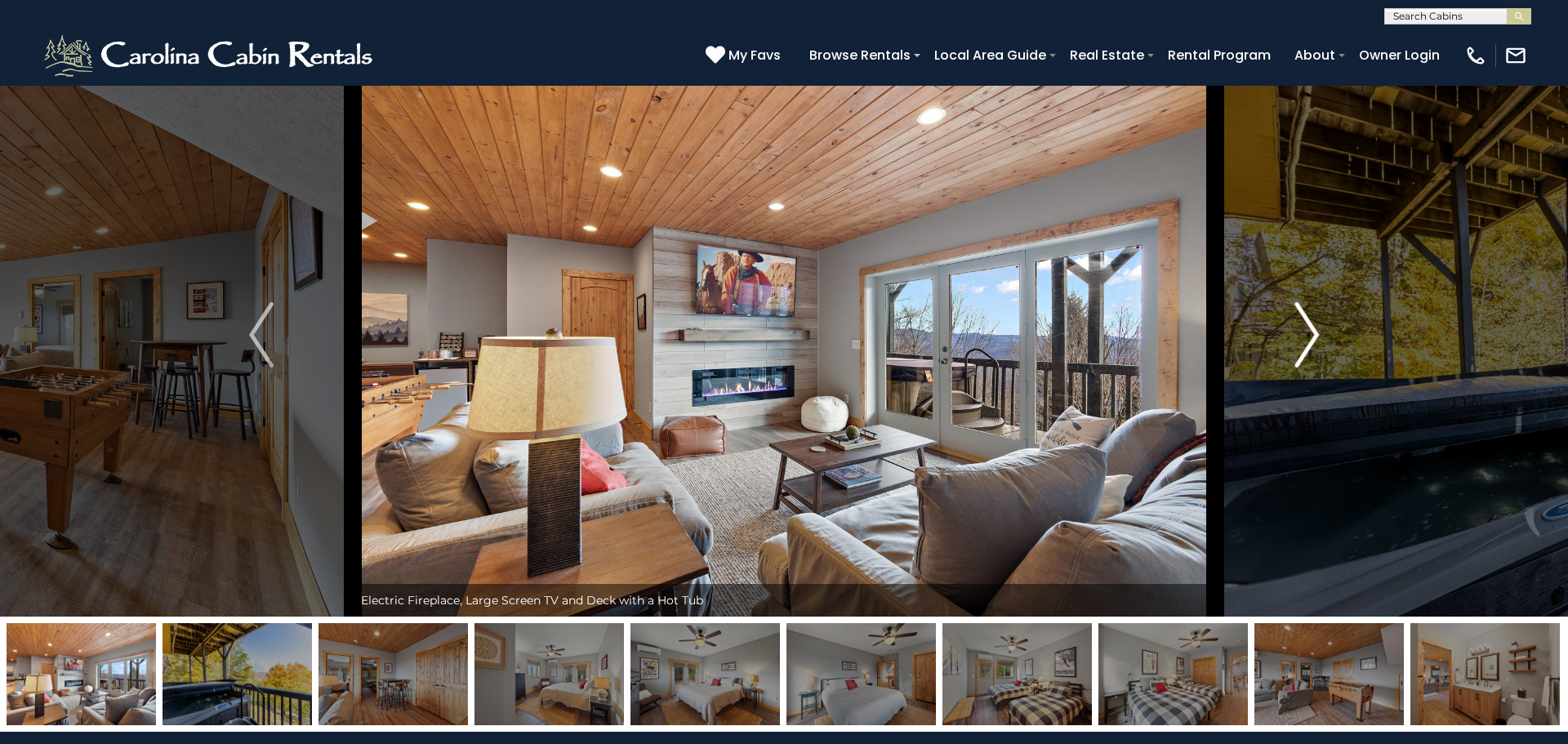
click at [1310, 343] on img "Next" at bounding box center [1307, 334] width 25 height 66
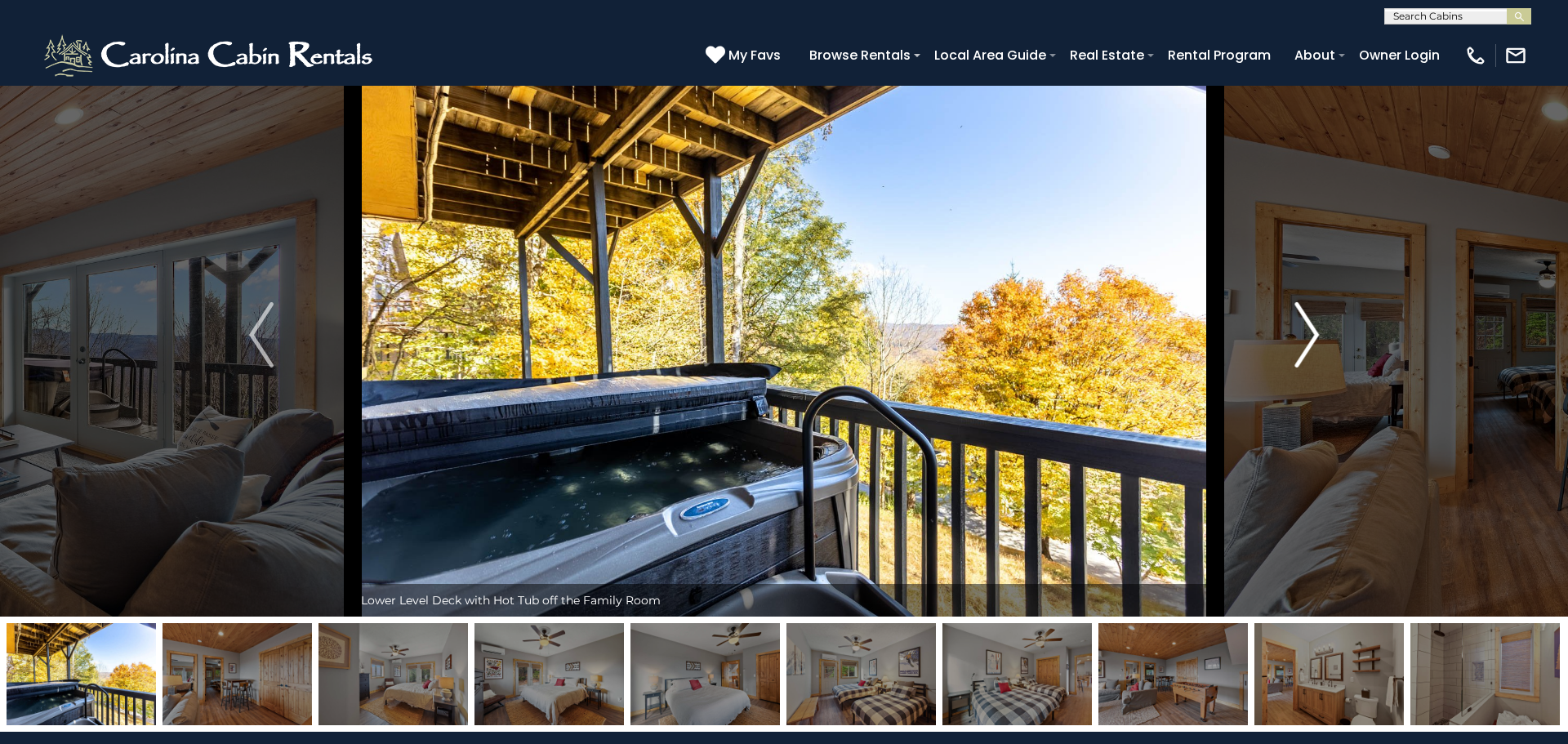
click at [1310, 343] on img "Next" at bounding box center [1307, 334] width 25 height 66
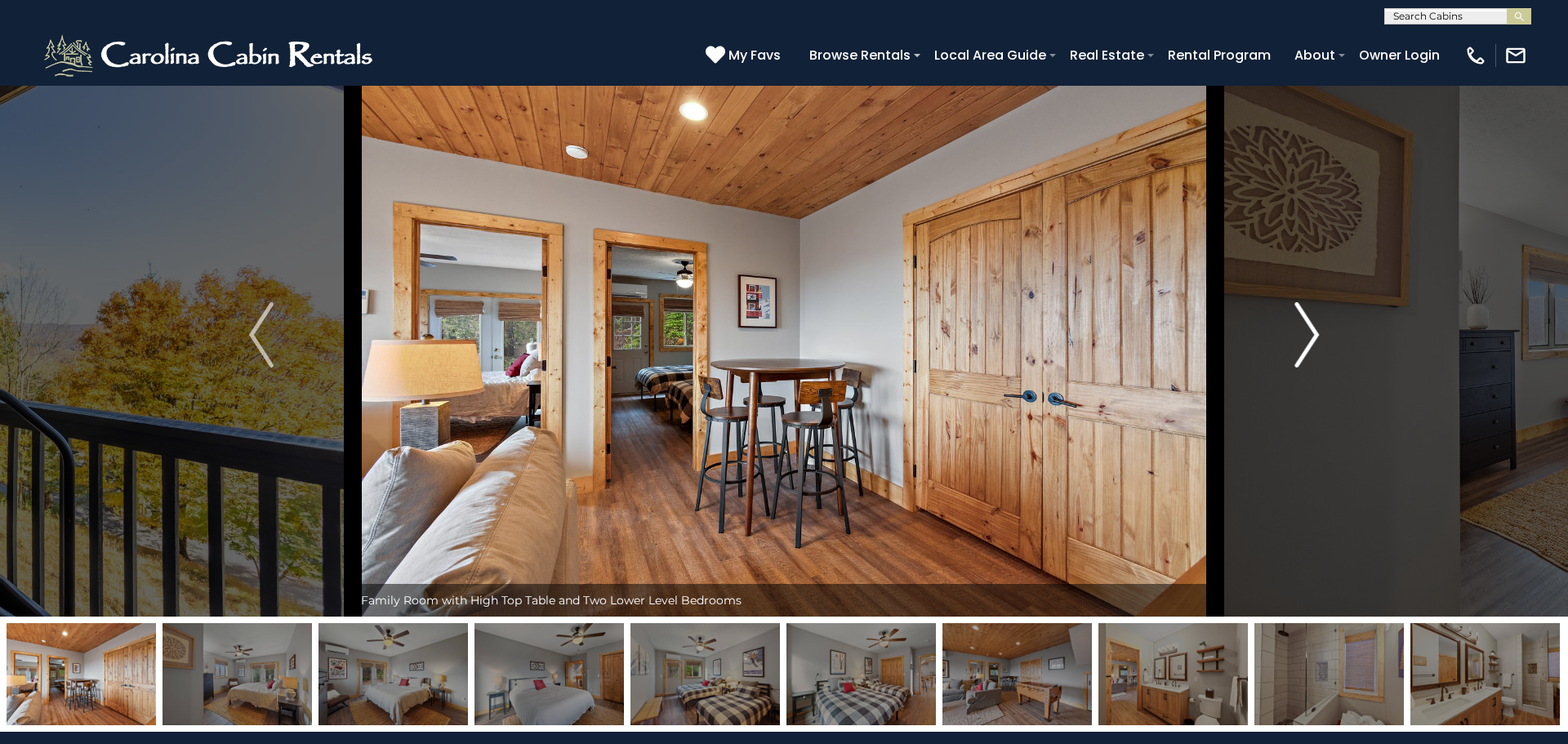
click at [1310, 343] on img "Next" at bounding box center [1307, 334] width 25 height 66
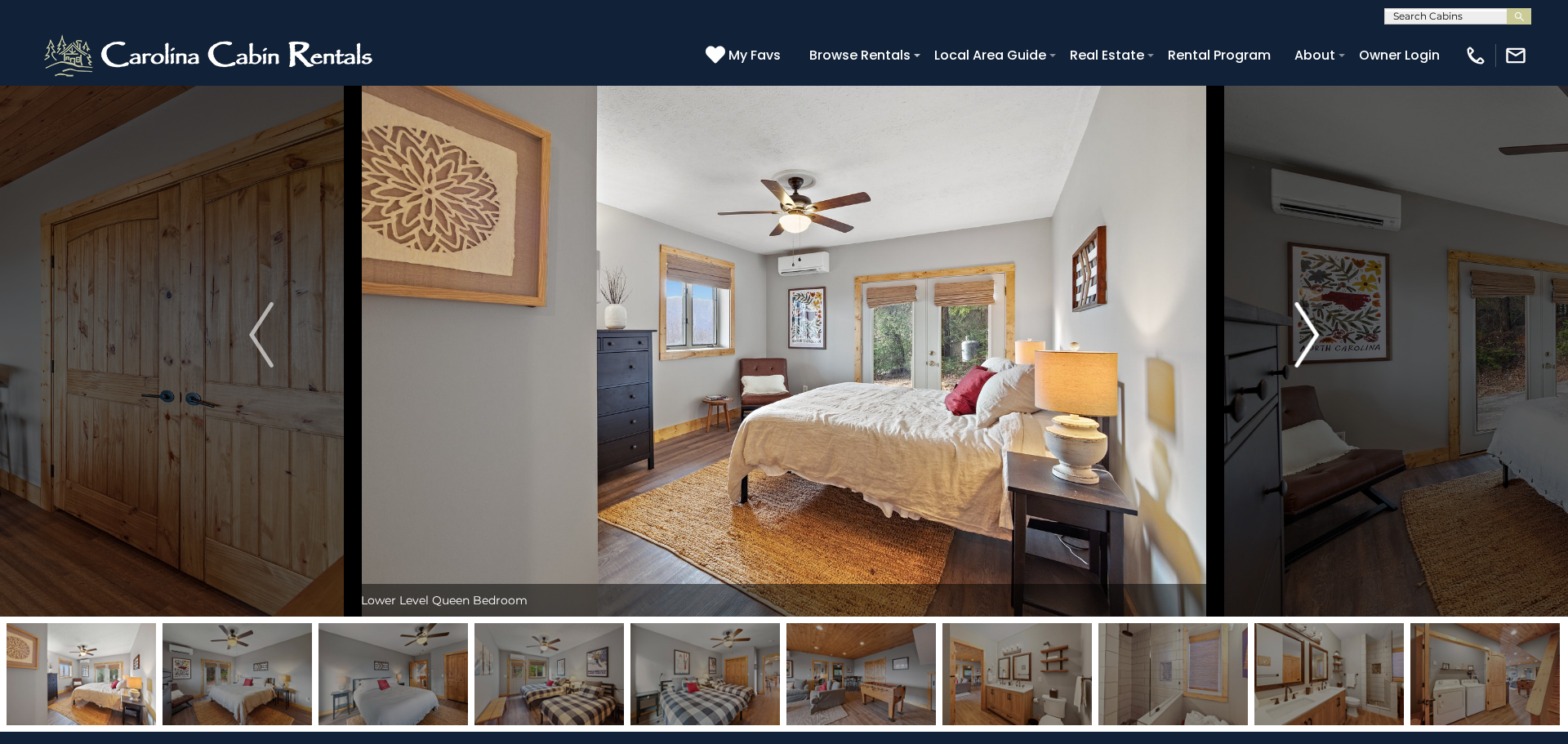
click at [1310, 343] on img "Next" at bounding box center [1307, 334] width 25 height 66
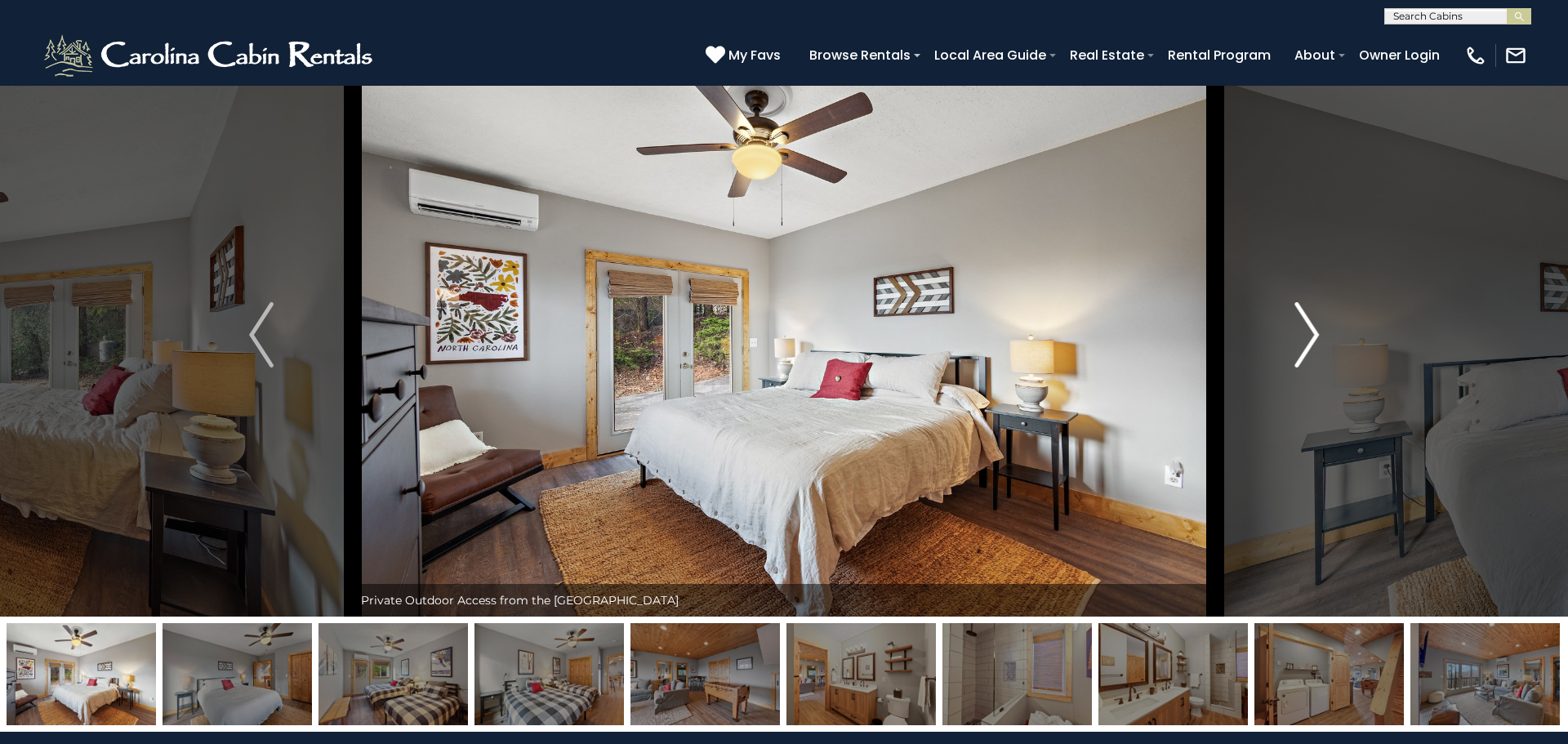
click at [1310, 343] on img "Next" at bounding box center [1307, 334] width 25 height 66
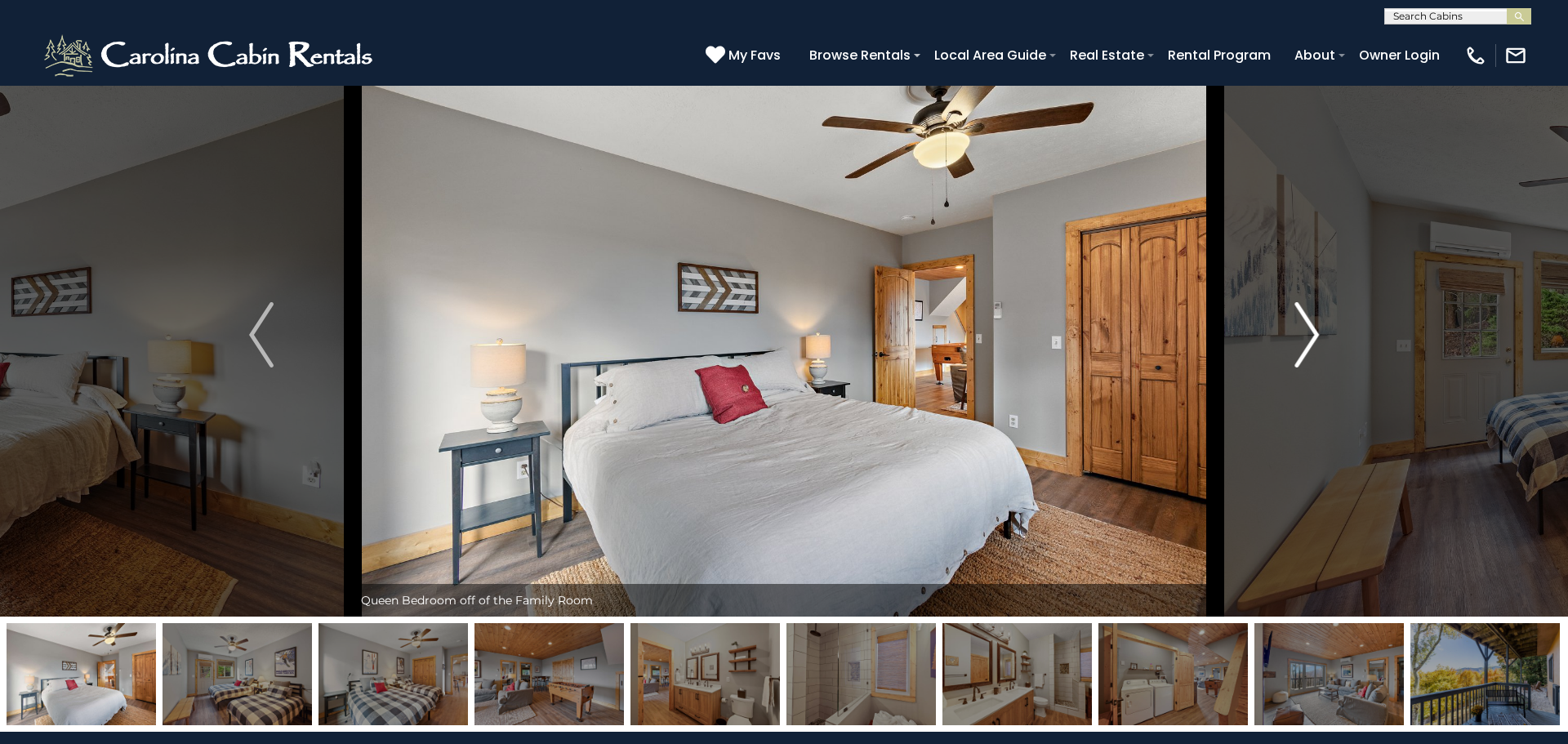
click at [1299, 340] on img "Next" at bounding box center [1307, 334] width 25 height 66
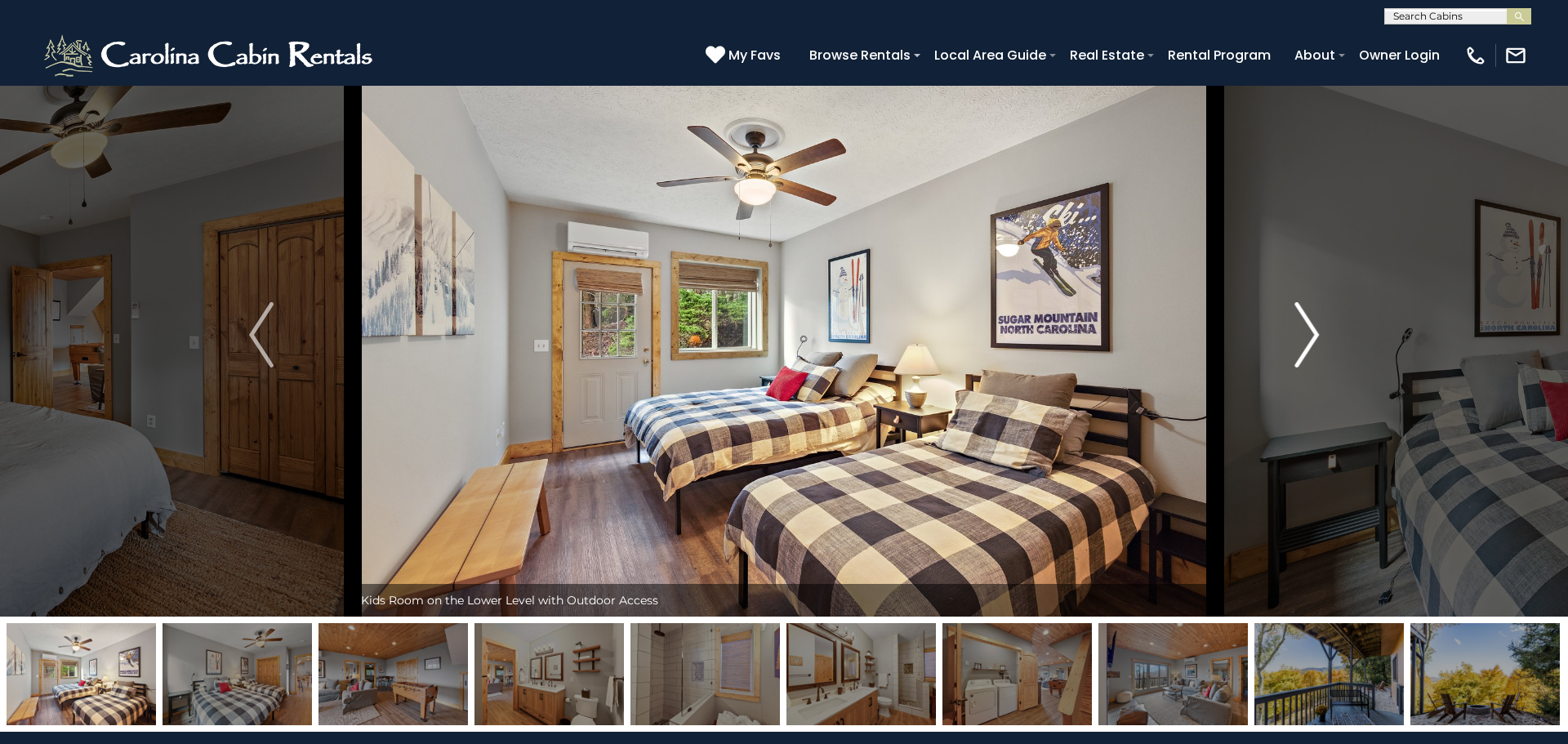
click at [1299, 340] on img "Next" at bounding box center [1307, 334] width 25 height 66
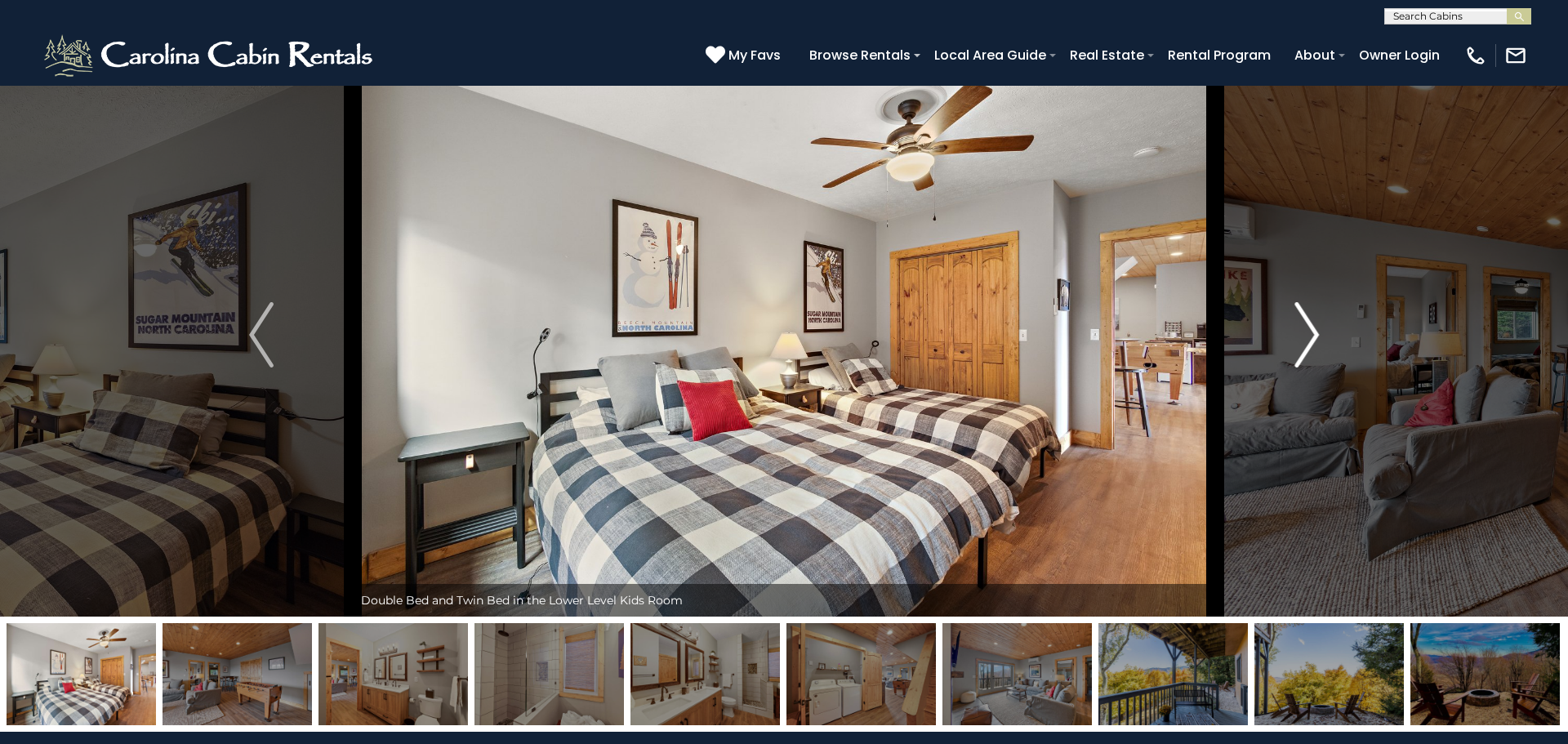
click at [1299, 340] on img "Next" at bounding box center [1307, 334] width 25 height 66
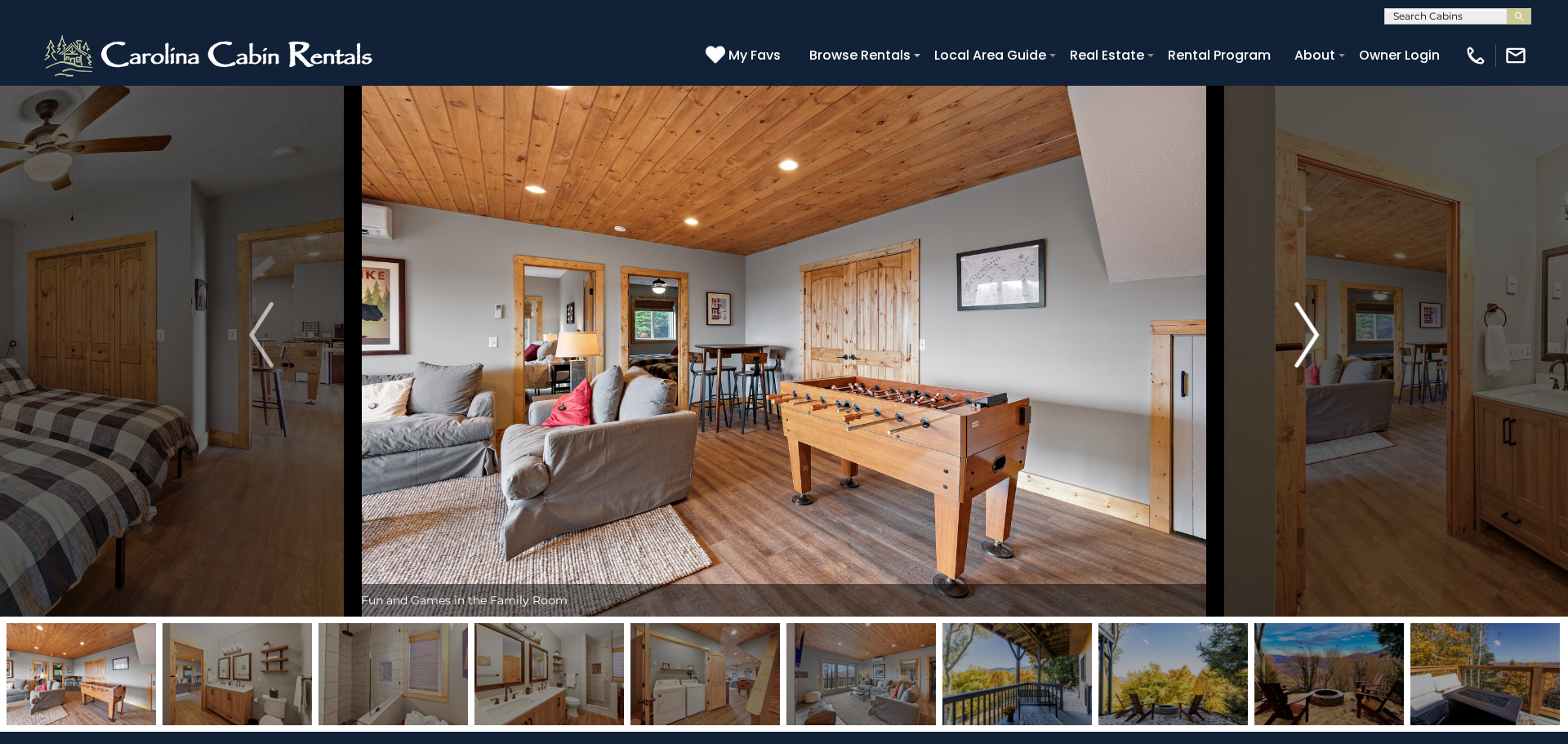
click at [1299, 340] on img "Next" at bounding box center [1307, 334] width 25 height 66
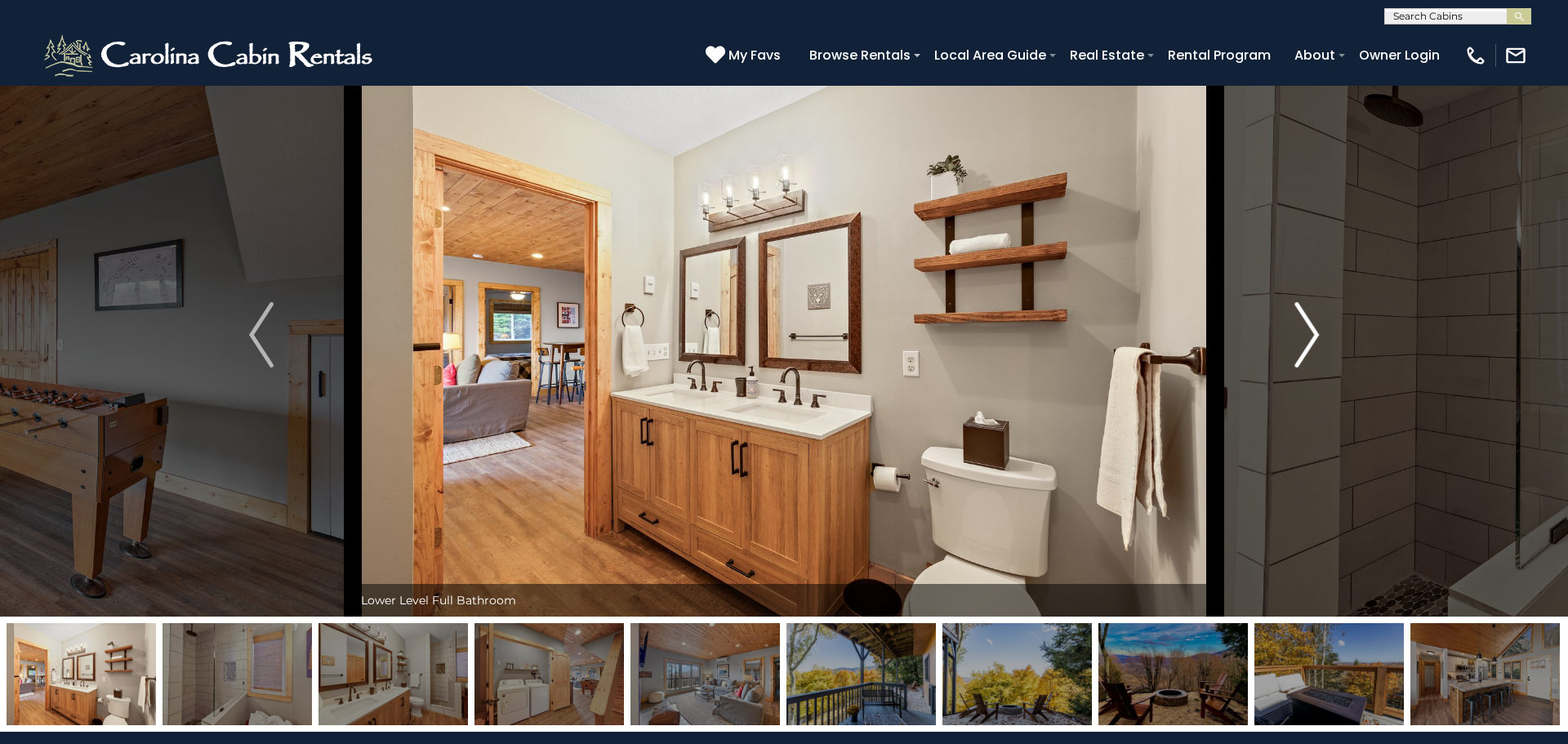
click at [1299, 340] on img "Next" at bounding box center [1307, 334] width 25 height 66
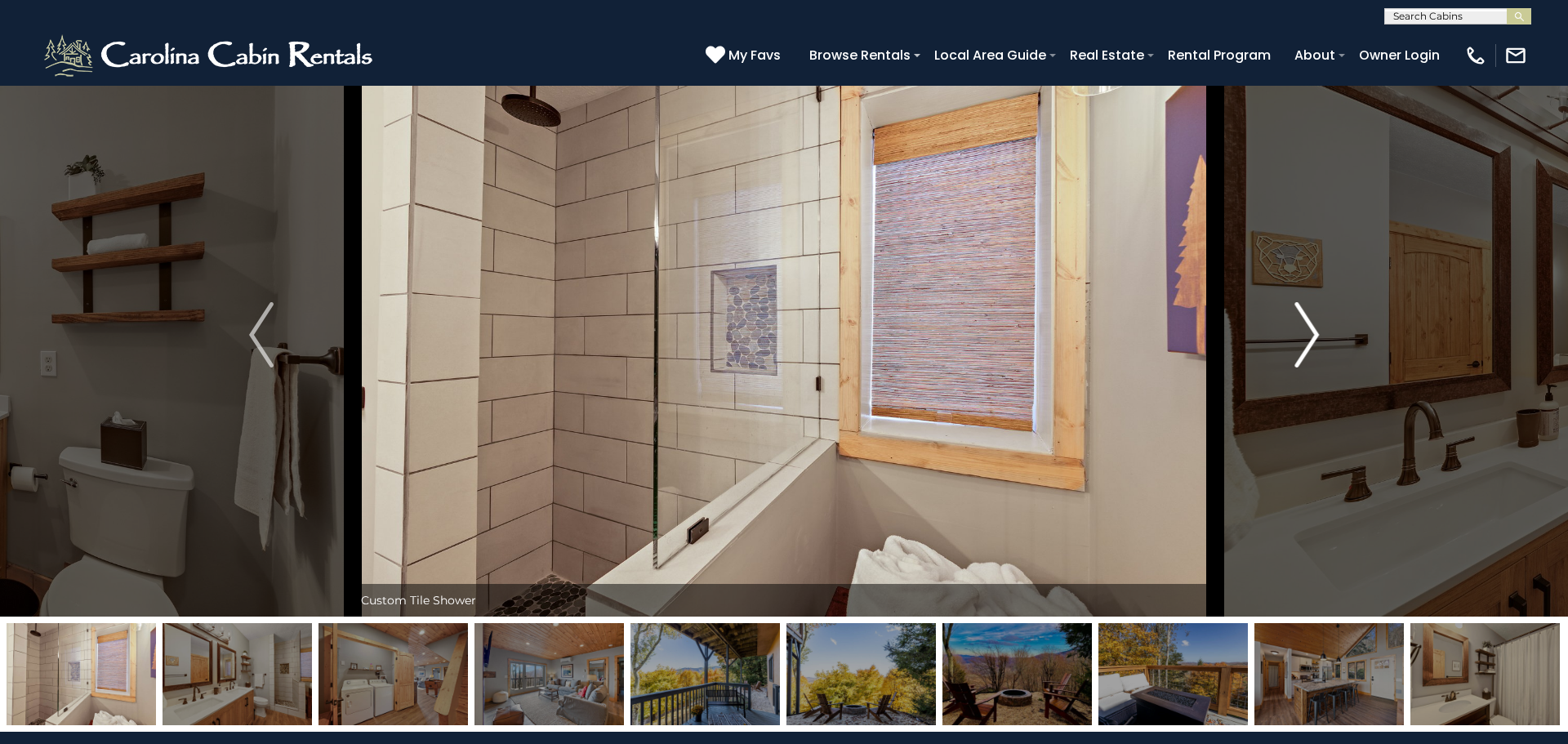
click at [1299, 340] on img "Next" at bounding box center [1307, 334] width 25 height 66
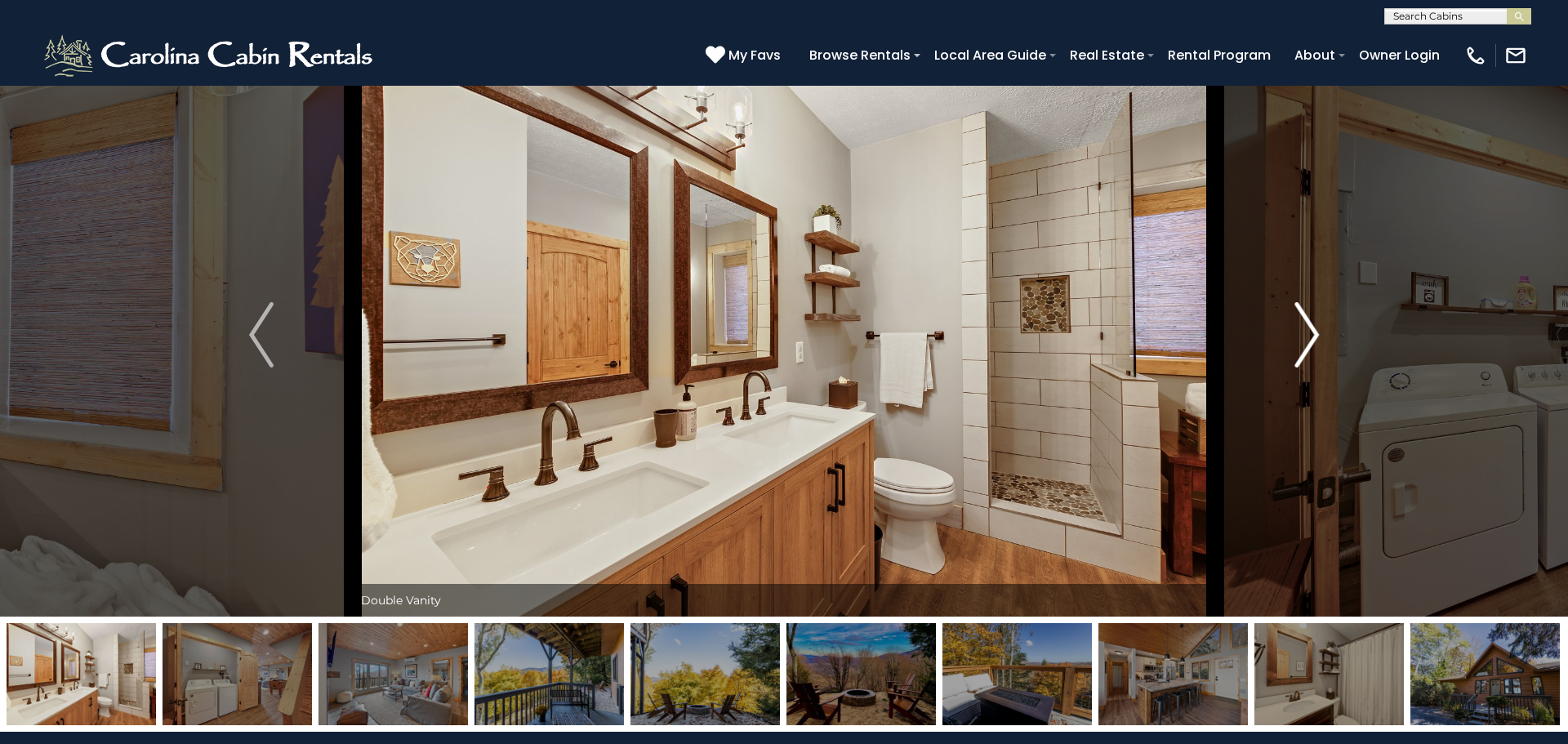
click at [1299, 340] on img "Next" at bounding box center [1307, 334] width 25 height 66
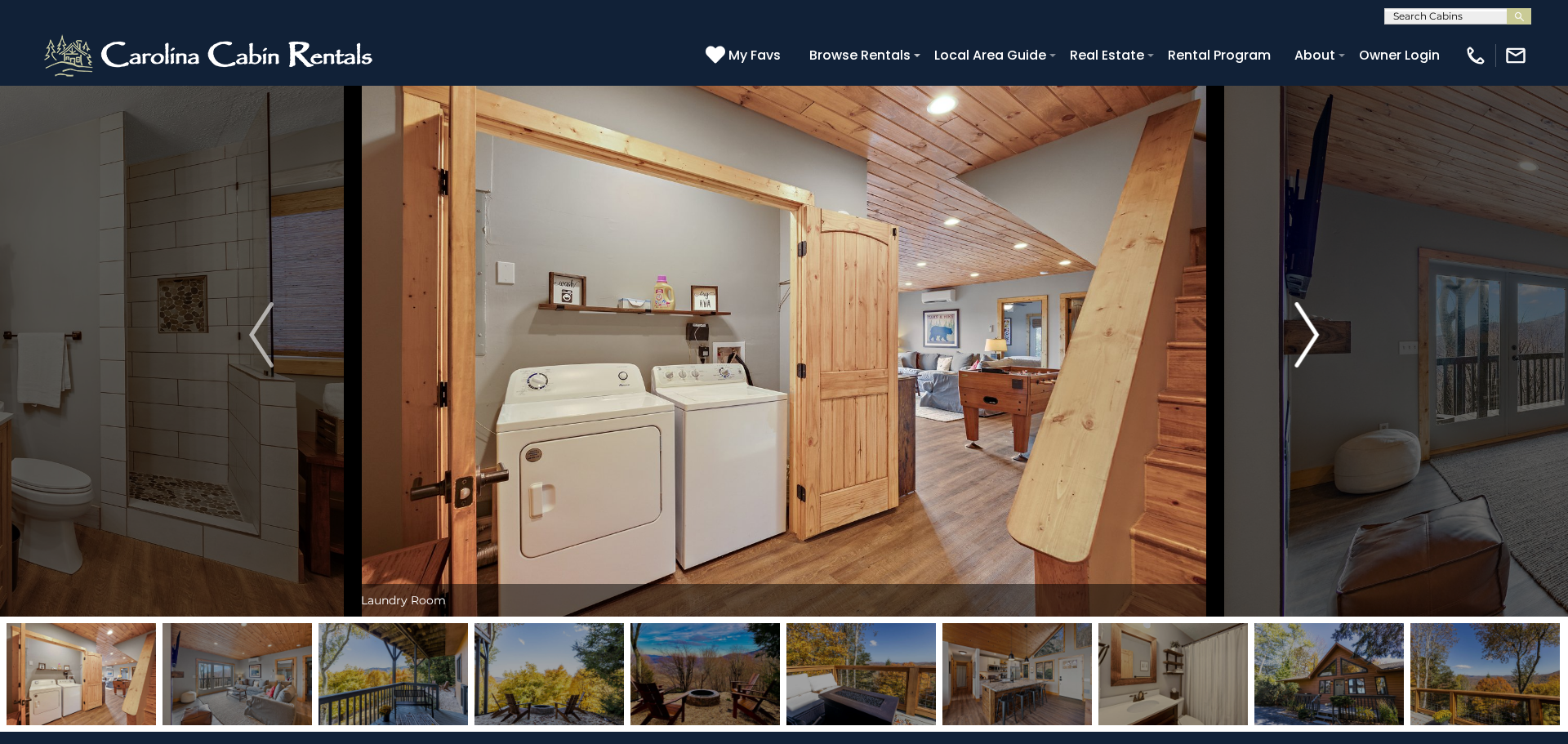
click at [1299, 340] on img "Next" at bounding box center [1307, 334] width 25 height 66
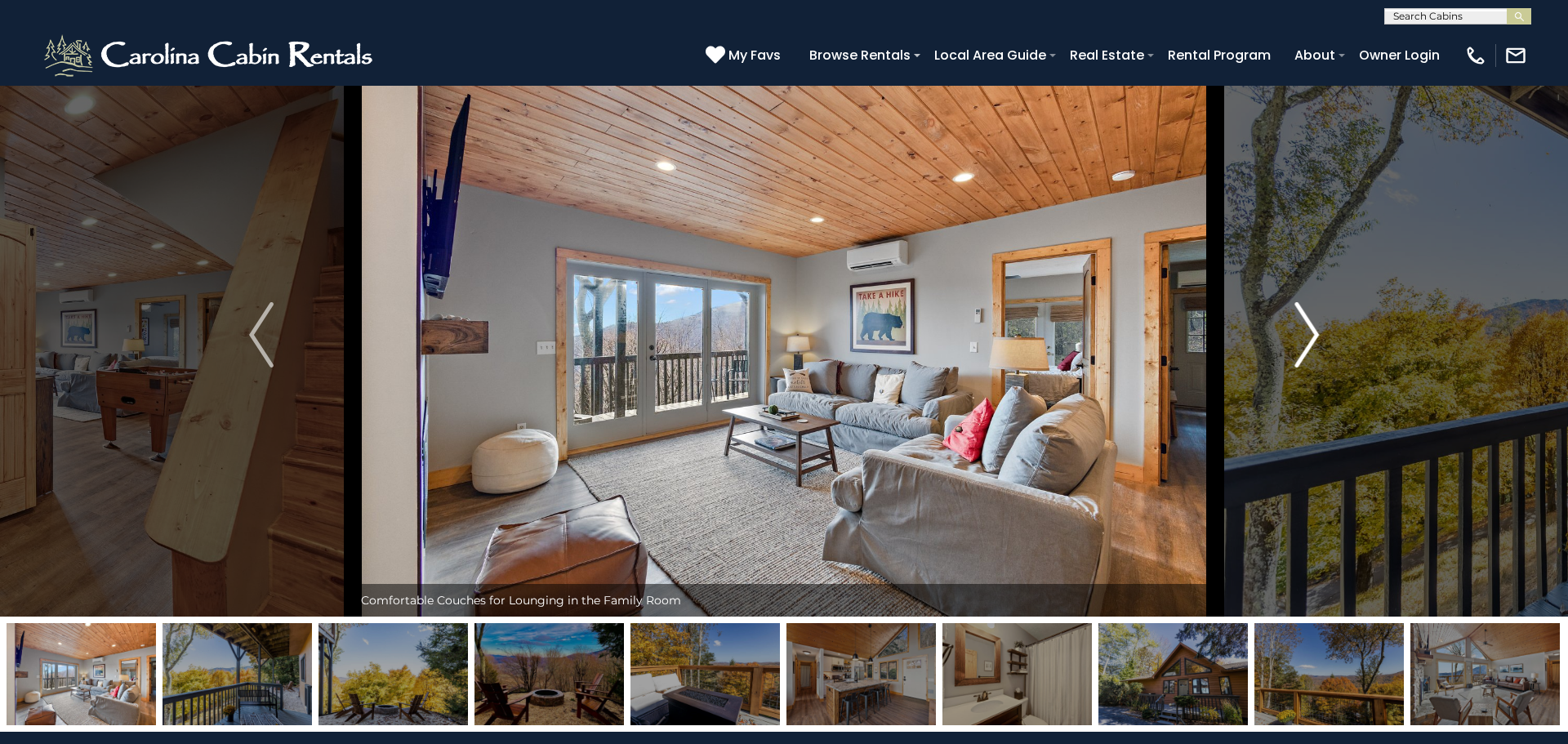
click at [1299, 340] on img "Next" at bounding box center [1307, 334] width 25 height 66
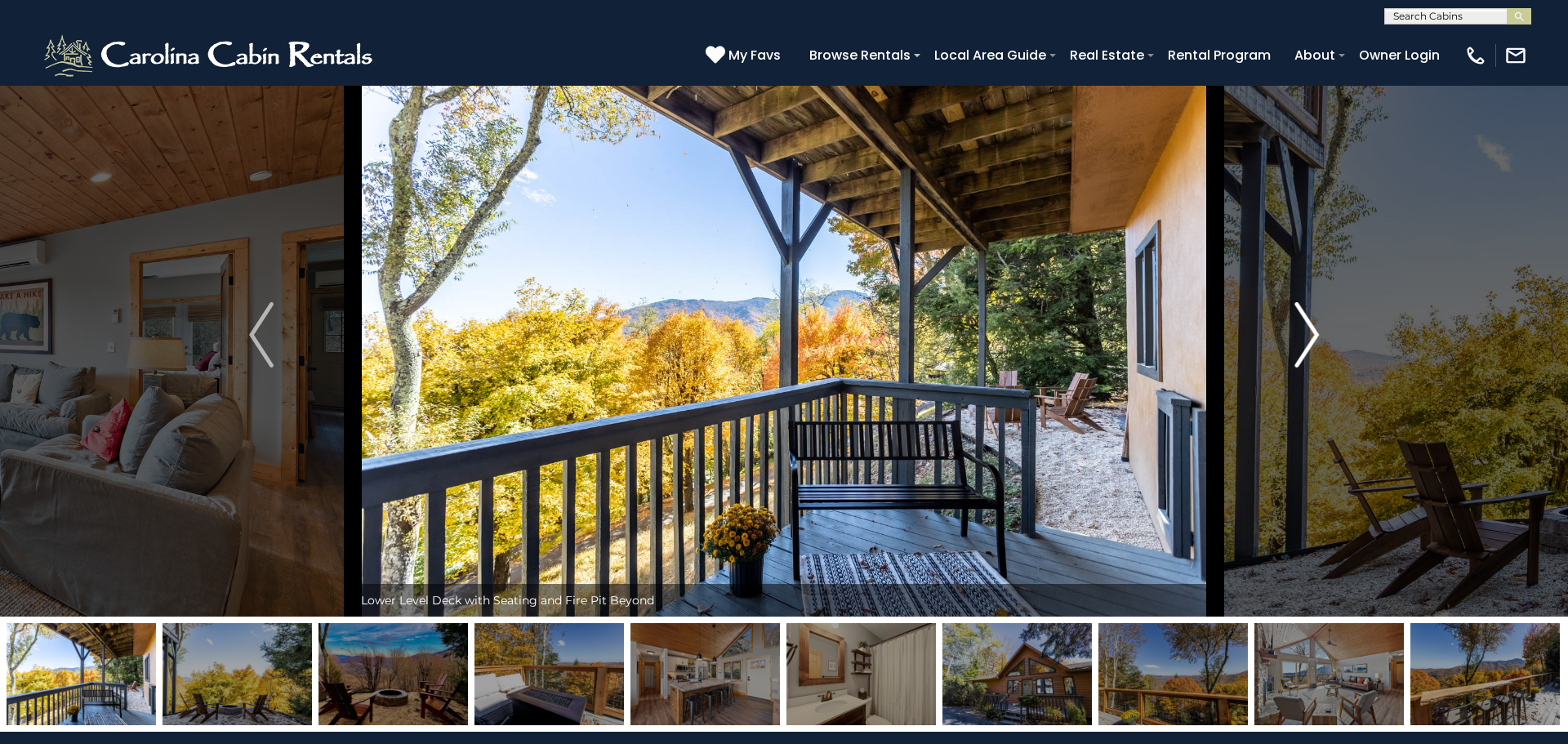
click at [1299, 340] on img "Next" at bounding box center [1307, 334] width 25 height 66
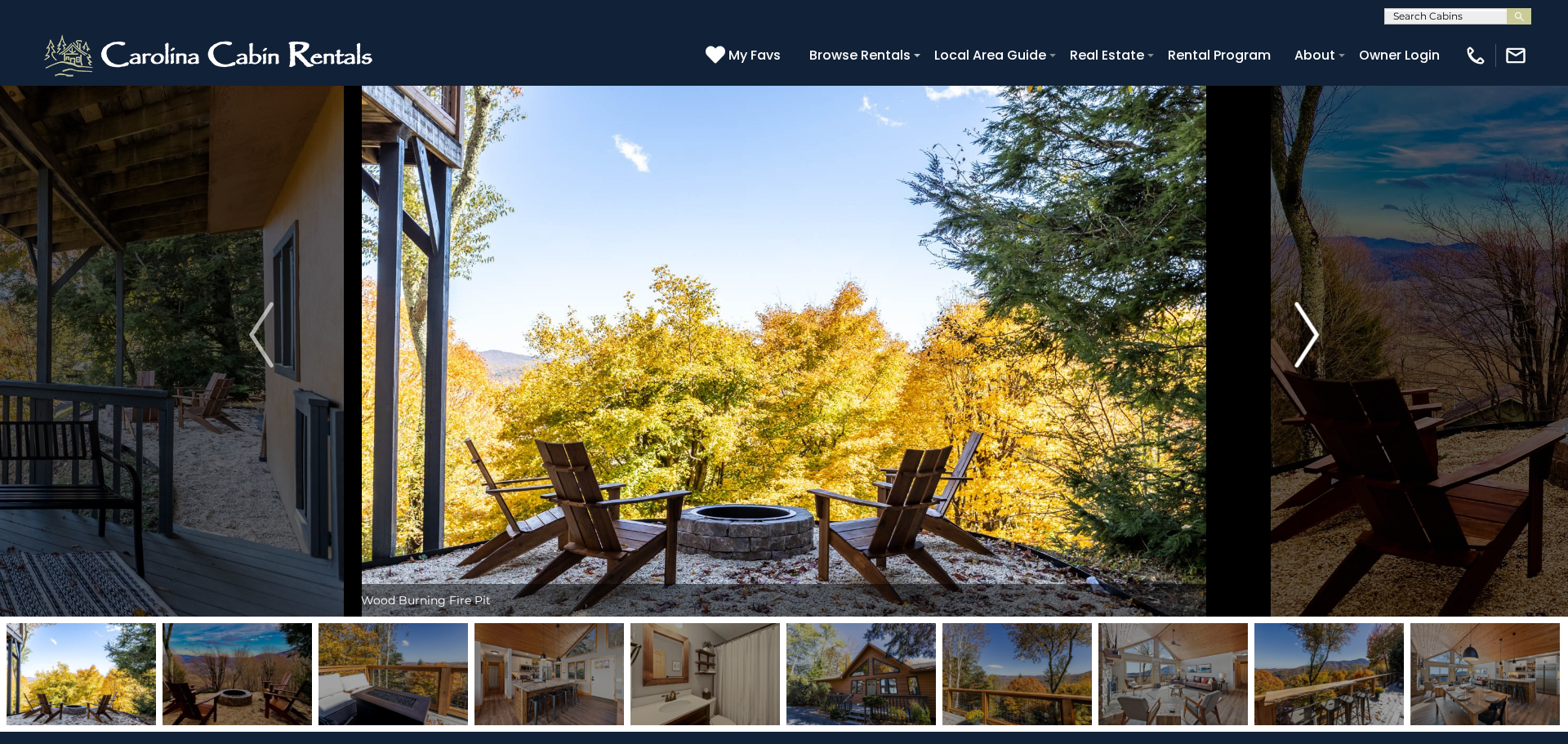
click at [1299, 340] on img "Next" at bounding box center [1307, 334] width 25 height 66
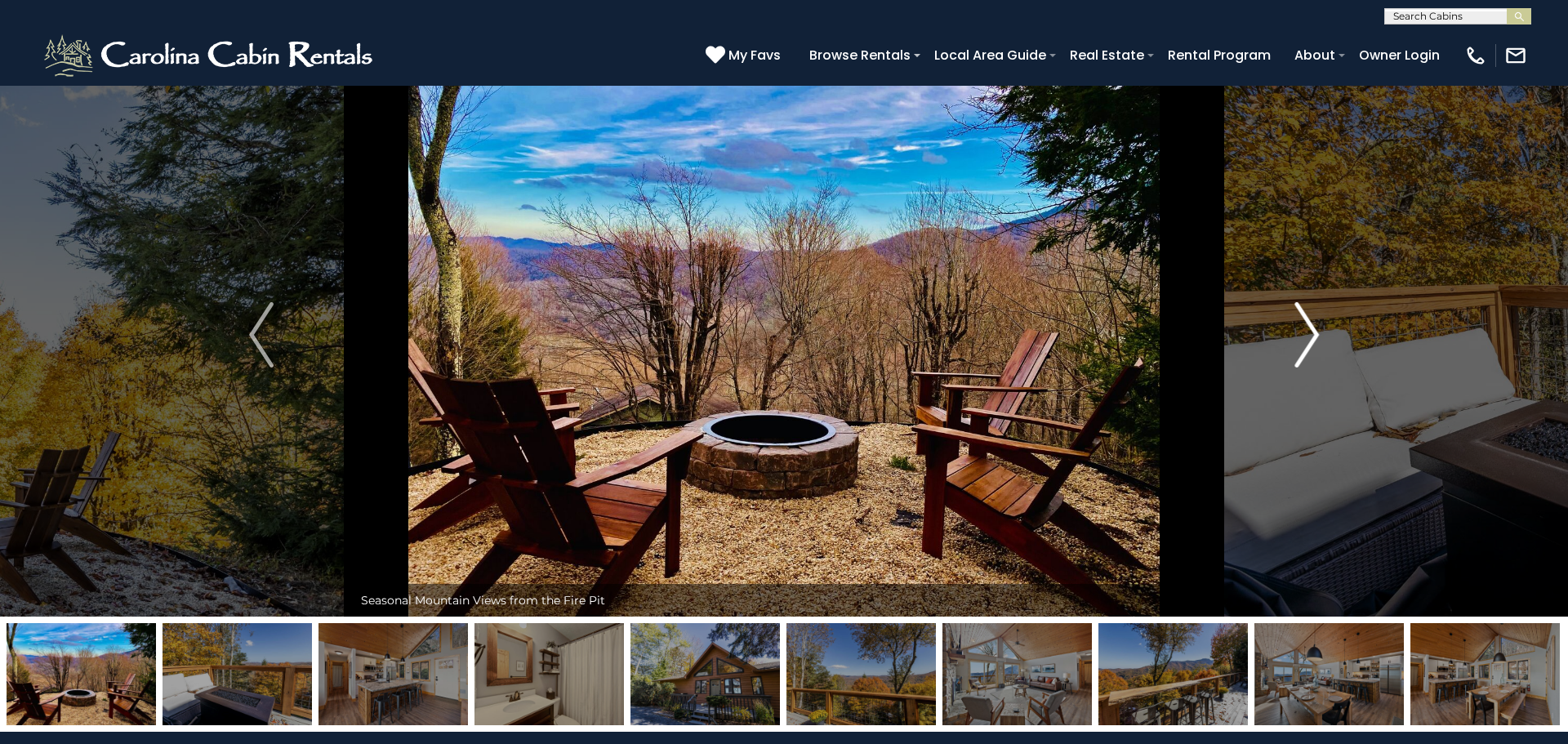
click at [1299, 340] on img "Next" at bounding box center [1307, 334] width 25 height 66
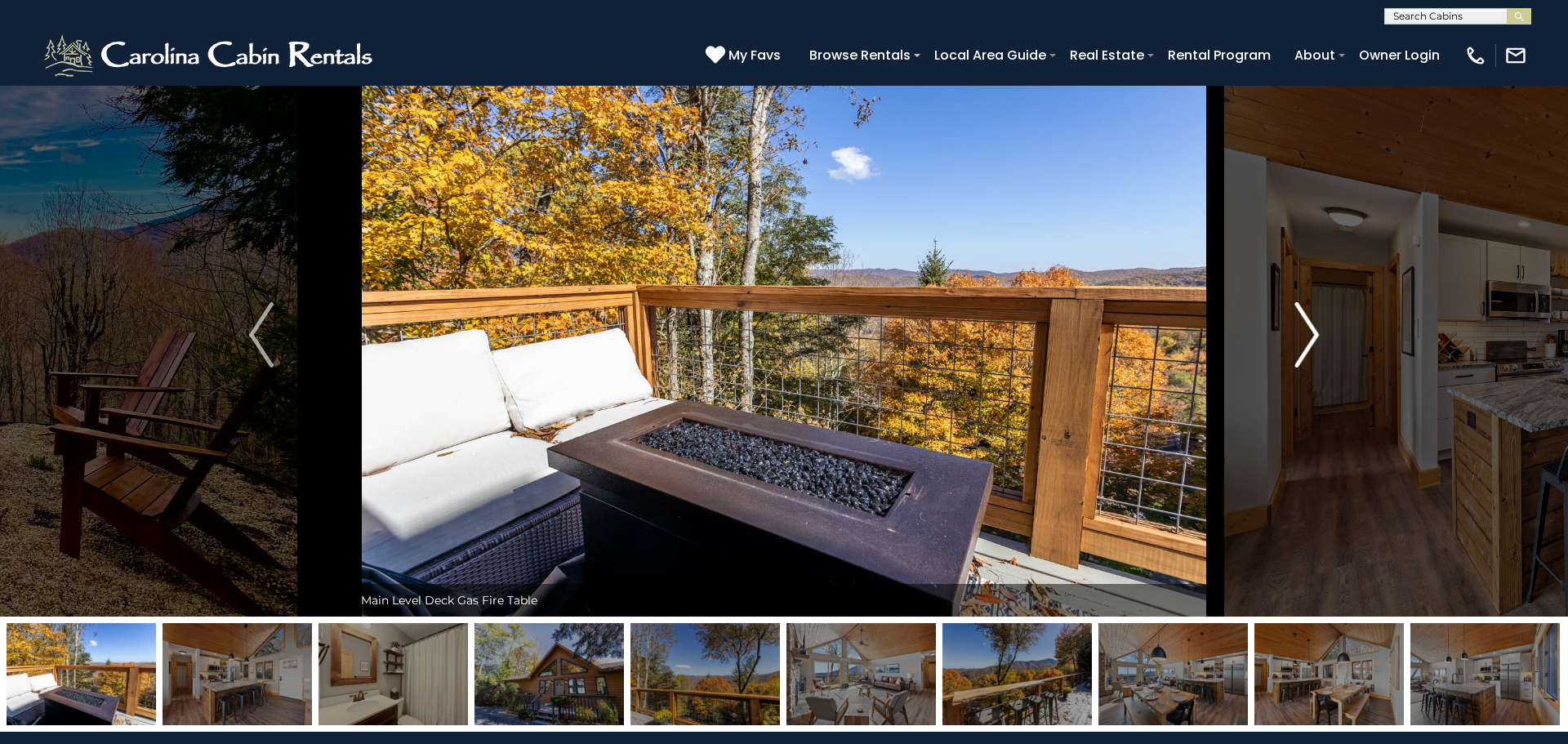
click at [1299, 340] on img "Next" at bounding box center [1307, 334] width 25 height 66
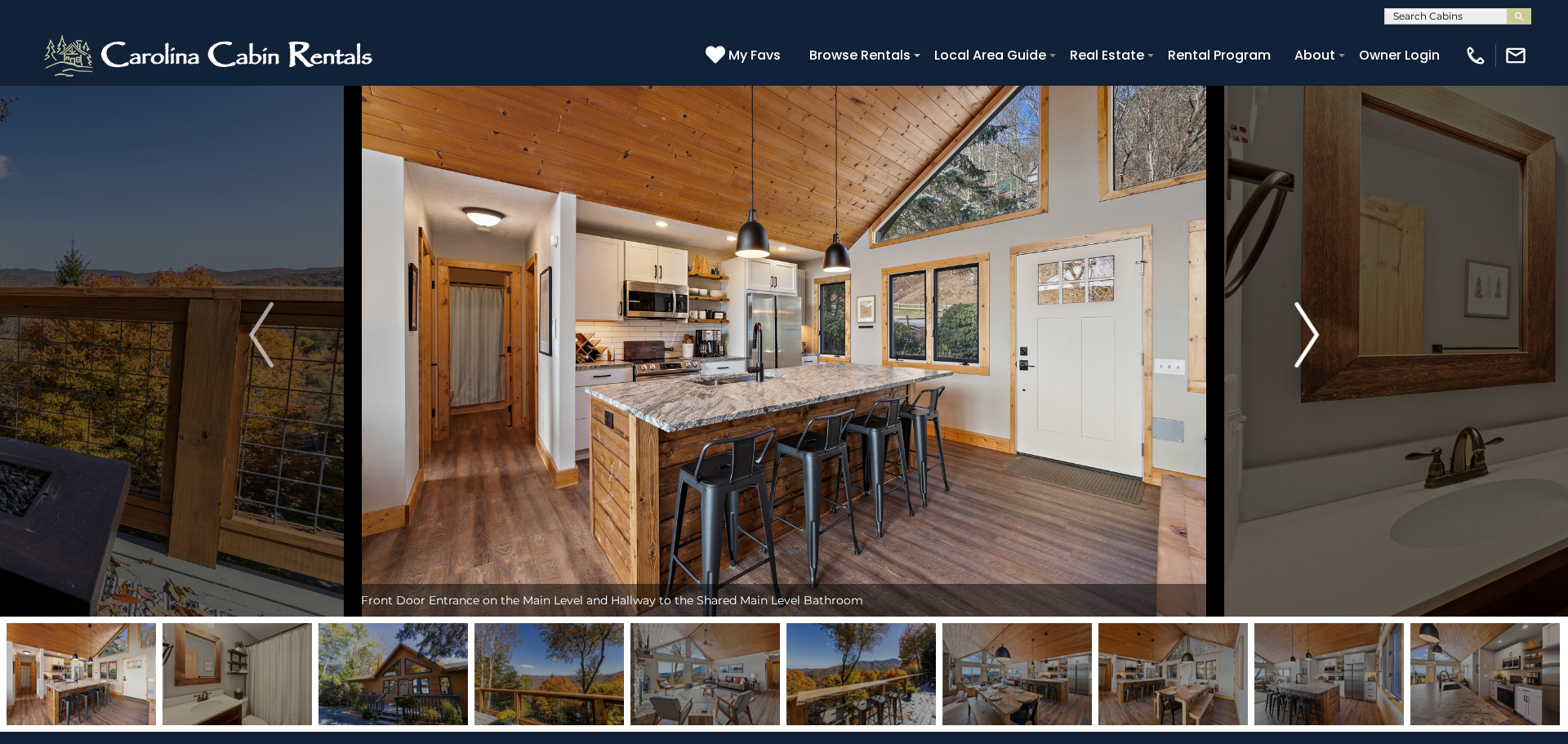
click at [1299, 340] on img "Next" at bounding box center [1307, 334] width 25 height 66
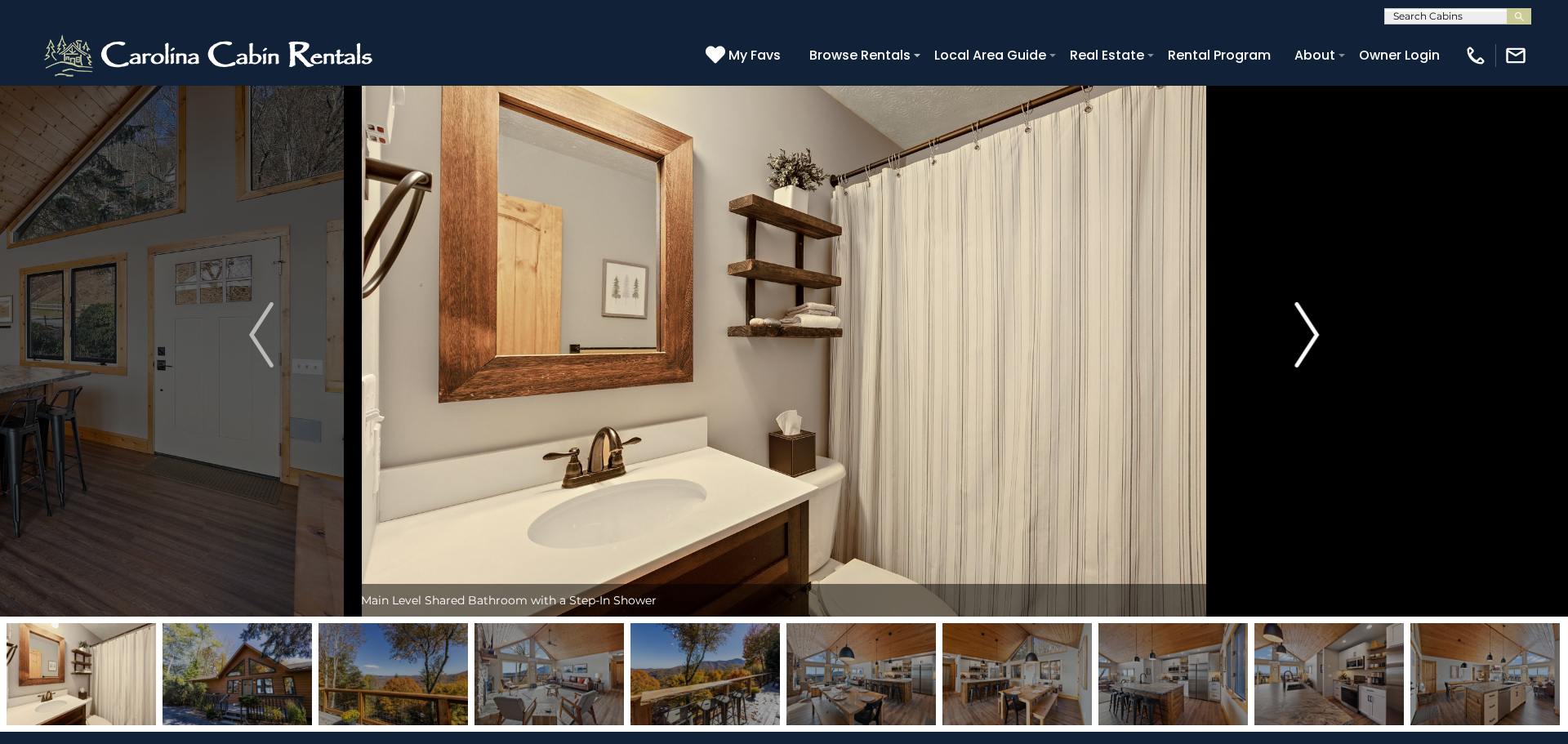
click at [1299, 340] on img "Next" at bounding box center [1307, 334] width 25 height 66
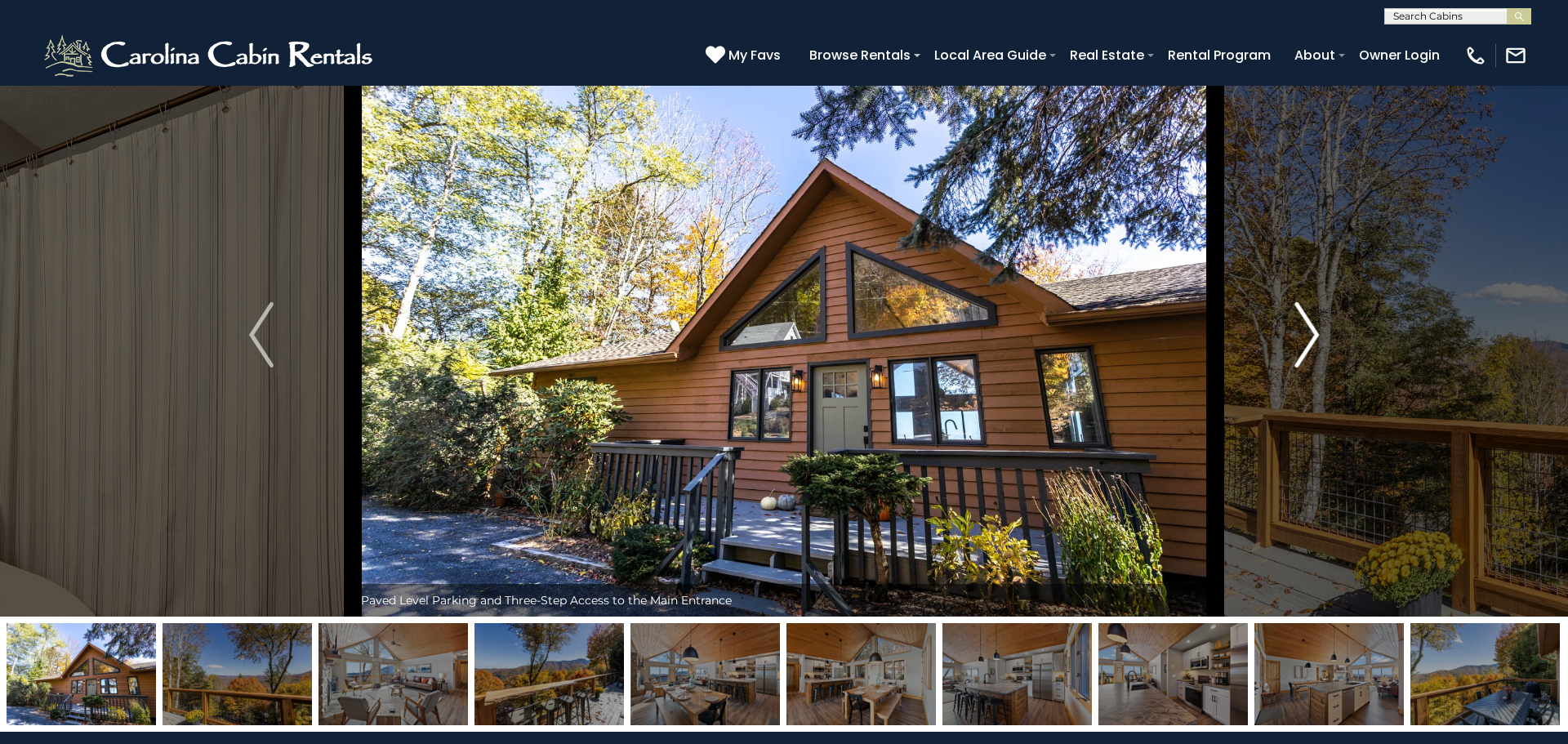
click at [1299, 340] on img "Next" at bounding box center [1307, 334] width 25 height 66
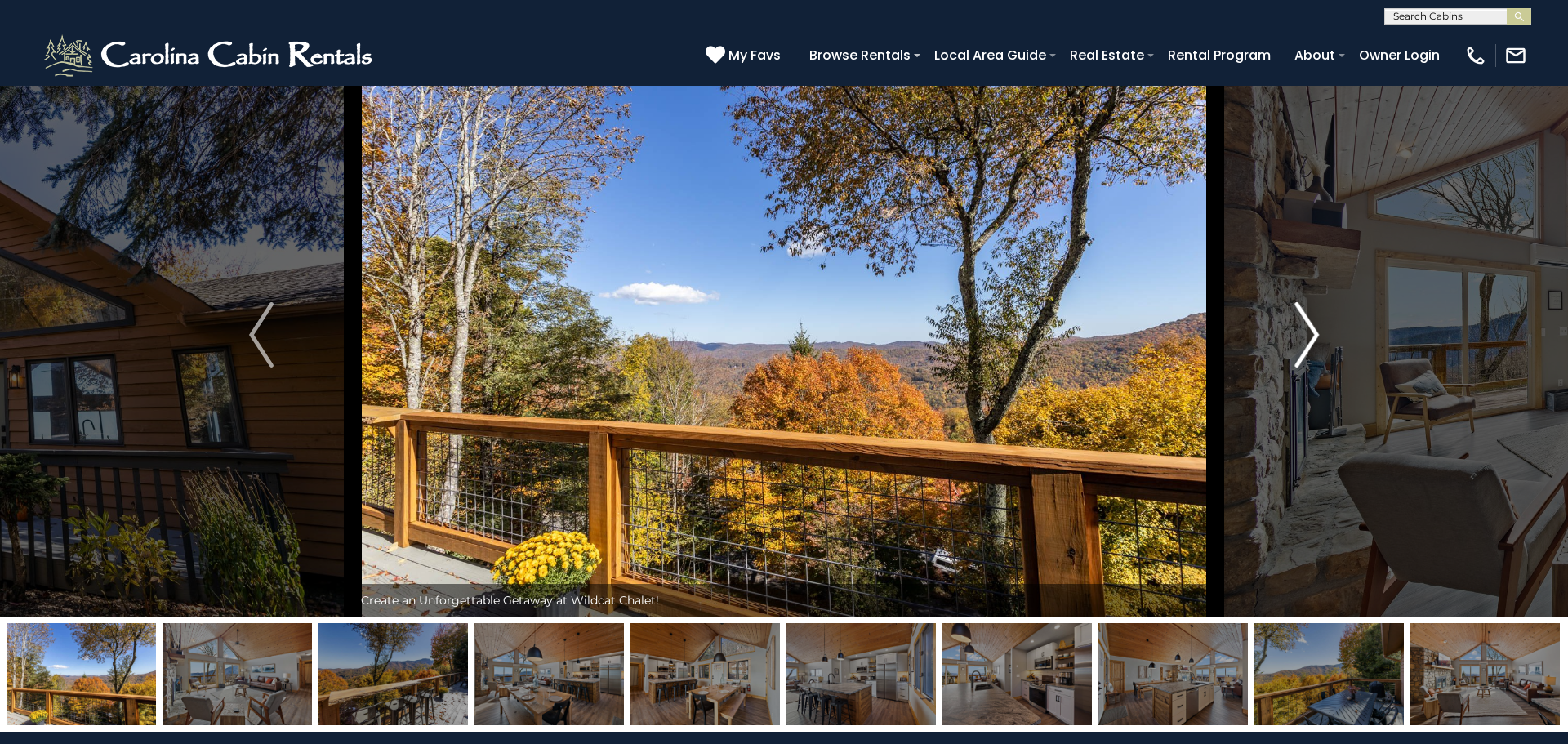
click at [1299, 340] on img "Next" at bounding box center [1307, 334] width 25 height 66
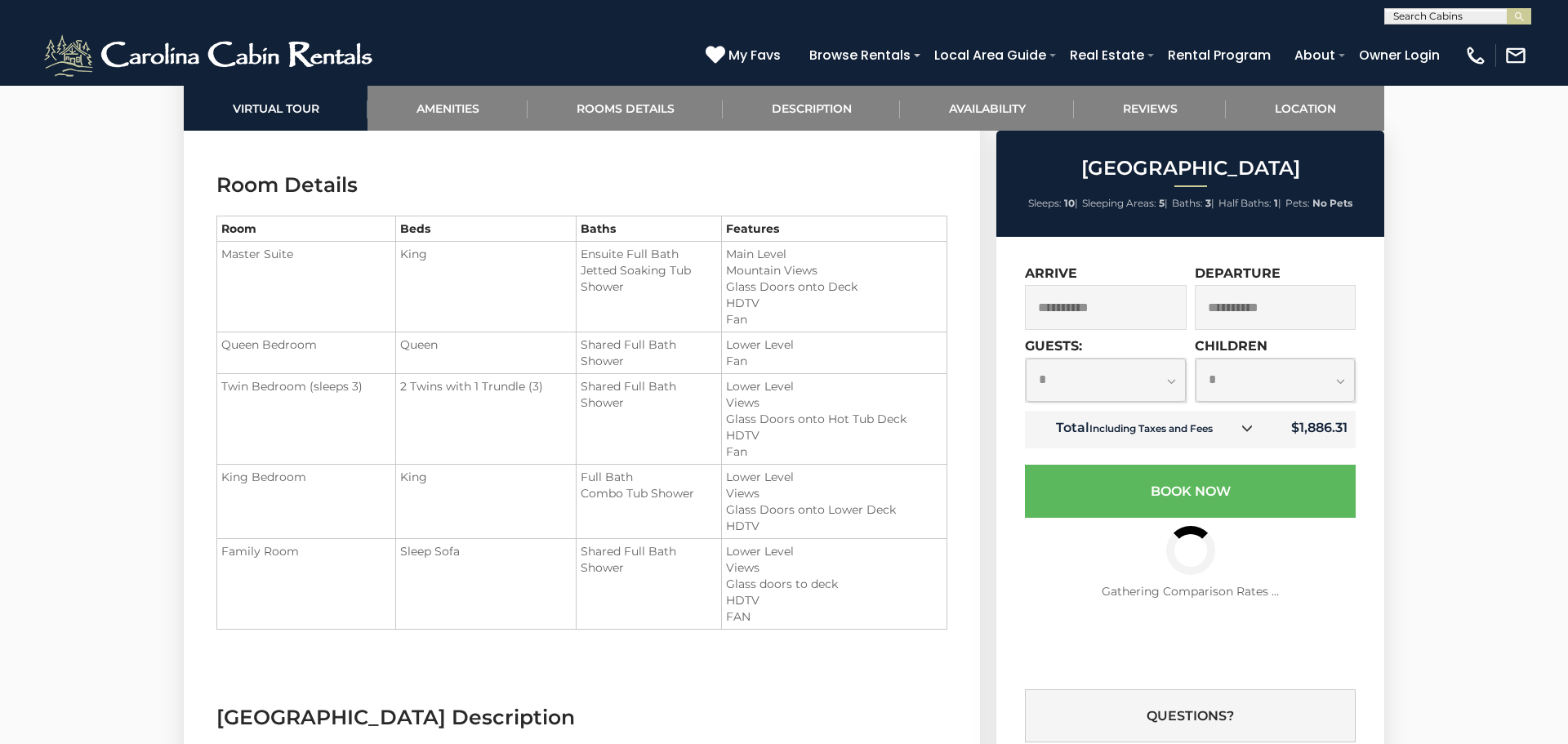
scroll to position [2059, 0]
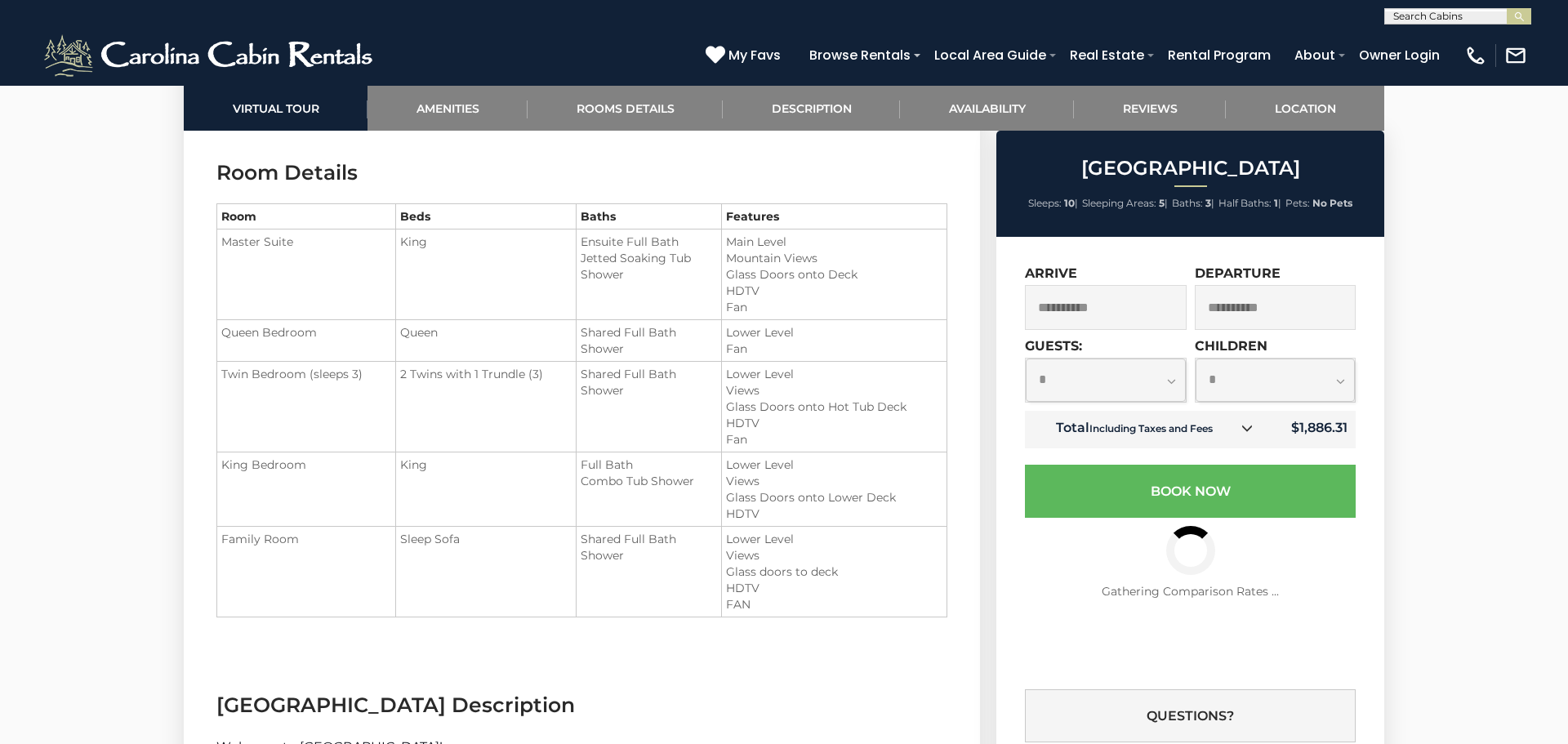
click at [1553, 404] on html "**********" at bounding box center [784, 745] width 1568 height 5609
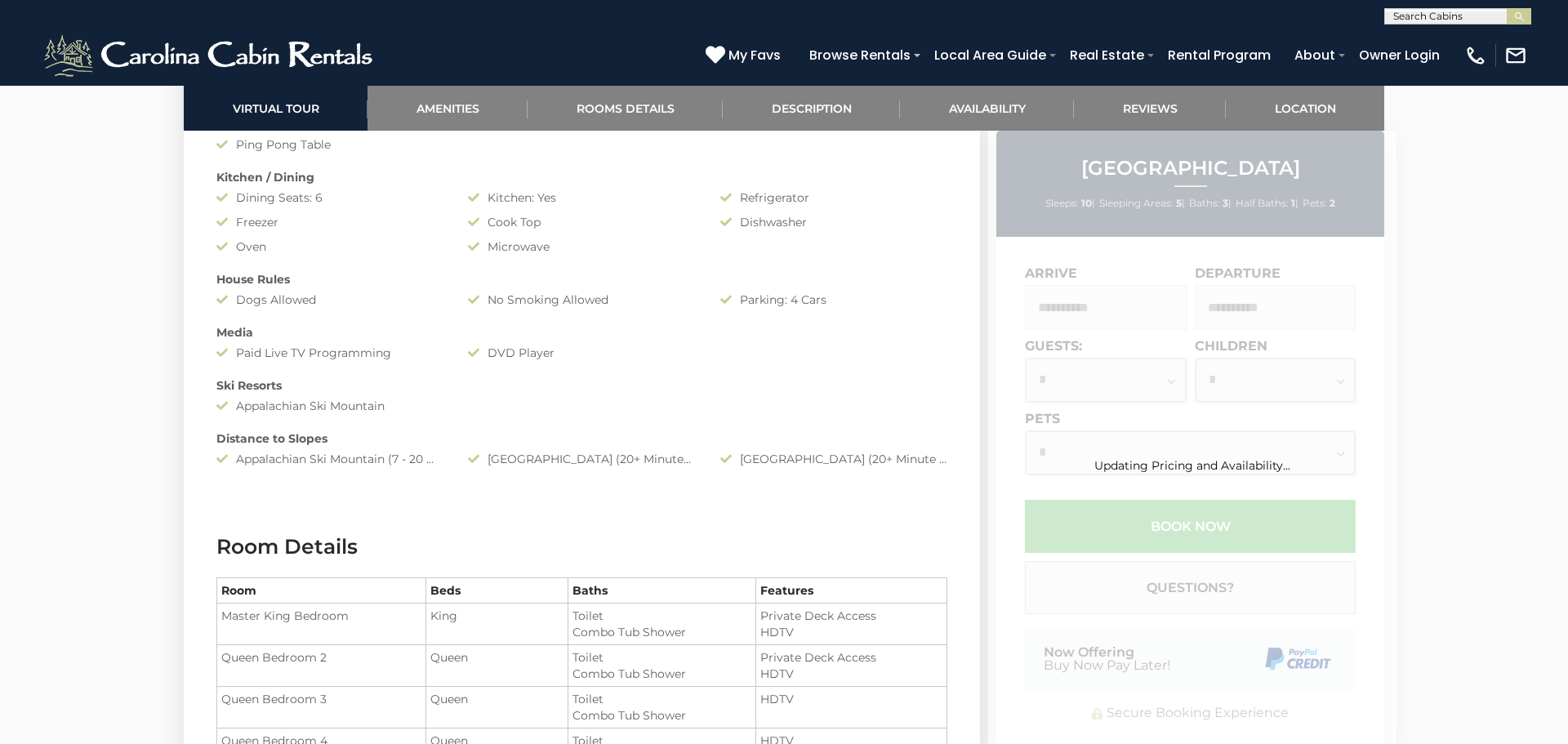
scroll to position [2013, 0]
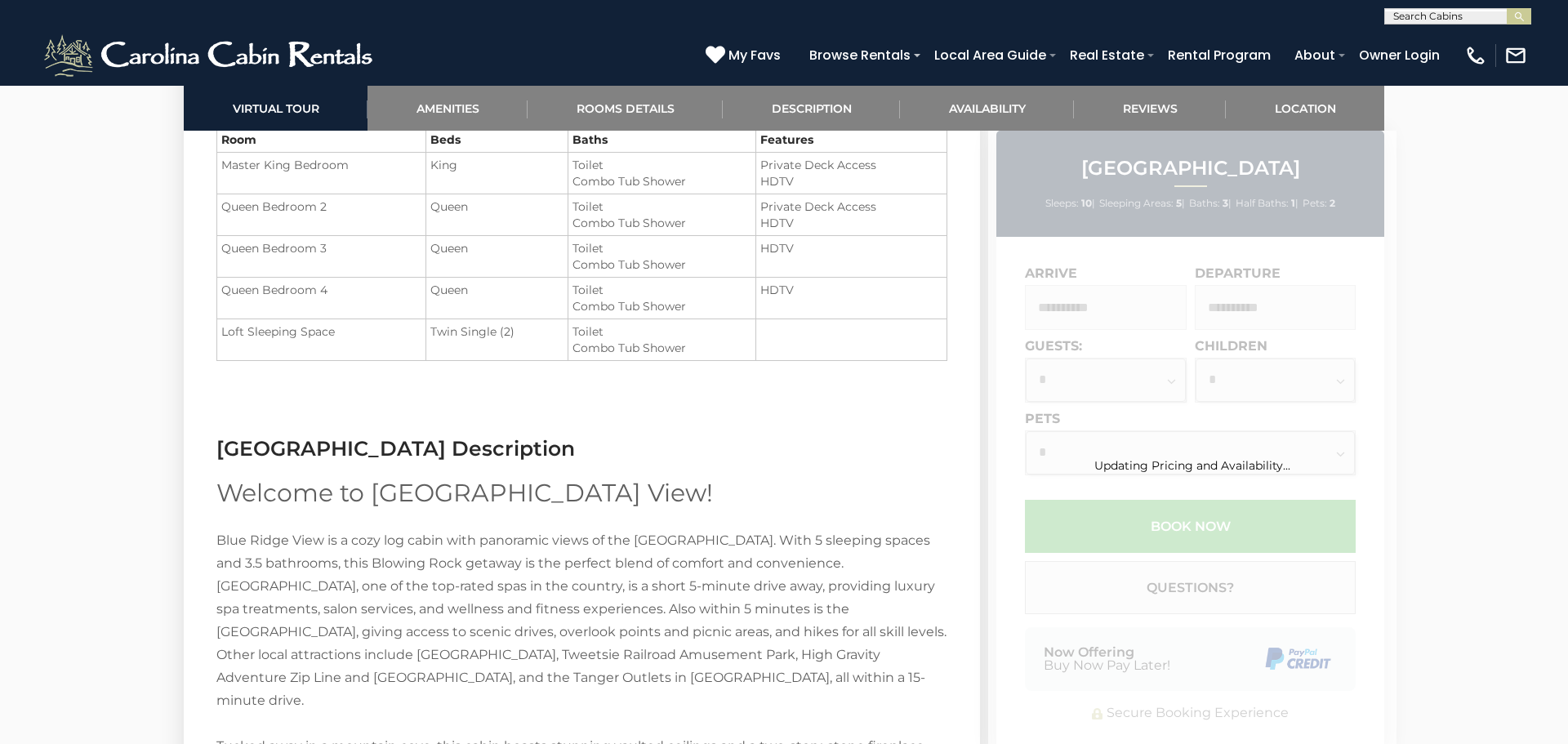
click at [1567, 380] on html "**********" at bounding box center [784, 592] width 1568 height 5211
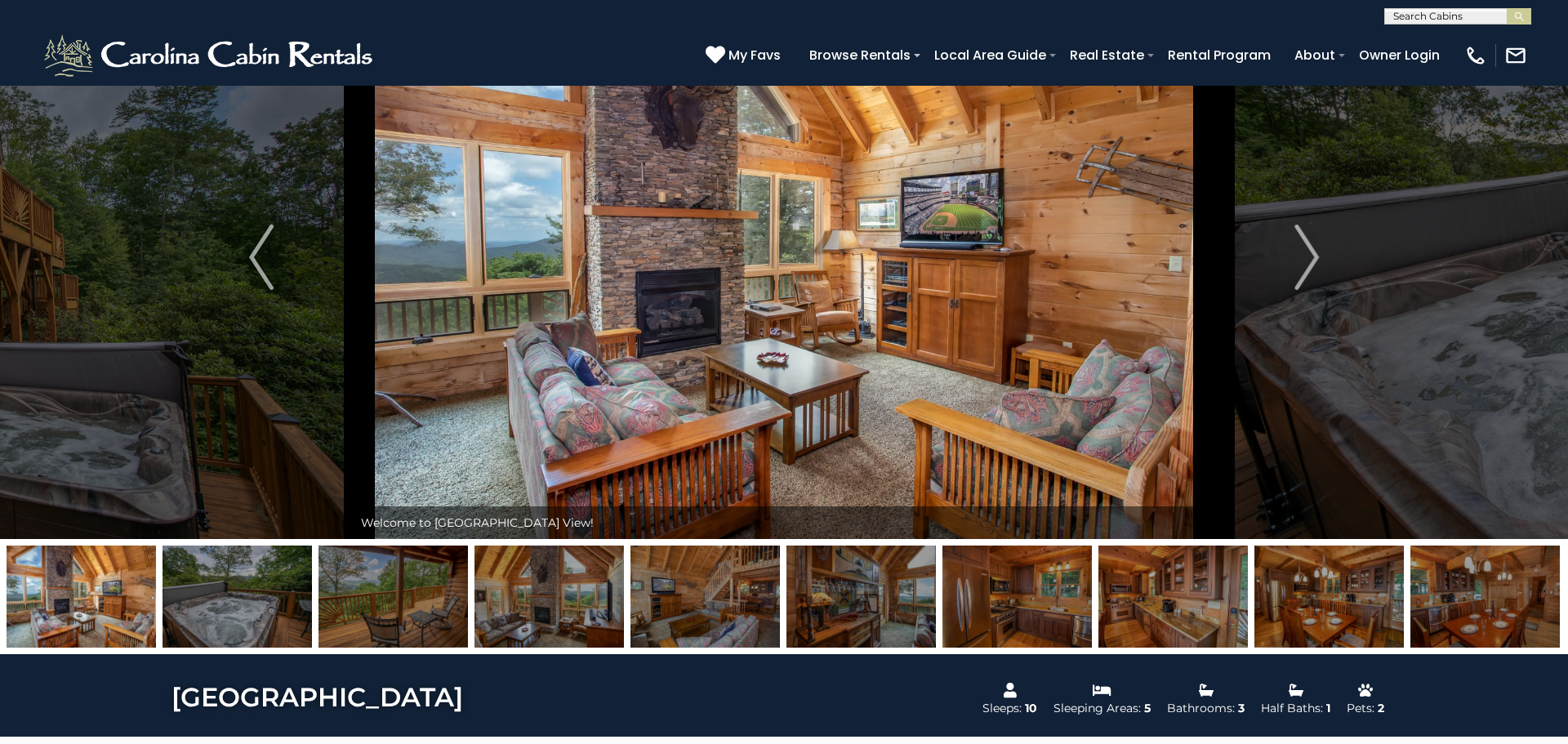
scroll to position [0, 0]
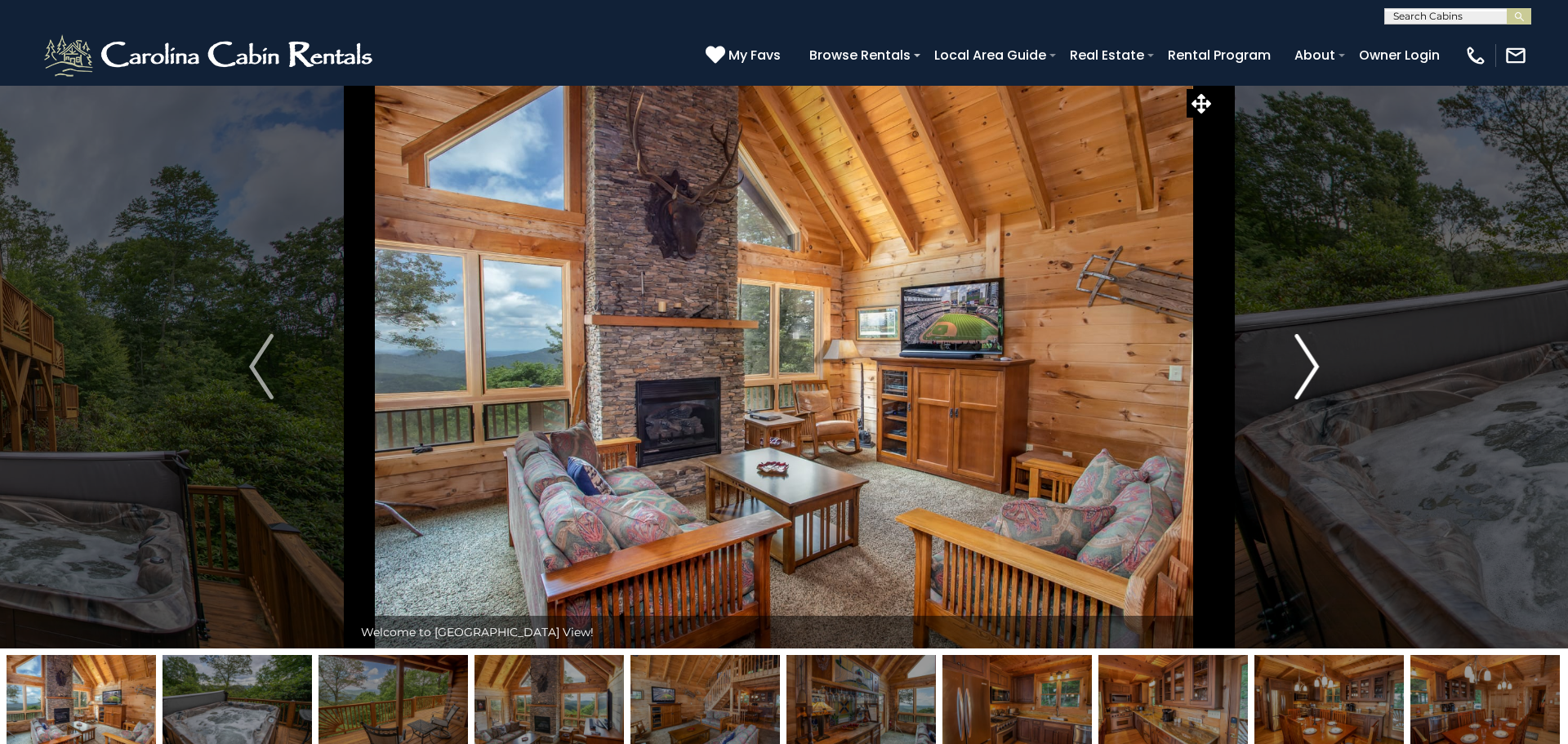
click at [1310, 357] on img "Next" at bounding box center [1307, 367] width 25 height 66
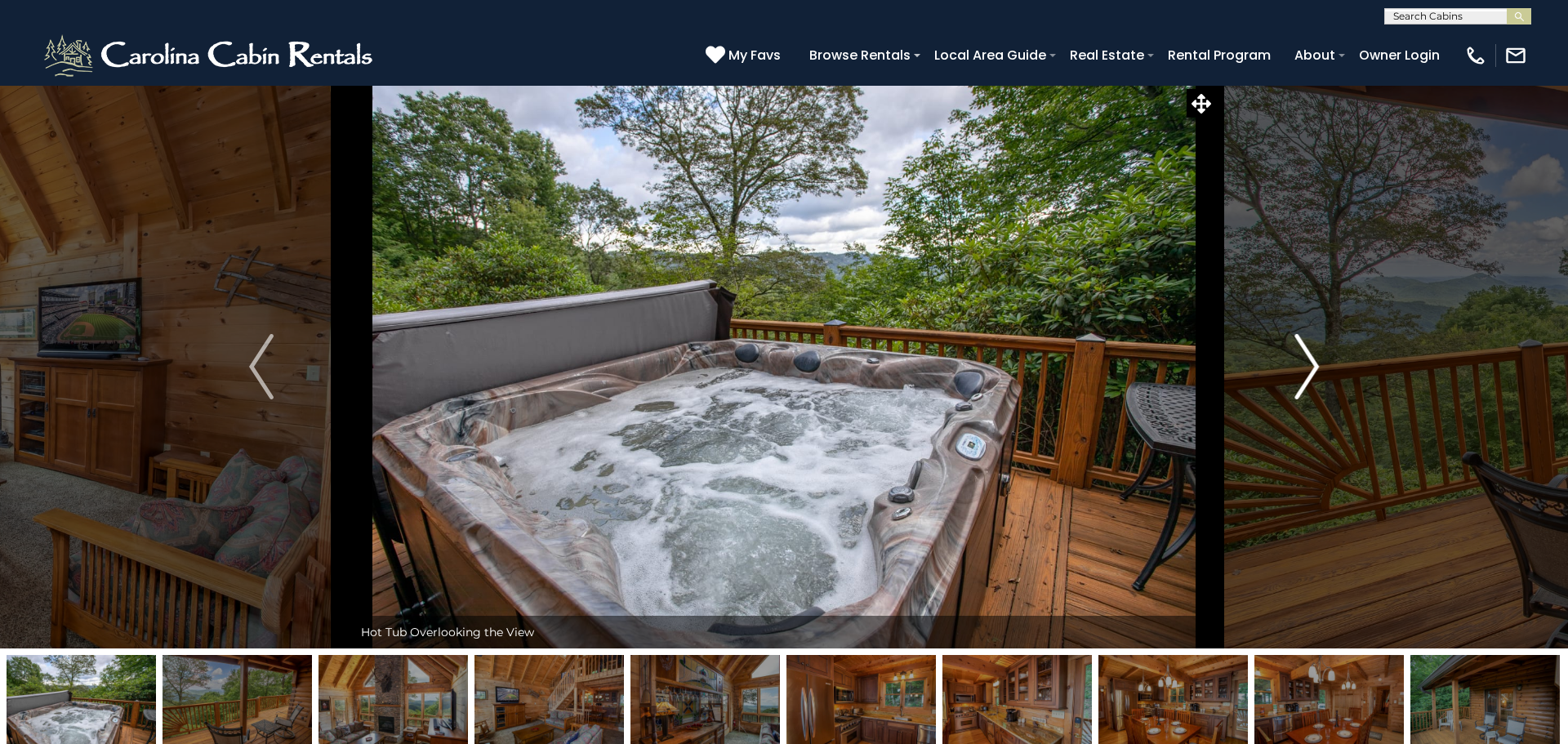
click at [1310, 357] on img "Next" at bounding box center [1307, 367] width 25 height 66
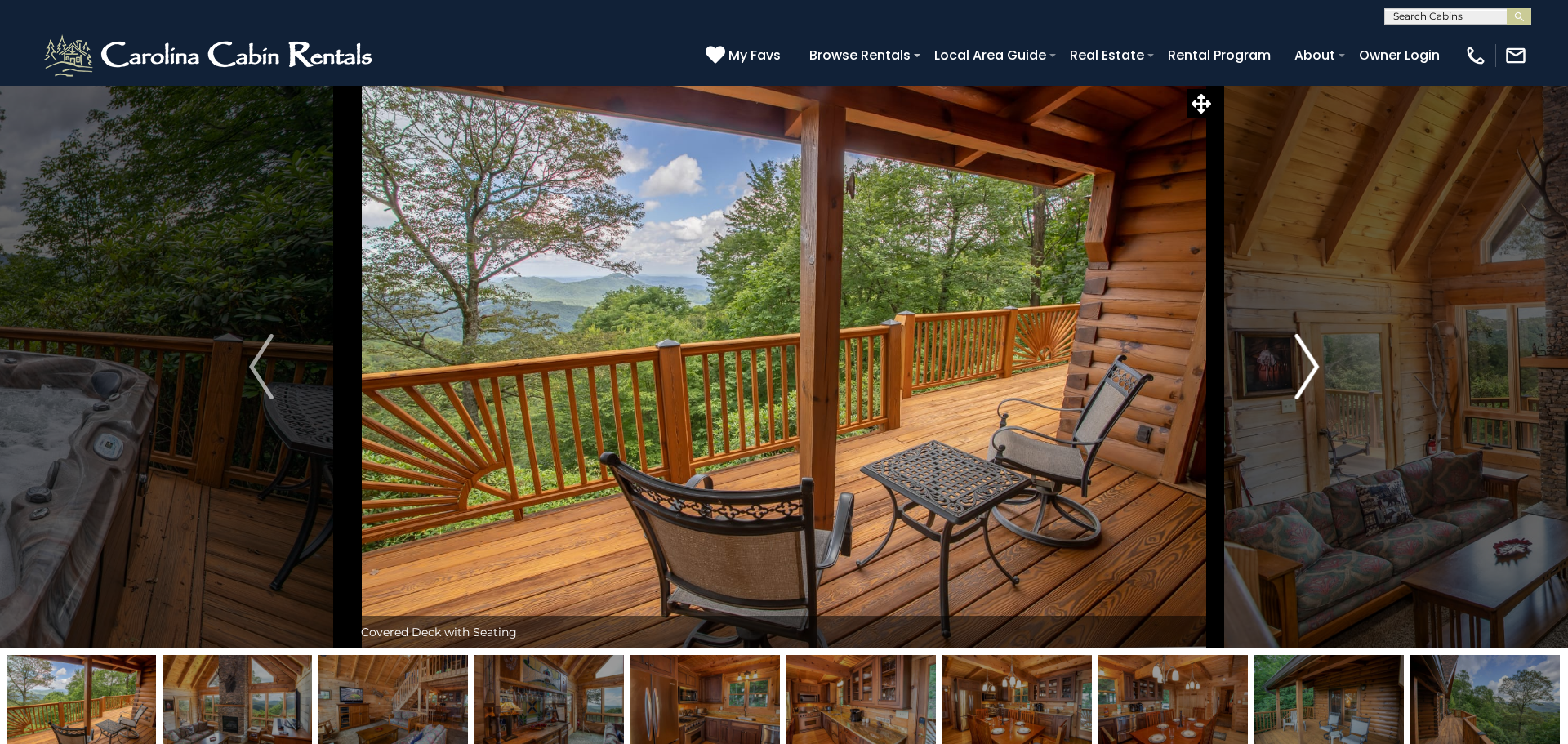
click at [1310, 357] on img "Next" at bounding box center [1307, 367] width 25 height 66
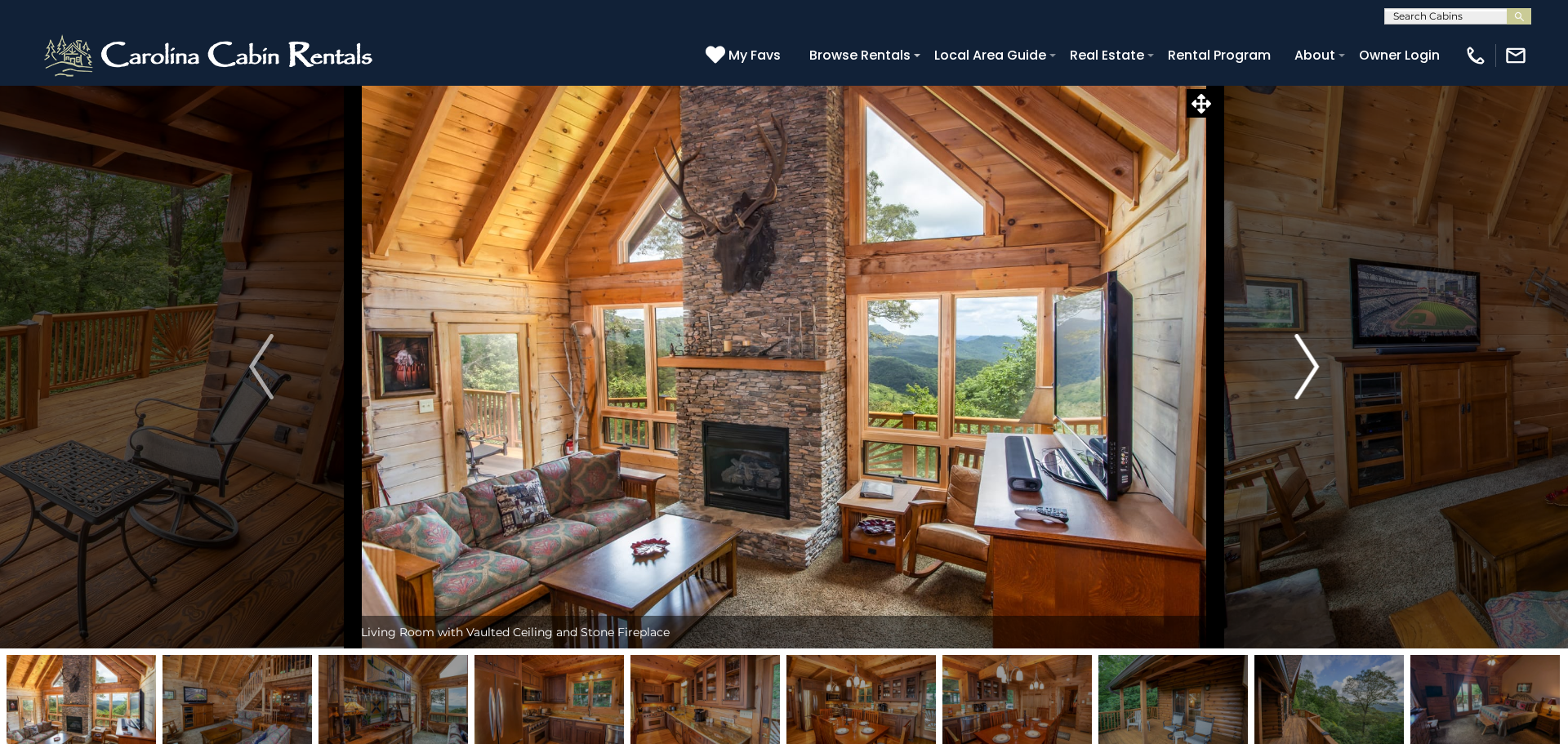
click at [1310, 357] on img "Next" at bounding box center [1307, 367] width 25 height 66
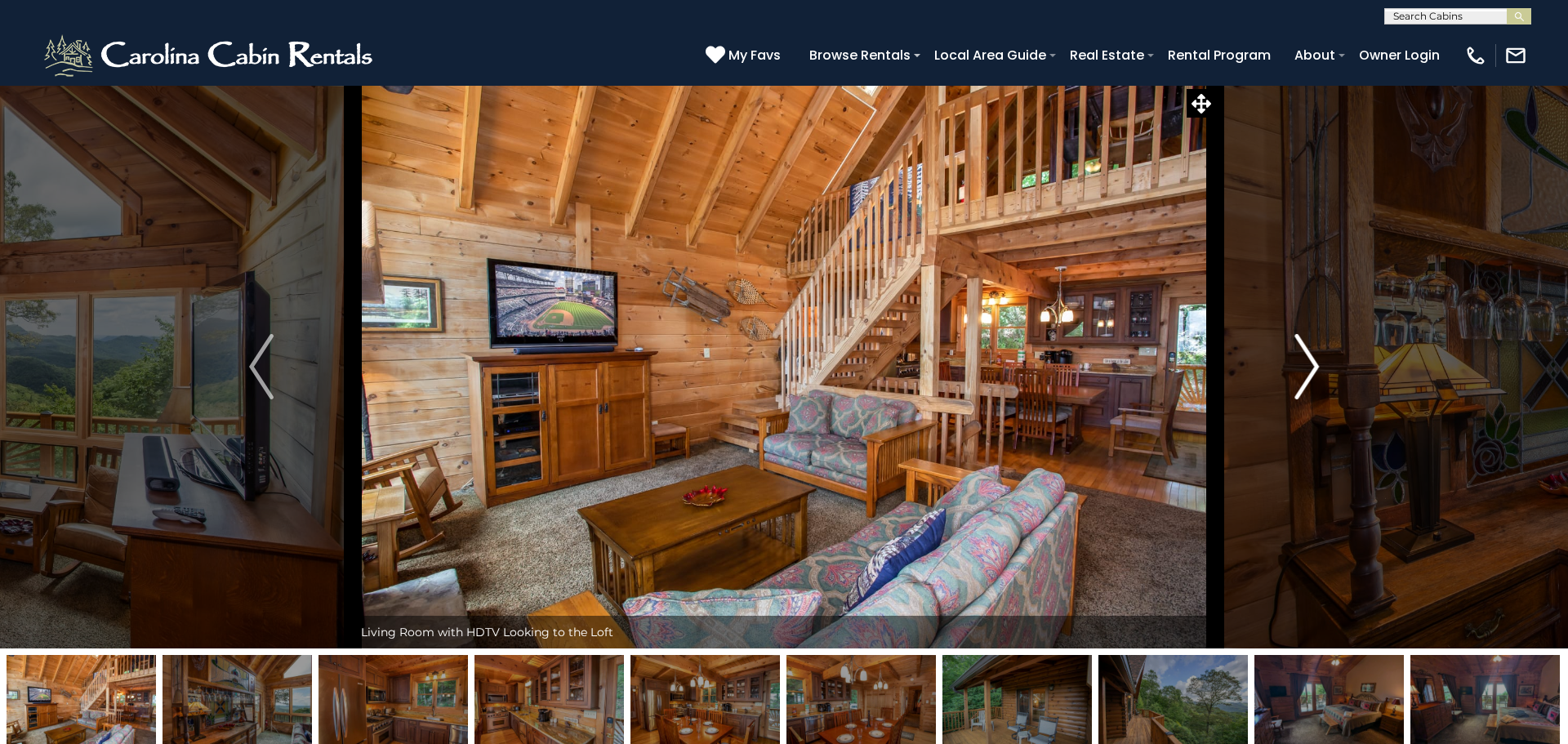
click at [1310, 357] on img "Next" at bounding box center [1307, 367] width 25 height 66
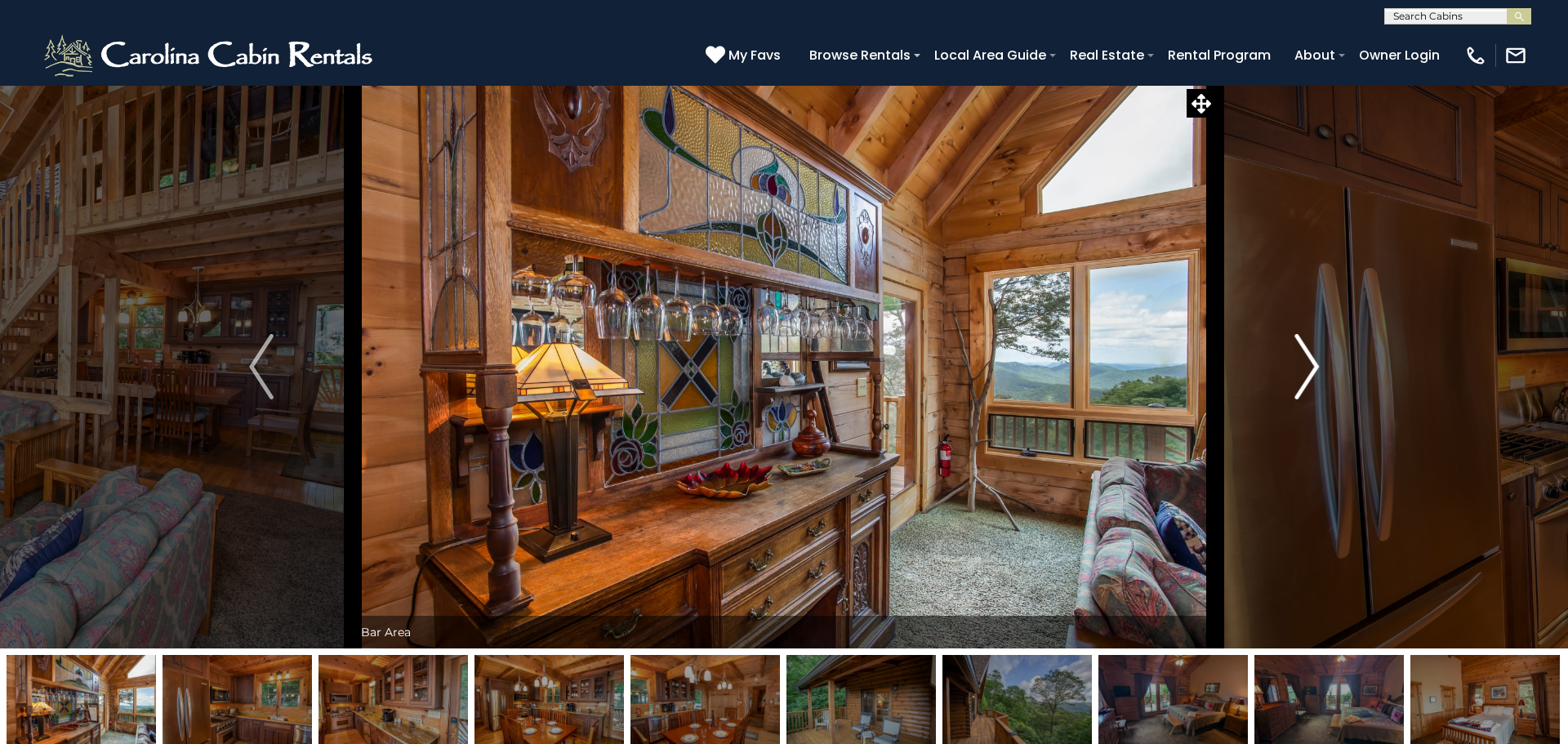
click at [1310, 357] on img "Next" at bounding box center [1307, 367] width 25 height 66
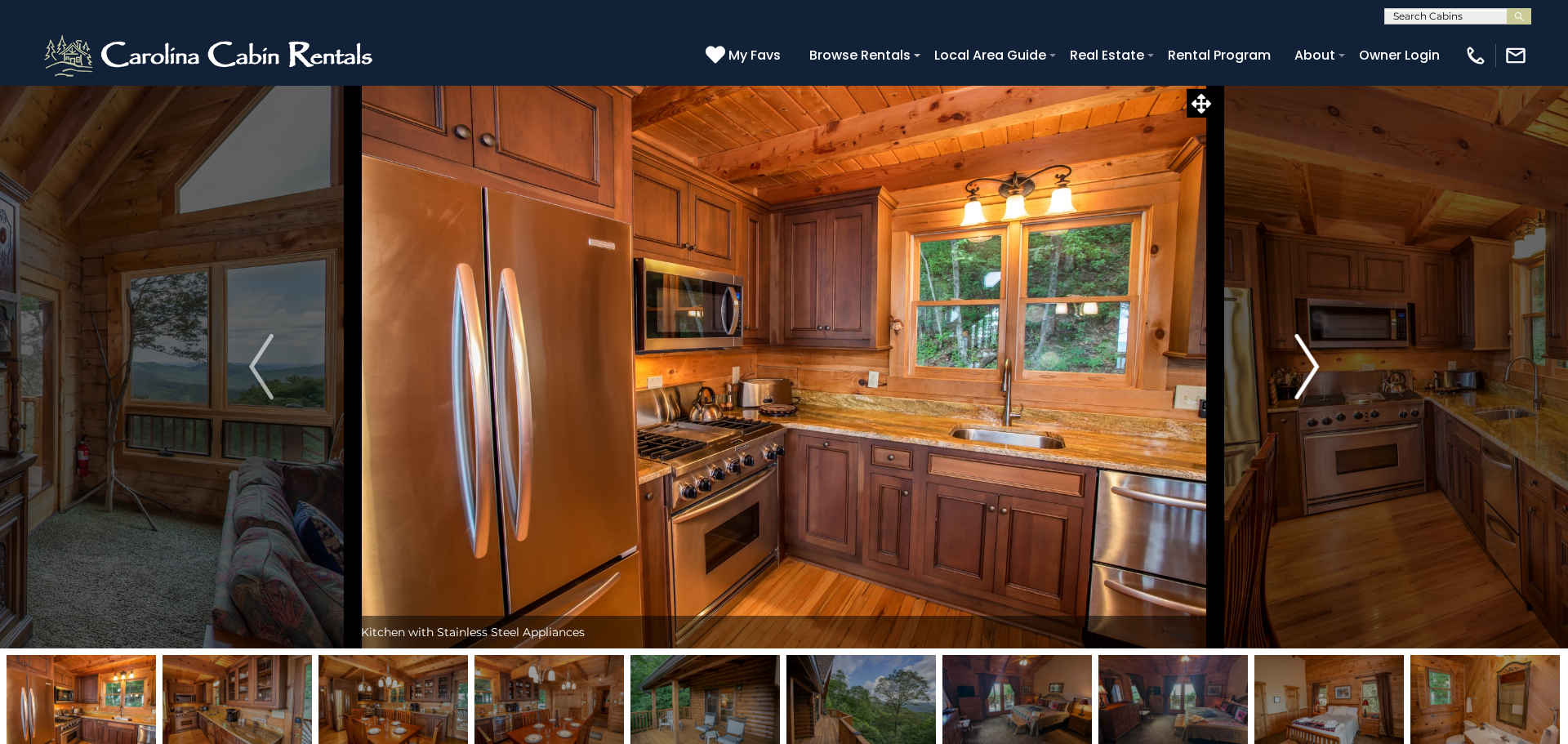
click at [1310, 357] on img "Next" at bounding box center [1307, 367] width 25 height 66
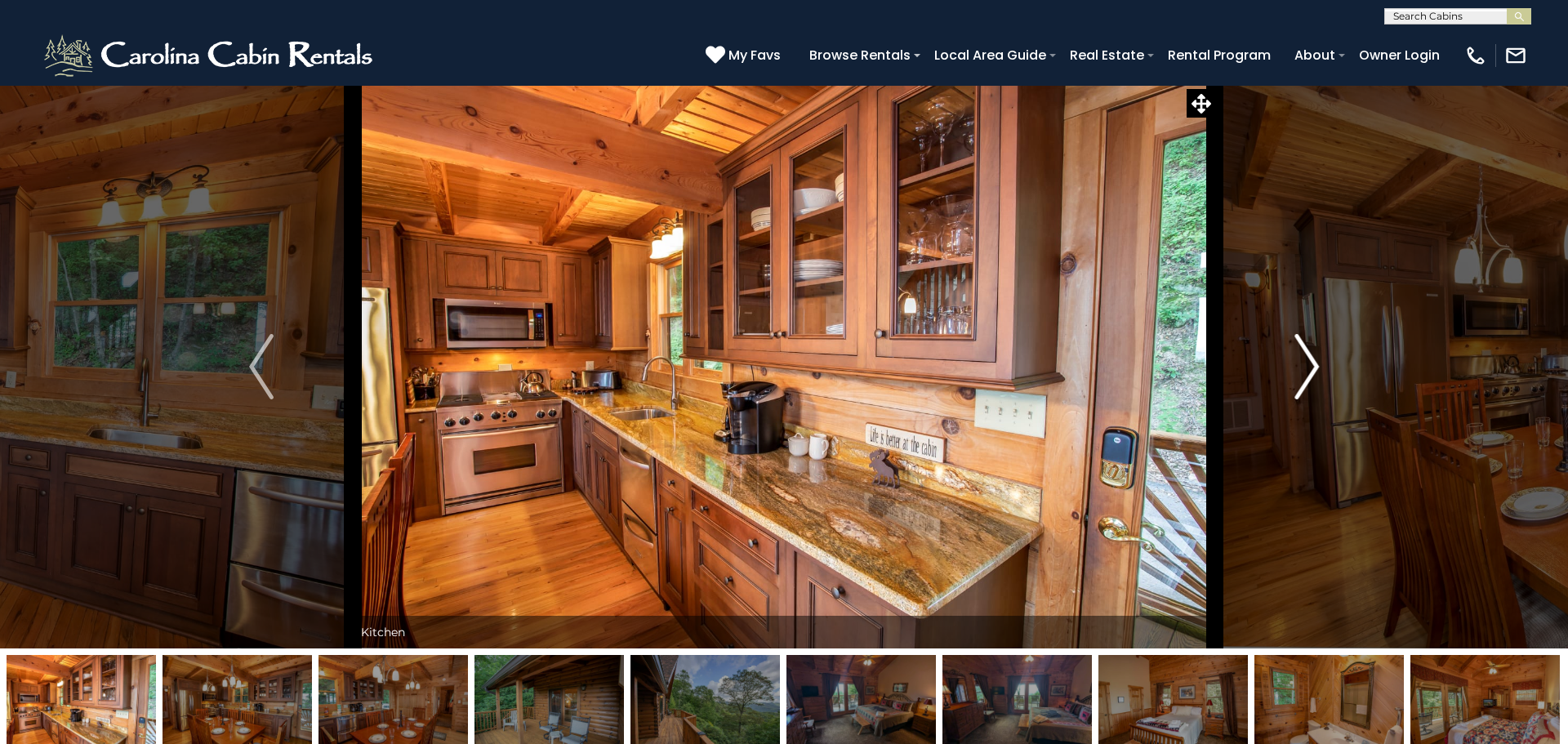
click at [1310, 357] on img "Next" at bounding box center [1307, 367] width 25 height 66
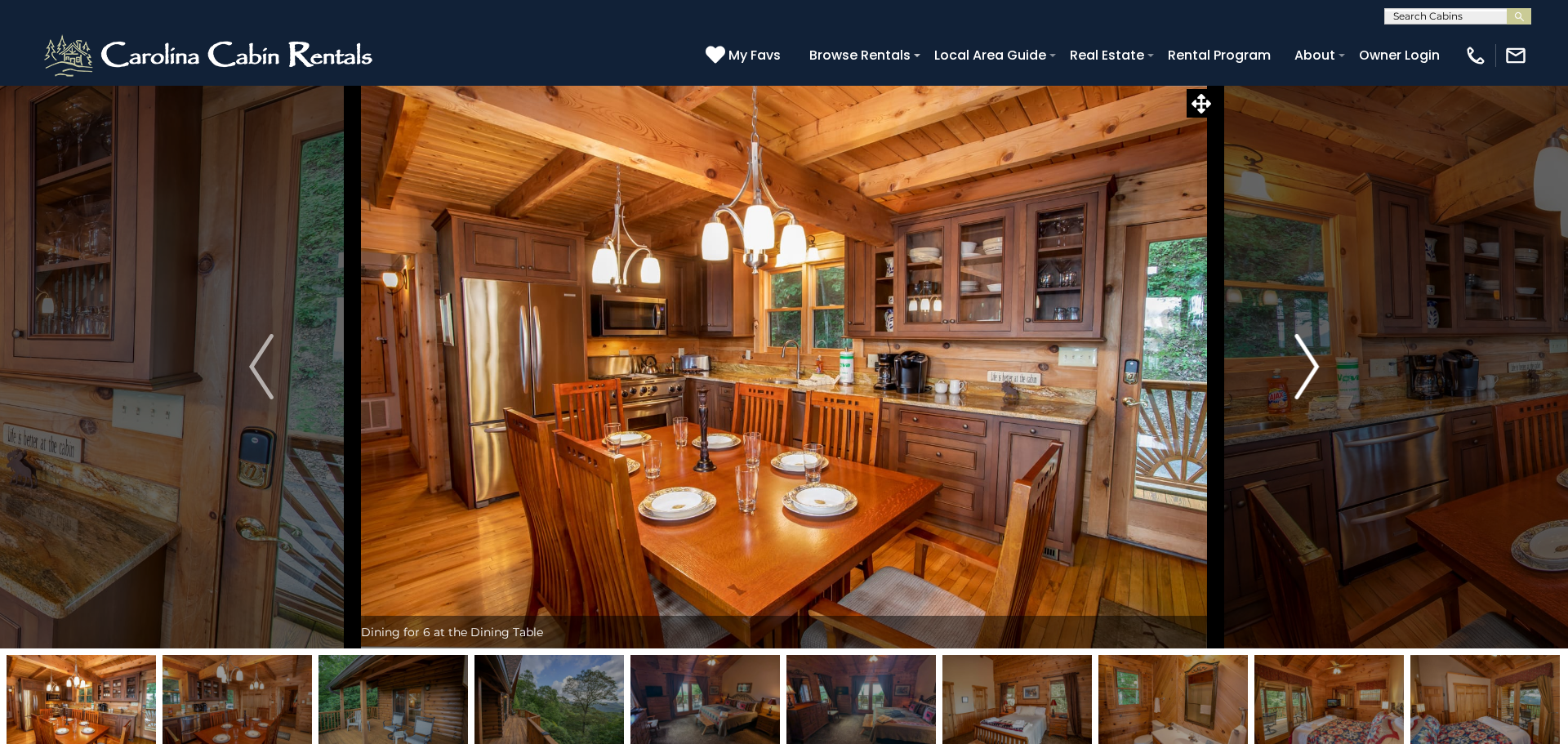
click at [1310, 357] on img "Next" at bounding box center [1307, 367] width 25 height 66
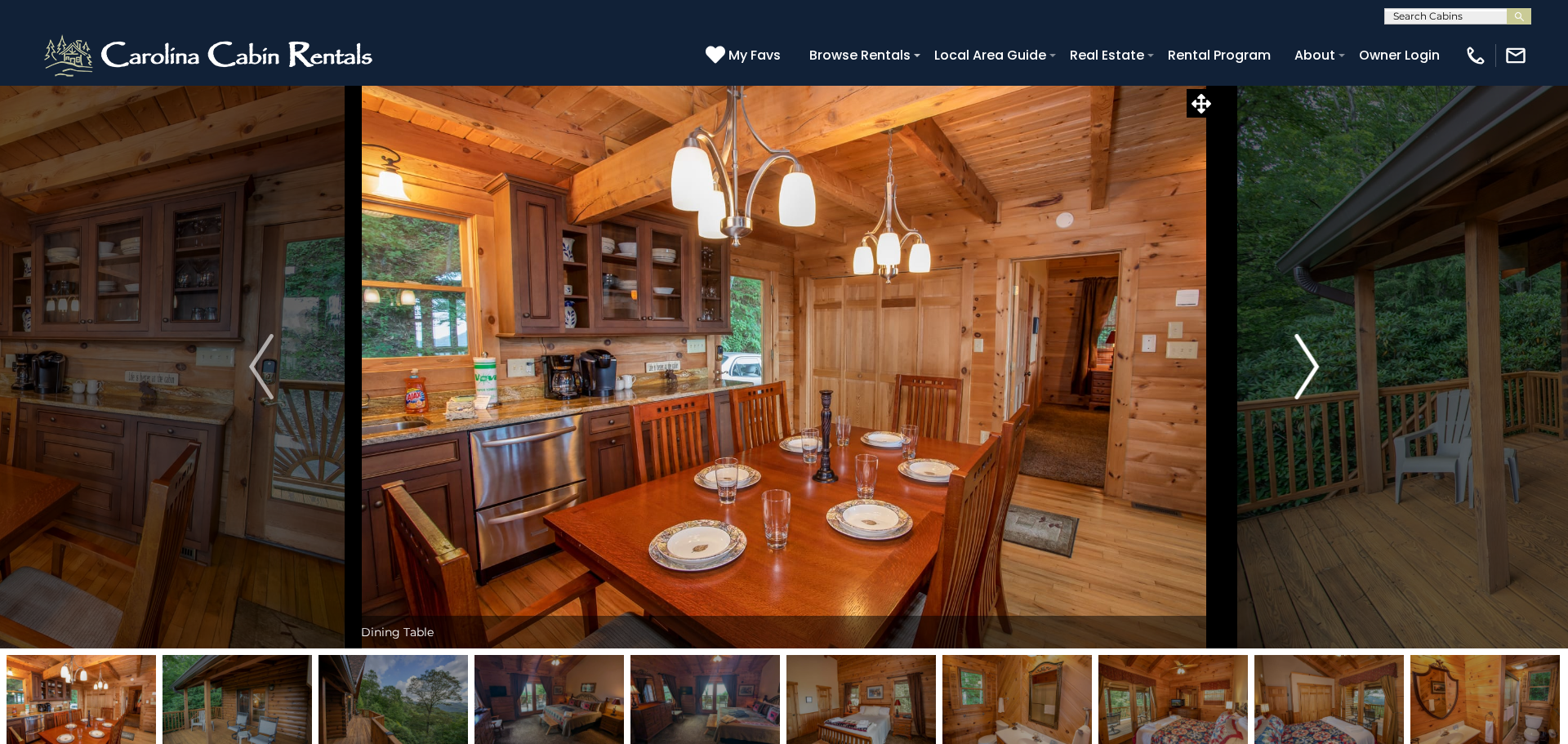
click at [1310, 357] on img "Next" at bounding box center [1307, 367] width 25 height 66
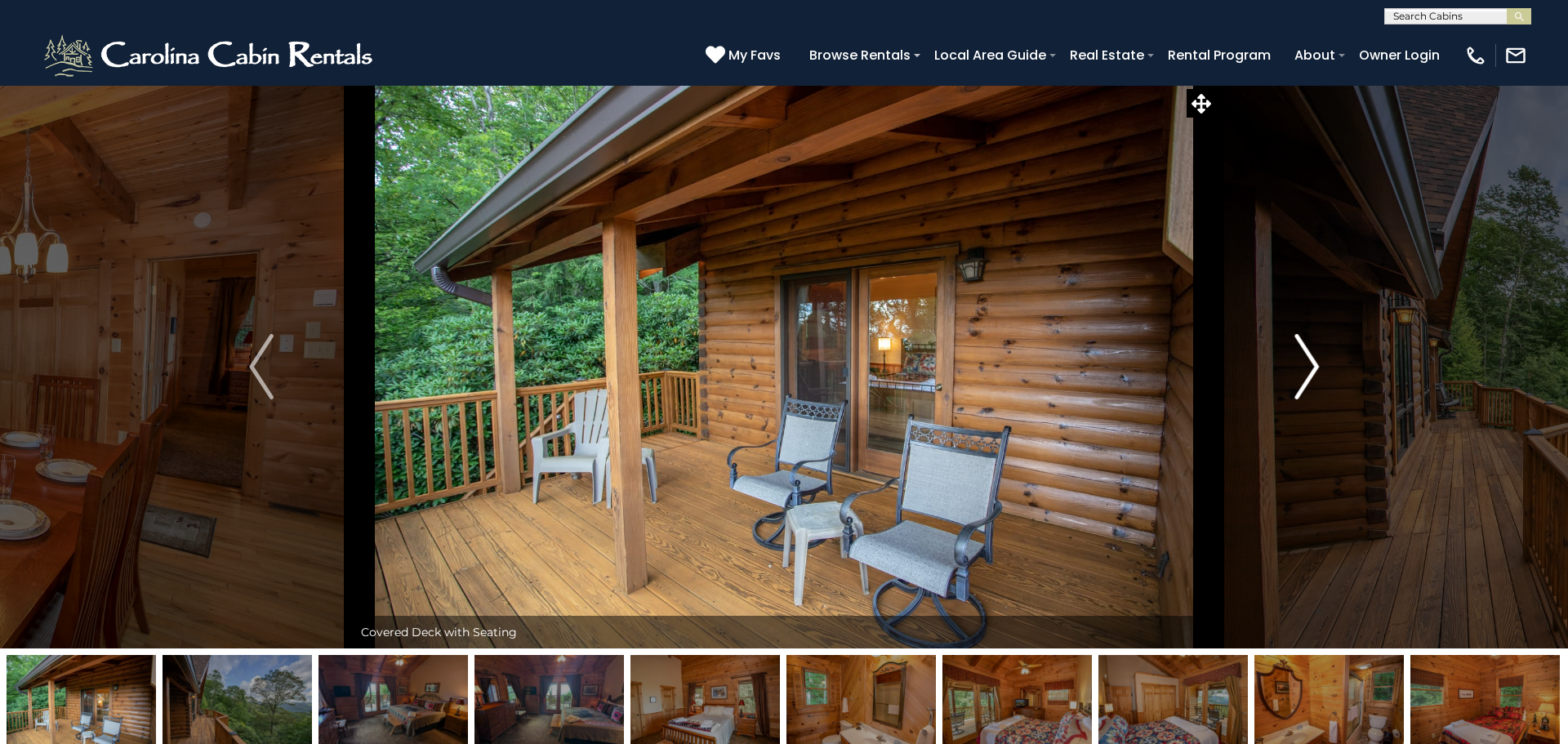
click at [1310, 357] on img "Next" at bounding box center [1307, 367] width 25 height 66
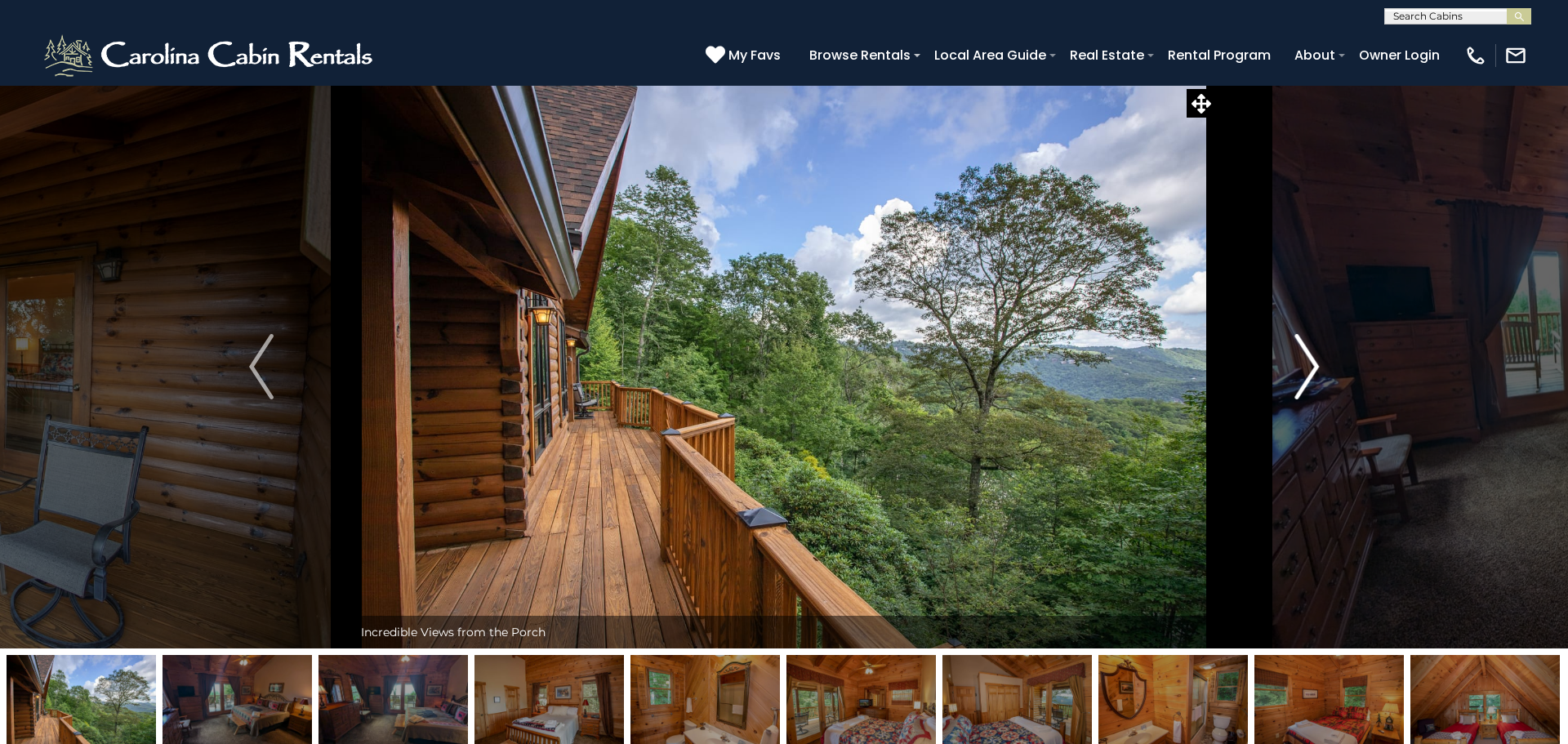
click at [1310, 357] on img "Next" at bounding box center [1307, 367] width 25 height 66
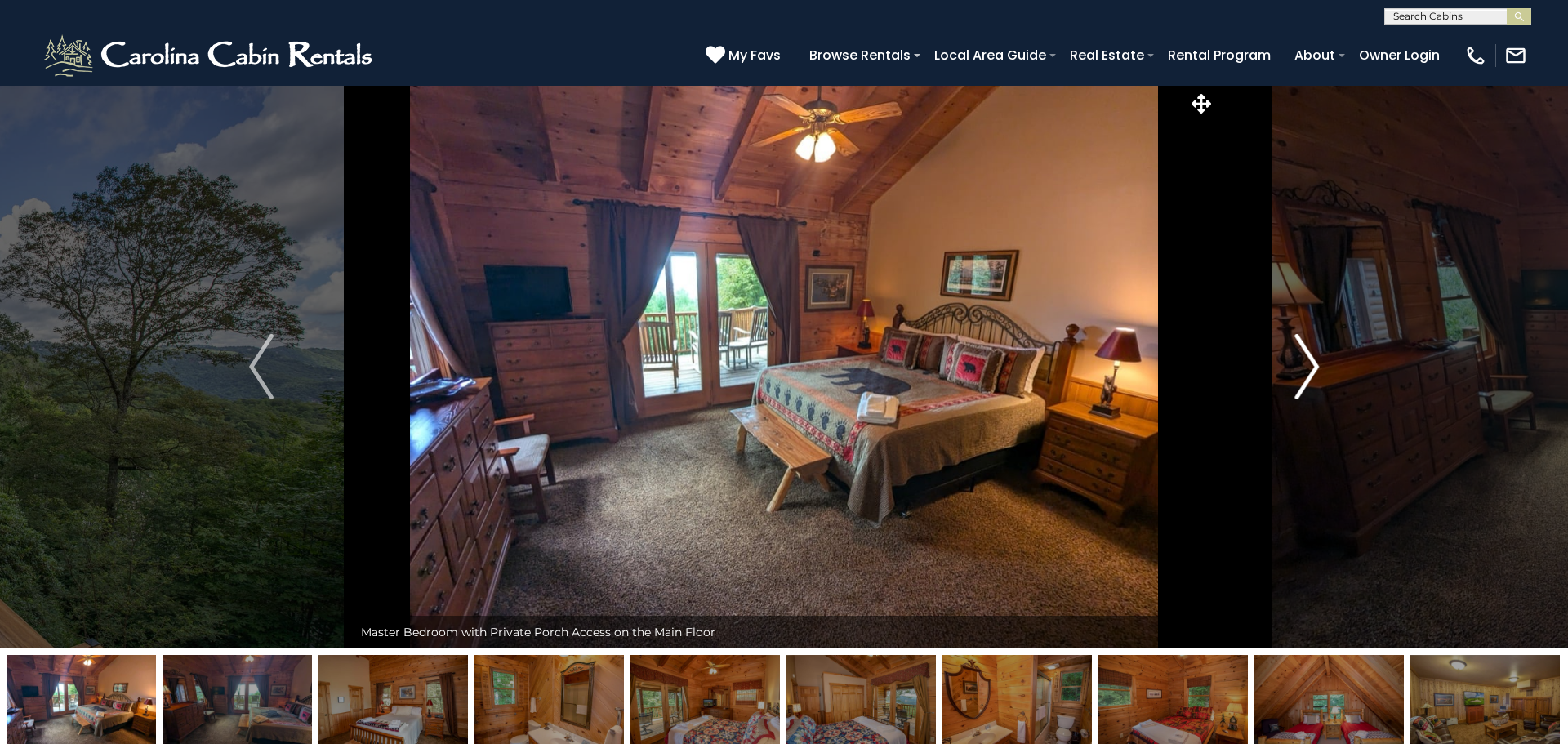
click at [1310, 357] on img "Next" at bounding box center [1307, 367] width 25 height 66
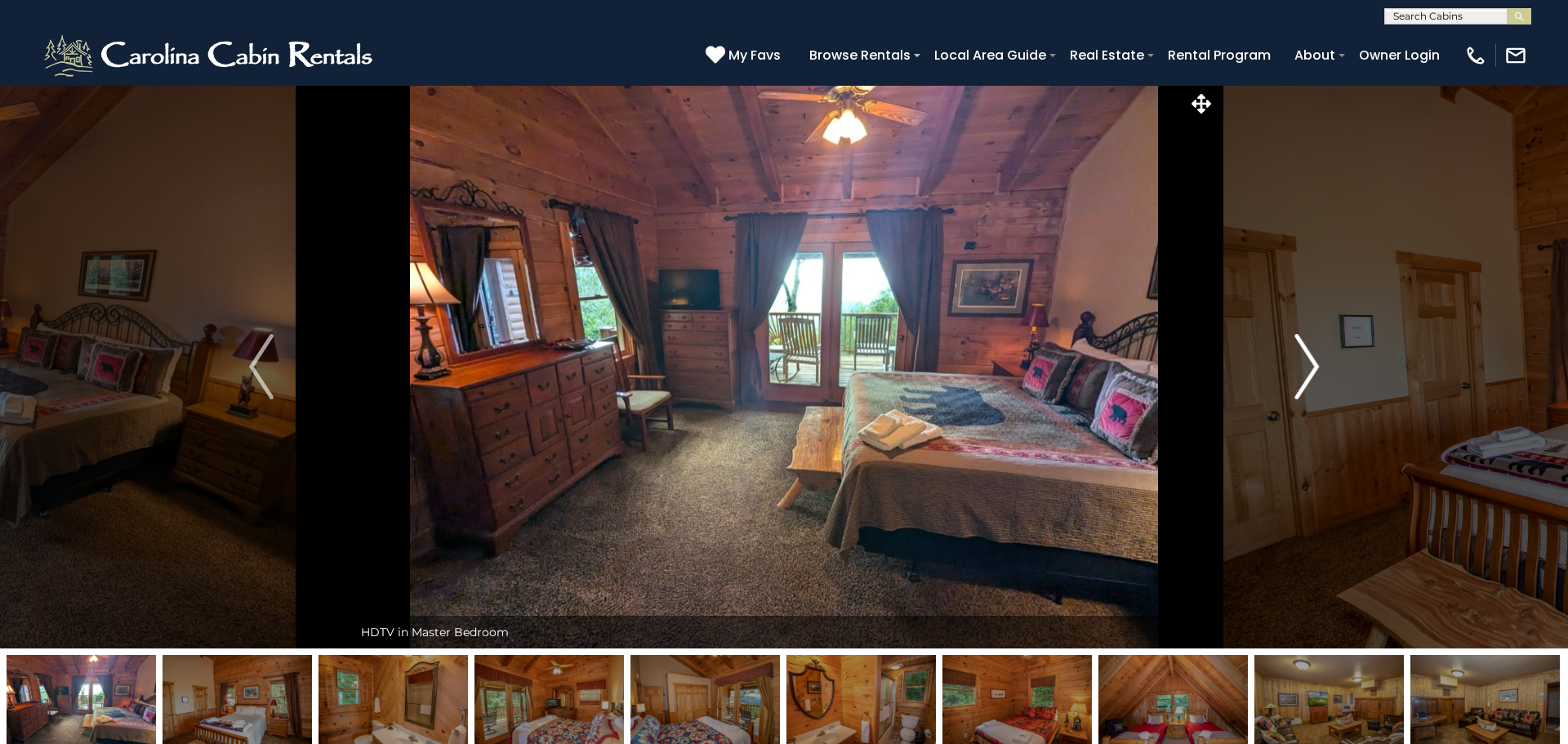
click at [1310, 357] on img "Next" at bounding box center [1307, 367] width 25 height 66
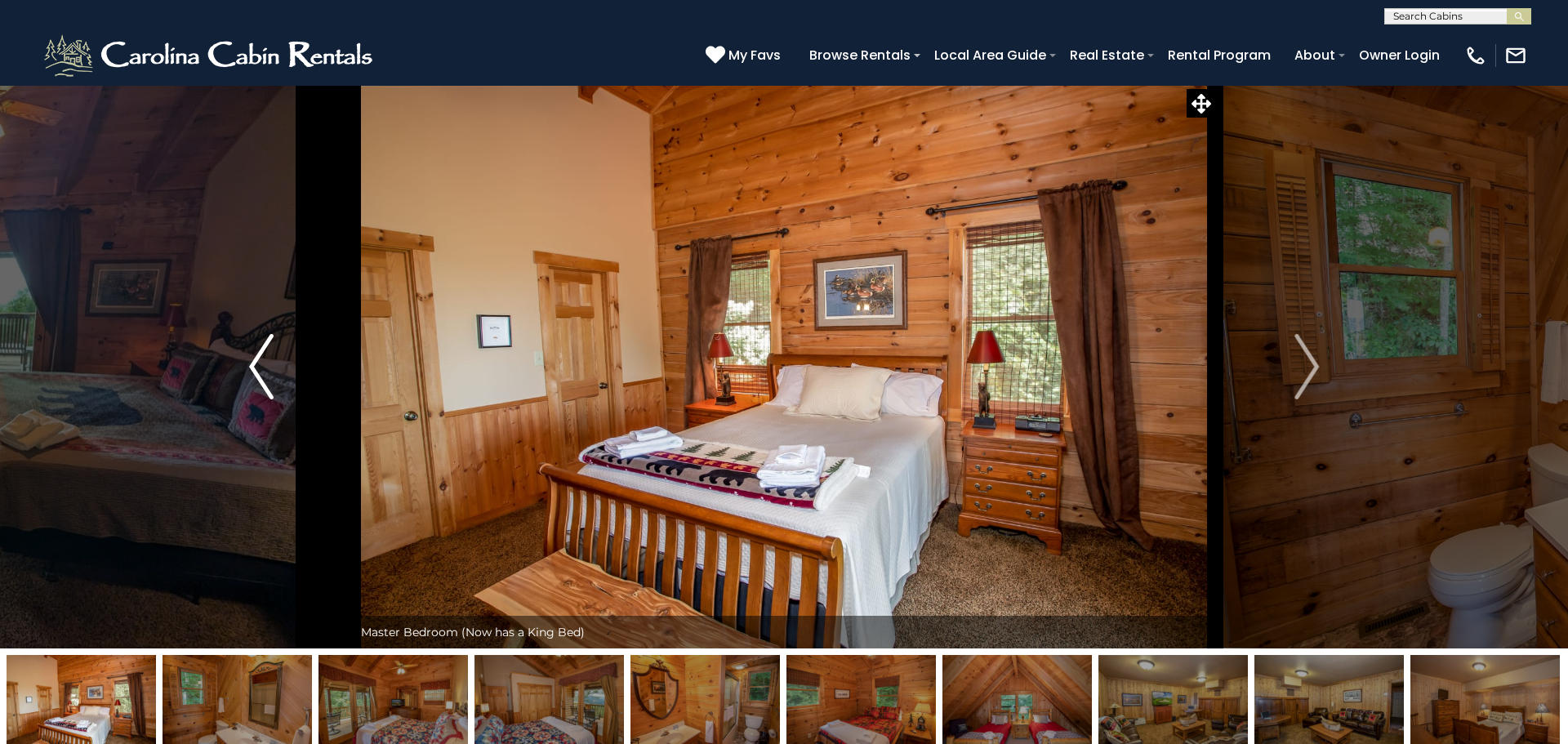
click at [256, 365] on img "Previous" at bounding box center [261, 367] width 25 height 66
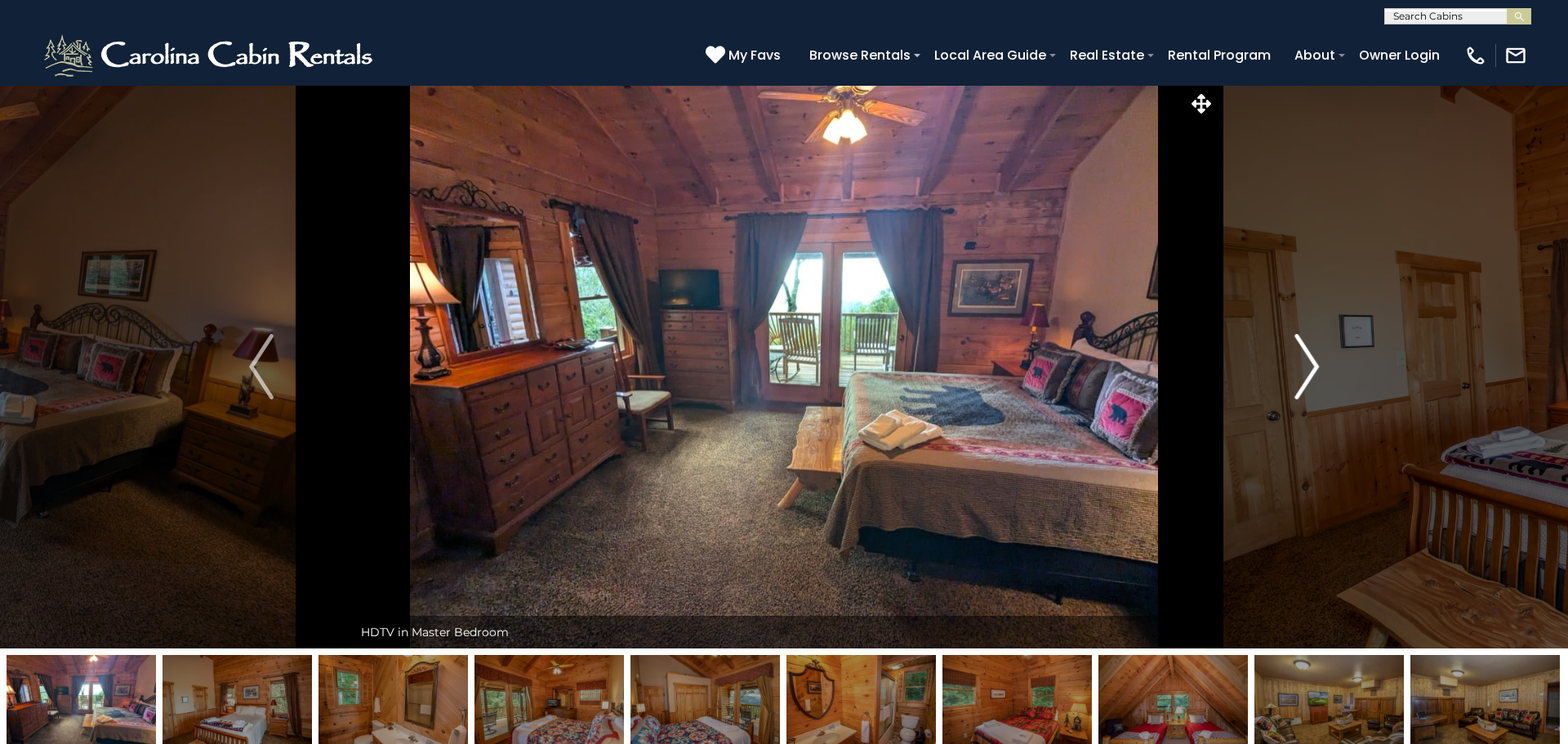
click at [1306, 365] on img "Next" at bounding box center [1307, 367] width 25 height 66
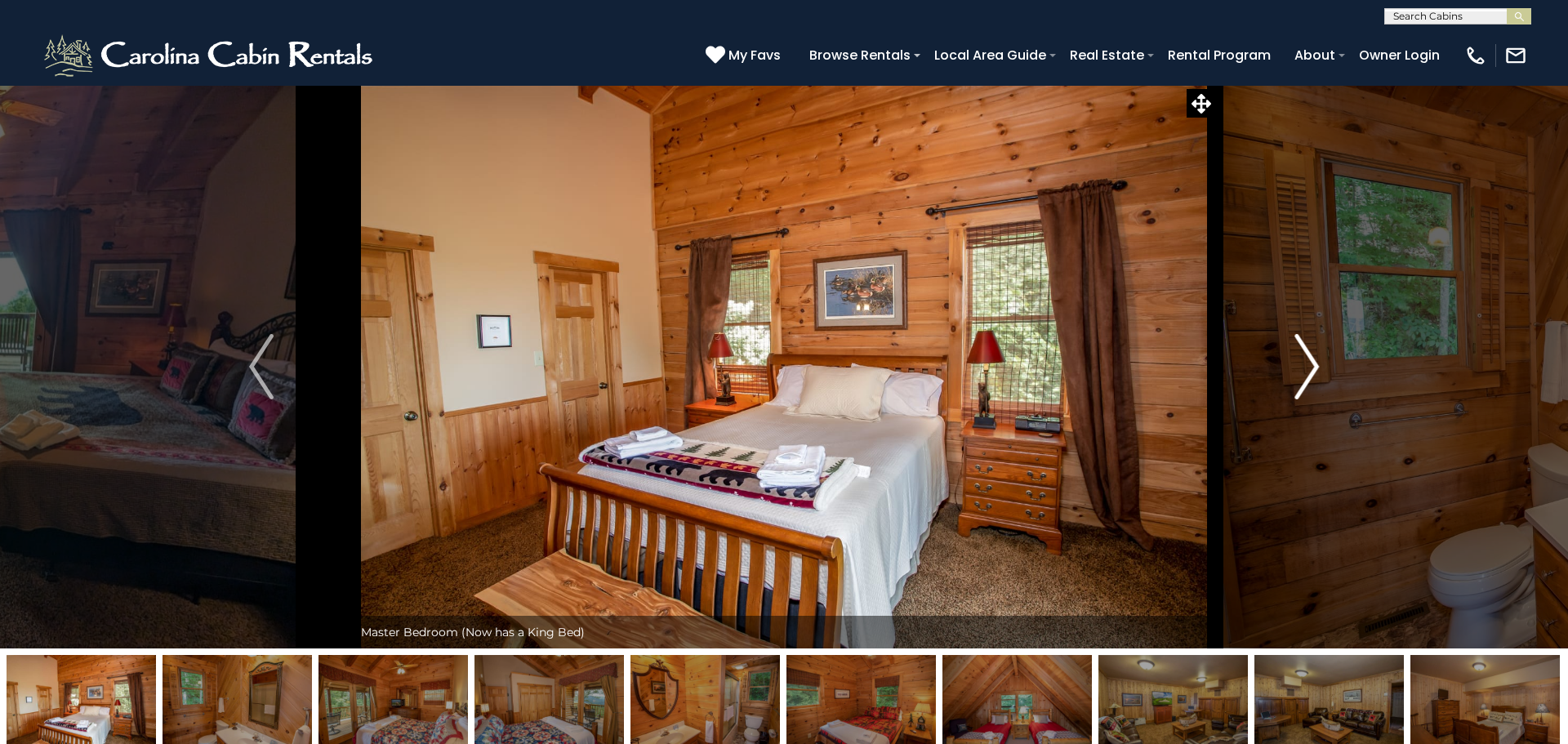
click at [1307, 356] on img "Next" at bounding box center [1307, 367] width 25 height 66
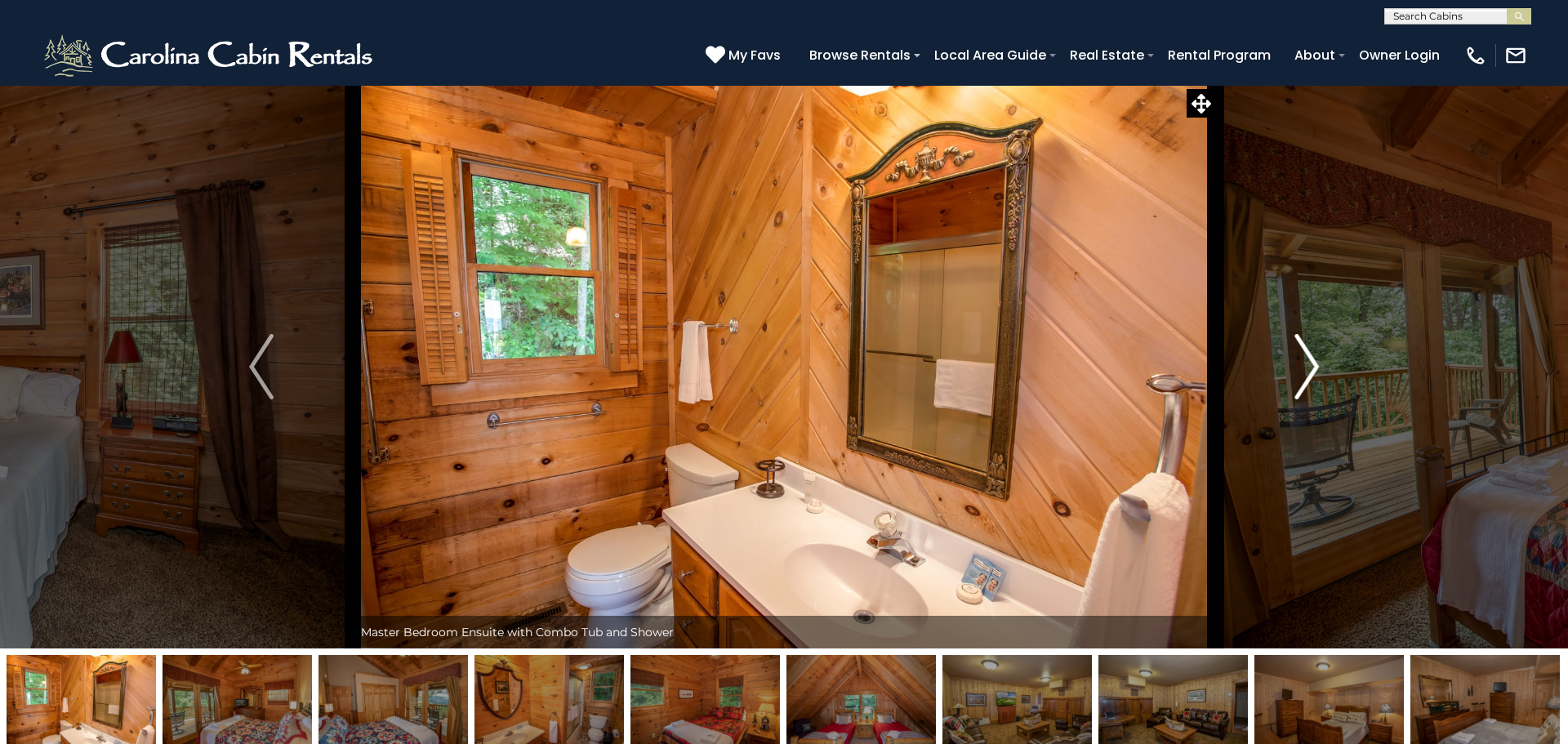
click at [1307, 356] on img "Next" at bounding box center [1307, 367] width 25 height 66
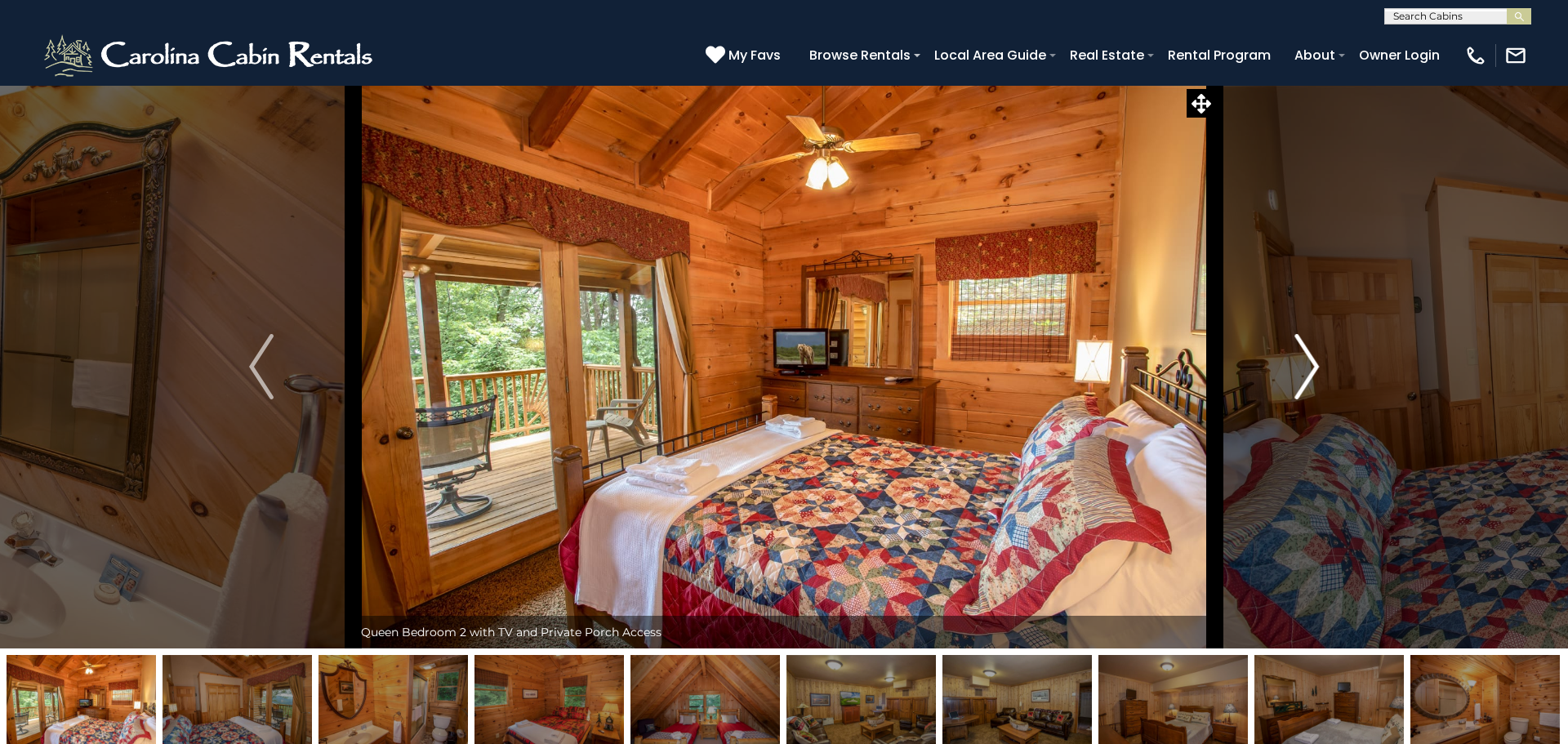
click at [1307, 356] on img "Next" at bounding box center [1307, 367] width 25 height 66
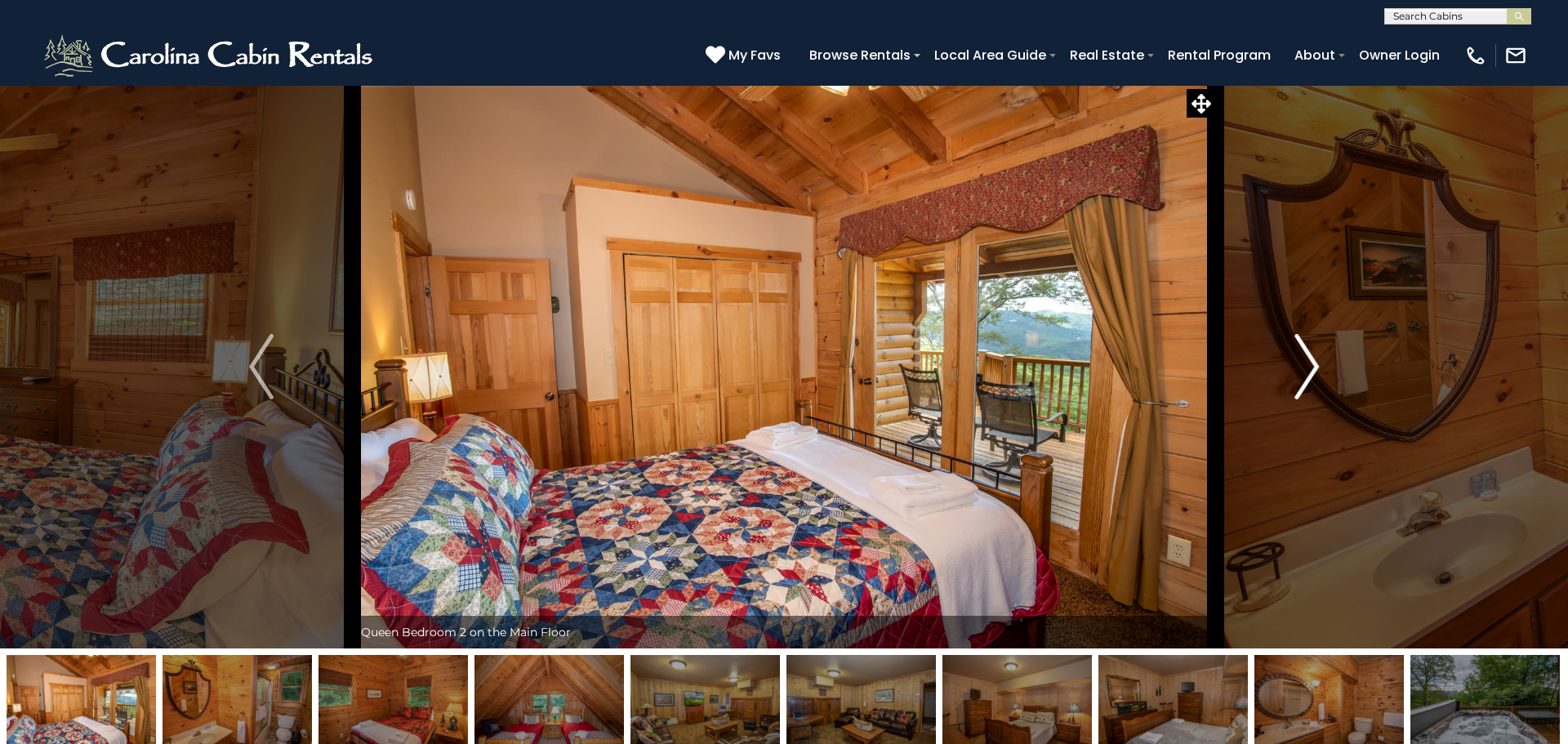
click at [1307, 356] on img "Next" at bounding box center [1307, 367] width 25 height 66
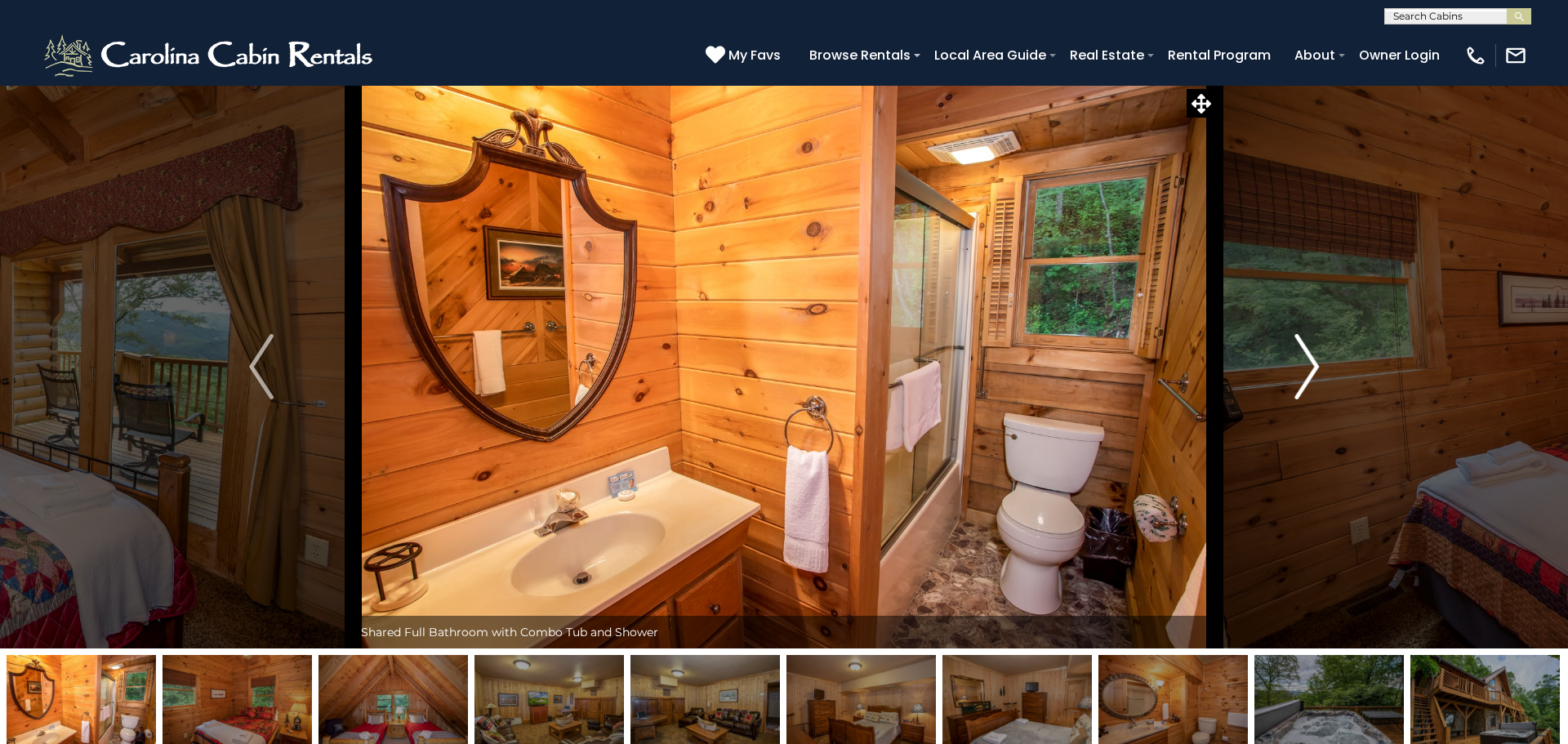
click at [1307, 356] on img "Next" at bounding box center [1307, 367] width 25 height 66
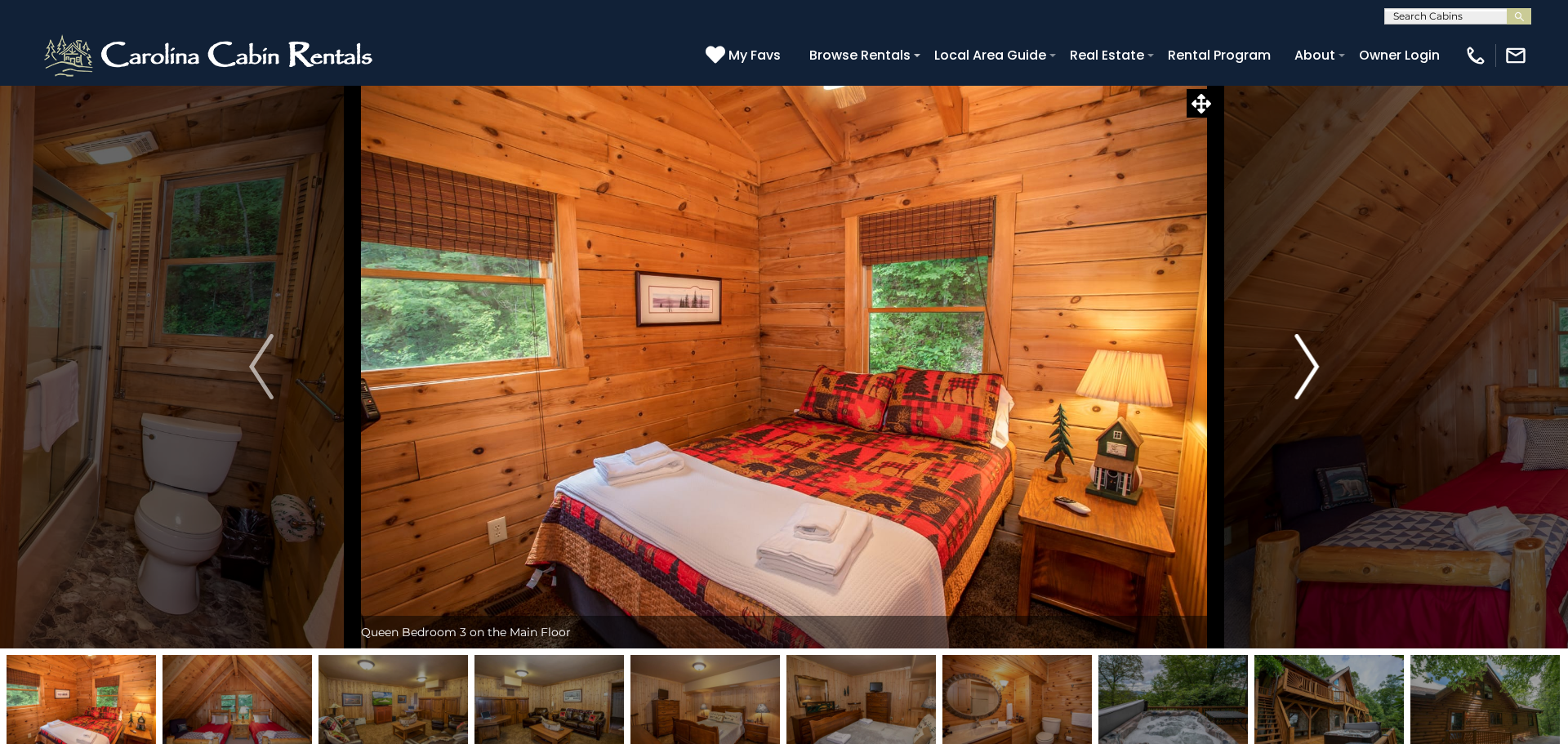
click at [1307, 356] on img "Next" at bounding box center [1307, 367] width 25 height 66
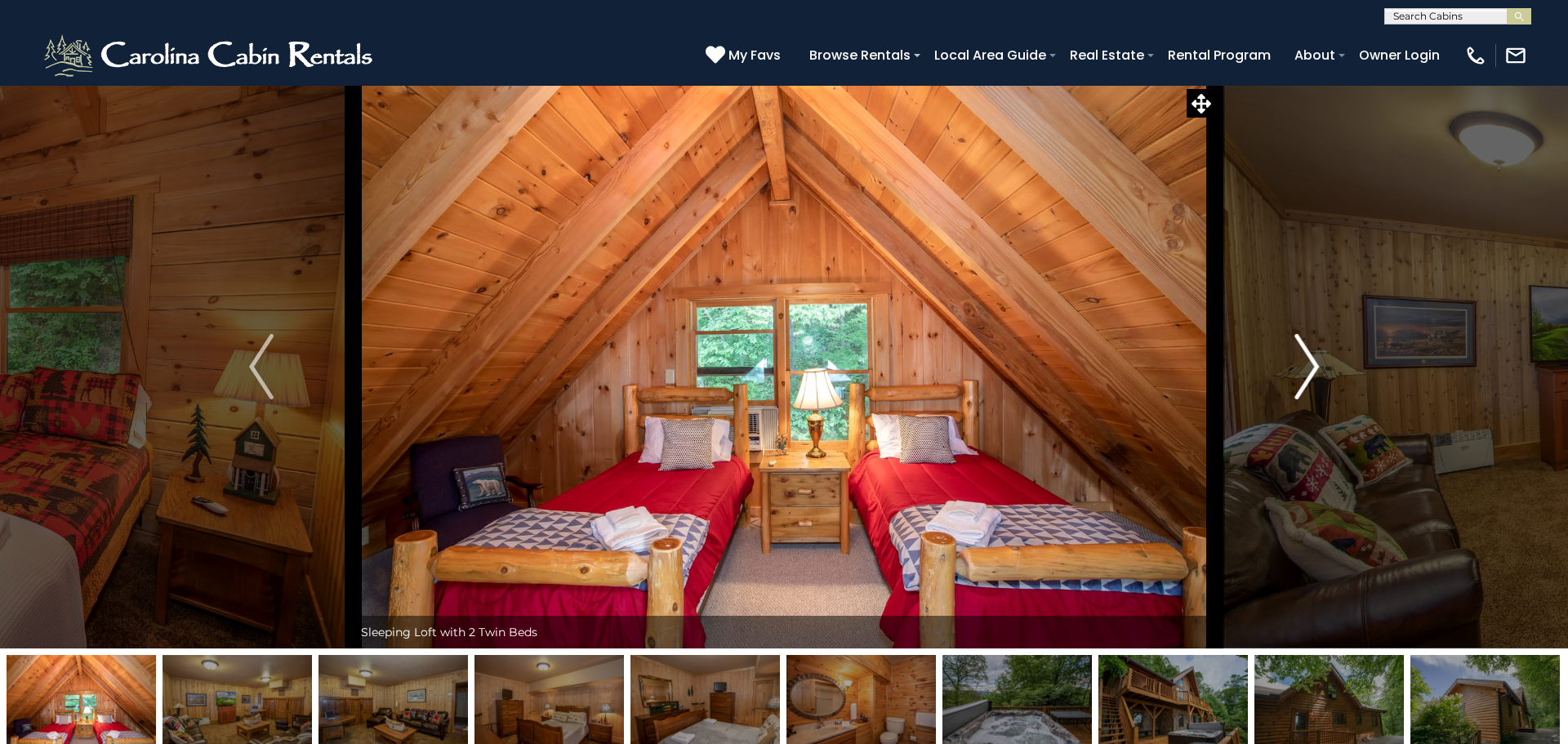
click at [1307, 356] on img "Next" at bounding box center [1307, 367] width 25 height 66
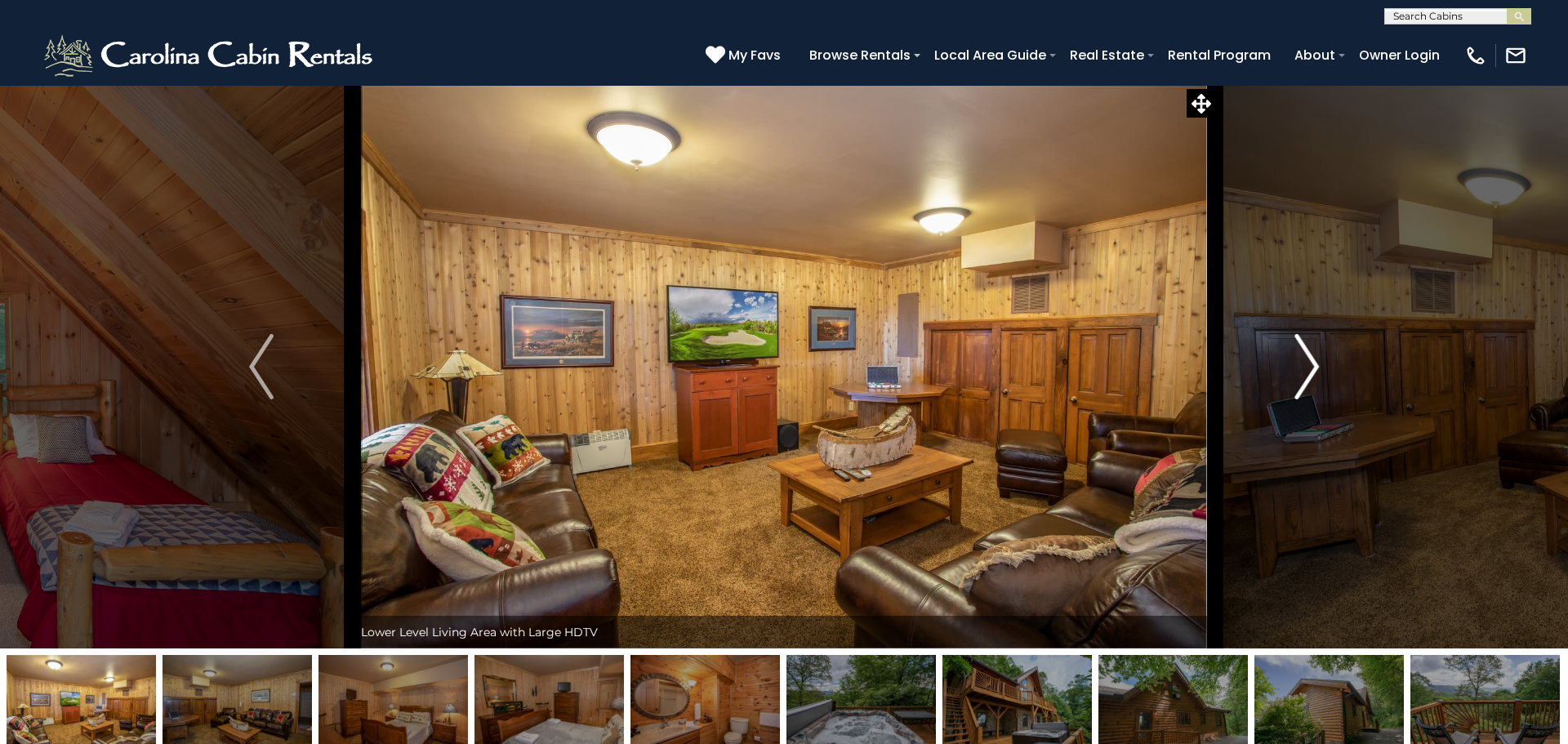
click at [1307, 356] on img "Next" at bounding box center [1307, 367] width 25 height 66
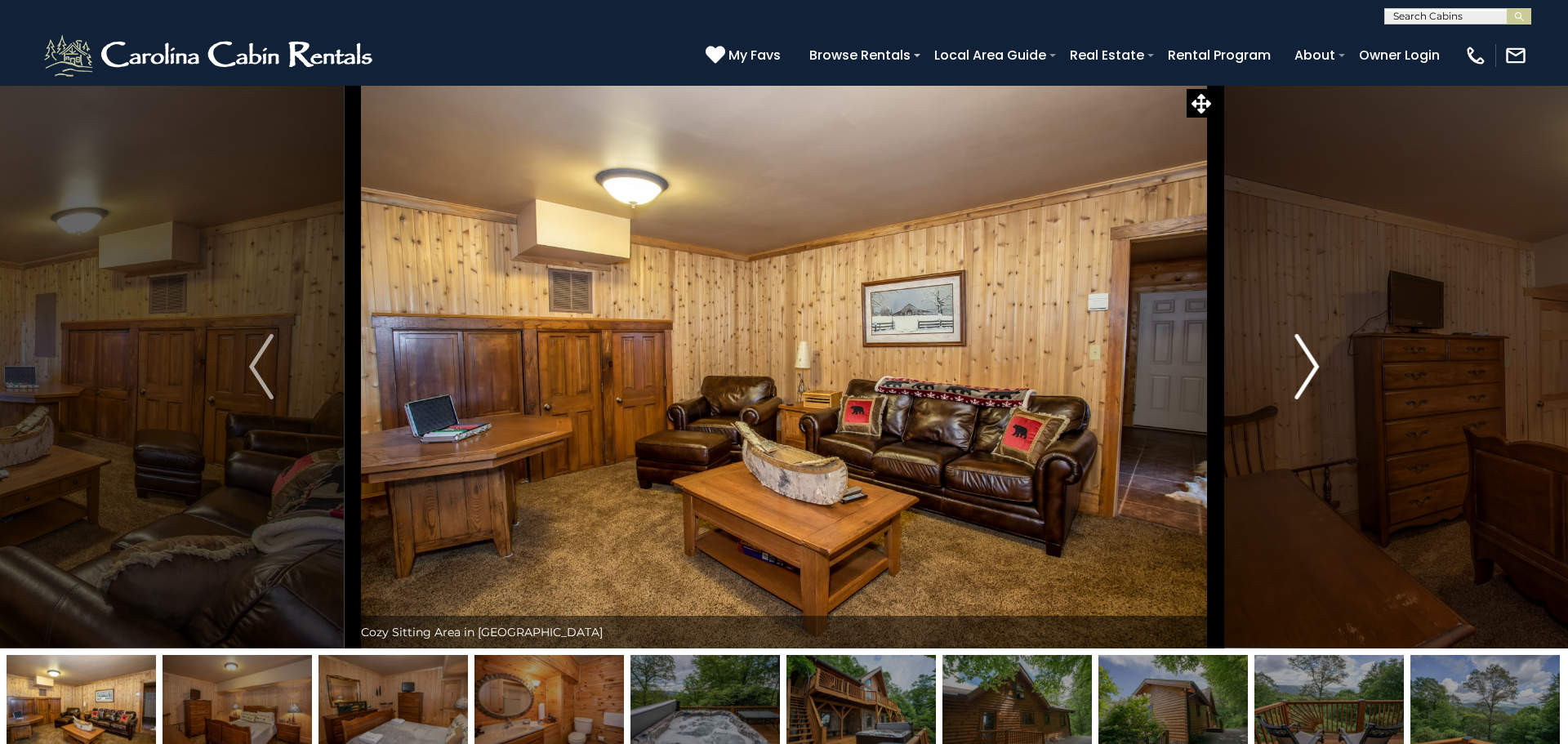
click at [1307, 356] on img "Next" at bounding box center [1307, 367] width 25 height 66
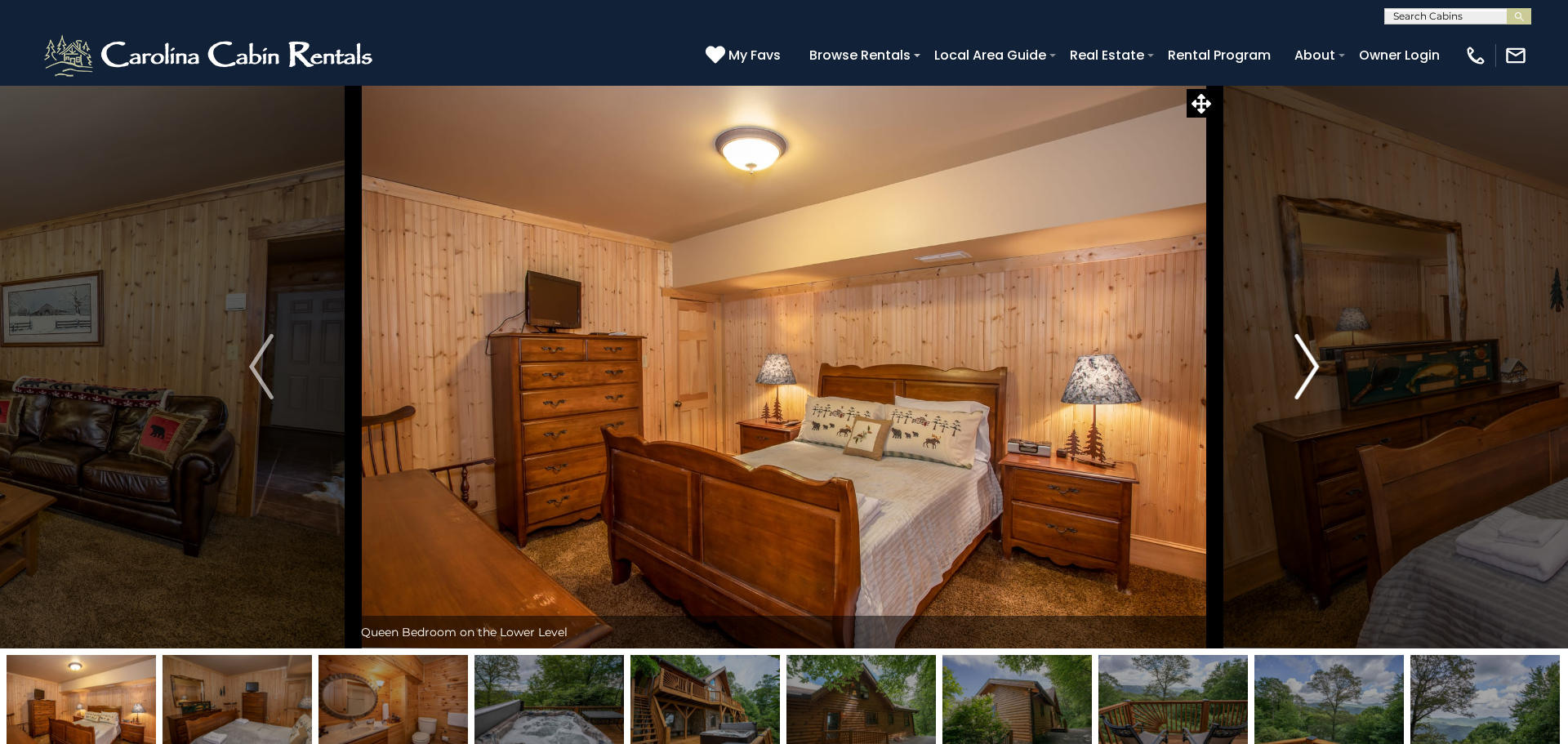
click at [1307, 356] on img "Next" at bounding box center [1307, 367] width 25 height 66
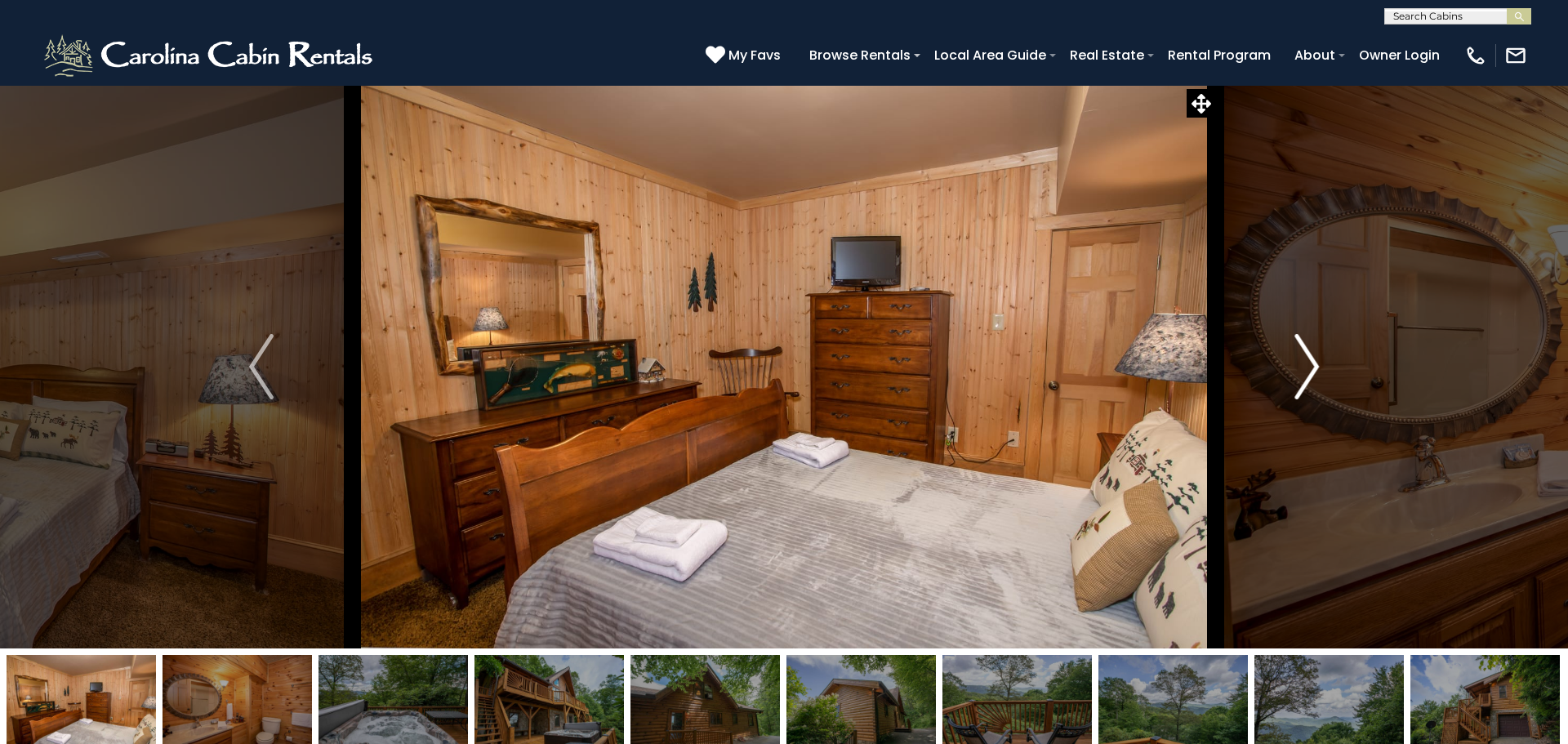
click at [1307, 356] on img "Next" at bounding box center [1307, 367] width 25 height 66
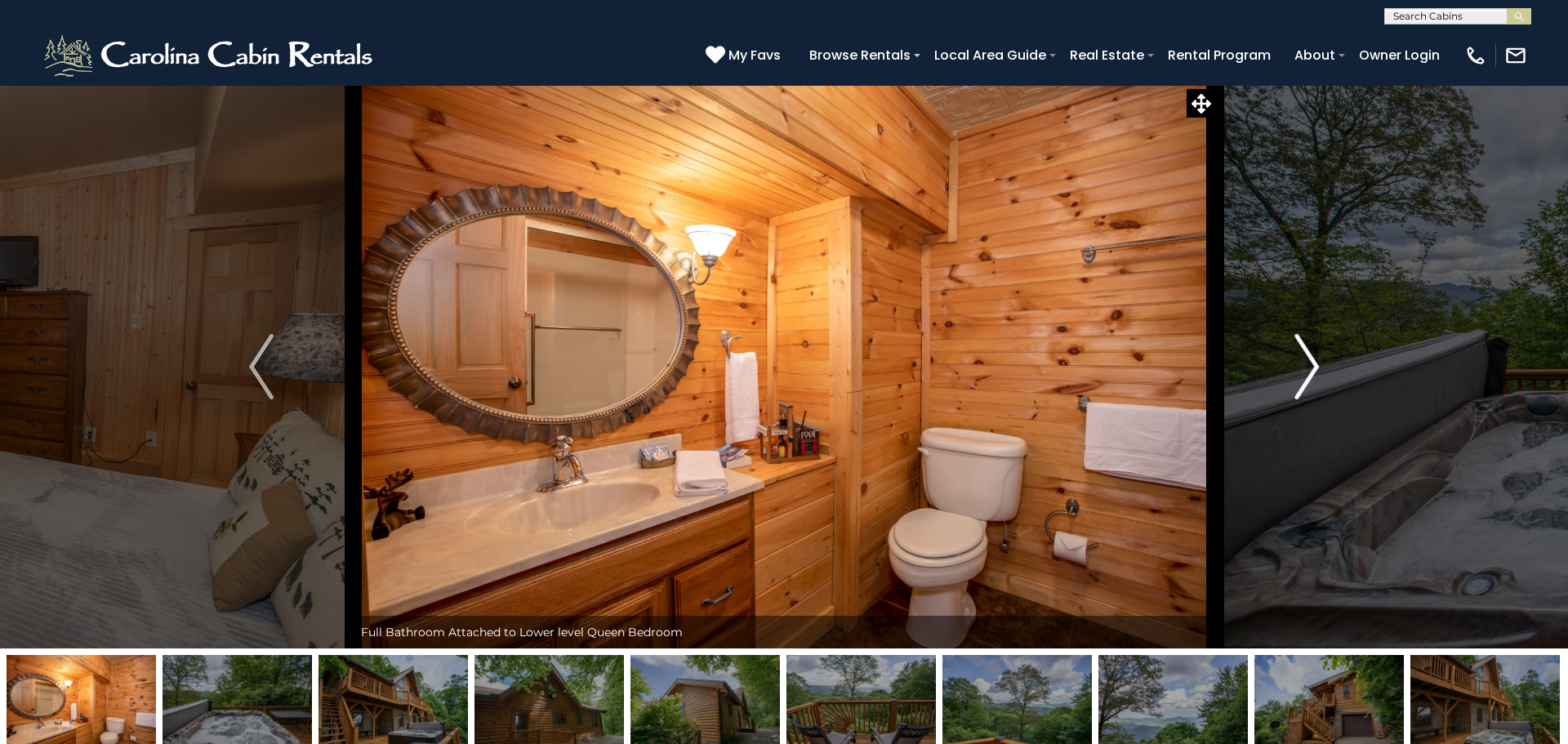
click at [1307, 356] on img "Next" at bounding box center [1307, 367] width 25 height 66
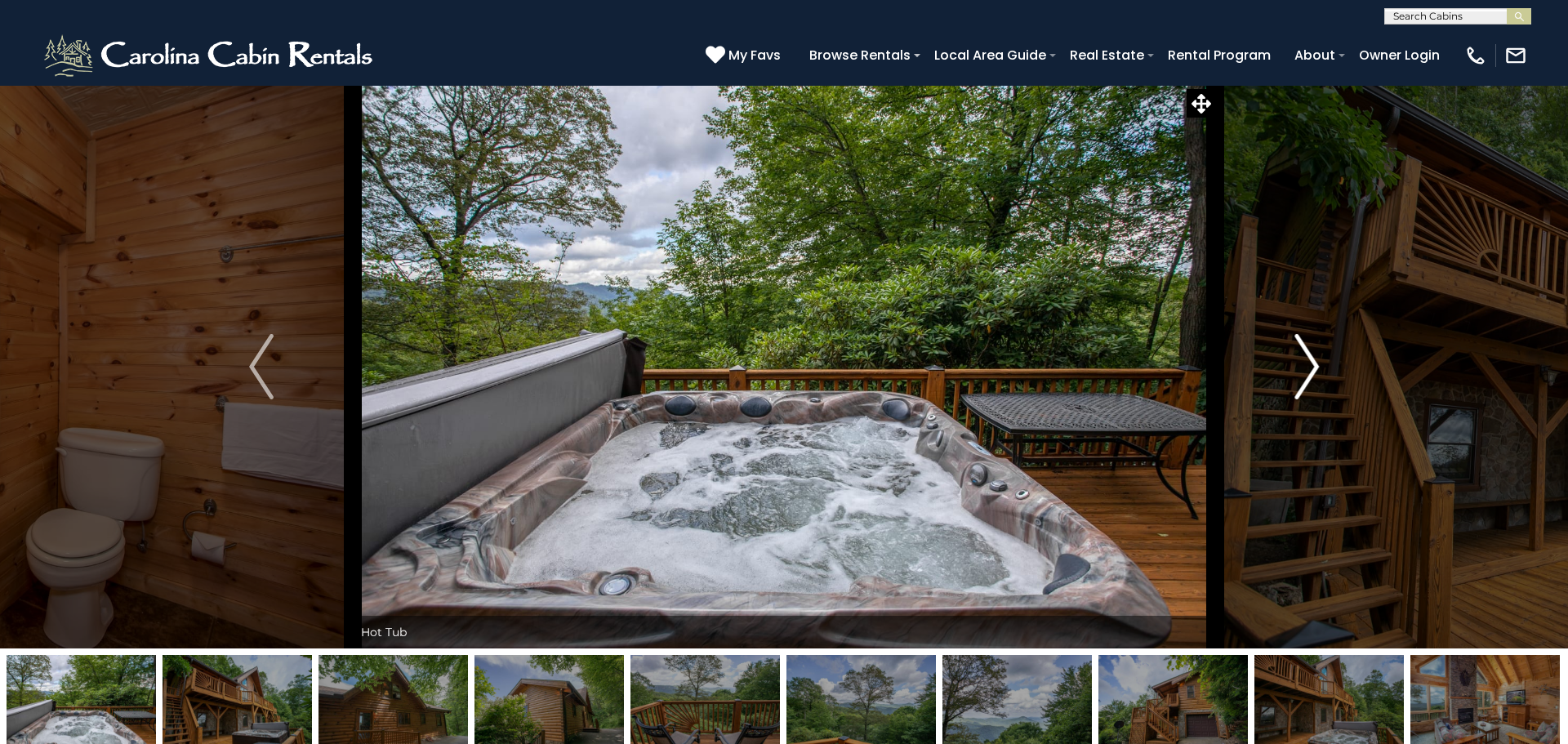
click at [1307, 356] on img "Next" at bounding box center [1307, 367] width 25 height 66
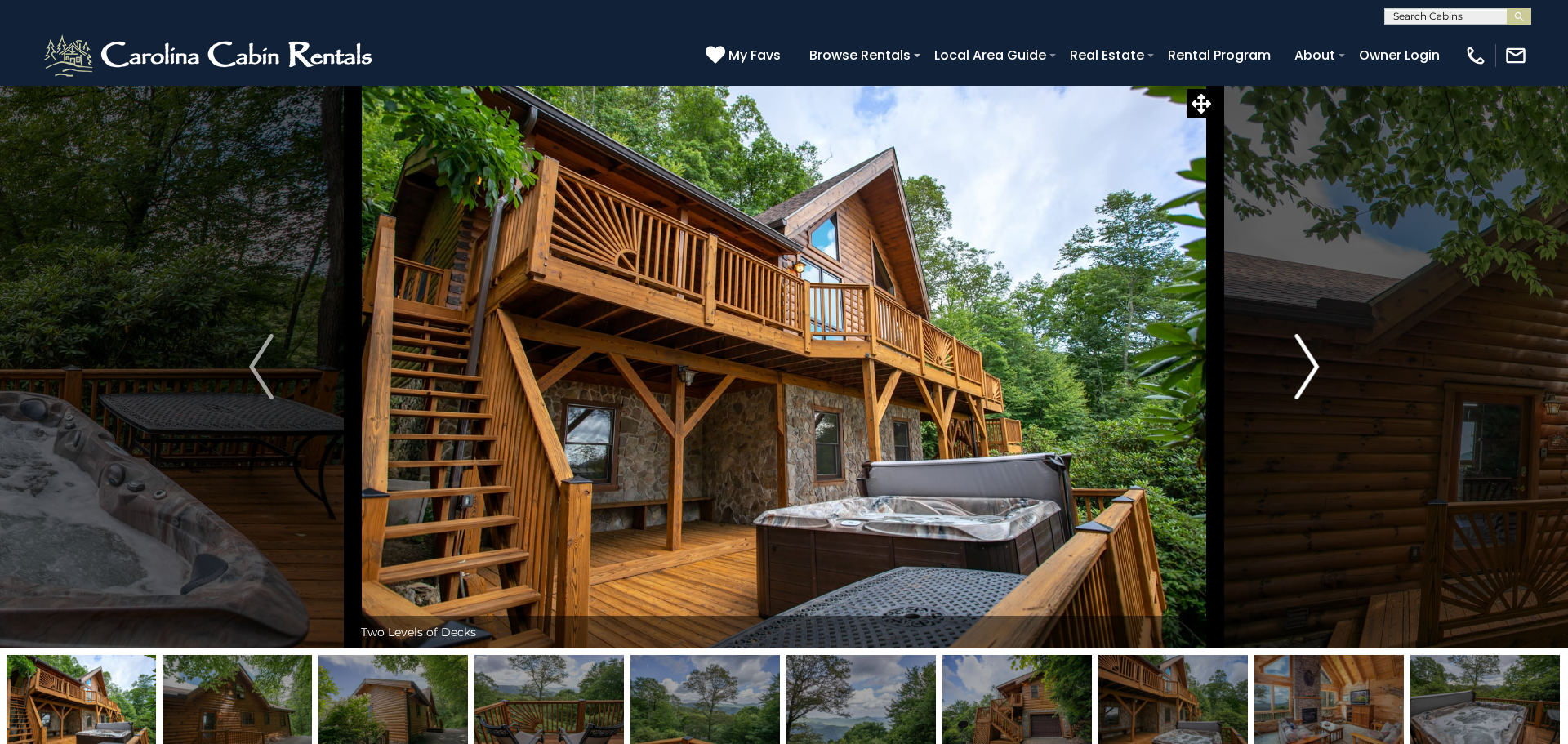
click at [1307, 356] on img "Next" at bounding box center [1307, 367] width 25 height 66
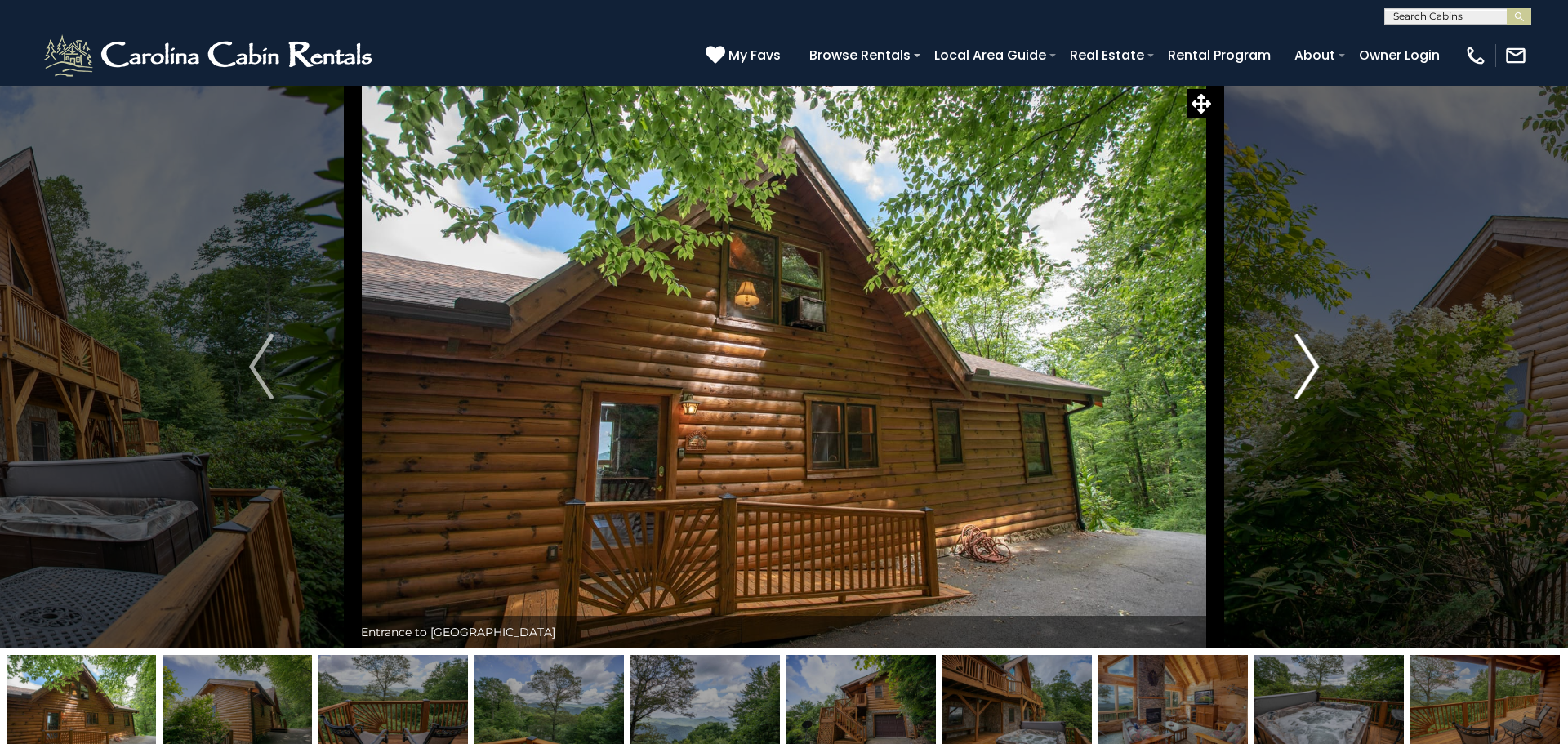
click at [1307, 356] on img "Next" at bounding box center [1307, 367] width 25 height 66
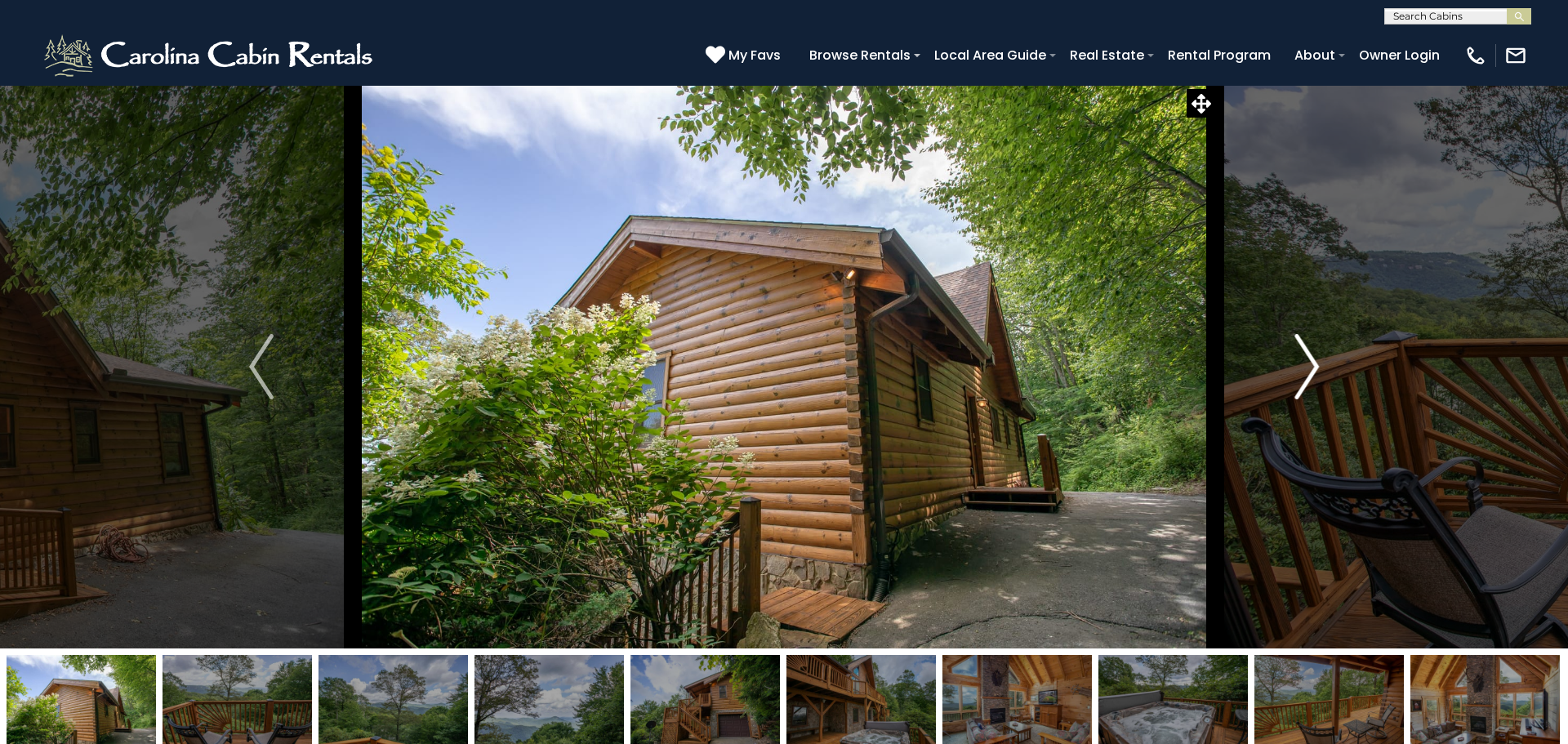
click at [1307, 356] on img "Next" at bounding box center [1307, 367] width 25 height 66
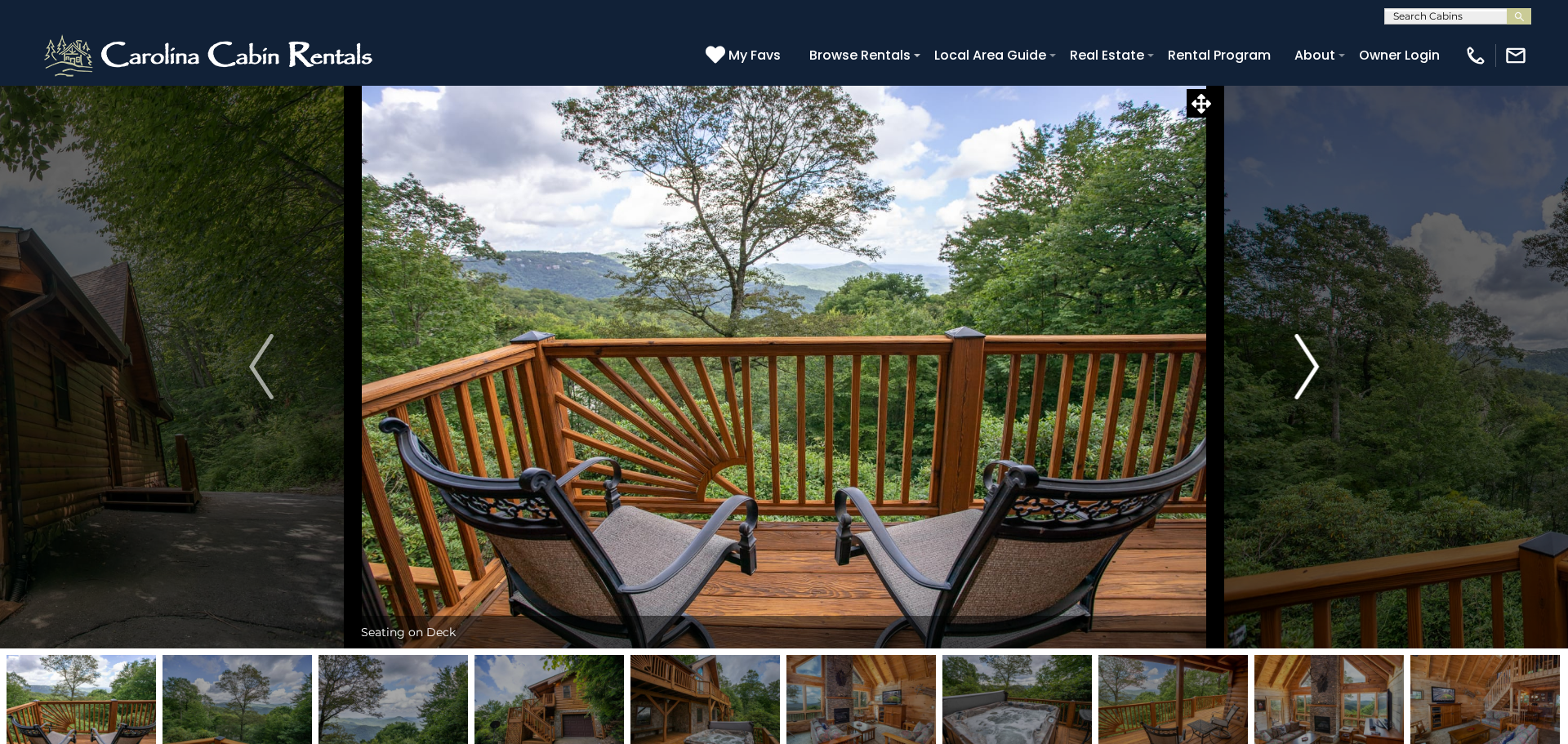
click at [1307, 356] on img "Next" at bounding box center [1307, 367] width 25 height 66
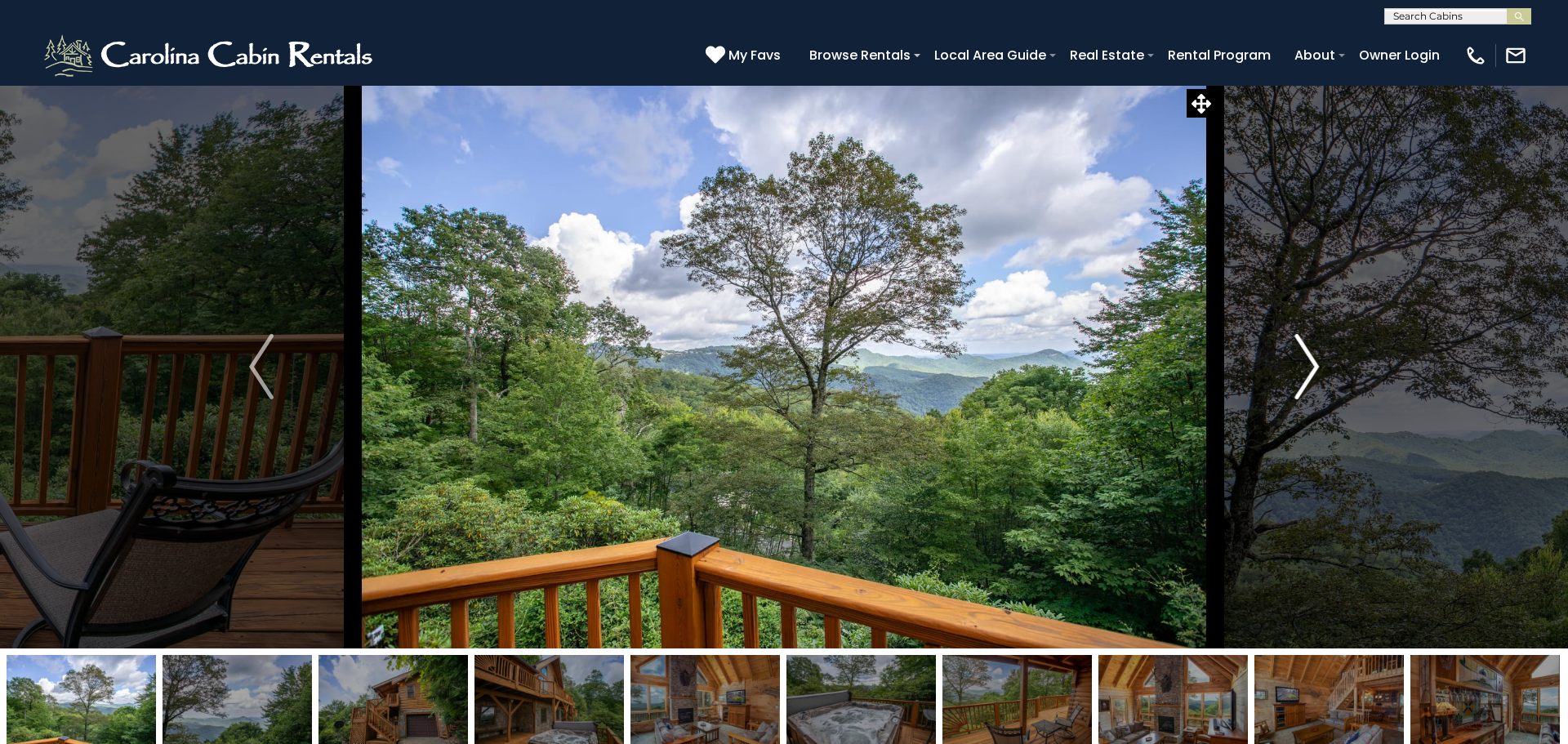
click at [1307, 356] on img "Next" at bounding box center [1307, 367] width 25 height 66
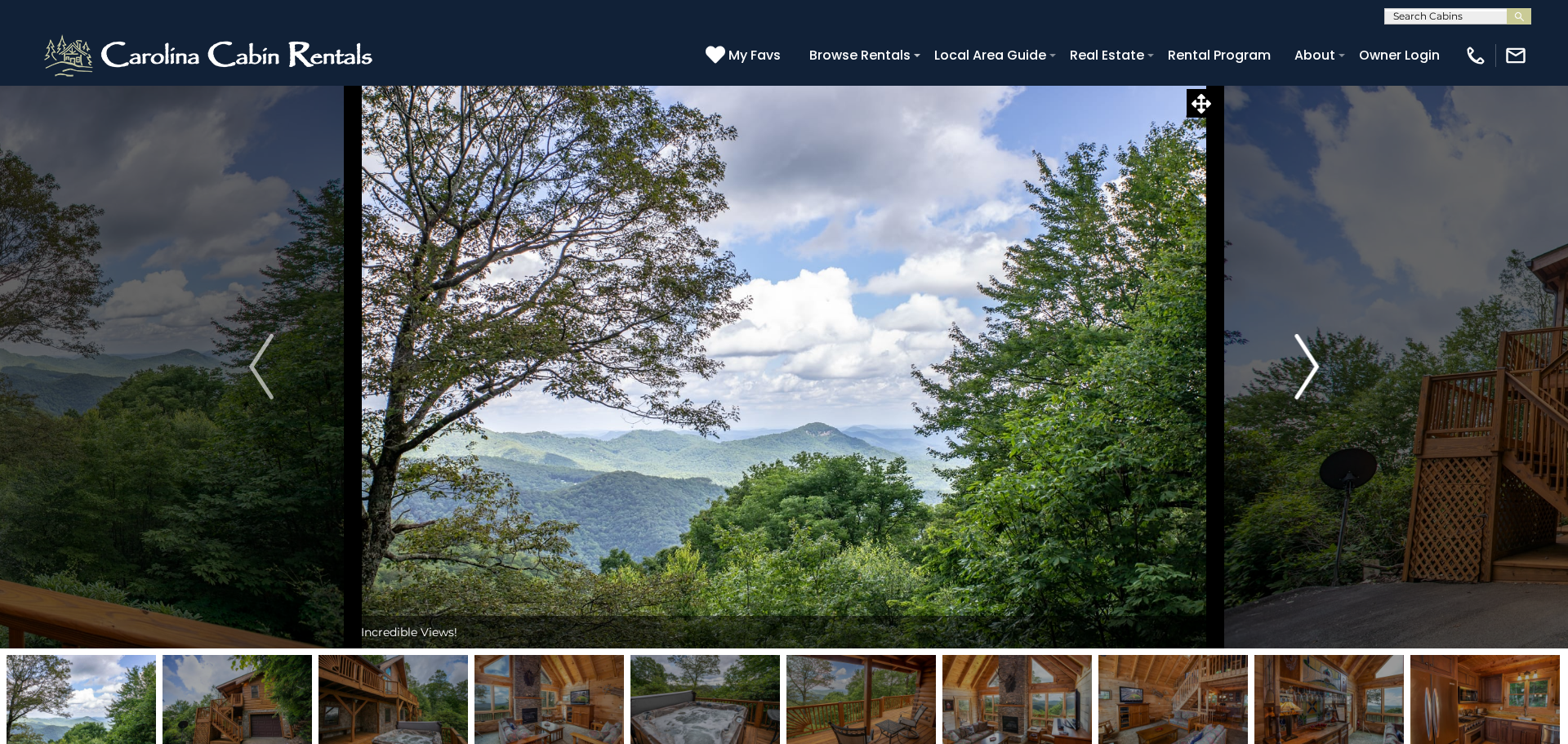
click at [1307, 356] on img "Next" at bounding box center [1307, 367] width 25 height 66
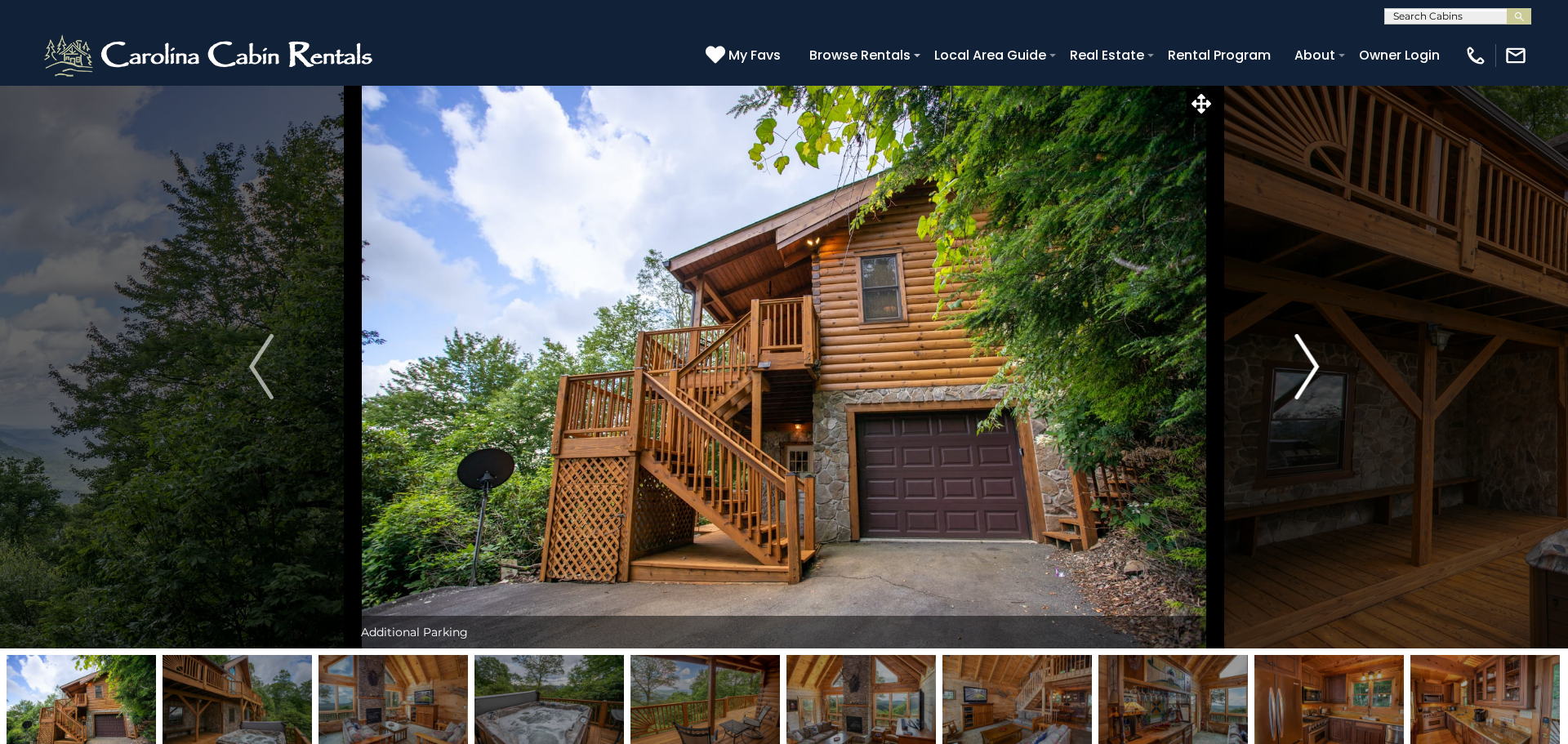
click at [1307, 356] on img "Next" at bounding box center [1307, 367] width 25 height 66
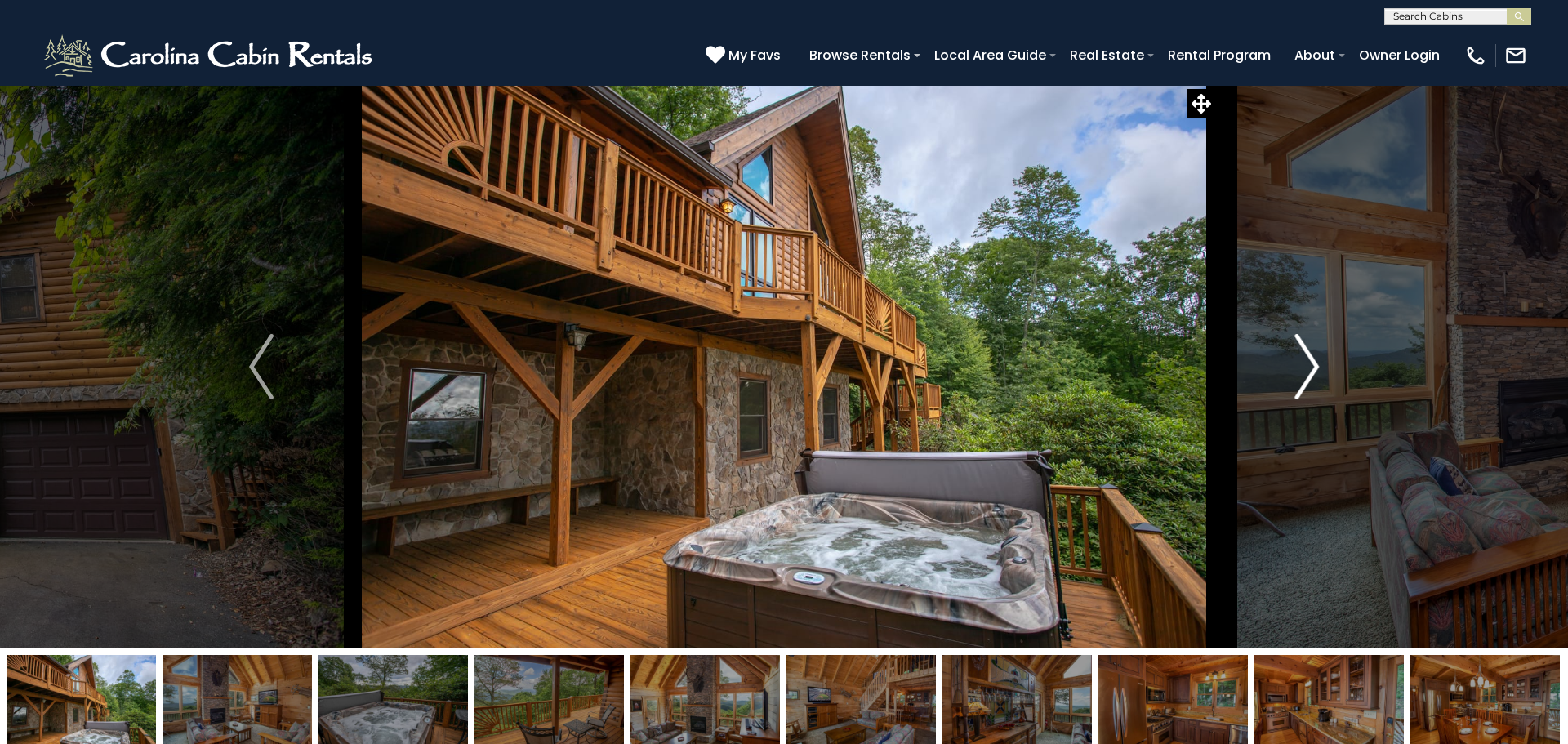
click at [1307, 356] on img "Next" at bounding box center [1307, 367] width 25 height 66
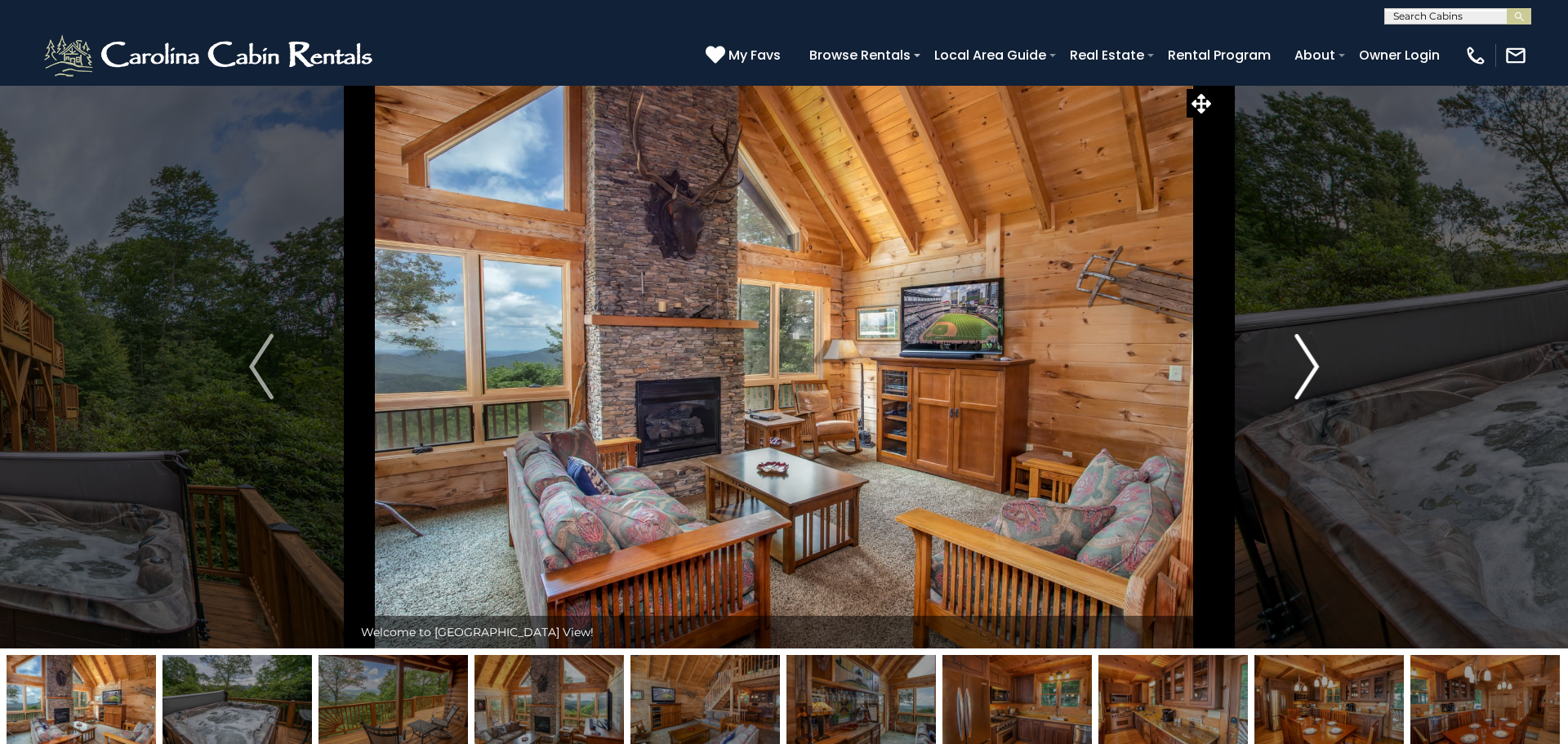
click at [1307, 356] on img "Next" at bounding box center [1307, 367] width 25 height 66
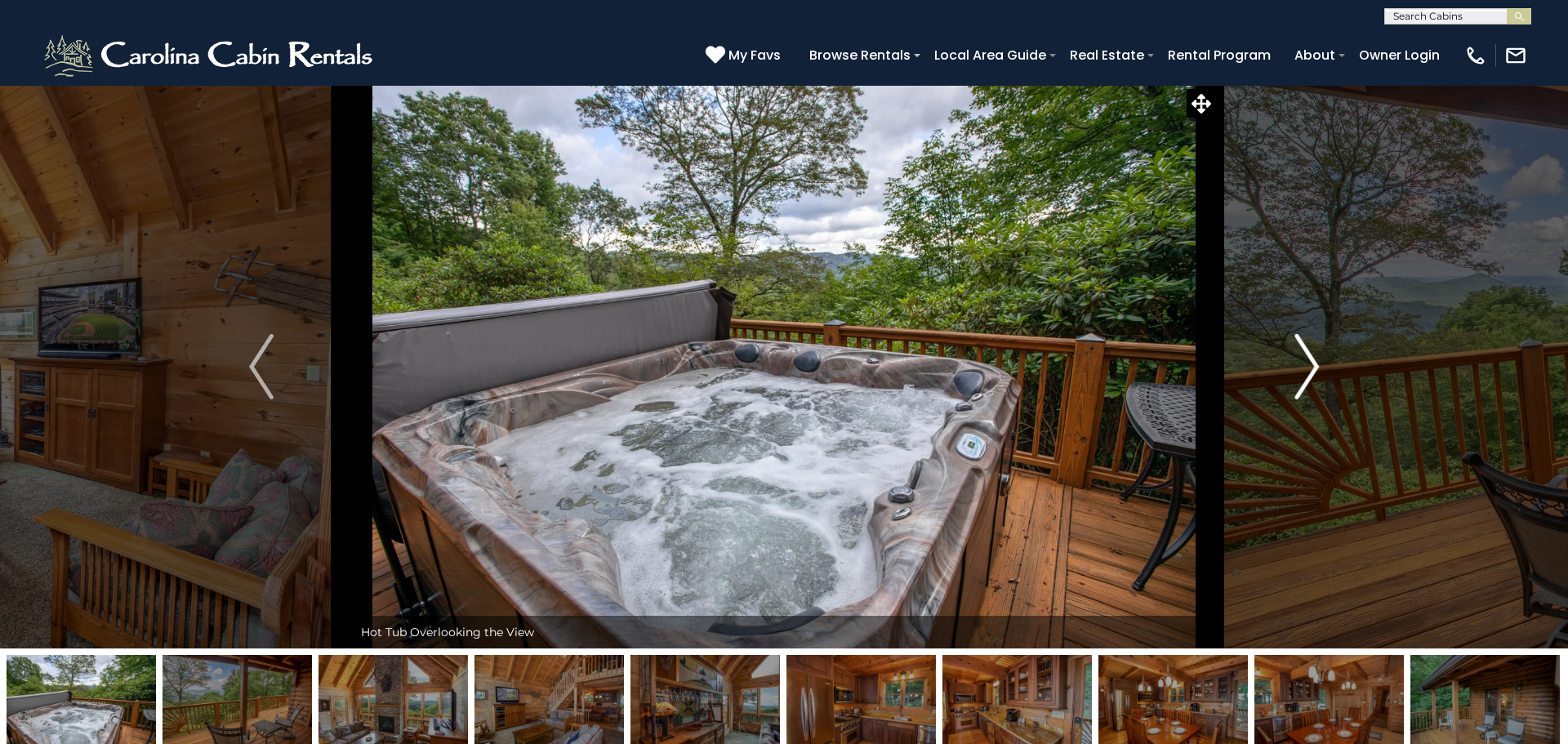
click at [1307, 356] on img "Next" at bounding box center [1307, 367] width 25 height 66
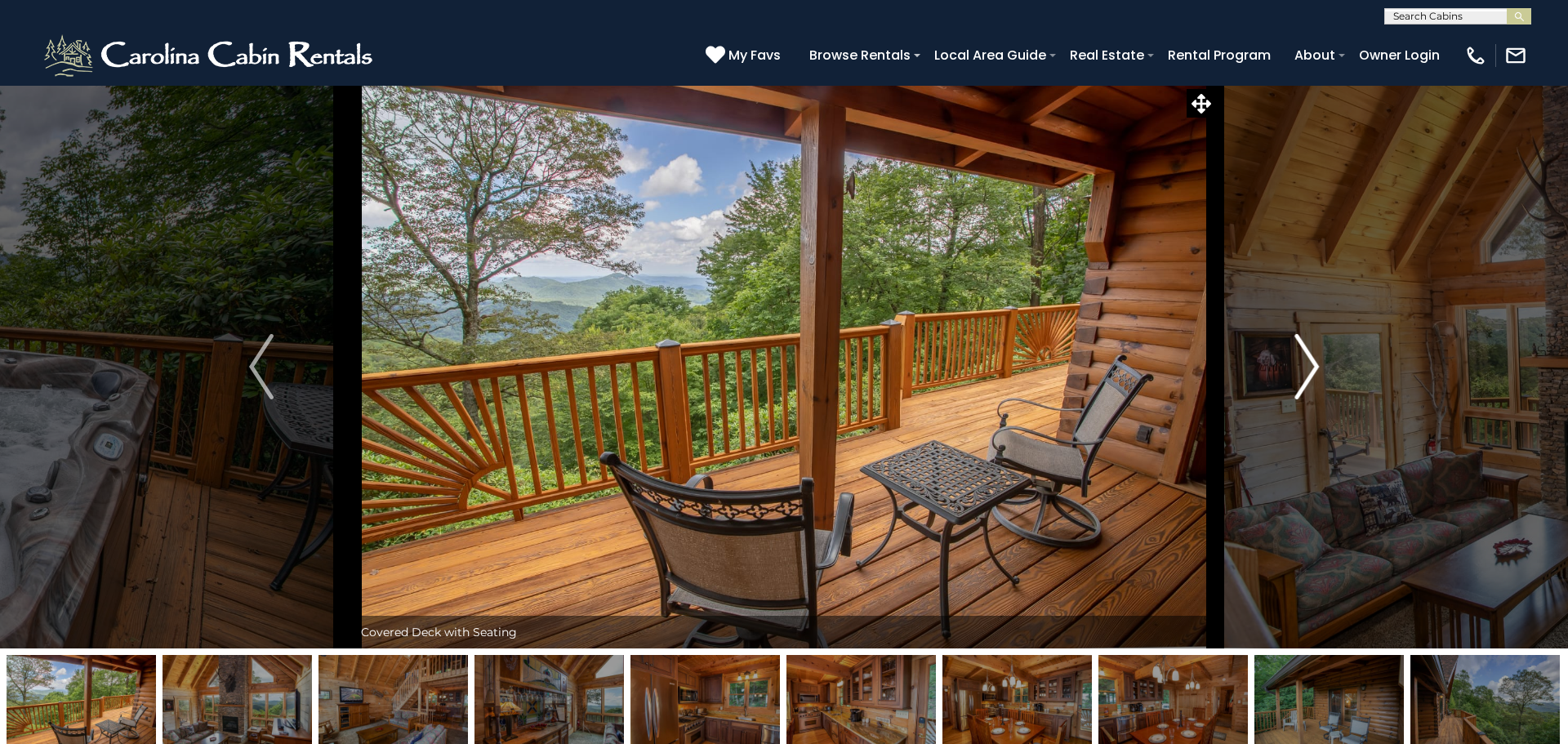
click at [1307, 356] on img "Next" at bounding box center [1307, 367] width 25 height 66
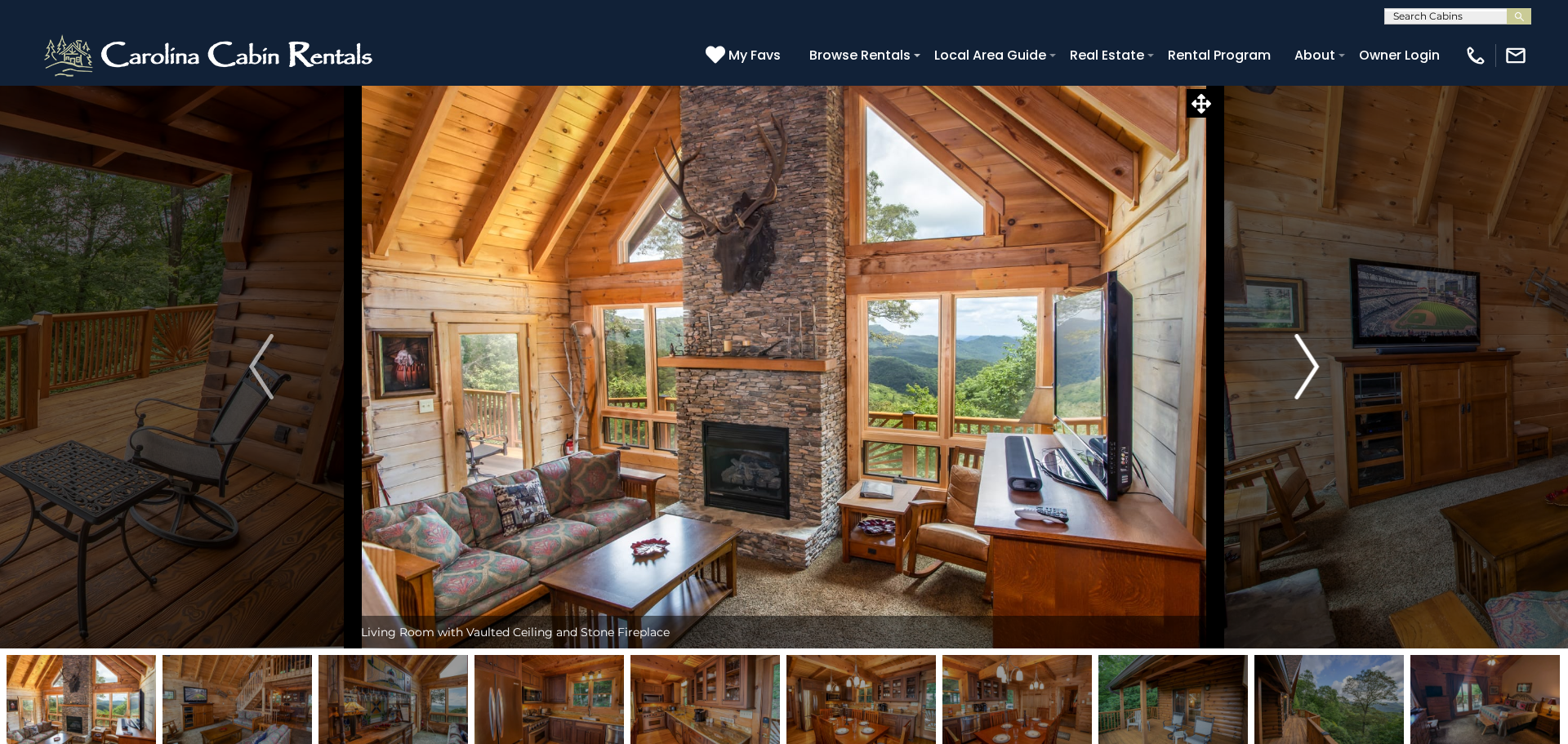
click at [1307, 356] on img "Next" at bounding box center [1307, 367] width 25 height 66
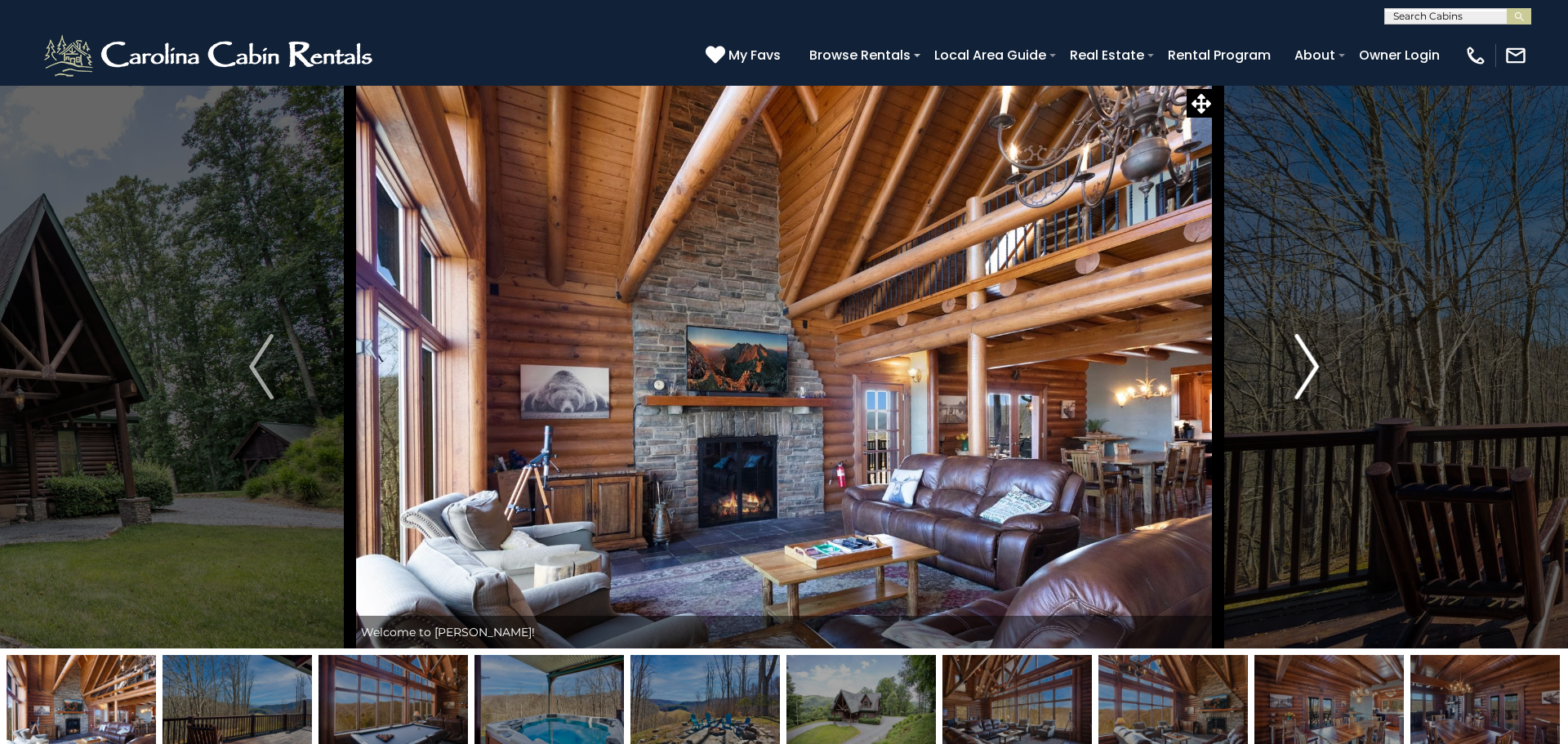
click at [1312, 380] on img "Next" at bounding box center [1307, 367] width 25 height 66
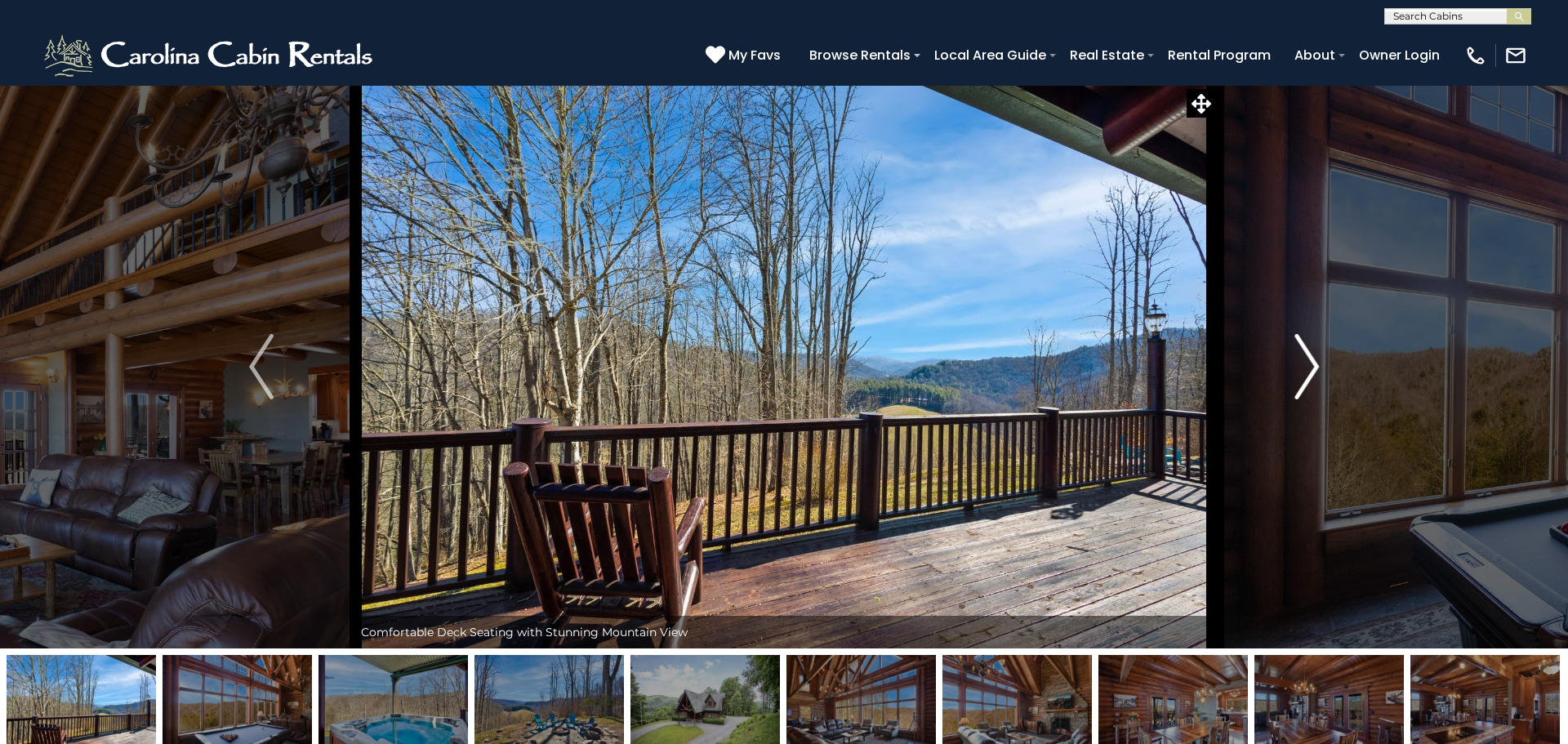
click at [1312, 380] on img "Next" at bounding box center [1307, 367] width 25 height 66
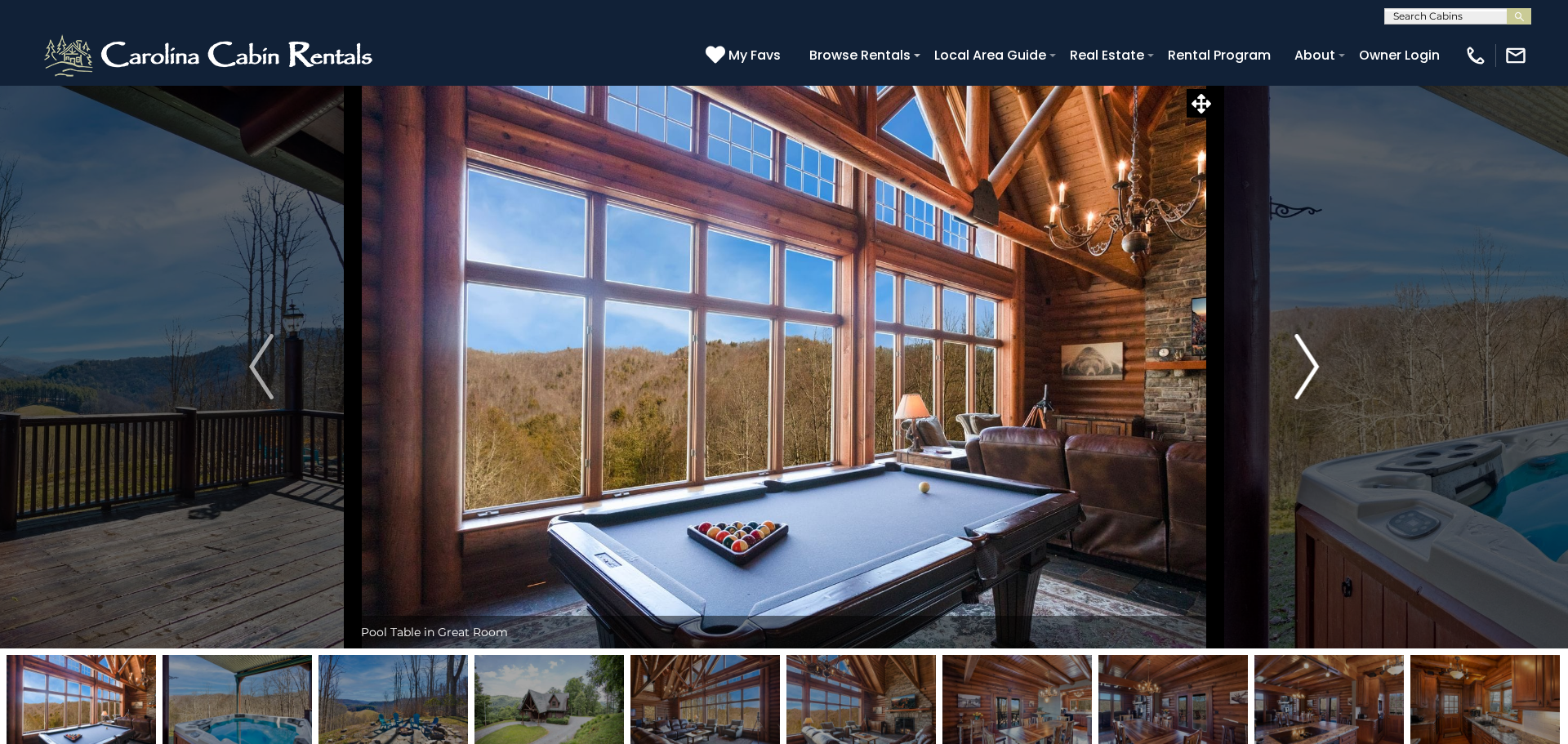
click at [1312, 380] on img "Next" at bounding box center [1307, 367] width 25 height 66
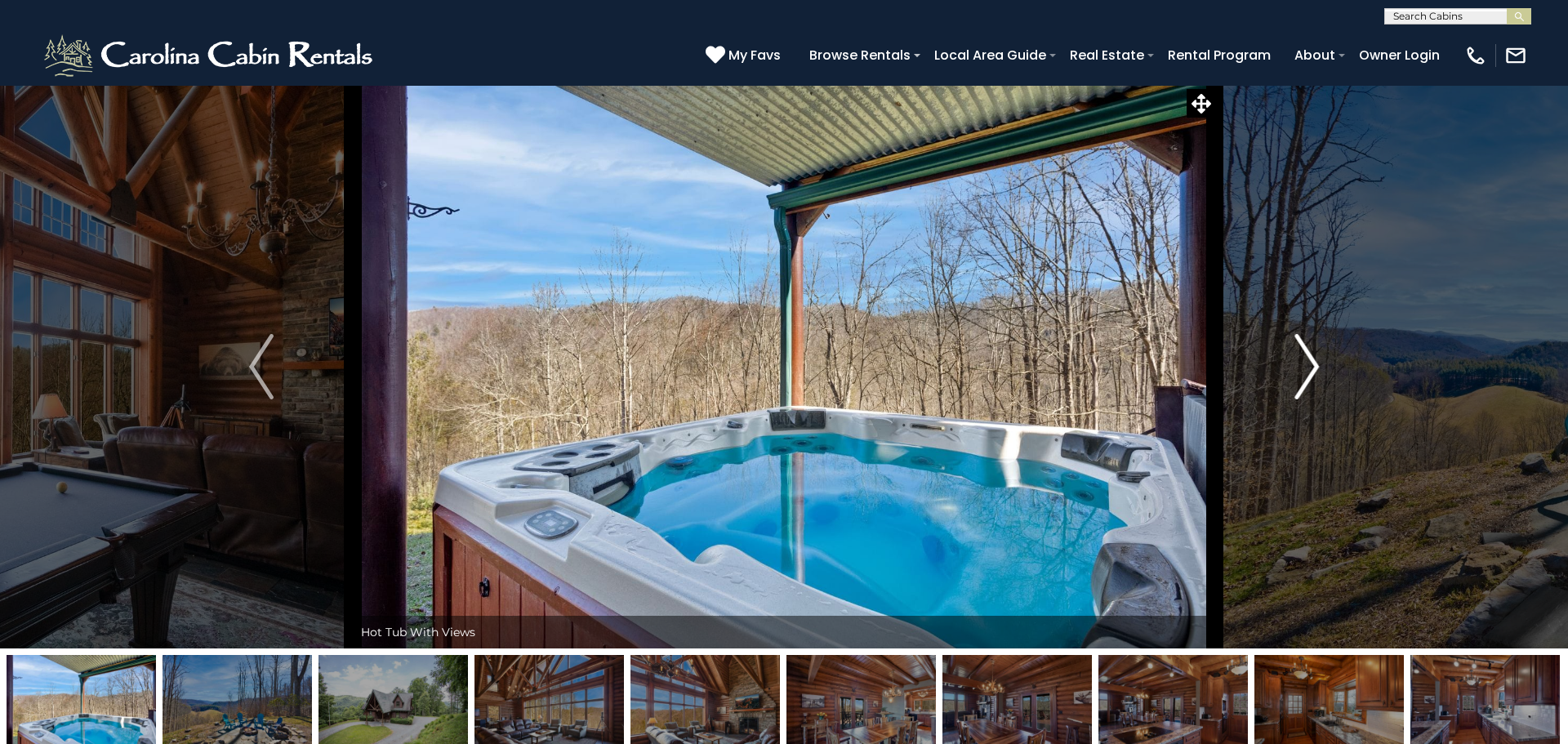
click at [1312, 380] on img "Next" at bounding box center [1307, 367] width 25 height 66
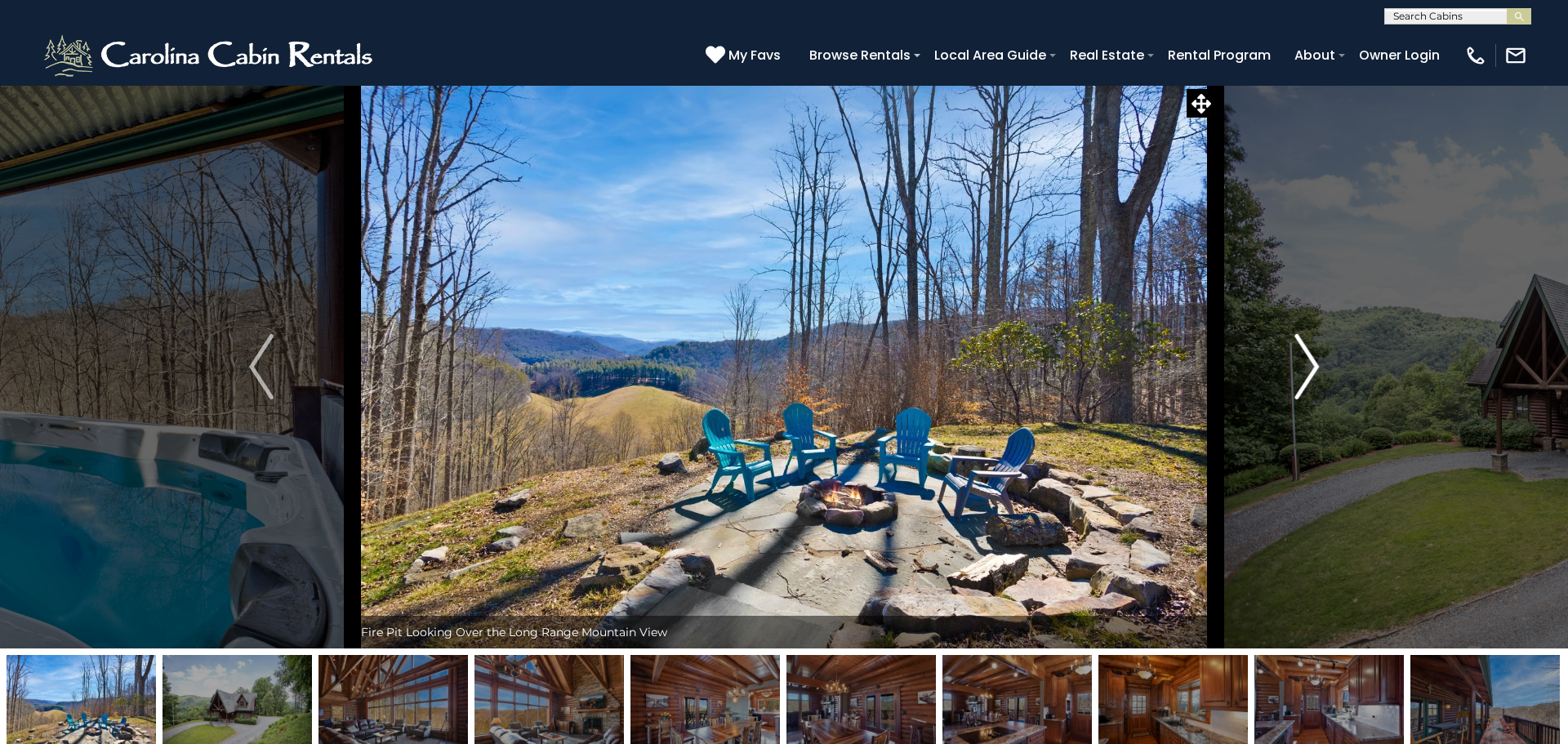
click at [1312, 380] on img "Next" at bounding box center [1307, 367] width 25 height 66
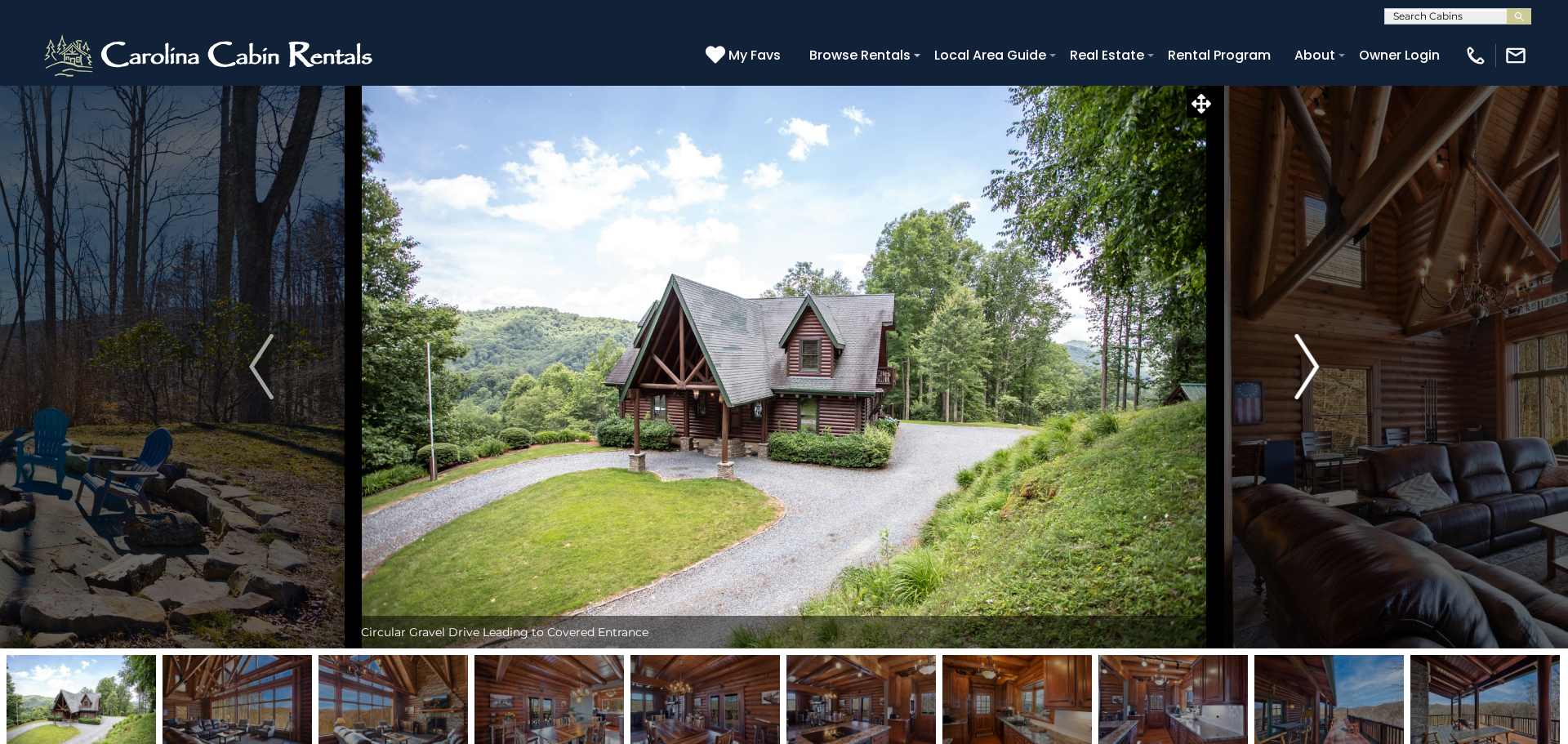
click at [1312, 380] on img "Next" at bounding box center [1307, 367] width 25 height 66
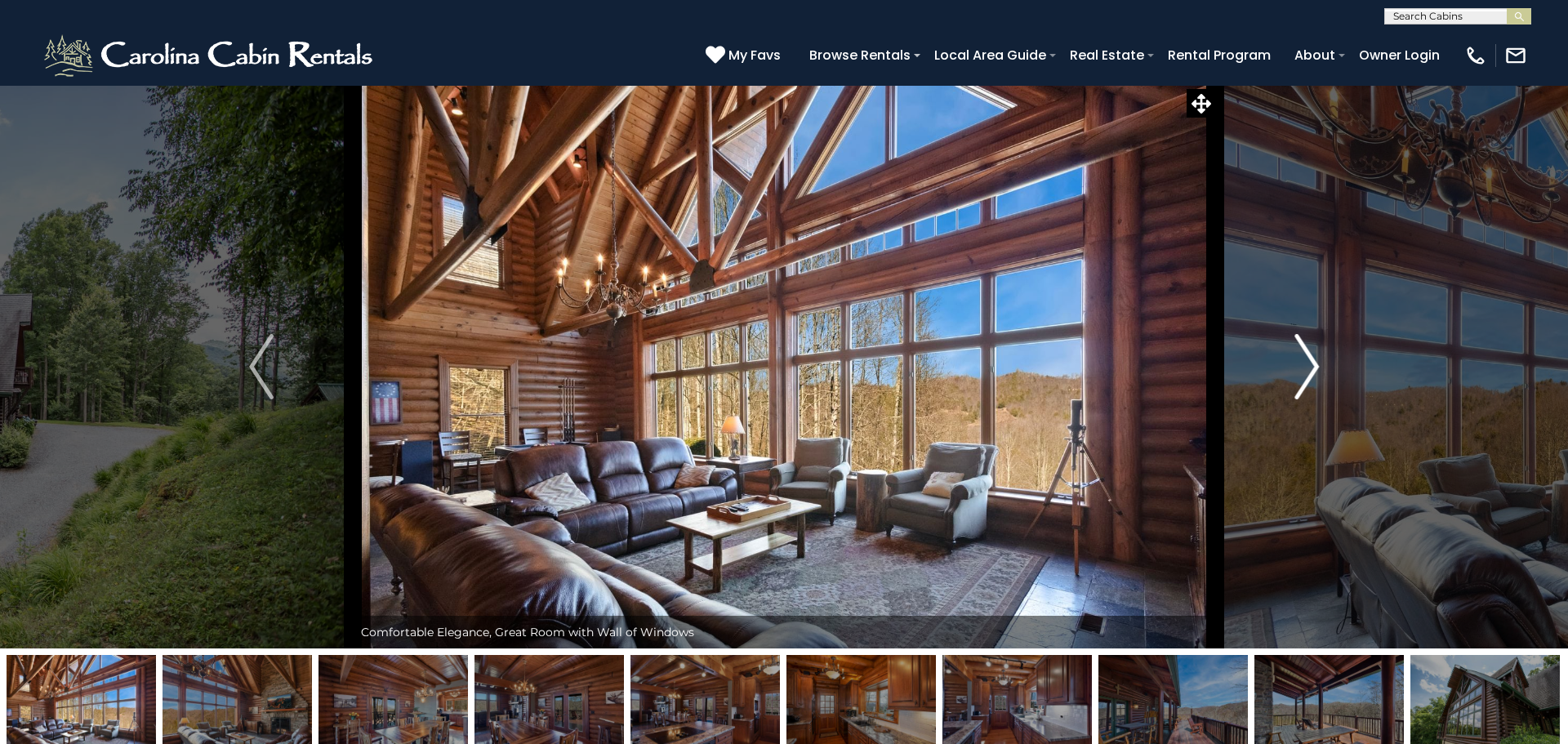
click at [1312, 380] on img "Next" at bounding box center [1307, 367] width 25 height 66
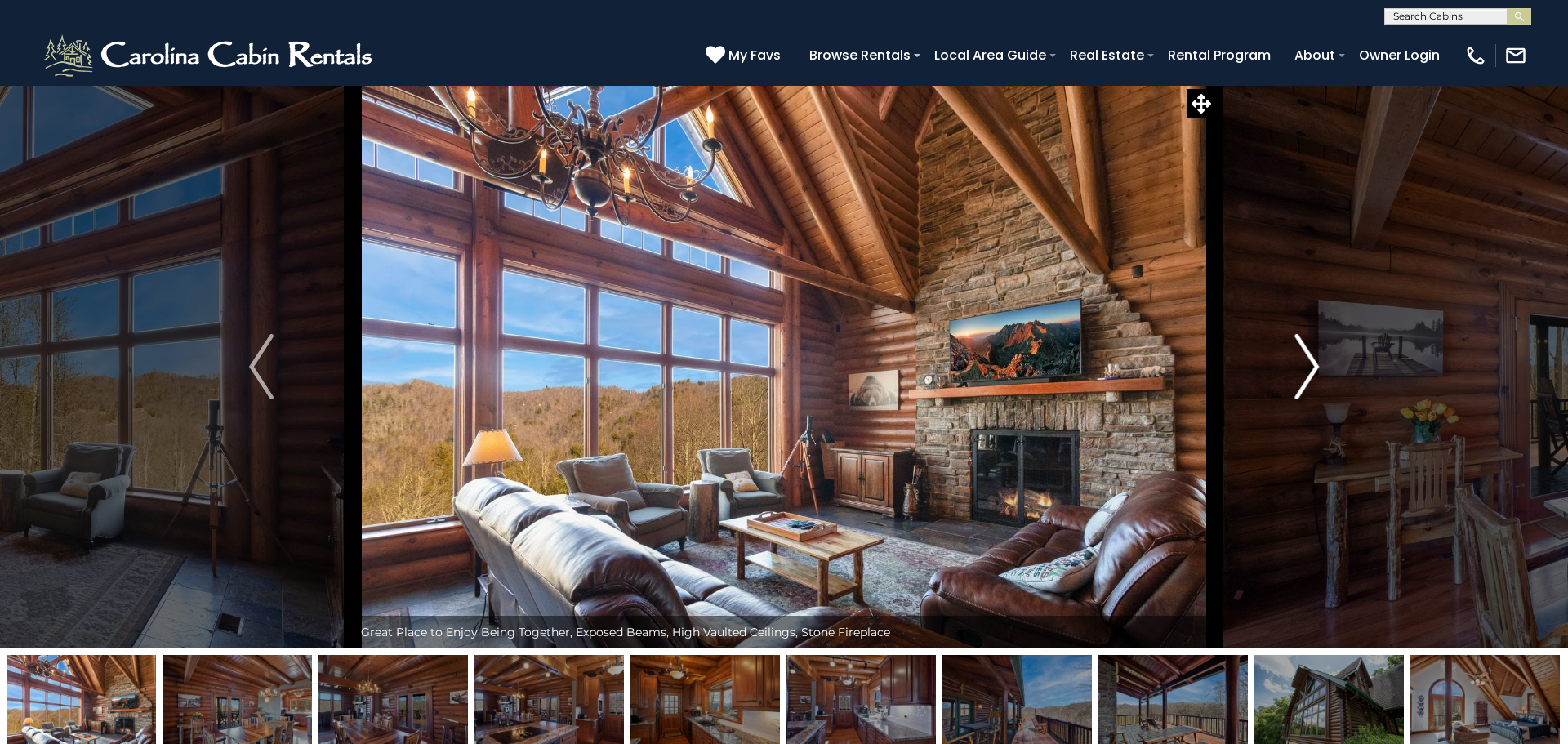
click at [1312, 380] on img "Next" at bounding box center [1307, 367] width 25 height 66
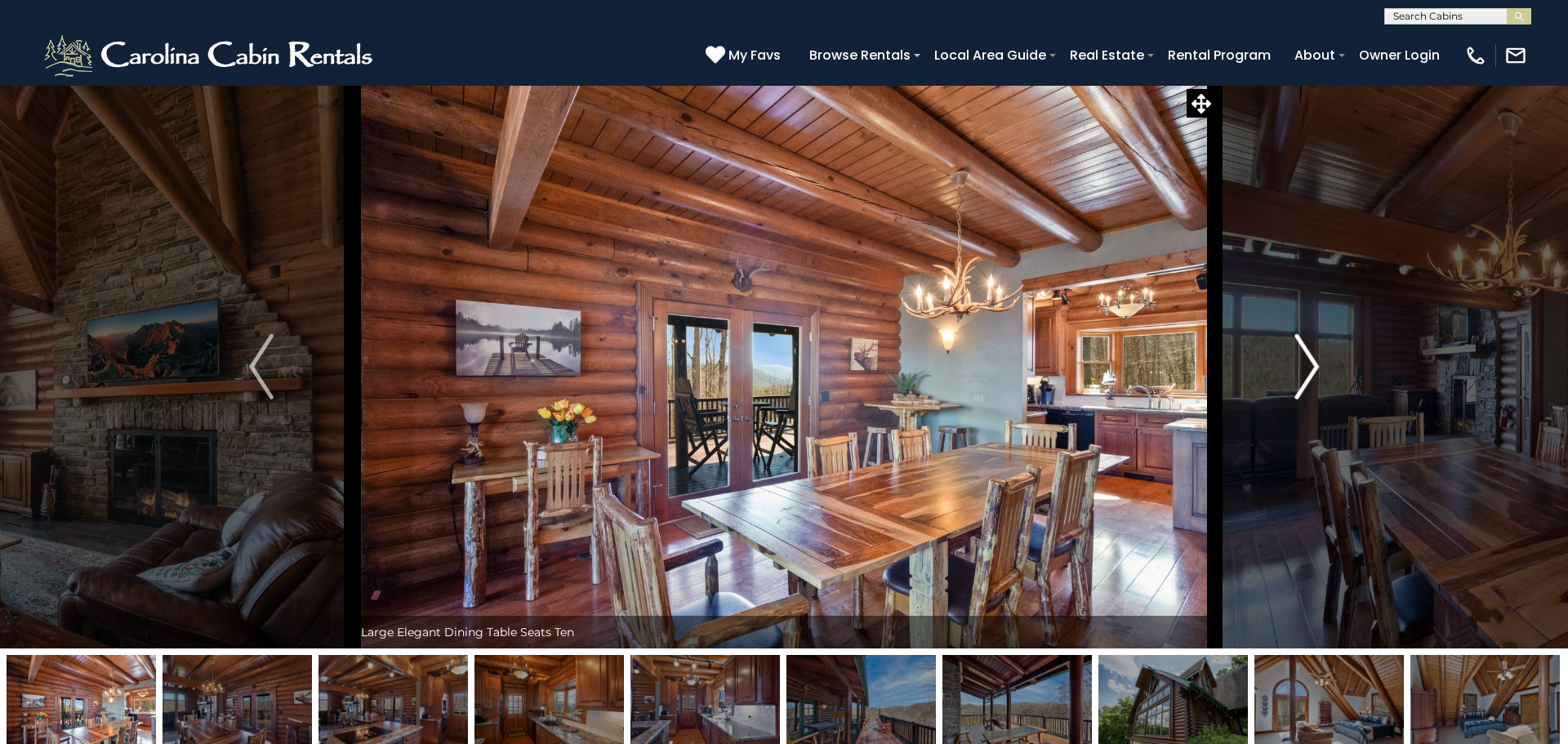
click at [1312, 380] on img "Next" at bounding box center [1307, 367] width 25 height 66
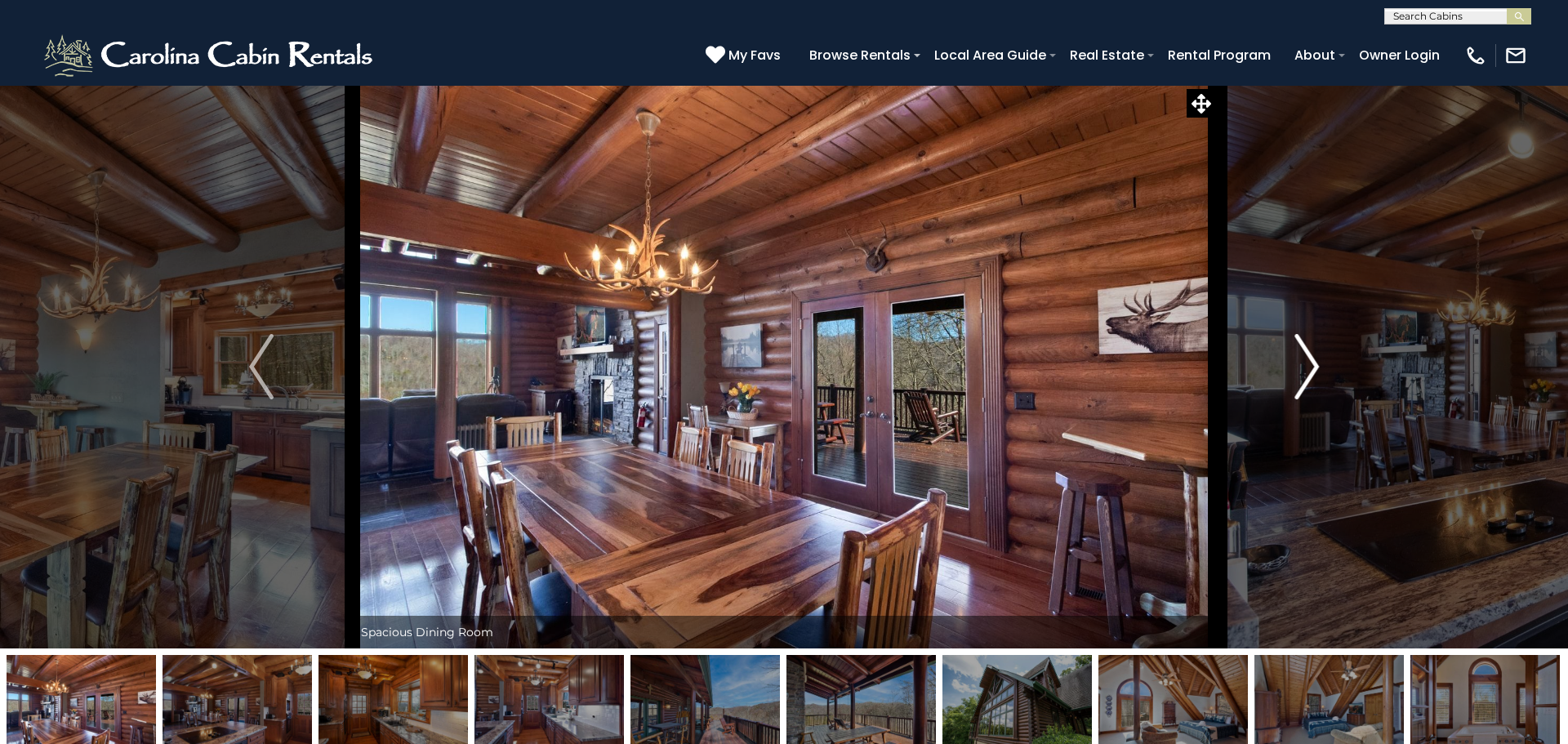
click at [1312, 380] on img "Next" at bounding box center [1307, 367] width 25 height 66
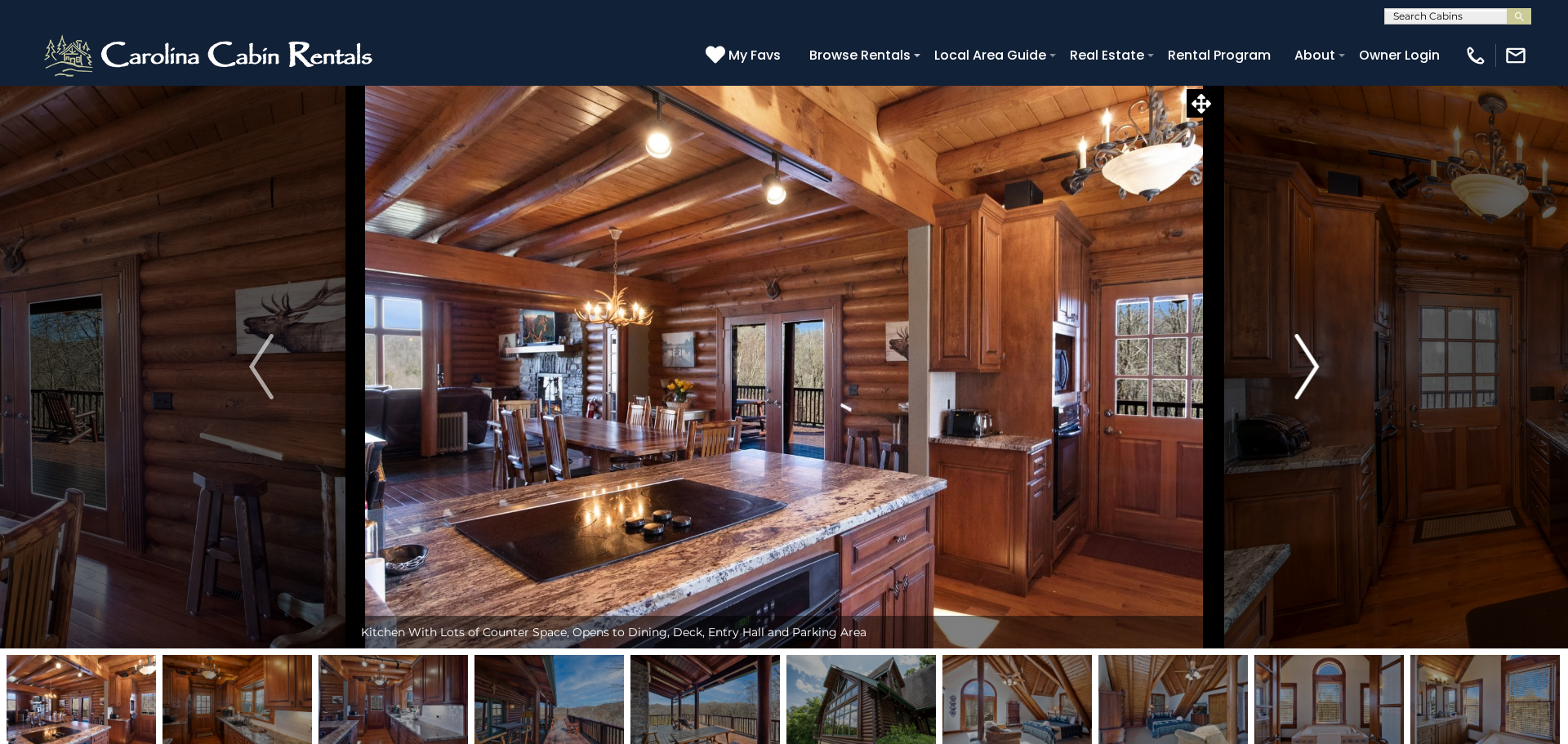
click at [1312, 380] on img "Next" at bounding box center [1307, 367] width 25 height 66
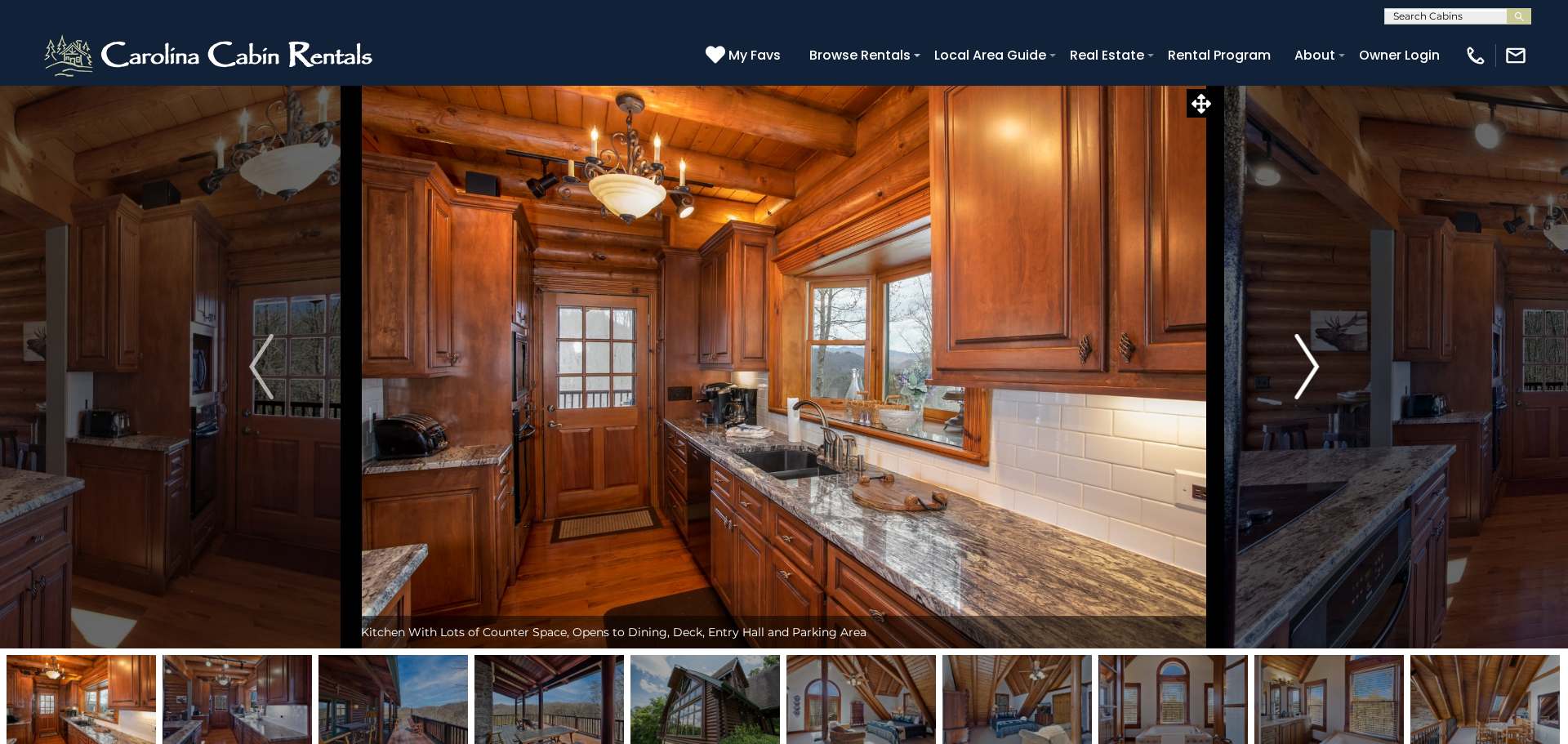
click at [1312, 380] on img "Next" at bounding box center [1307, 367] width 25 height 66
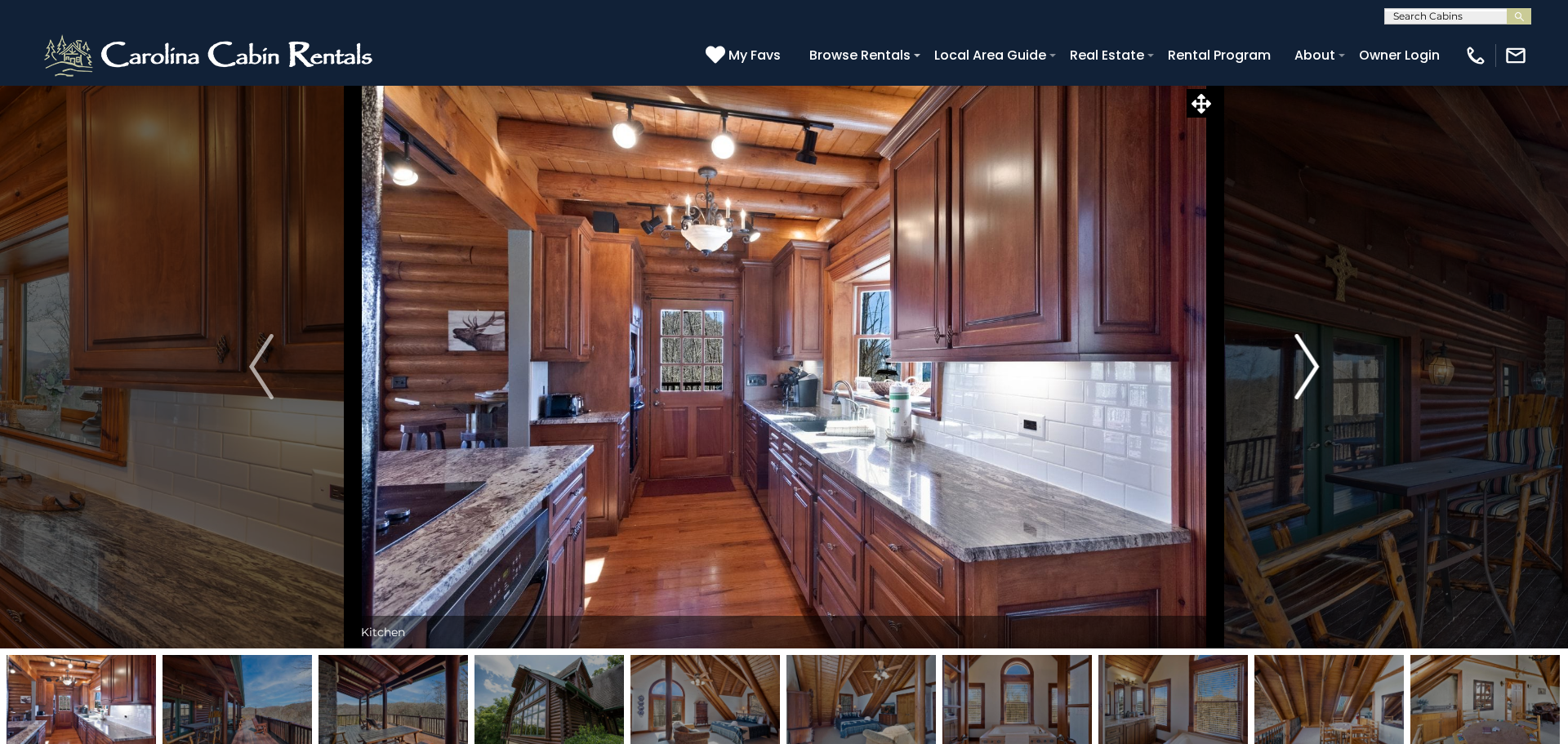
click at [1312, 380] on img "Next" at bounding box center [1307, 367] width 25 height 66
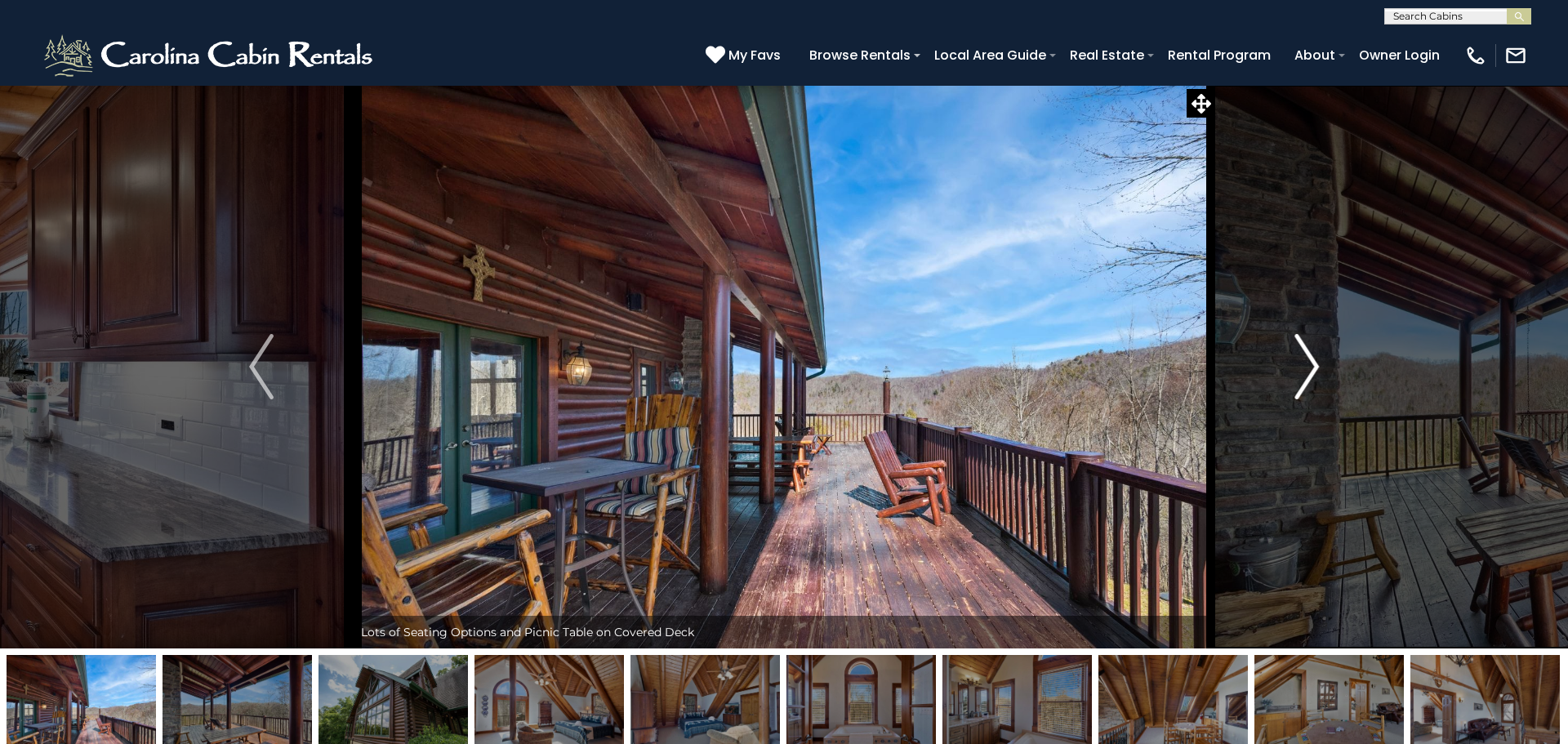
click at [1312, 380] on img "Next" at bounding box center [1307, 367] width 25 height 66
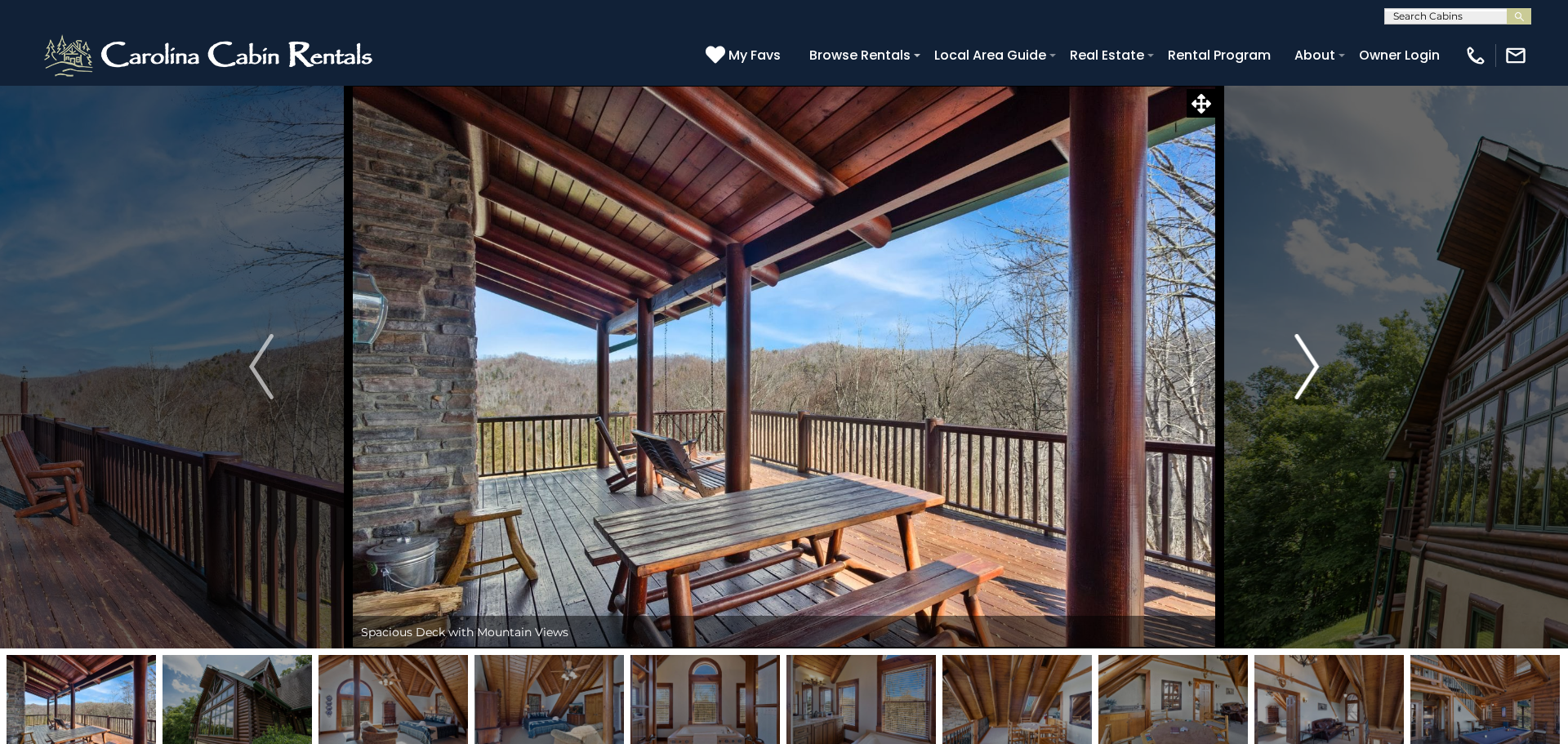
click at [1312, 380] on img "Next" at bounding box center [1307, 367] width 25 height 66
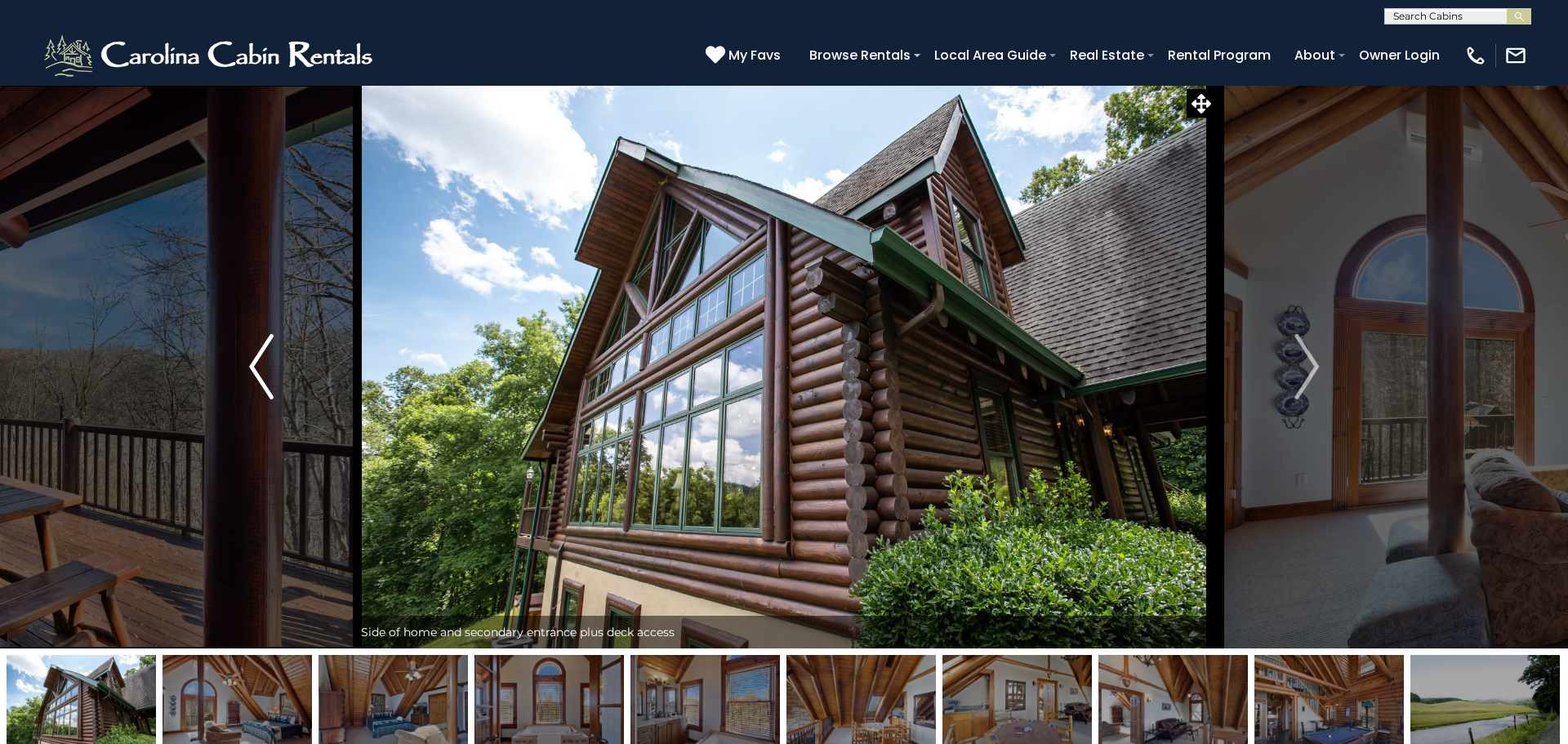
click at [269, 369] on img "Previous" at bounding box center [261, 367] width 25 height 66
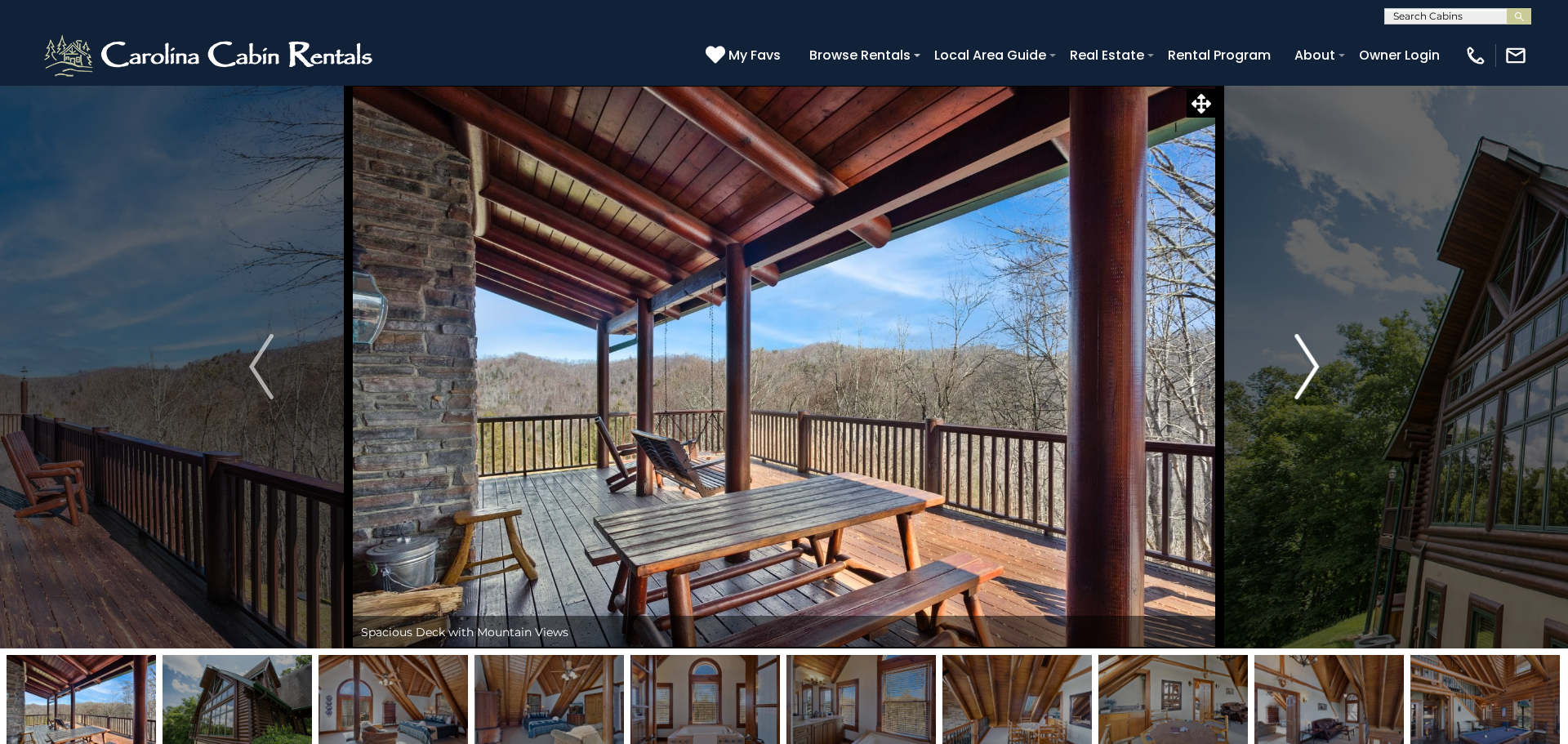
click at [1316, 372] on img "Next" at bounding box center [1307, 367] width 25 height 66
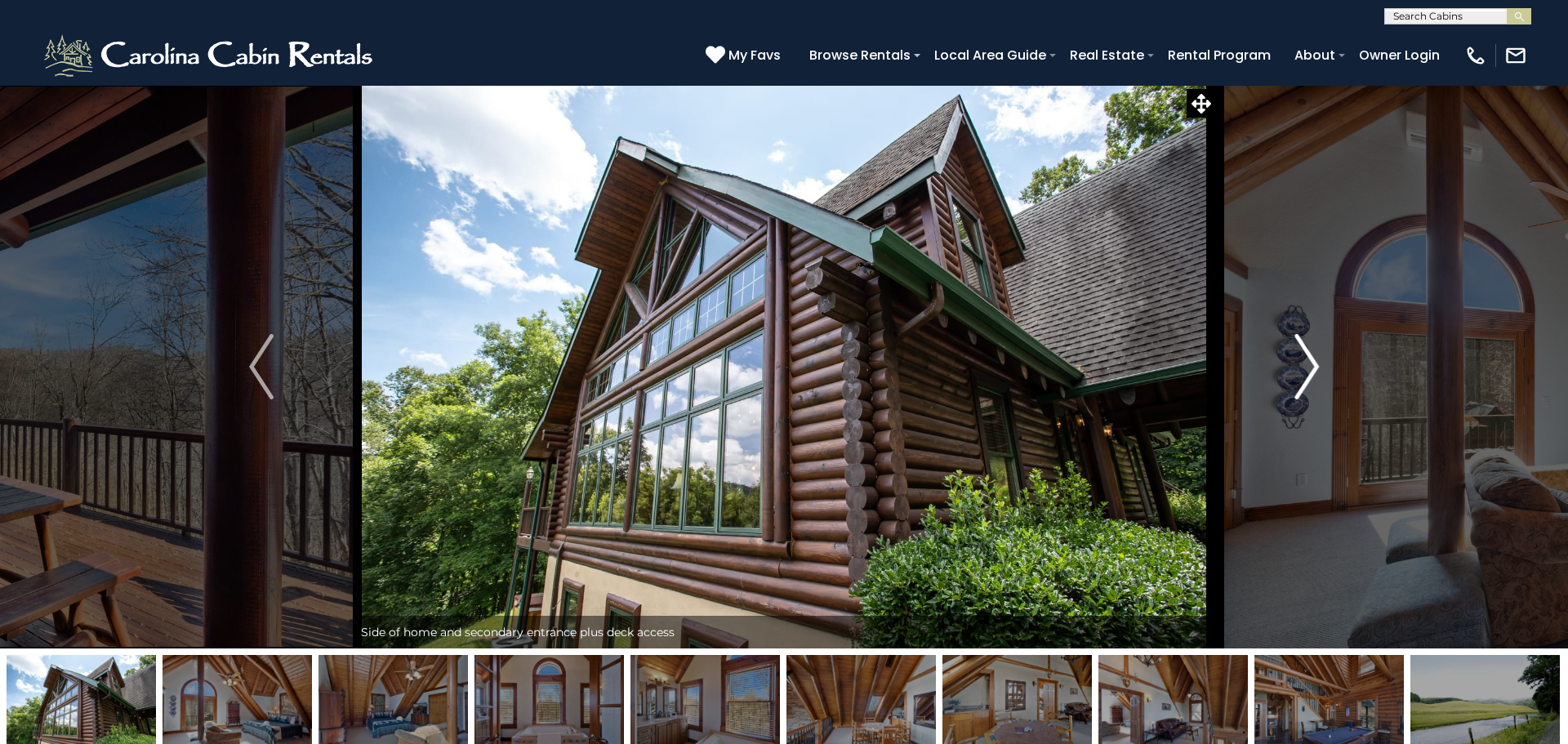
click at [1316, 372] on img "Next" at bounding box center [1307, 367] width 25 height 66
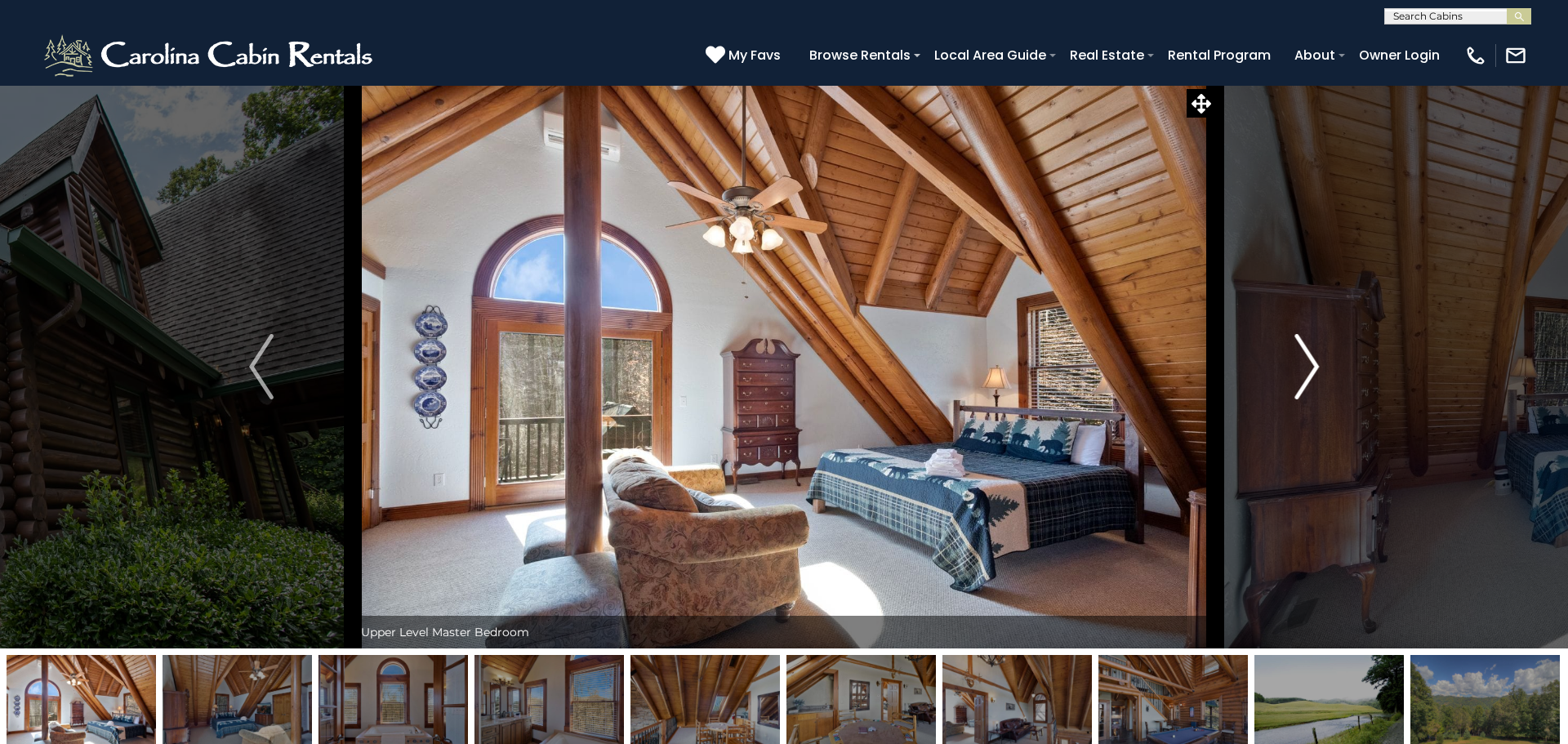
click at [1316, 372] on img "Next" at bounding box center [1307, 367] width 25 height 66
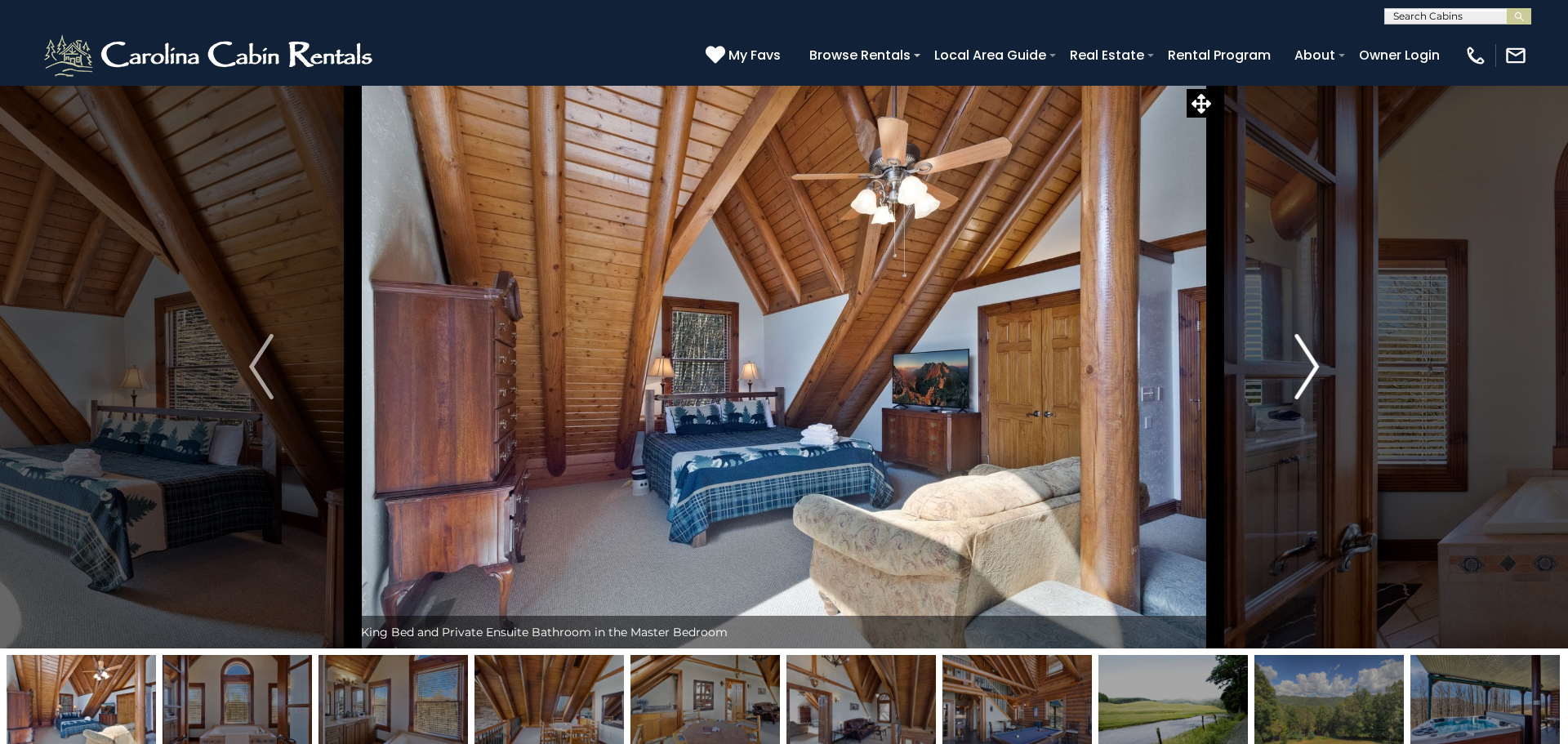
click at [1316, 372] on img "Next" at bounding box center [1307, 367] width 25 height 66
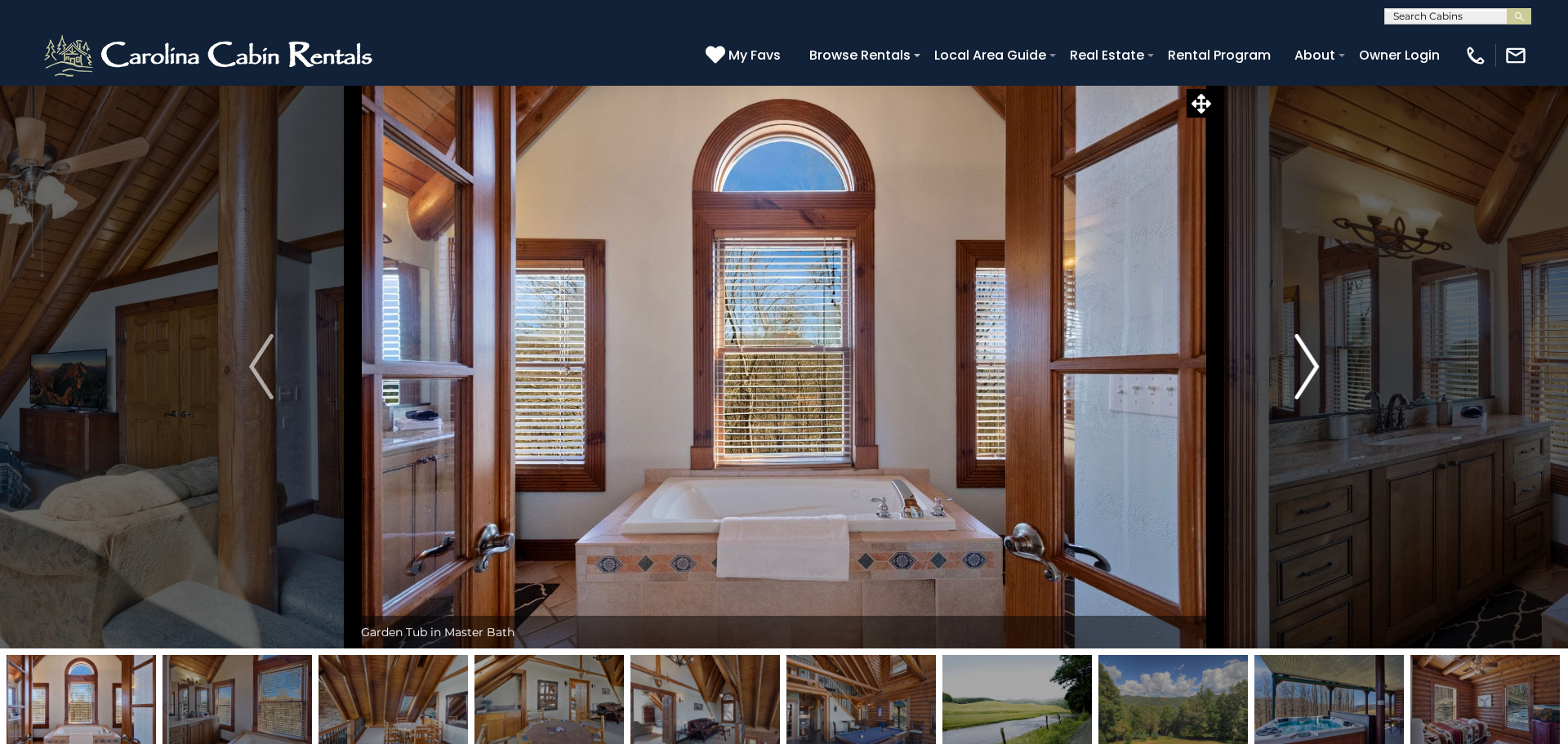
click at [1316, 372] on img "Next" at bounding box center [1307, 367] width 25 height 66
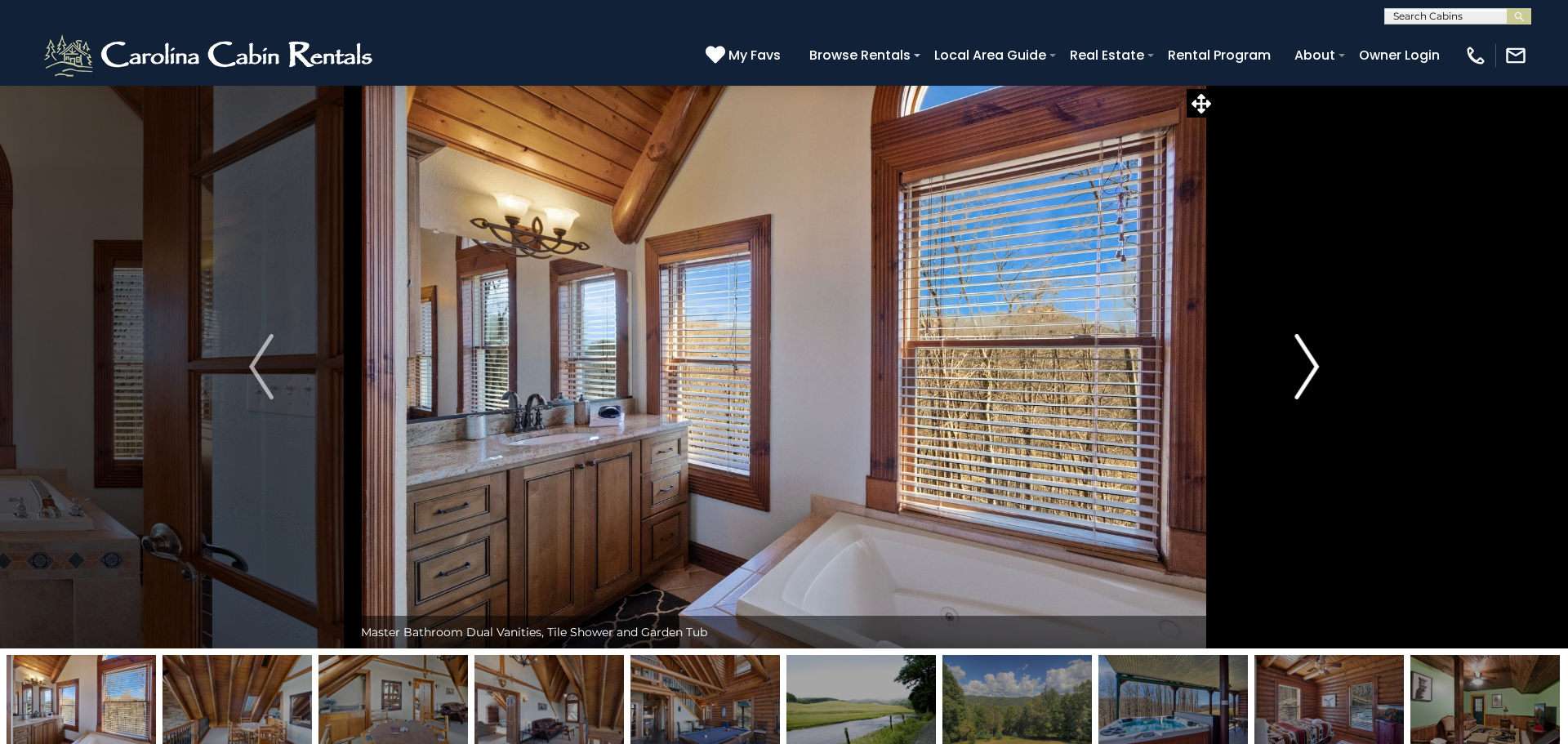
click at [1316, 372] on img "Next" at bounding box center [1307, 367] width 25 height 66
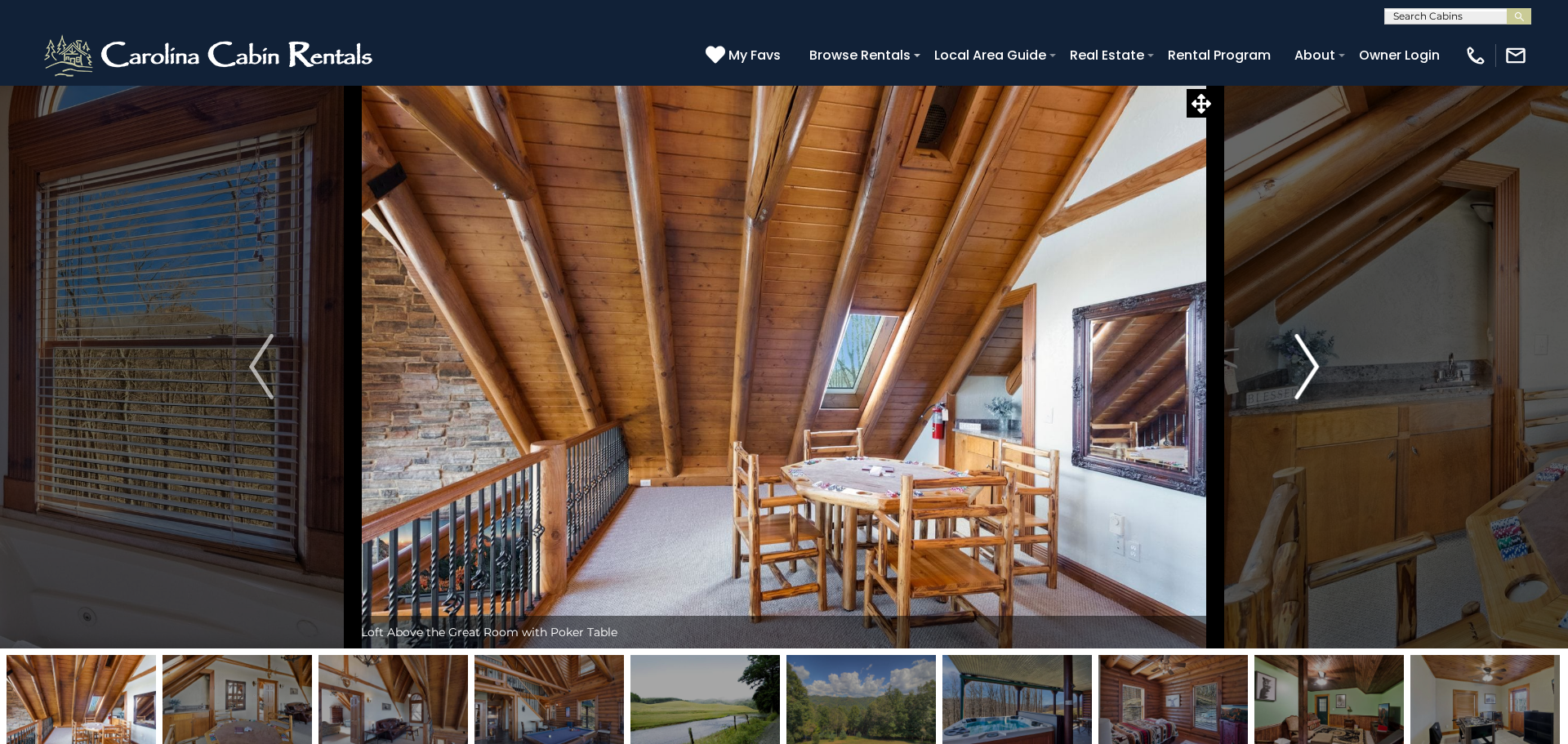
click at [1316, 372] on img "Next" at bounding box center [1307, 367] width 25 height 66
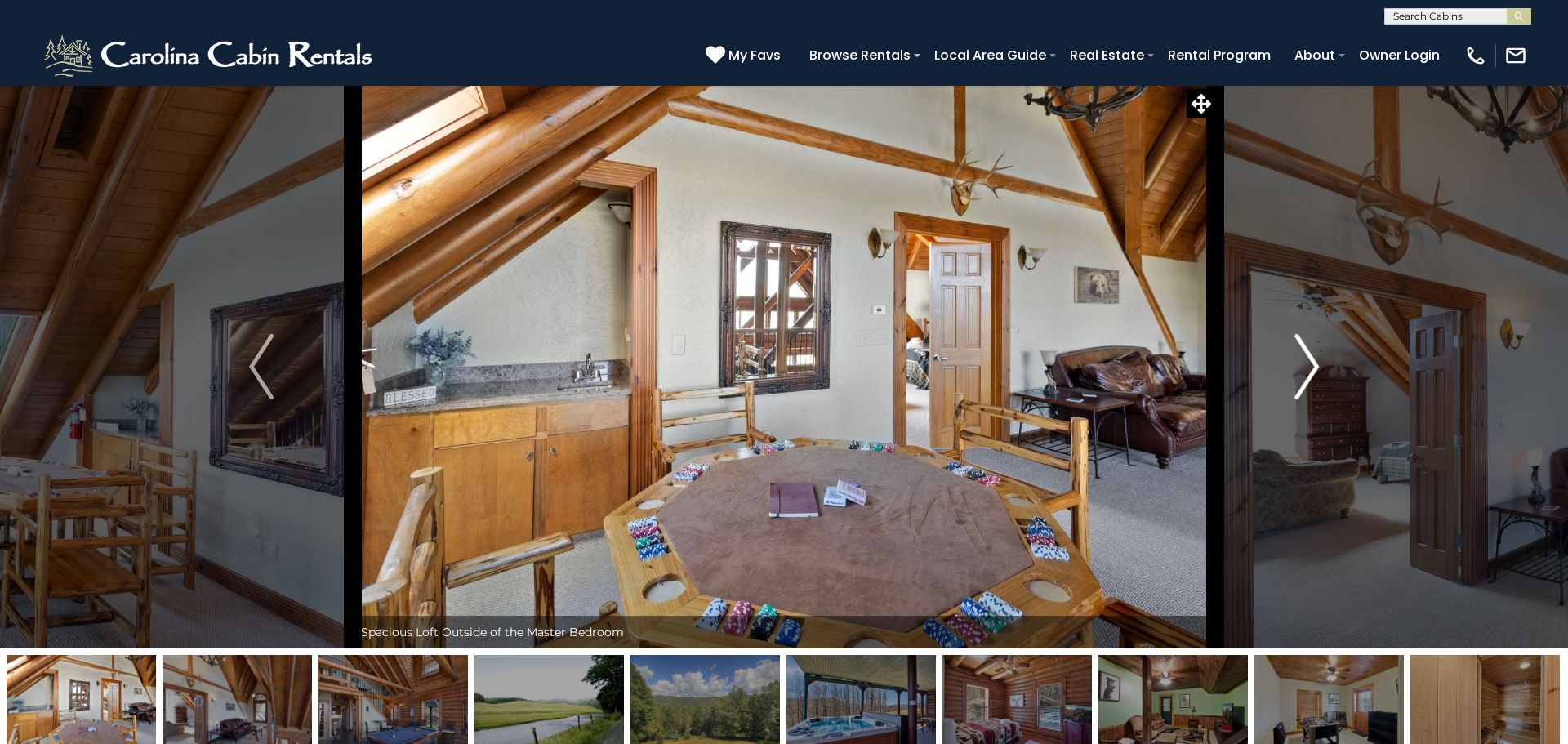
click at [1316, 372] on img "Next" at bounding box center [1307, 367] width 25 height 66
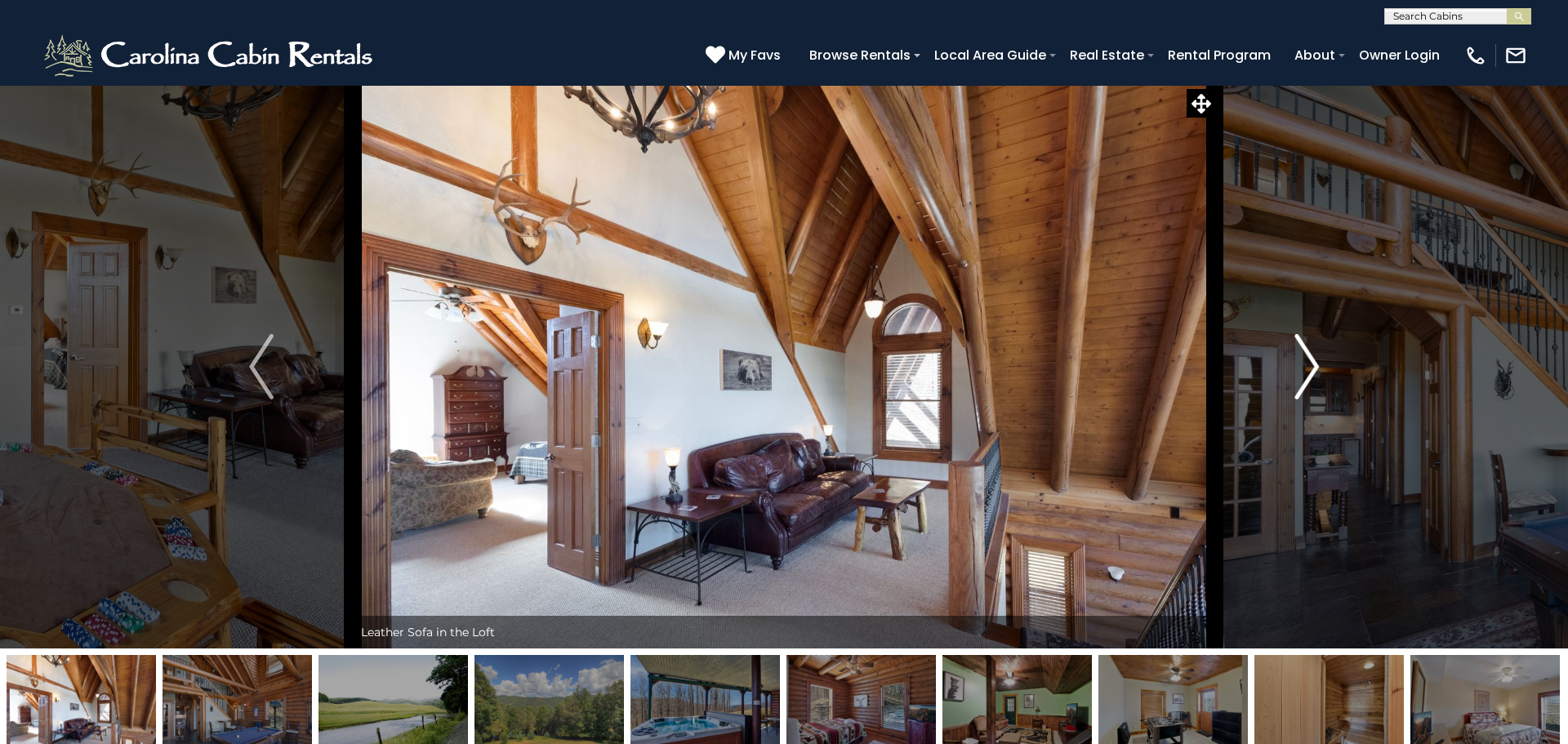
click at [1316, 372] on img "Next" at bounding box center [1307, 367] width 25 height 66
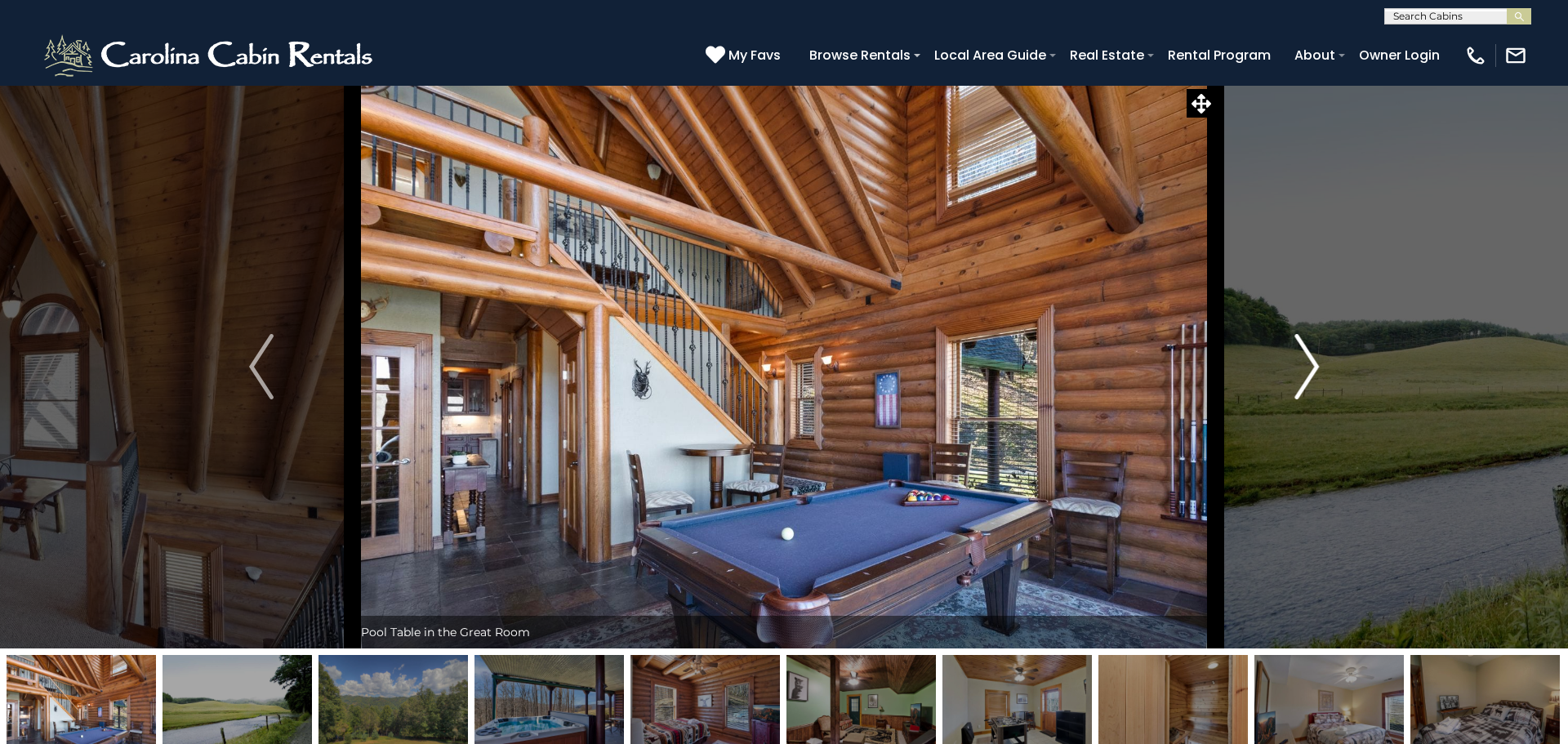
click at [1316, 372] on img "Next" at bounding box center [1307, 367] width 25 height 66
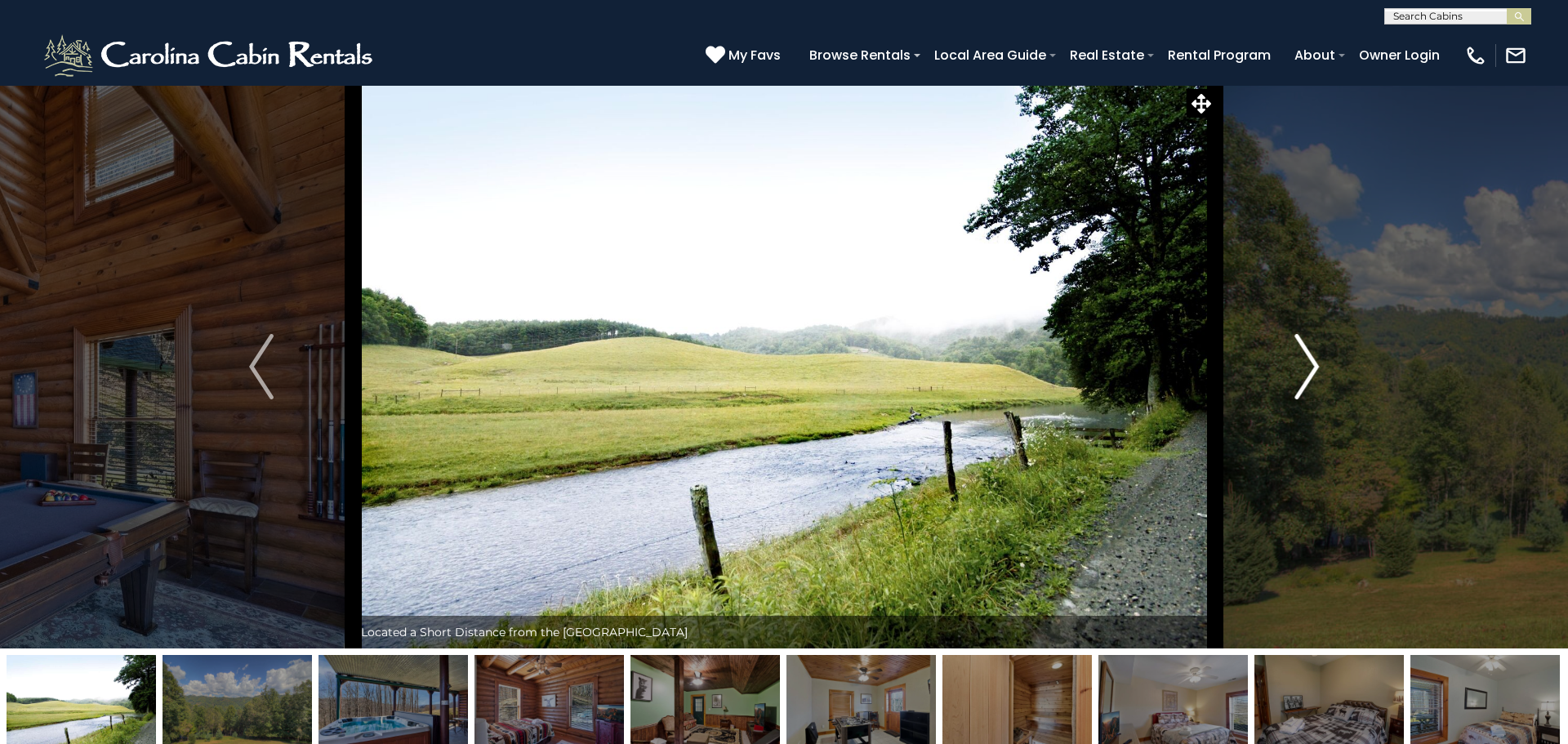
click at [1316, 372] on img "Next" at bounding box center [1307, 367] width 25 height 66
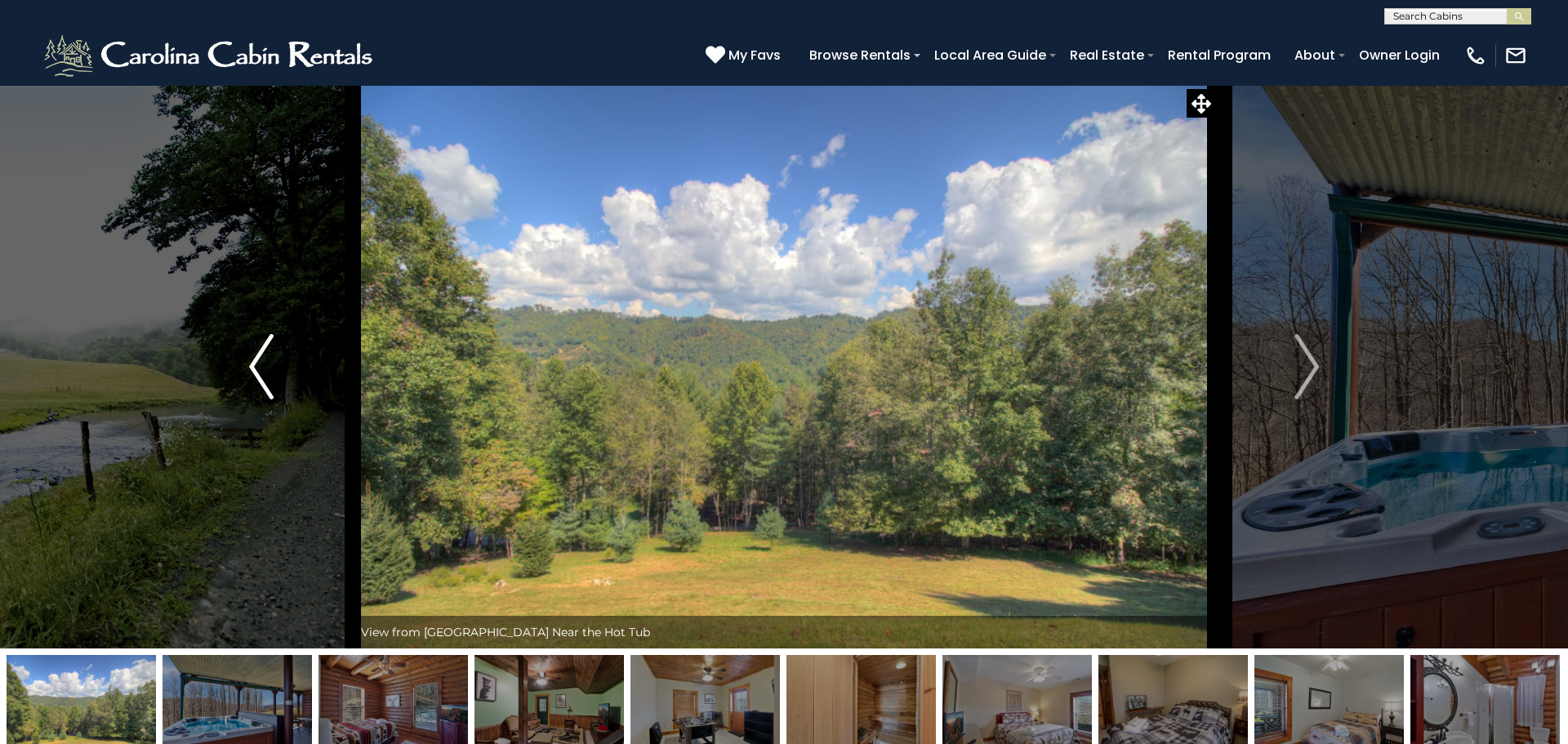
click at [251, 369] on img "Previous" at bounding box center [261, 367] width 25 height 66
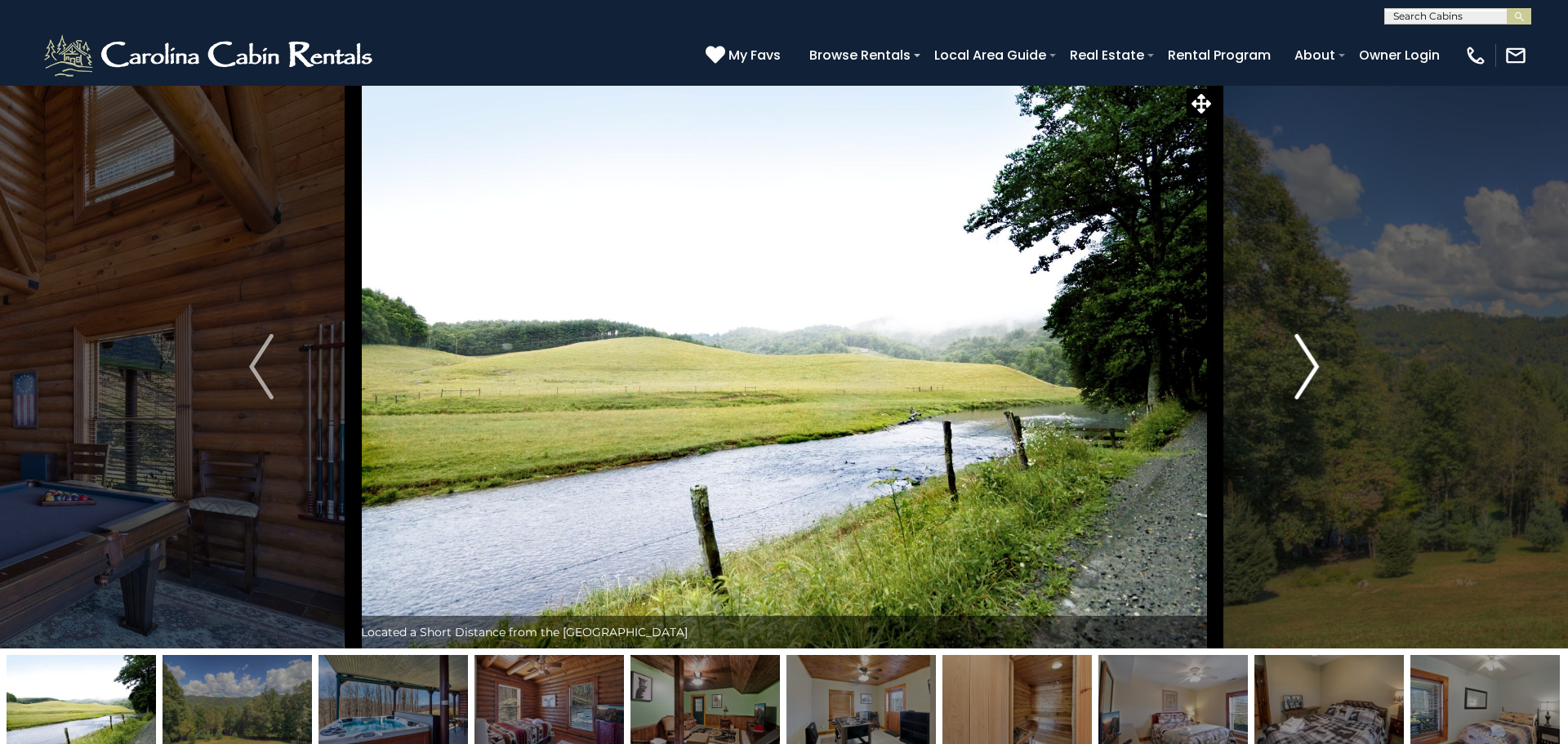
click at [1307, 357] on img "Next" at bounding box center [1307, 367] width 25 height 66
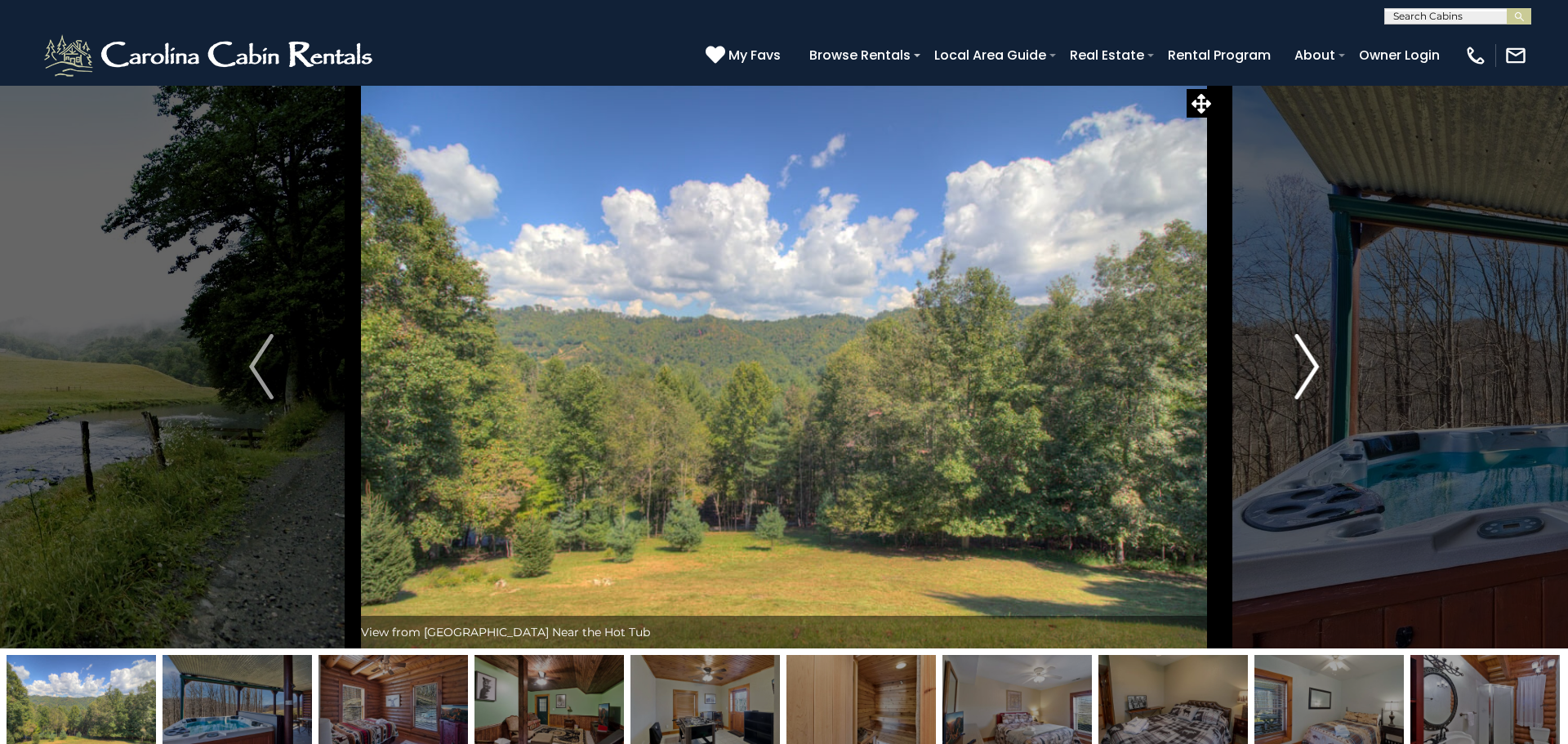
click at [1307, 357] on img "Next" at bounding box center [1307, 367] width 25 height 66
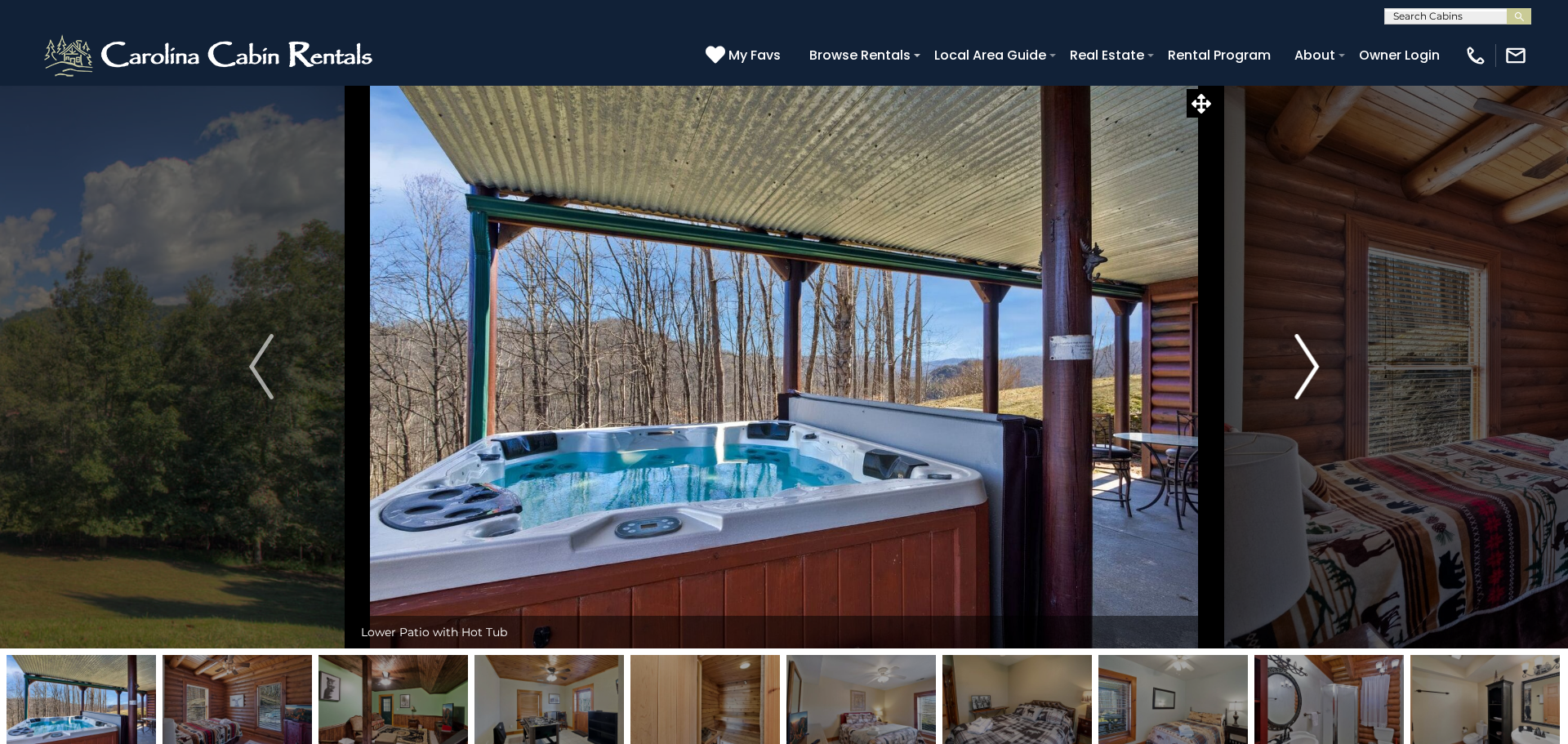
click at [1307, 357] on img "Next" at bounding box center [1307, 367] width 25 height 66
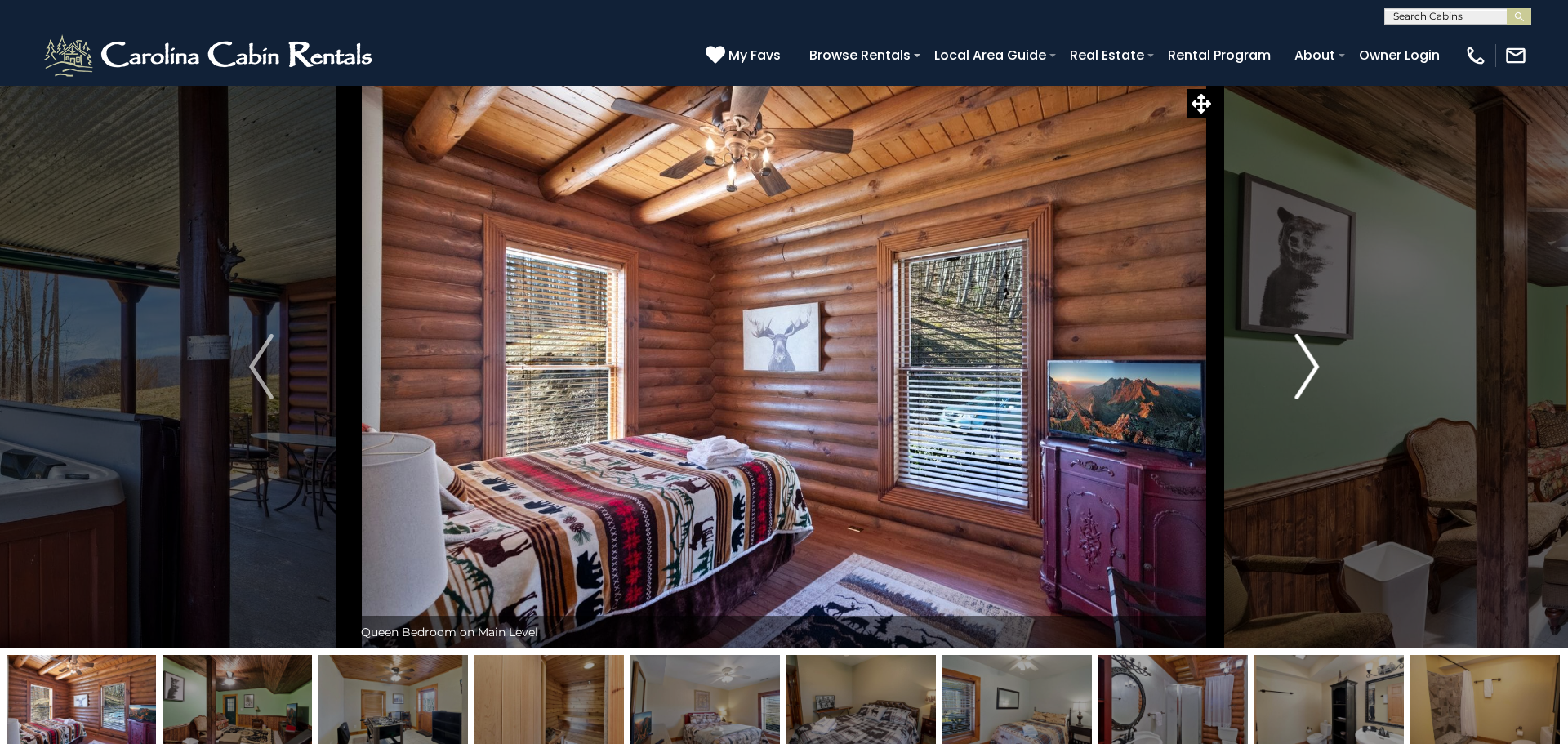
click at [1307, 357] on img "Next" at bounding box center [1307, 367] width 25 height 66
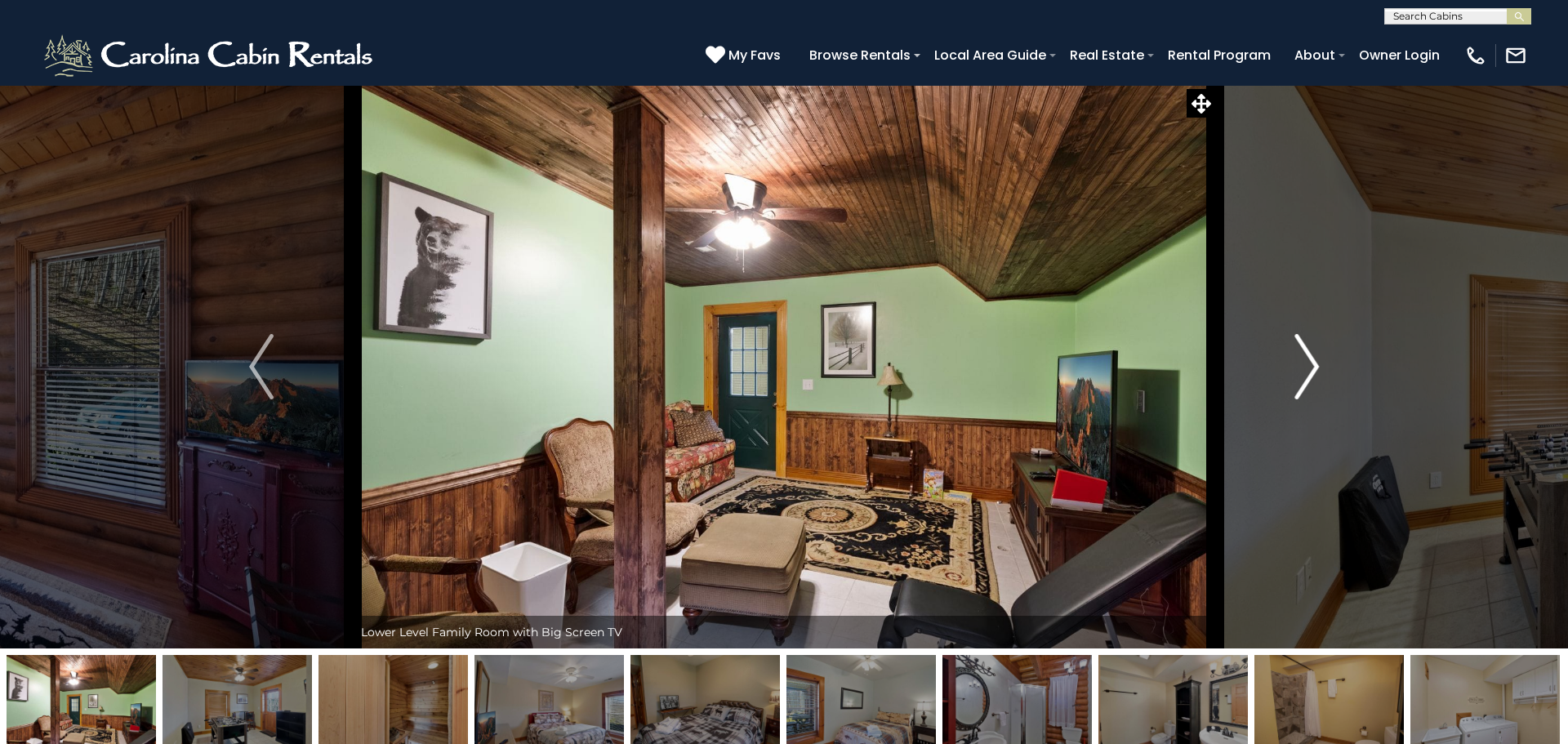
click at [1307, 357] on img "Next" at bounding box center [1307, 367] width 25 height 66
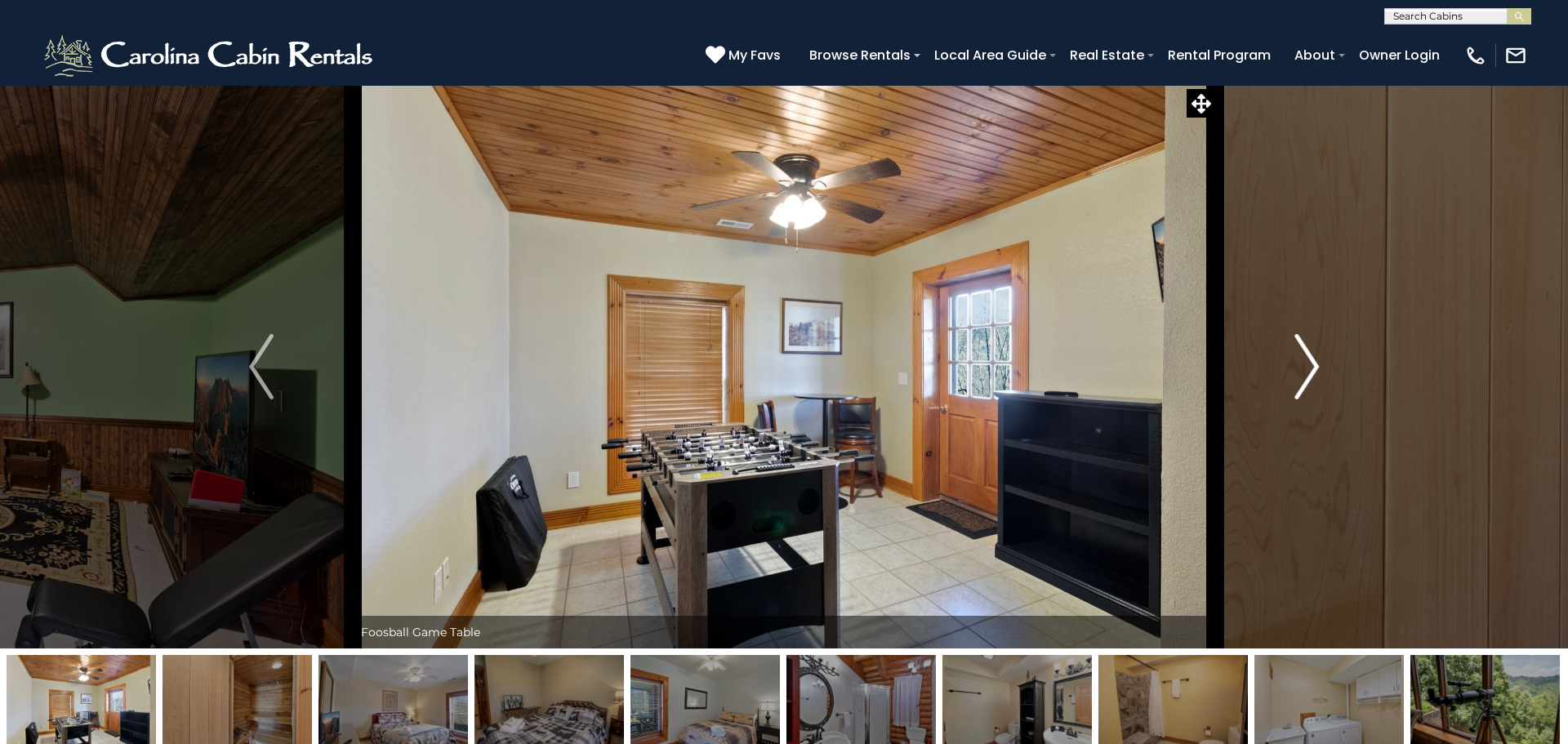
click at [1307, 357] on img "Next" at bounding box center [1307, 367] width 25 height 66
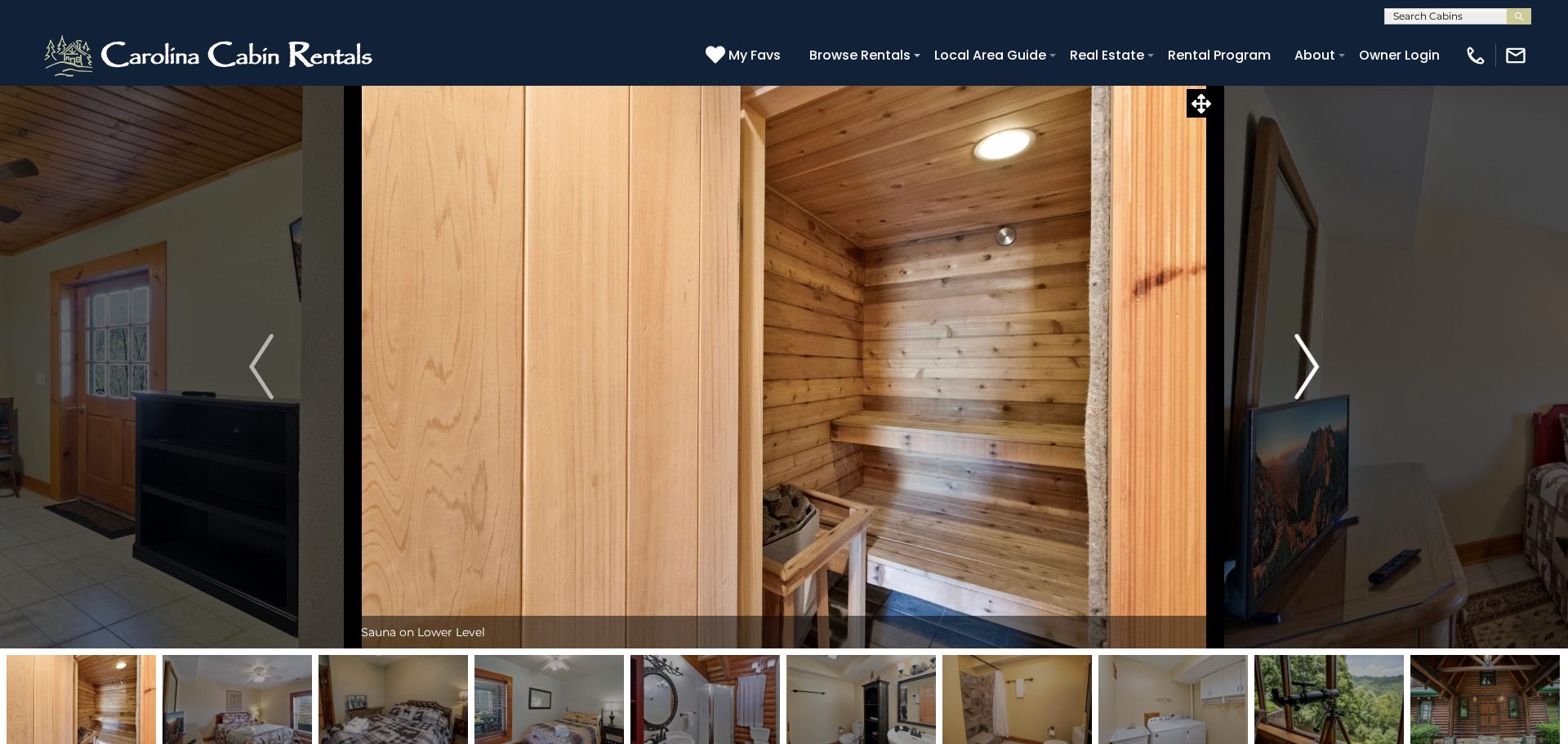
click at [1307, 357] on img "Next" at bounding box center [1307, 367] width 25 height 66
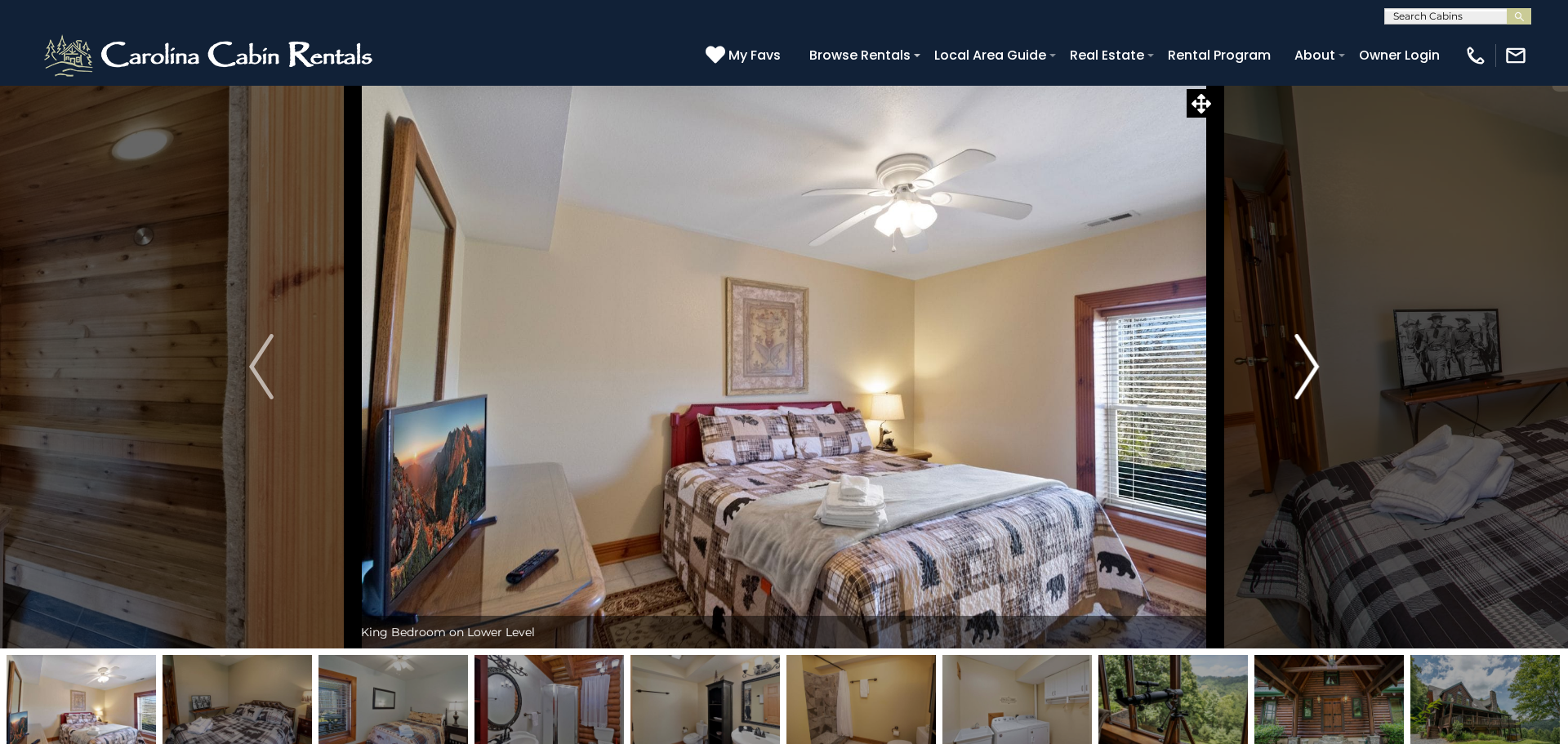
click at [1307, 357] on img "Next" at bounding box center [1307, 367] width 25 height 66
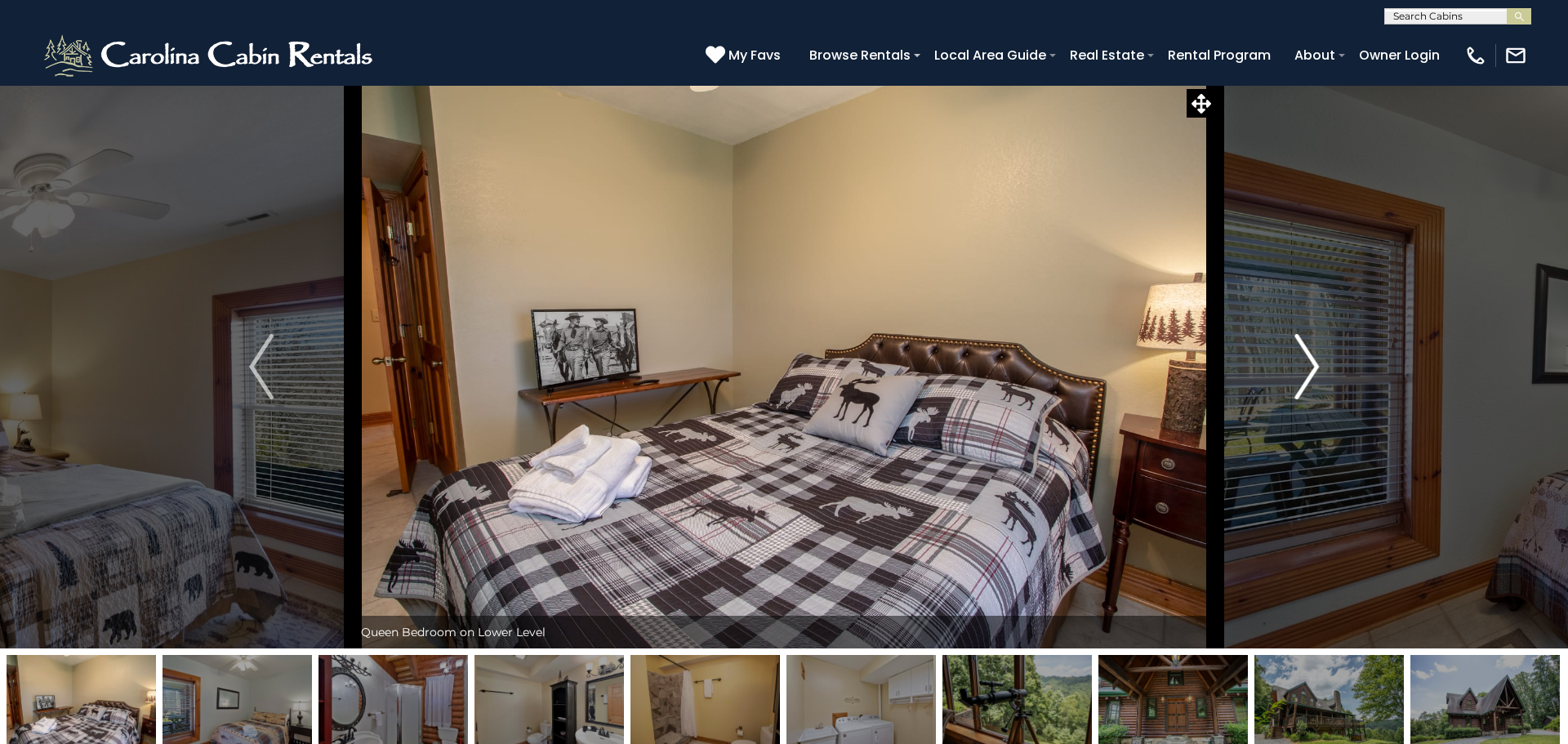
click at [1307, 357] on img "Next" at bounding box center [1307, 367] width 25 height 66
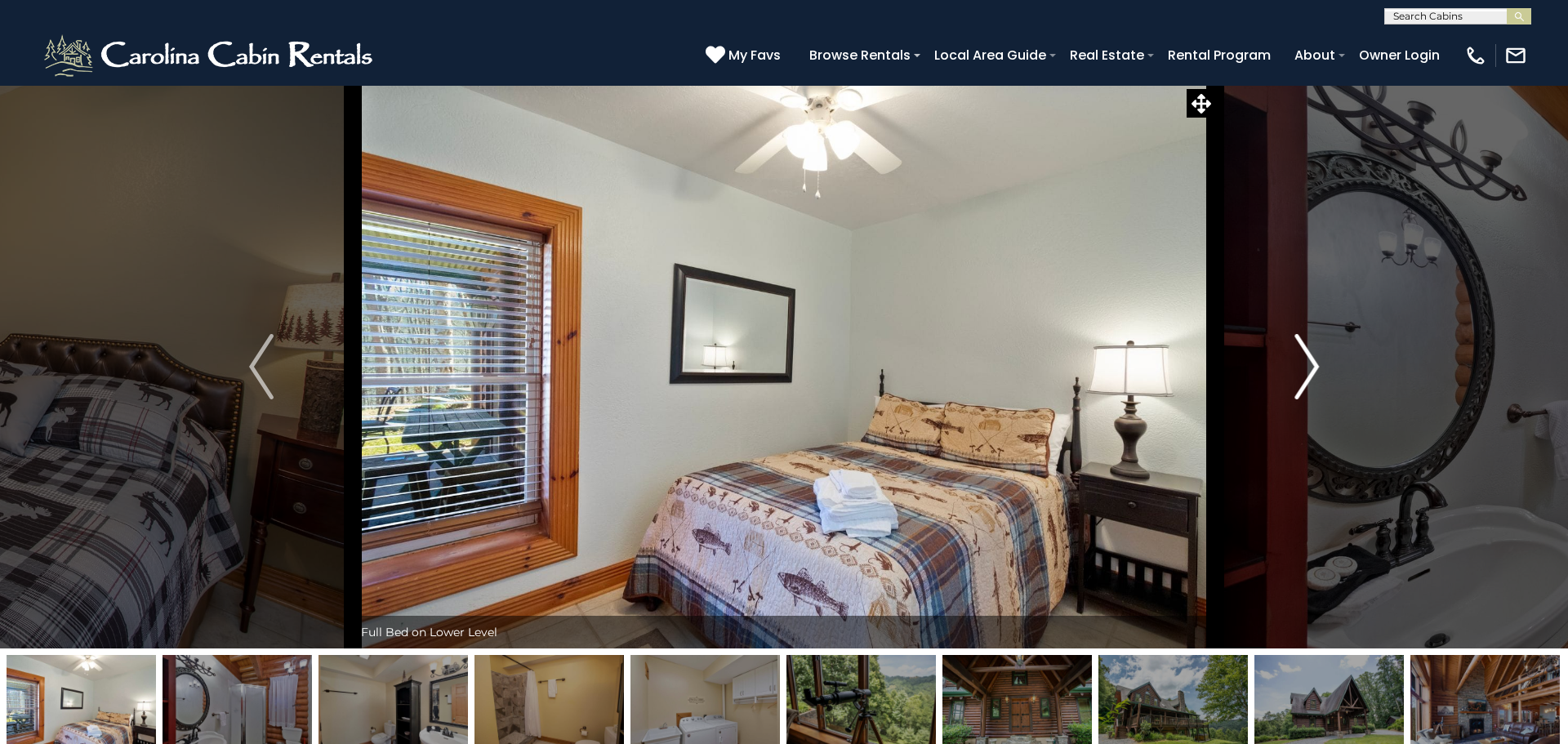
click at [1307, 357] on img "Next" at bounding box center [1307, 367] width 25 height 66
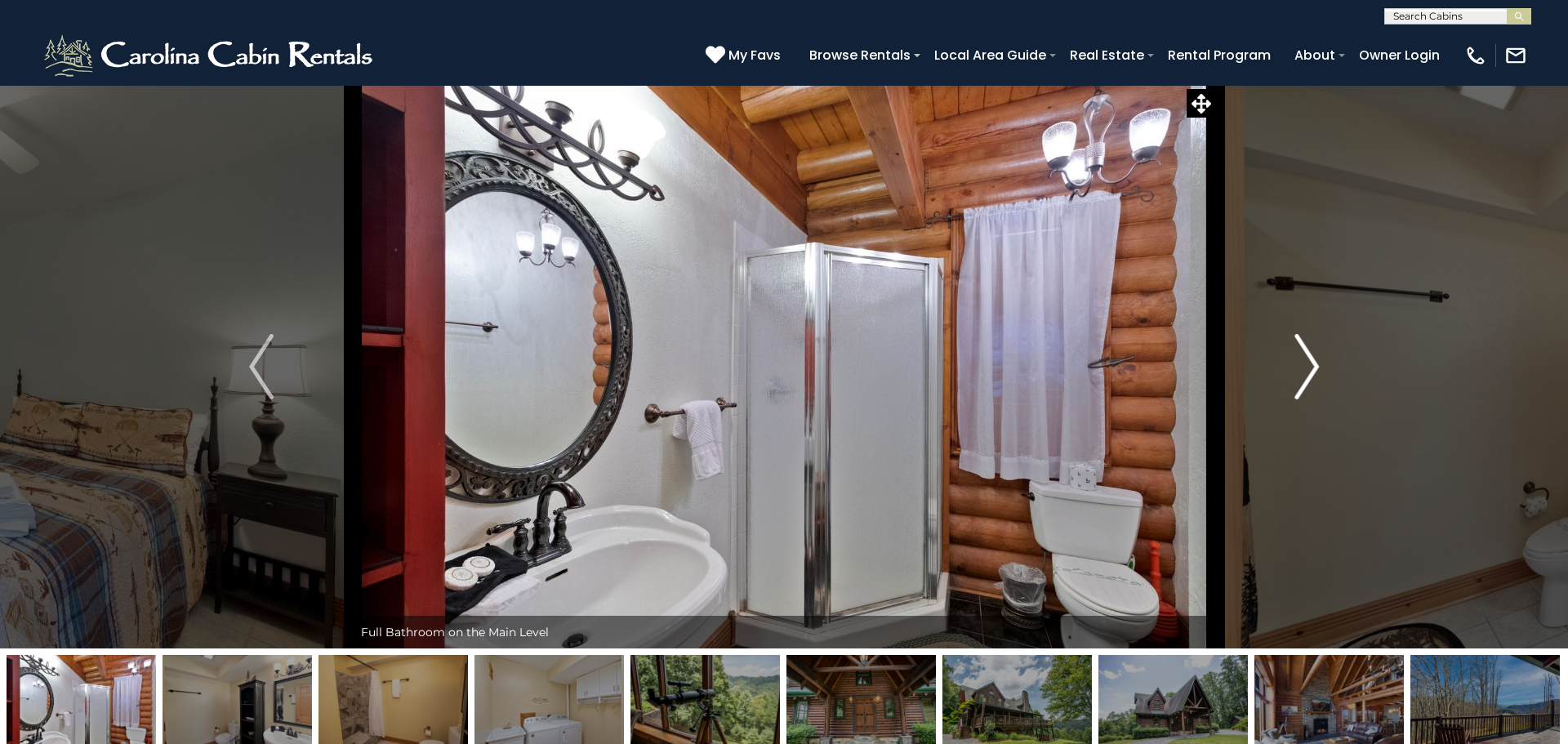
click at [1307, 357] on img "Next" at bounding box center [1307, 367] width 25 height 66
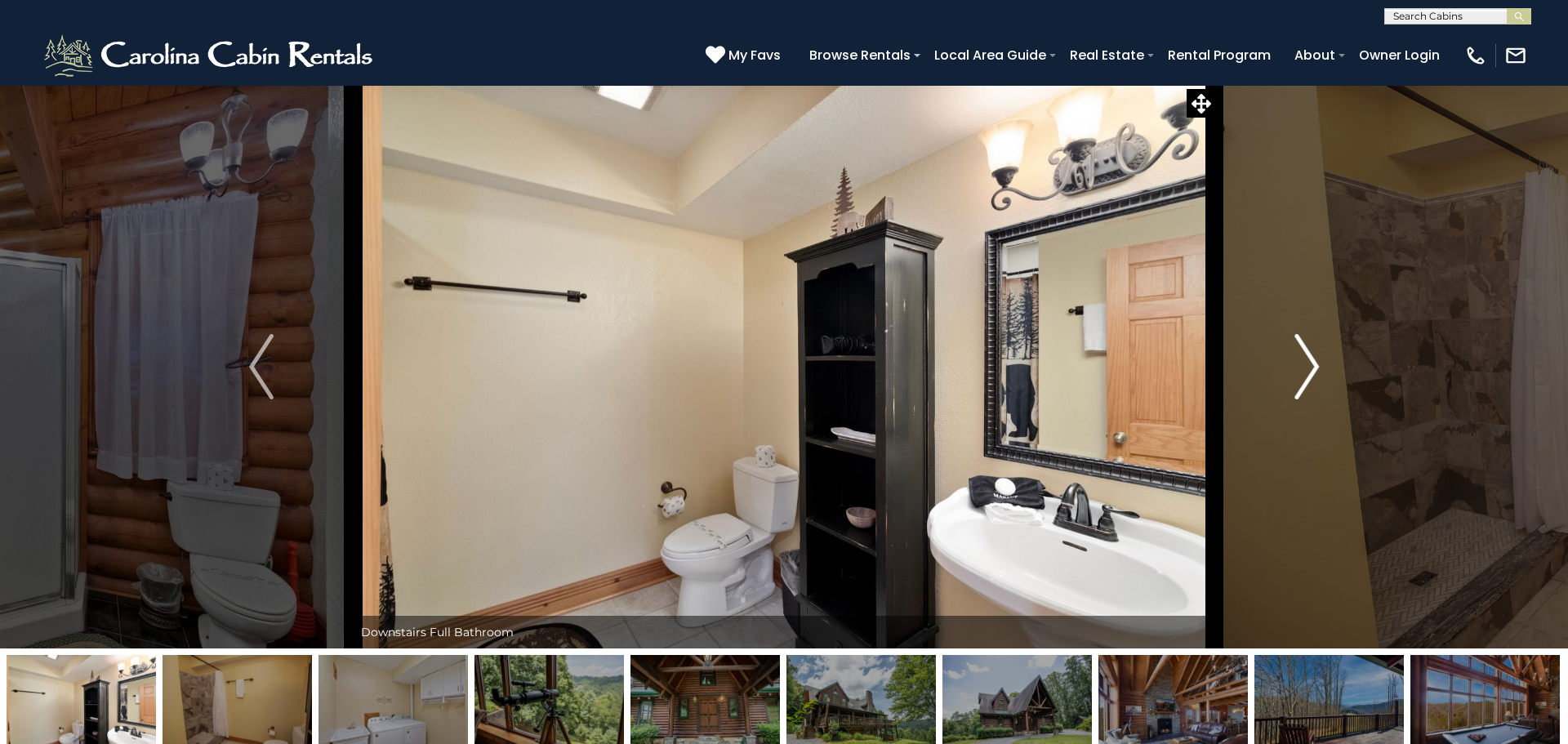
click at [1307, 357] on img "Next" at bounding box center [1307, 367] width 25 height 66
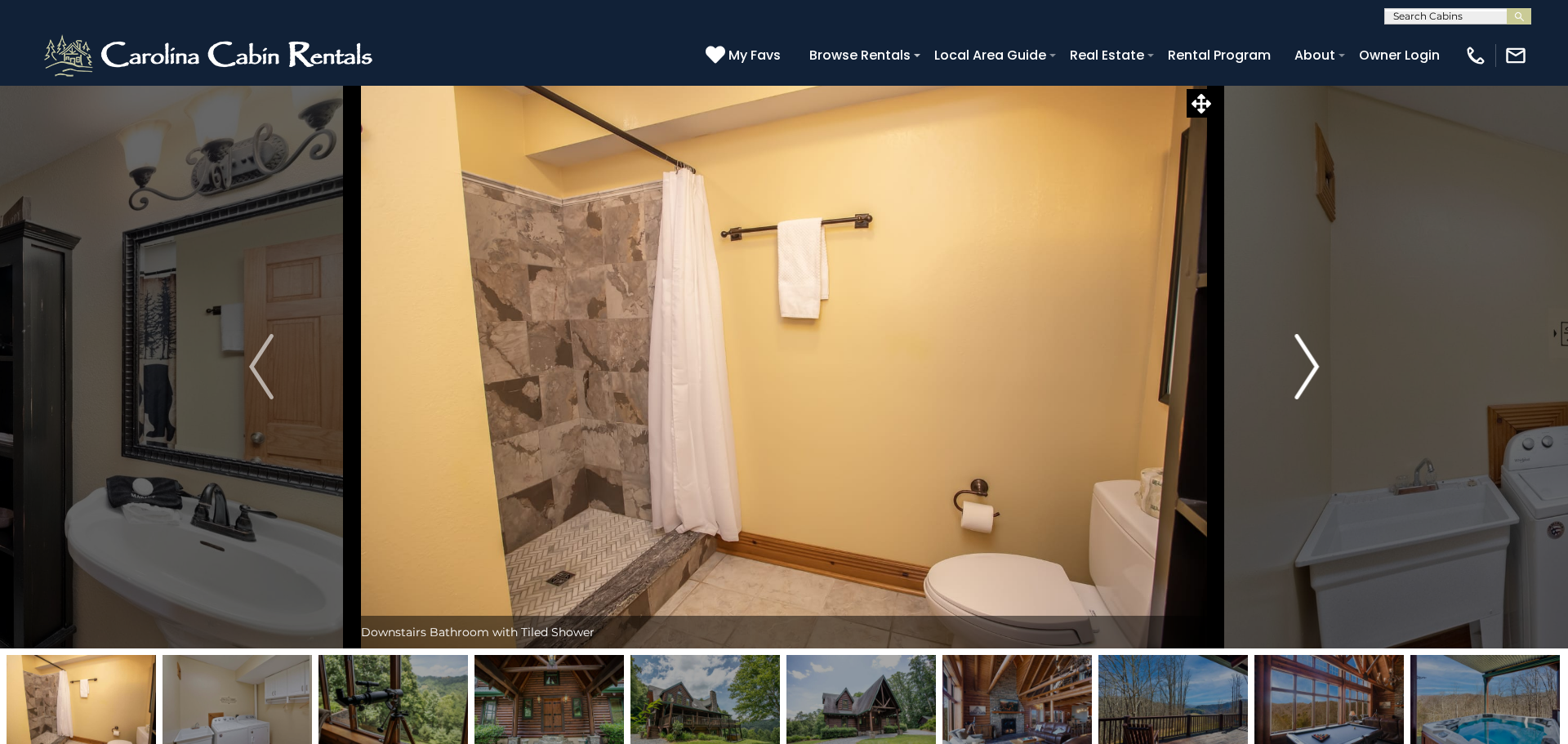
click at [1307, 357] on img "Next" at bounding box center [1307, 367] width 25 height 66
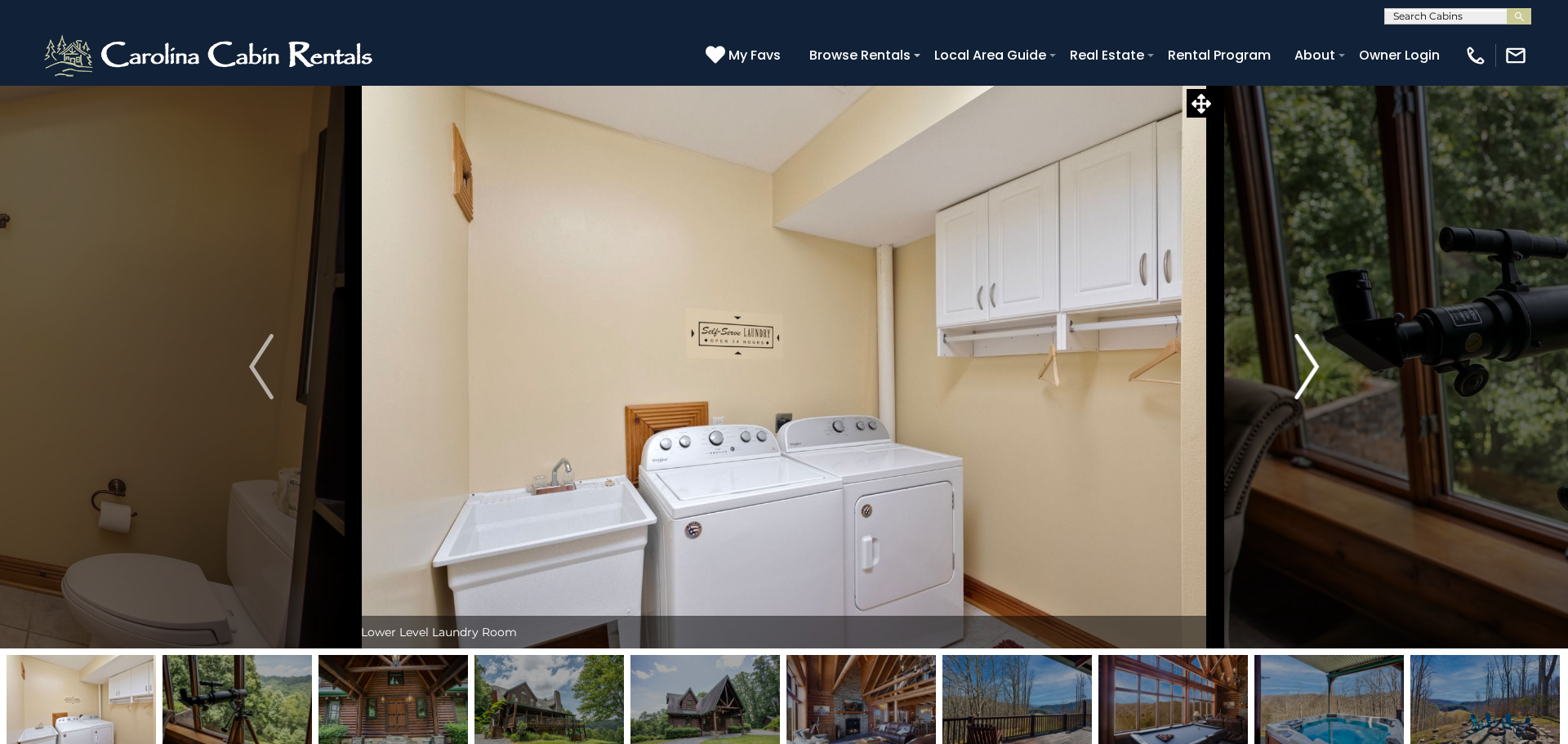
click at [1307, 357] on img "Next" at bounding box center [1307, 367] width 25 height 66
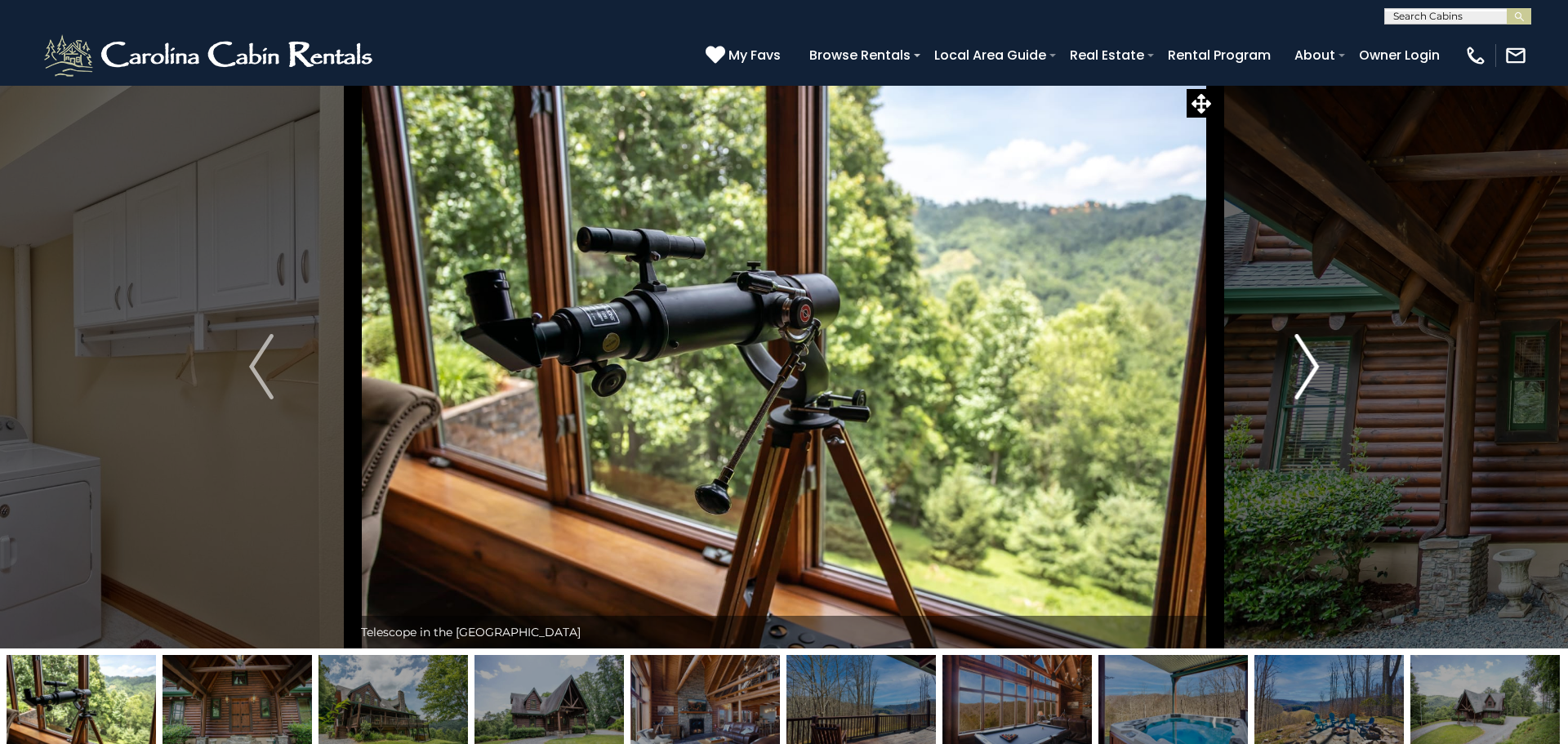
click at [1307, 357] on img "Next" at bounding box center [1307, 367] width 25 height 66
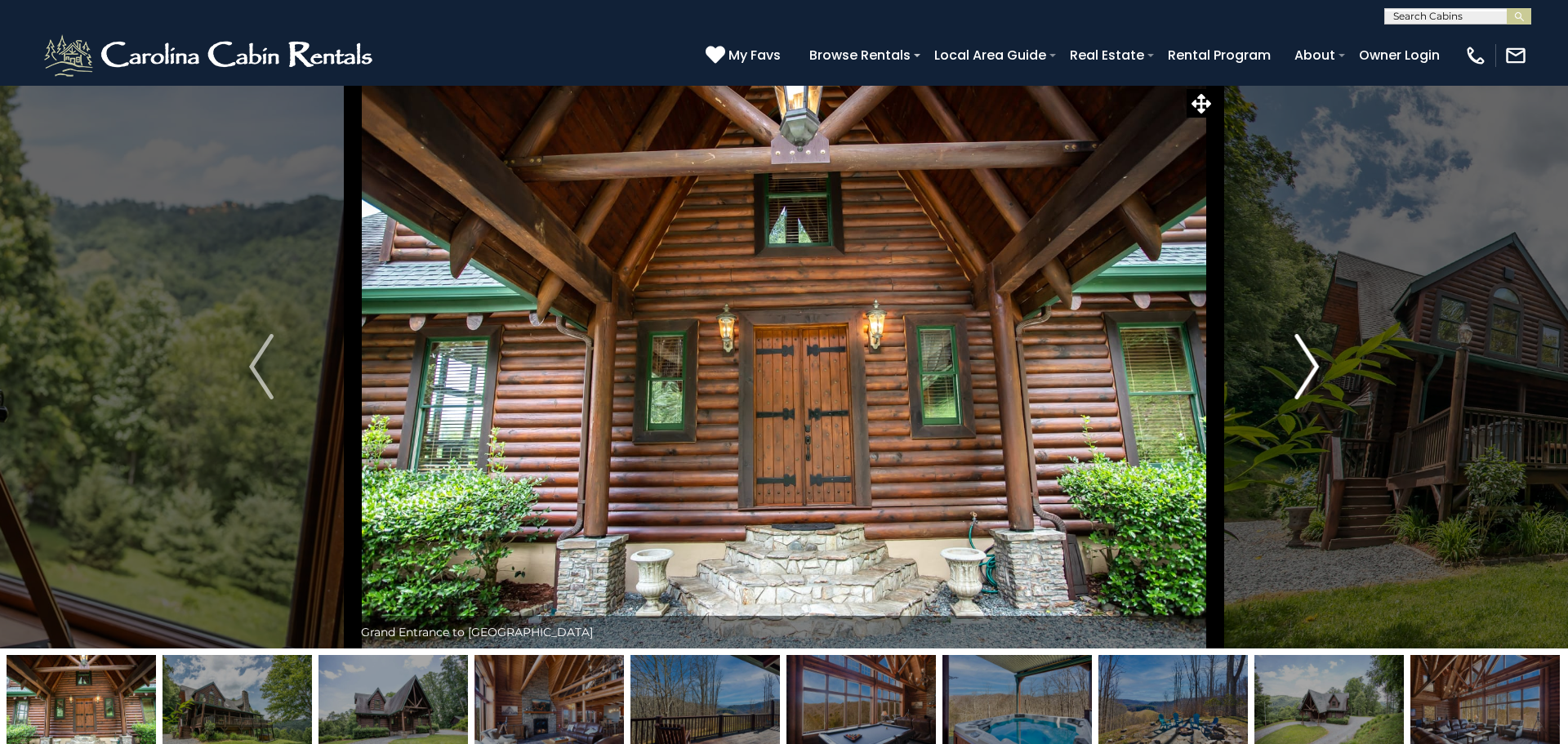
click at [1307, 357] on img "Next" at bounding box center [1307, 367] width 25 height 66
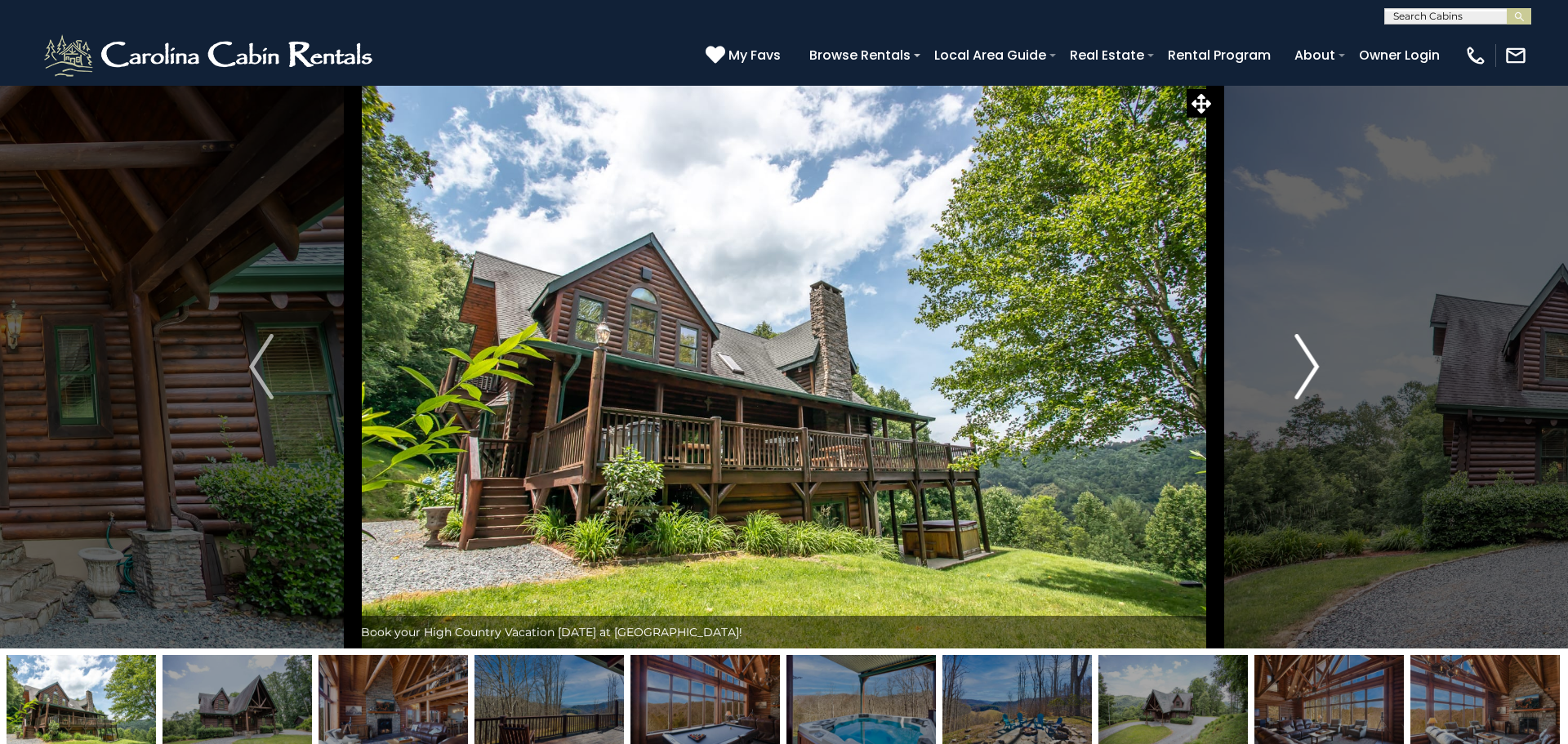
click at [1307, 357] on img "Next" at bounding box center [1307, 367] width 25 height 66
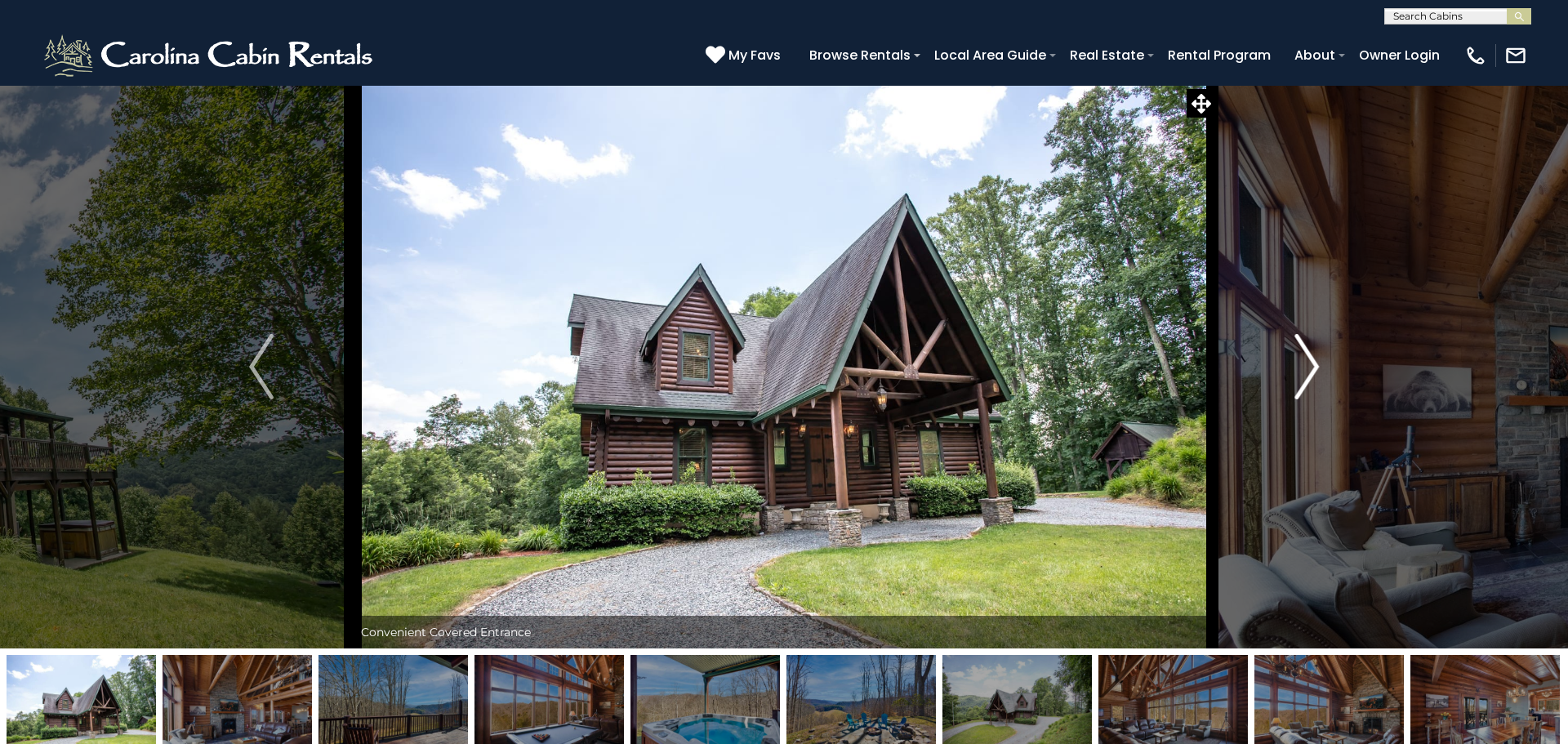
click at [1307, 357] on img "Next" at bounding box center [1307, 367] width 25 height 66
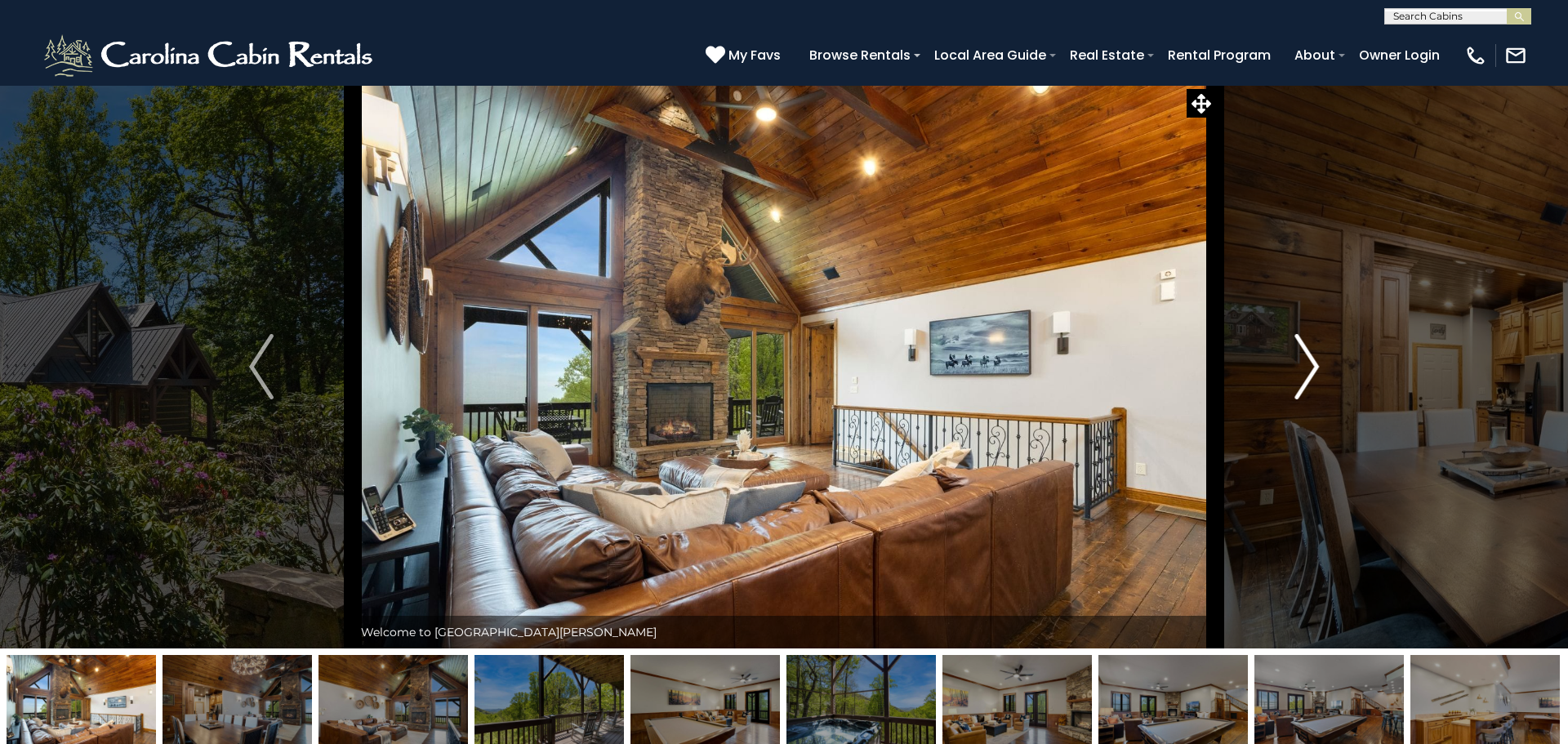
click at [1326, 385] on button "Next" at bounding box center [1307, 366] width 183 height 563
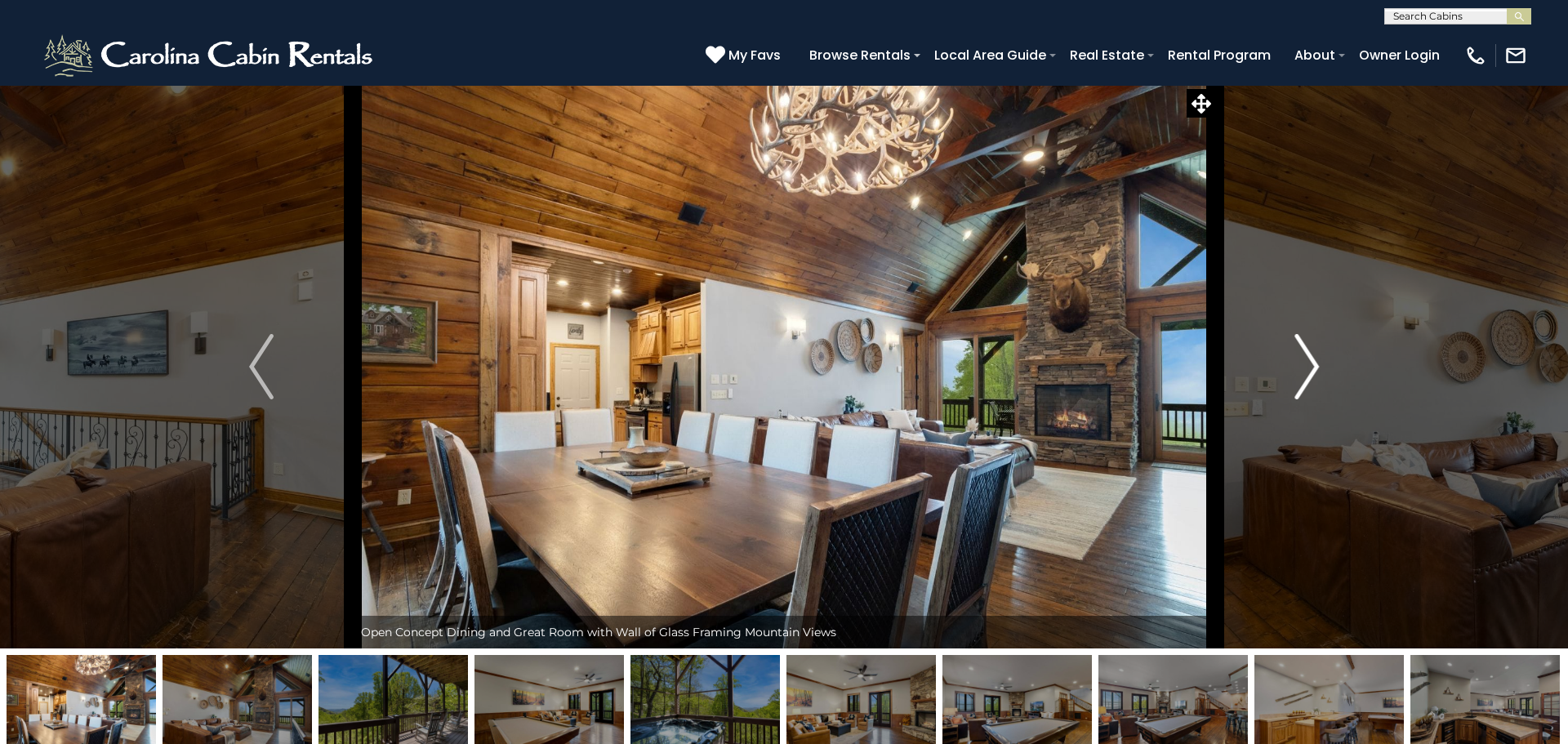
click at [1326, 385] on button "Next" at bounding box center [1307, 366] width 183 height 563
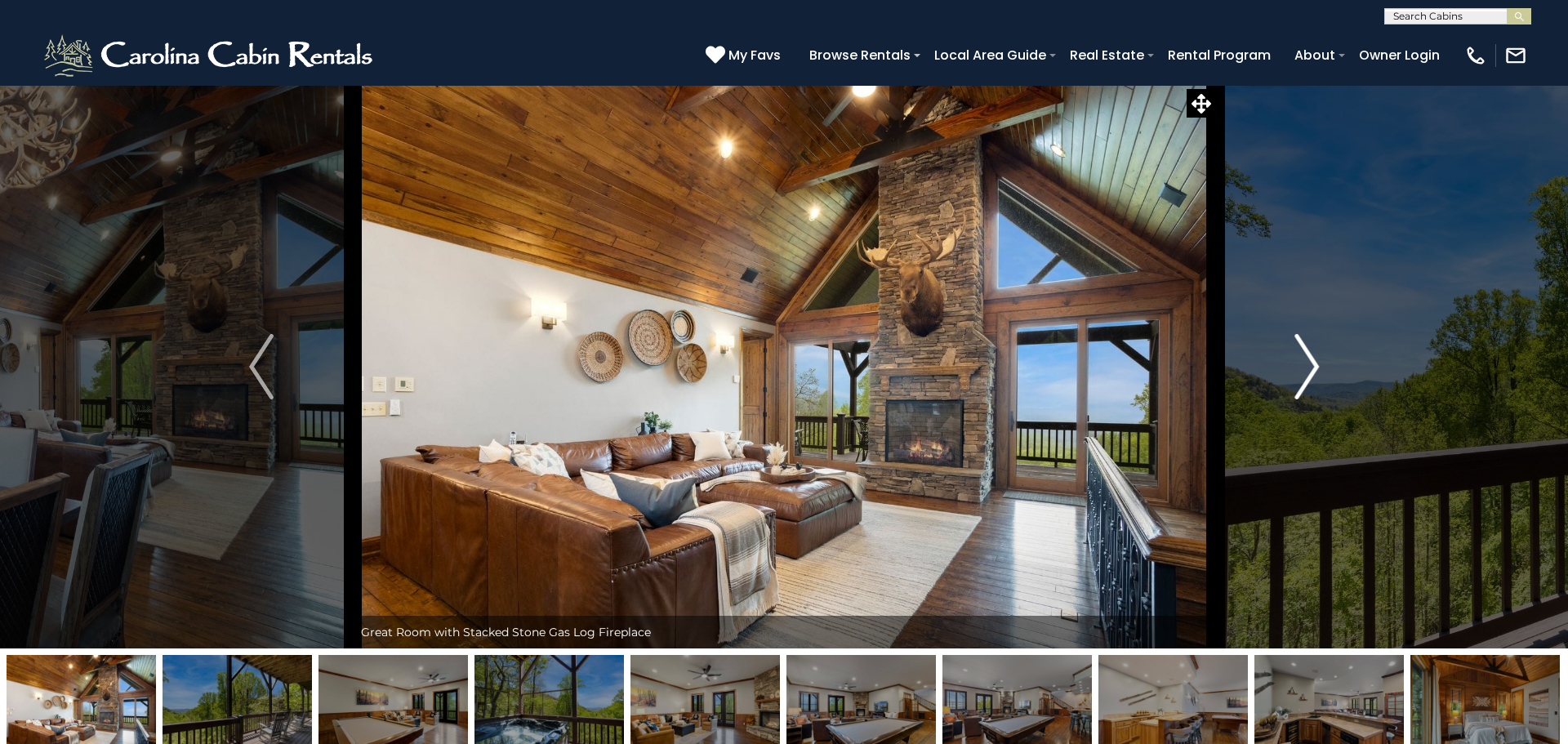
click at [1326, 385] on button "Next" at bounding box center [1307, 366] width 183 height 563
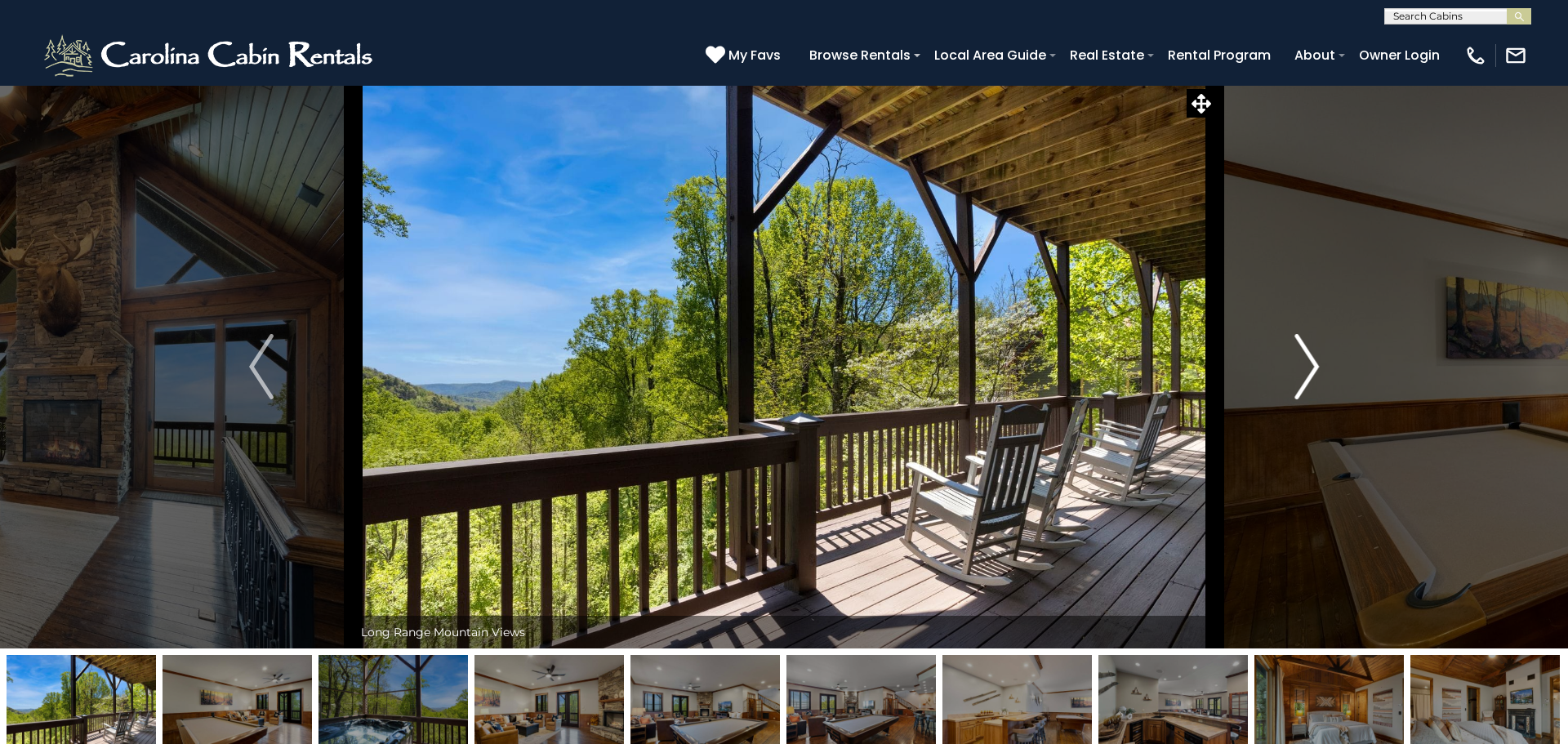
click at [1326, 385] on button "Next" at bounding box center [1307, 366] width 183 height 563
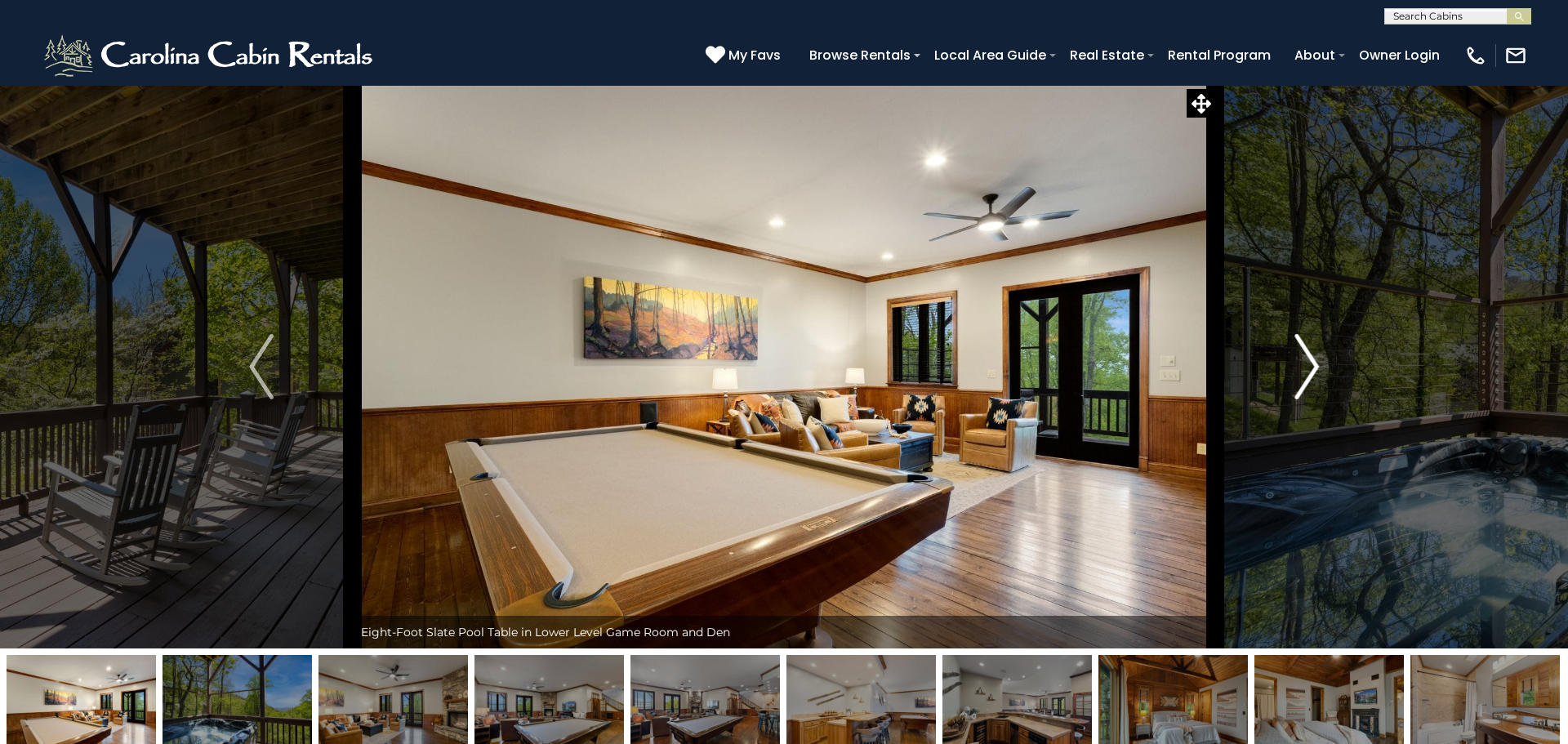
click at [1326, 385] on button "Next" at bounding box center [1307, 366] width 183 height 563
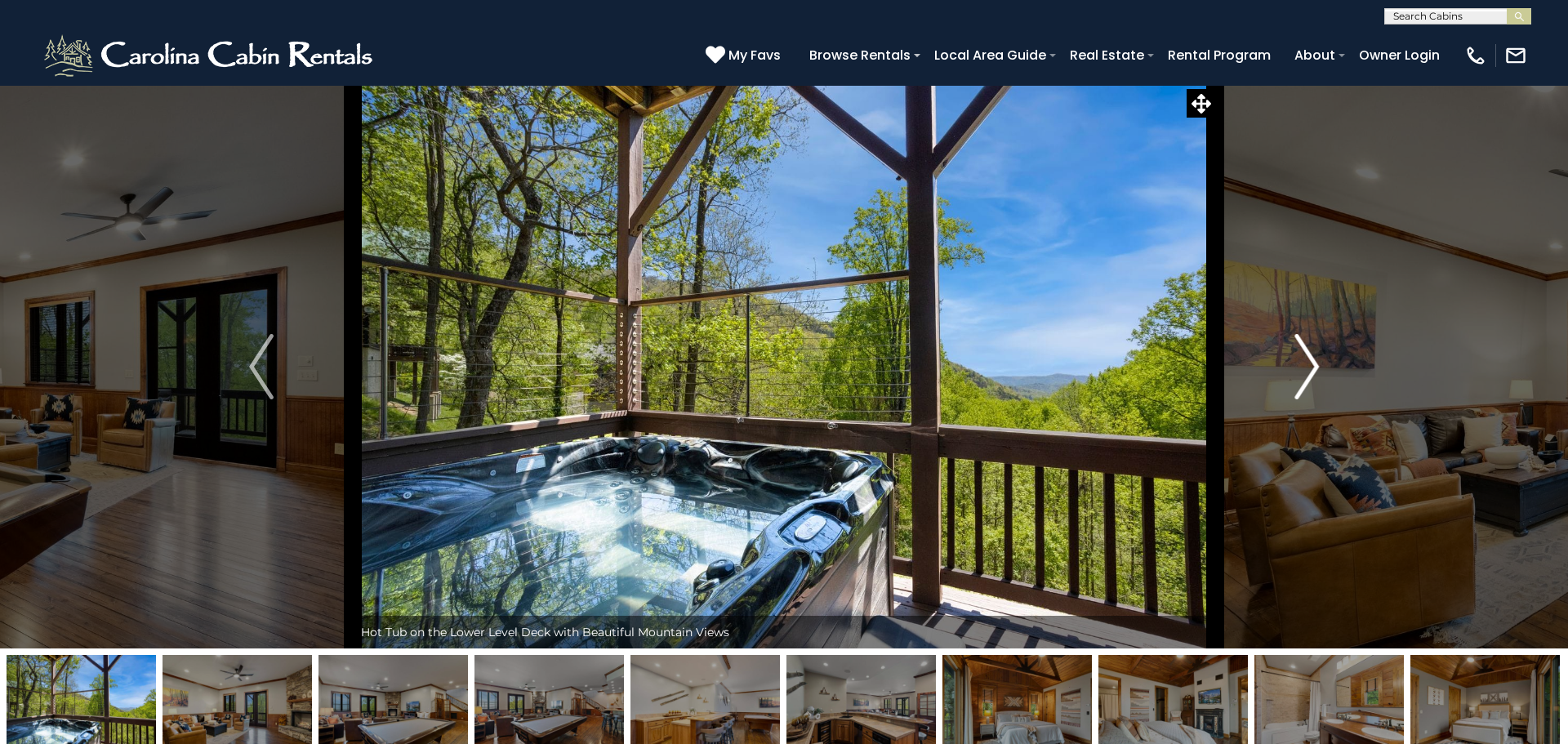
click at [1326, 385] on button "Next" at bounding box center [1307, 366] width 183 height 563
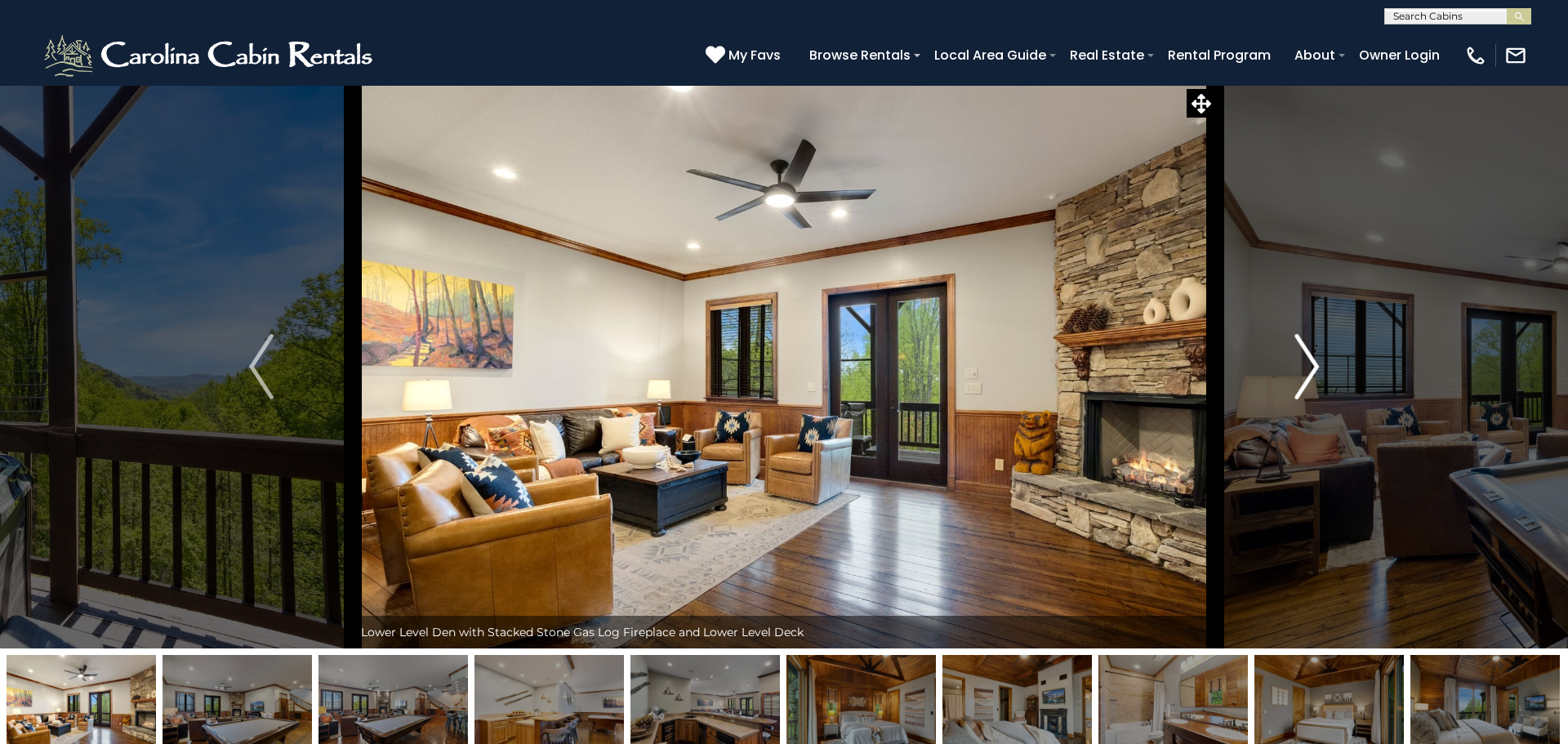
click at [1326, 385] on button "Next" at bounding box center [1307, 366] width 183 height 563
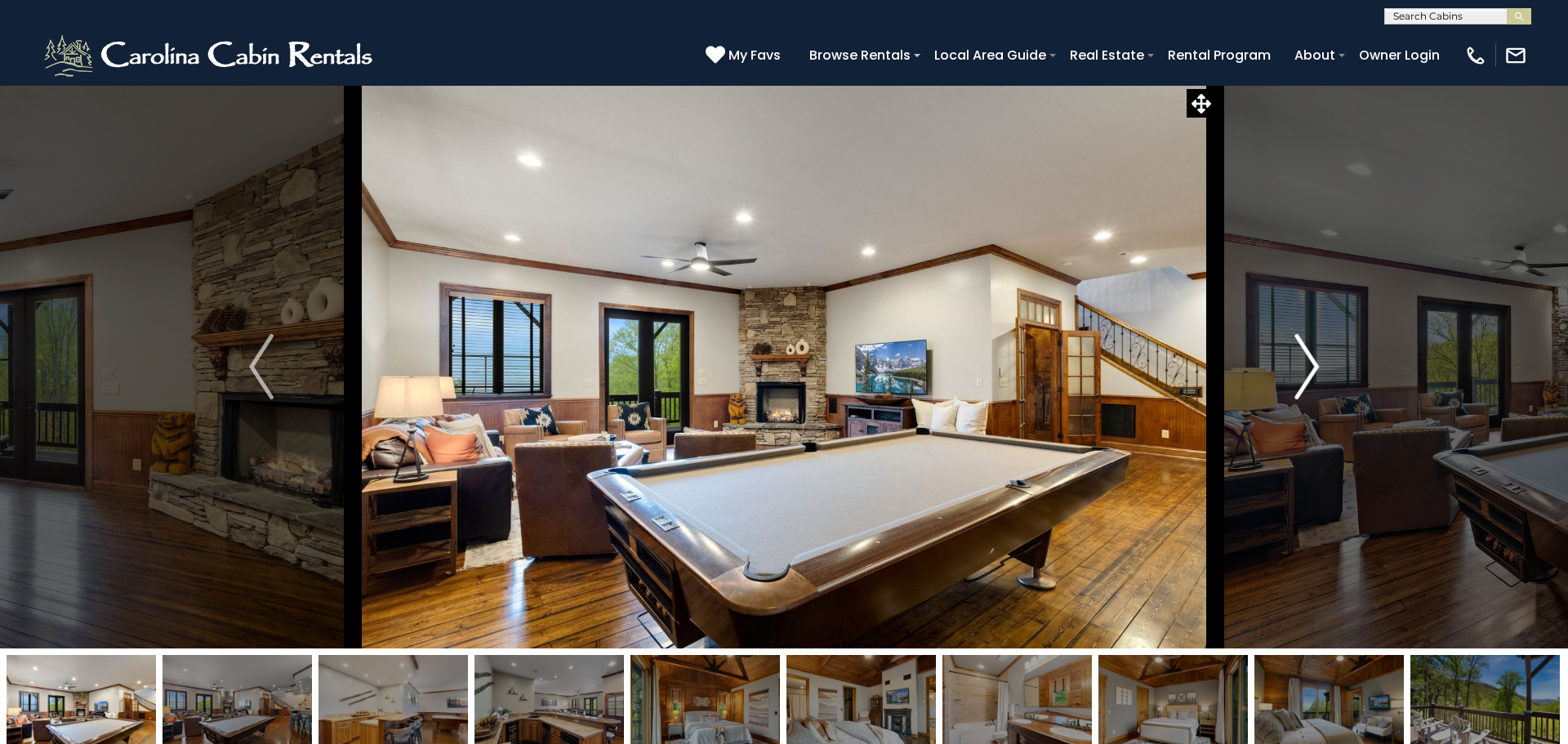
click at [1326, 385] on button "Next" at bounding box center [1307, 366] width 183 height 563
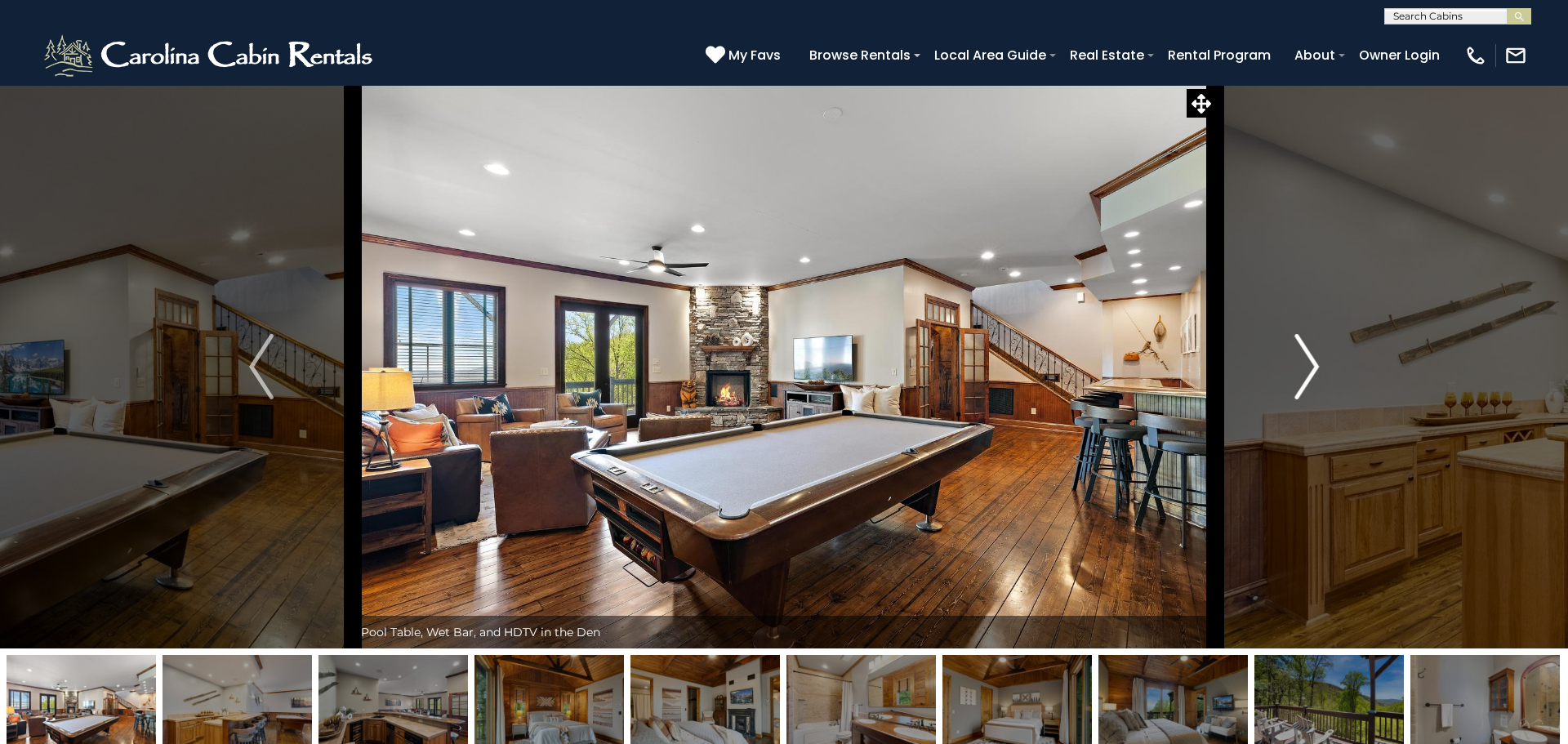
click at [1326, 385] on button "Next" at bounding box center [1307, 366] width 183 height 563
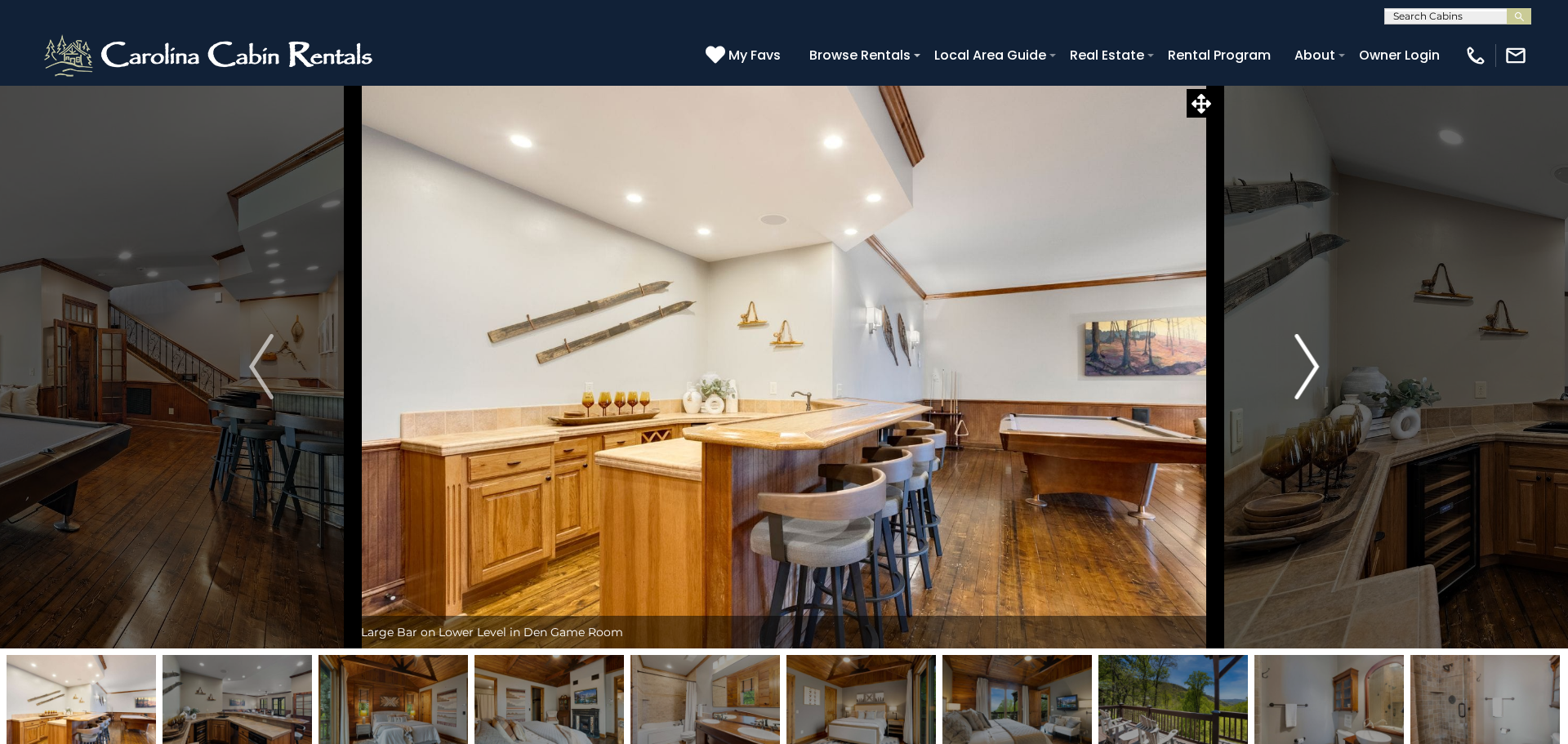
click at [1326, 385] on button "Next" at bounding box center [1307, 366] width 183 height 563
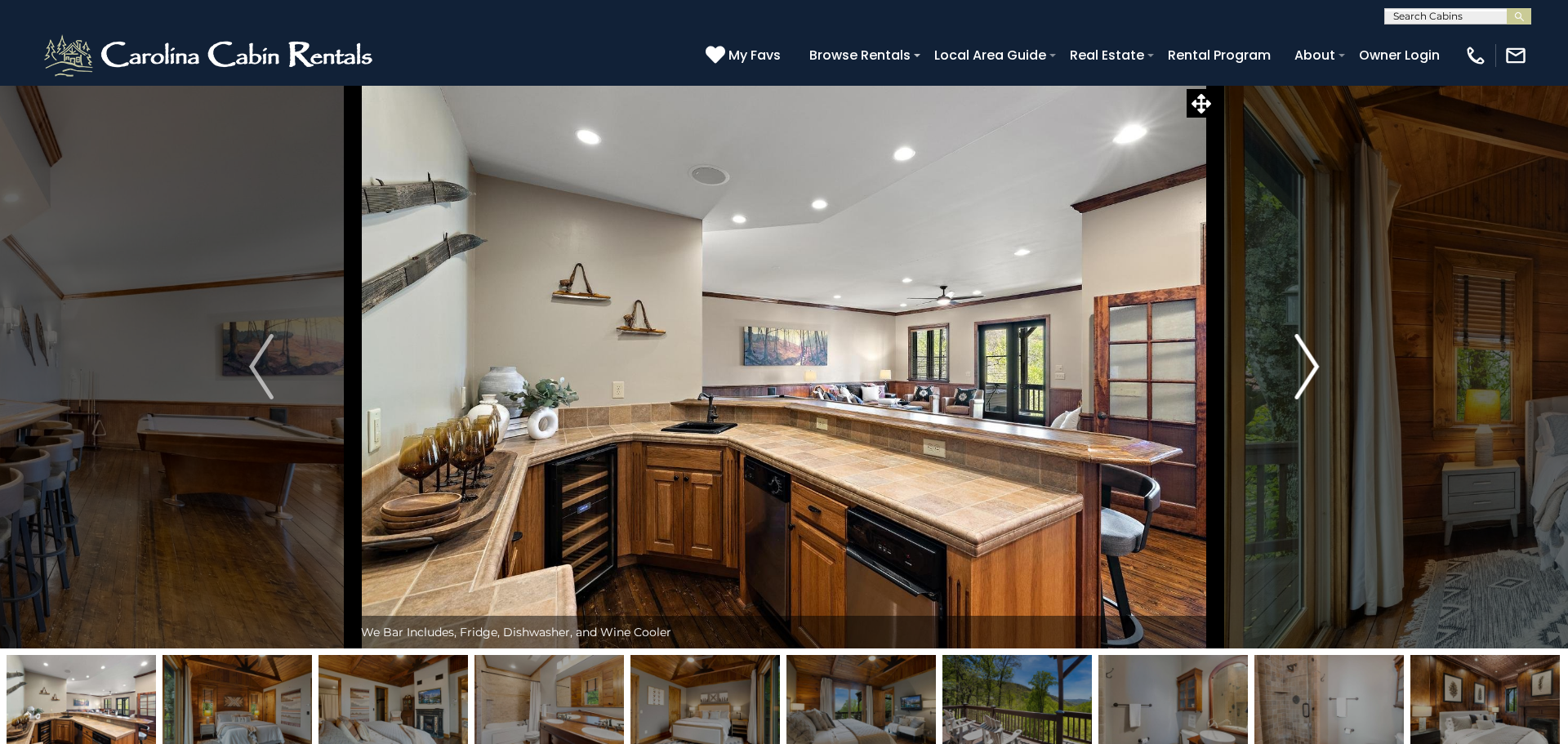
click at [1326, 385] on button "Next" at bounding box center [1307, 366] width 183 height 563
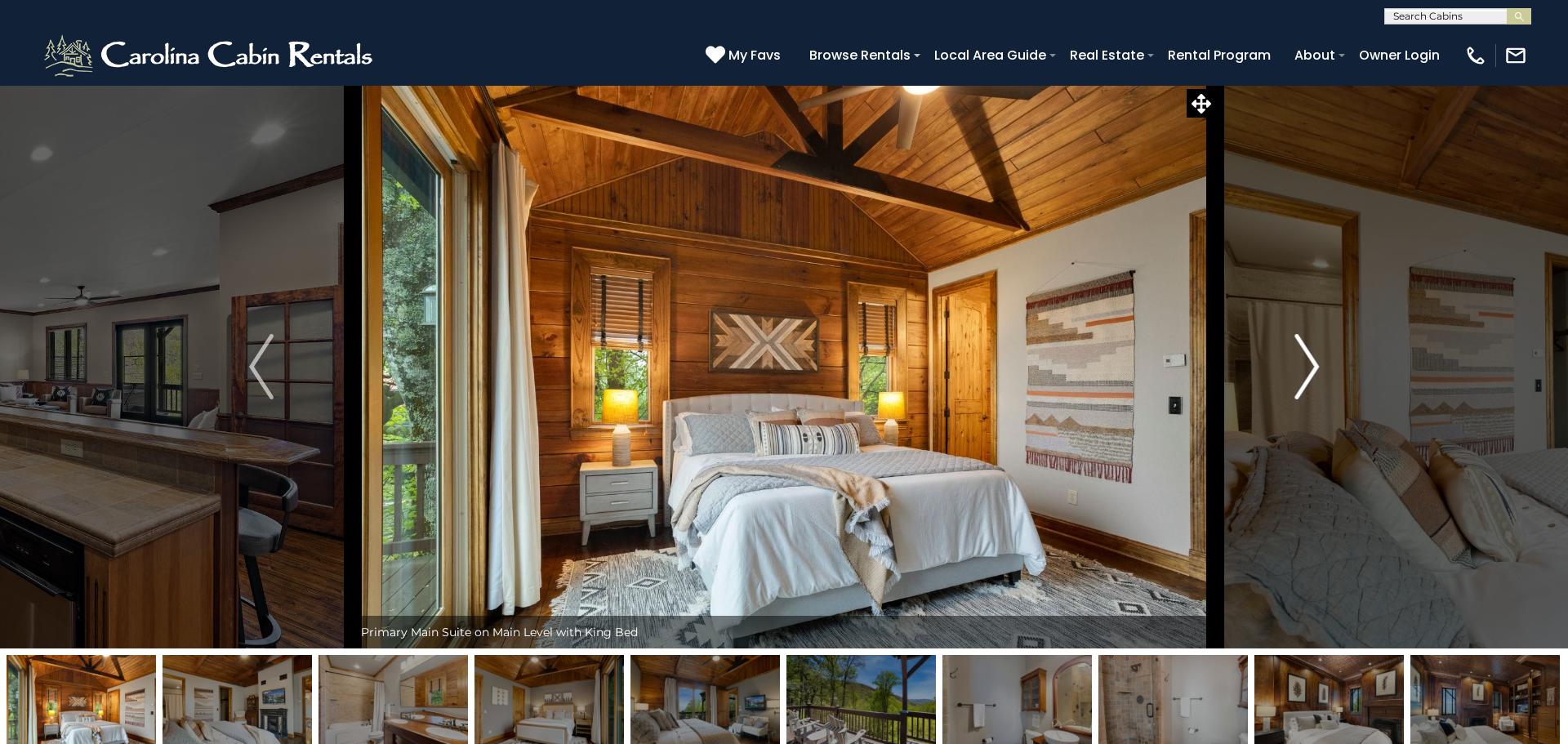
click at [1326, 385] on button "Next" at bounding box center [1307, 366] width 183 height 563
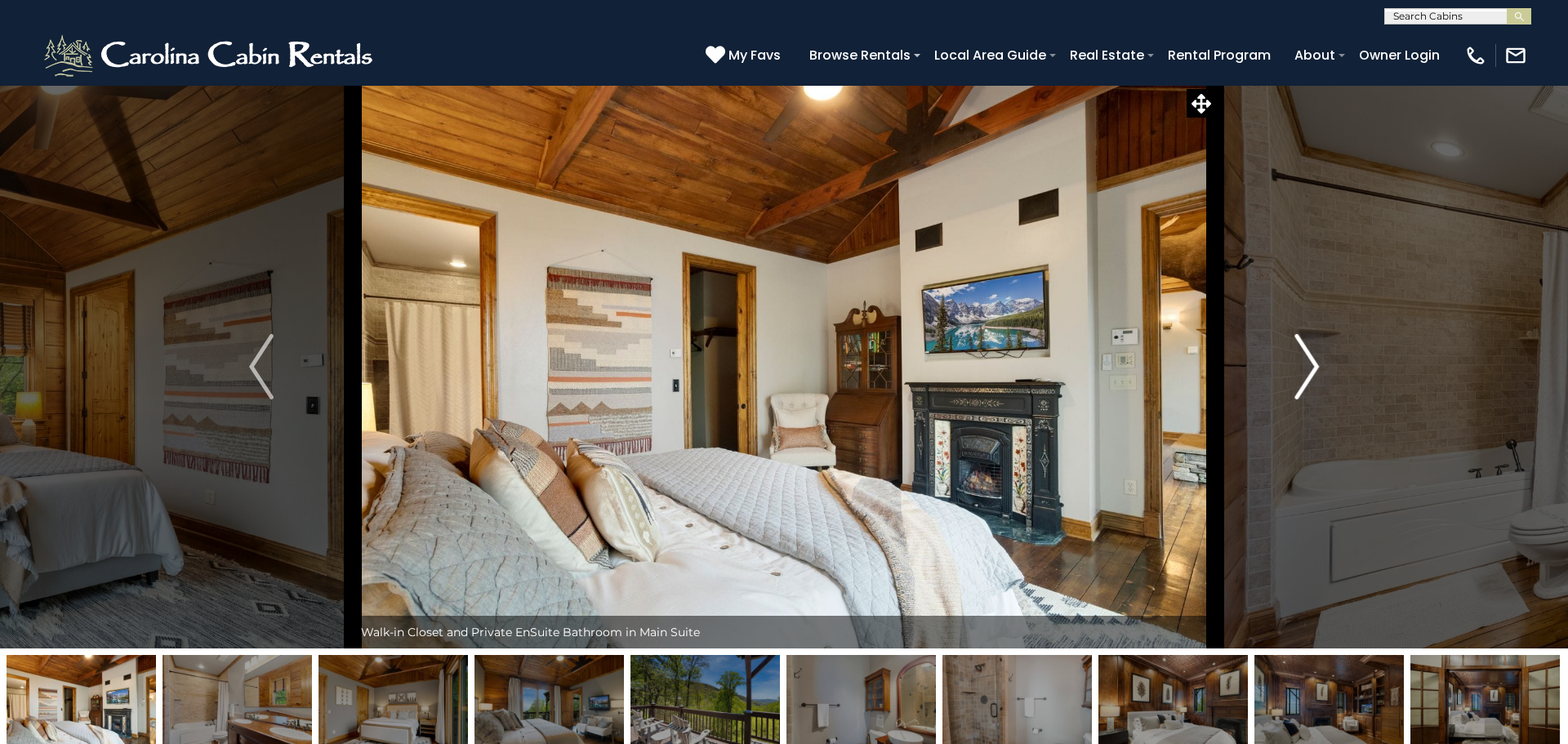
click at [1326, 385] on button "Next" at bounding box center [1307, 366] width 183 height 563
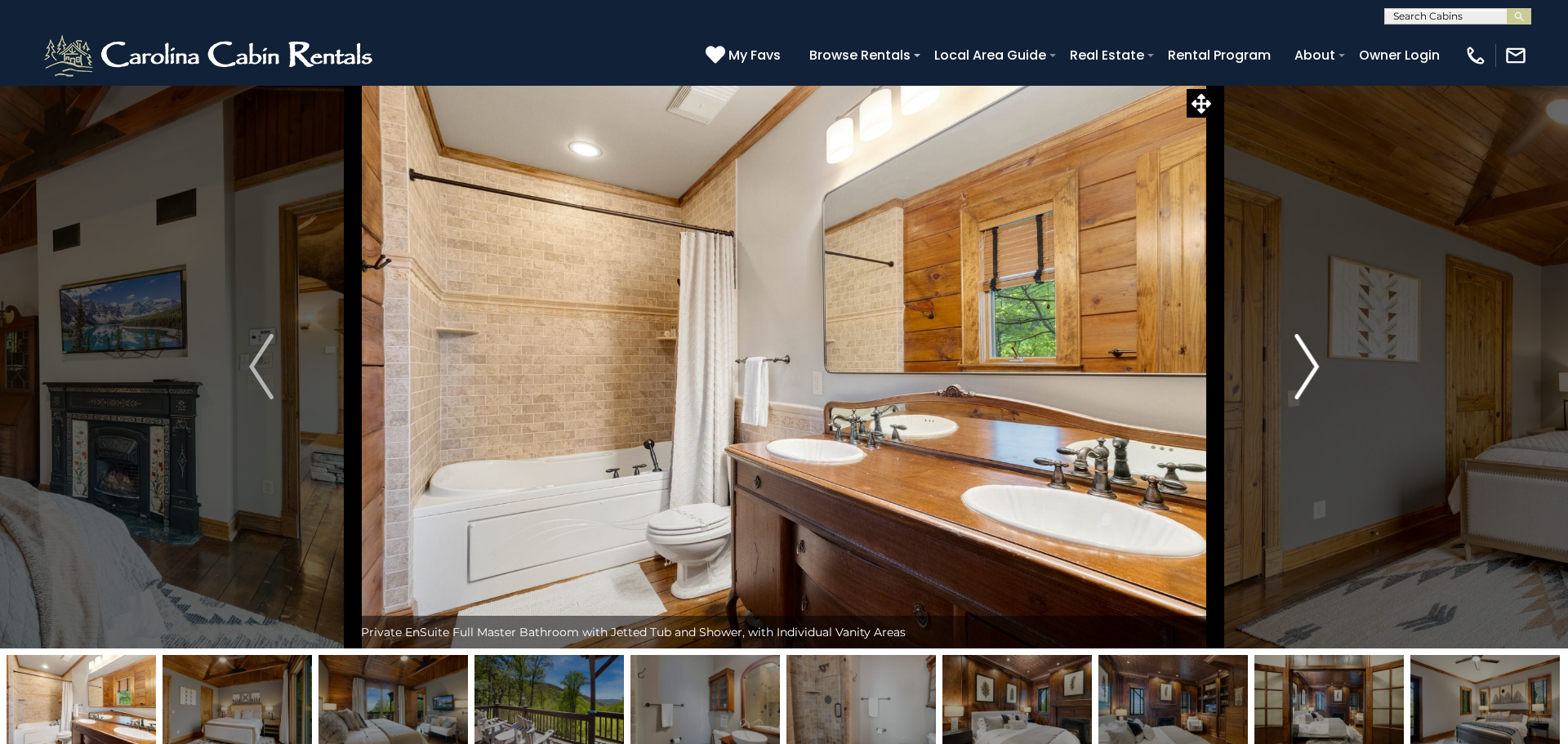
click at [1326, 385] on button "Next" at bounding box center [1307, 366] width 183 height 563
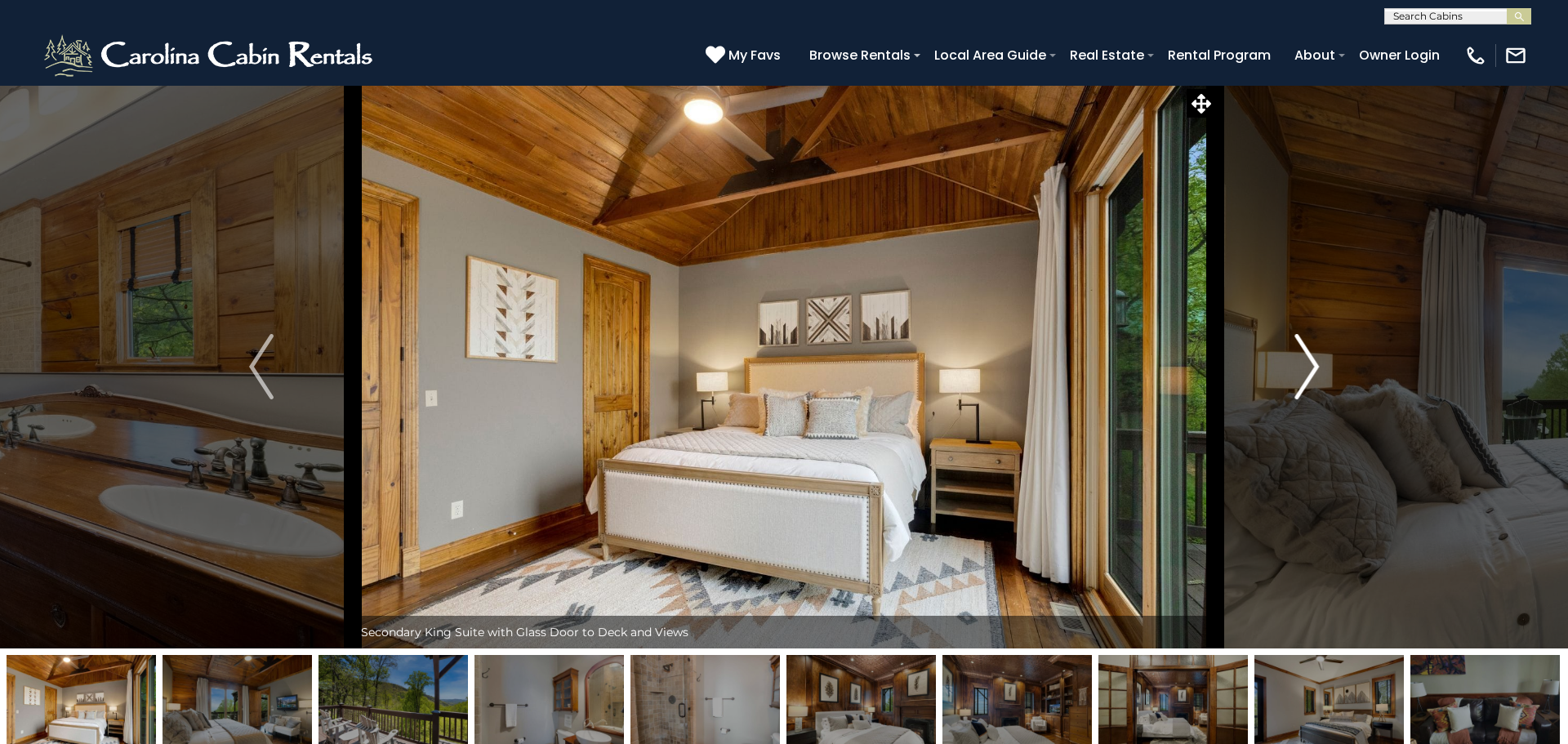
click at [1326, 385] on button "Next" at bounding box center [1307, 366] width 183 height 563
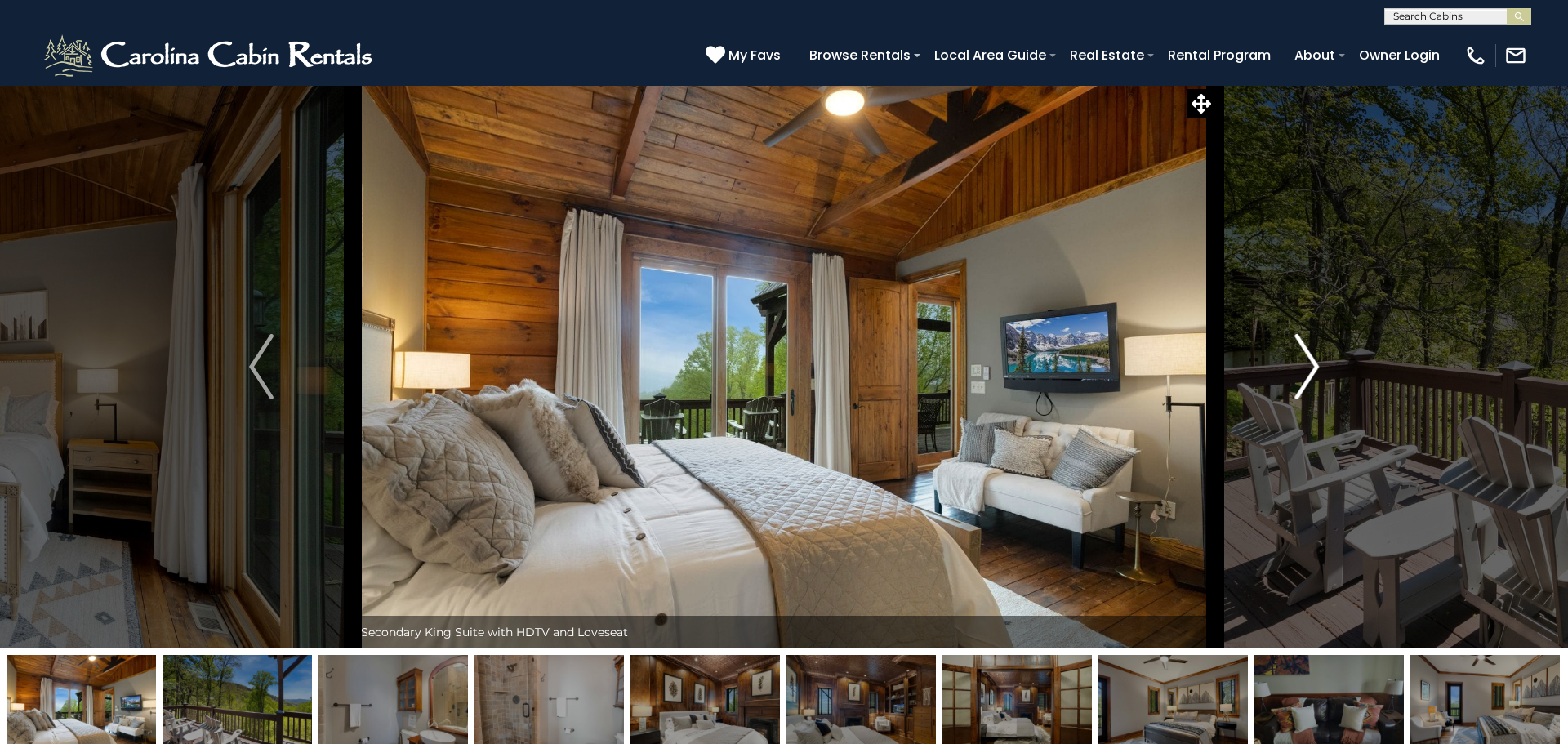
click at [1326, 385] on button "Next" at bounding box center [1307, 366] width 183 height 563
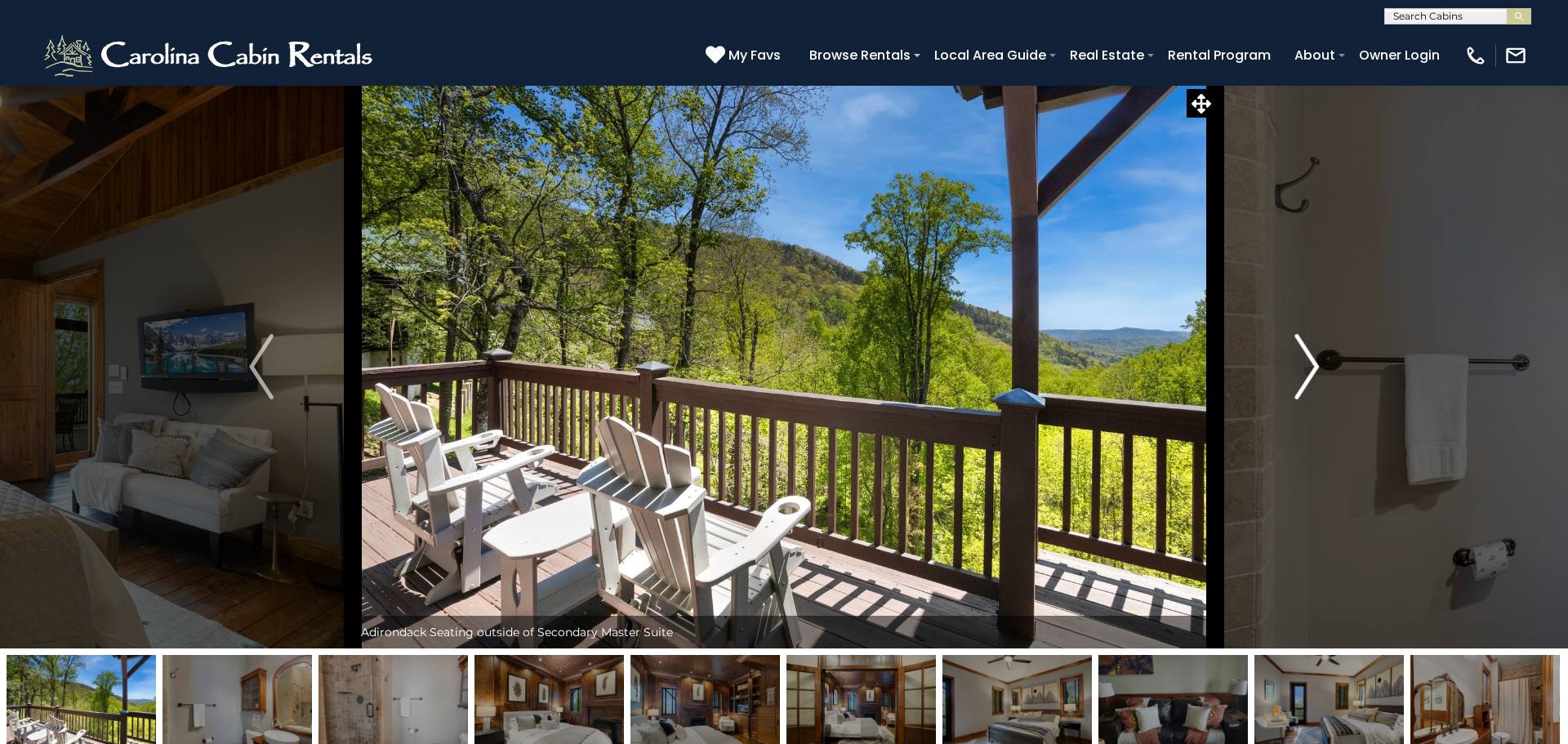
click at [1326, 385] on button "Next" at bounding box center [1307, 366] width 183 height 563
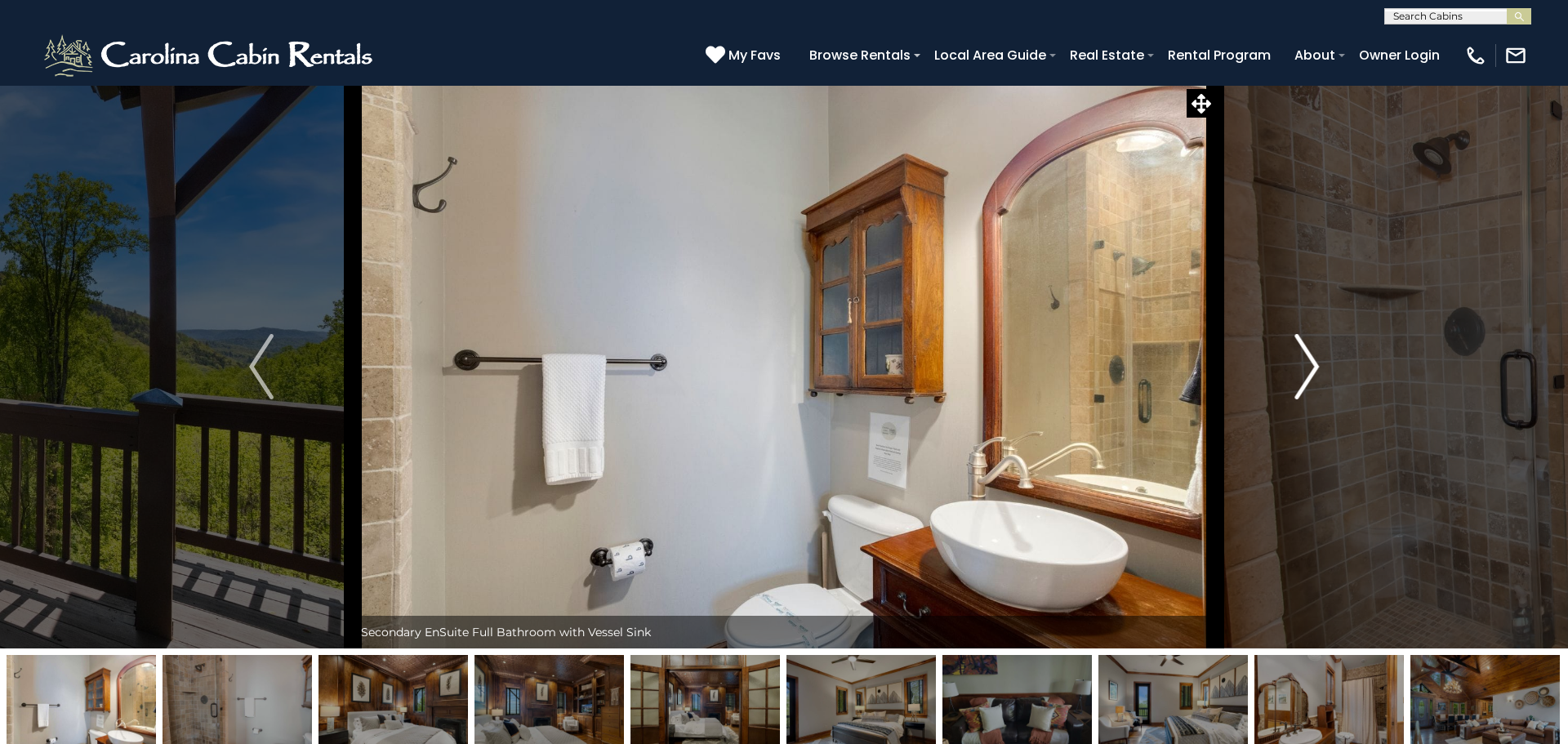
click at [1326, 385] on button "Next" at bounding box center [1307, 366] width 183 height 563
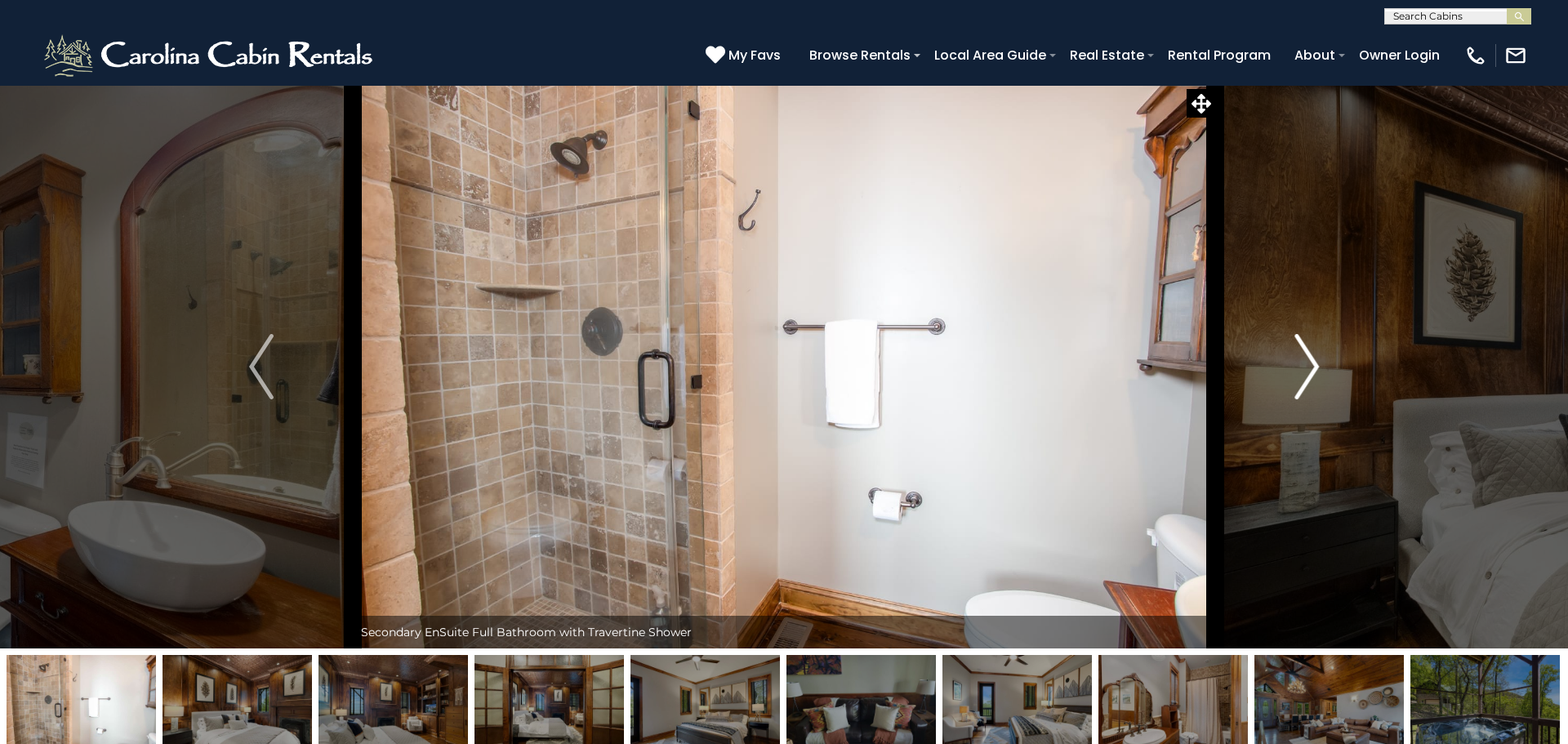
click at [1326, 385] on button "Next" at bounding box center [1307, 366] width 183 height 563
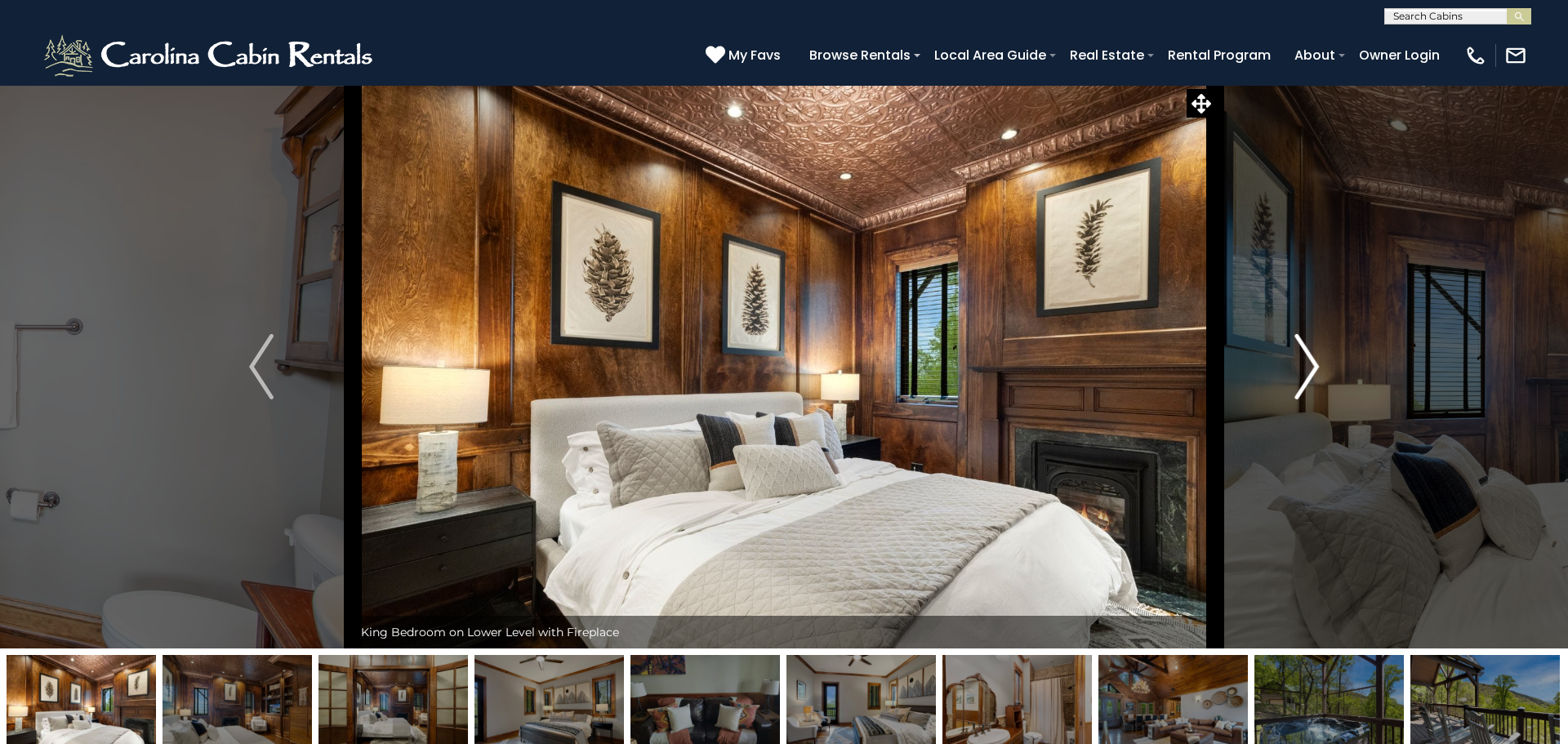
click at [1326, 385] on button "Next" at bounding box center [1307, 366] width 183 height 563
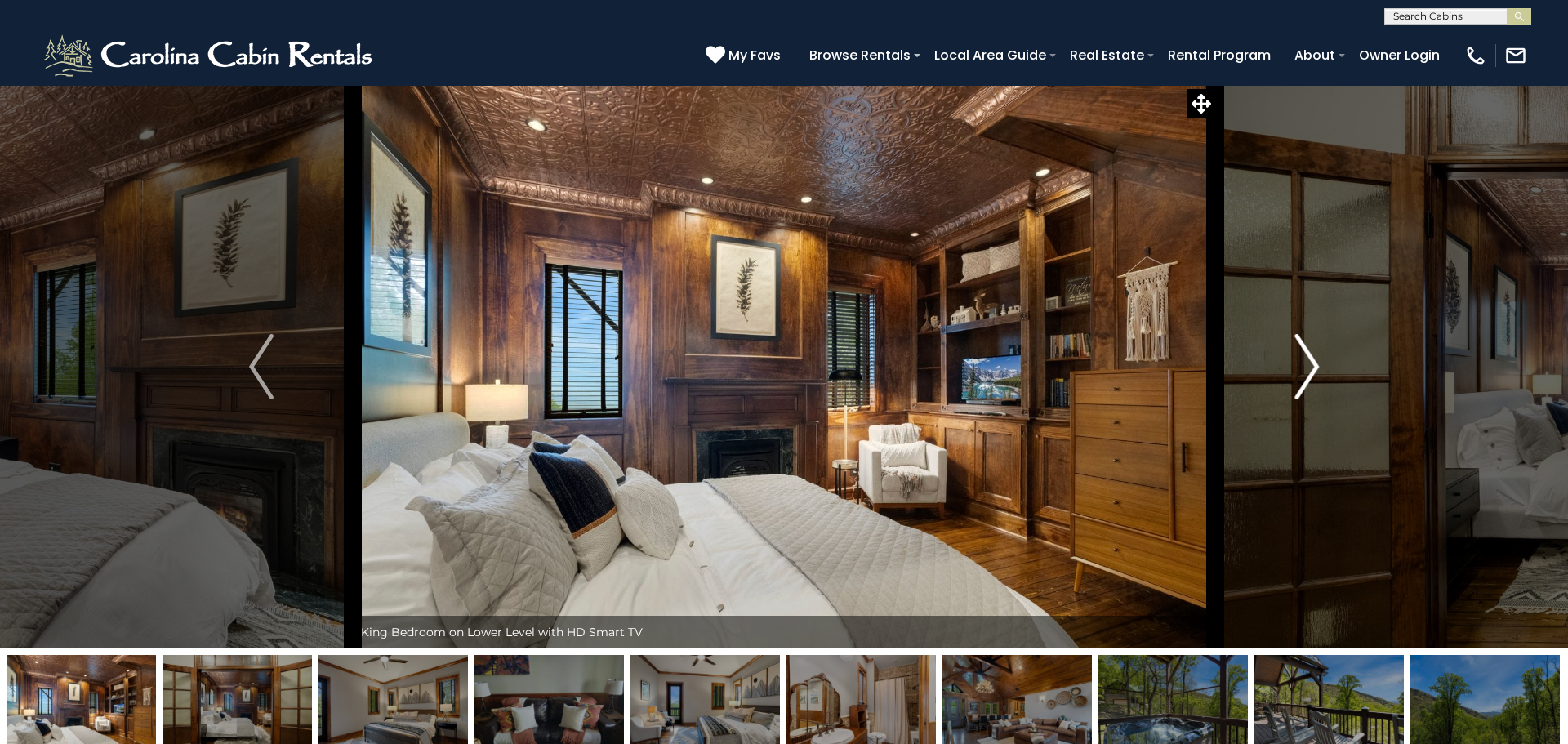
click at [1326, 385] on button "Next" at bounding box center [1307, 366] width 183 height 563
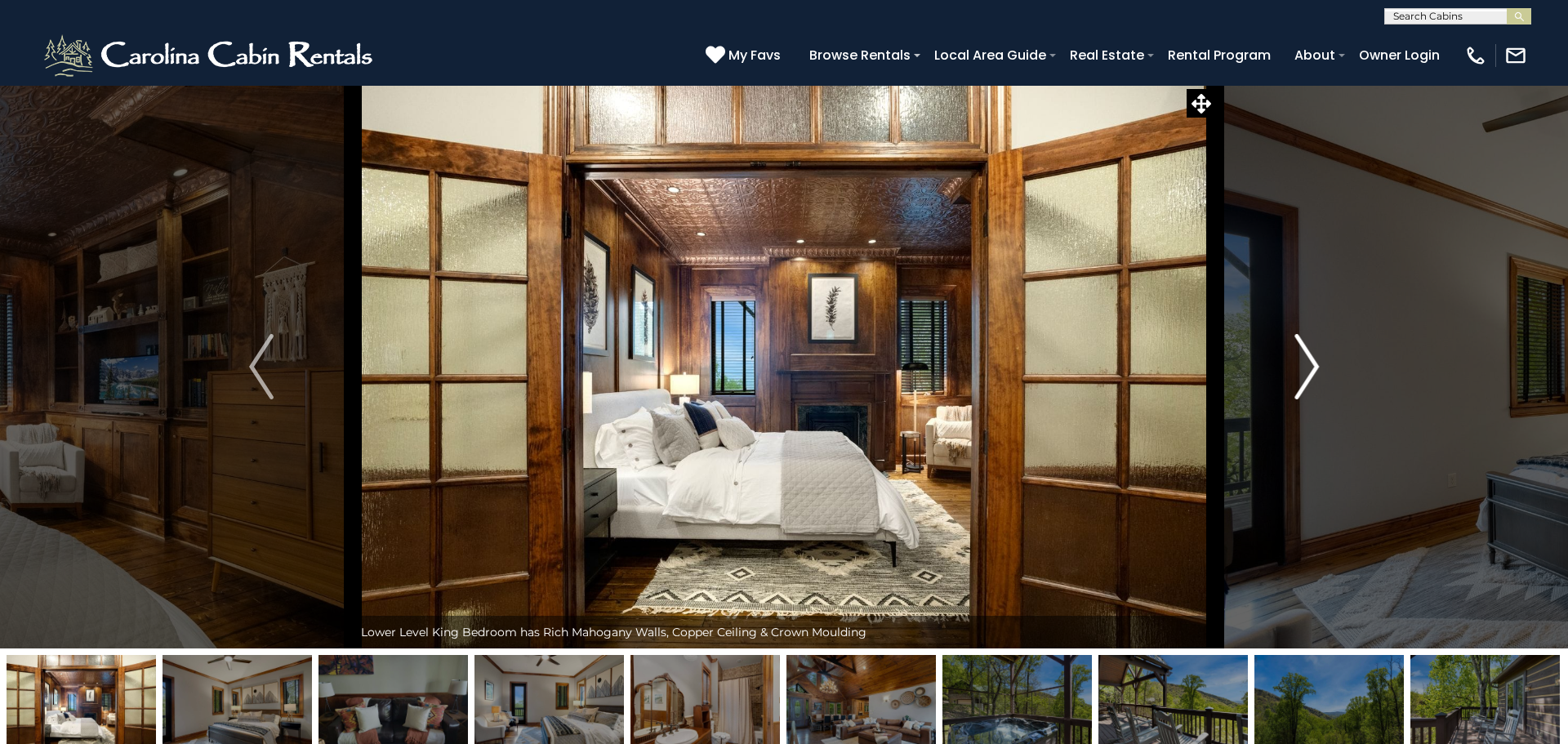
click at [1326, 385] on button "Next" at bounding box center [1307, 366] width 183 height 563
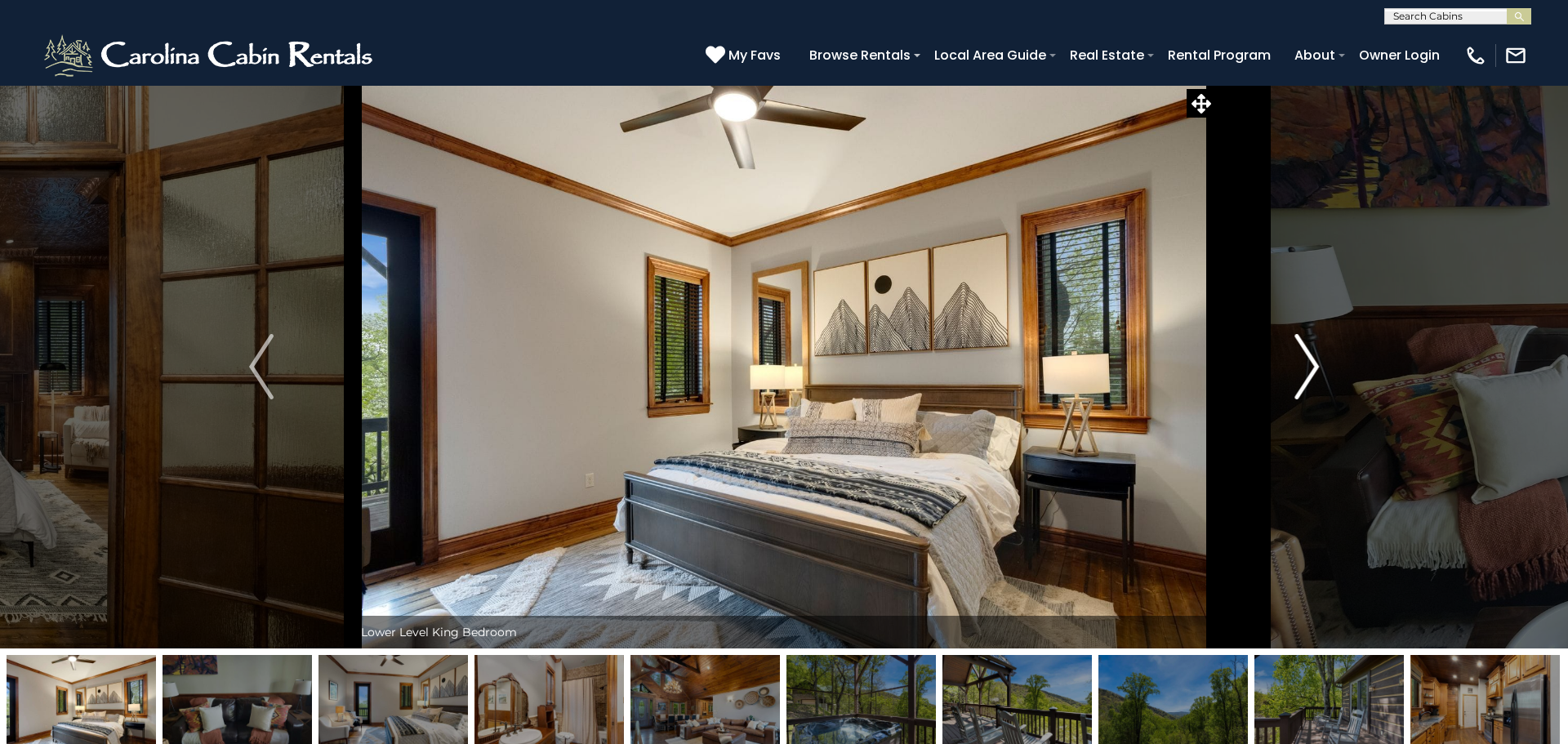
click at [1326, 385] on button "Next" at bounding box center [1307, 366] width 183 height 563
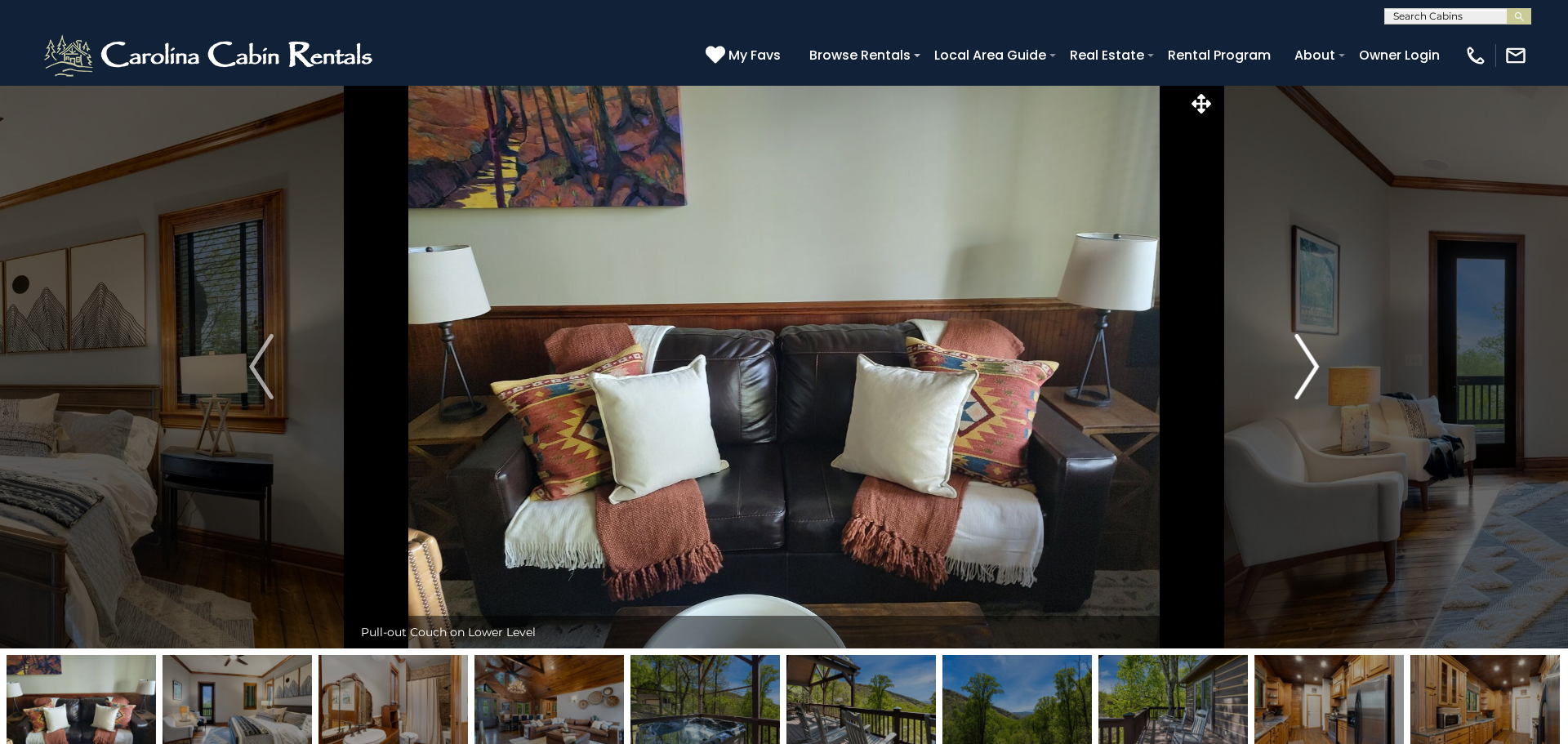
click at [1326, 385] on button "Next" at bounding box center [1307, 366] width 183 height 563
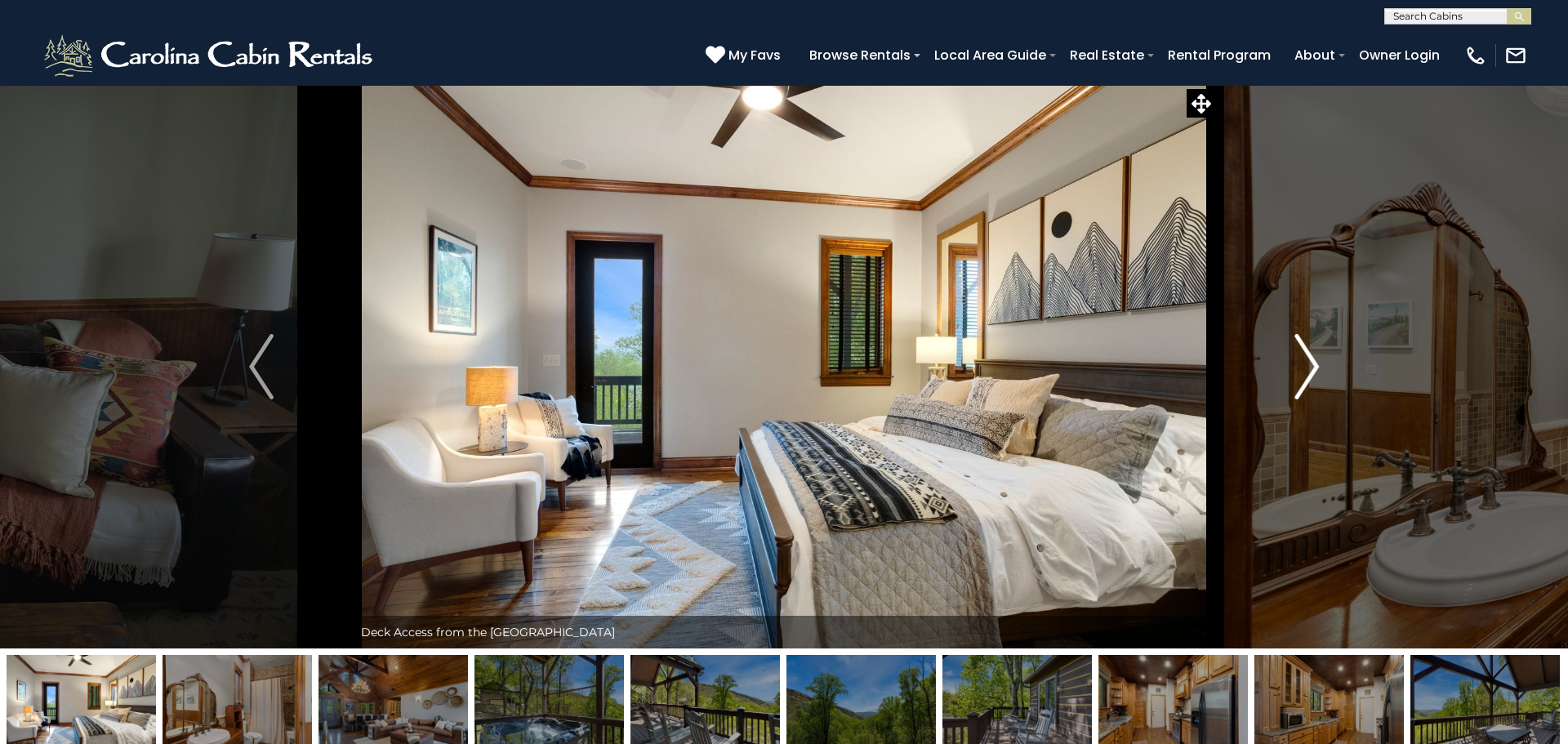
click at [1326, 385] on button "Next" at bounding box center [1307, 366] width 183 height 563
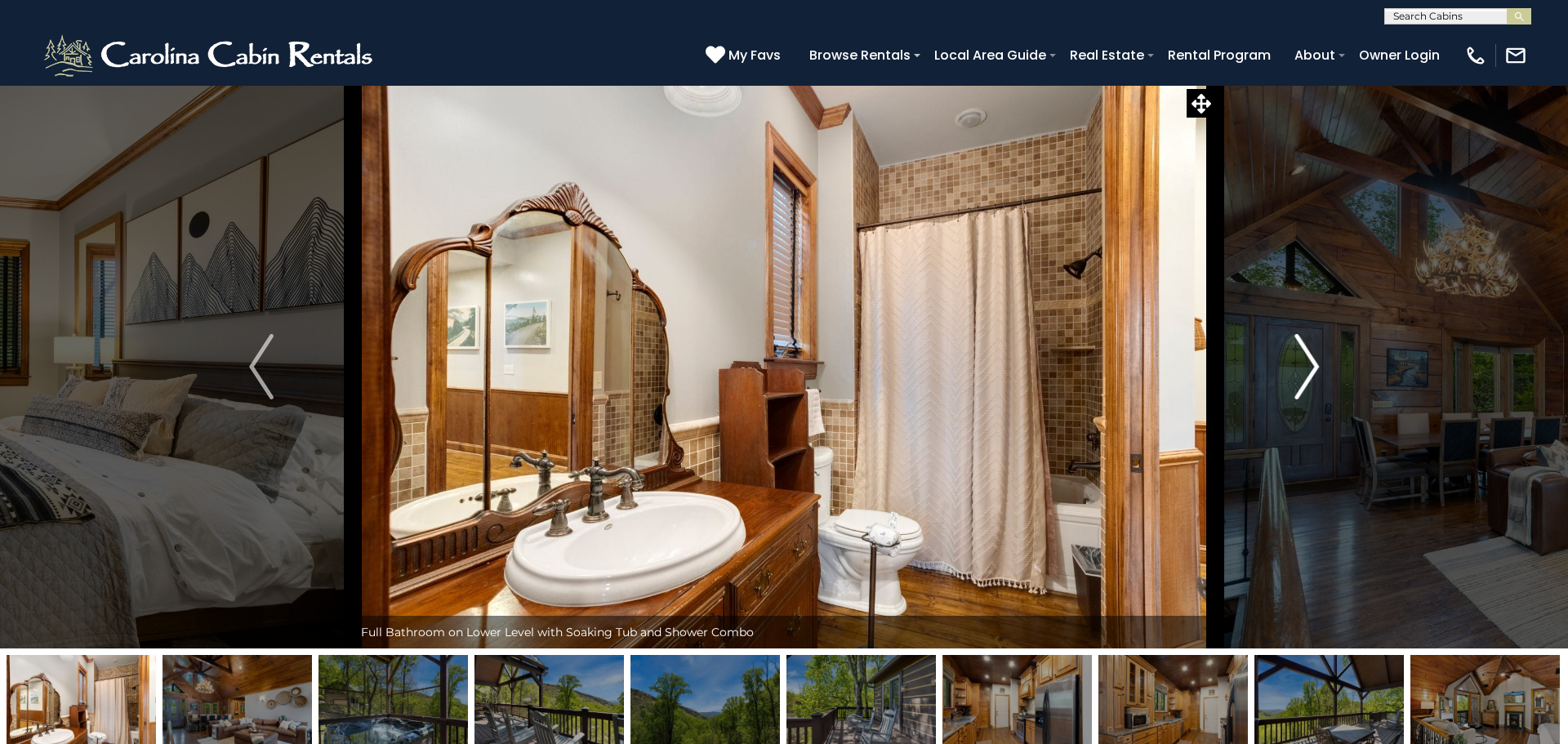
click at [1326, 385] on button "Next" at bounding box center [1307, 366] width 183 height 563
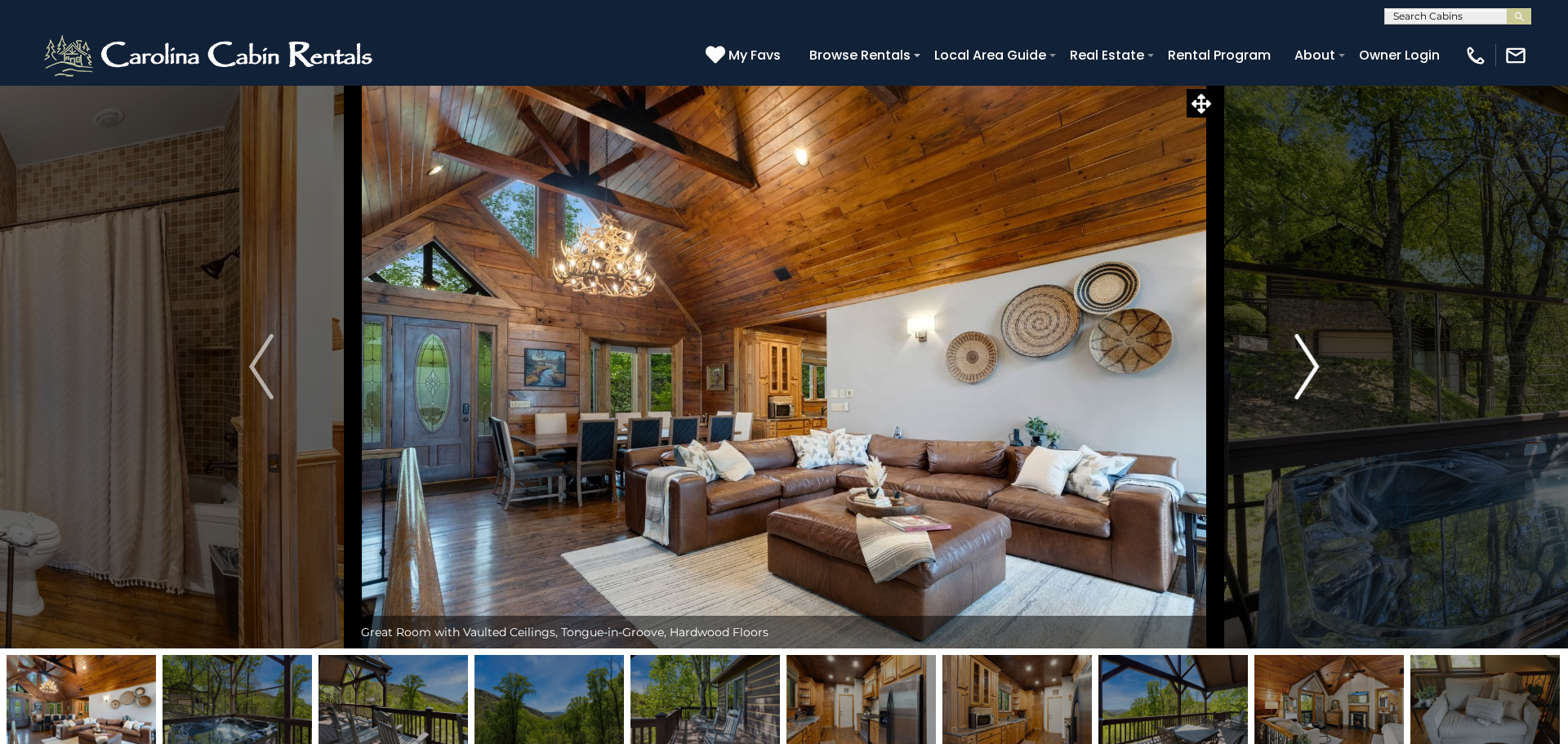
click at [1326, 385] on button "Next" at bounding box center [1307, 366] width 183 height 563
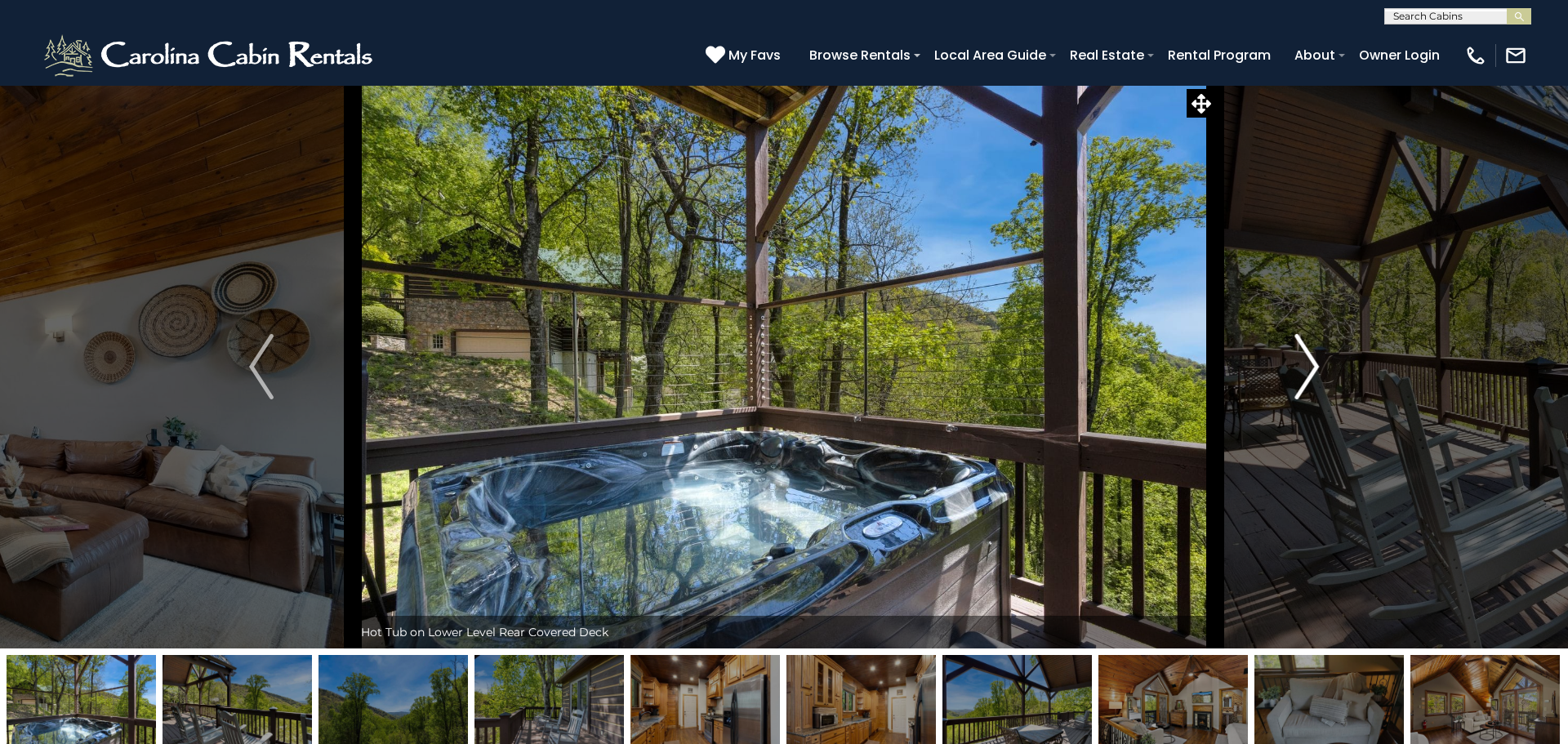
click at [1326, 385] on button "Next" at bounding box center [1307, 366] width 183 height 563
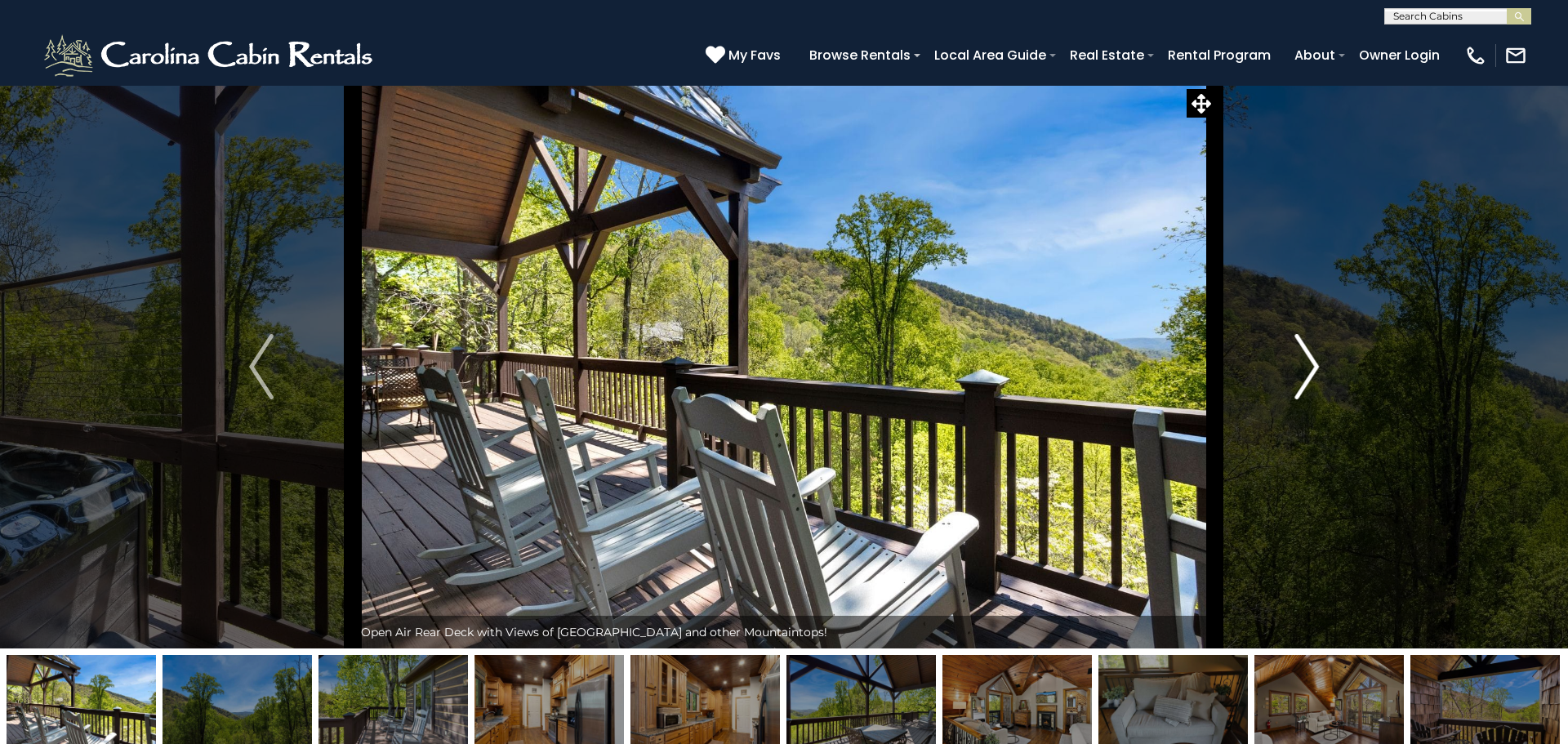
click at [1326, 385] on button "Next" at bounding box center [1307, 366] width 183 height 563
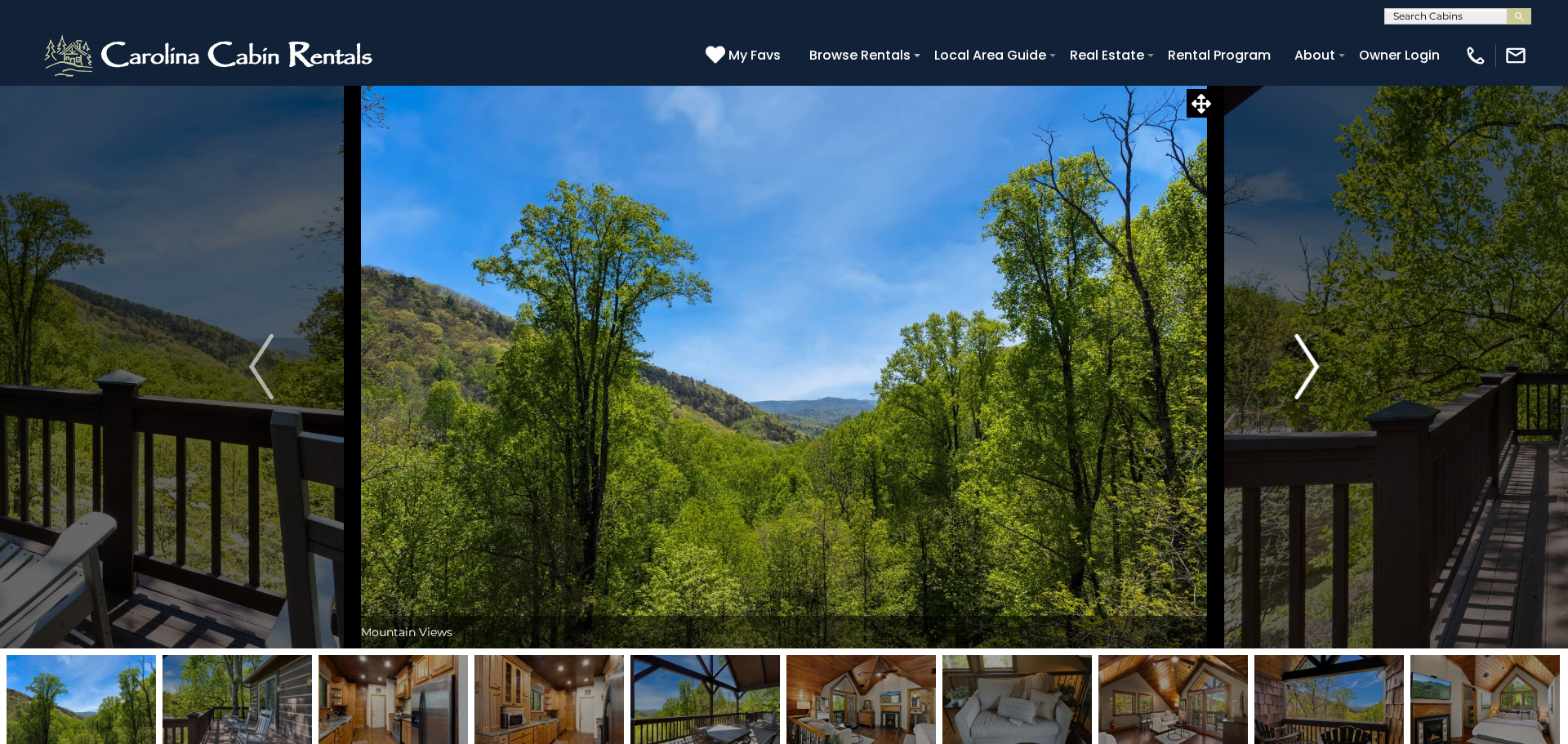
click at [1326, 385] on button "Next" at bounding box center [1307, 366] width 183 height 563
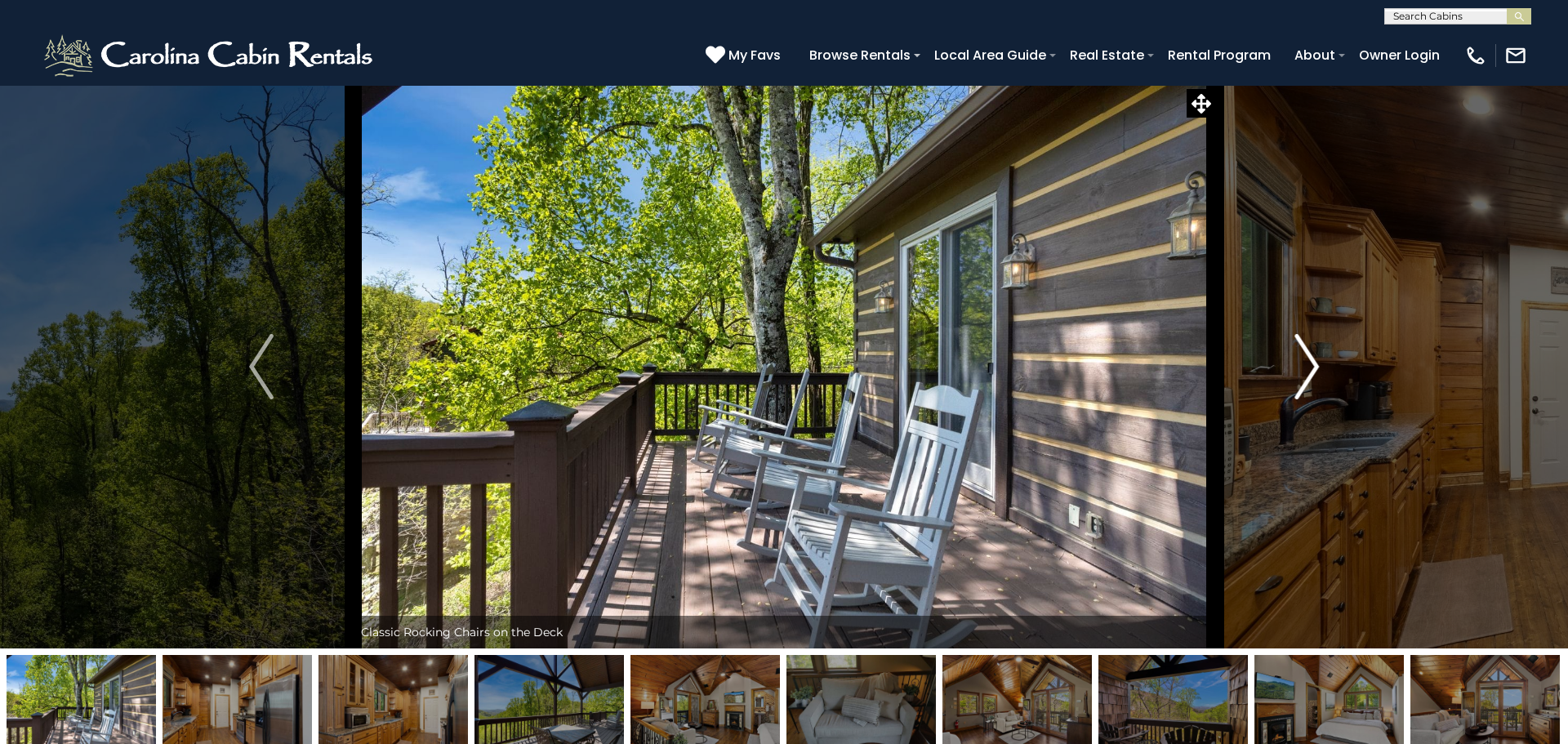
click at [1326, 385] on button "Next" at bounding box center [1307, 366] width 183 height 563
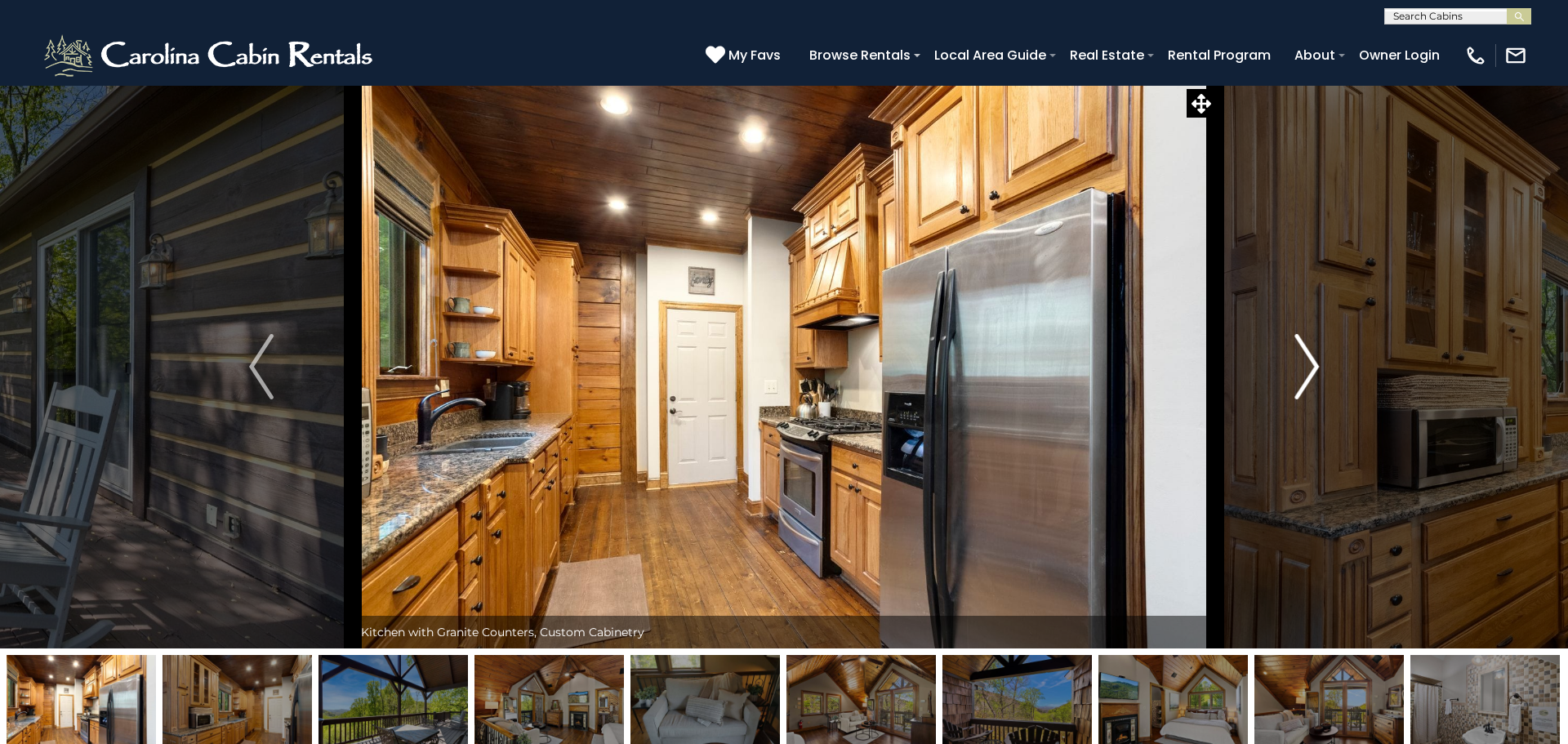
click at [1326, 385] on button "Next" at bounding box center [1307, 366] width 183 height 563
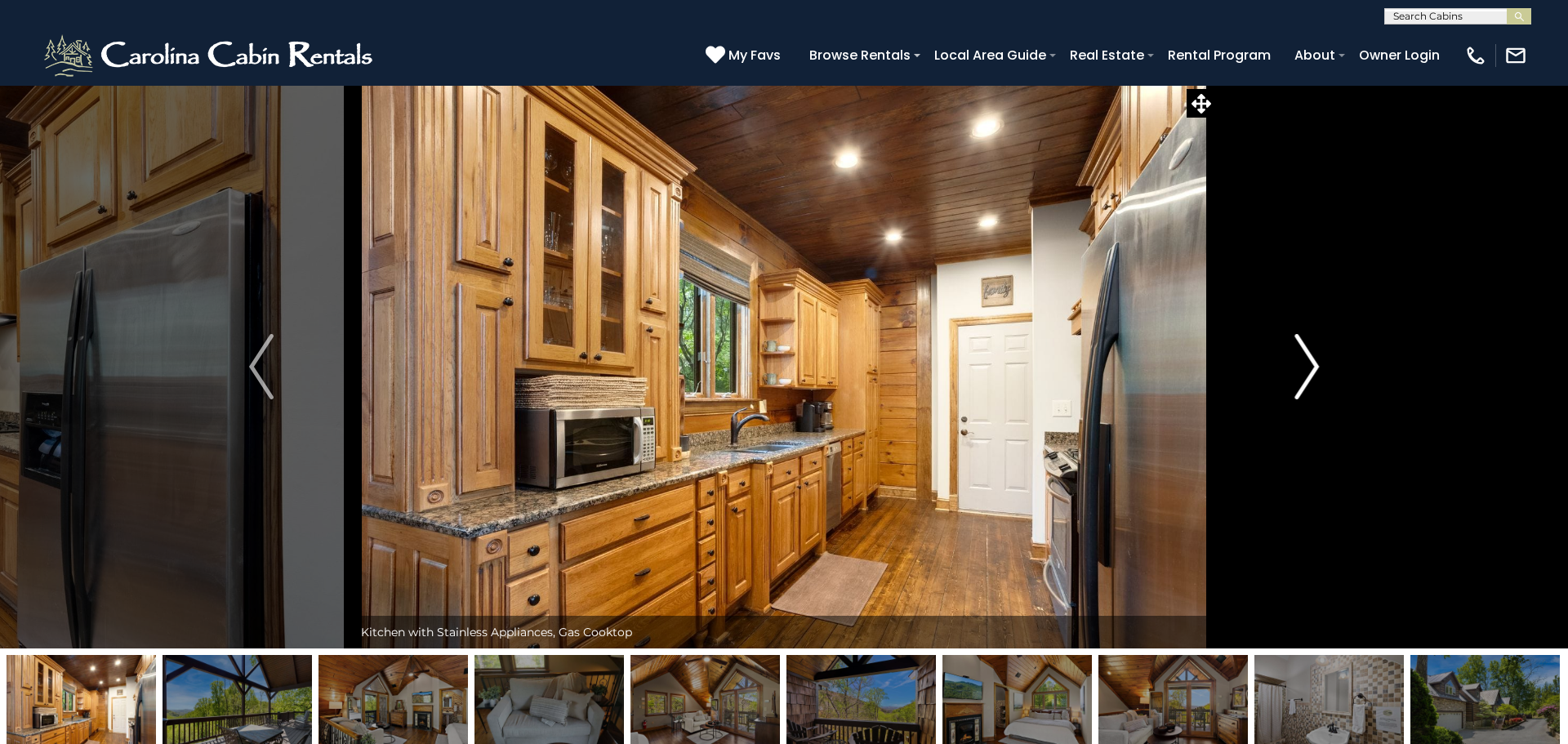
click at [1326, 385] on button "Next" at bounding box center [1307, 366] width 183 height 563
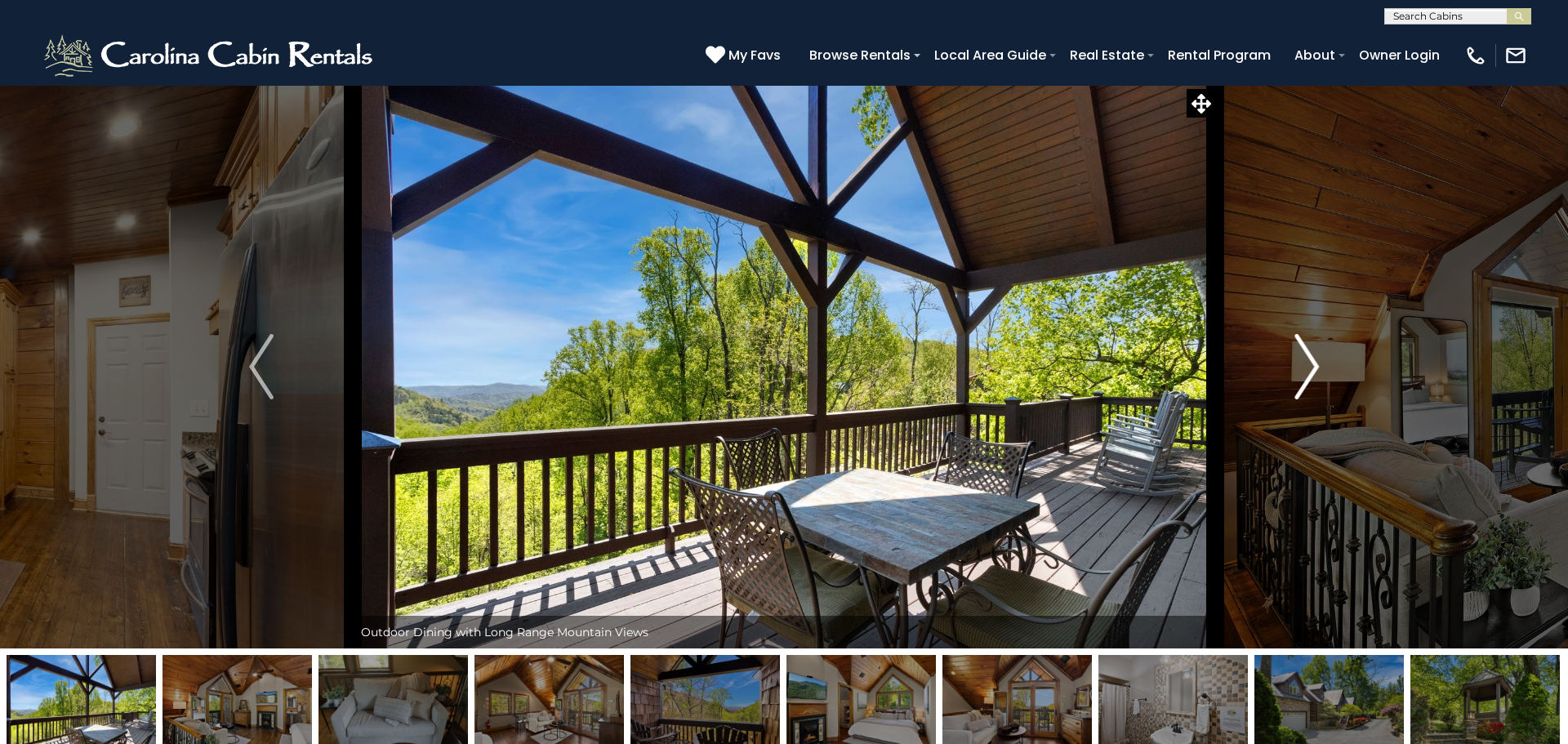
click at [1326, 385] on button "Next" at bounding box center [1307, 366] width 183 height 563
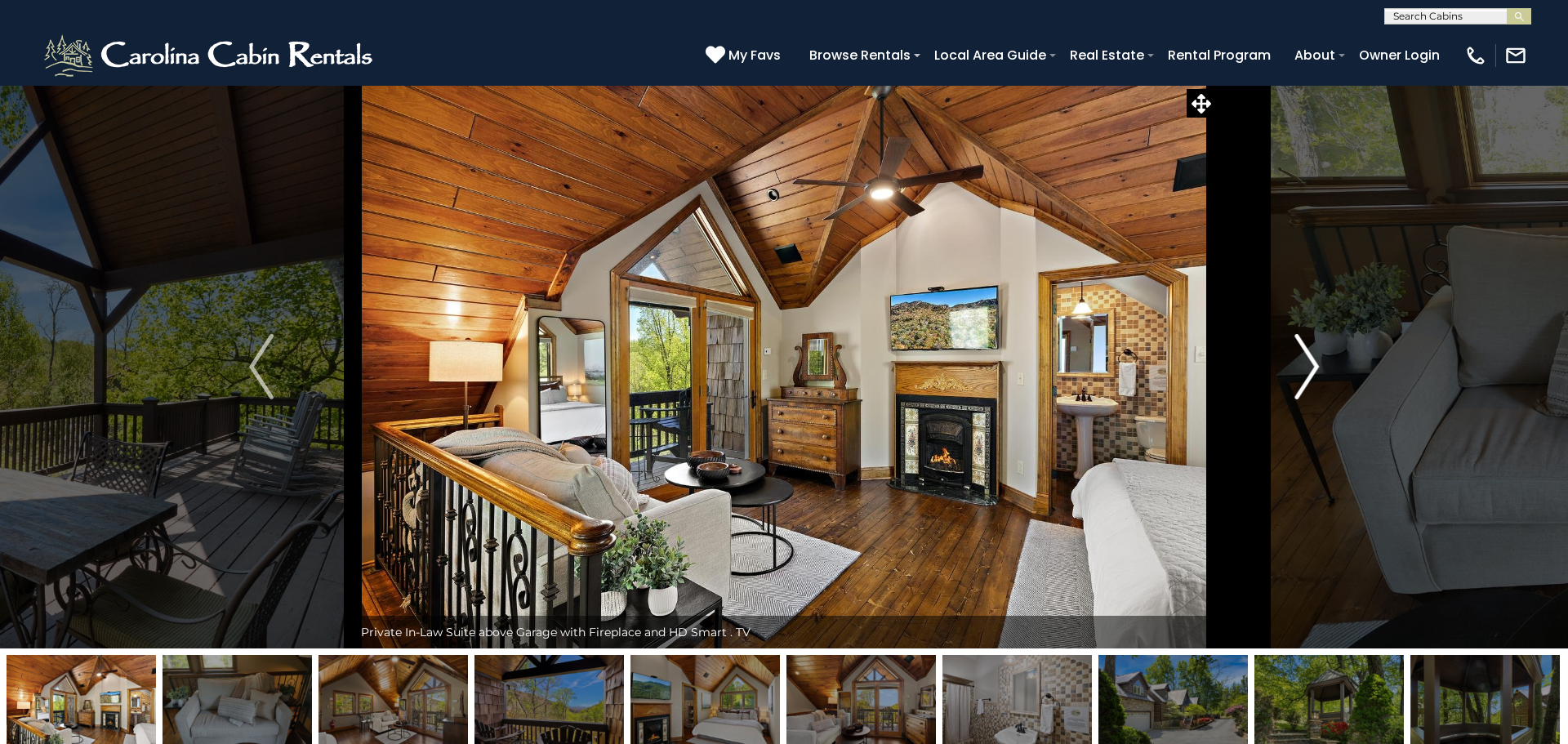
click at [1326, 385] on button "Next" at bounding box center [1307, 366] width 183 height 563
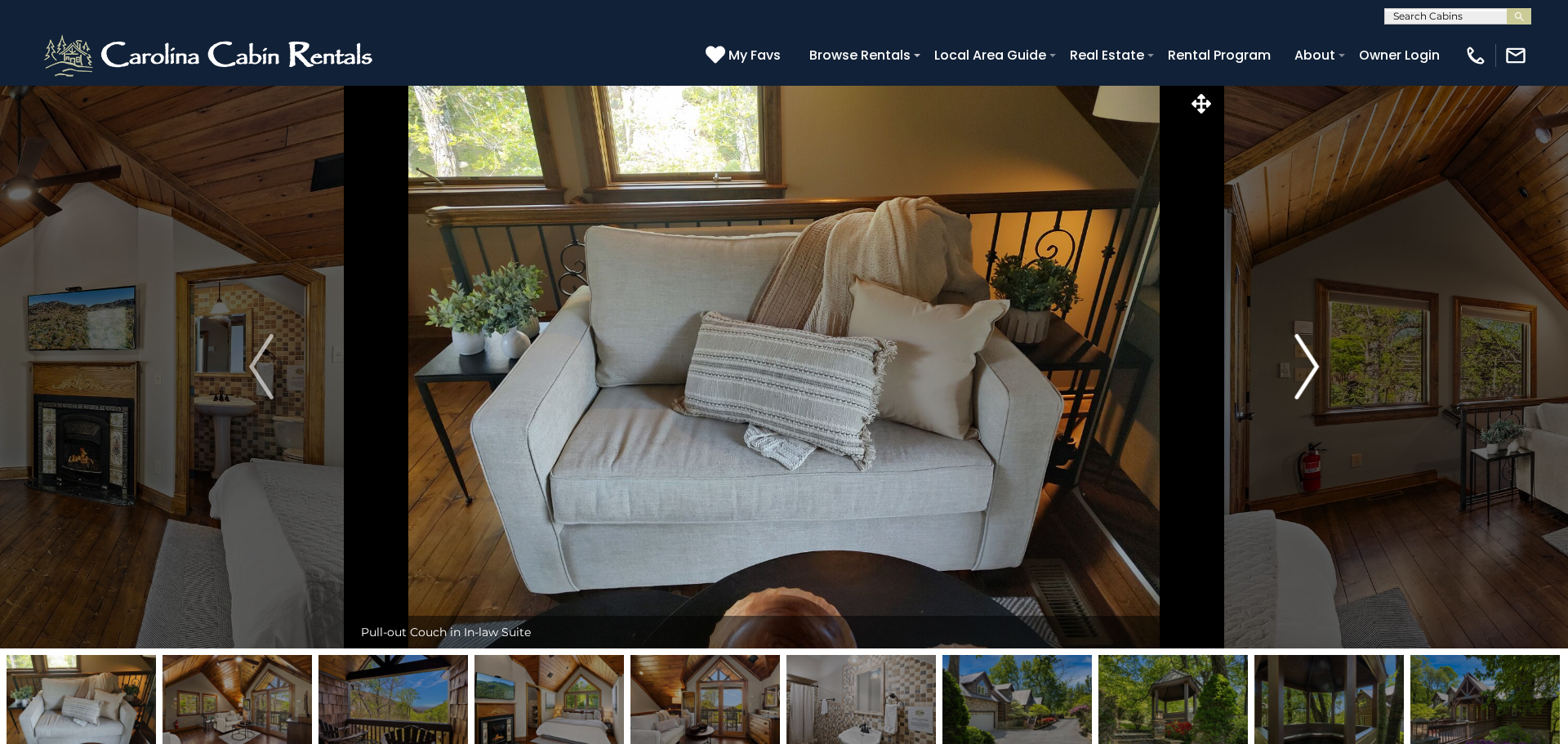
click at [1326, 385] on button "Next" at bounding box center [1307, 366] width 183 height 563
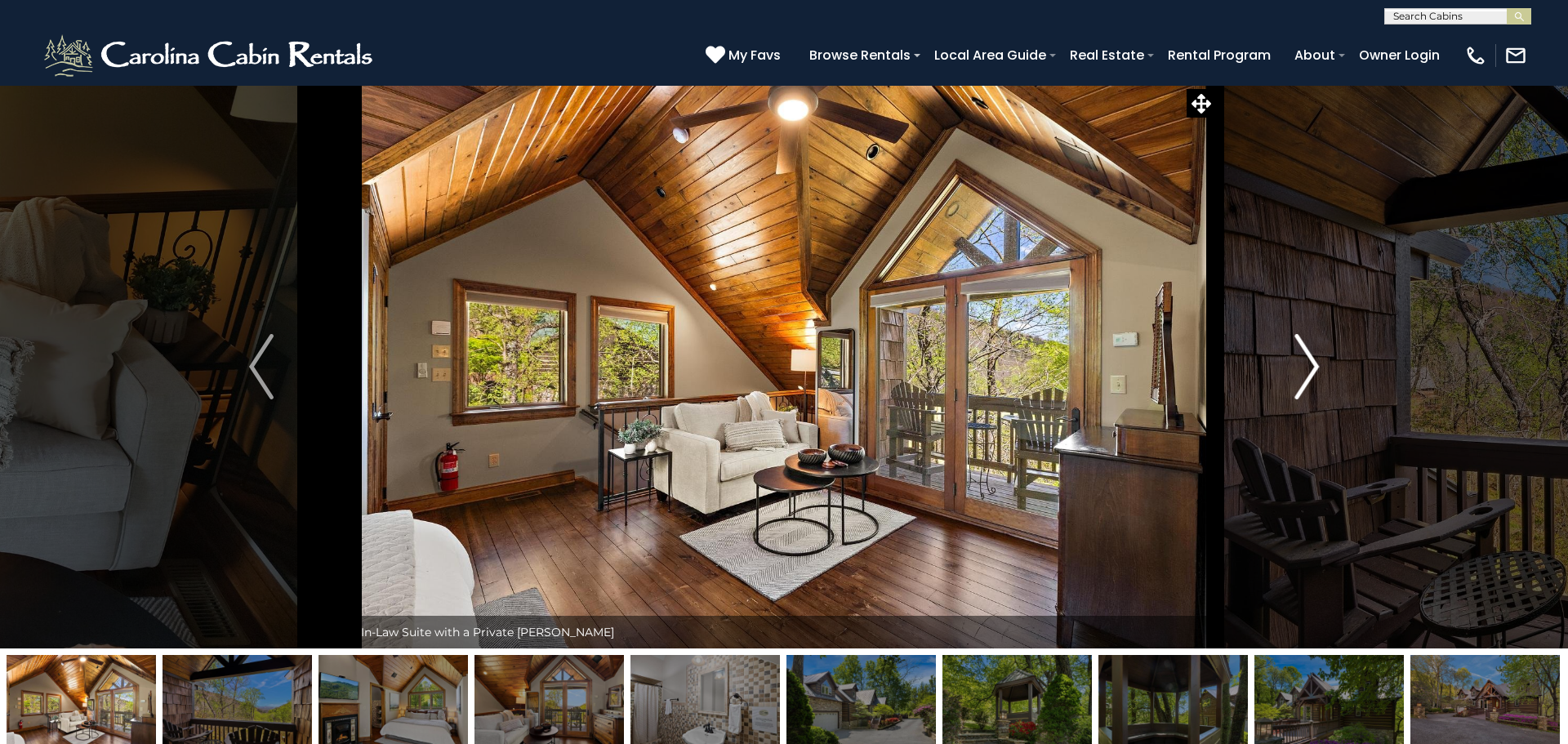
click at [1326, 385] on button "Next" at bounding box center [1307, 366] width 183 height 563
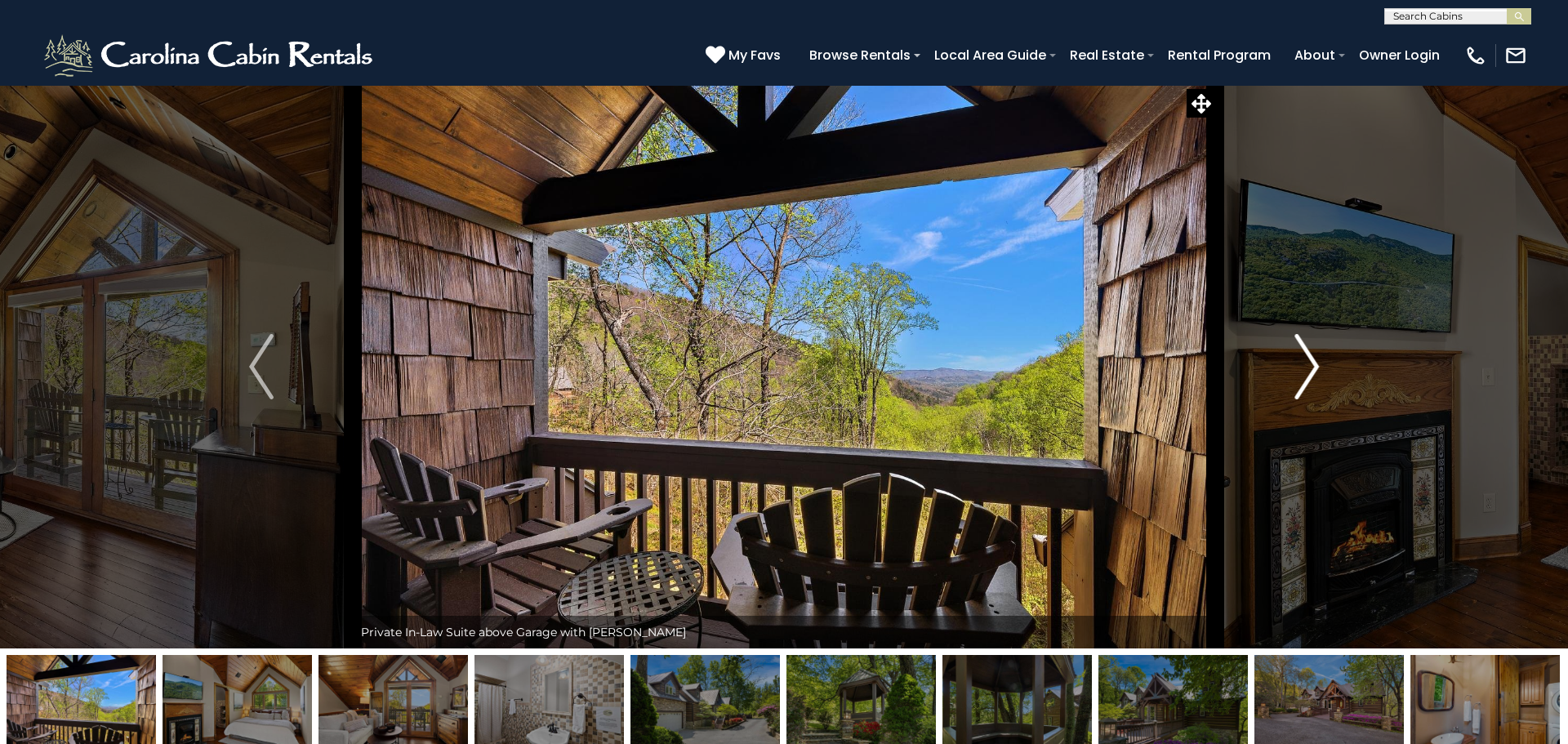
click at [1326, 385] on button "Next" at bounding box center [1307, 366] width 183 height 563
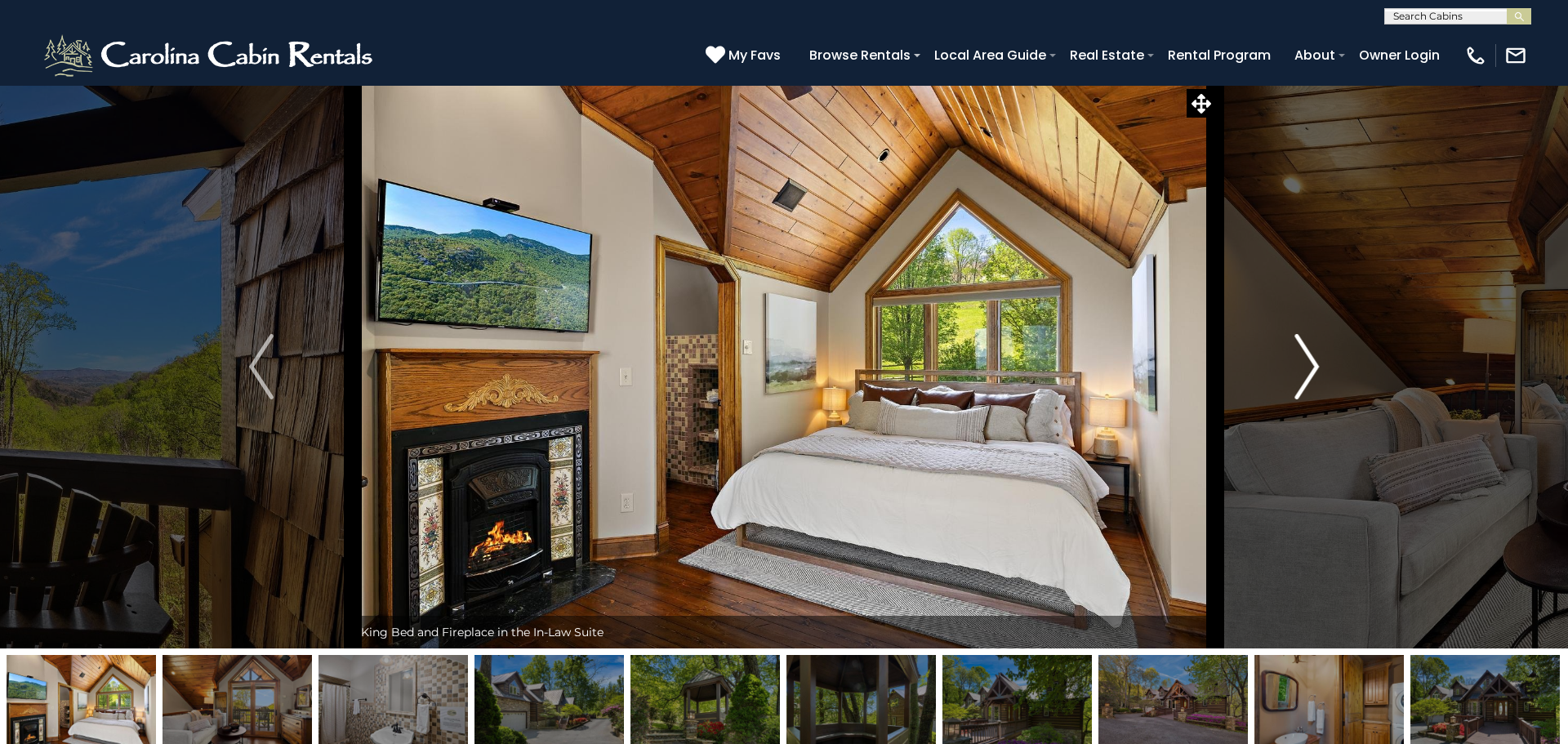
click at [1326, 385] on button "Next" at bounding box center [1307, 366] width 183 height 563
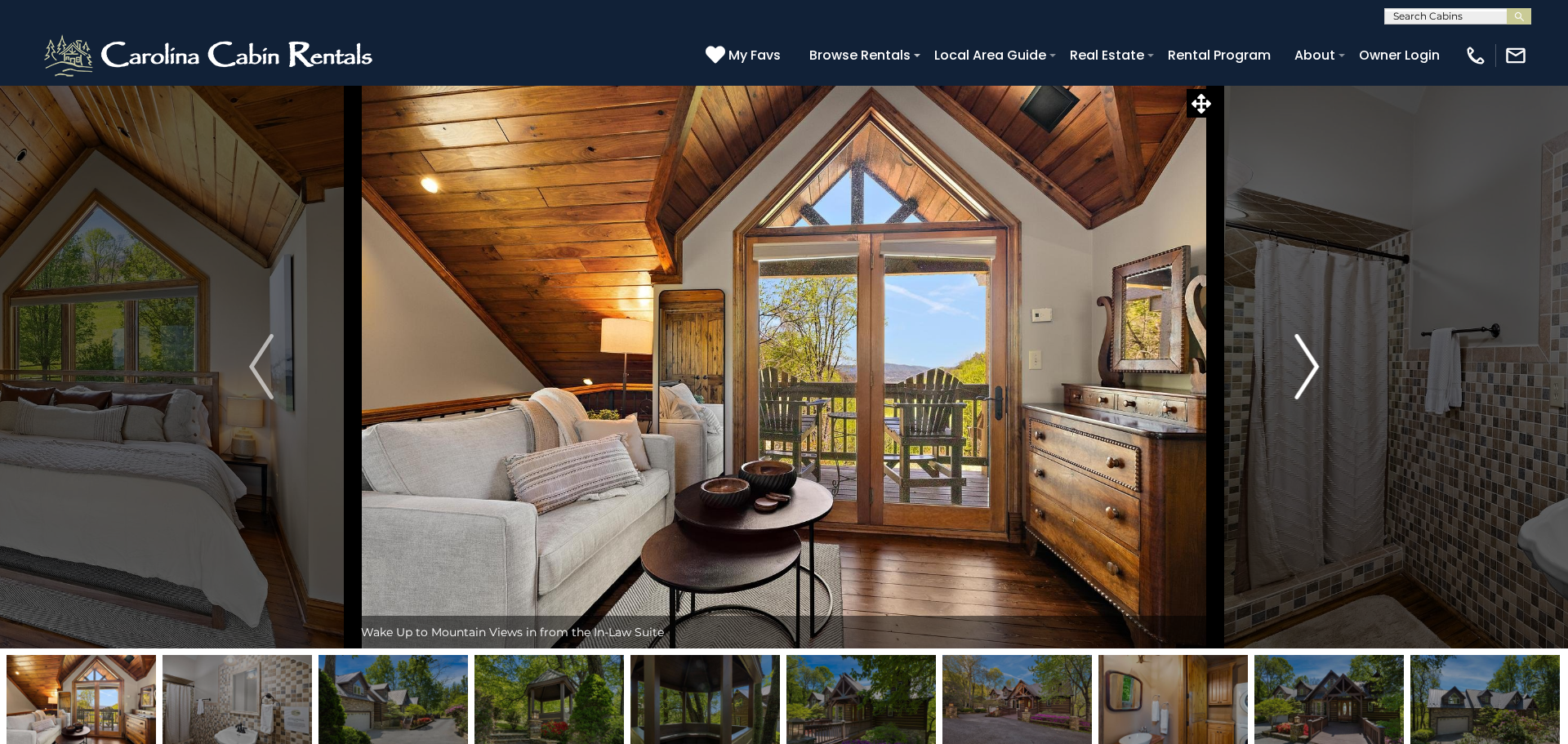
click at [1326, 385] on button "Next" at bounding box center [1307, 366] width 183 height 563
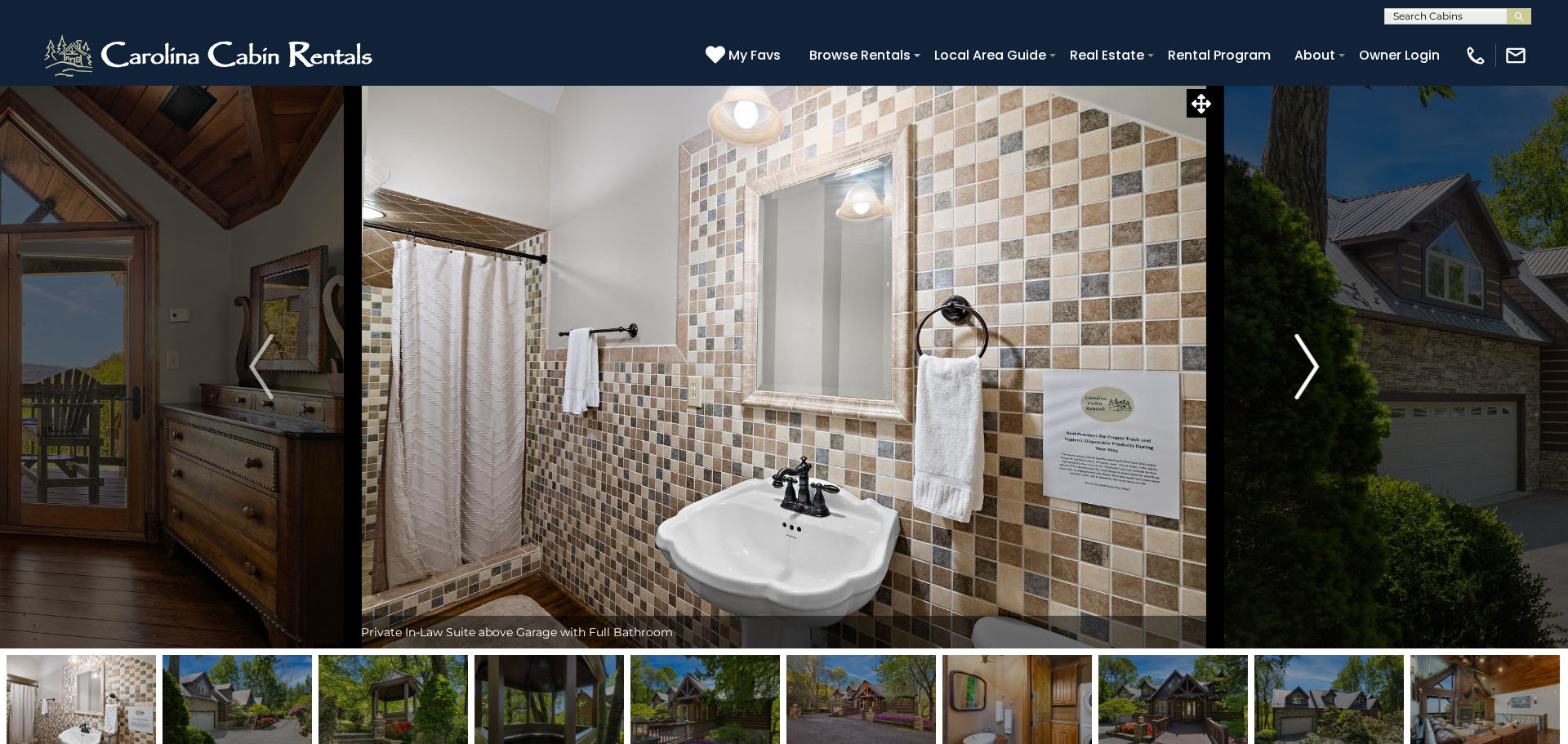
click at [1326, 385] on button "Next" at bounding box center [1307, 366] width 183 height 563
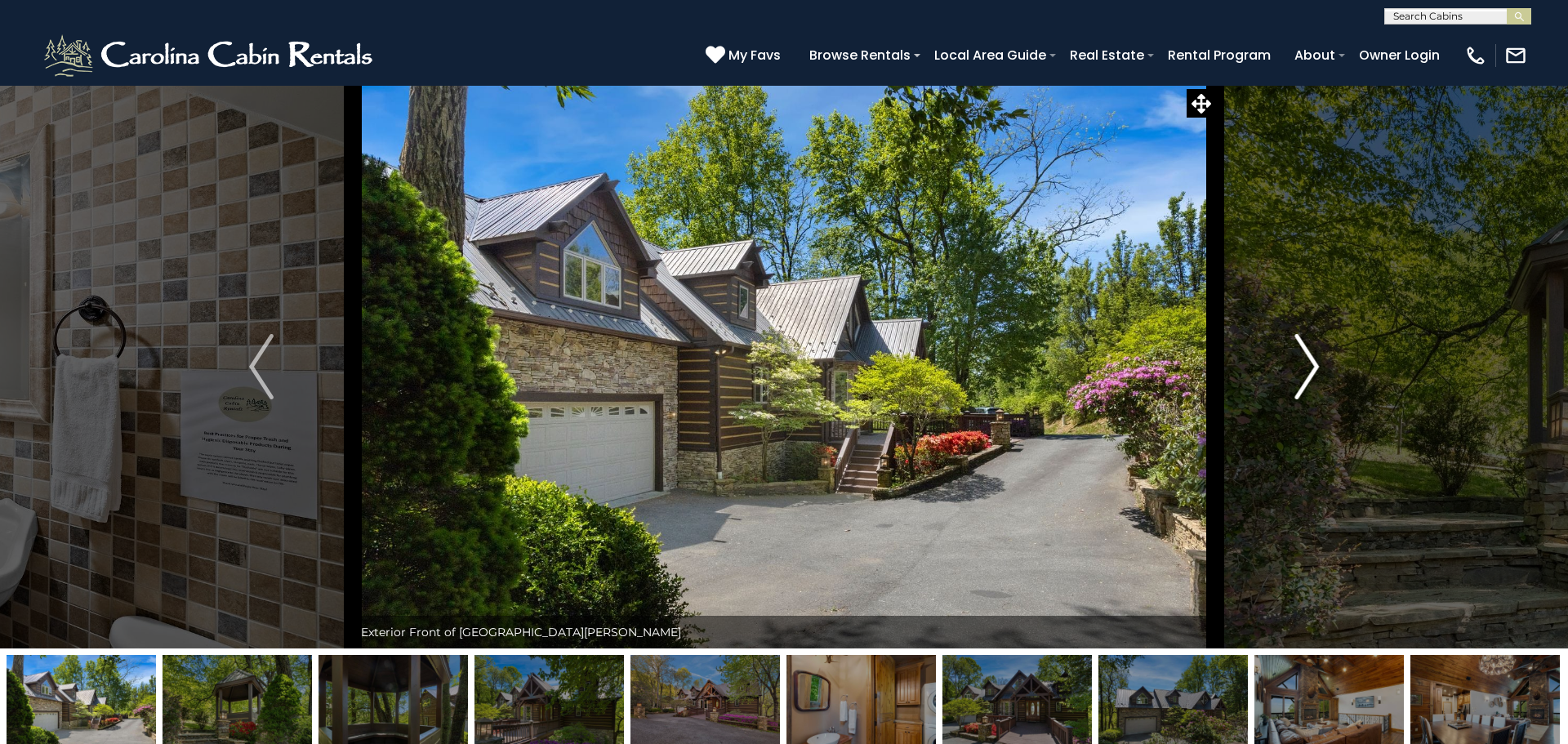
click at [1326, 385] on button "Next" at bounding box center [1307, 366] width 183 height 563
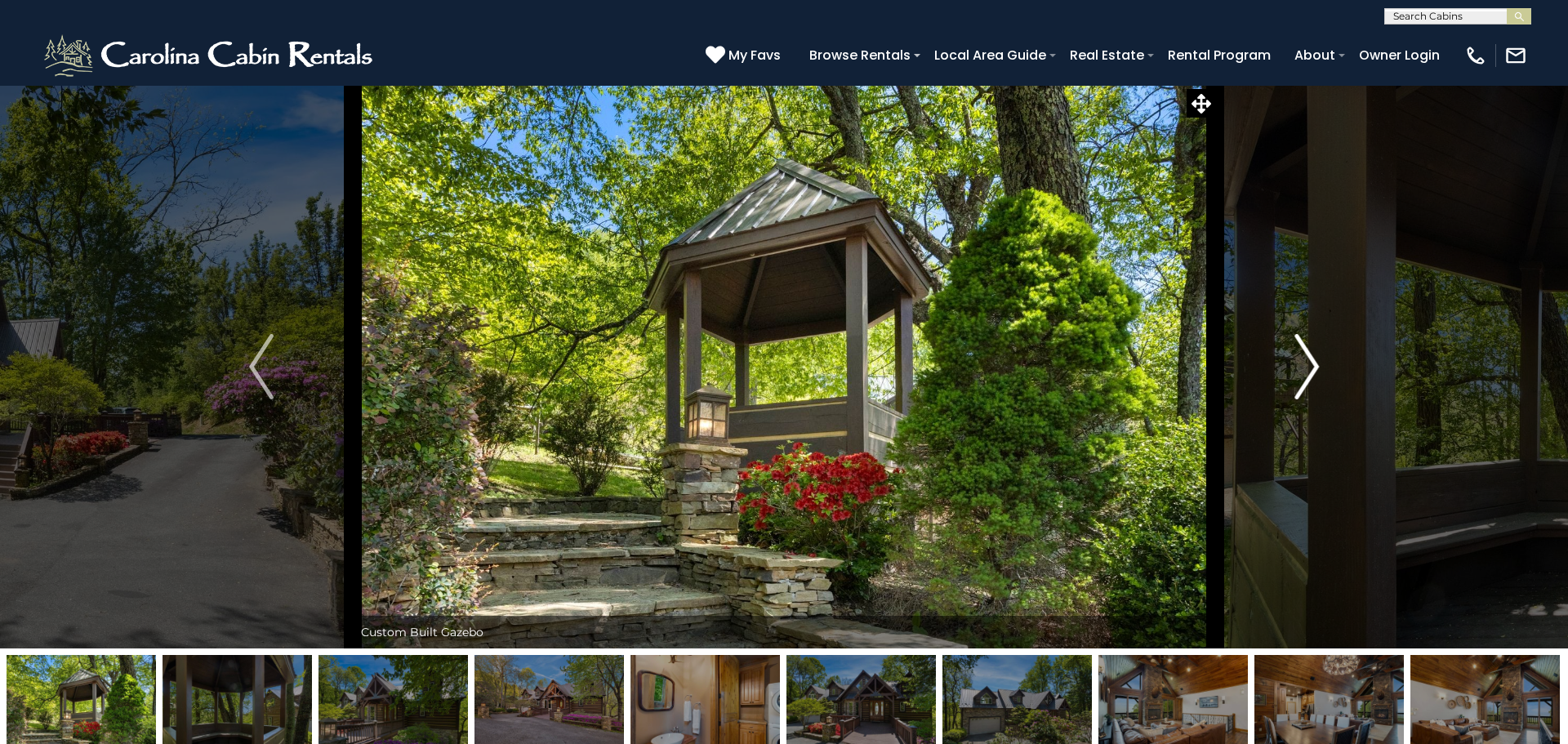
click at [1326, 385] on button "Next" at bounding box center [1307, 366] width 183 height 563
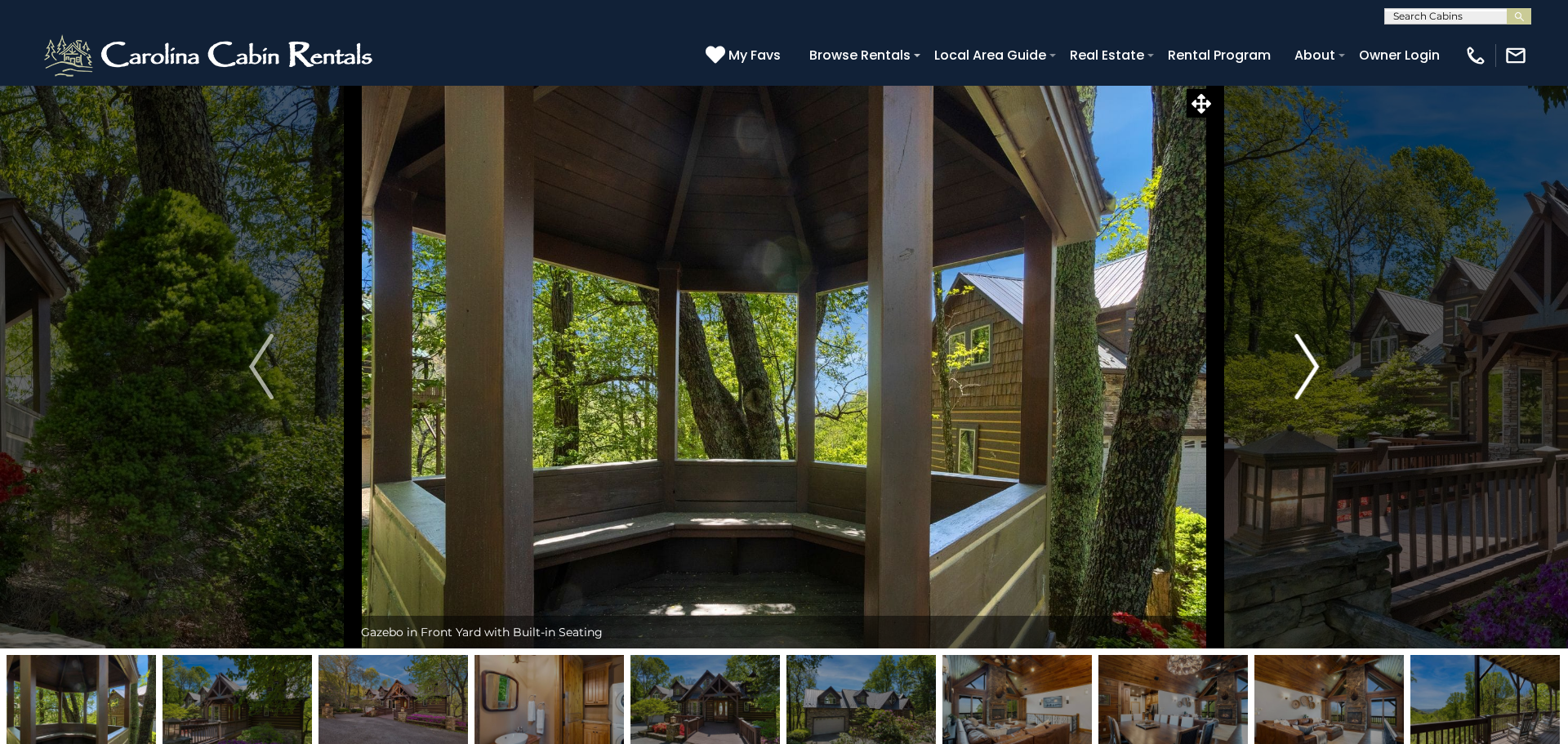
click at [1326, 385] on button "Next" at bounding box center [1307, 366] width 183 height 563
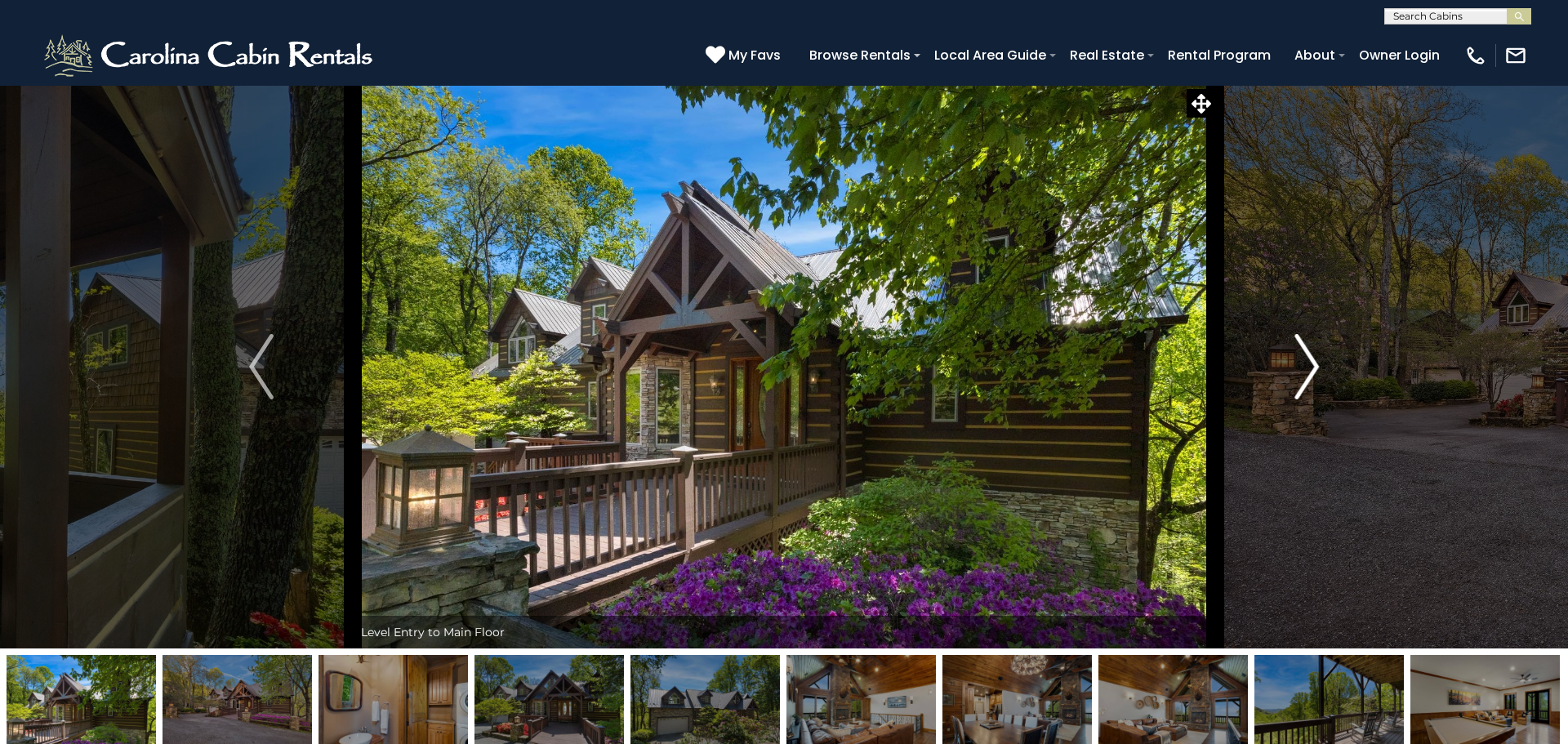
click at [1326, 385] on button "Next" at bounding box center [1307, 366] width 183 height 563
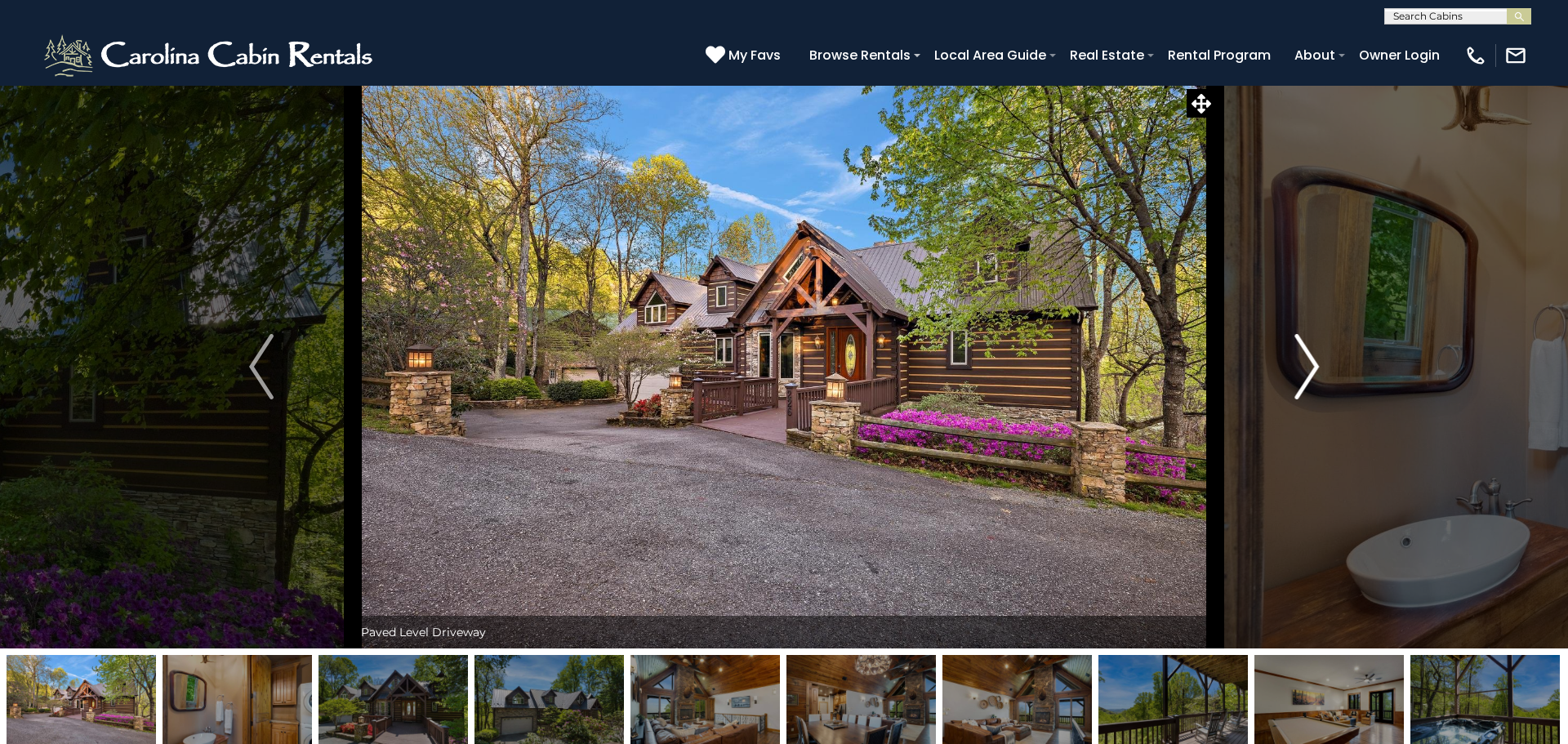
click at [1326, 385] on button "Next" at bounding box center [1307, 366] width 183 height 563
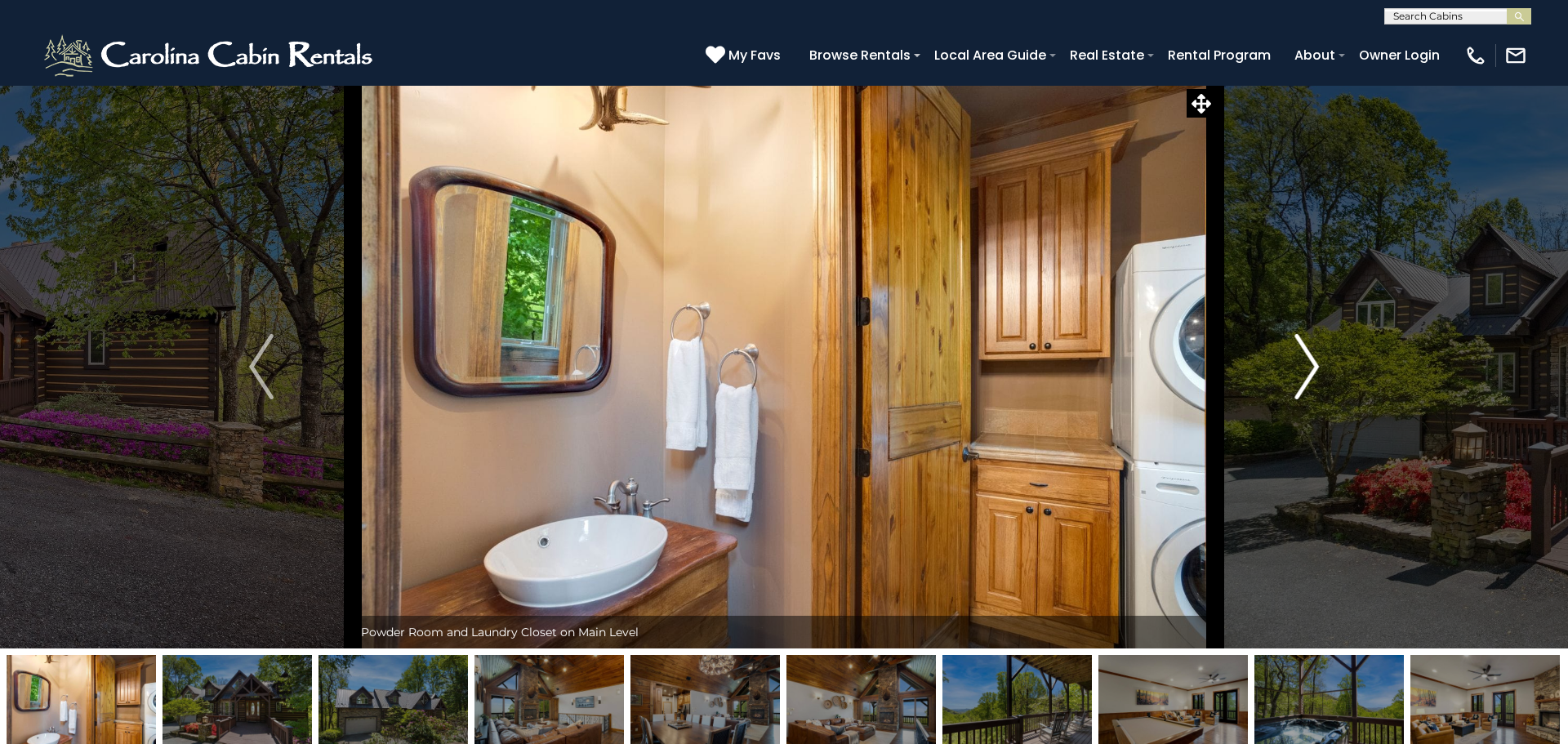
click at [1326, 385] on button "Next" at bounding box center [1307, 366] width 183 height 563
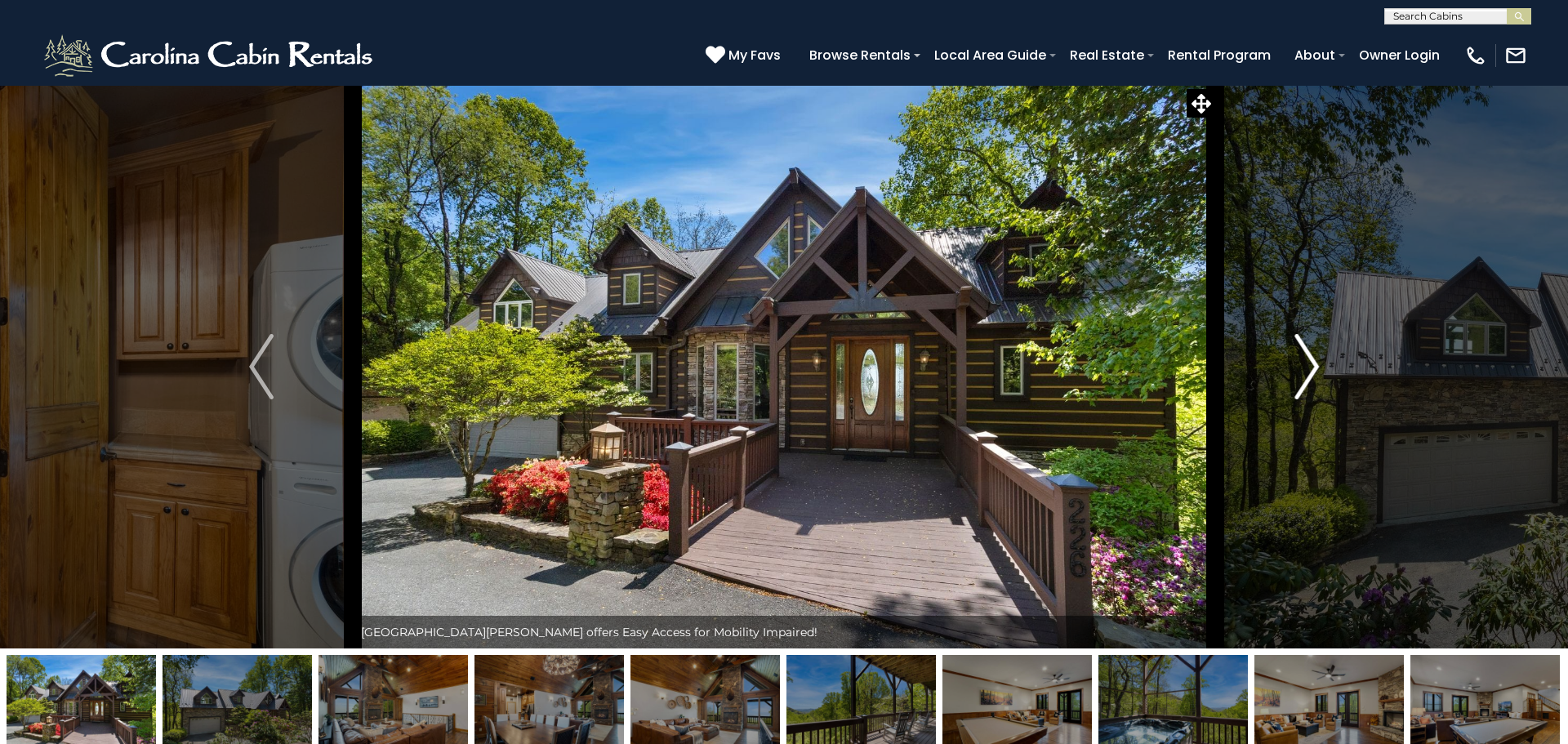
click at [1326, 385] on button "Next" at bounding box center [1307, 366] width 183 height 563
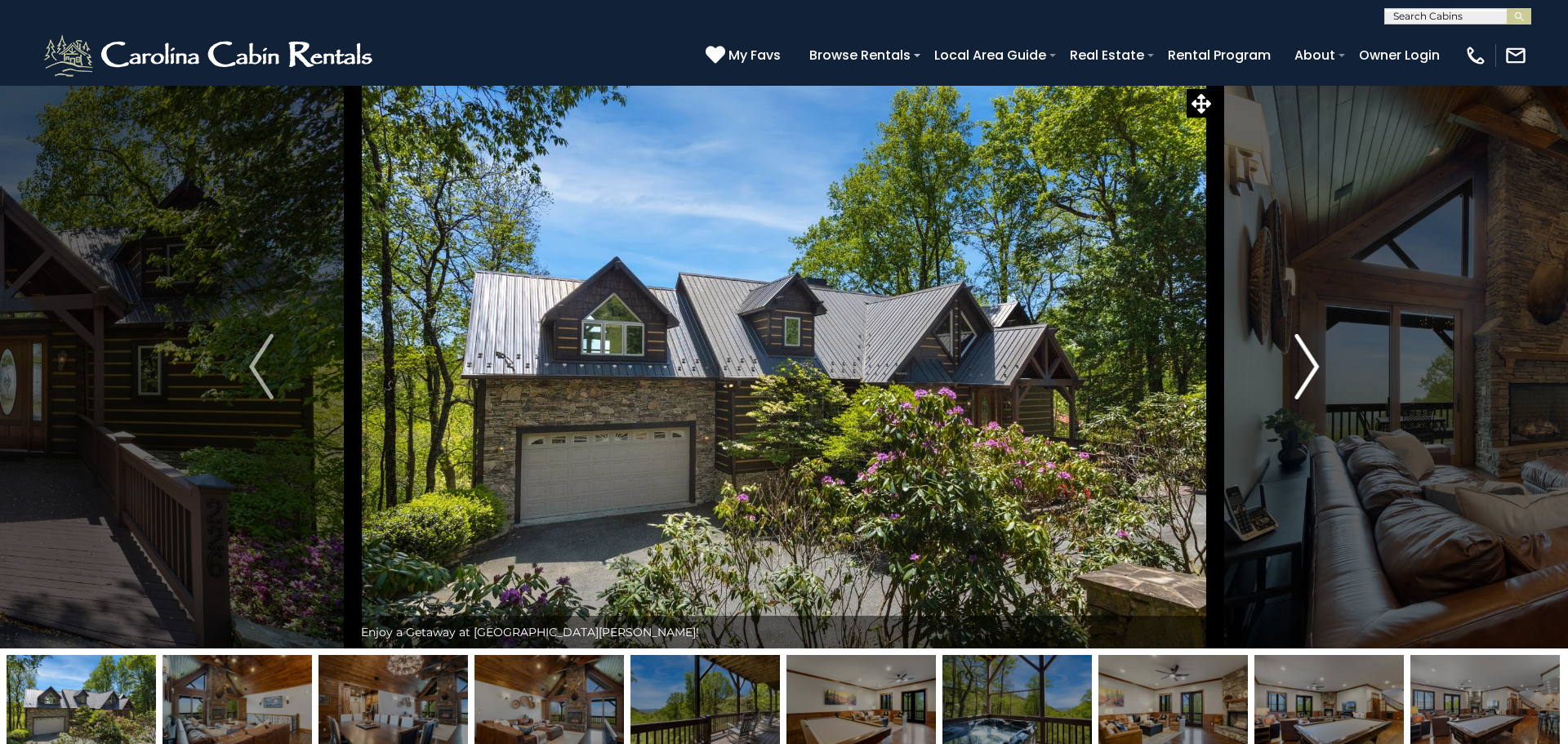
click at [1326, 385] on button "Next" at bounding box center [1307, 366] width 183 height 563
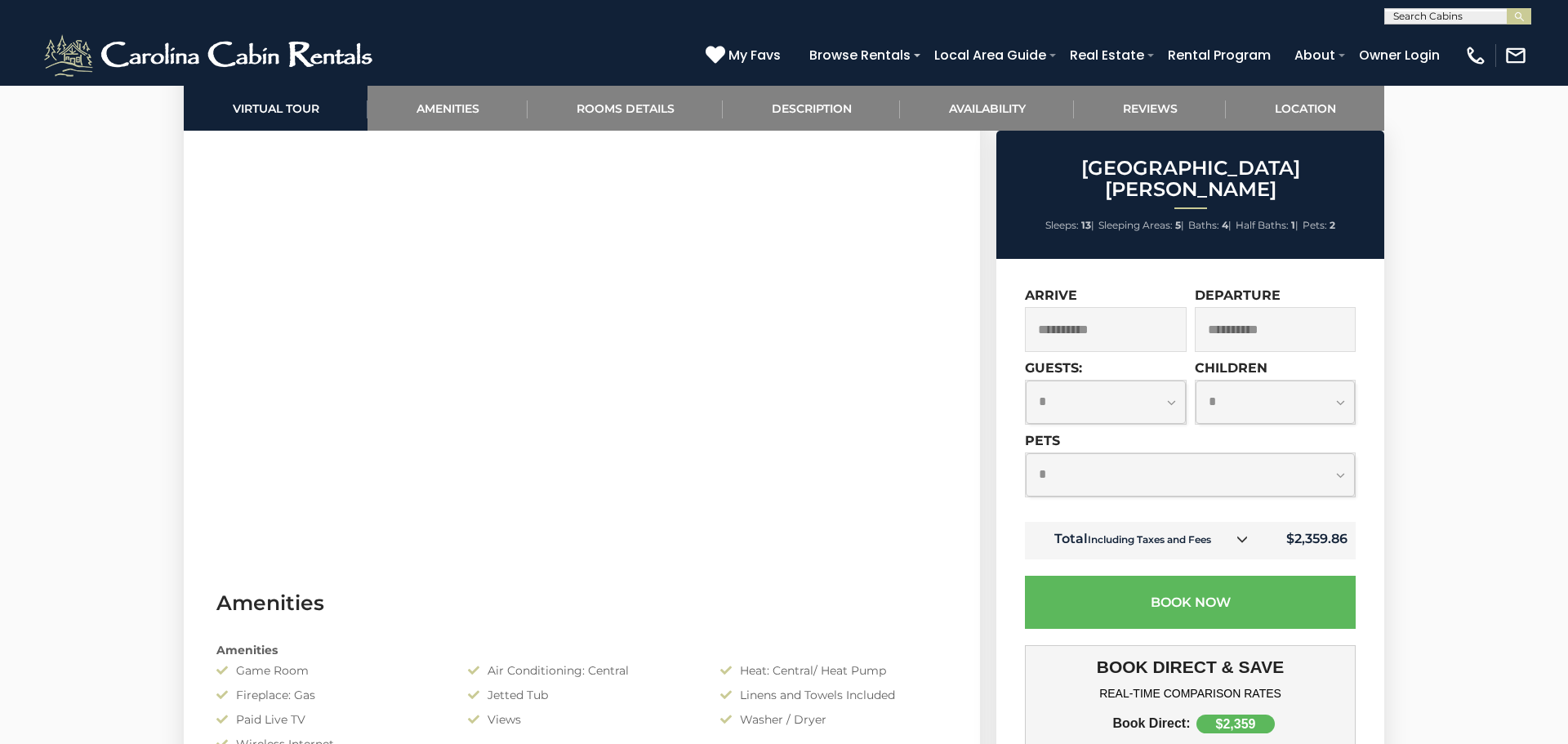
scroll to position [882, 0]
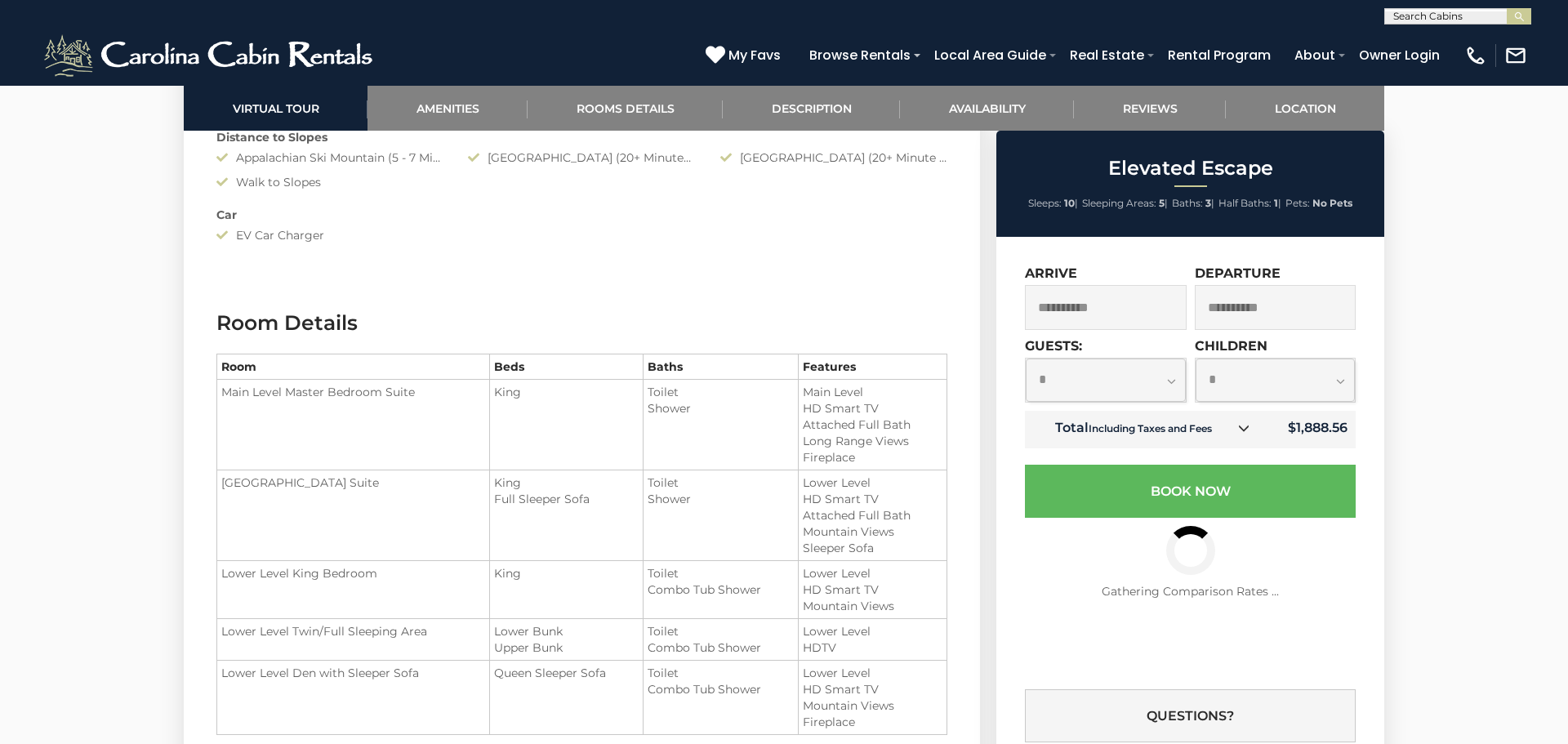
scroll to position [2048, 0]
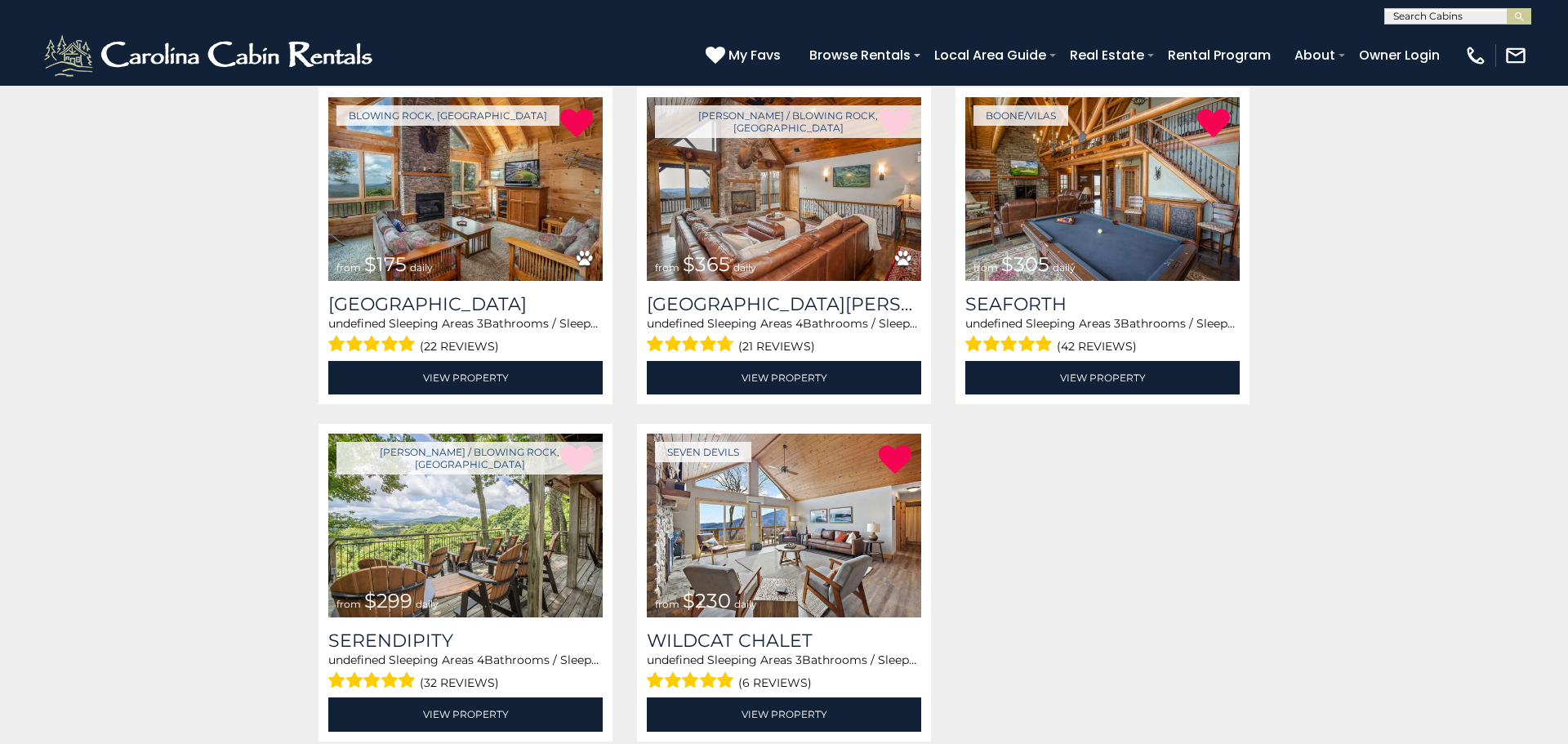
scroll to position [322, 0]
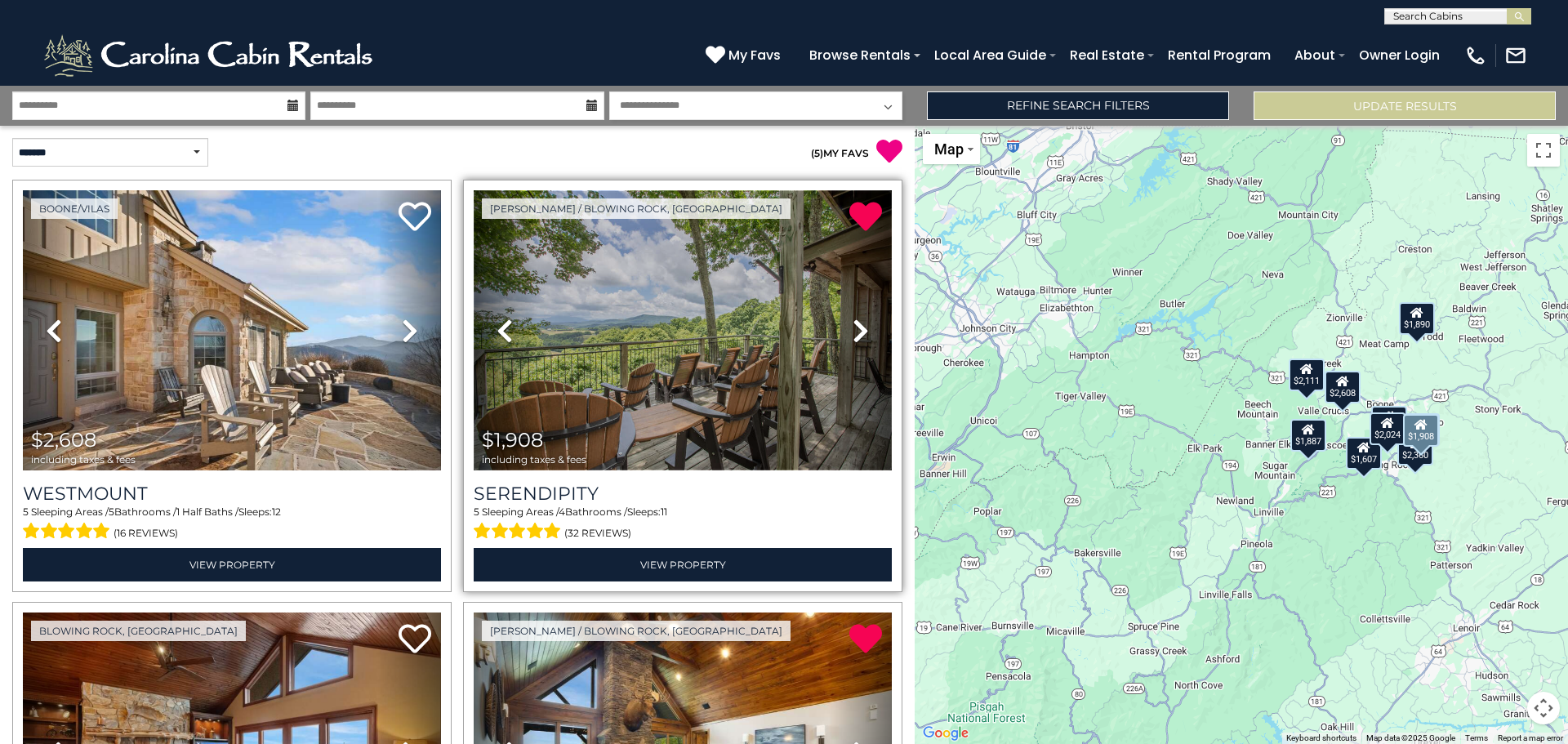
click at [690, 328] on img at bounding box center [682, 330] width 418 height 280
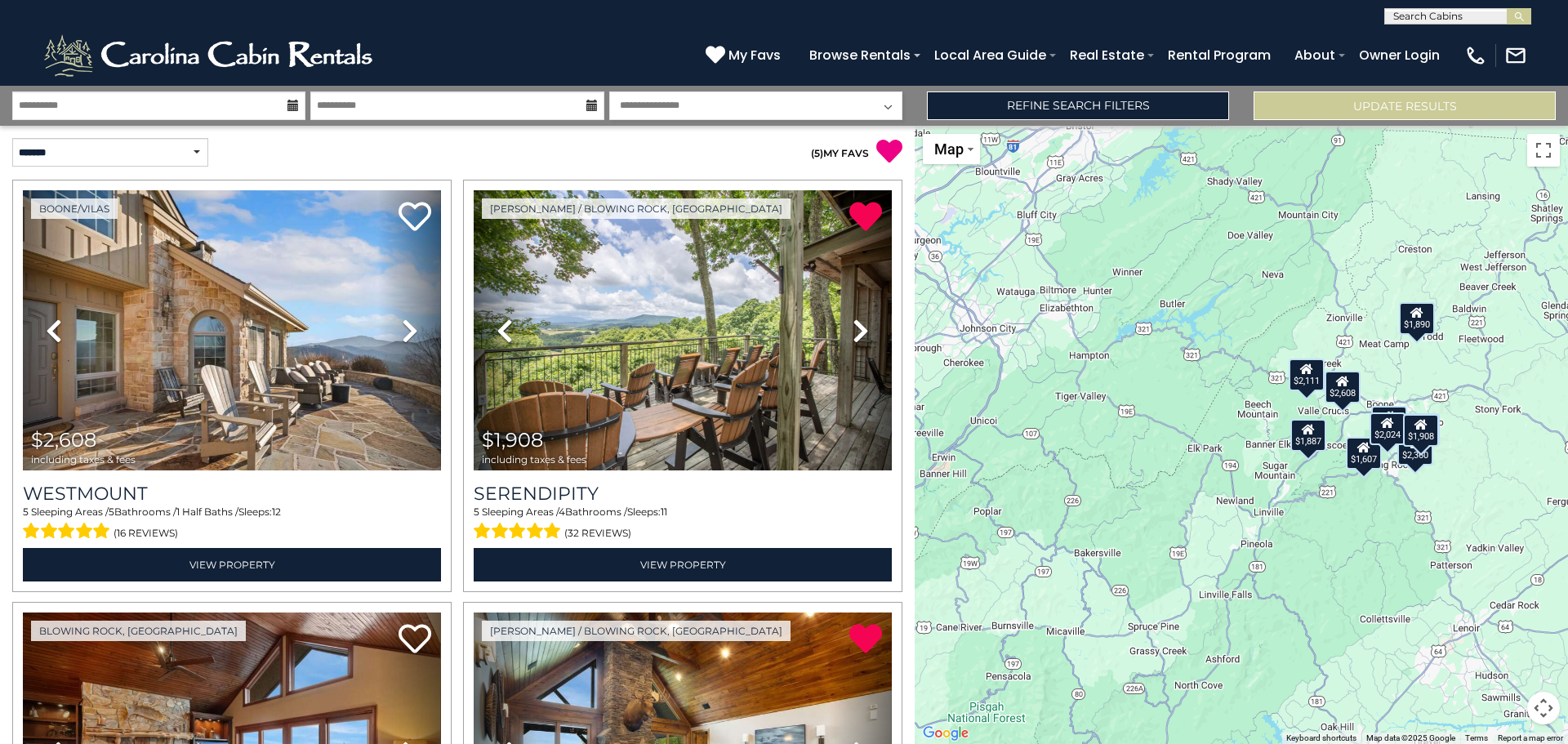
click at [1545, 714] on button "Map camera controls" at bounding box center [1543, 708] width 32 height 32
click at [1548, 715] on button "Map camera controls" at bounding box center [1543, 708] width 32 height 32
click at [1499, 622] on button "Zoom in" at bounding box center [1502, 626] width 32 height 32
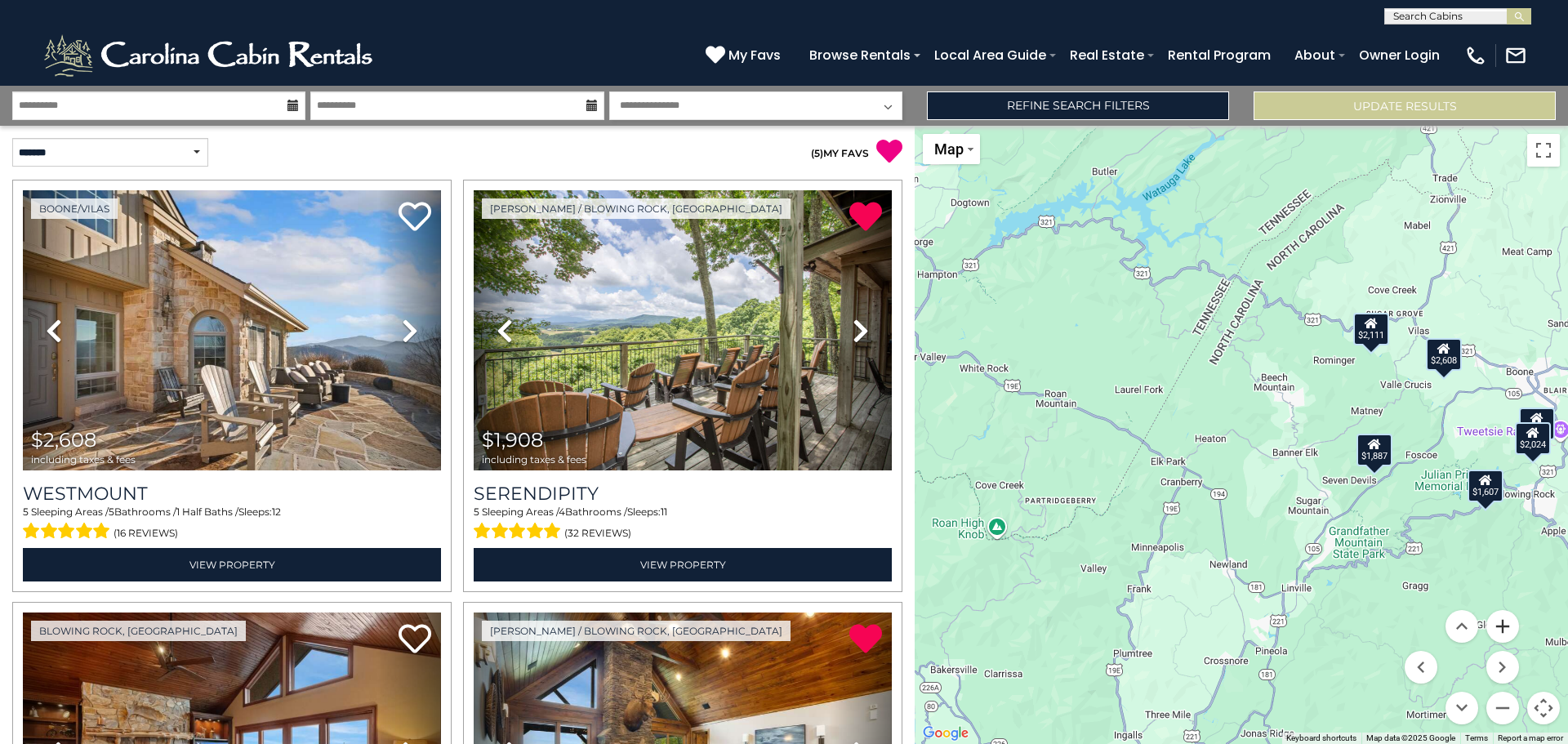
click at [1499, 622] on button "Zoom in" at bounding box center [1502, 626] width 32 height 32
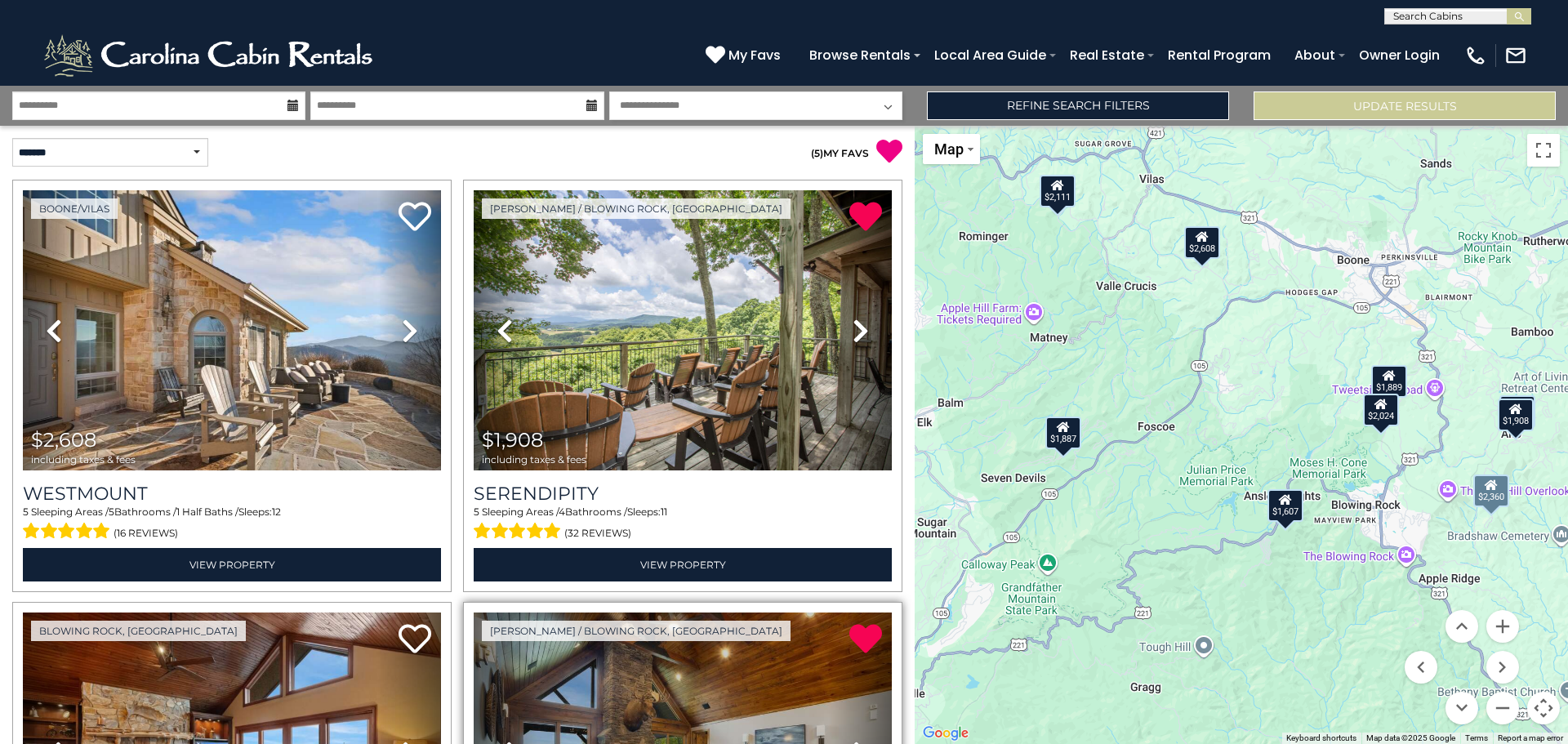
drag, startPoint x: 1342, startPoint y: 672, endPoint x: 846, endPoint y: 617, distance: 499.0
click at [846, 617] on div "**********" at bounding box center [784, 414] width 1568 height 658
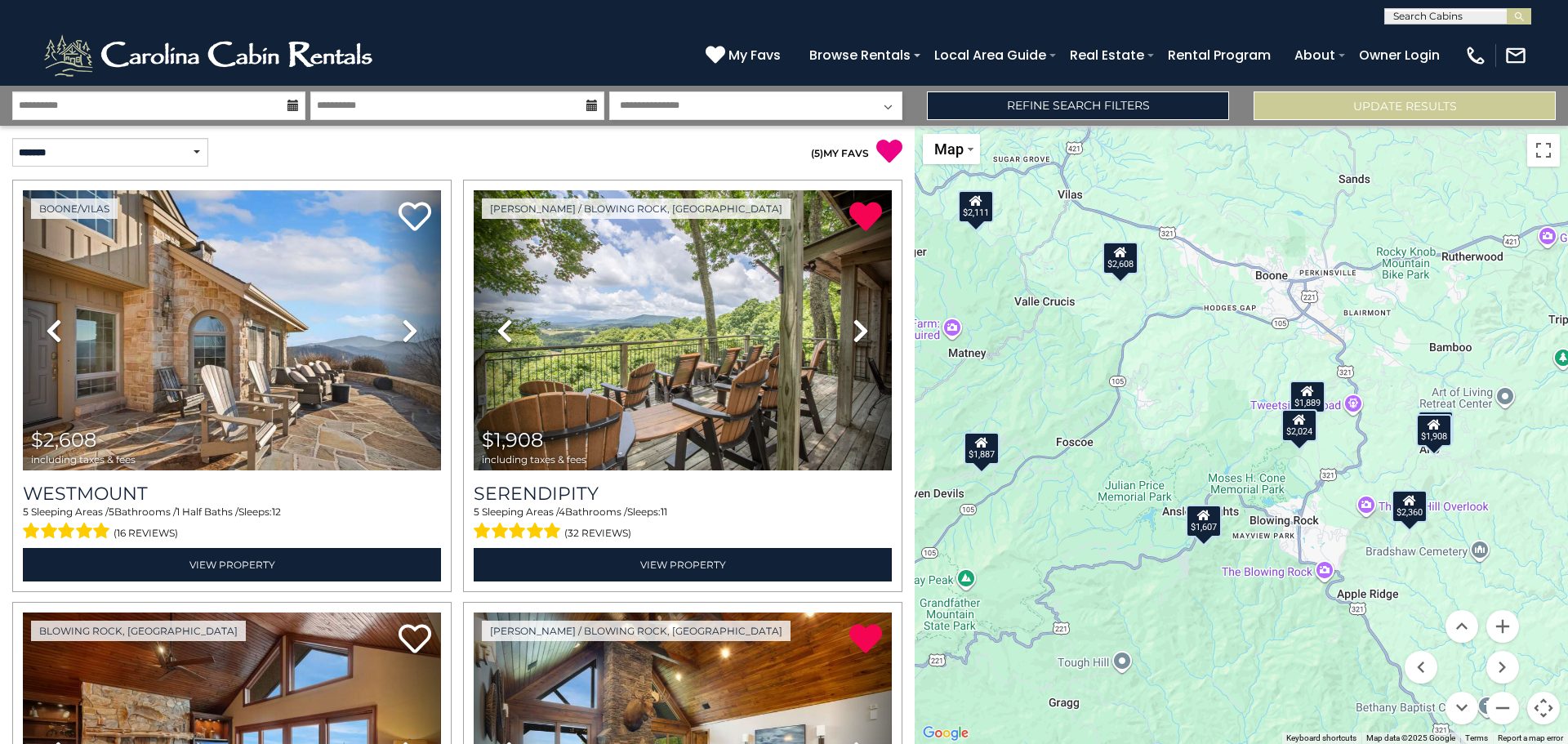
drag, startPoint x: 1342, startPoint y: 632, endPoint x: 1255, endPoint y: 647, distance: 88.3
click at [1255, 647] on div "$2,608 $1,908 $1,889 $2,360 $2,111 $1,607 $1,886 $1,887 $2,024 $1,890" at bounding box center [1242, 434] width 654 height 619
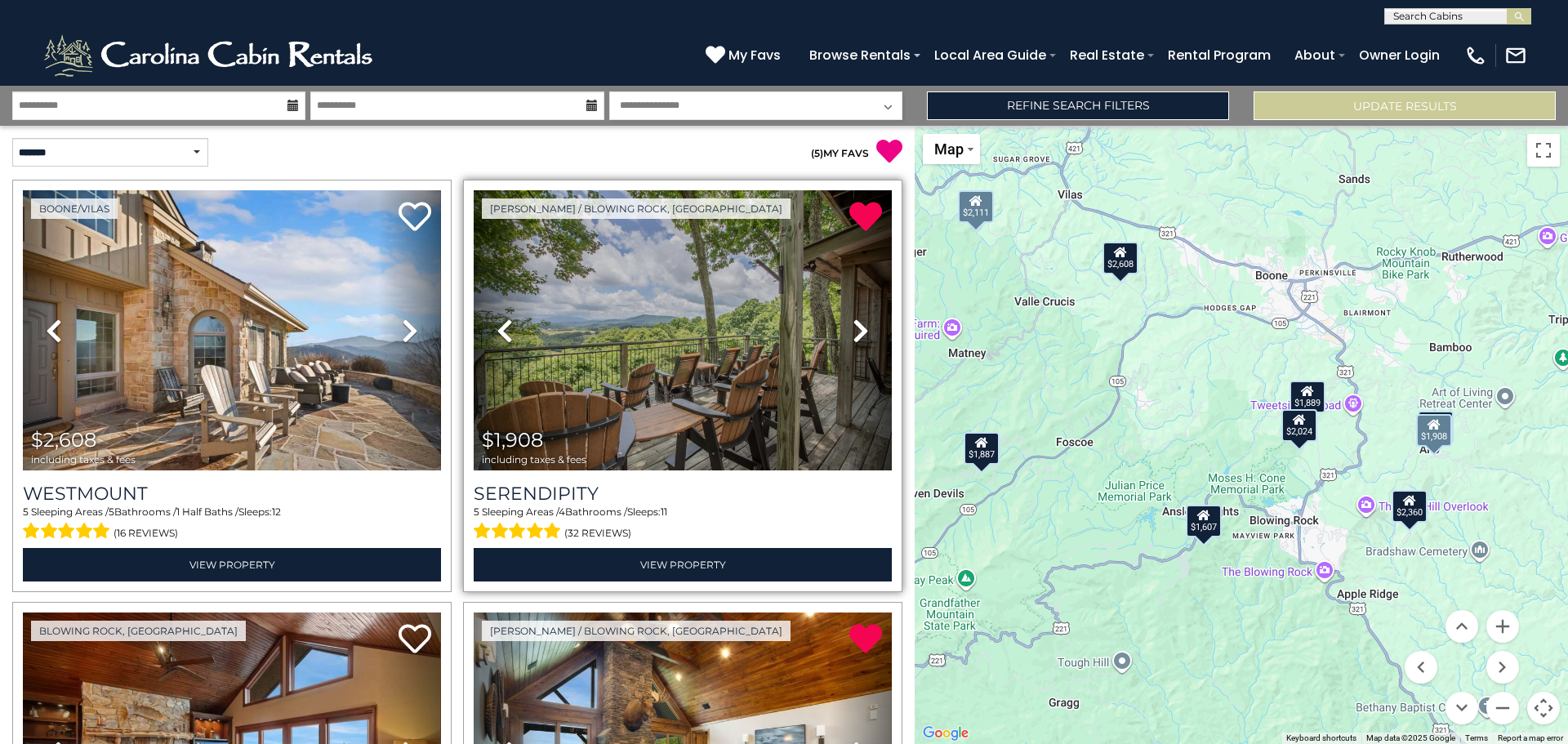
click at [869, 334] on link "Next" at bounding box center [860, 330] width 63 height 280
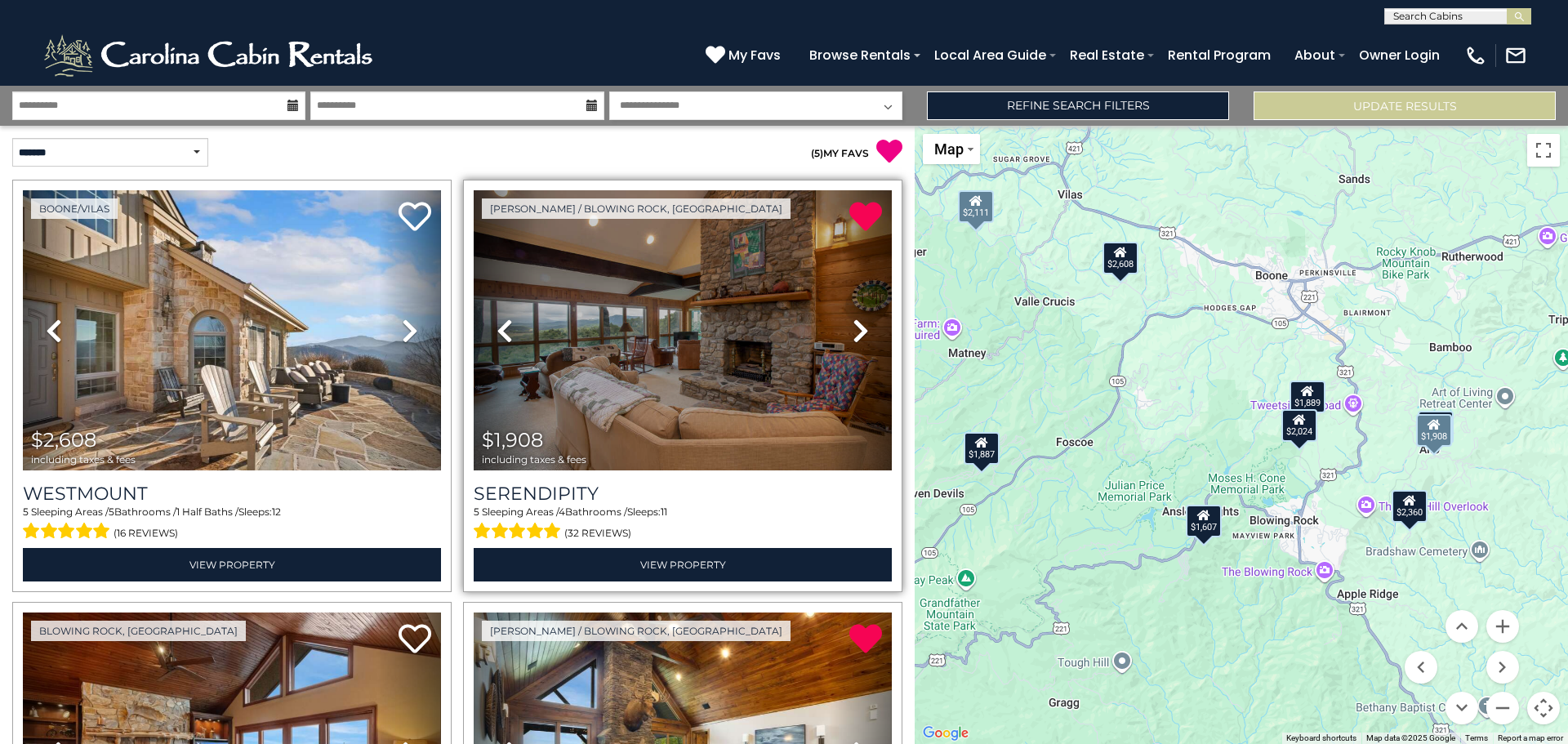
click at [866, 327] on icon at bounding box center [860, 331] width 16 height 27
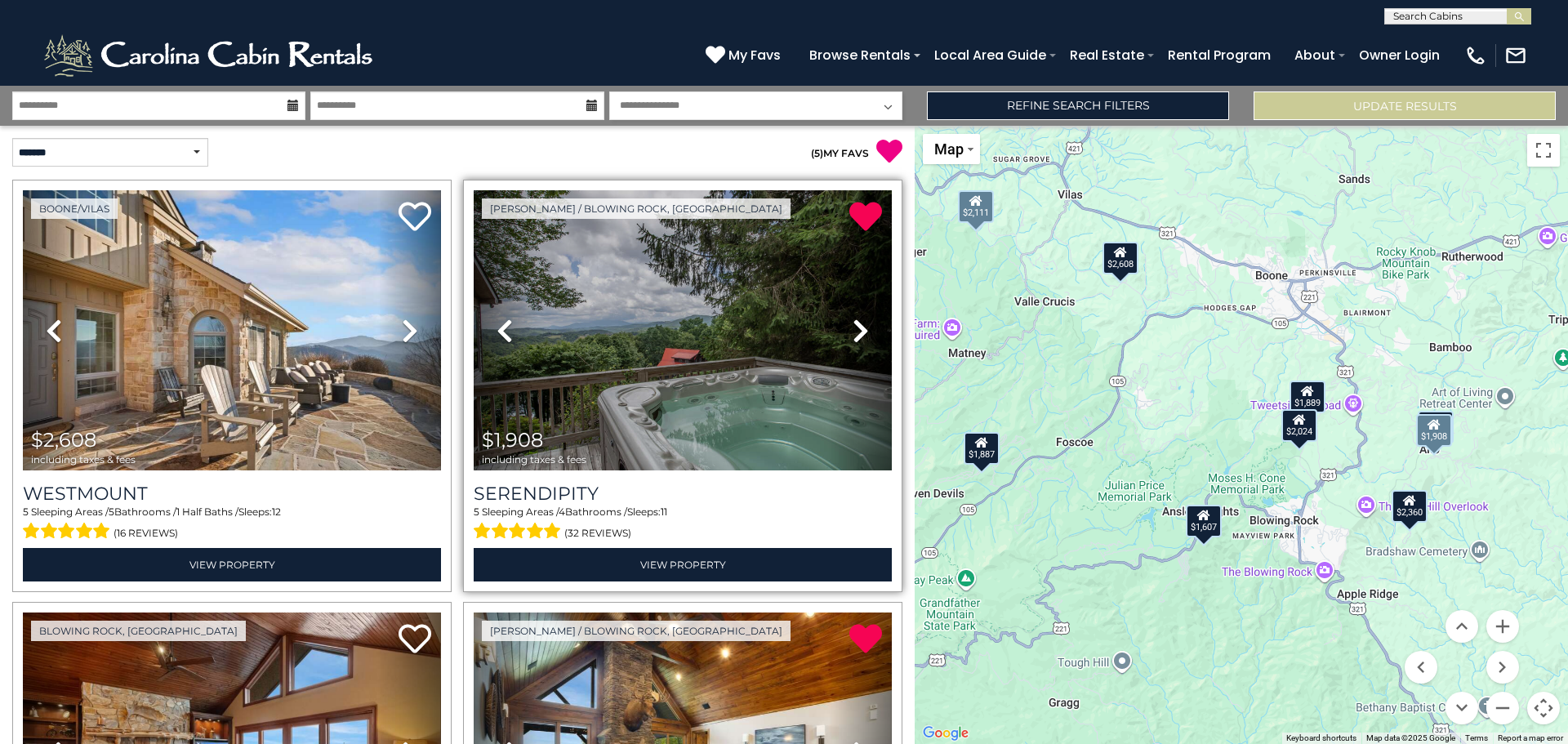
click at [866, 327] on icon at bounding box center [860, 331] width 16 height 27
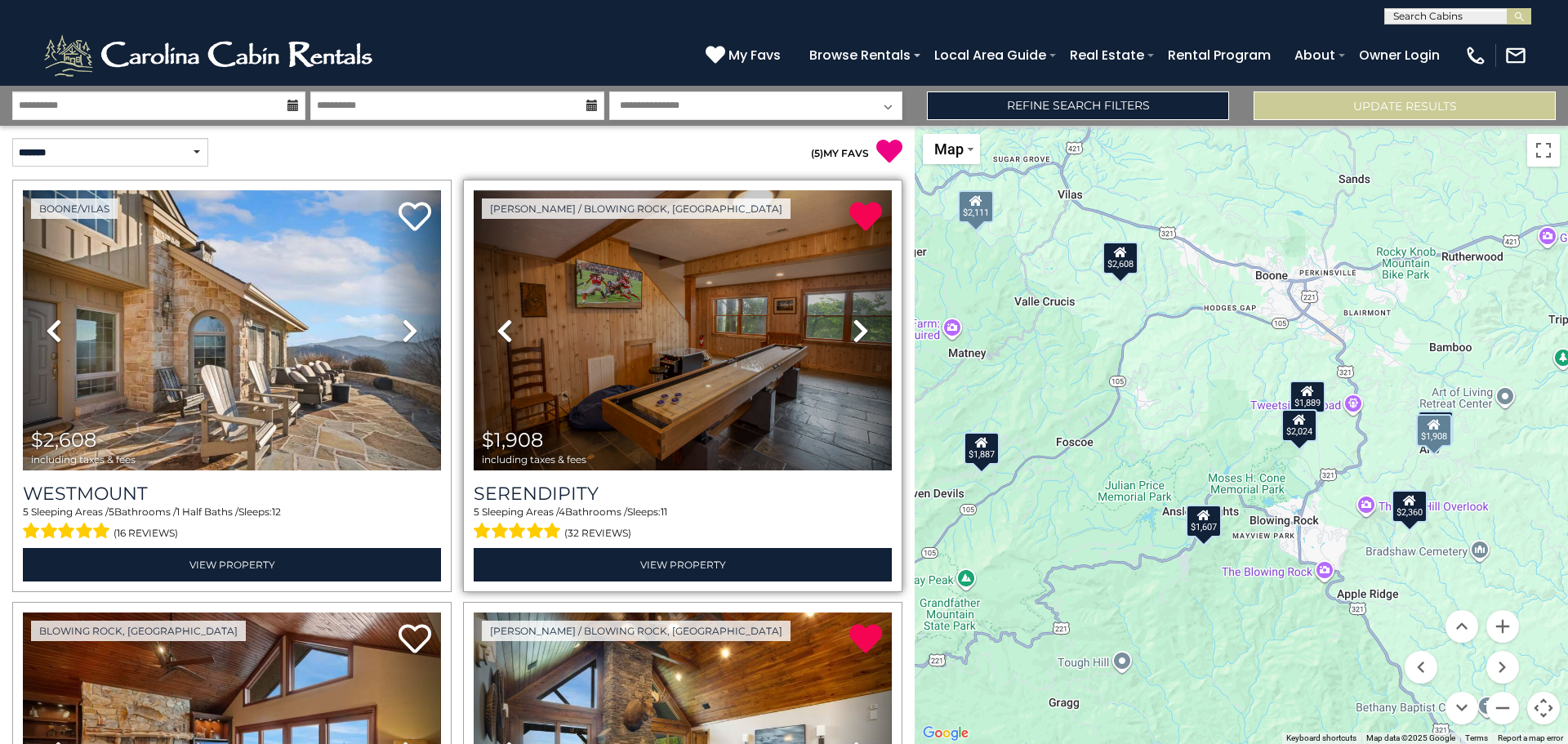
click at [866, 327] on icon at bounding box center [860, 331] width 16 height 27
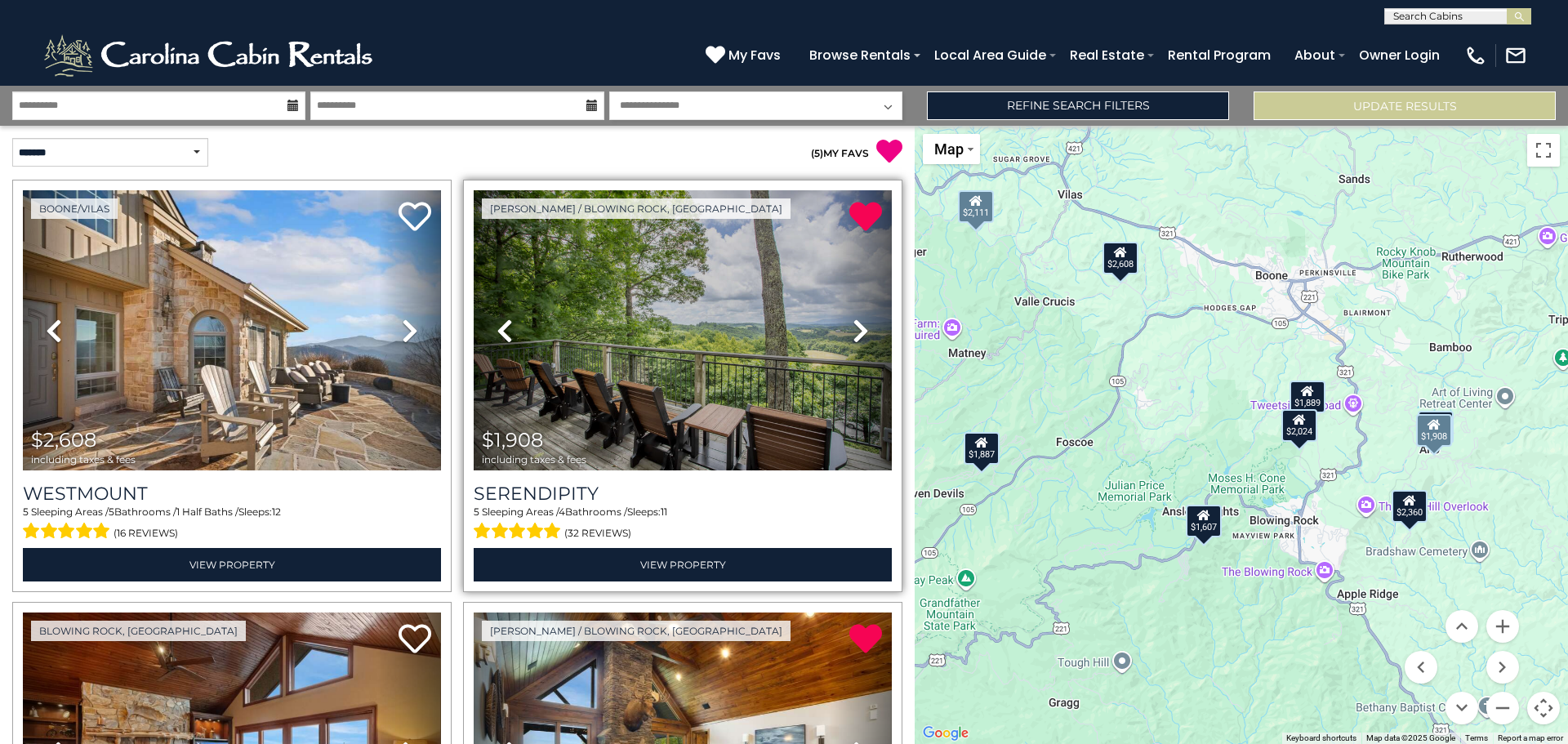
click at [866, 327] on icon at bounding box center [860, 331] width 16 height 27
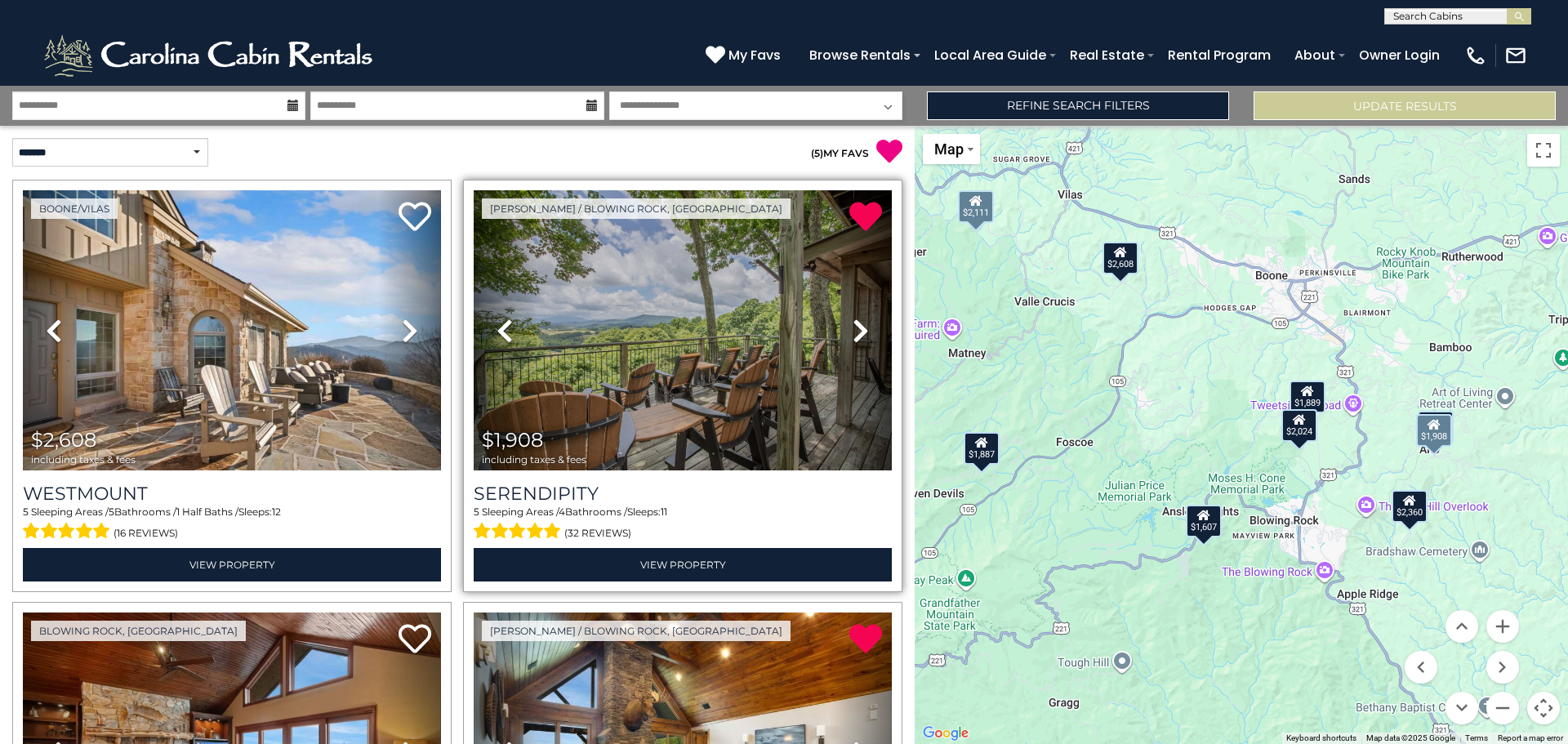
click at [866, 327] on icon at bounding box center [860, 331] width 16 height 27
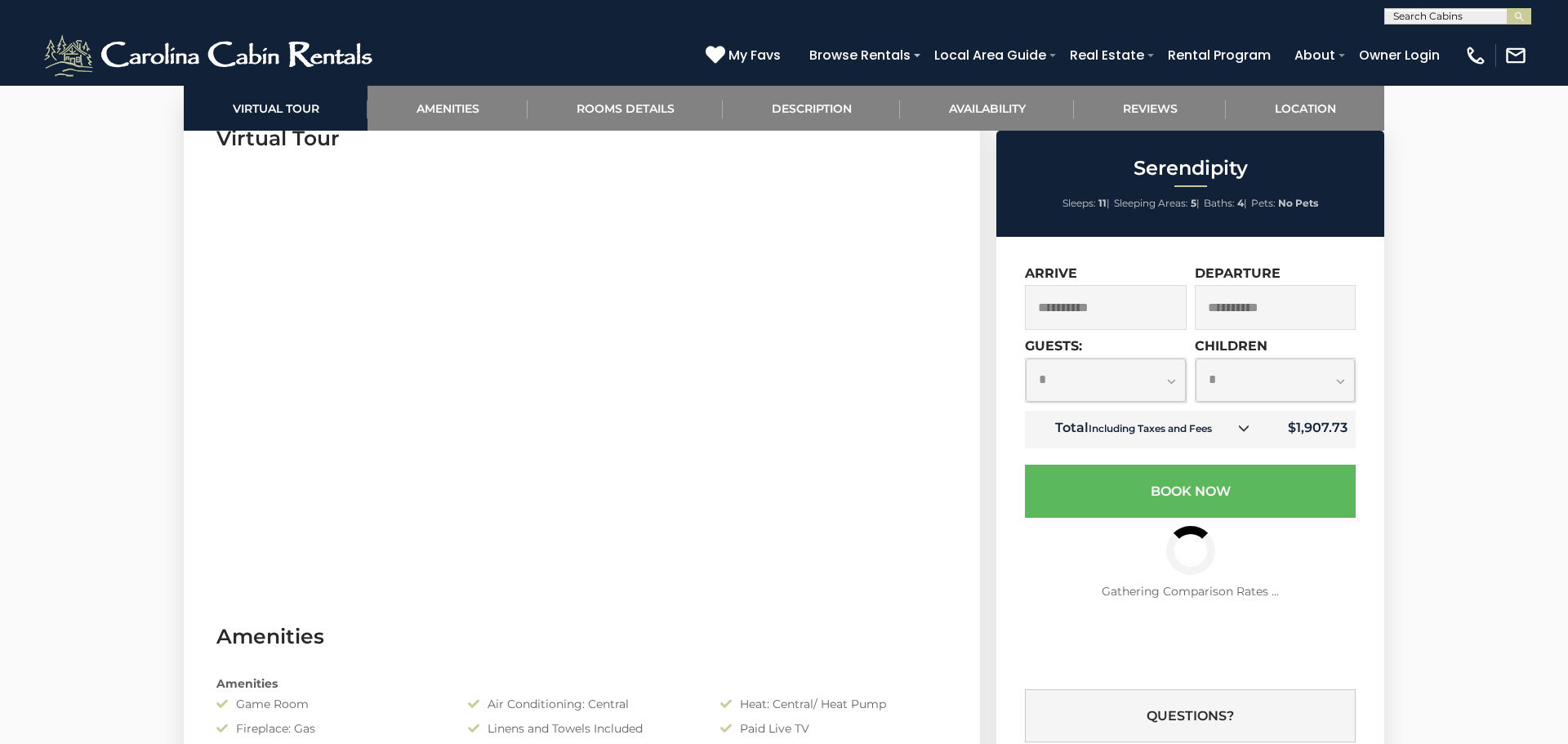
scroll to position [882, 0]
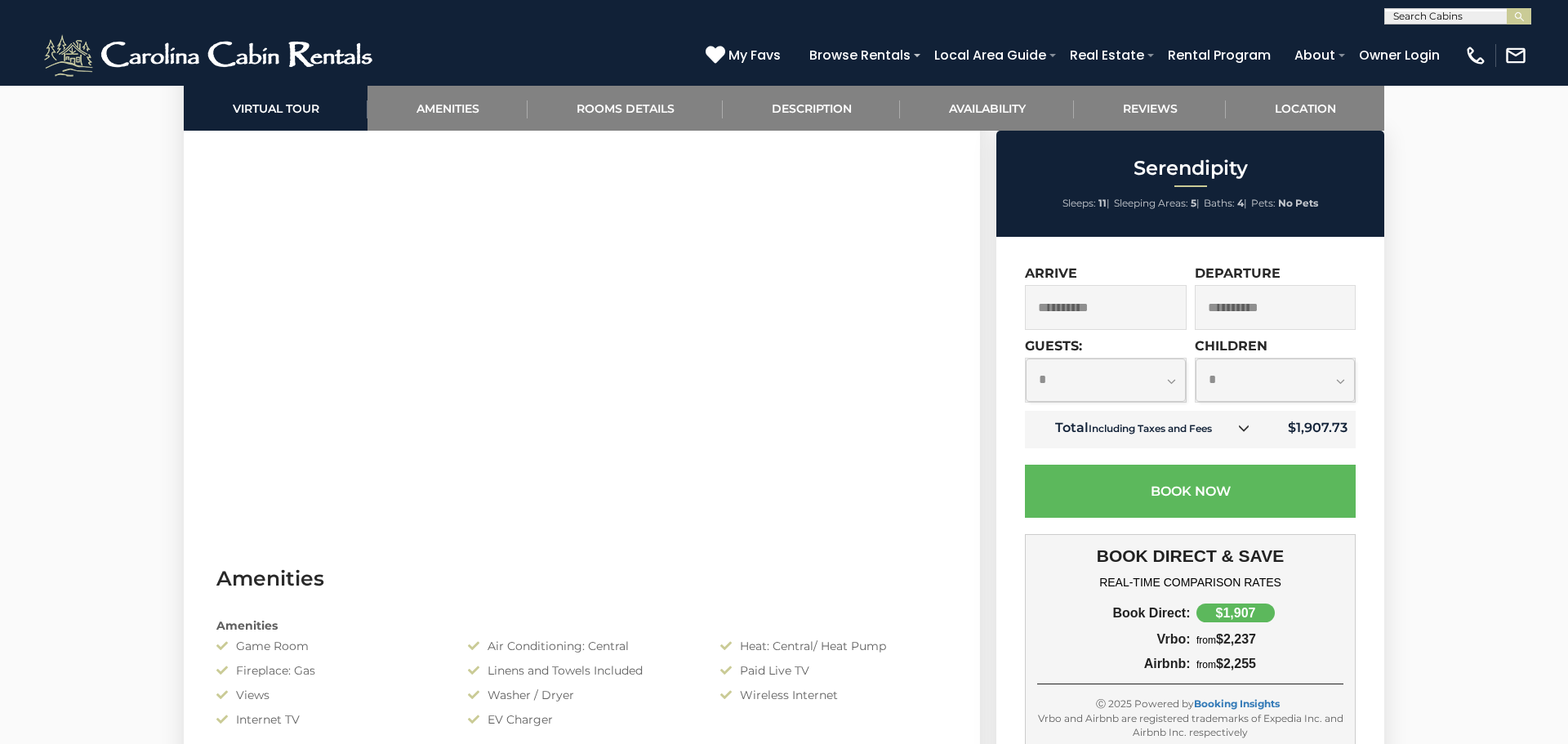
click at [1172, 380] on select "**********" at bounding box center [1105, 380] width 160 height 44
select select "*"
click at [1025, 358] on select "**********" at bounding box center [1105, 380] width 160 height 44
click at [1342, 385] on select "**********" at bounding box center [1275, 380] width 160 height 44
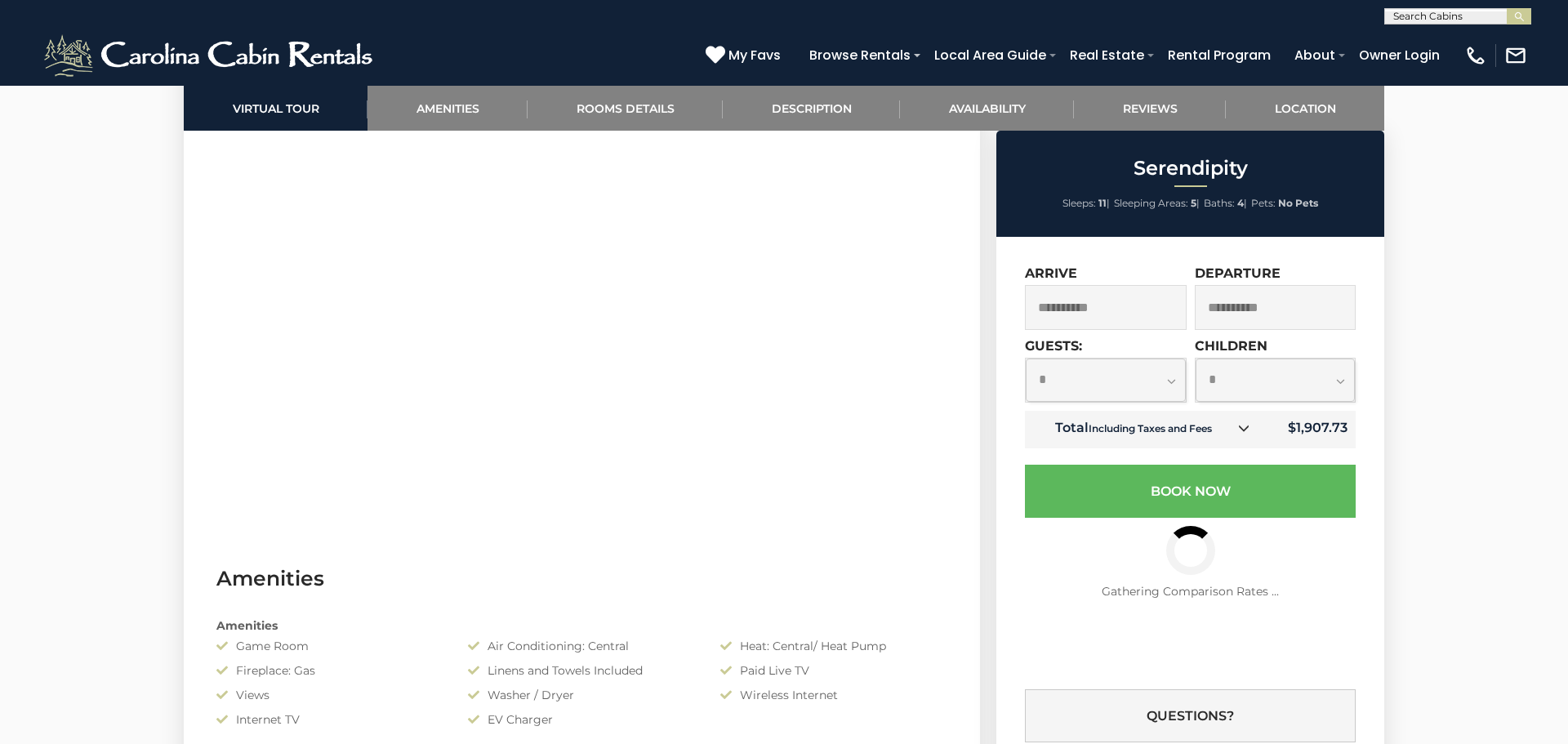
click at [1195, 358] on select "**********" at bounding box center [1275, 380] width 160 height 44
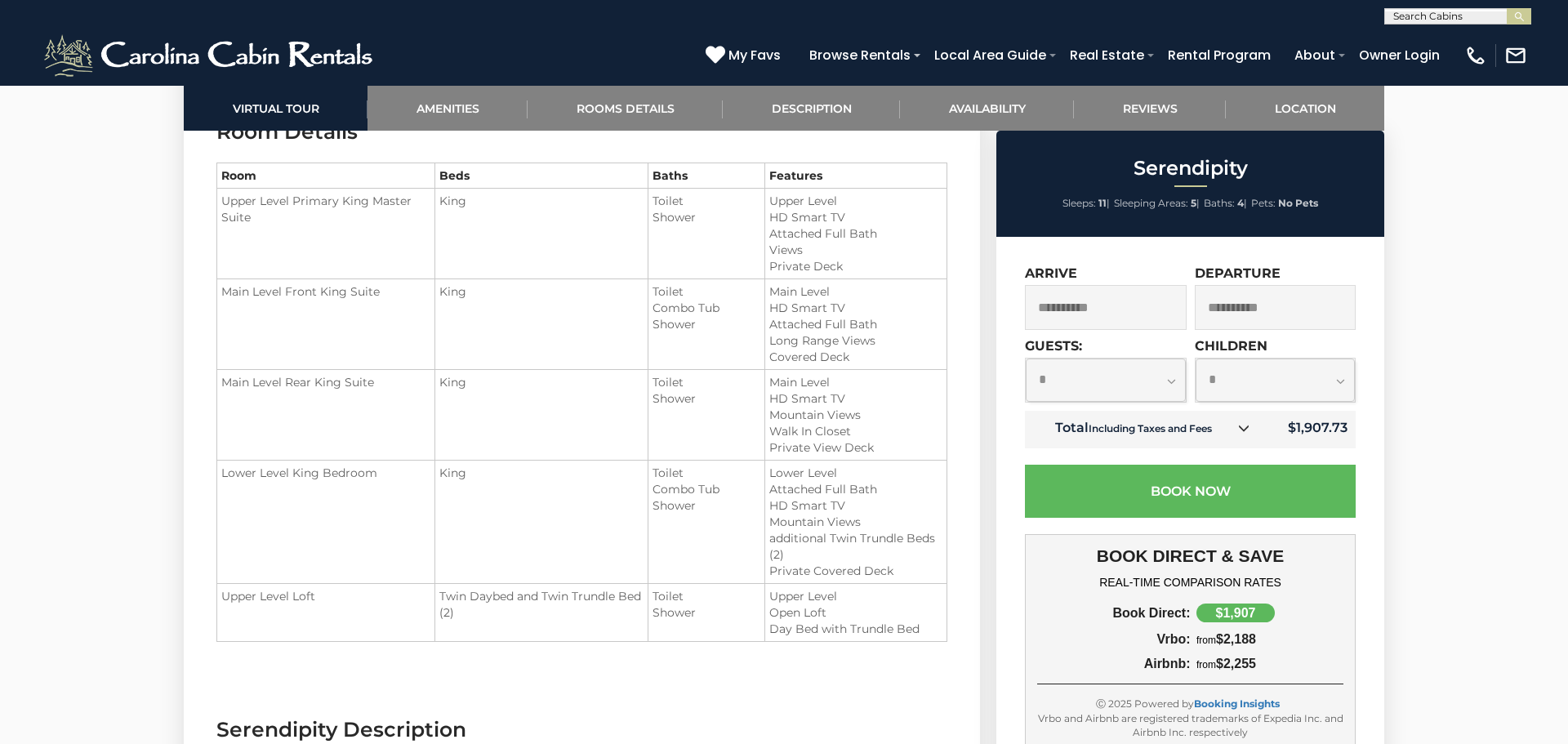
scroll to position [0, 0]
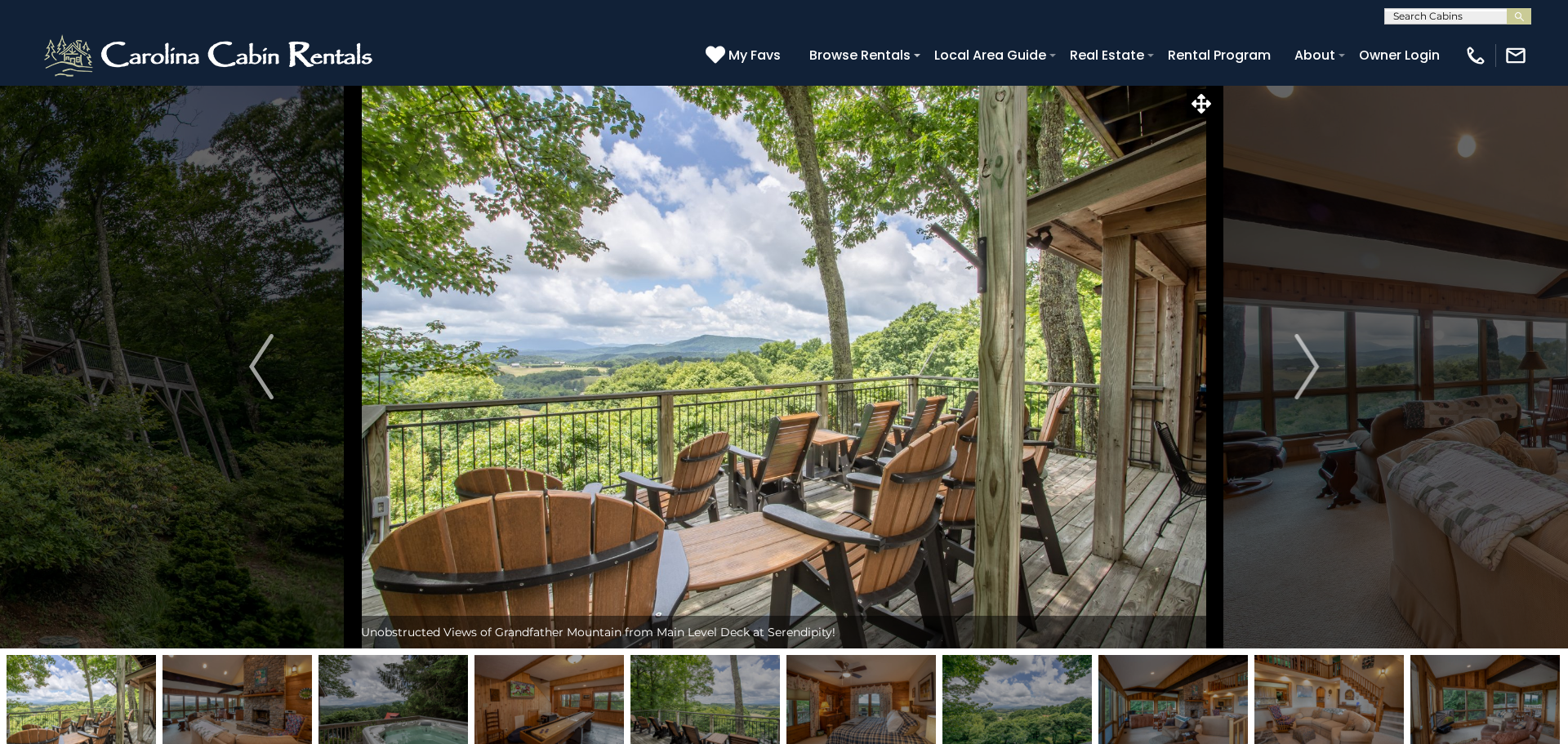
select select "*"
